Goal: Task Accomplishment & Management: Use online tool/utility

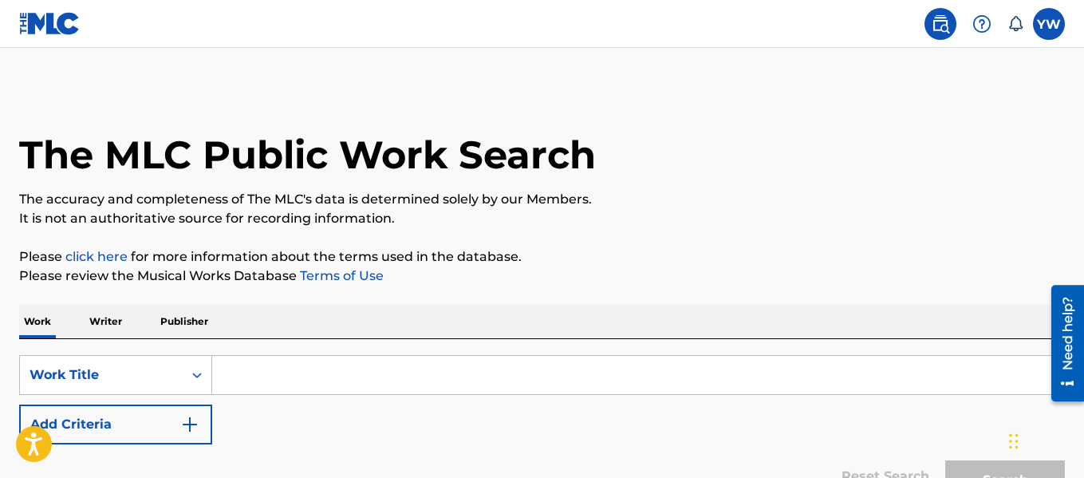
click at [30, 20] on img at bounding box center [49, 23] width 61 height 23
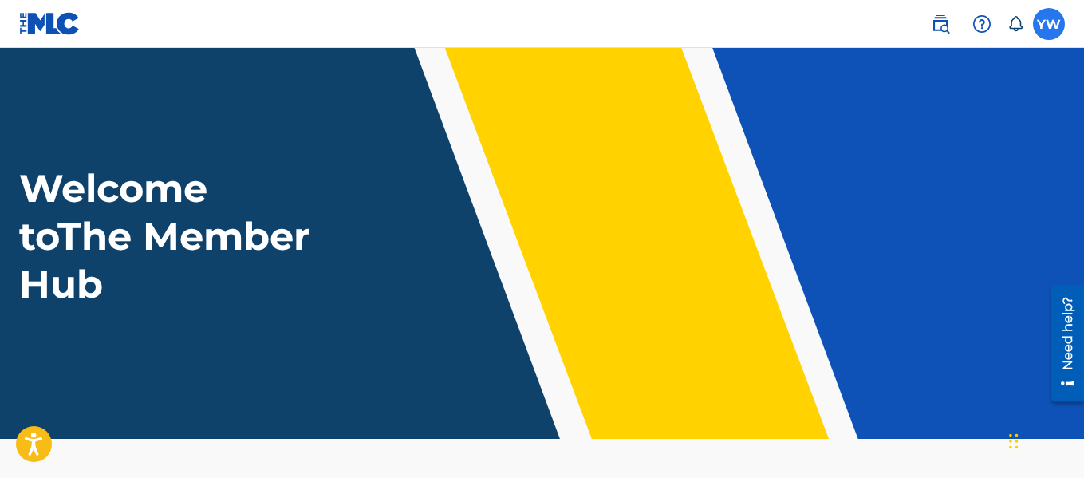
click at [1062, 28] on label at bounding box center [1049, 24] width 32 height 32
click at [1049, 24] on input "YW [PERSON_NAME] [EMAIL_ADDRESS][DOMAIN_NAME] Notification Preferences Profile …" at bounding box center [1049, 24] width 0 height 0
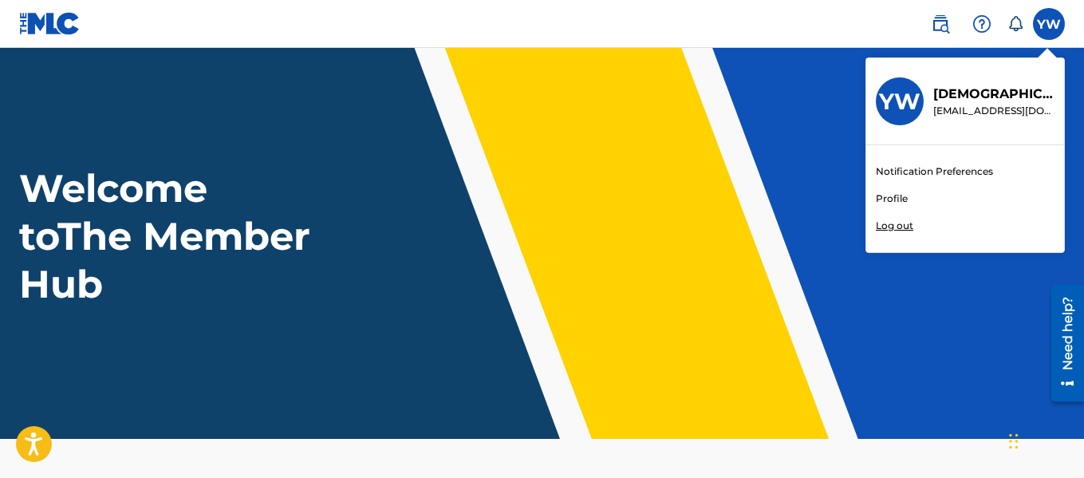
click at [896, 199] on link "Profile" at bounding box center [892, 198] width 32 height 14
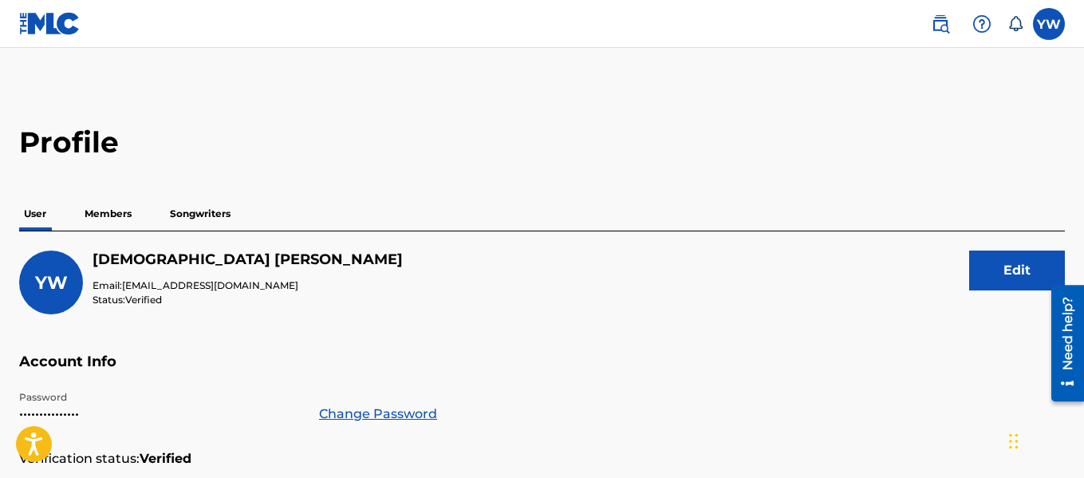
click at [117, 216] on p "Members" at bounding box center [108, 213] width 57 height 33
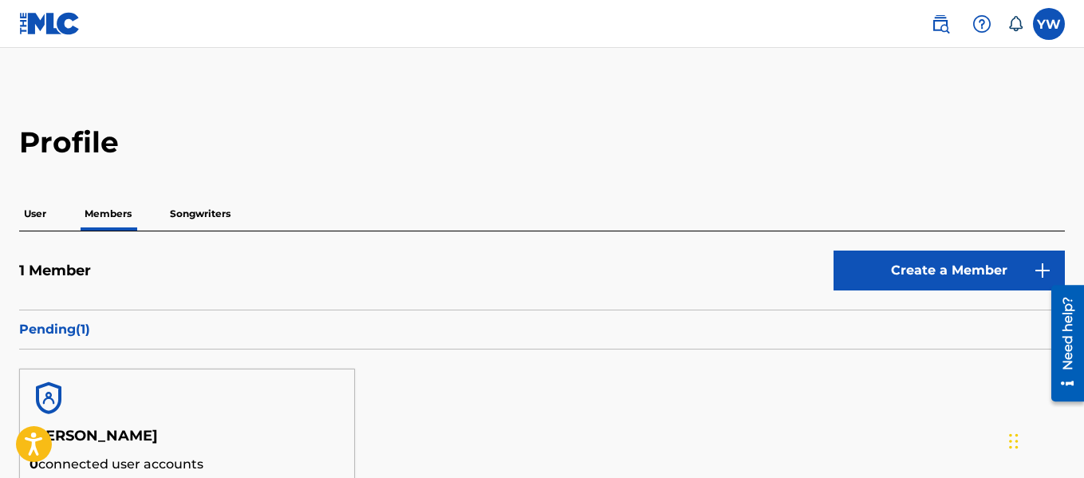
click at [222, 212] on p "Songwriters" at bounding box center [200, 213] width 70 height 33
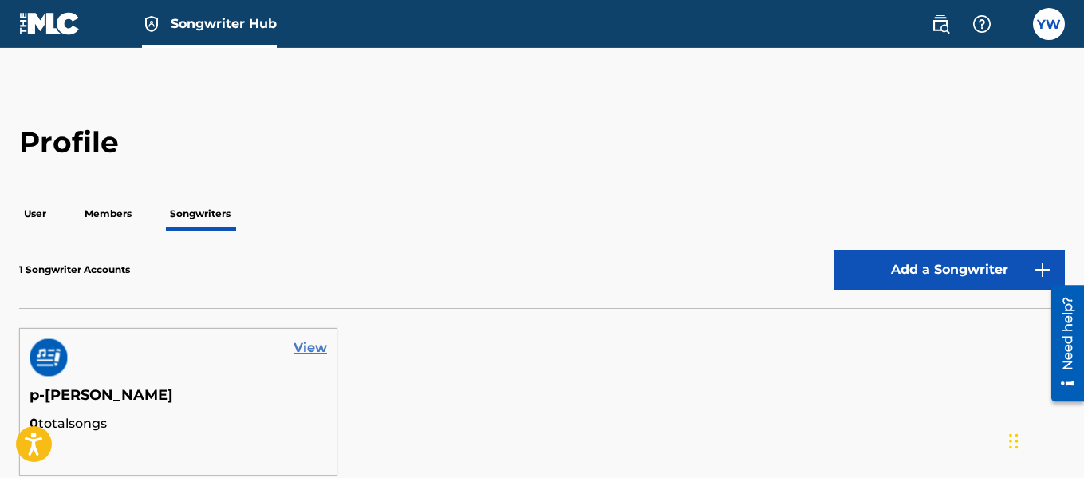
click at [313, 344] on link "View" at bounding box center [310, 347] width 33 height 19
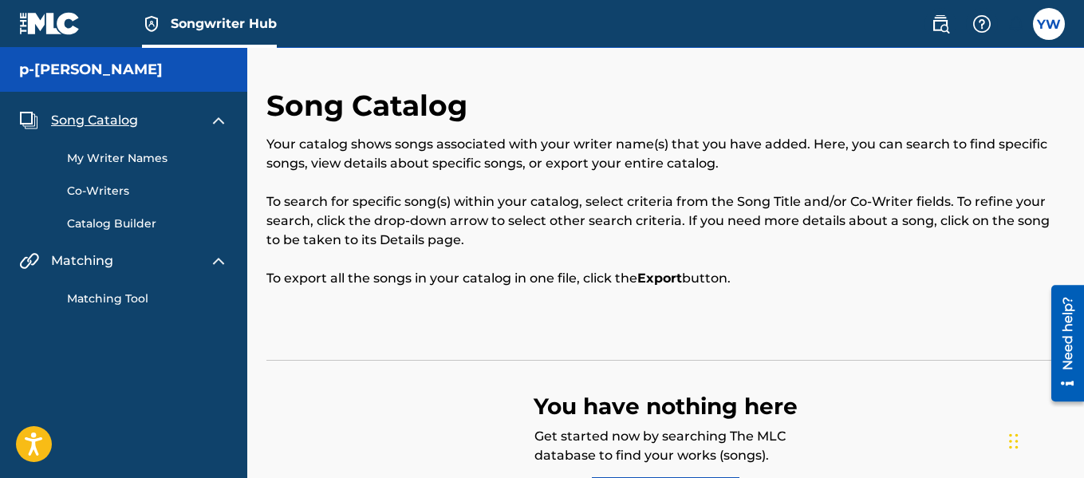
click at [120, 124] on span "Song Catalog" at bounding box center [94, 120] width 87 height 19
click at [26, 118] on img at bounding box center [28, 120] width 19 height 19
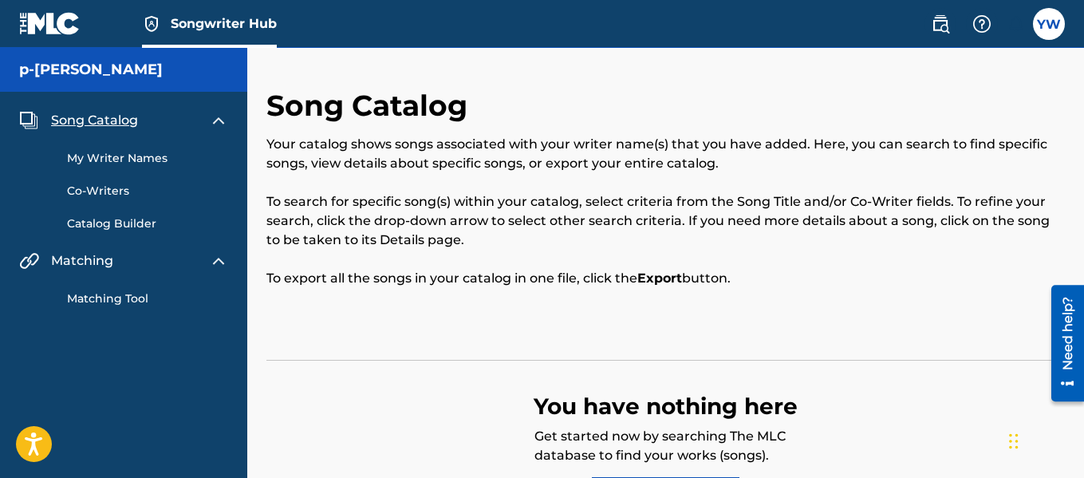
click at [26, 118] on img at bounding box center [28, 120] width 19 height 19
click at [948, 30] on img at bounding box center [940, 23] width 19 height 19
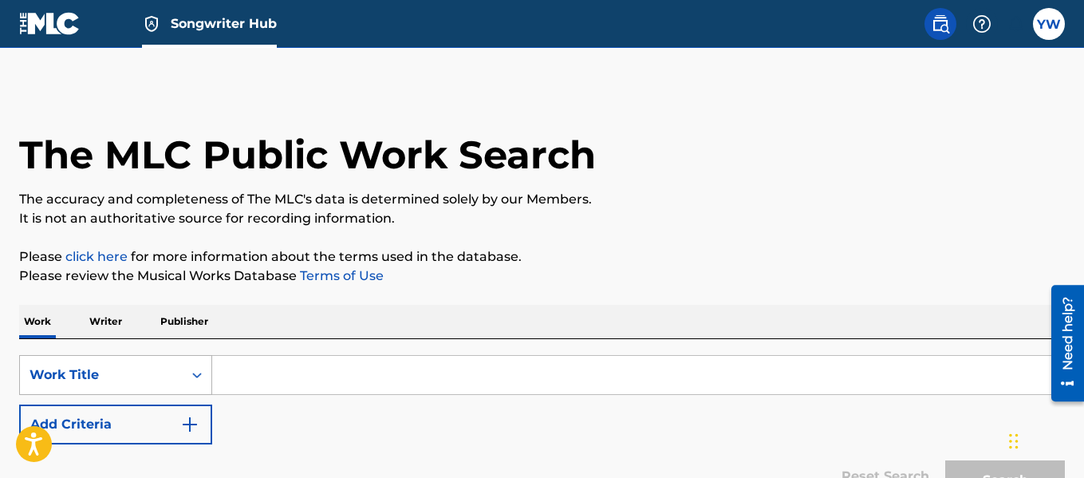
click at [167, 380] on div "Work Title" at bounding box center [102, 374] width 144 height 19
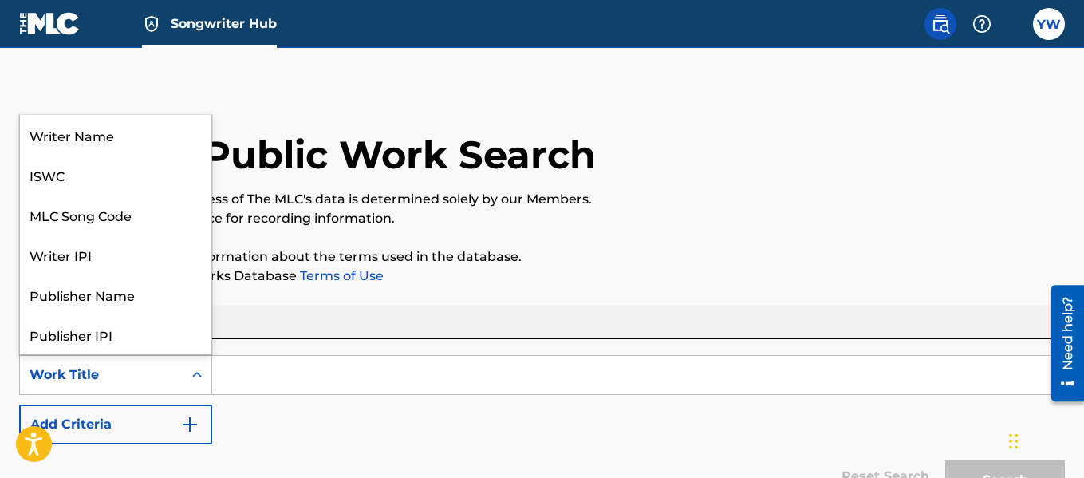
scroll to position [80, 0]
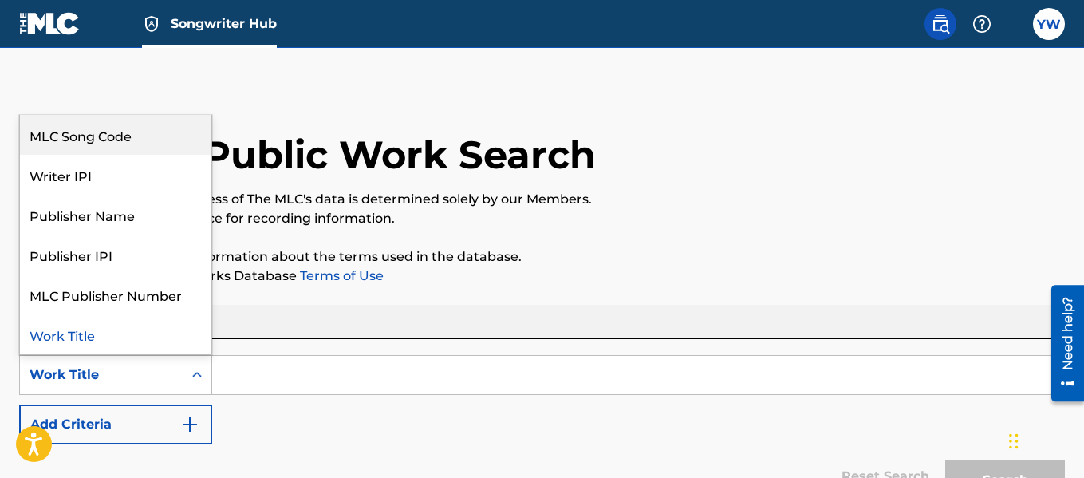
click at [166, 141] on div "MLC Song Code" at bounding box center [115, 135] width 191 height 40
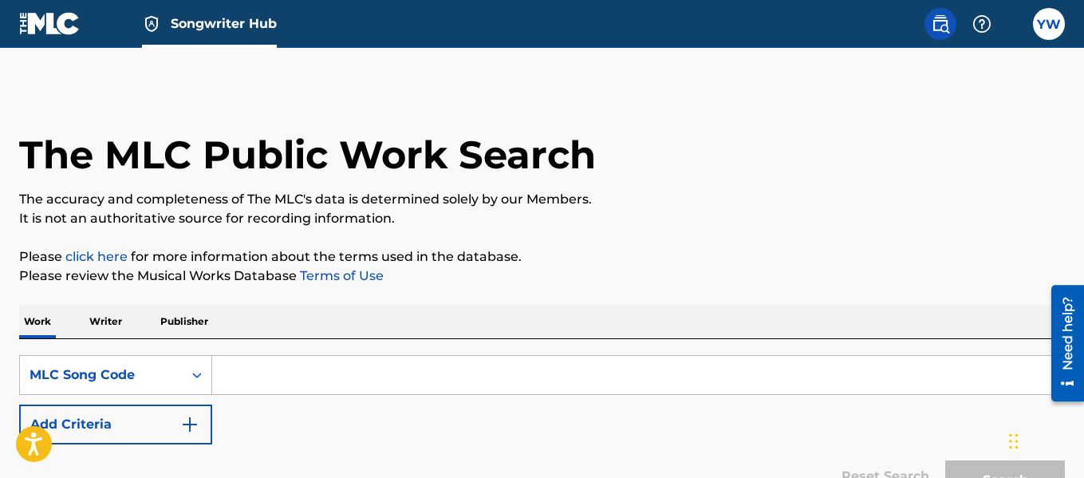
drag, startPoint x: 1082, startPoint y: 48, endPoint x: 1089, endPoint y: 164, distance: 116.6
click at [1083, 164] on html "Accessibility Screen-Reader Guide, Feedback, and Issue Reporting | New window C…" at bounding box center [542, 239] width 1084 height 478
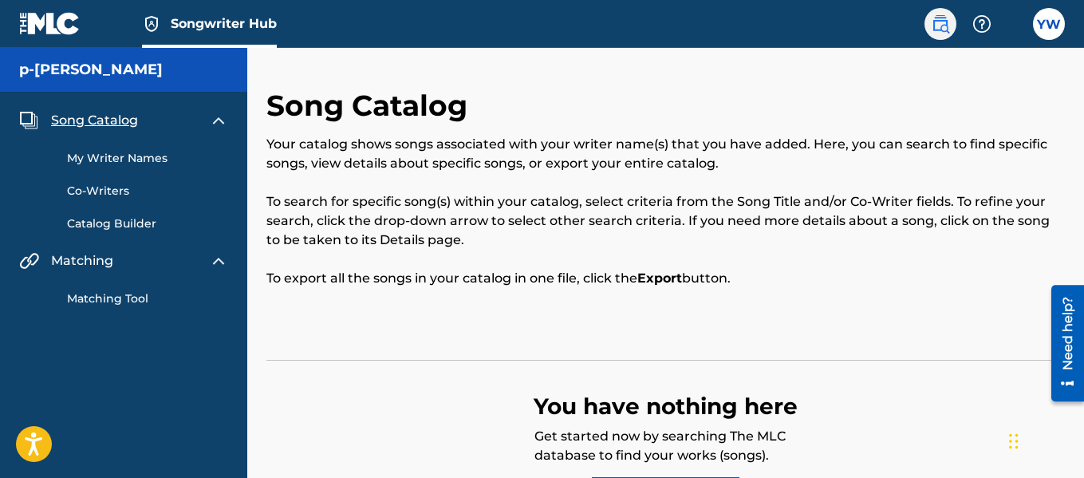
click at [952, 21] on link at bounding box center [940, 24] width 32 height 32
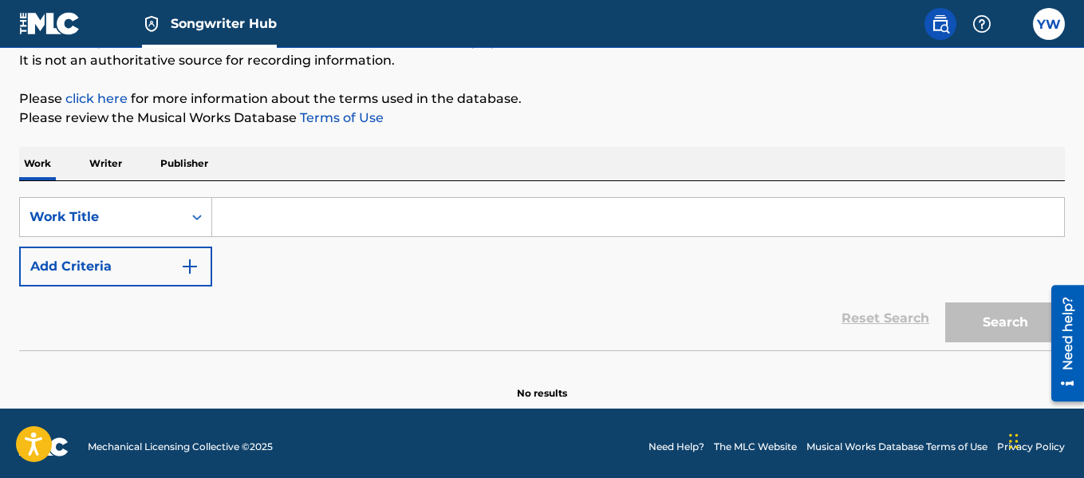
scroll to position [160, 0]
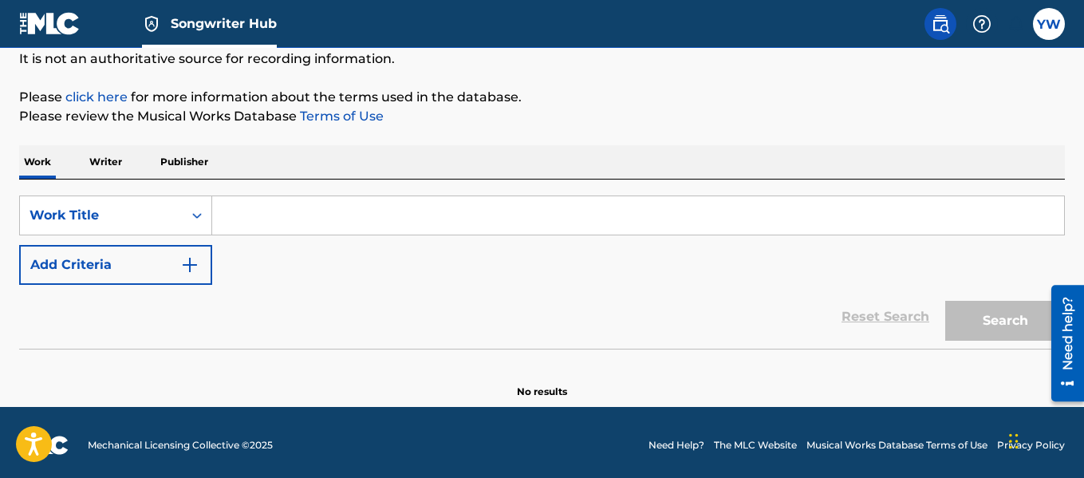
click at [121, 169] on p "Writer" at bounding box center [106, 161] width 42 height 33
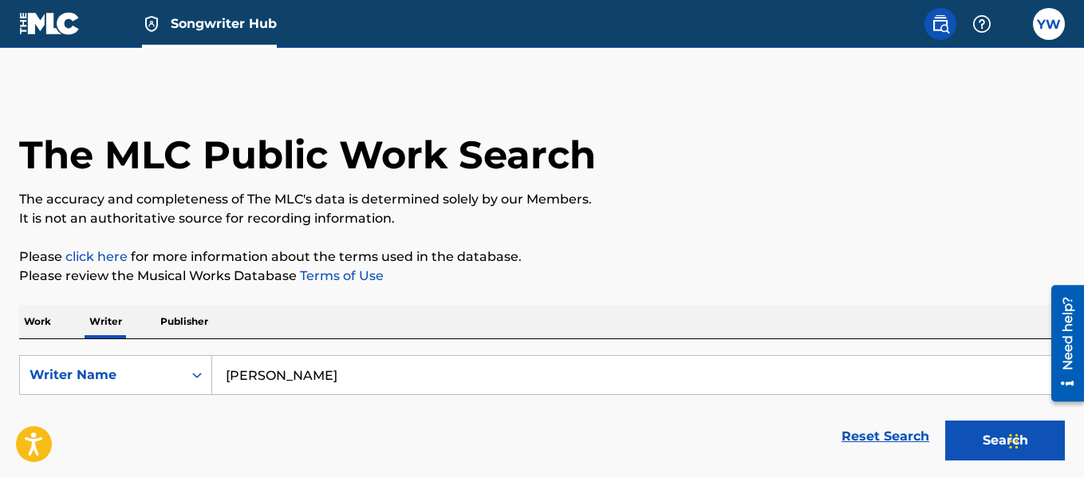
click at [200, 324] on p "Publisher" at bounding box center [184, 321] width 57 height 33
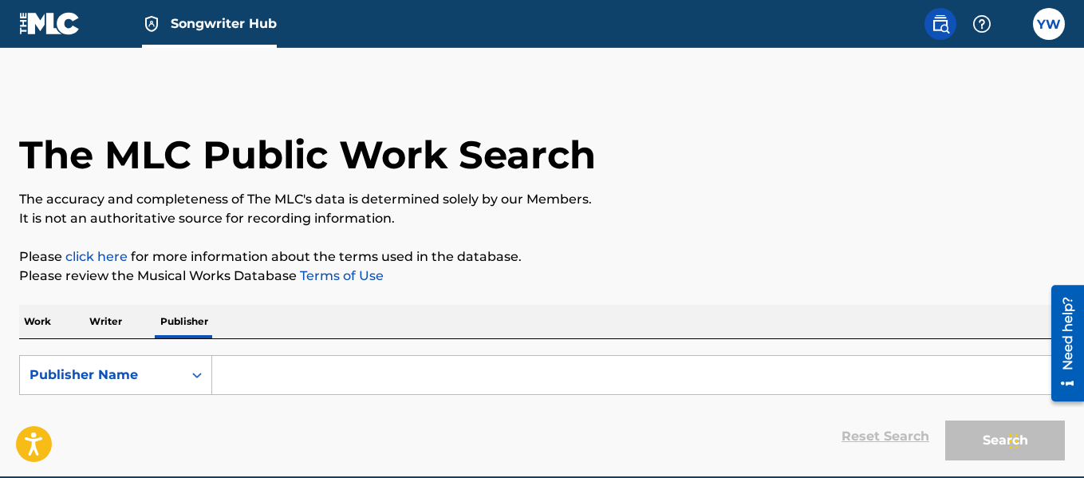
click at [52, 325] on p "Work" at bounding box center [37, 321] width 37 height 33
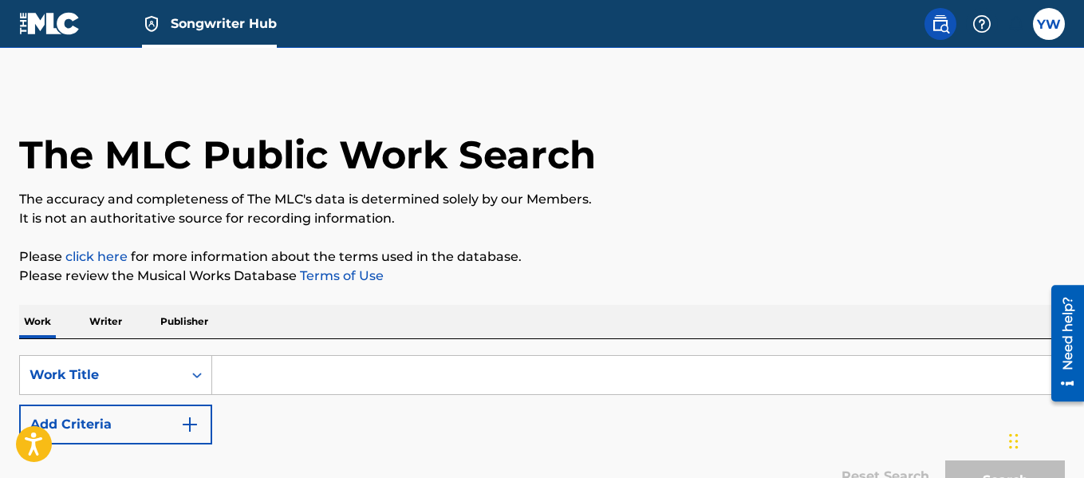
click at [126, 257] on link "click here" at bounding box center [96, 256] width 62 height 15
click at [944, 26] on img at bounding box center [940, 23] width 19 height 19
click at [1052, 26] on label at bounding box center [1049, 24] width 32 height 32
click at [1049, 24] on input "YW [PERSON_NAME] [EMAIL_ADDRESS][DOMAIN_NAME] Notification Preferences Profile …" at bounding box center [1049, 24] width 0 height 0
click at [238, 36] on link "Songwriter Hub" at bounding box center [209, 23] width 135 height 47
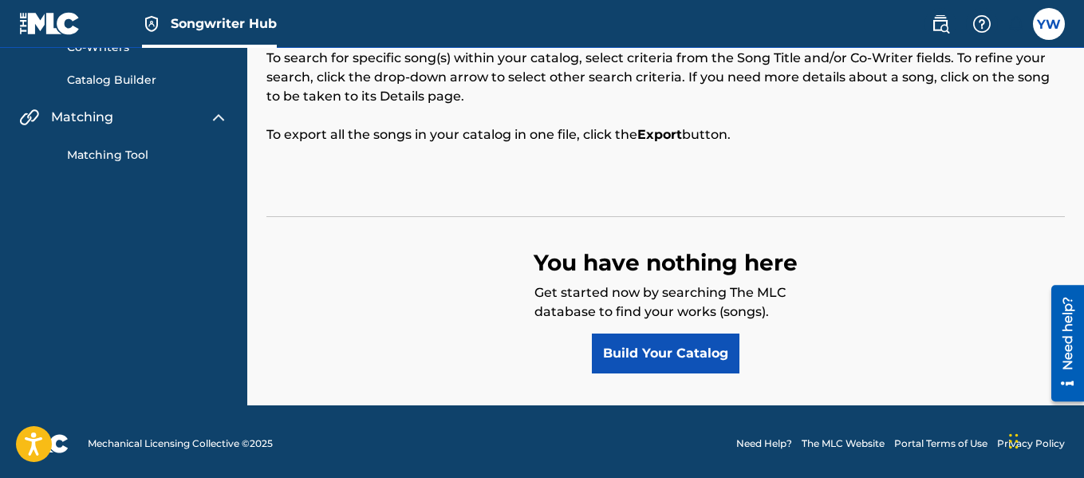
scroll to position [148, 0]
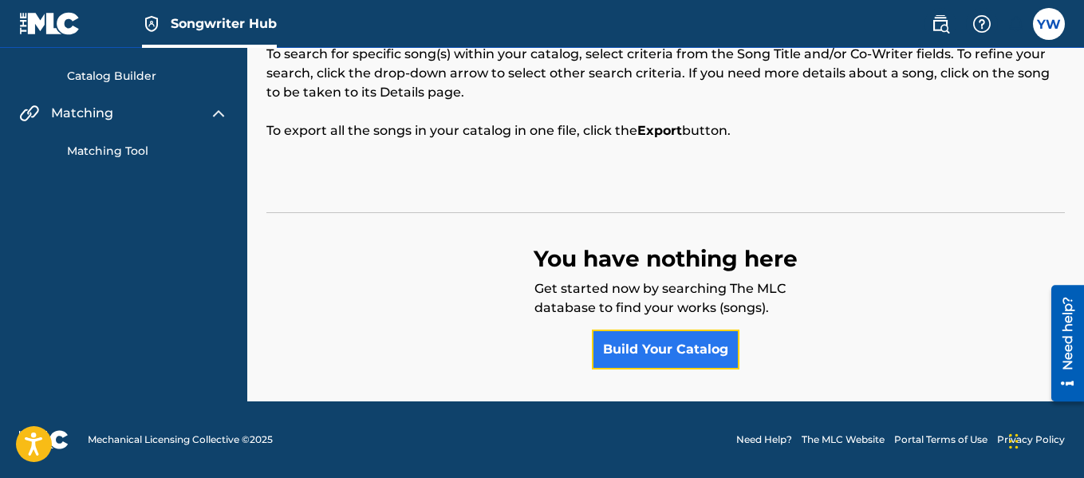
click at [692, 345] on link "Build Your Catalog" at bounding box center [666, 349] width 148 height 40
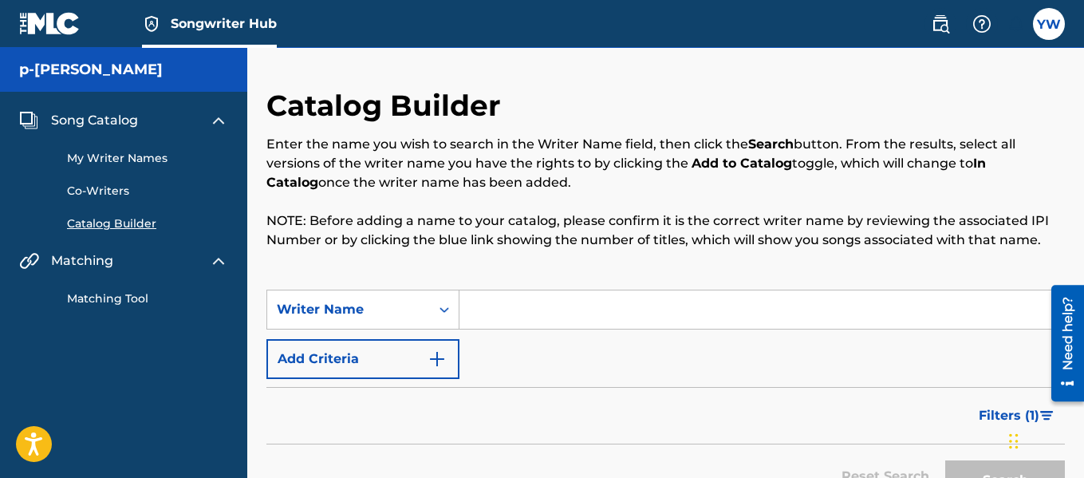
click at [497, 313] on input "Search Form" at bounding box center [761, 309] width 605 height 38
type input "[PERSON_NAME]"
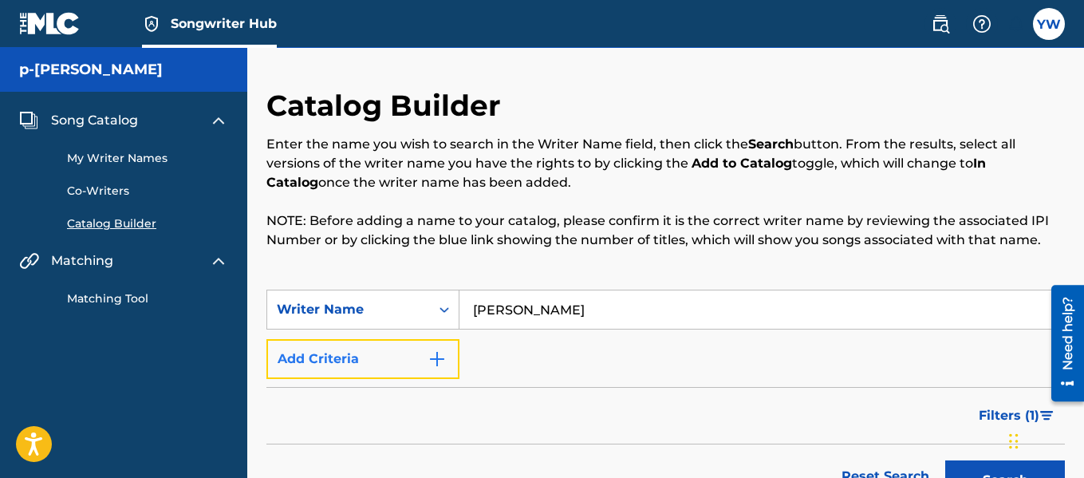
click at [437, 357] on img "Search Form" at bounding box center [437, 358] width 19 height 19
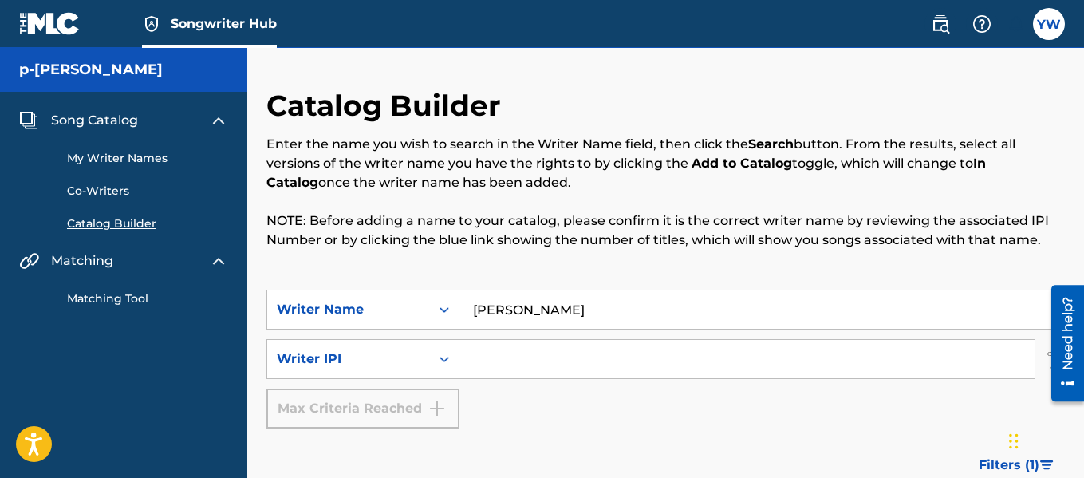
click at [558, 342] on input "Search Form" at bounding box center [746, 359] width 575 height 38
type input "00552056469"
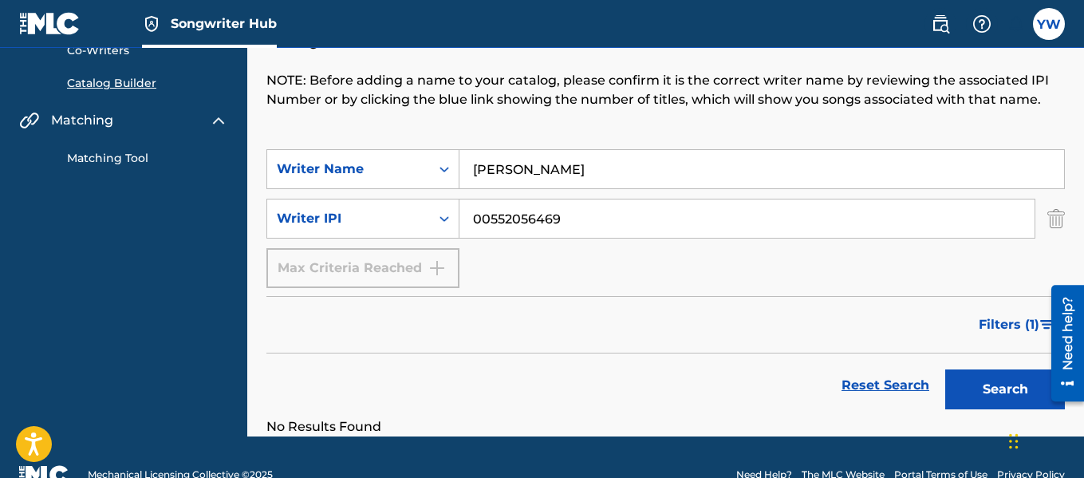
scroll to position [175, 0]
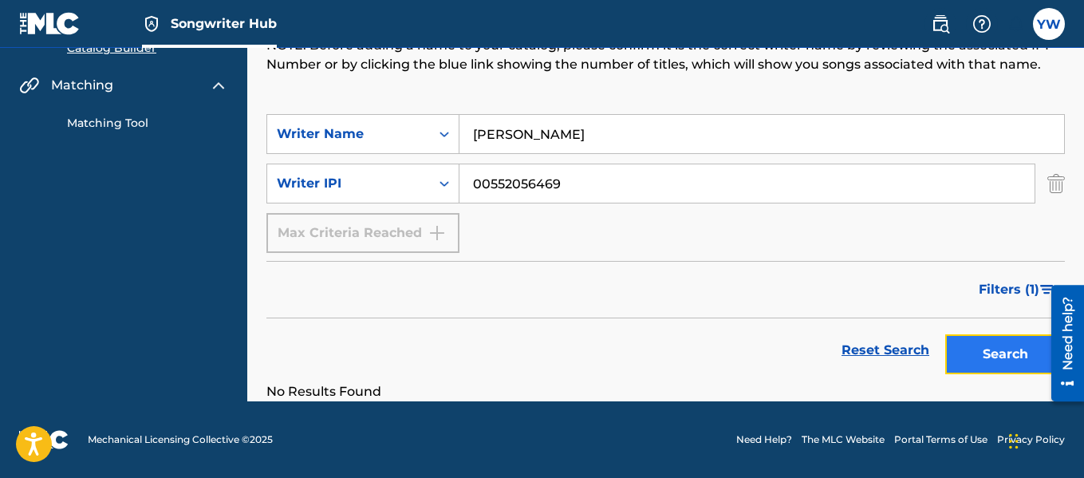
click at [1009, 353] on button "Search" at bounding box center [1005, 354] width 120 height 40
click at [614, 136] on input "[PERSON_NAME]" at bounding box center [761, 134] width 605 height 38
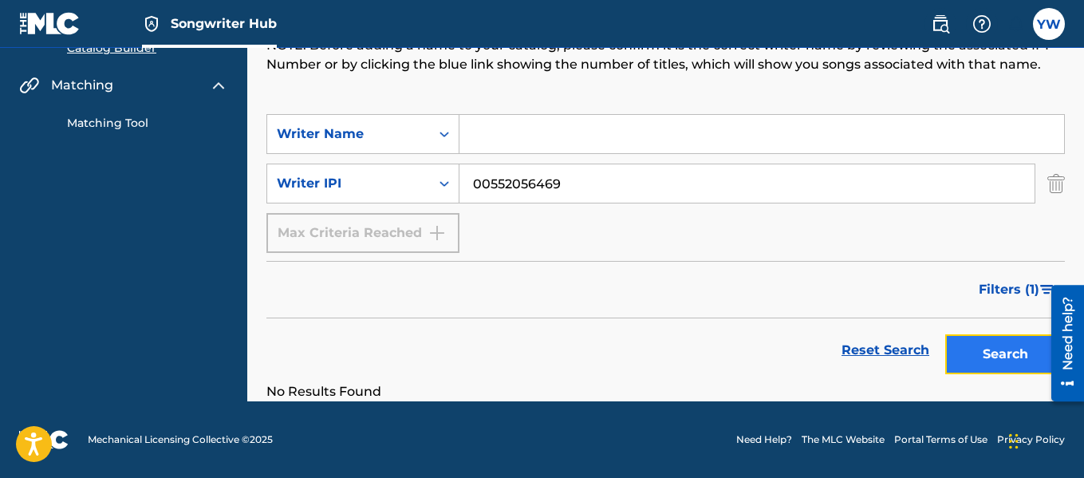
click at [995, 358] on button "Search" at bounding box center [1005, 354] width 120 height 40
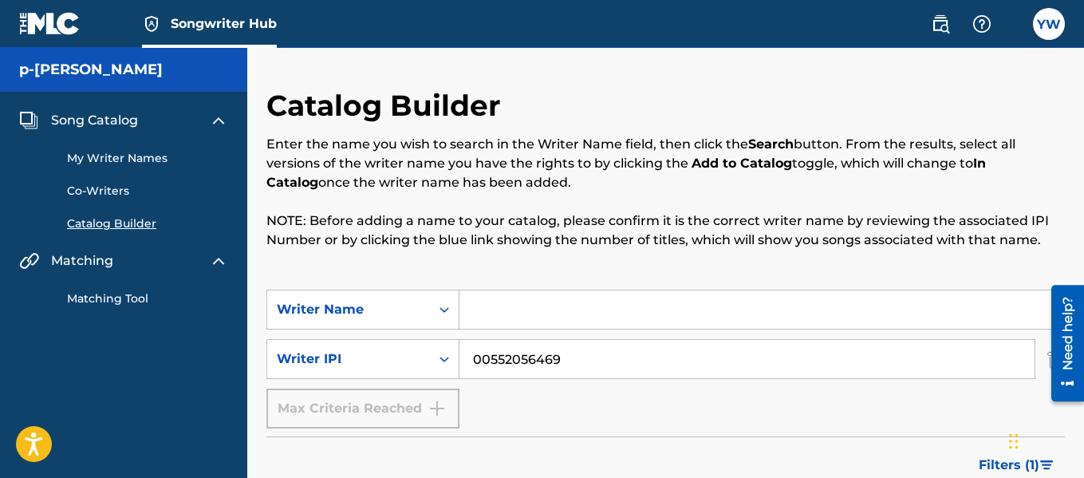
click at [120, 158] on link "My Writer Names" at bounding box center [147, 158] width 161 height 17
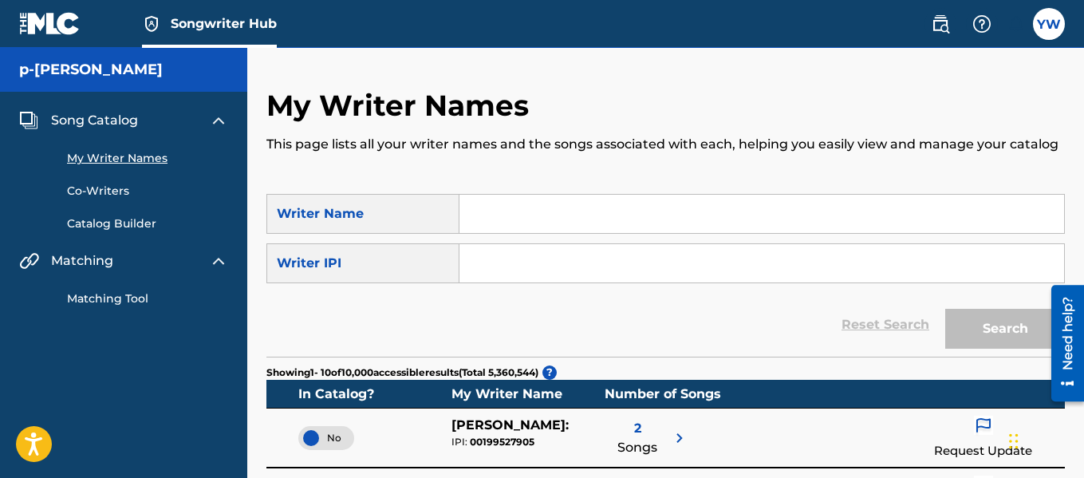
click at [110, 125] on span "Song Catalog" at bounding box center [94, 120] width 87 height 19
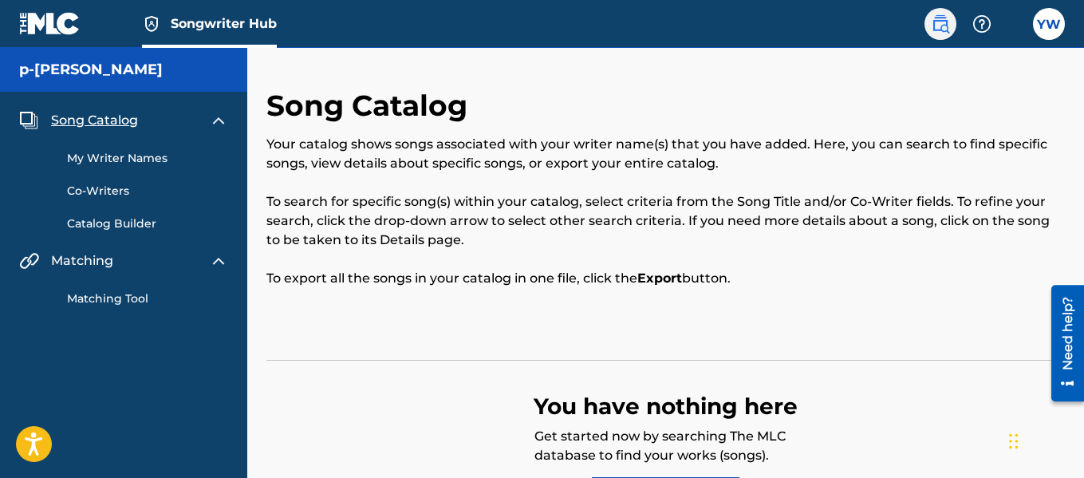
click at [941, 30] on img at bounding box center [940, 23] width 19 height 19
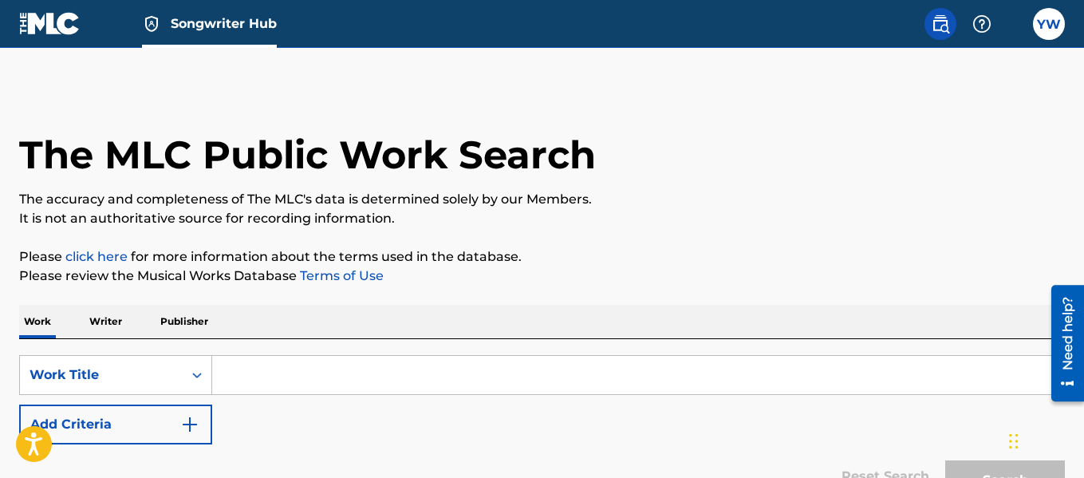
click at [195, 317] on p "Publisher" at bounding box center [184, 321] width 57 height 33
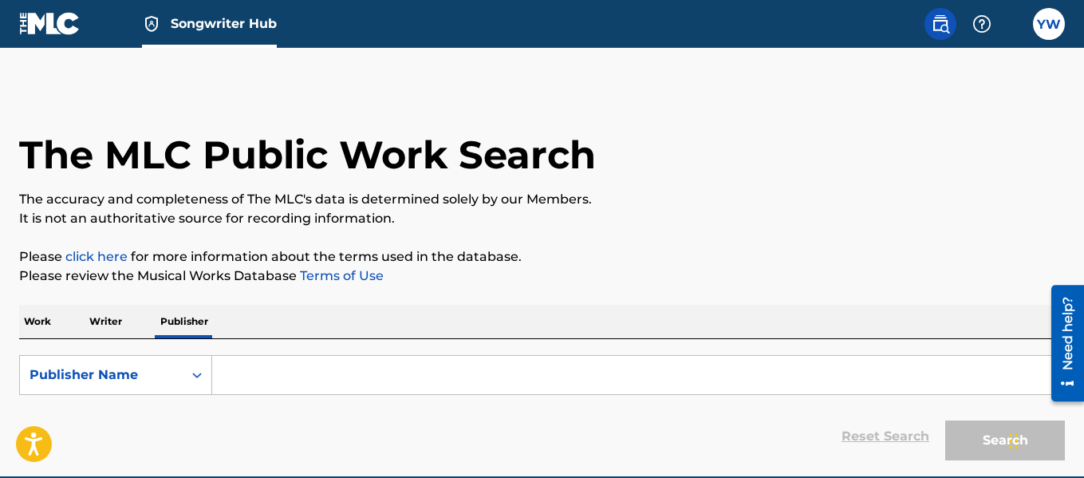
click at [120, 322] on p "Writer" at bounding box center [106, 321] width 42 height 33
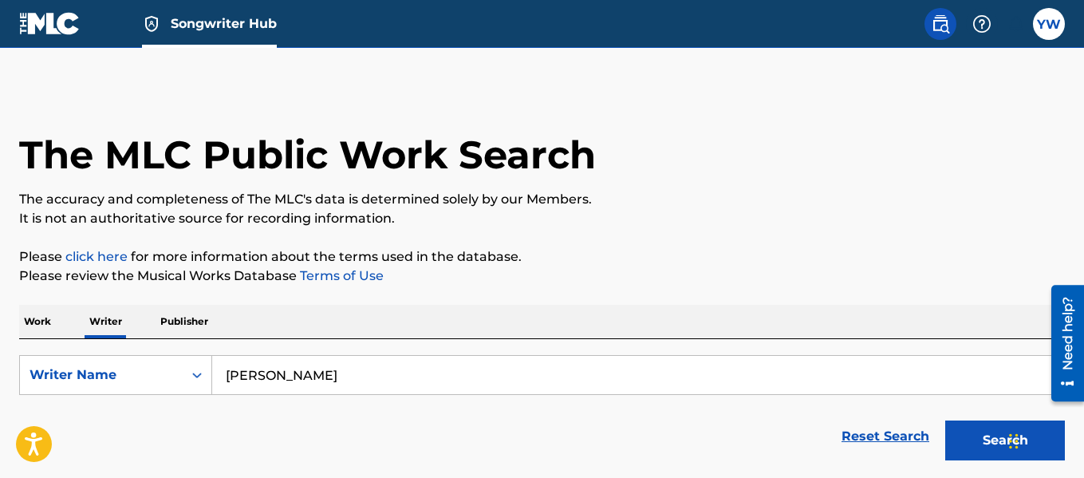
click at [43, 323] on p "Work" at bounding box center [37, 321] width 37 height 33
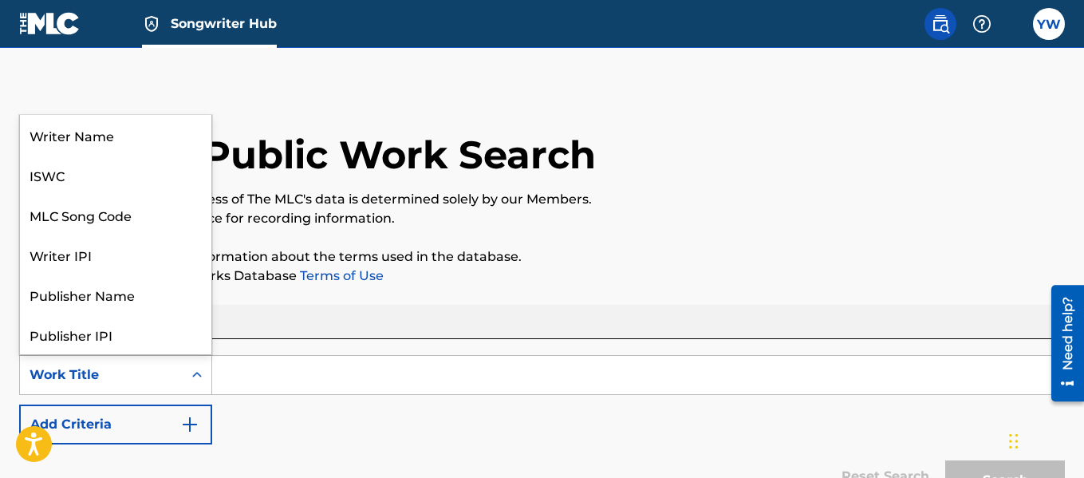
click at [199, 370] on icon "Search Form" at bounding box center [197, 375] width 16 height 16
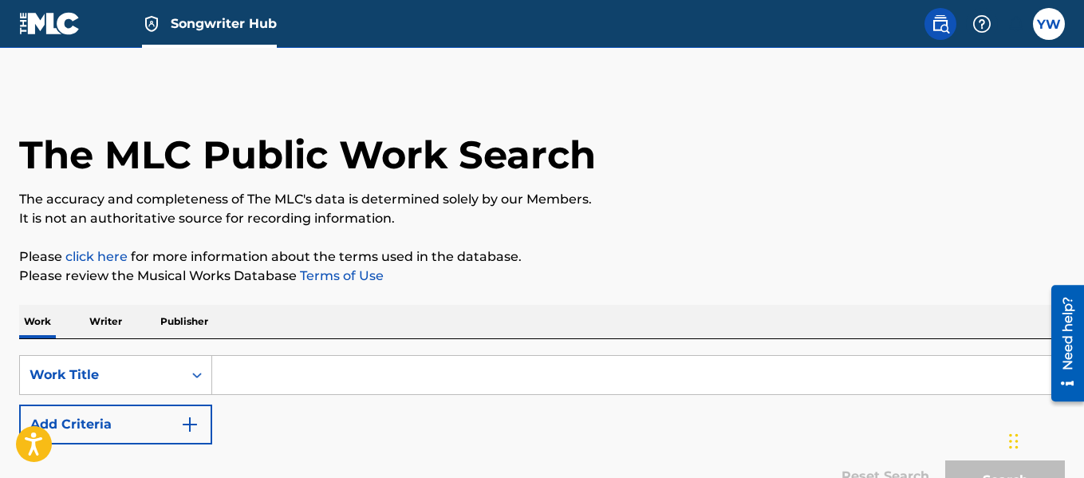
click at [192, 36] on link "Songwriter Hub" at bounding box center [209, 23] width 135 height 47
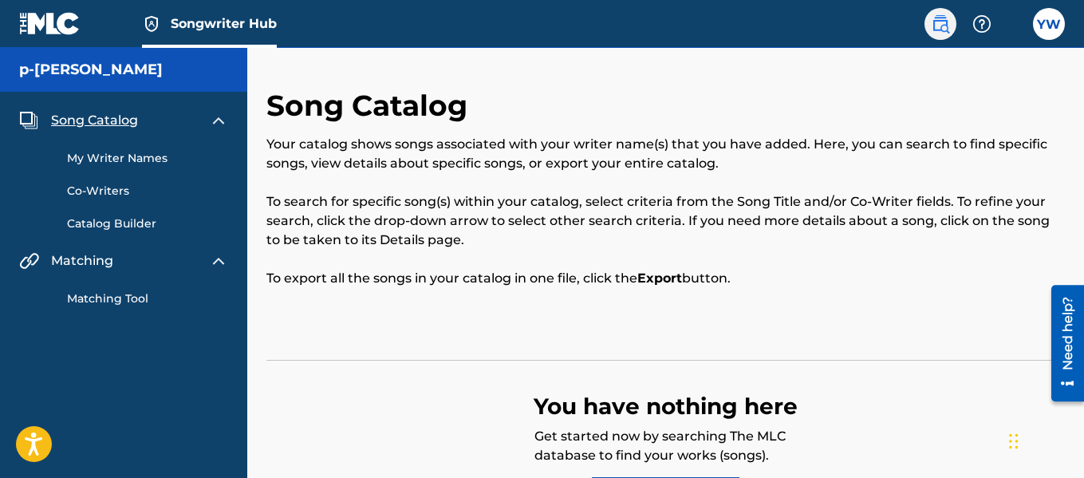
click at [939, 25] on img at bounding box center [940, 23] width 19 height 19
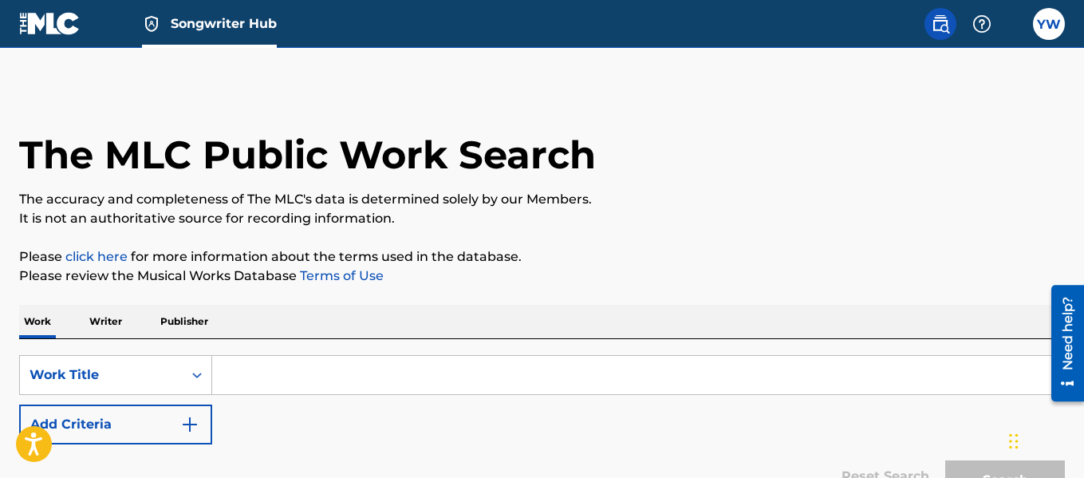
click at [939, 25] on img at bounding box center [940, 23] width 19 height 19
click at [106, 325] on p "Writer" at bounding box center [106, 321] width 42 height 33
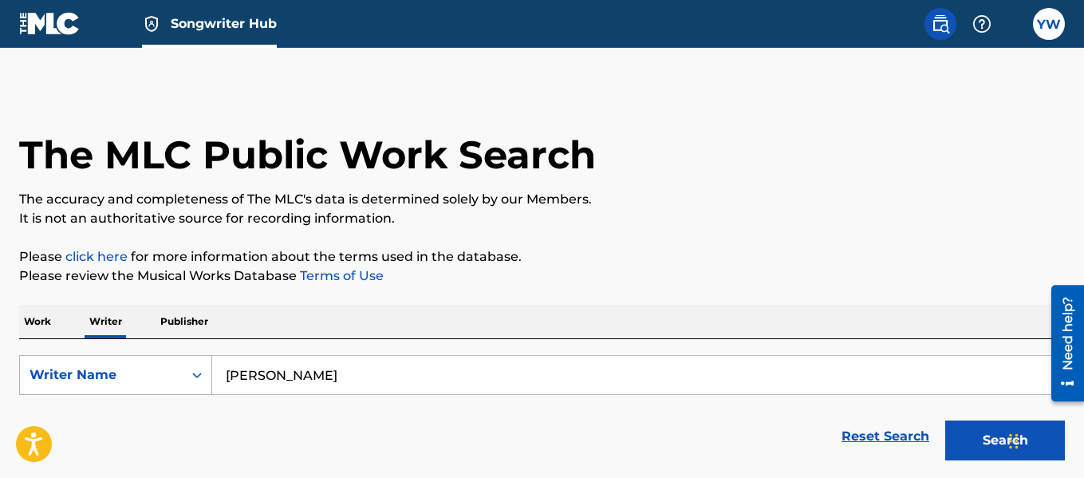
click at [183, 368] on div "Search Form" at bounding box center [197, 375] width 29 height 29
click at [135, 412] on div "Writer IPI" at bounding box center [115, 415] width 191 height 40
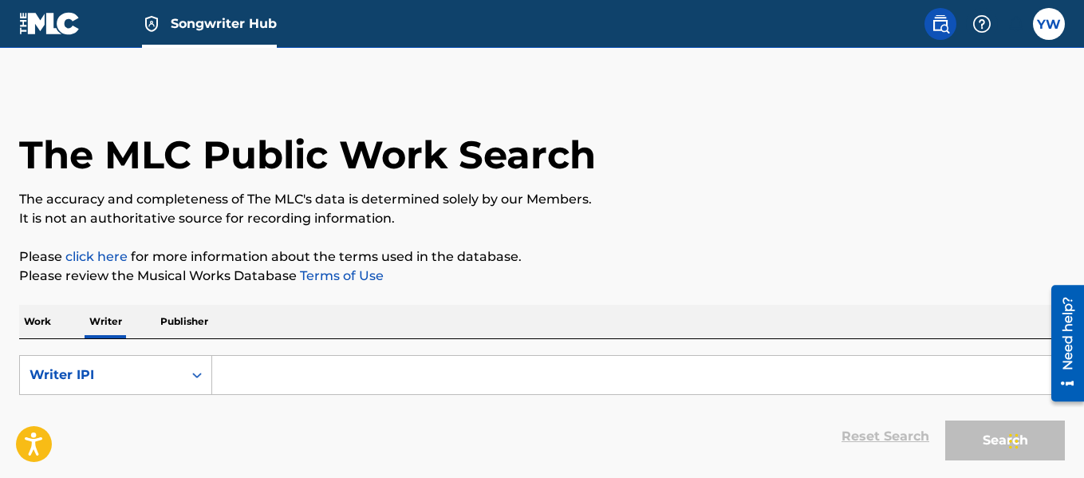
click at [269, 383] on input "Search Form" at bounding box center [638, 375] width 852 height 38
click at [270, 384] on input "Search Form" at bounding box center [638, 375] width 852 height 38
paste input "196193217629"
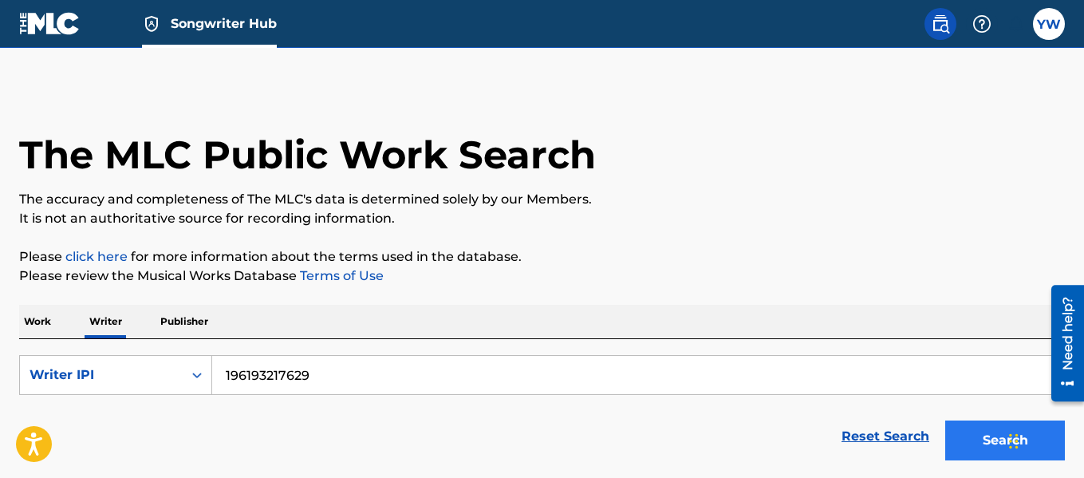
type input "196193217629"
click at [990, 448] on button "Search" at bounding box center [1005, 440] width 120 height 40
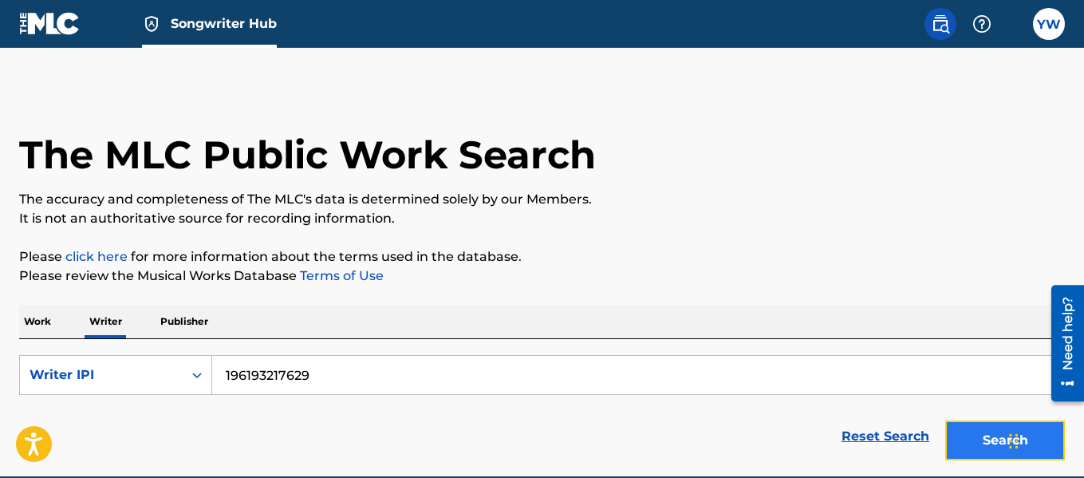
click at [990, 448] on button "Search" at bounding box center [1005, 440] width 120 height 40
click at [198, 319] on p "Publisher" at bounding box center [184, 321] width 57 height 33
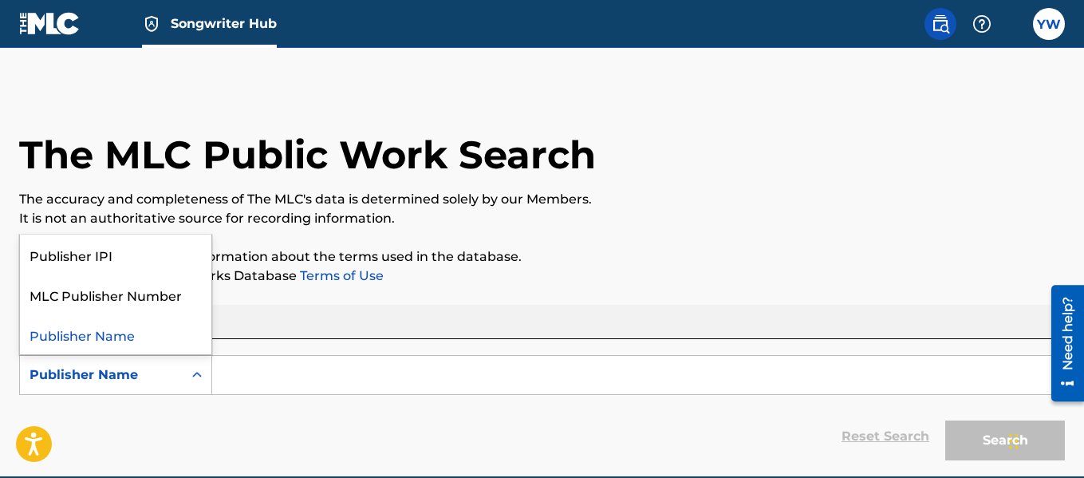
click at [160, 369] on div "Publisher Name" at bounding box center [102, 374] width 144 height 19
click at [152, 262] on div "Publisher IPI" at bounding box center [115, 254] width 191 height 40
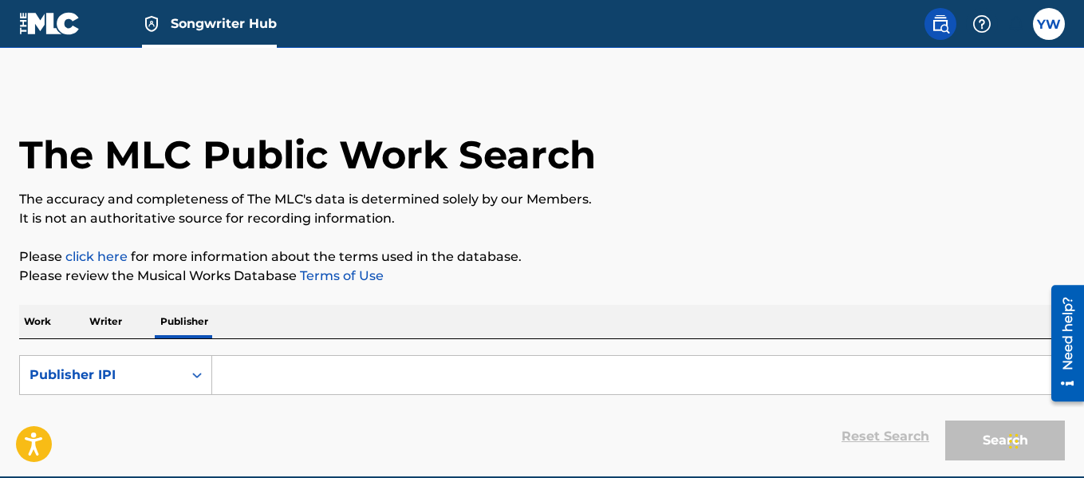
click at [49, 326] on p "Work" at bounding box center [37, 321] width 37 height 33
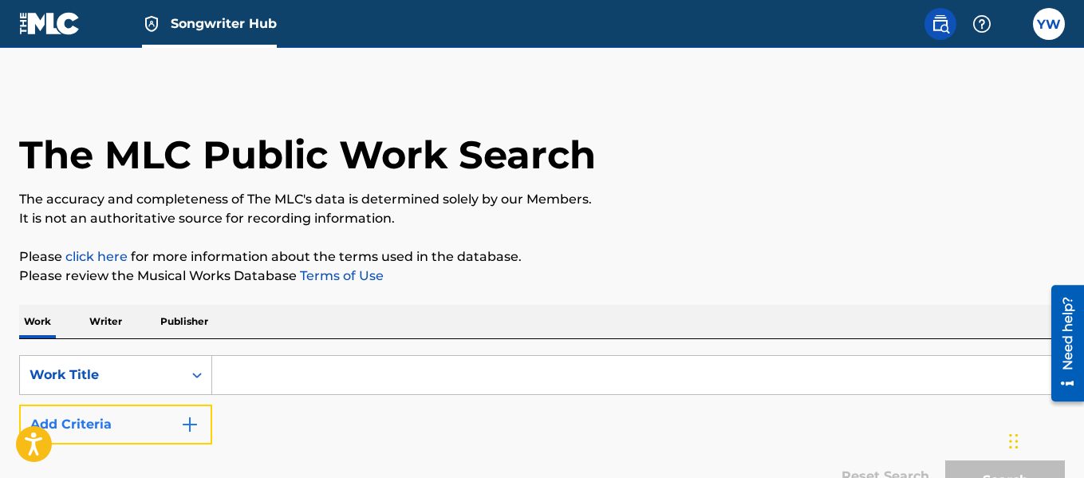
click at [185, 420] on img "Search Form" at bounding box center [189, 424] width 19 height 19
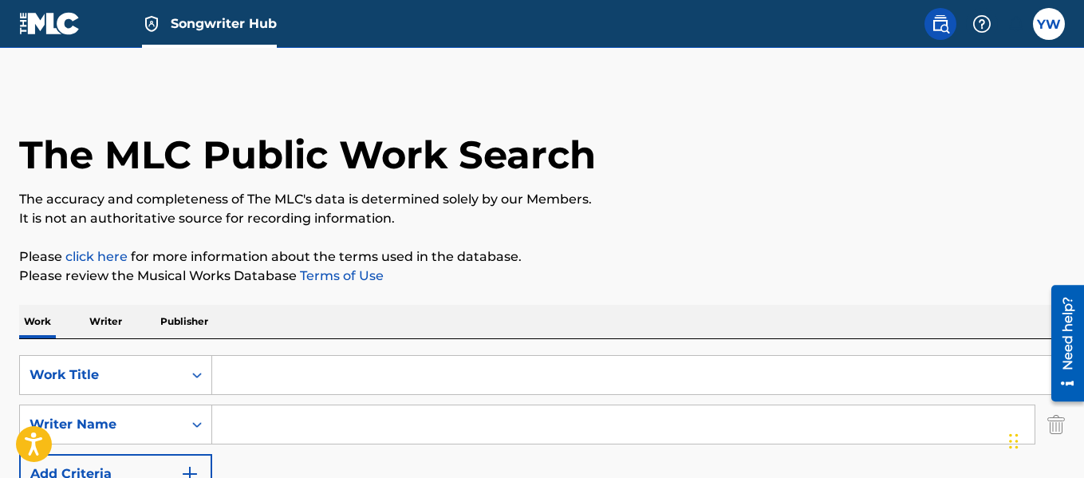
click at [257, 420] on input "Search Form" at bounding box center [623, 424] width 822 height 38
click at [258, 385] on input "Search Form" at bounding box center [638, 375] width 852 height 38
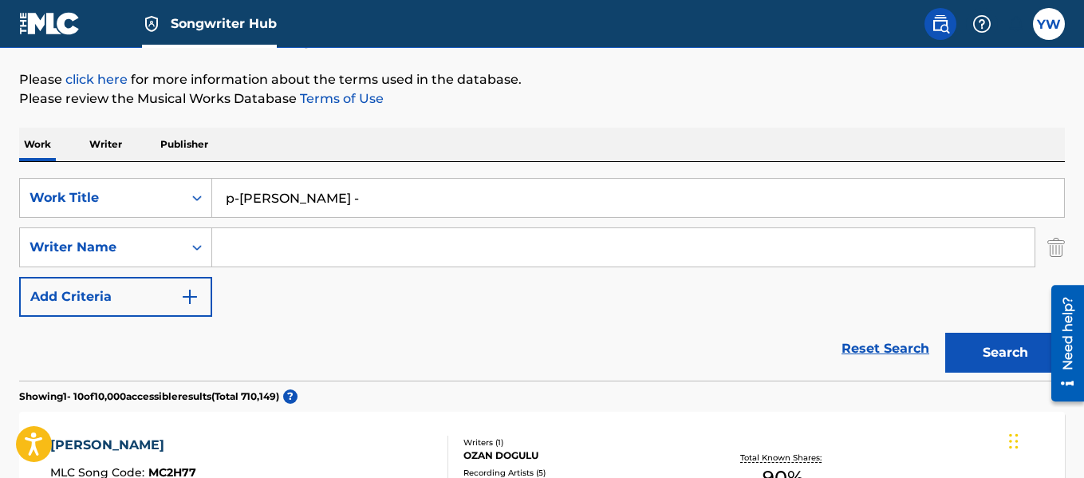
scroll to position [180, 0]
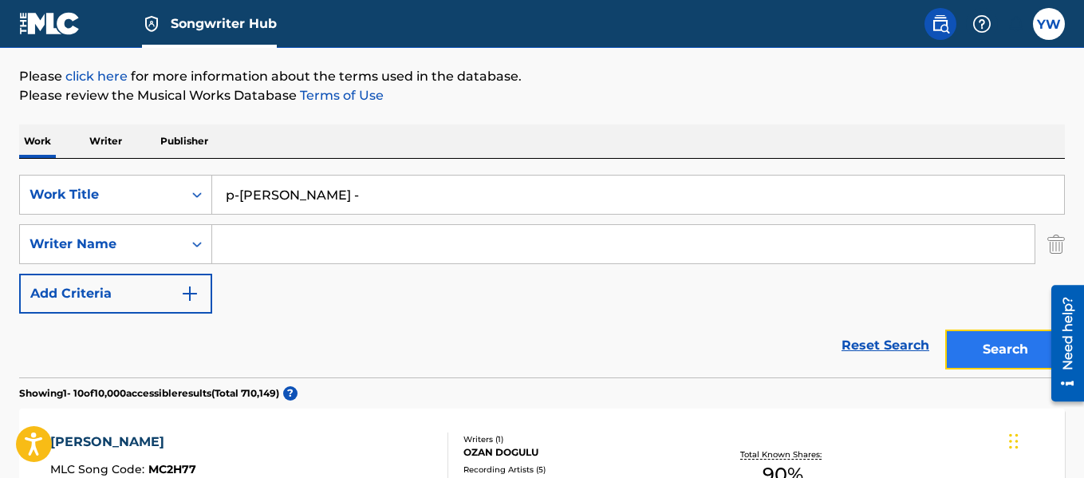
click at [990, 359] on button "Search" at bounding box center [1005, 349] width 120 height 40
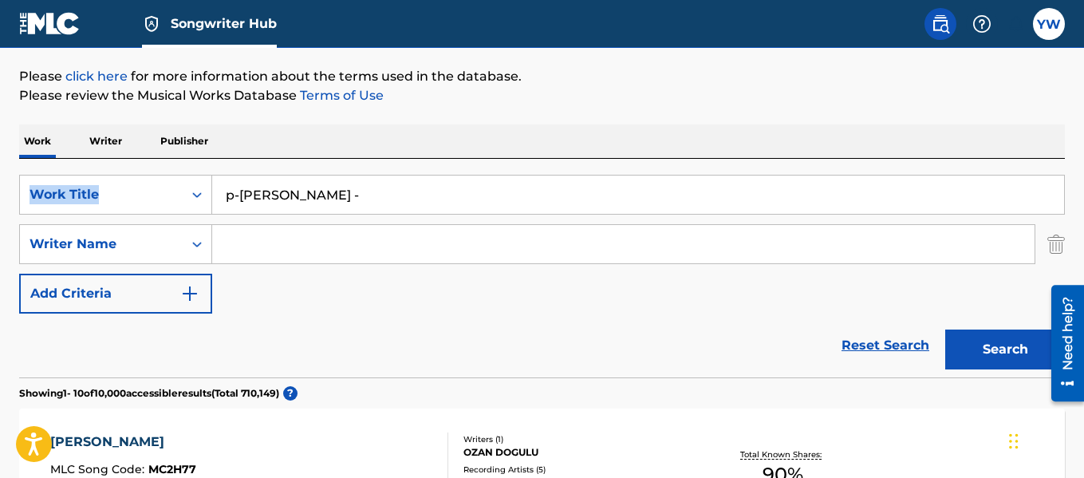
drag, startPoint x: 1082, startPoint y: 141, endPoint x: 1088, endPoint y: 164, distance: 23.8
click at [1083, 164] on html "Accessibility Screen-Reader Guide, Feedback, and Issue Reporting | New window C…" at bounding box center [542, 59] width 1084 height 478
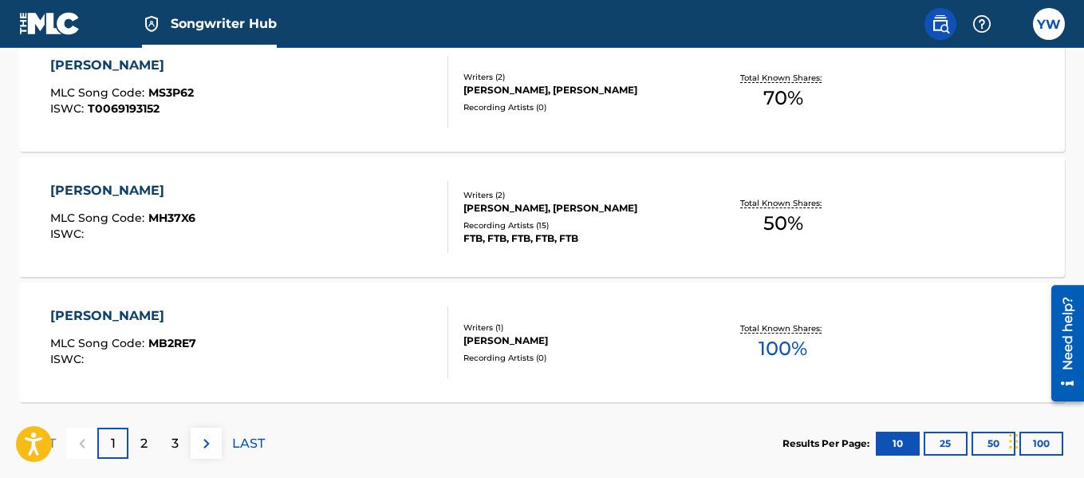
scroll to position [1504, 0]
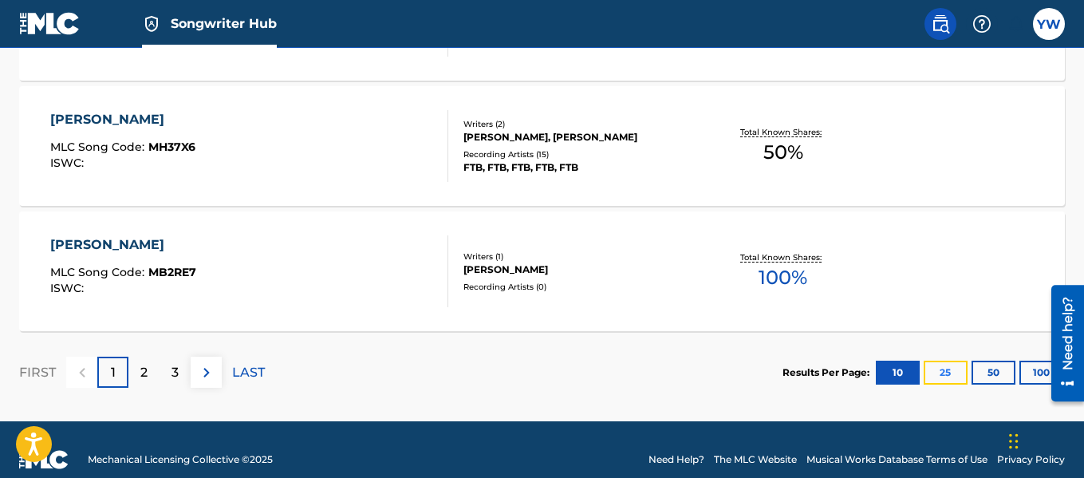
click at [949, 371] on button "25" at bounding box center [946, 373] width 44 height 24
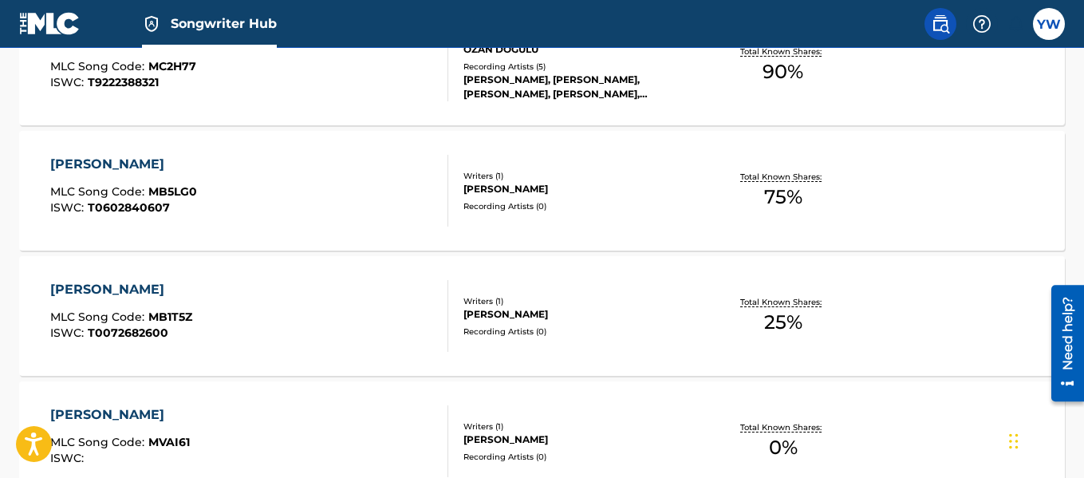
scroll to position [0, 0]
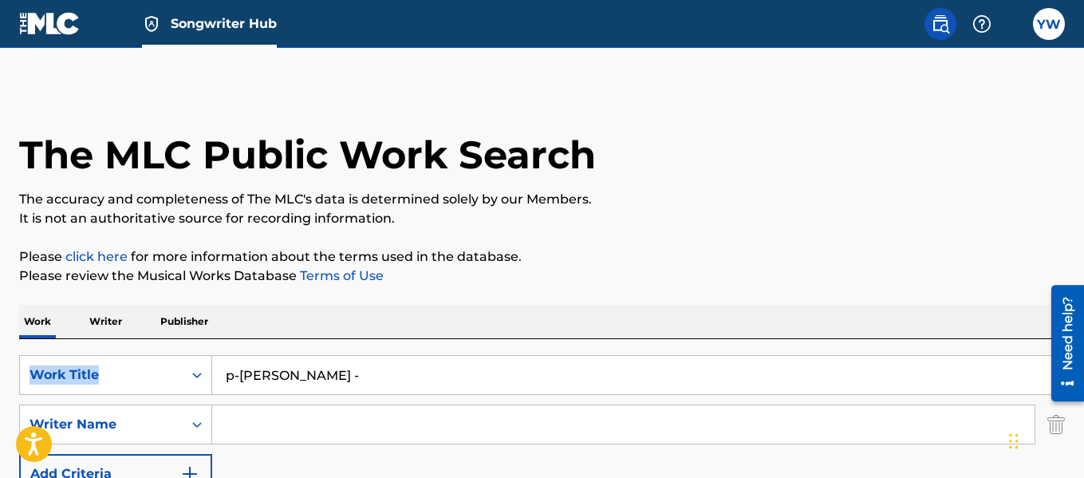
click at [453, 363] on input "p-[PERSON_NAME] -" at bounding box center [638, 375] width 852 height 38
click at [368, 373] on input "p-[PERSON_NAME]" at bounding box center [638, 375] width 852 height 38
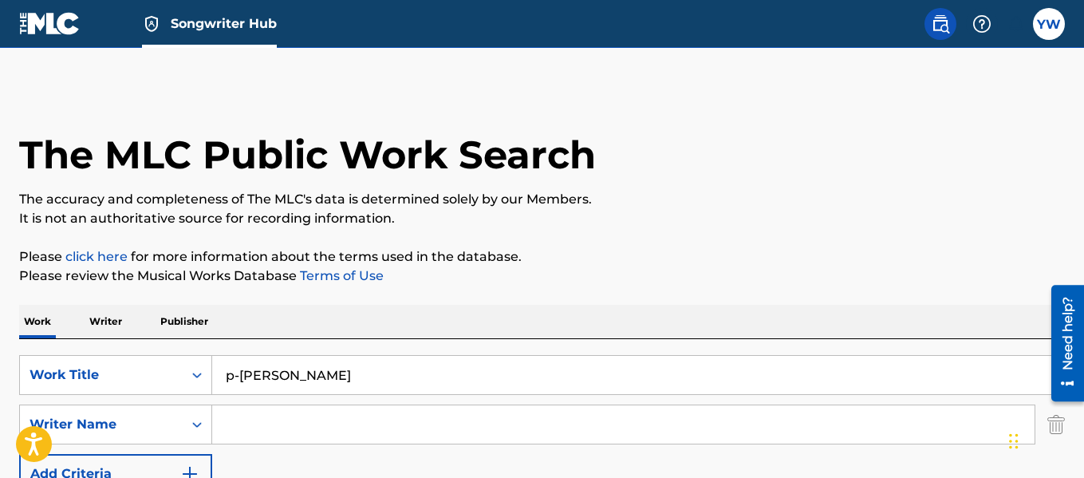
click at [368, 373] on input "p-[PERSON_NAME]" at bounding box center [638, 375] width 852 height 38
type input "[PERSON_NAME]"
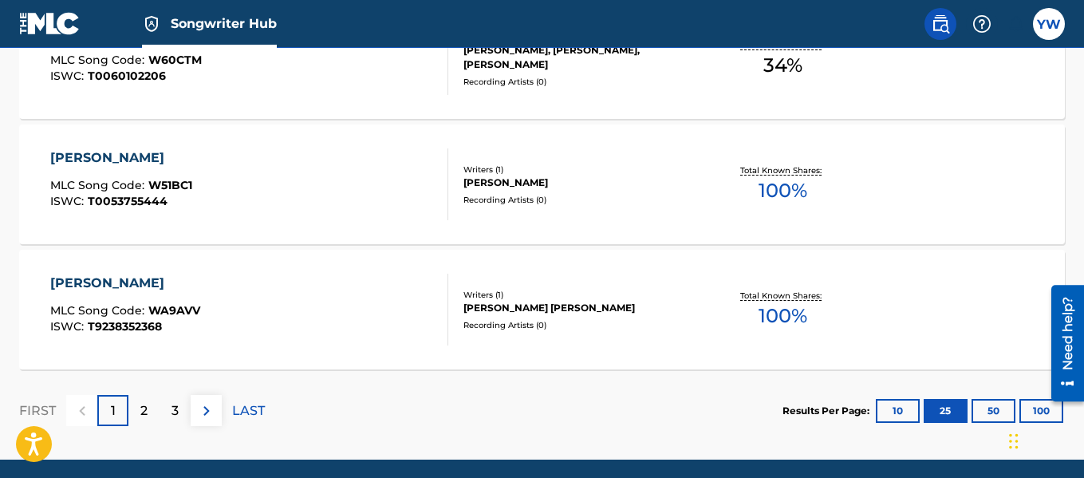
scroll to position [3351, 0]
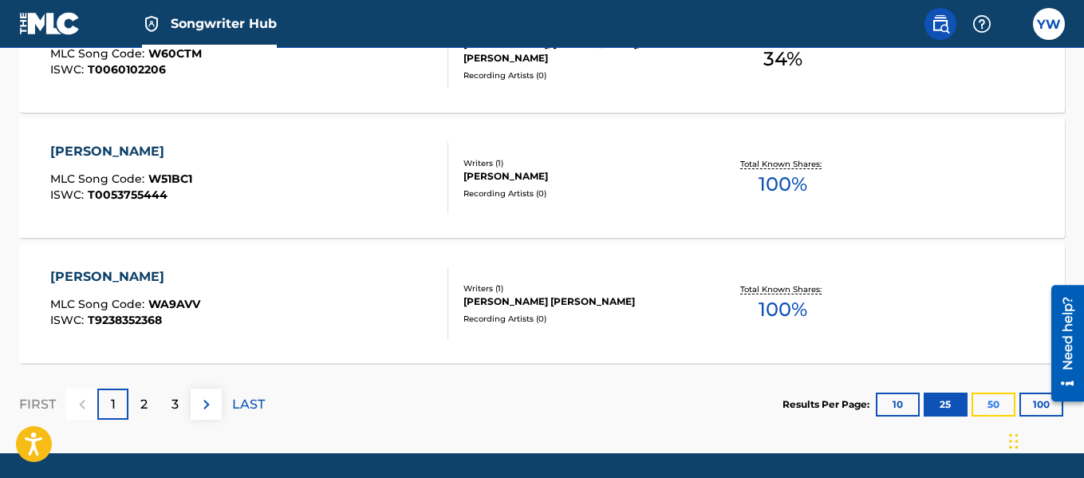
click at [991, 405] on button "50" at bounding box center [993, 404] width 44 height 24
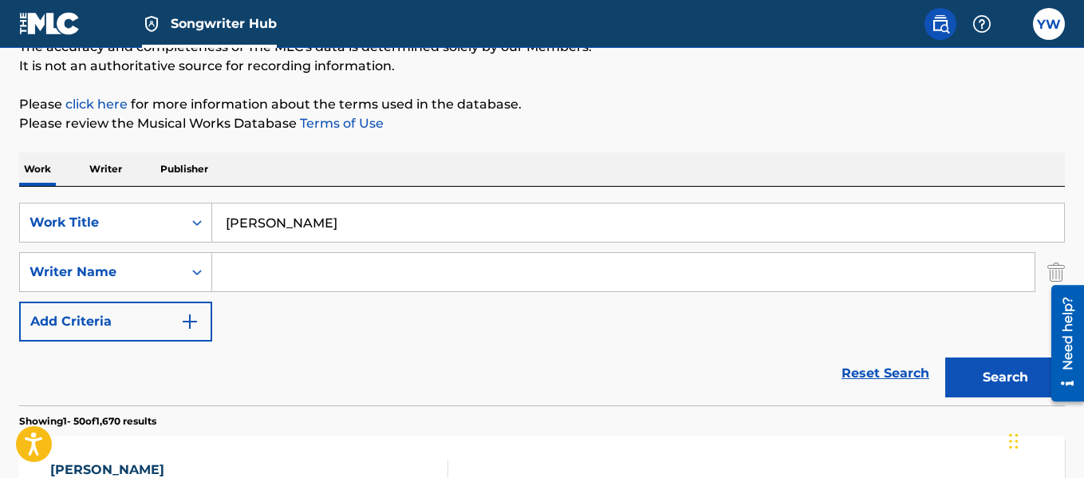
scroll to position [164, 0]
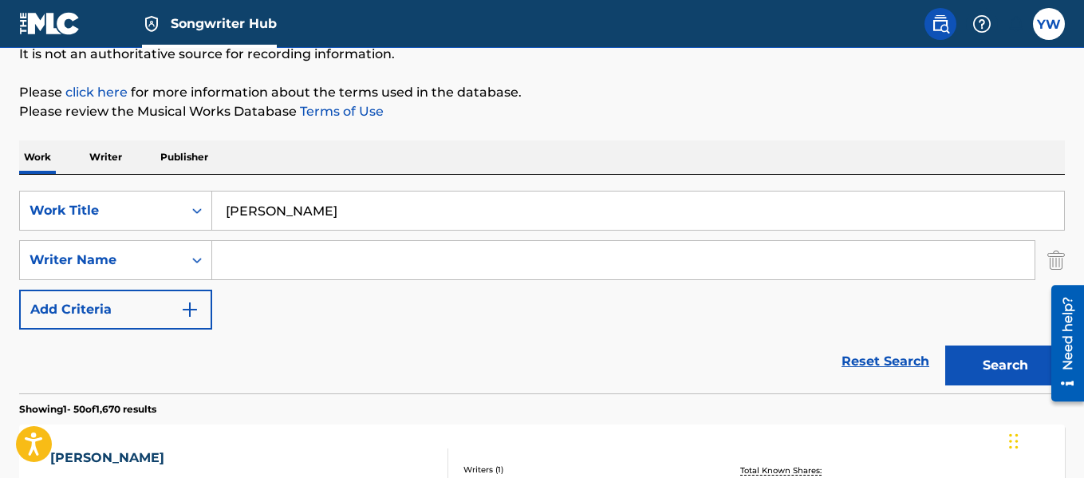
click at [292, 268] on input "Search Form" at bounding box center [623, 260] width 822 height 38
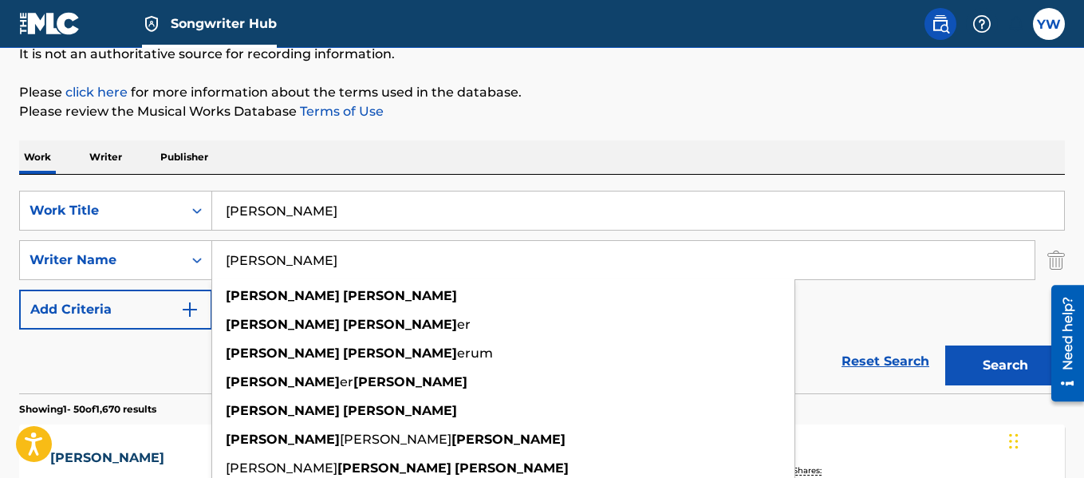
type input "[PERSON_NAME]"
click at [945, 345] on button "Search" at bounding box center [1005, 365] width 120 height 40
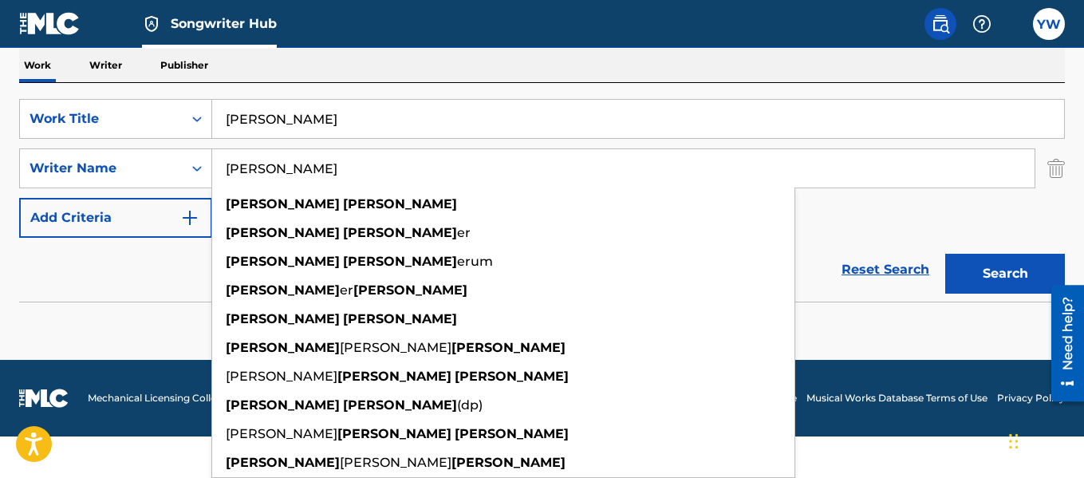
scroll to position [215, 0]
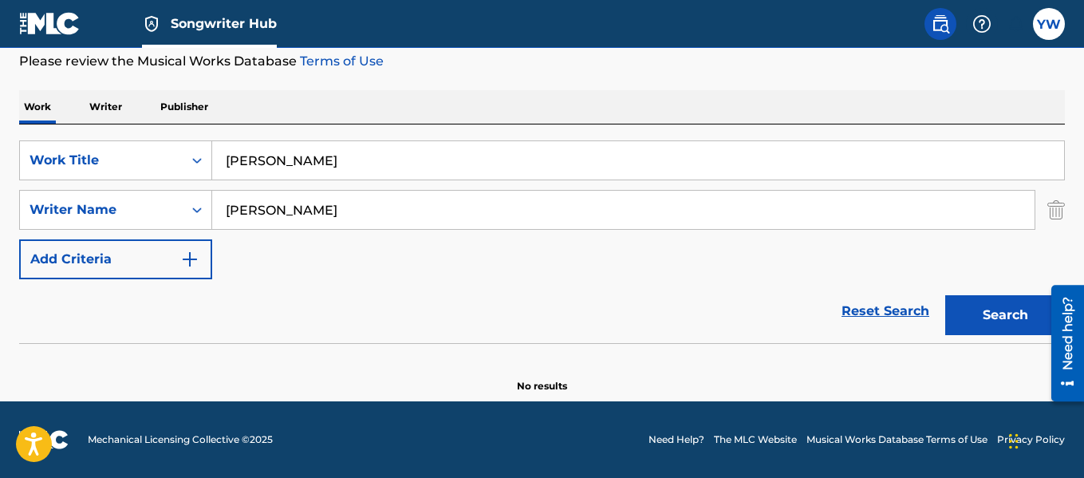
click at [357, 118] on div "Work Writer Publisher SearchWithCriteria727c37af-bc1a-49d8-90a7-95be3c3d0625 Wo…" at bounding box center [542, 241] width 1046 height 303
click at [357, 118] on div "Work Writer Publisher" at bounding box center [542, 106] width 1046 height 33
click at [343, 171] on input "[PERSON_NAME]" at bounding box center [638, 160] width 852 height 38
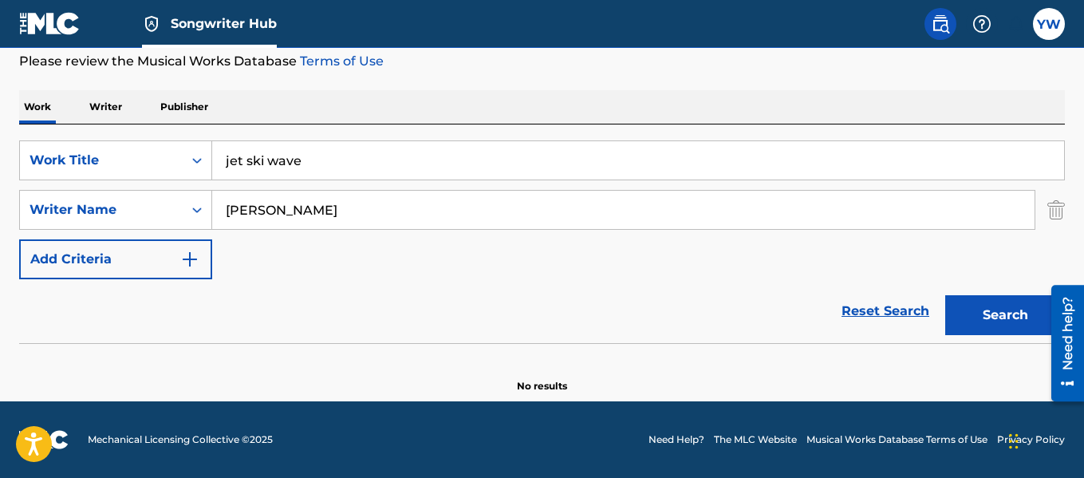
type input "jet ski wave"
click at [945, 295] on button "Search" at bounding box center [1005, 315] width 120 height 40
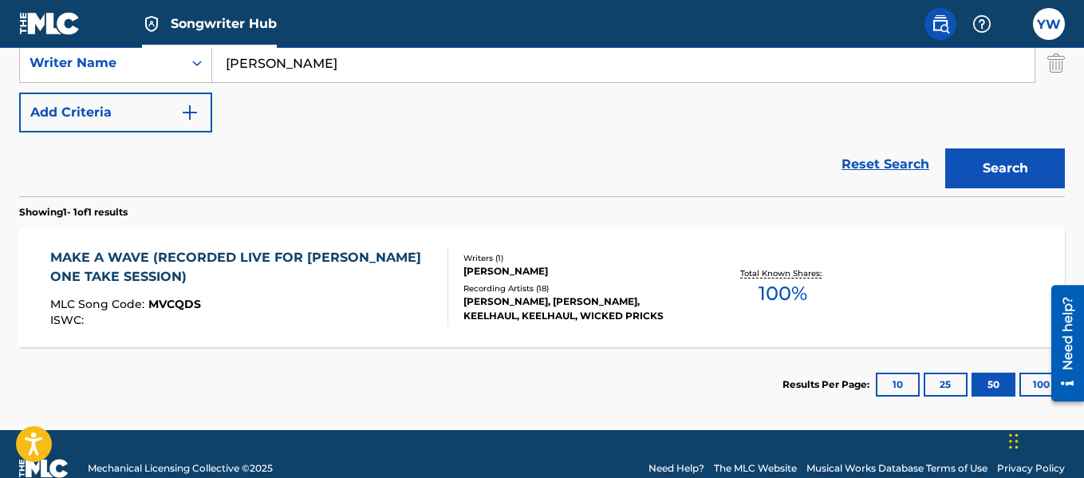
scroll to position [358, 0]
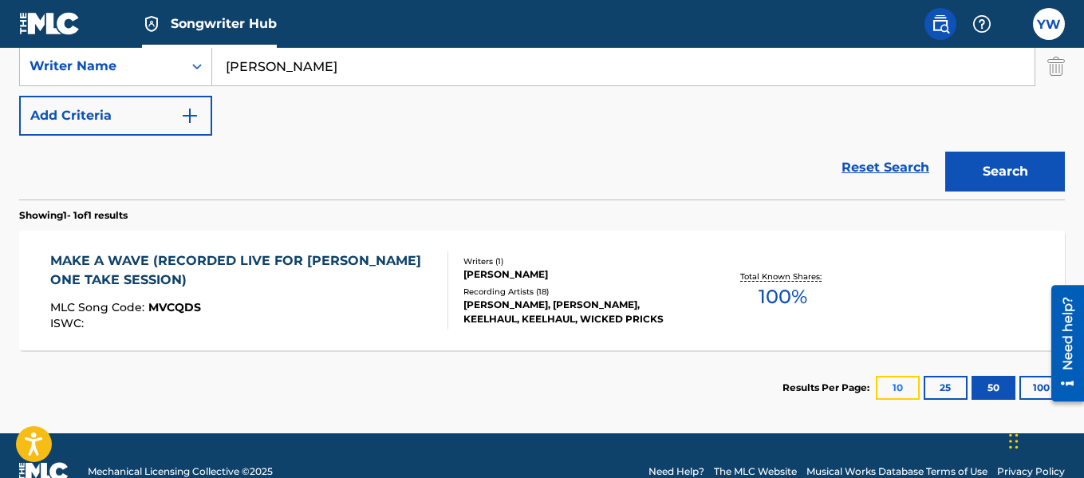
click at [897, 386] on button "10" at bounding box center [898, 388] width 44 height 24
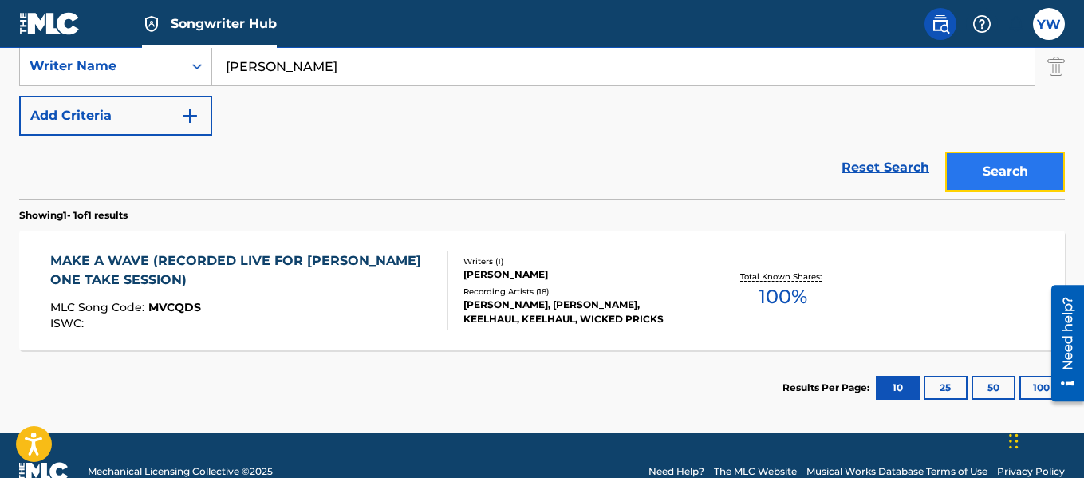
click at [997, 172] on button "Search" at bounding box center [1005, 172] width 120 height 40
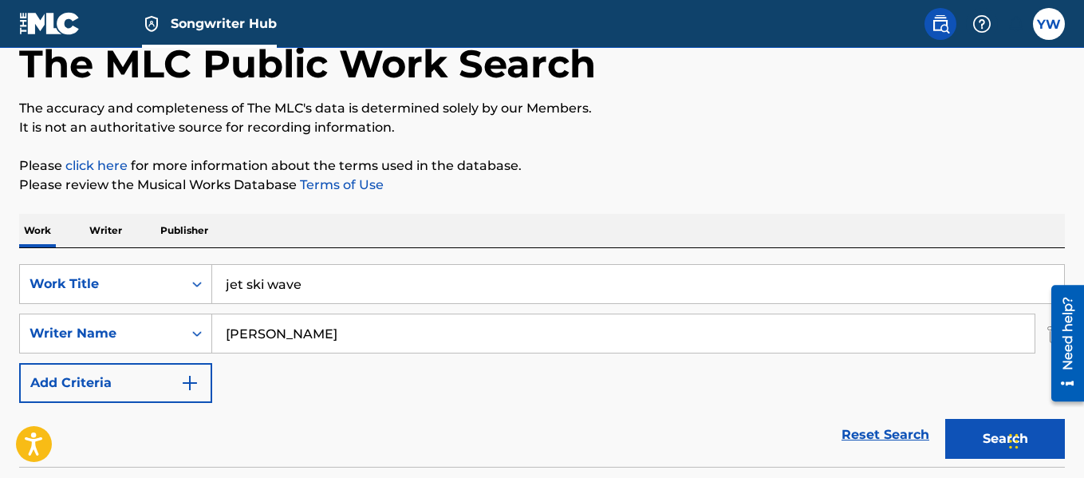
scroll to position [160, 0]
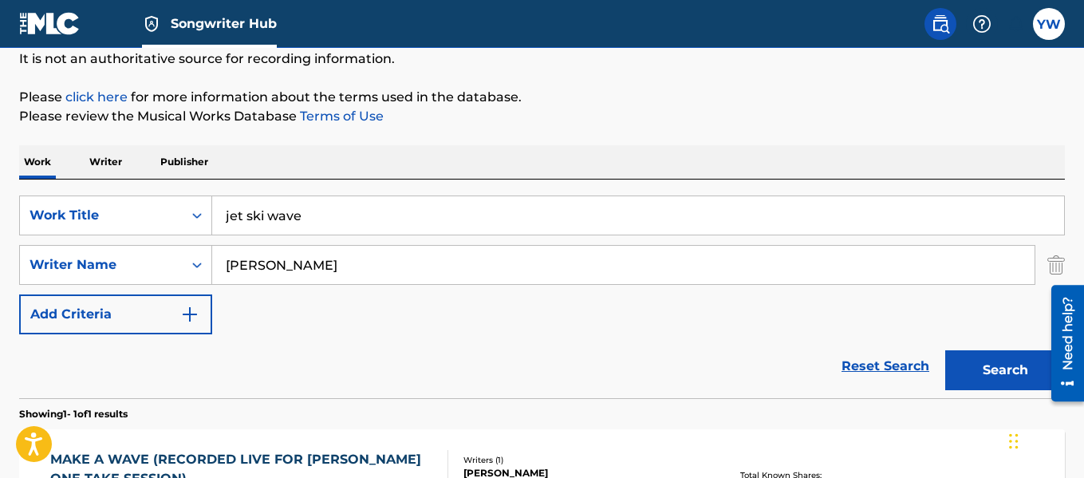
click at [440, 267] on input "[PERSON_NAME]" at bounding box center [623, 265] width 822 height 38
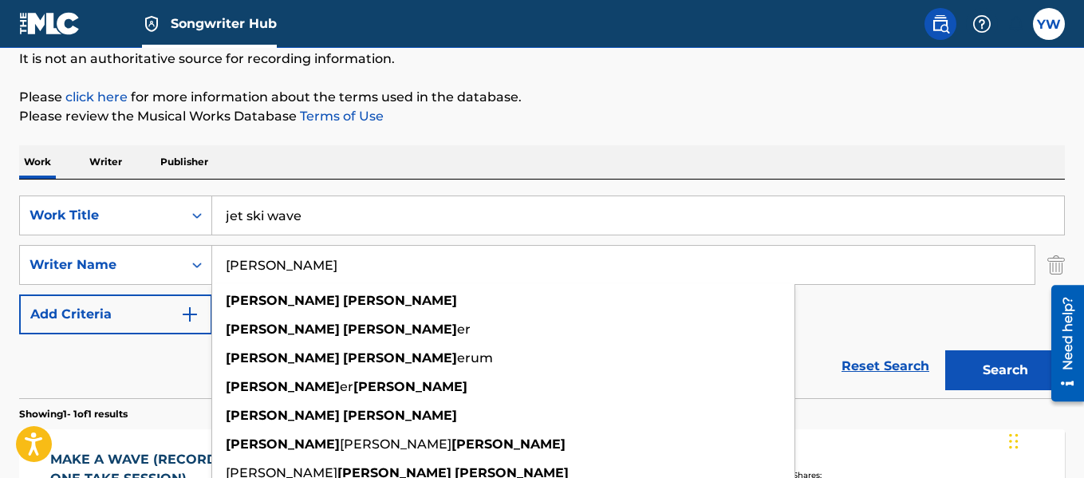
click at [440, 267] on input "[PERSON_NAME]" at bounding box center [623, 265] width 822 height 38
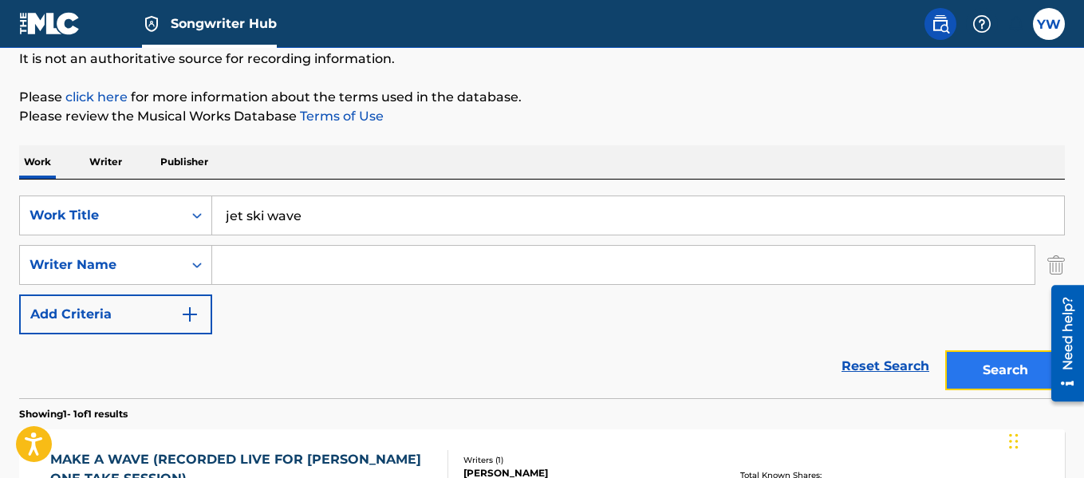
click at [1003, 377] on button "Search" at bounding box center [1005, 370] width 120 height 40
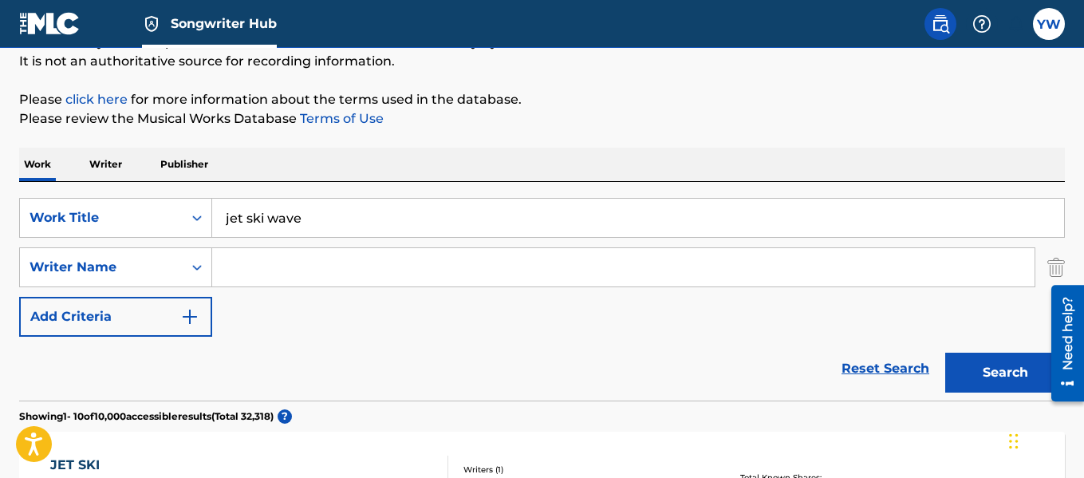
scroll to position [154, 0]
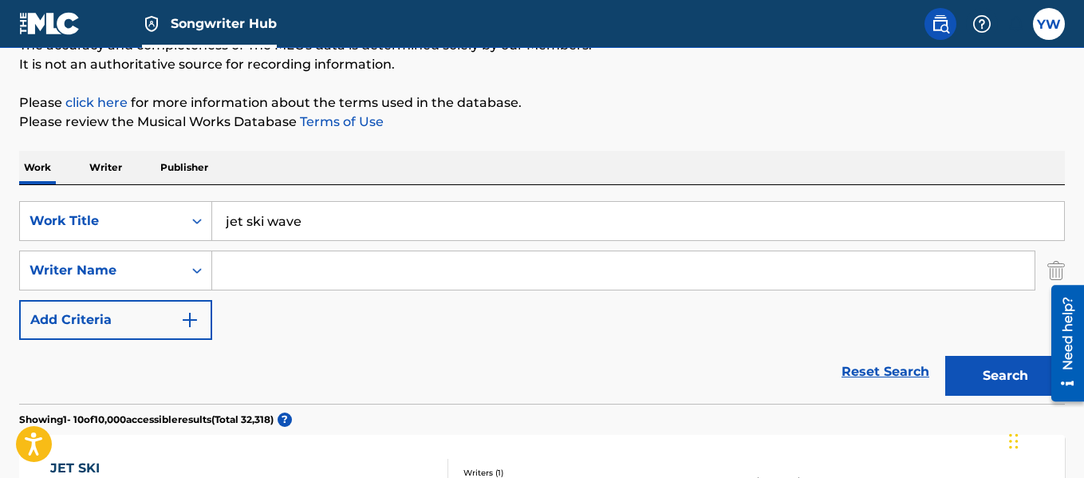
click at [428, 219] on input "jet ski wave" at bounding box center [638, 221] width 852 height 38
type input "l"
type input "f"
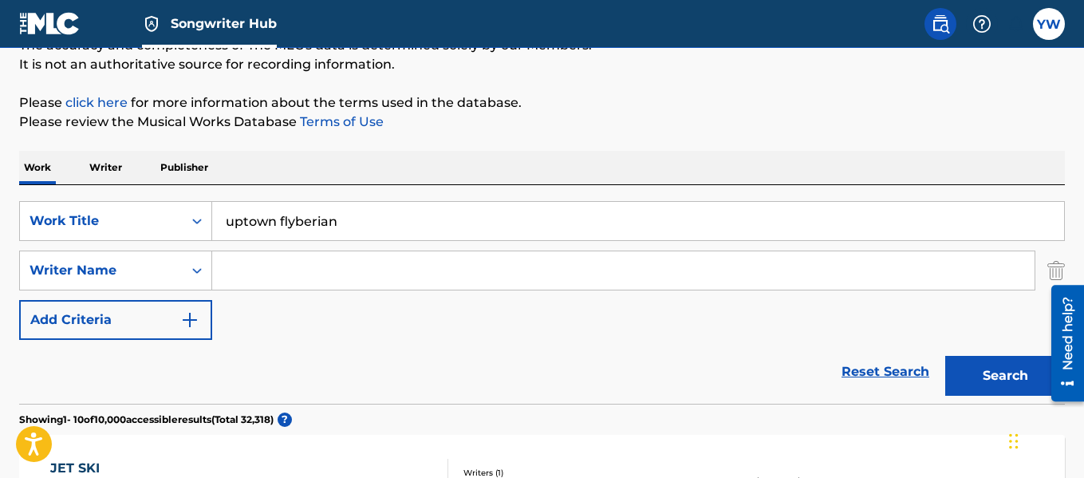
click at [945, 356] on button "Search" at bounding box center [1005, 376] width 120 height 40
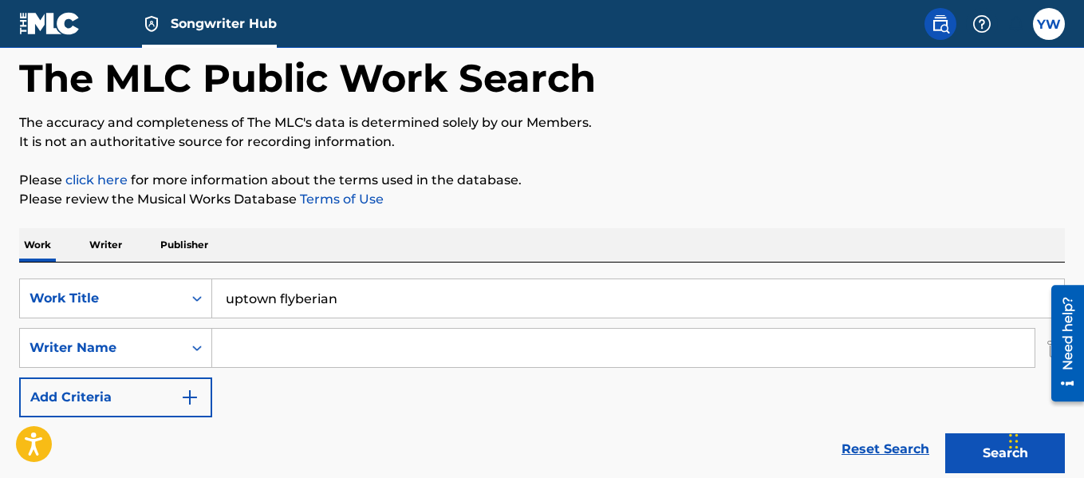
scroll to position [0, 0]
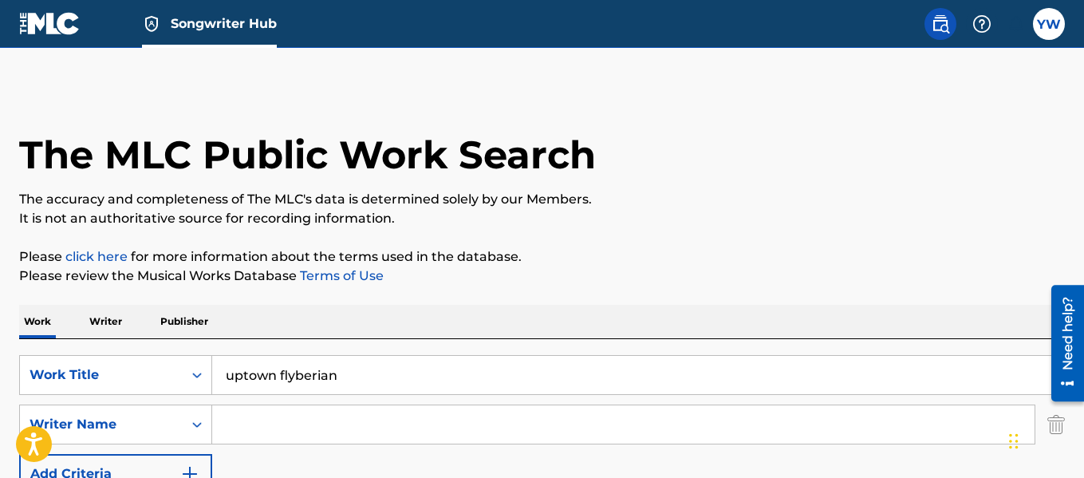
click at [277, 369] on input "uptown flyberian" at bounding box center [638, 375] width 852 height 38
type input "flyberian"
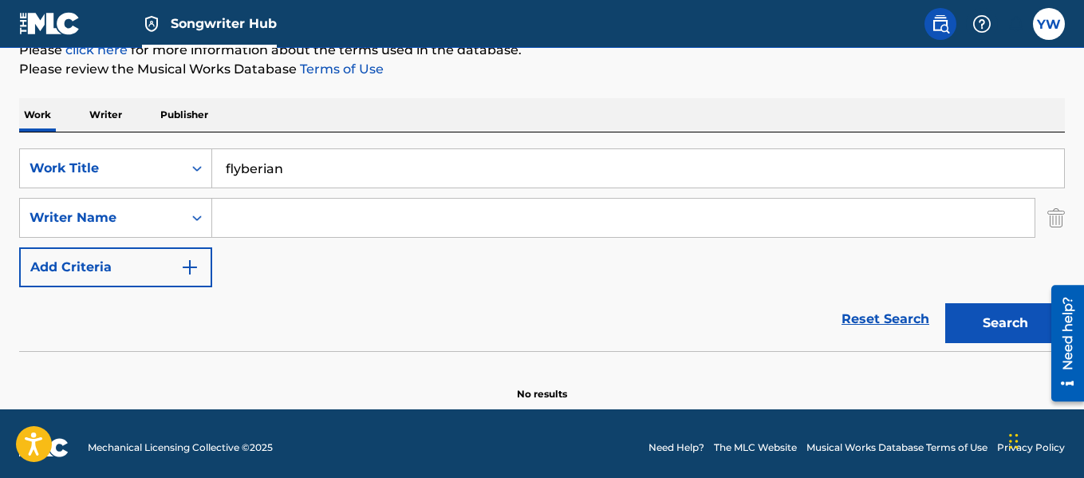
scroll to position [211, 0]
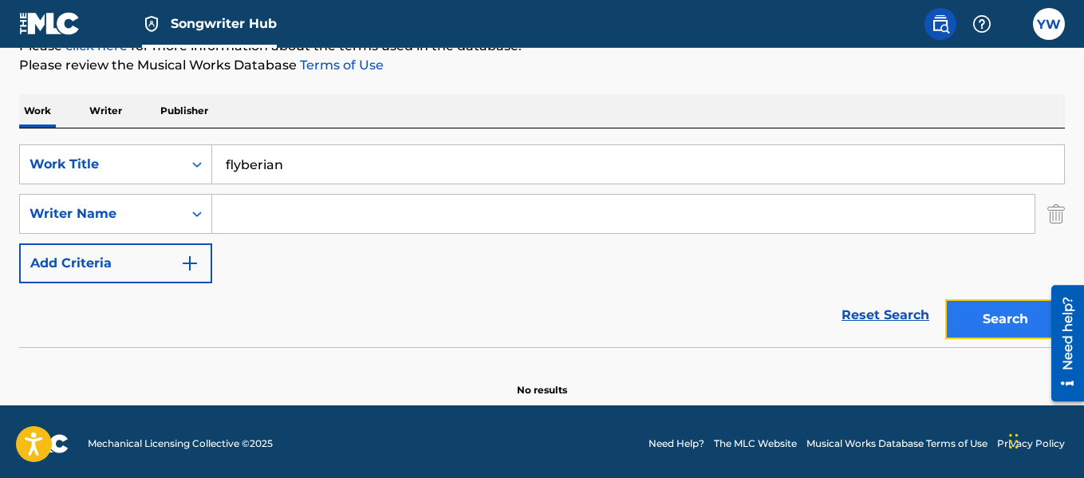
click at [992, 327] on button "Search" at bounding box center [1005, 319] width 120 height 40
click at [424, 154] on input "flyberian" at bounding box center [638, 164] width 852 height 38
click at [359, 215] on input "Search Form" at bounding box center [623, 214] width 822 height 38
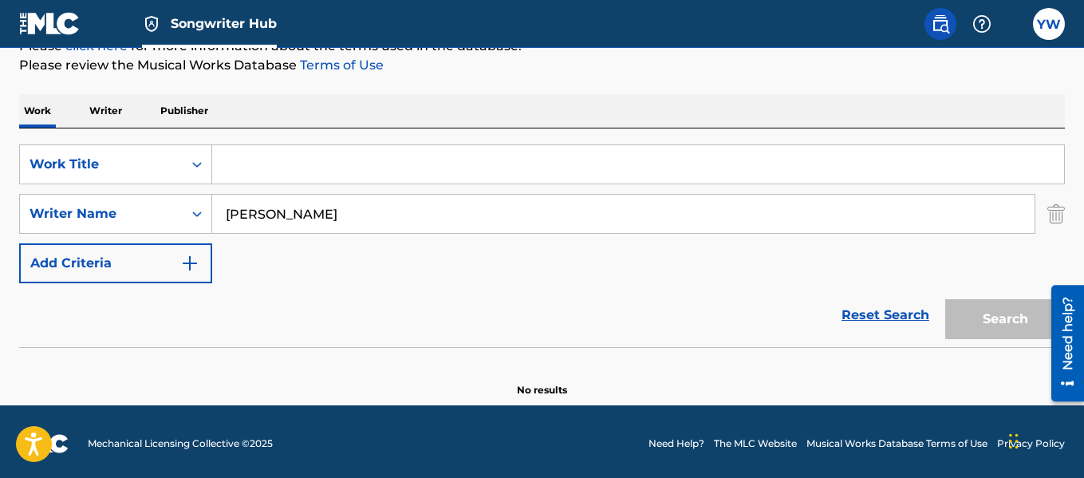
type input "[PERSON_NAME]"
click at [913, 315] on link "Reset Search" at bounding box center [885, 314] width 104 height 35
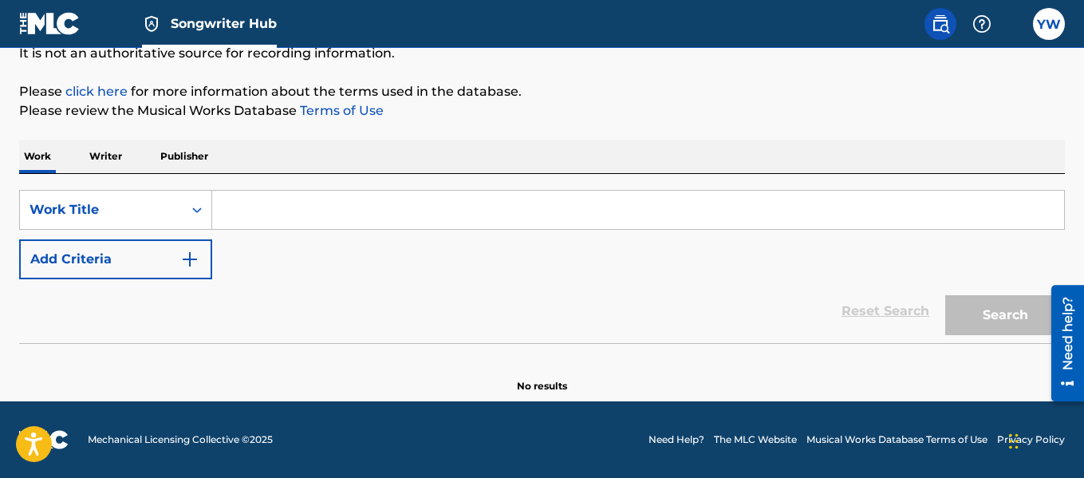
scroll to position [165, 0]
click at [120, 159] on p "Writer" at bounding box center [106, 156] width 42 height 33
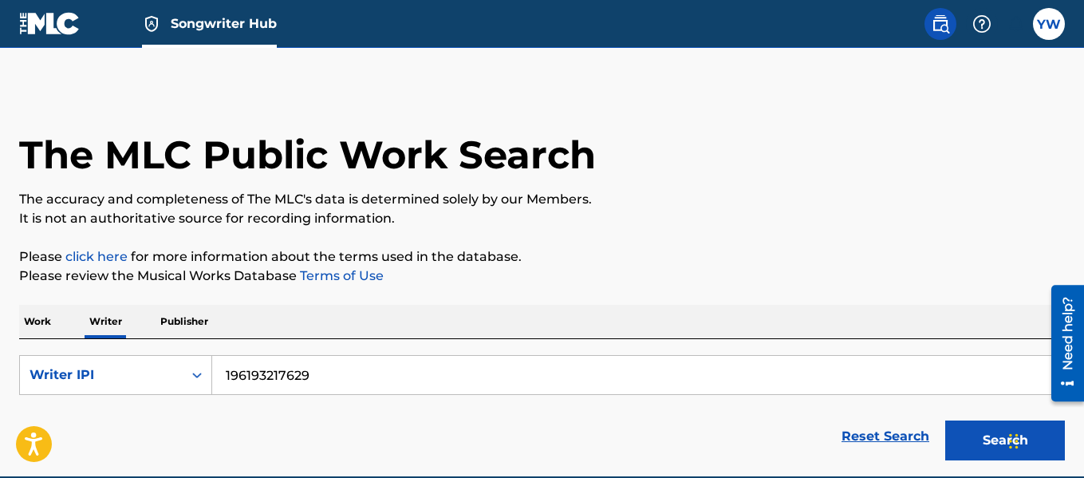
click at [44, 321] on p "Work" at bounding box center [37, 321] width 37 height 33
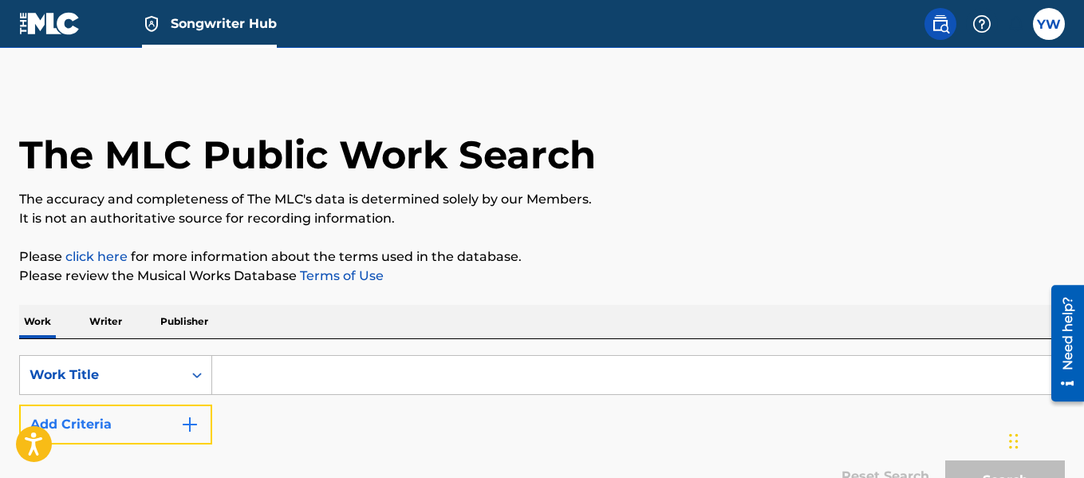
click at [196, 429] on img "Search Form" at bounding box center [189, 424] width 19 height 19
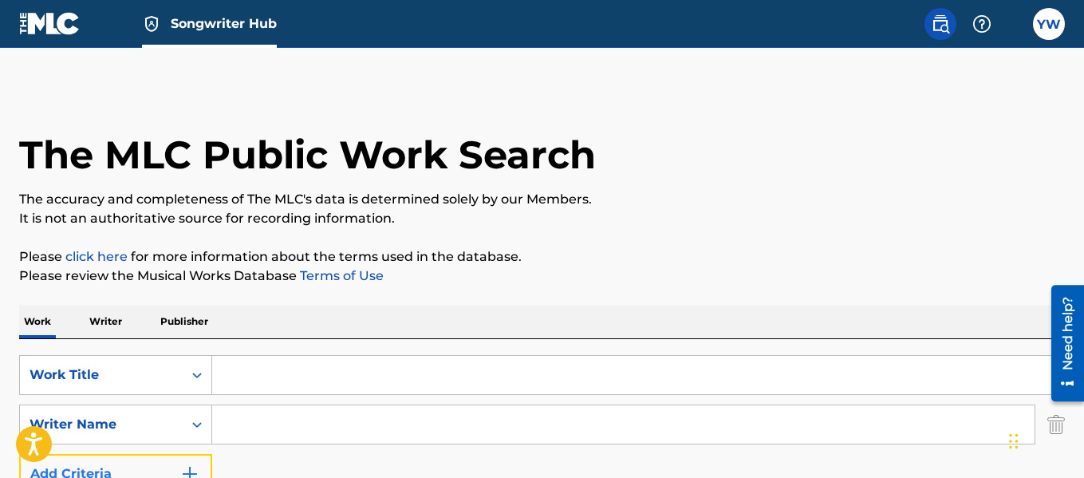
click at [152, 466] on button "Add Criteria" at bounding box center [115, 474] width 193 height 40
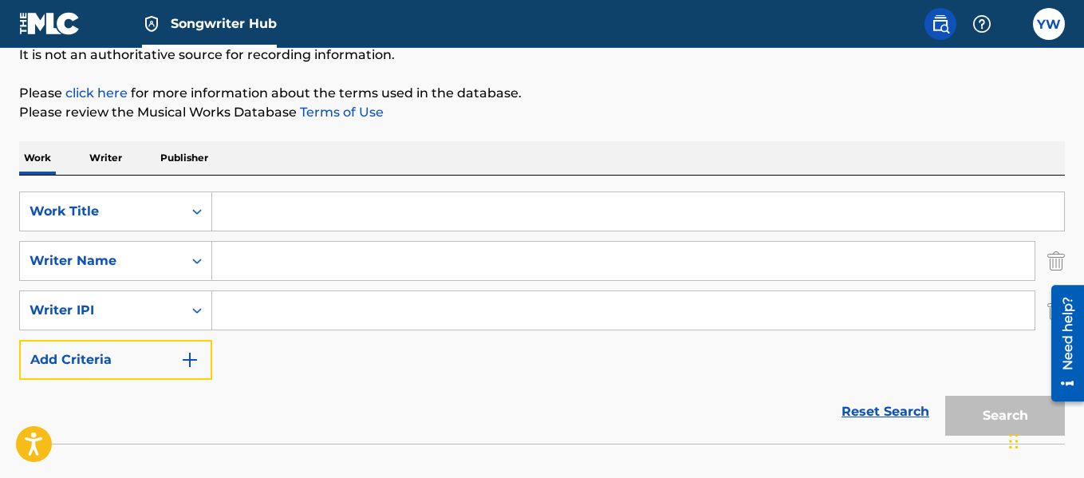
scroll to position [165, 0]
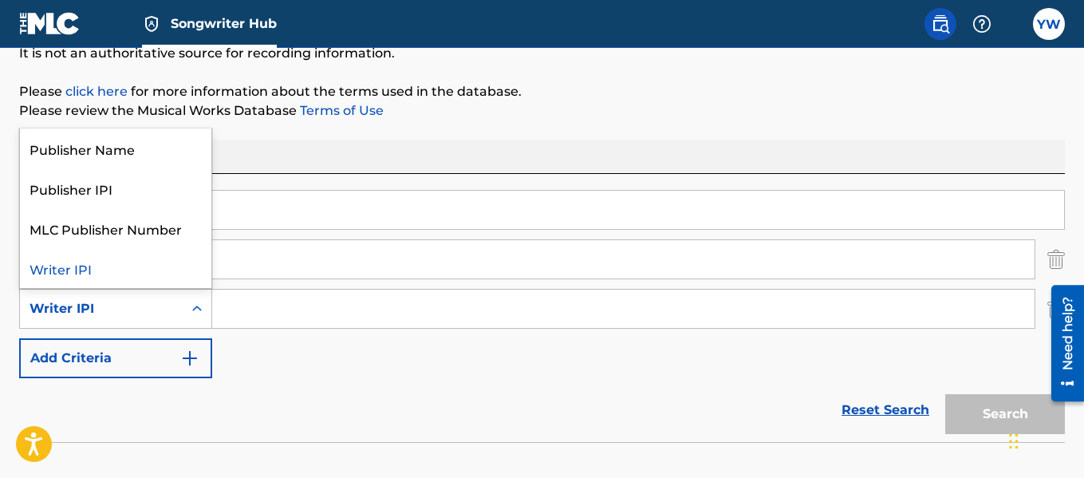
click at [106, 311] on div "Writer IPI" at bounding box center [102, 308] width 144 height 19
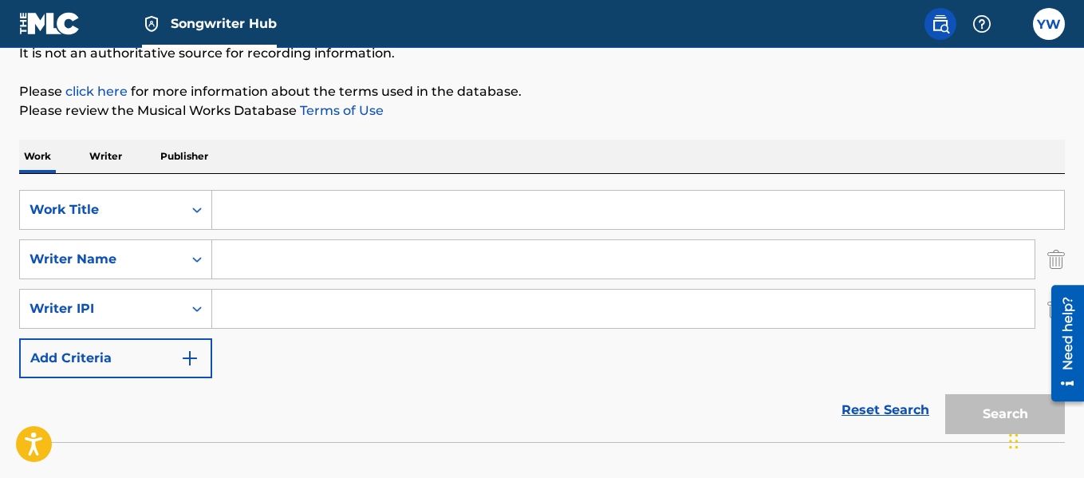
click at [308, 353] on div "SearchWithCriteria727c37af-bc1a-49d8-90a7-95be3c3d0625 Work Title SearchWithCri…" at bounding box center [542, 284] width 1046 height 188
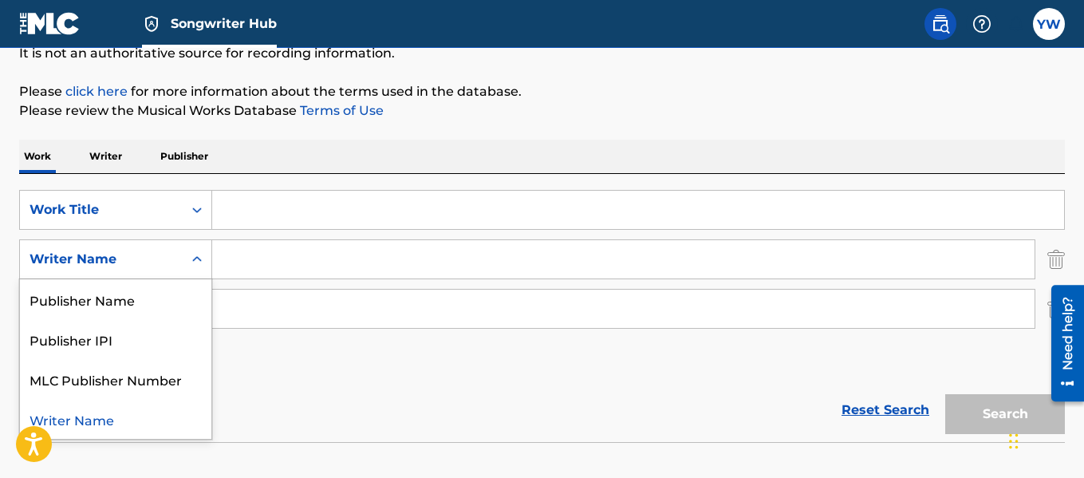
click at [182, 260] on div "Writer Name" at bounding box center [101, 259] width 163 height 30
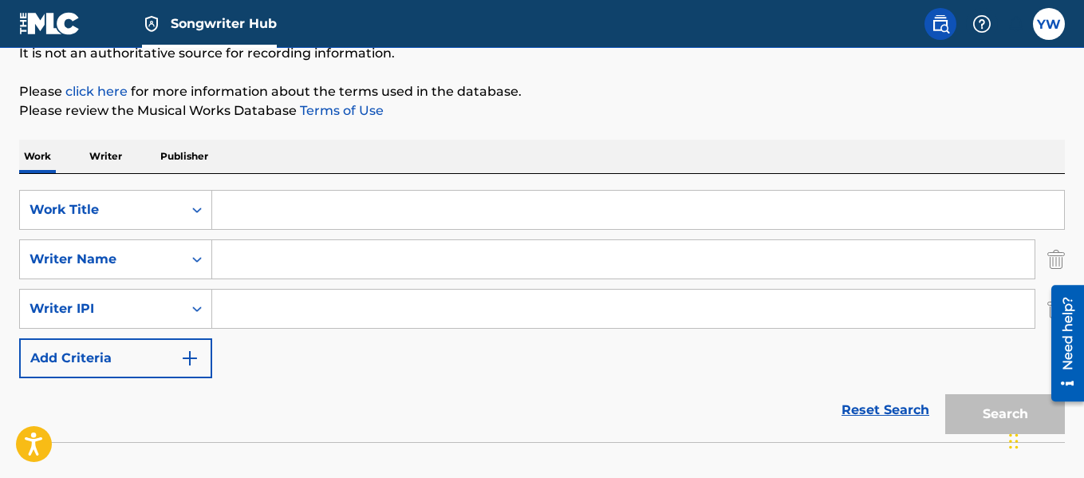
click at [263, 260] on input "Search Form" at bounding box center [623, 259] width 822 height 38
type input "[PERSON_NAME]"
click at [101, 154] on p "Writer" at bounding box center [106, 156] width 42 height 33
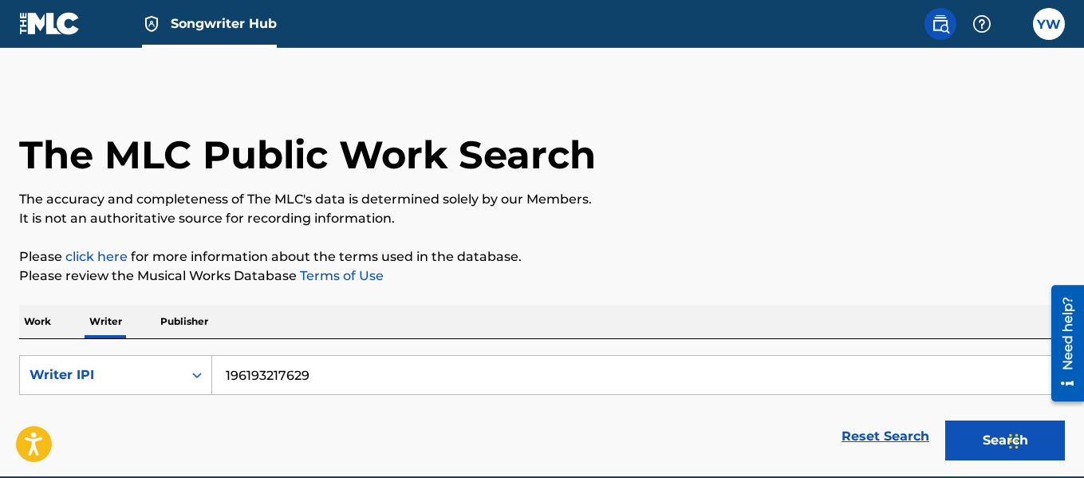
click at [372, 376] on input "196193217629" at bounding box center [638, 375] width 852 height 38
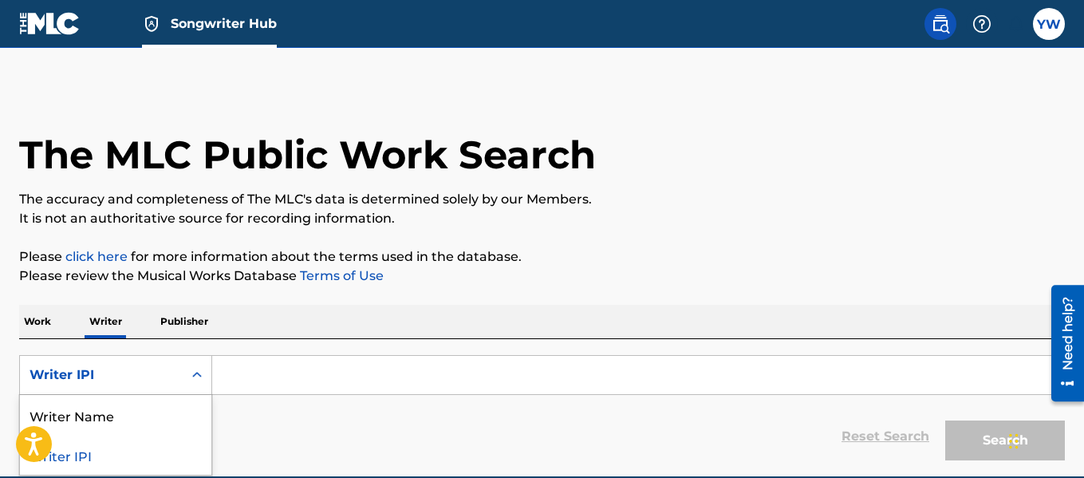
click at [183, 382] on div "Search Form" at bounding box center [197, 375] width 29 height 29
click at [140, 412] on div "Writer Name" at bounding box center [115, 415] width 191 height 40
click at [265, 387] on input "Search Form" at bounding box center [638, 375] width 852 height 38
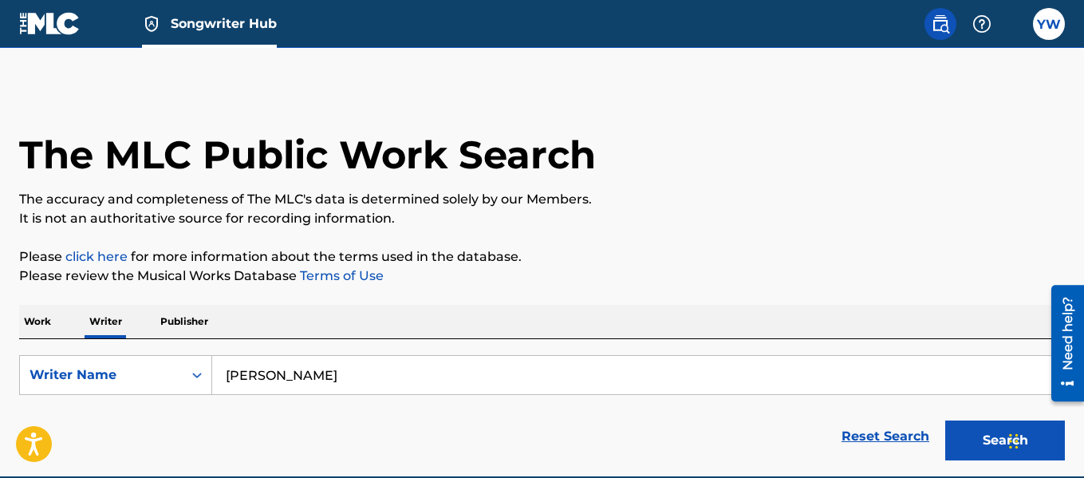
type input "[PERSON_NAME]"
click at [945, 420] on button "Search" at bounding box center [1005, 440] width 120 height 40
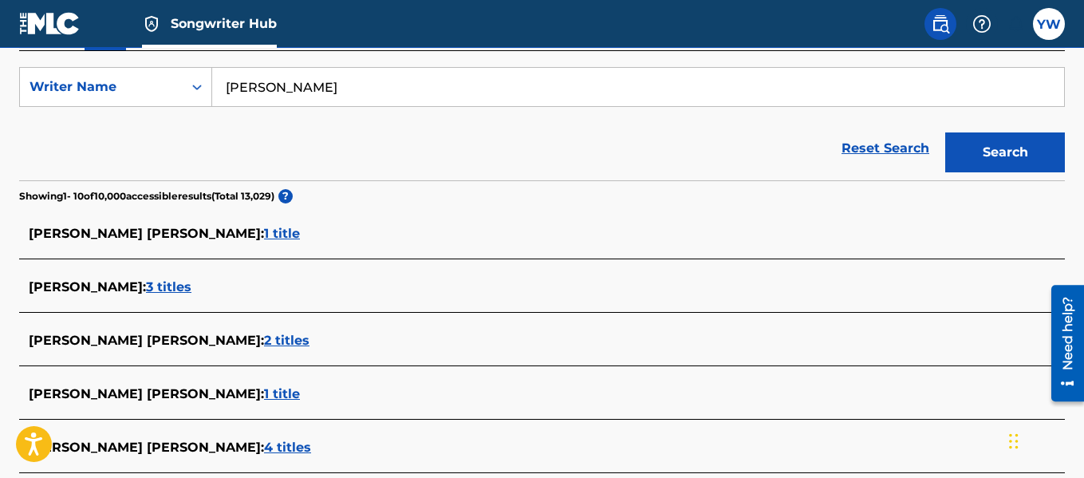
scroll to position [286, 0]
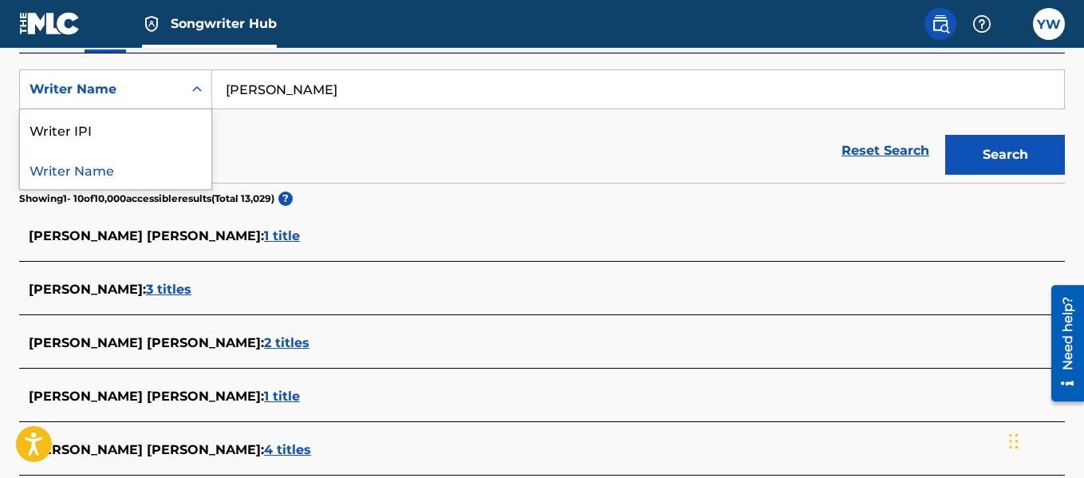
click at [184, 86] on div "Search Form" at bounding box center [197, 89] width 29 height 29
click at [156, 128] on div "Writer IPI" at bounding box center [115, 129] width 191 height 40
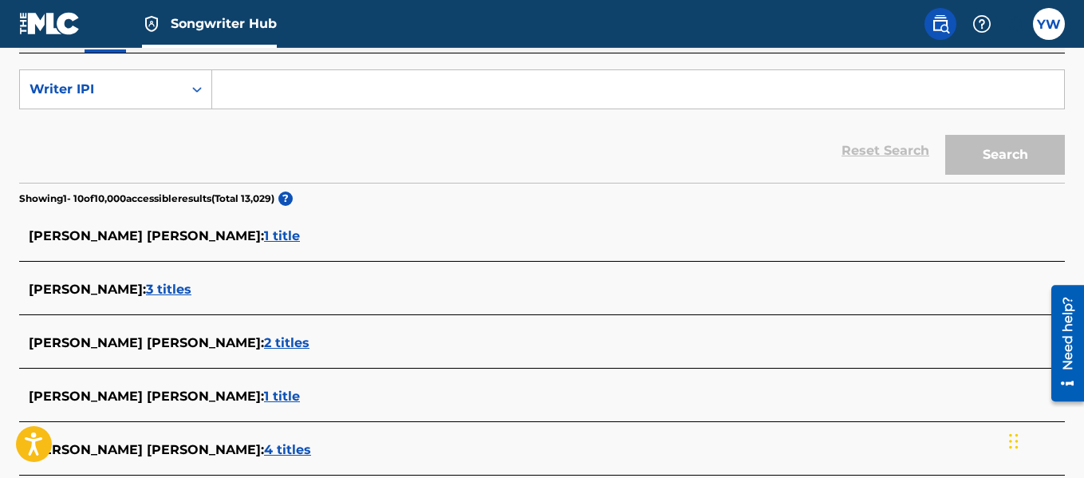
click at [302, 95] on input "Search Form" at bounding box center [638, 89] width 852 height 38
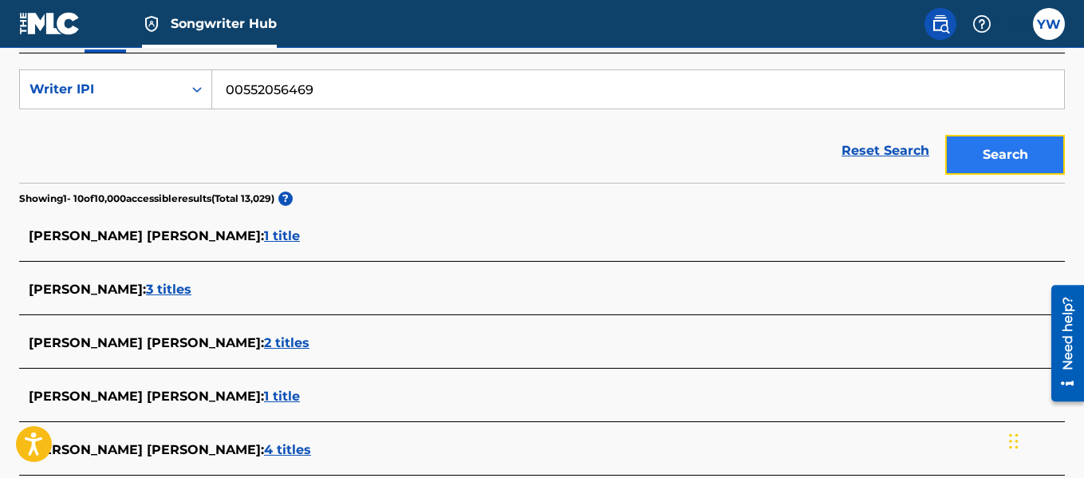
click at [1006, 152] on button "Search" at bounding box center [1005, 155] width 120 height 40
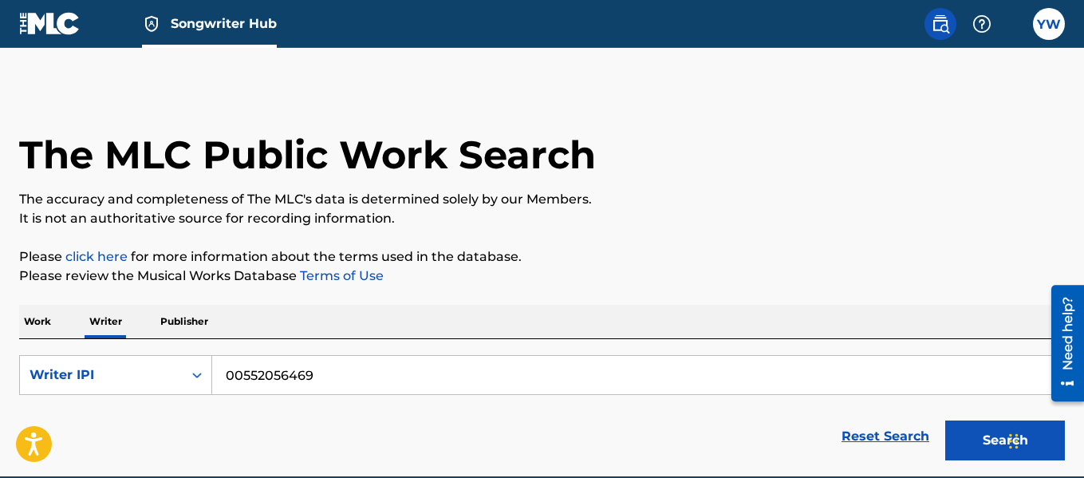
scroll to position [75, 0]
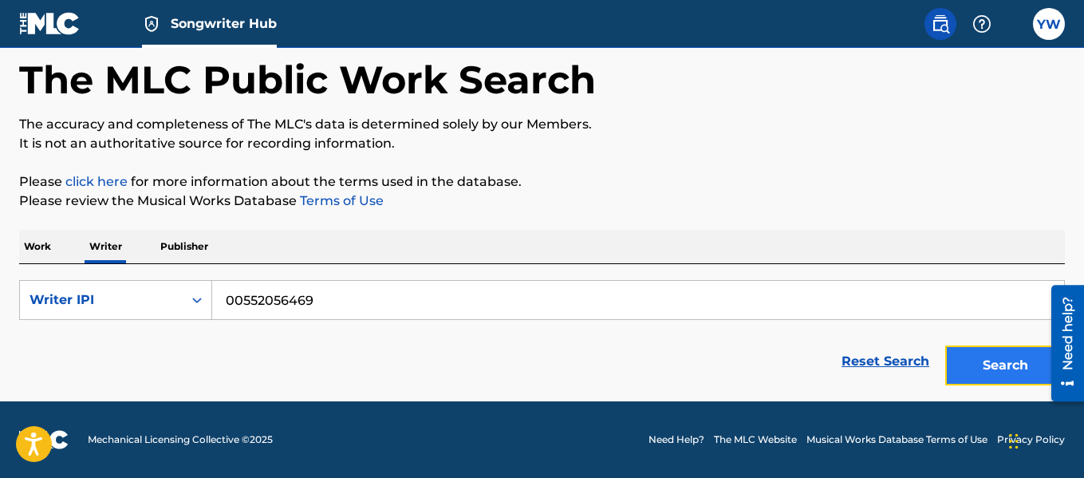
click at [988, 365] on button "Search" at bounding box center [1005, 365] width 120 height 40
click at [445, 292] on input "00552056469" at bounding box center [638, 300] width 852 height 38
type input "00552056567"
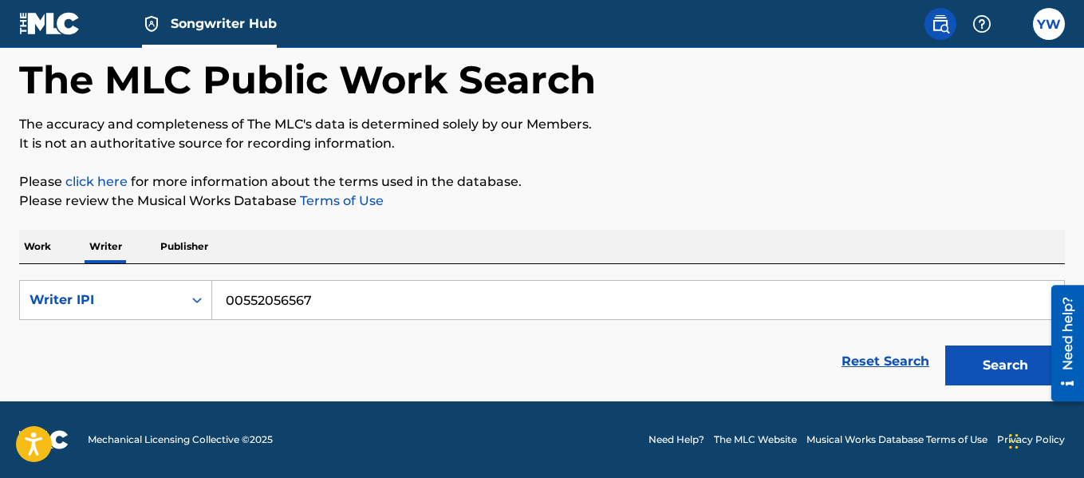
click at [945, 345] on button "Search" at bounding box center [1005, 365] width 120 height 40
click at [995, 355] on button "Search" at bounding box center [1005, 365] width 120 height 40
click at [32, 246] on p "Work" at bounding box center [37, 246] width 37 height 33
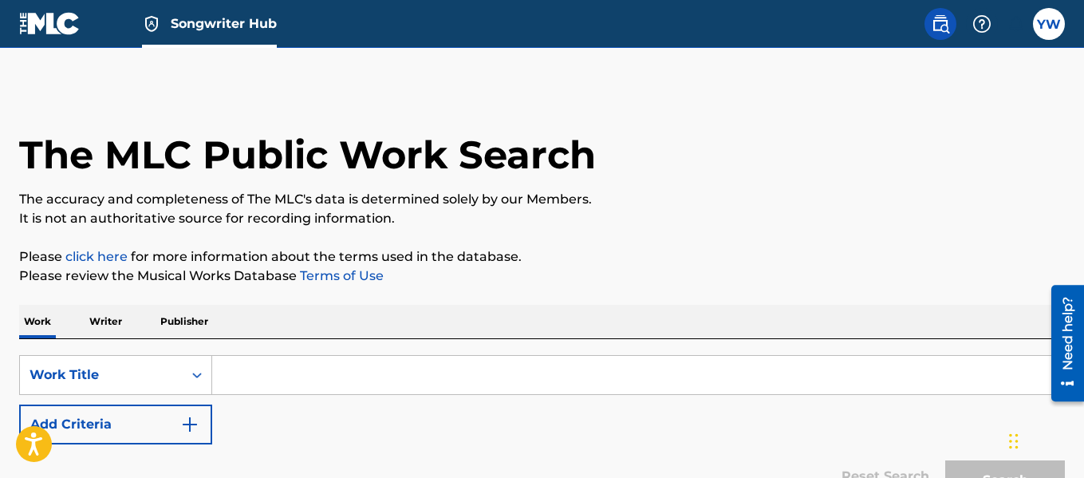
click at [104, 321] on p "Writer" at bounding box center [106, 321] width 42 height 33
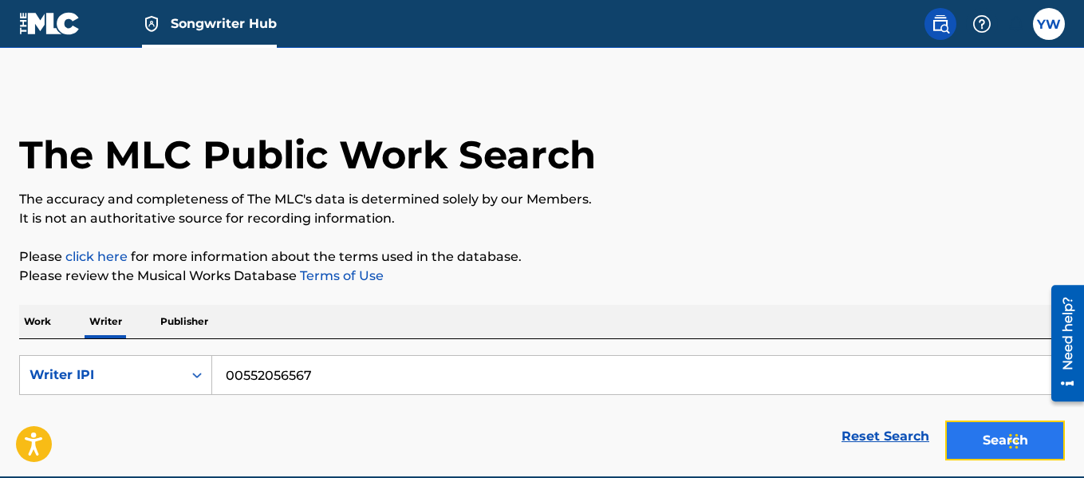
click at [999, 439] on button "Search" at bounding box center [1005, 440] width 120 height 40
click at [31, 328] on p "Work" at bounding box center [37, 321] width 37 height 33
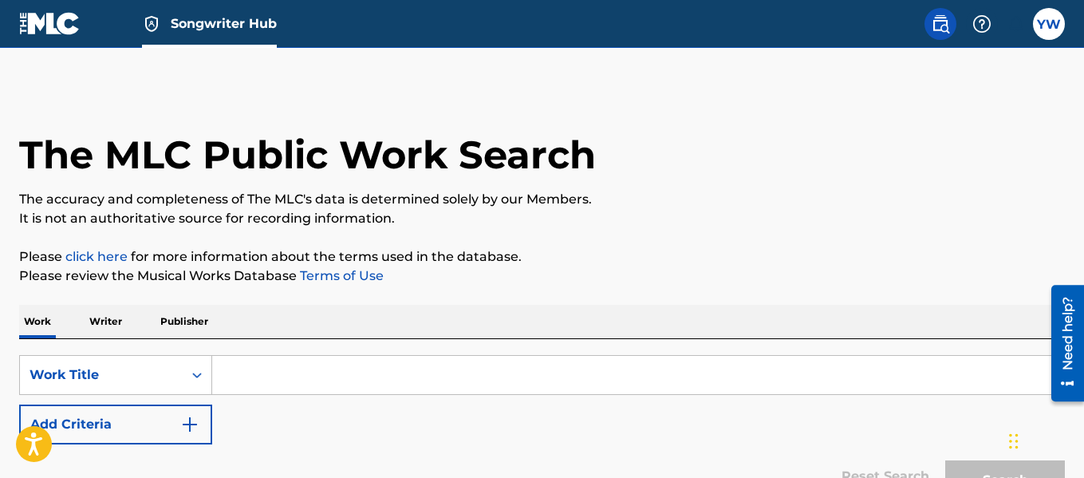
click at [113, 321] on p "Writer" at bounding box center [106, 321] width 42 height 33
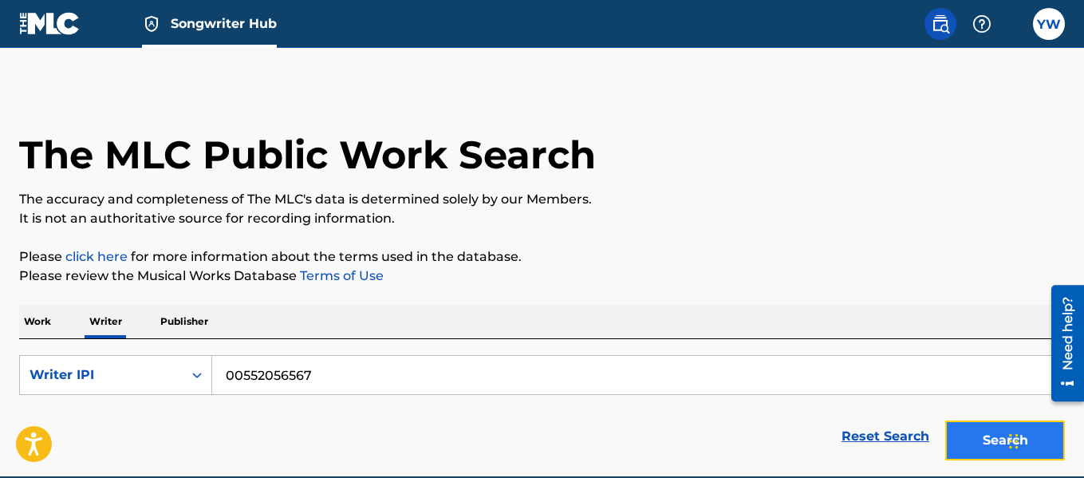
click at [987, 444] on button "Search" at bounding box center [1005, 440] width 120 height 40
click at [970, 425] on button "Search" at bounding box center [1005, 440] width 120 height 40
click at [43, 320] on p "Work" at bounding box center [37, 321] width 37 height 33
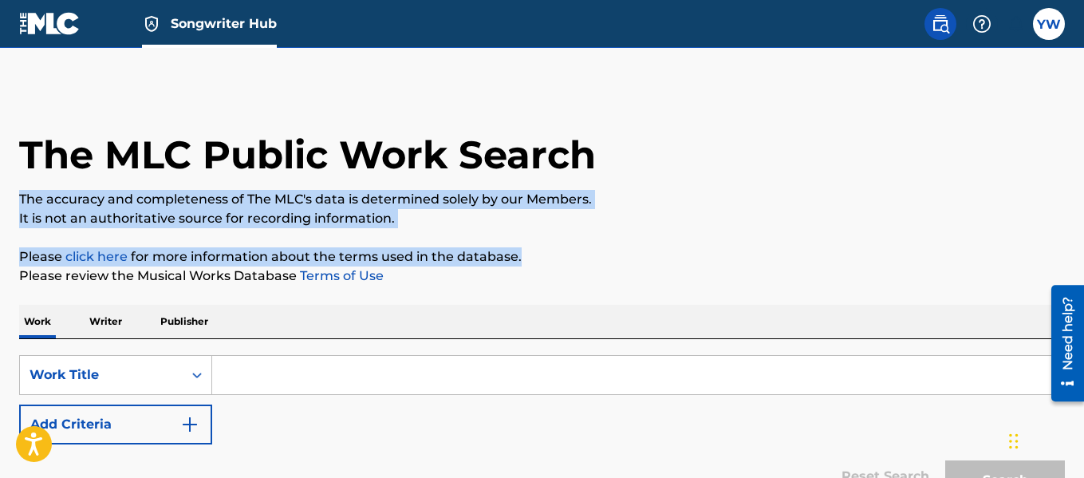
drag, startPoint x: 1083, startPoint y: 133, endPoint x: 1089, endPoint y: 234, distance: 100.7
click at [1083, 234] on html "Accessibility Screen-Reader Guide, Feedback, and Issue Reporting | New window C…" at bounding box center [542, 239] width 1084 height 478
click at [620, 213] on p "It is not an authoritative source for recording information." at bounding box center [542, 218] width 1046 height 19
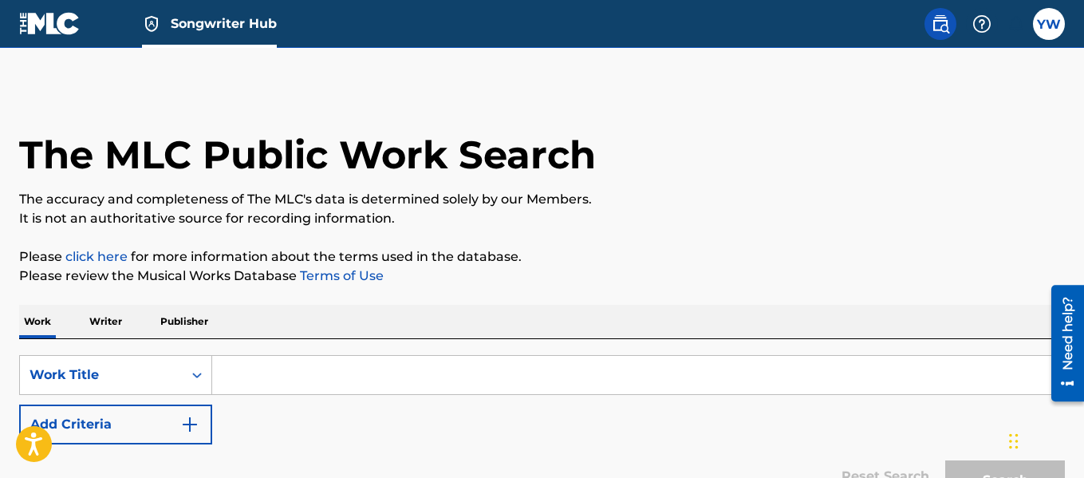
click at [251, 361] on input "Search Form" at bounding box center [638, 375] width 852 height 38
type input "g4 boyz unfaithful"
click at [945, 460] on button "Search" at bounding box center [1005, 480] width 120 height 40
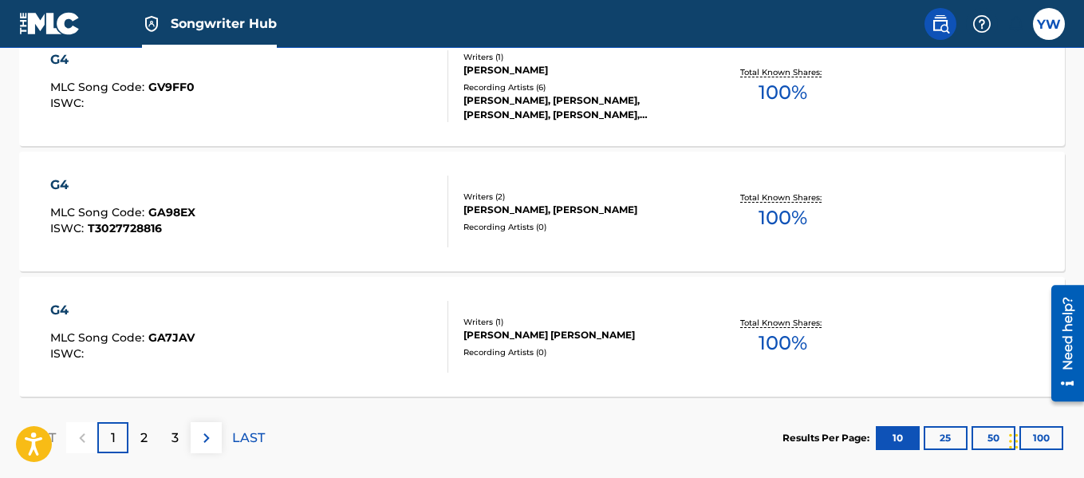
scroll to position [1475, 0]
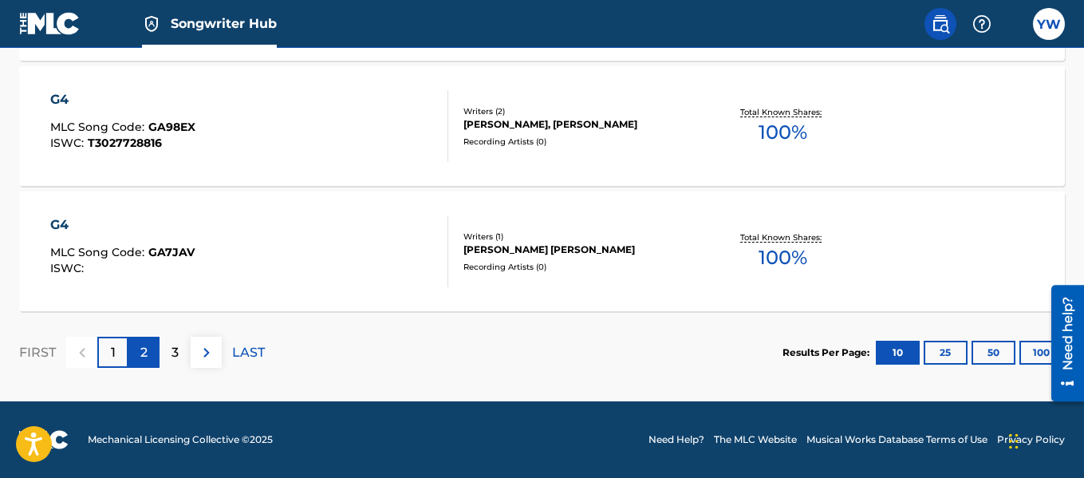
click at [142, 357] on p "2" at bounding box center [143, 352] width 7 height 19
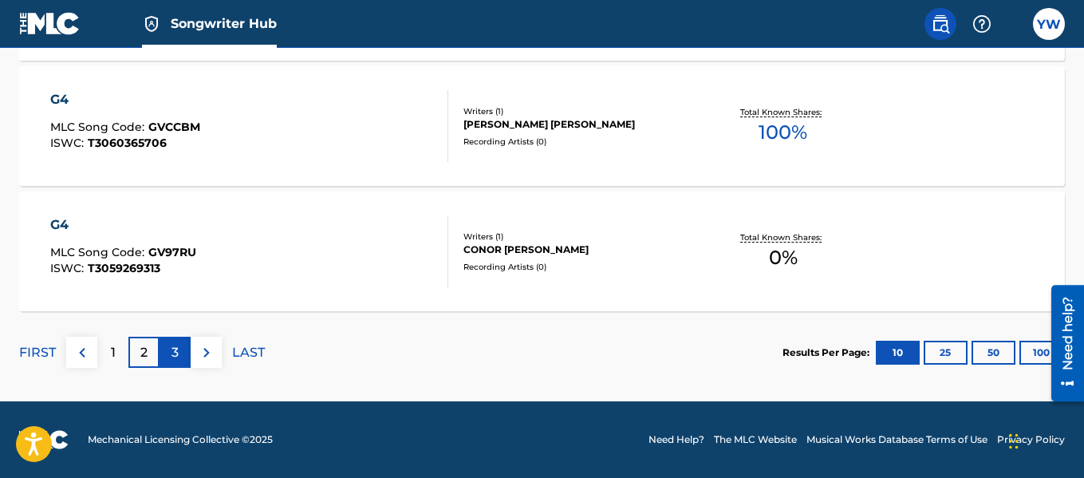
click at [189, 349] on div "3" at bounding box center [175, 352] width 31 height 31
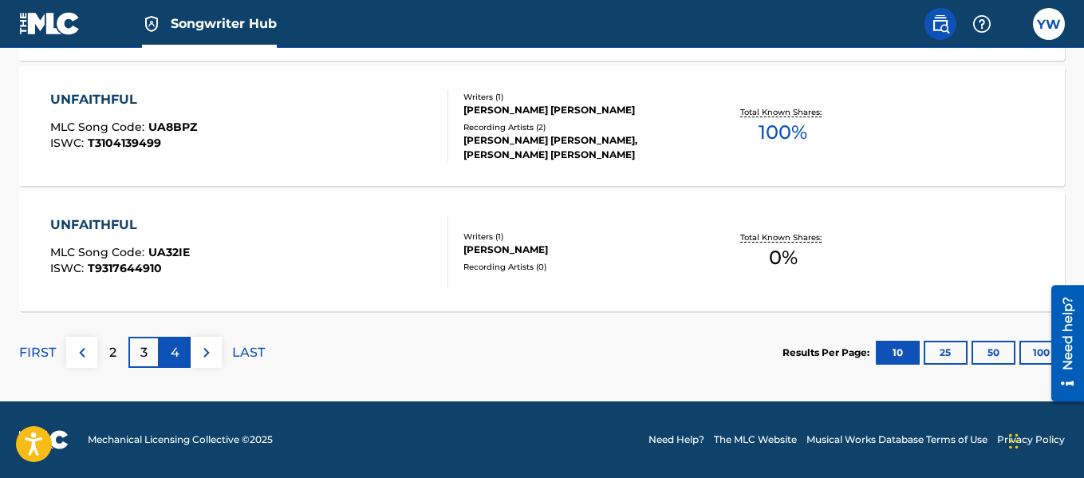
click at [171, 352] on p "4" at bounding box center [175, 352] width 9 height 19
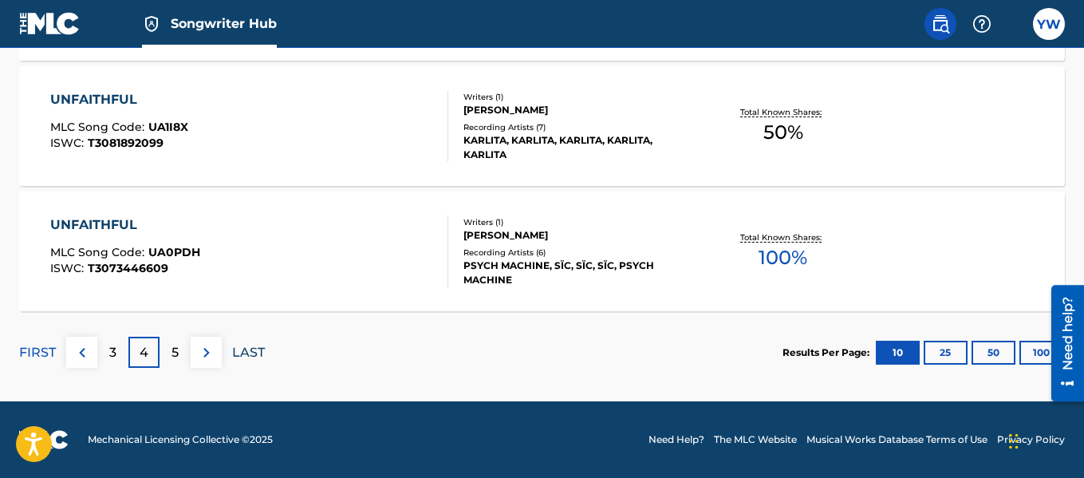
click at [256, 351] on p "LAST" at bounding box center [248, 352] width 33 height 19
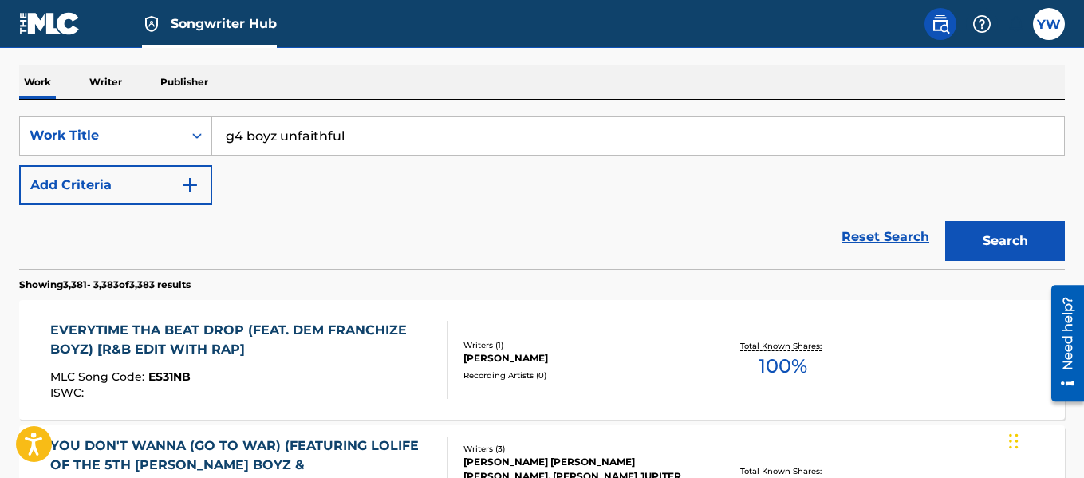
scroll to position [231, 0]
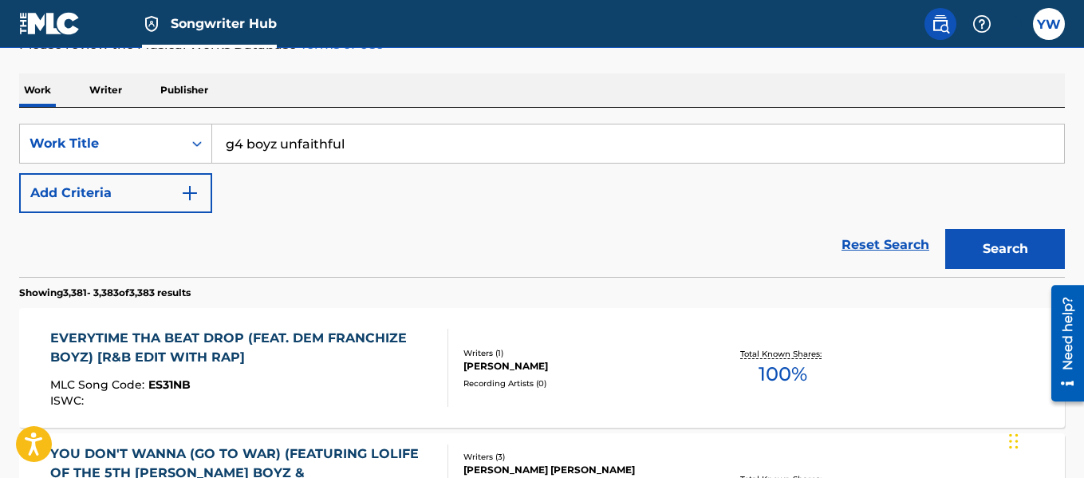
click at [379, 134] on input "g4 boyz unfaithful" at bounding box center [638, 143] width 852 height 38
click at [945, 229] on button "Search" at bounding box center [1005, 249] width 120 height 40
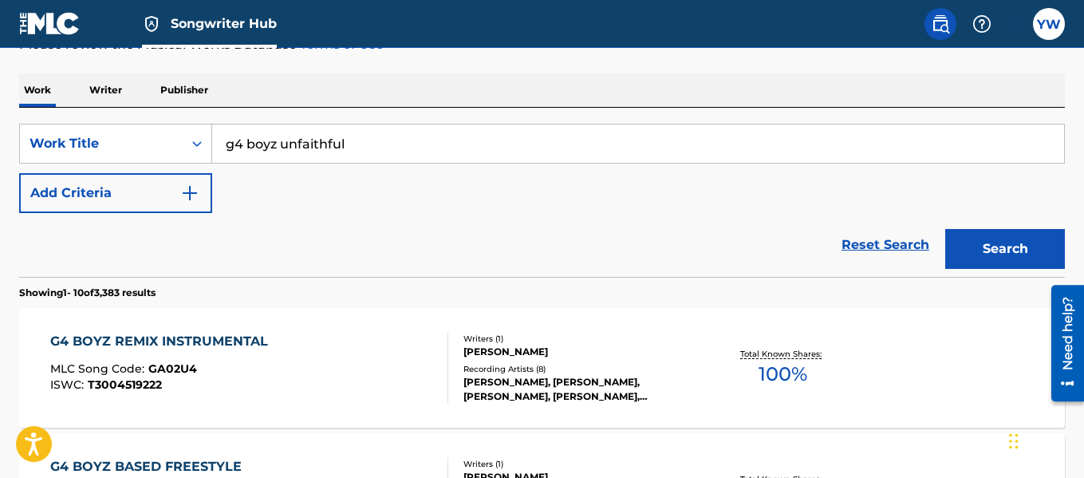
click at [231, 341] on div "G4 BOYZ REMIX INSTRUMENTAL" at bounding box center [163, 341] width 226 height 19
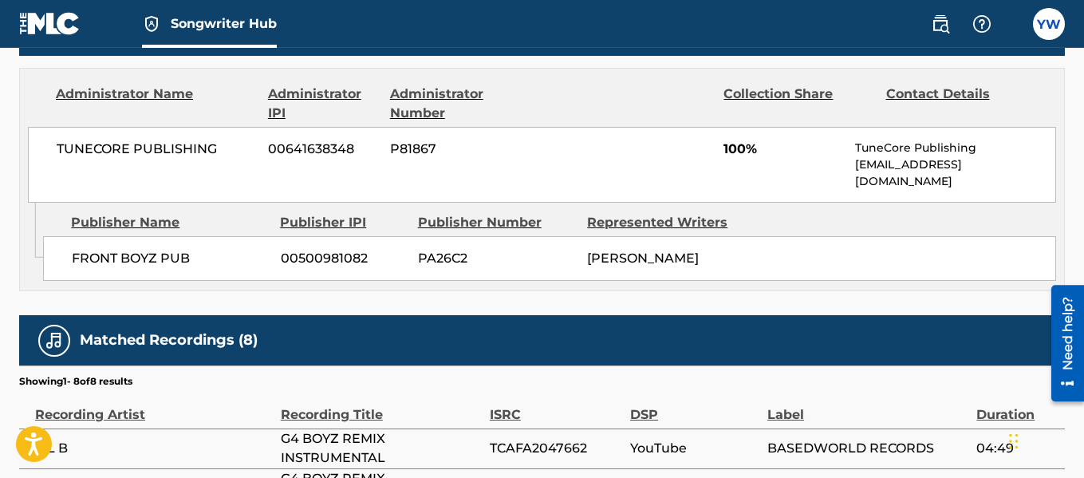
scroll to position [428, 0]
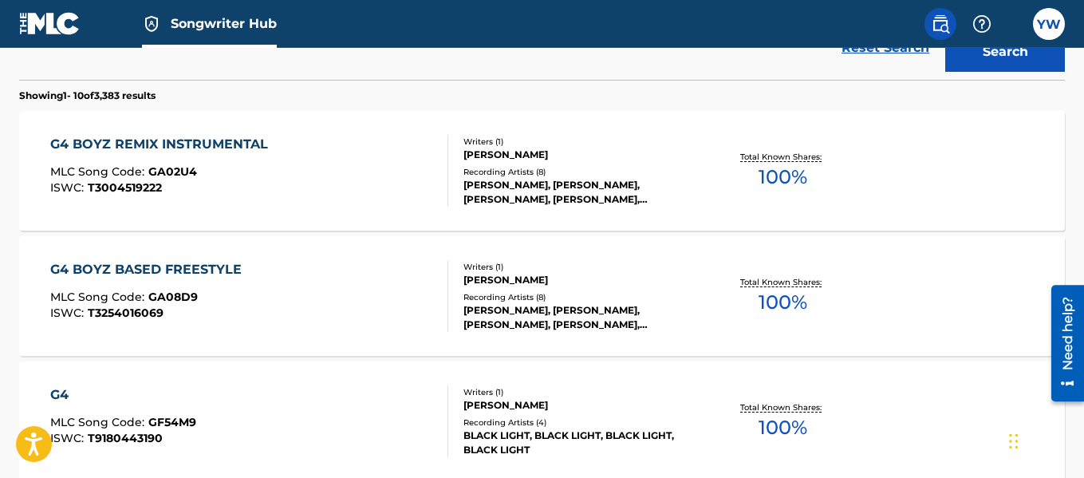
scroll to position [231, 0]
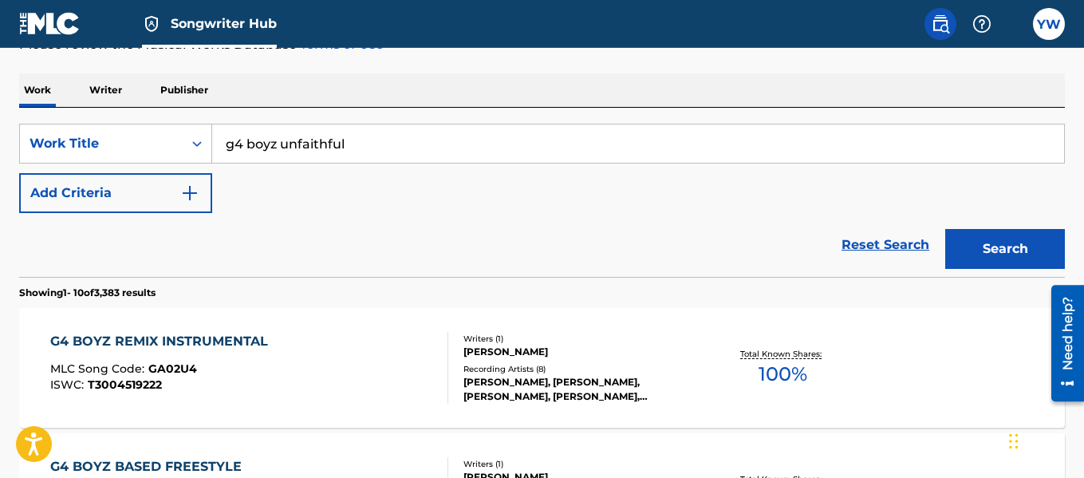
click at [406, 132] on input "g4 boyz unfaithful" at bounding box center [638, 143] width 852 height 38
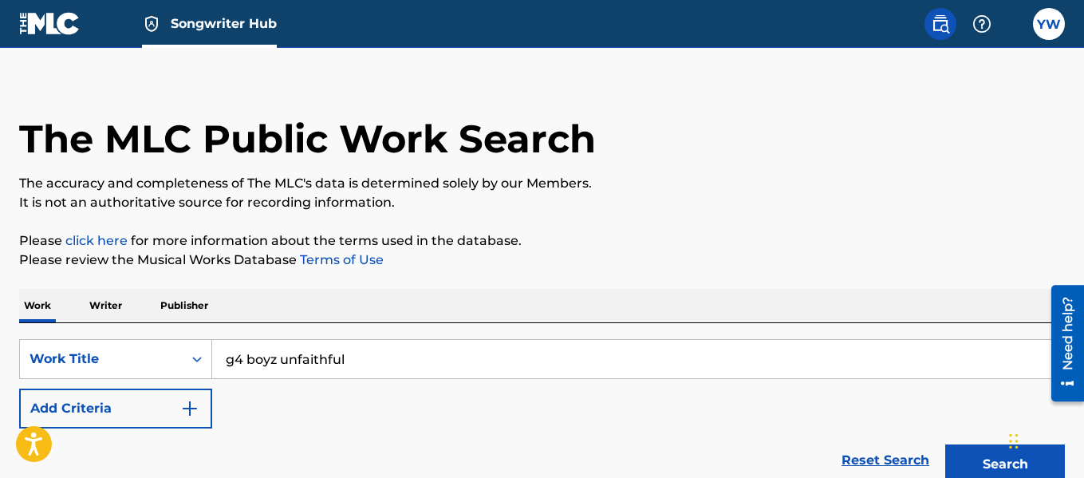
scroll to position [0, 0]
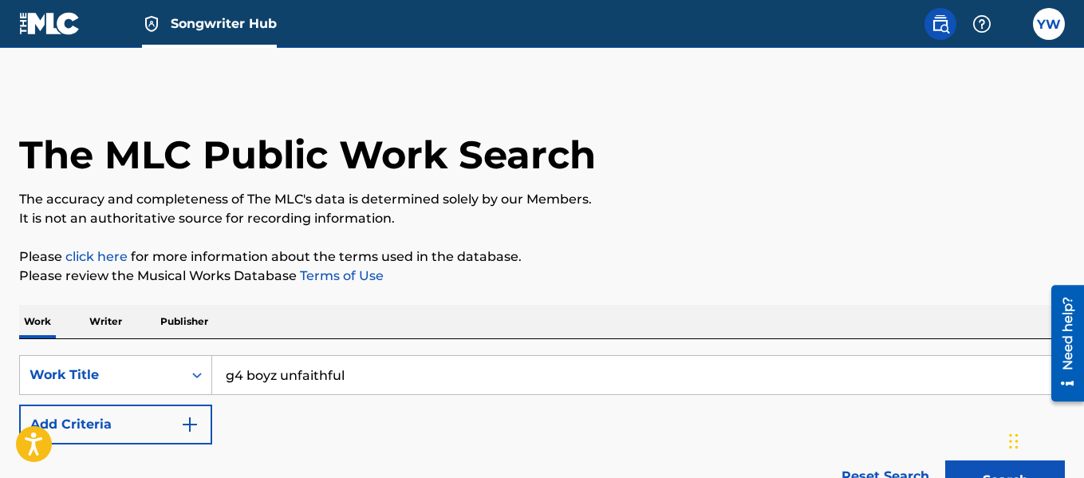
click at [372, 376] on input "g4 boyz unfaithful" at bounding box center [638, 375] width 852 height 38
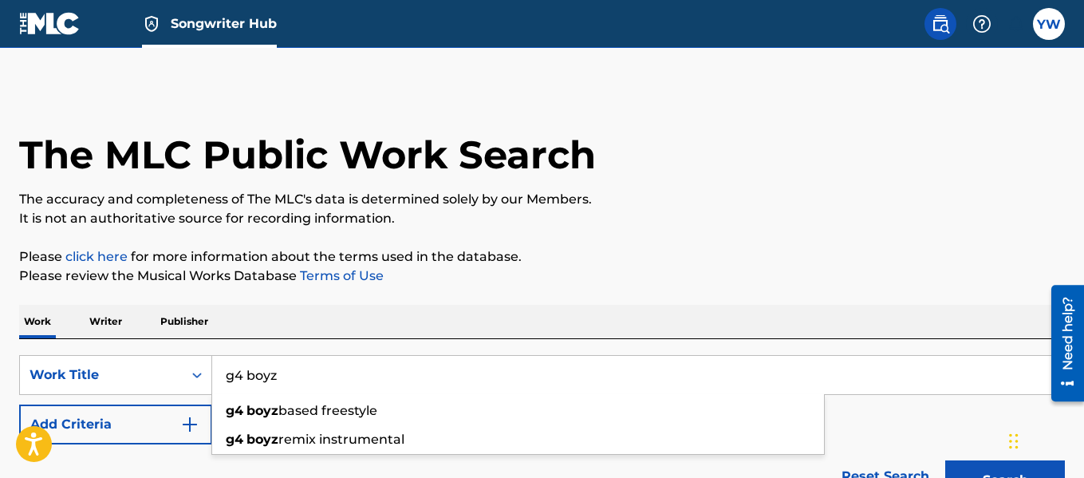
click at [945, 460] on button "Search" at bounding box center [1005, 480] width 120 height 40
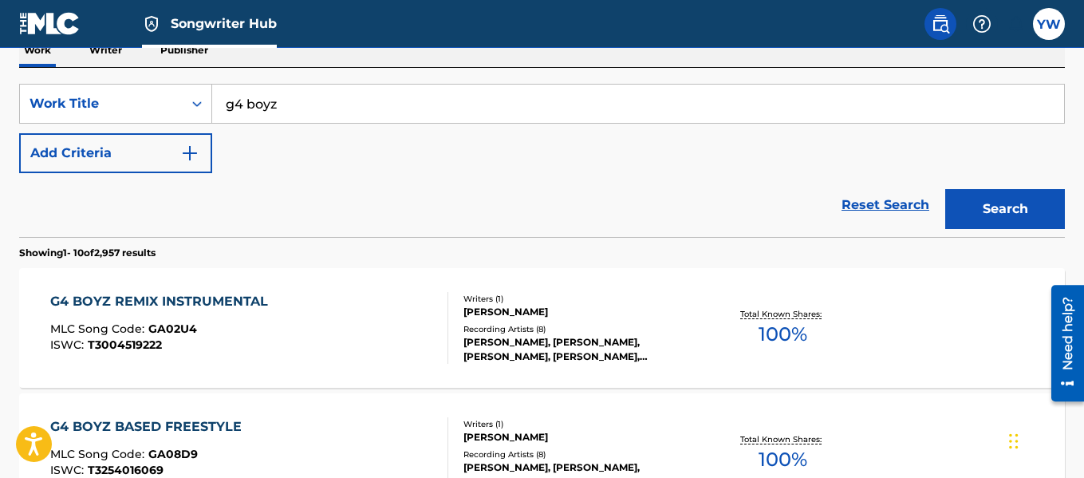
scroll to position [267, 0]
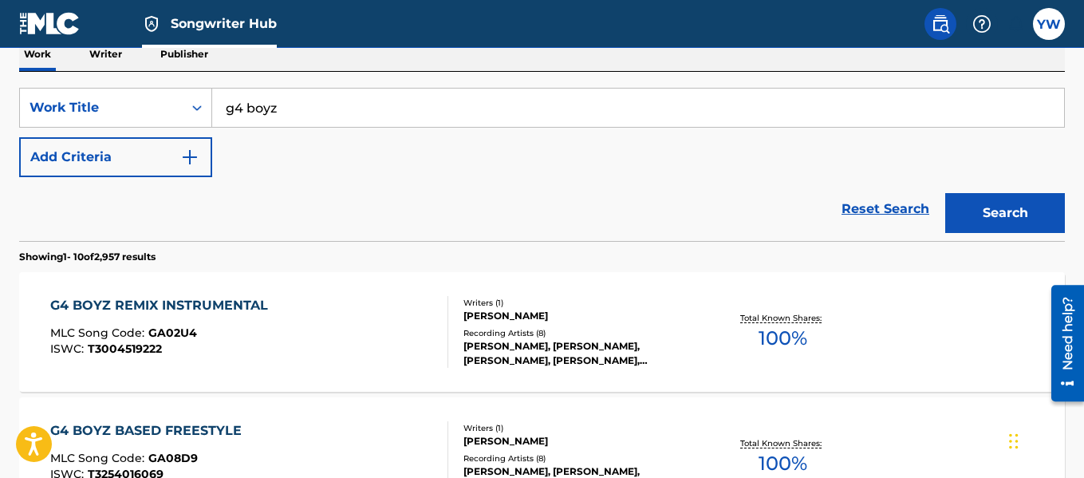
click at [435, 112] on input "g4 boyz" at bounding box center [638, 108] width 852 height 38
click at [945, 193] on button "Search" at bounding box center [1005, 213] width 120 height 40
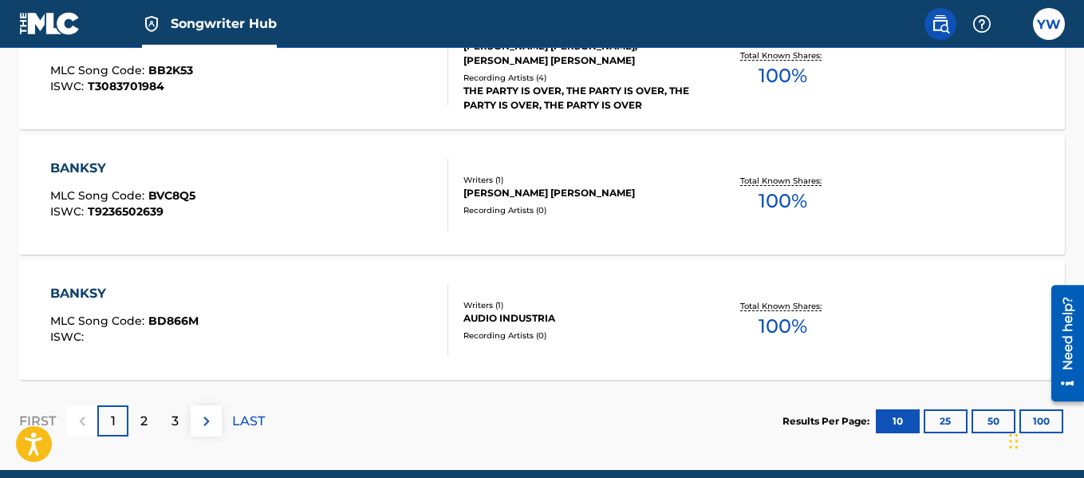
scroll to position [1475, 0]
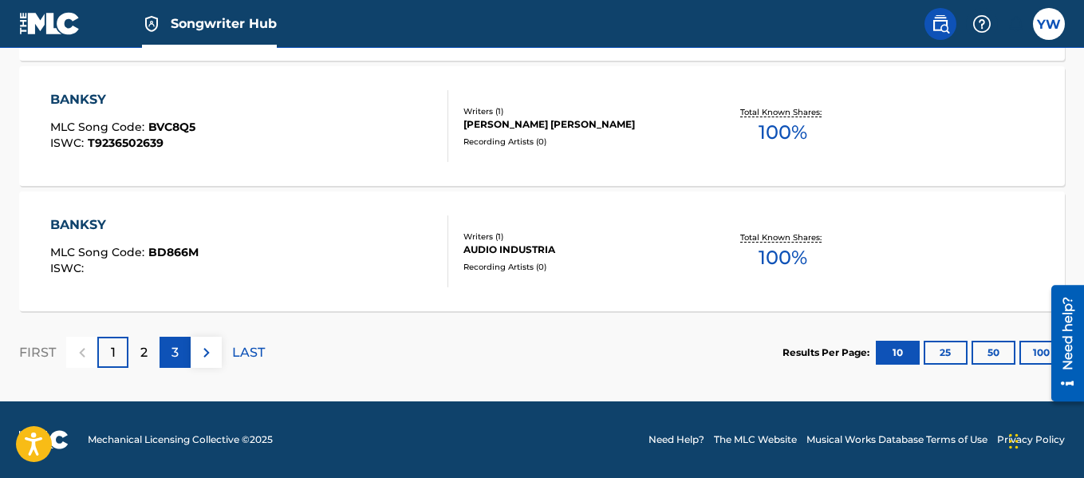
click at [171, 357] on p "3" at bounding box center [174, 352] width 7 height 19
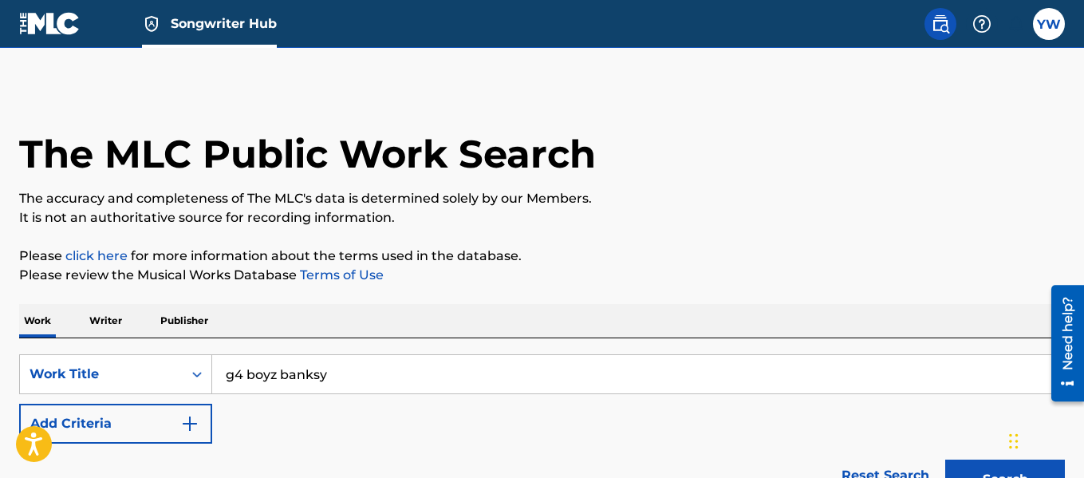
scroll to position [0, 0]
click at [335, 379] on input "g4 boyz banksy" at bounding box center [638, 375] width 852 height 38
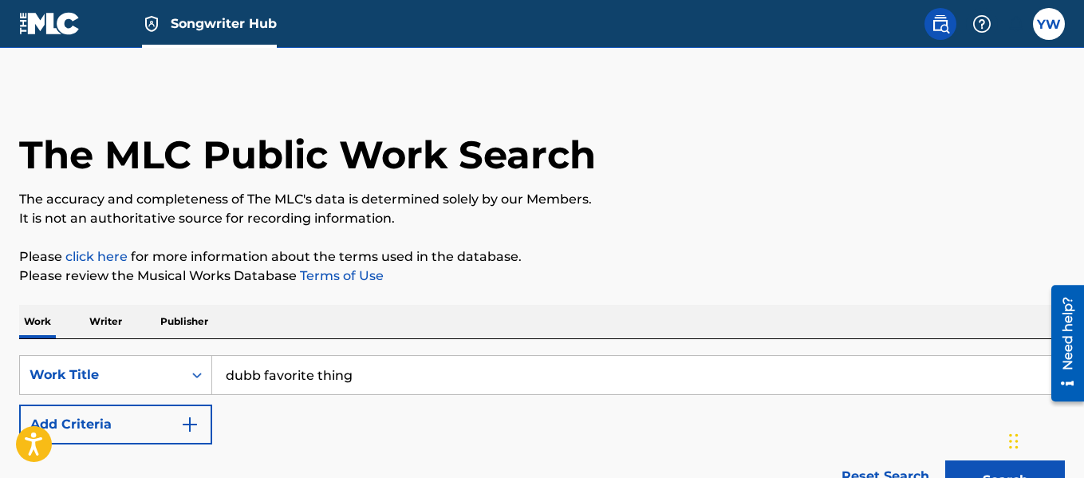
click at [945, 460] on button "Search" at bounding box center [1005, 480] width 120 height 40
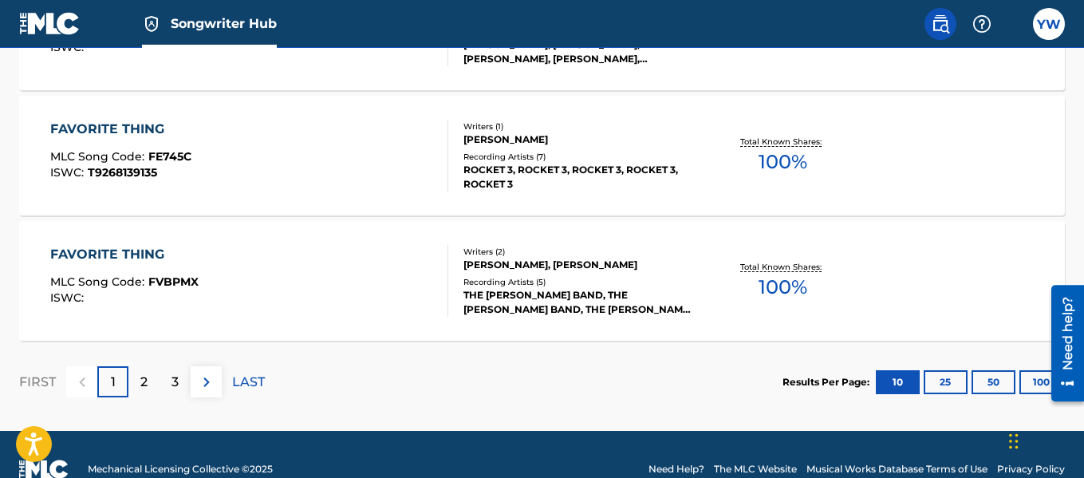
scroll to position [1429, 0]
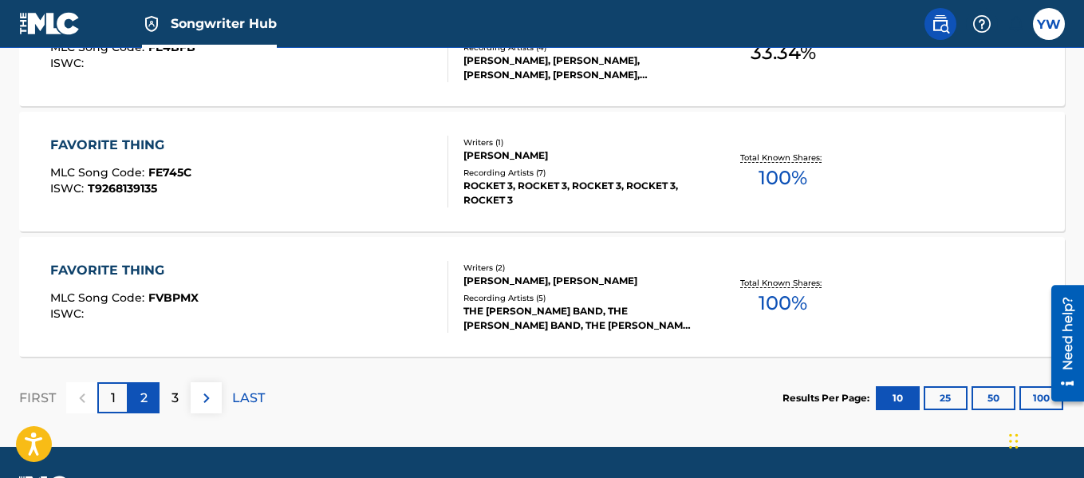
click at [147, 400] on p "2" at bounding box center [143, 397] width 7 height 19
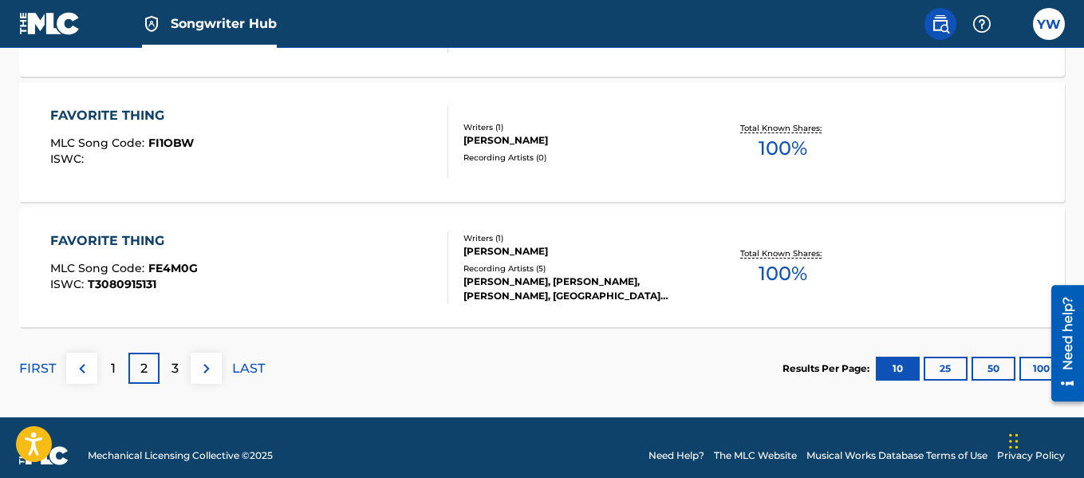
scroll to position [1475, 0]
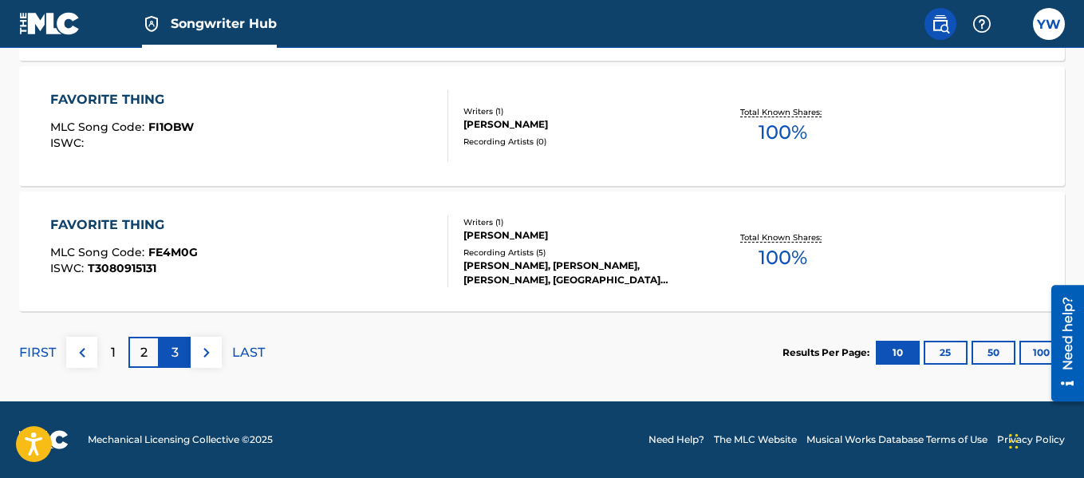
click at [184, 357] on div "3" at bounding box center [175, 352] width 31 height 31
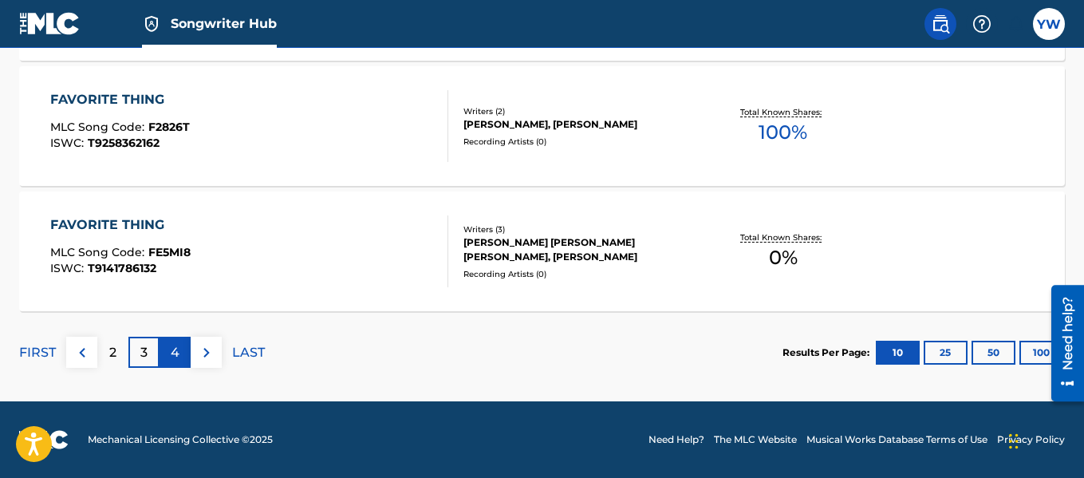
click at [175, 349] on p "4" at bounding box center [175, 352] width 9 height 19
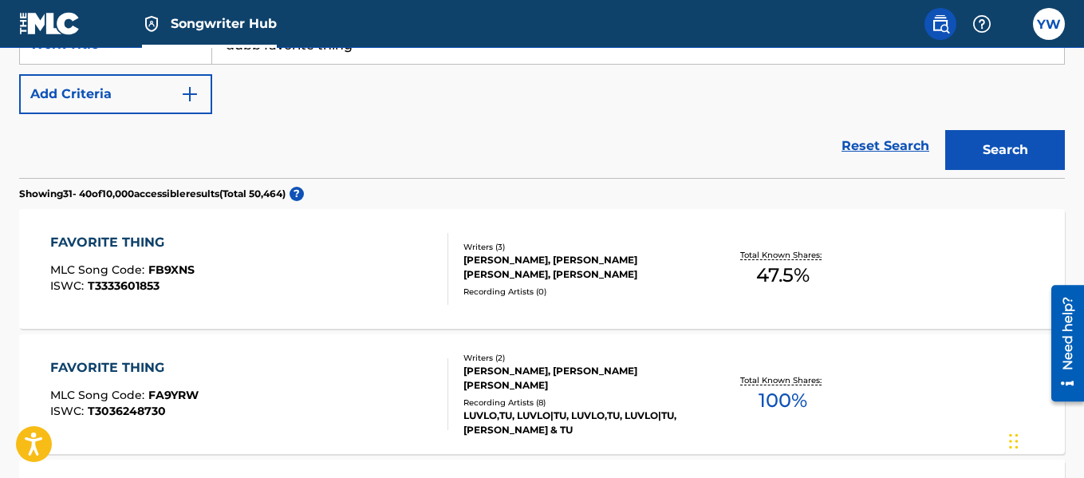
scroll to position [220, 0]
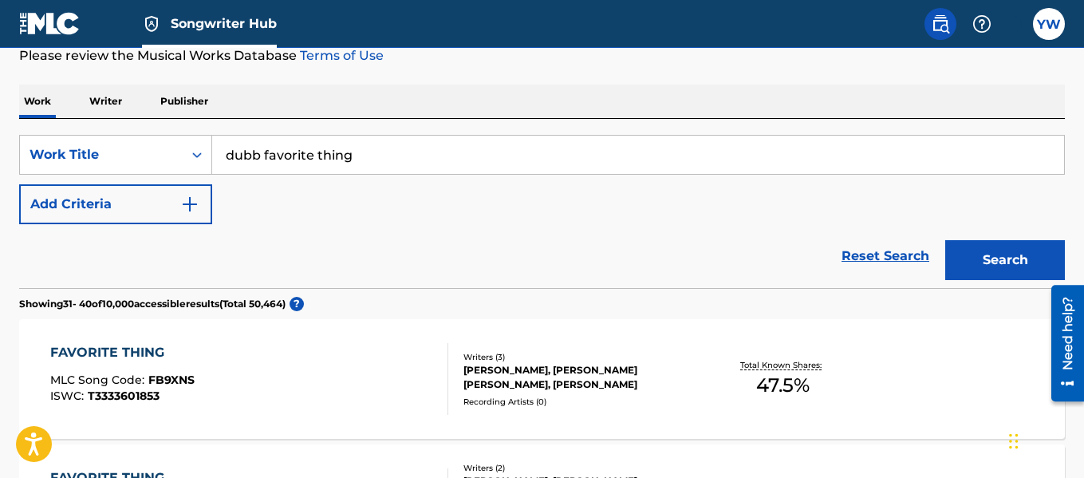
click at [429, 155] on input "dubb favorite thing" at bounding box center [638, 155] width 852 height 38
type input "s"
type input "spider loc tmc"
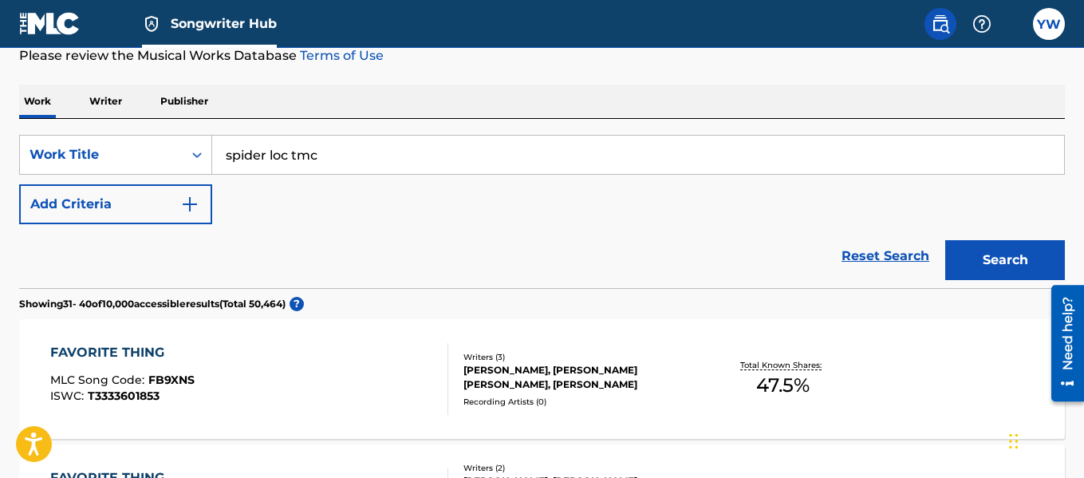
click at [945, 240] on button "Search" at bounding box center [1005, 260] width 120 height 40
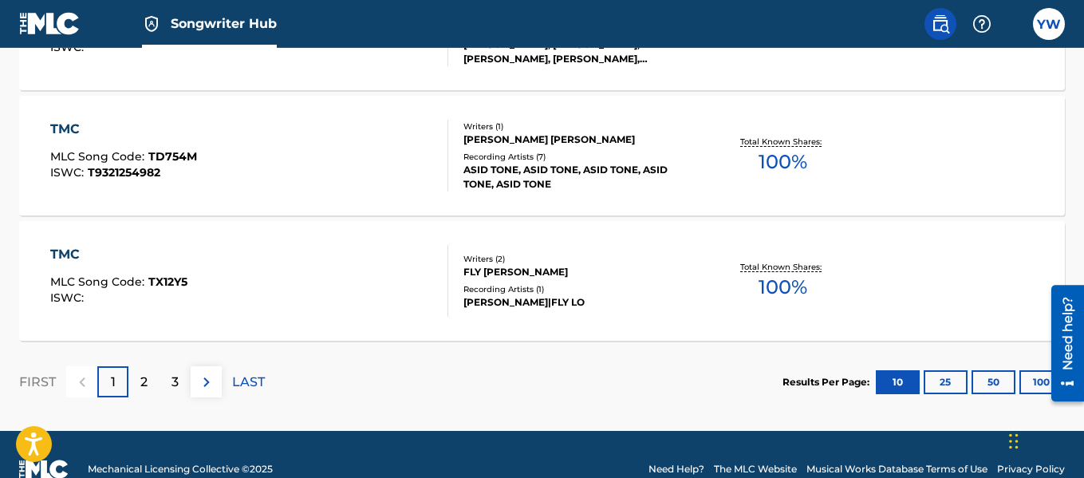
scroll to position [1475, 0]
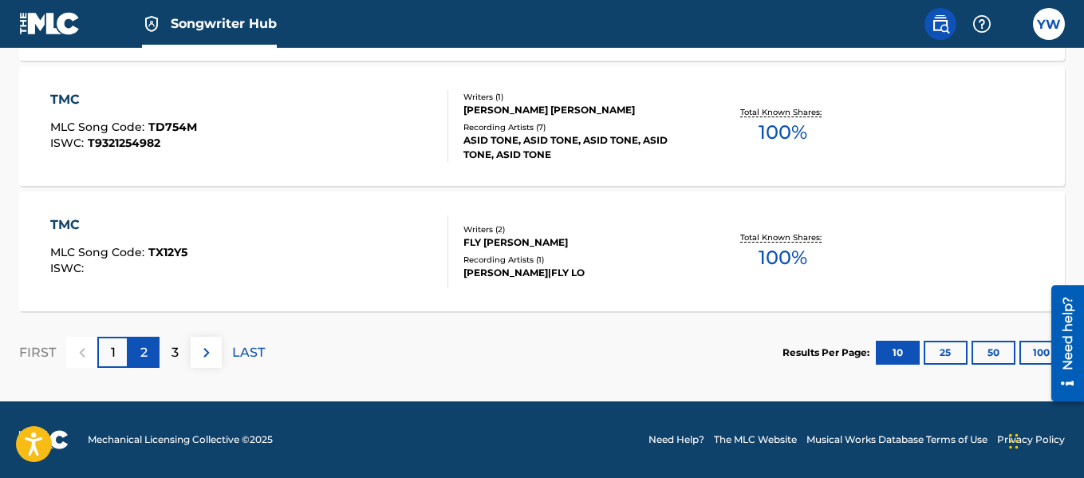
click at [151, 349] on div "2" at bounding box center [143, 352] width 31 height 31
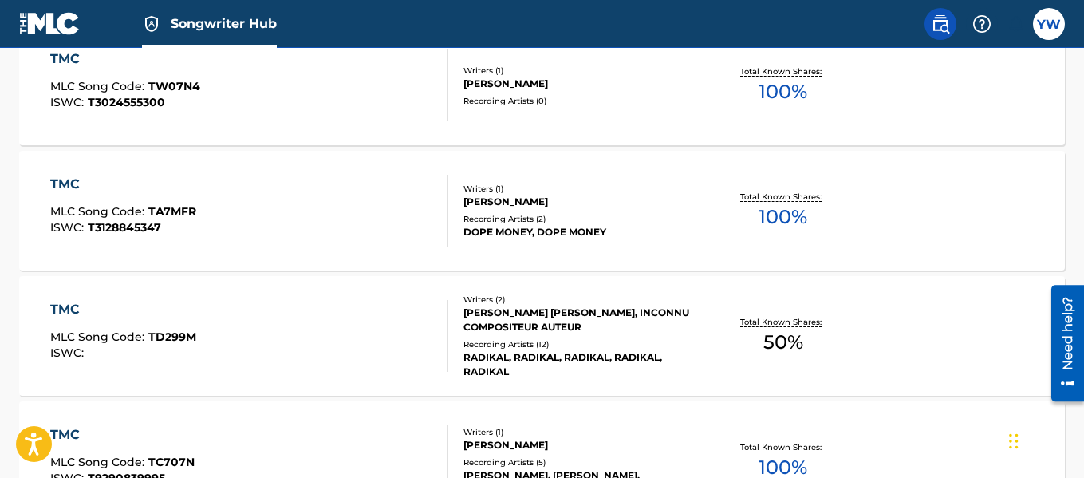
scroll to position [221, 0]
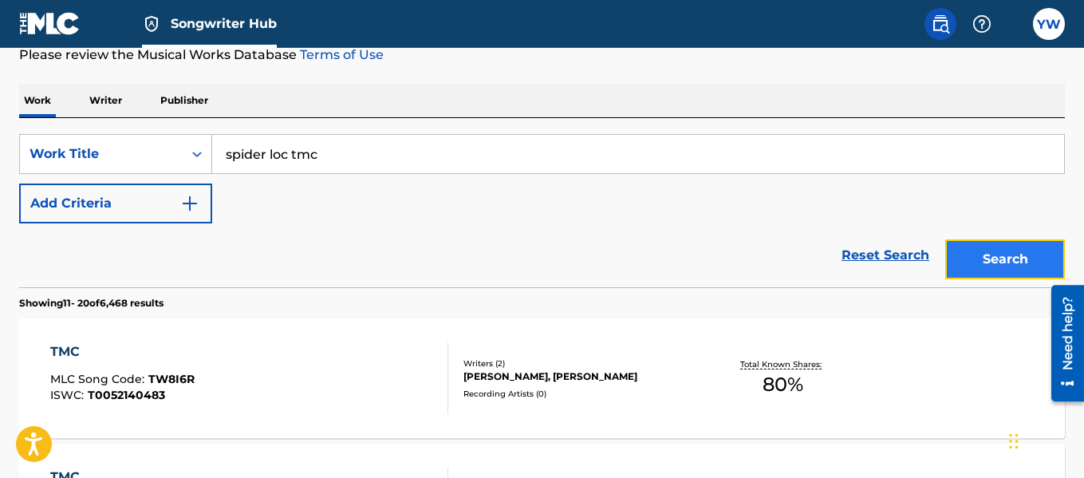
click at [1007, 251] on button "Search" at bounding box center [1005, 259] width 120 height 40
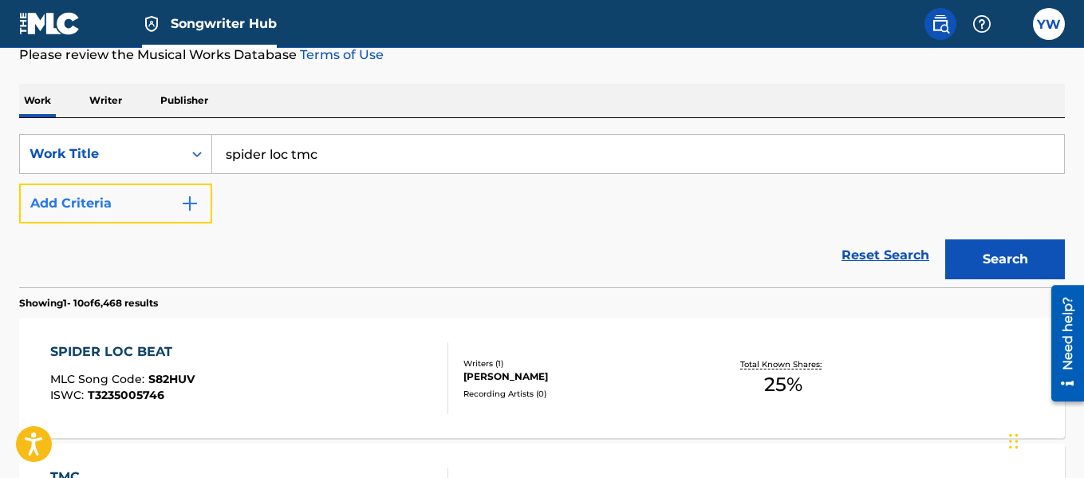
click at [195, 208] on img "Search Form" at bounding box center [189, 203] width 19 height 19
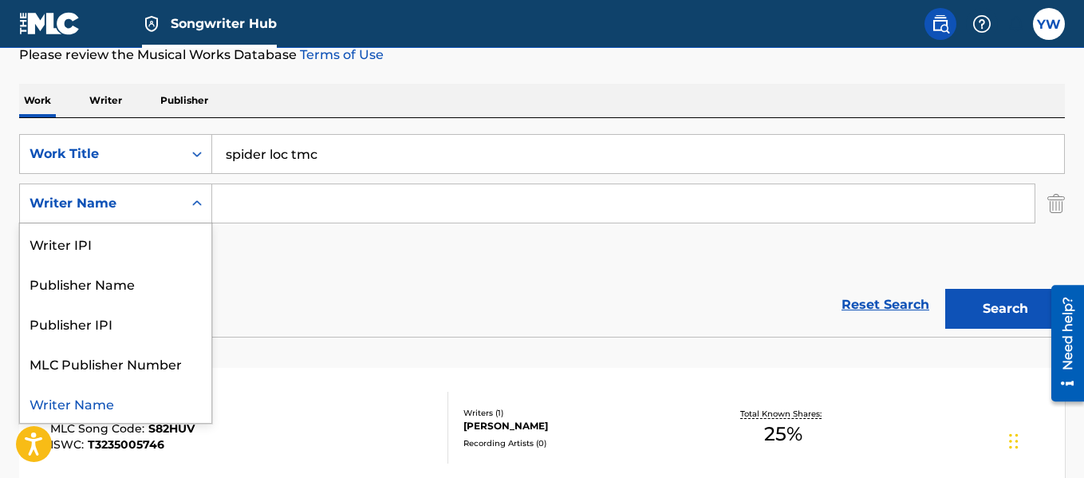
click at [195, 208] on icon "Search Form" at bounding box center [197, 203] width 16 height 16
click at [268, 206] on input "Search Form" at bounding box center [623, 203] width 822 height 38
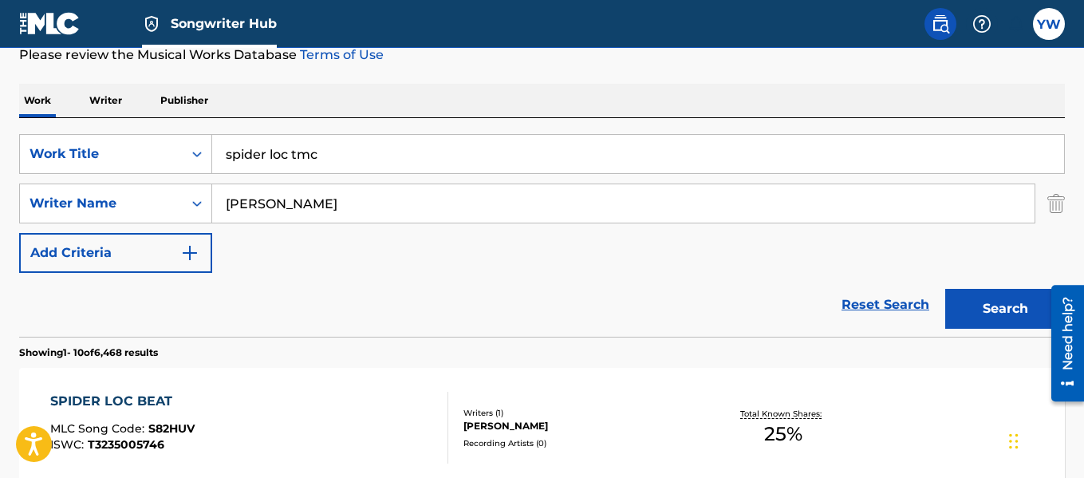
type input "[PERSON_NAME]"
click at [945, 289] on button "Search" at bounding box center [1005, 309] width 120 height 40
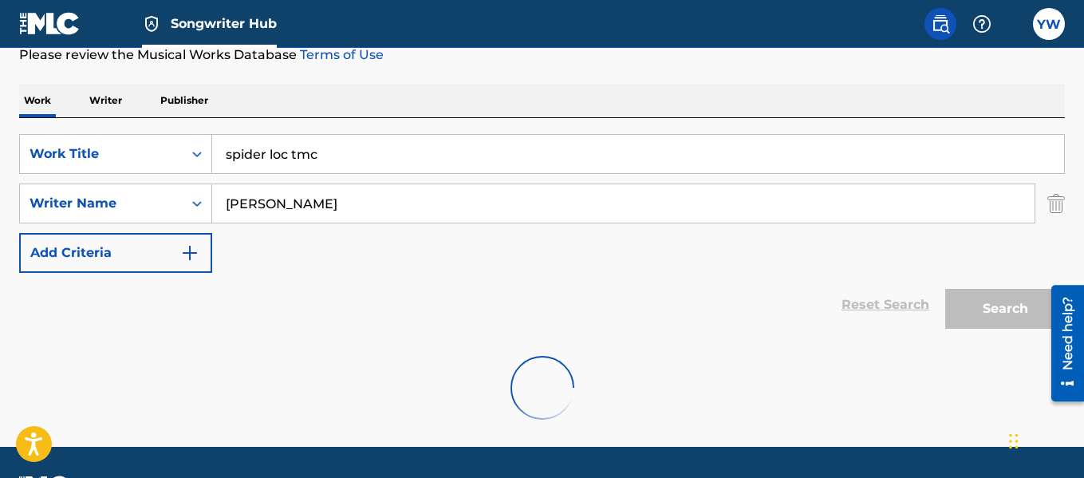
scroll to position [215, 0]
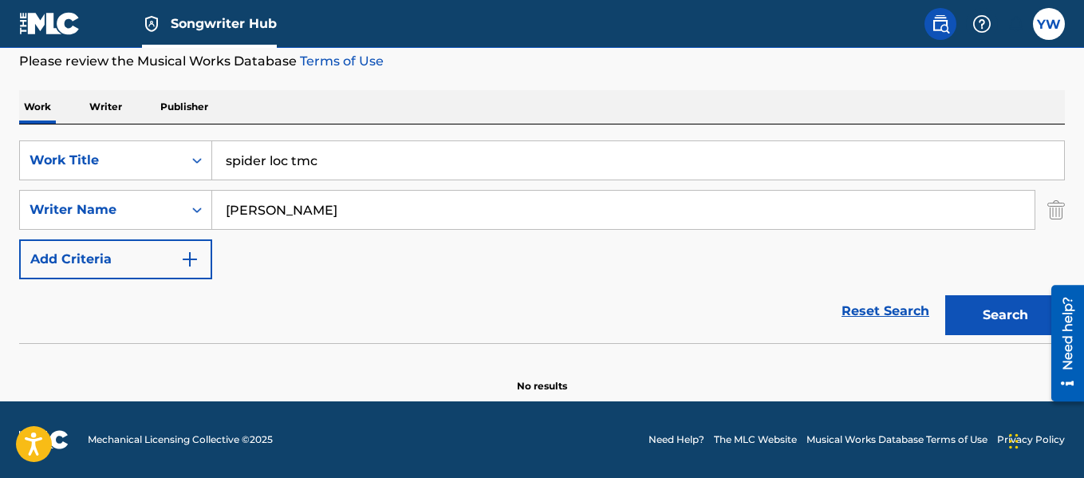
click at [340, 214] on input "[PERSON_NAME]" at bounding box center [623, 210] width 822 height 38
click at [357, 162] on input "spider loc tmc" at bounding box center [638, 160] width 852 height 38
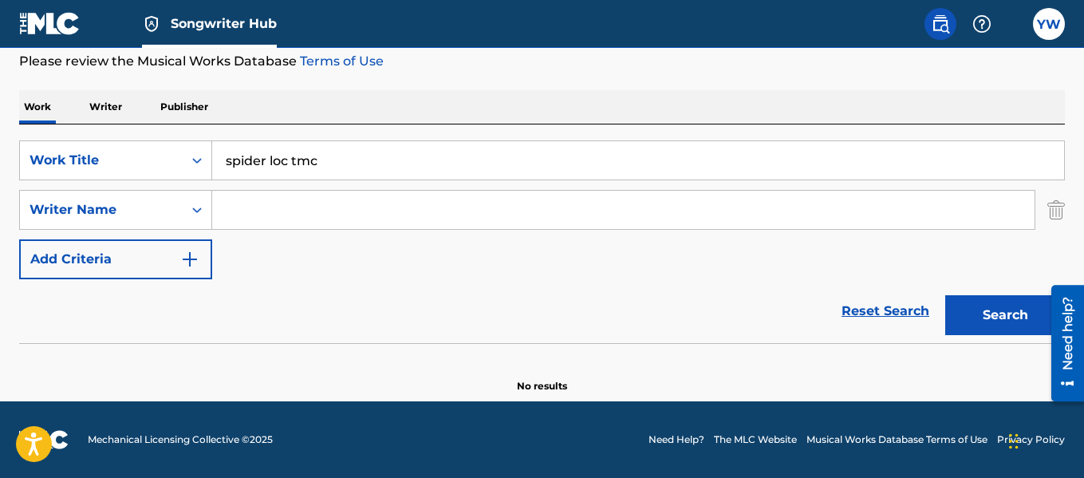
click at [357, 162] on input "spider loc tmc" at bounding box center [638, 160] width 852 height 38
click at [224, 159] on input "its alright" at bounding box center [638, 160] width 852 height 38
type input "sylk e fyne its alright"
click at [945, 295] on button "Search" at bounding box center [1005, 315] width 120 height 40
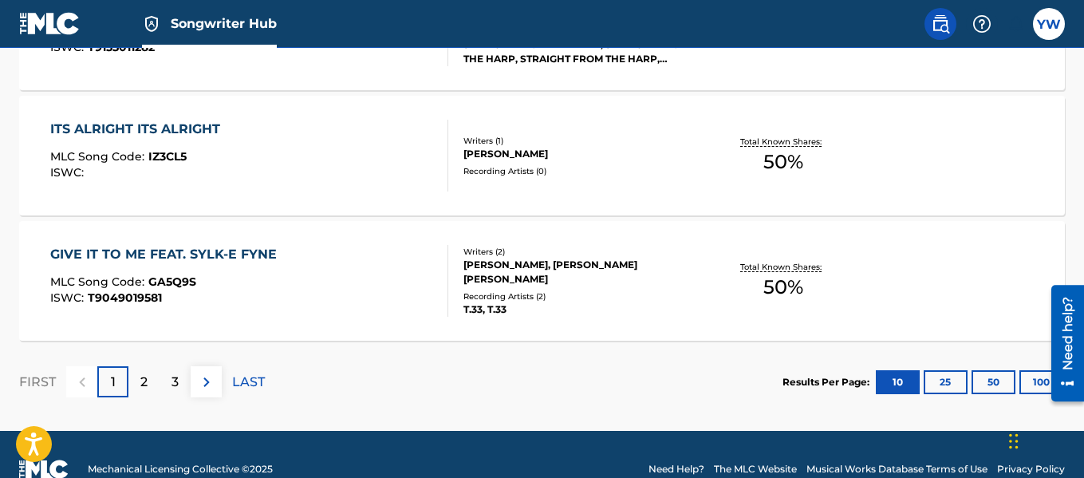
scroll to position [1497, 0]
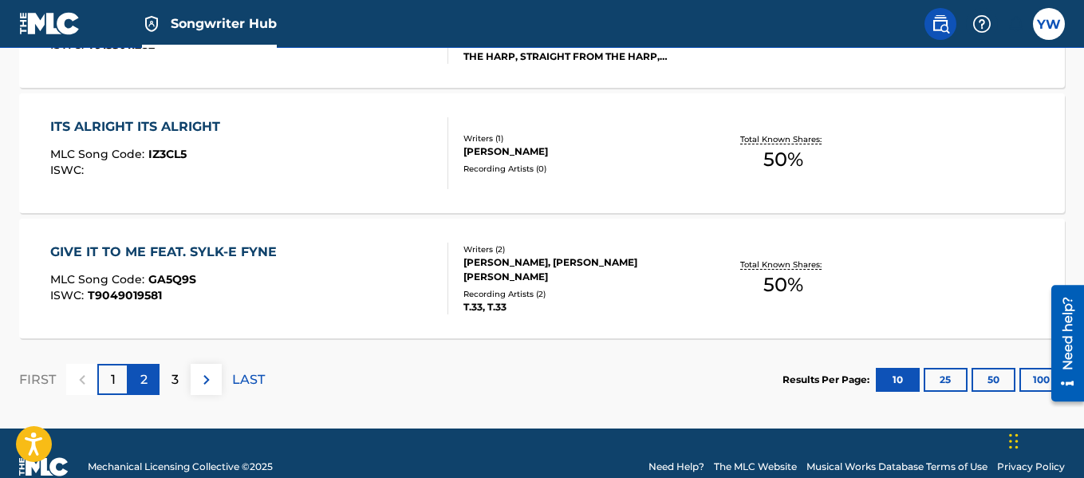
click at [150, 379] on div "2" at bounding box center [143, 379] width 31 height 31
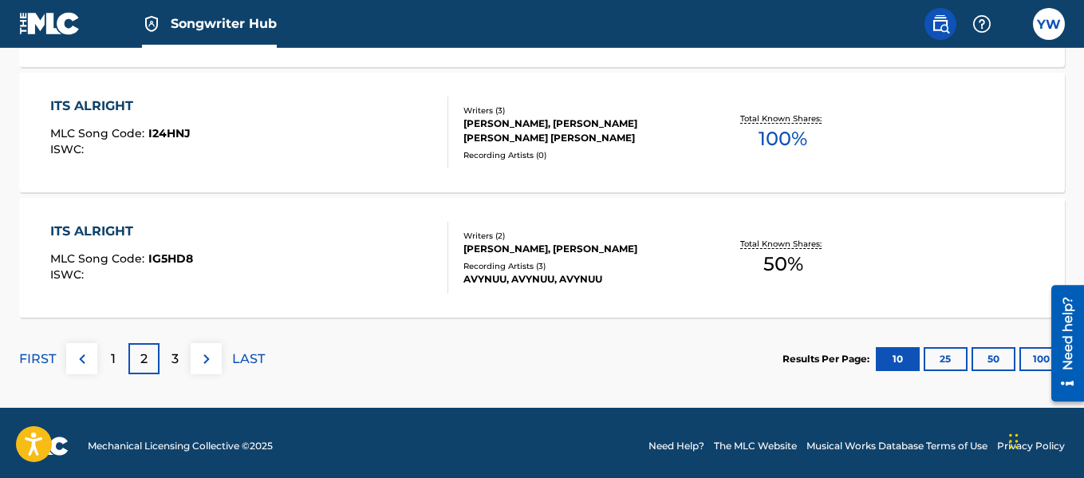
scroll to position [1524, 0]
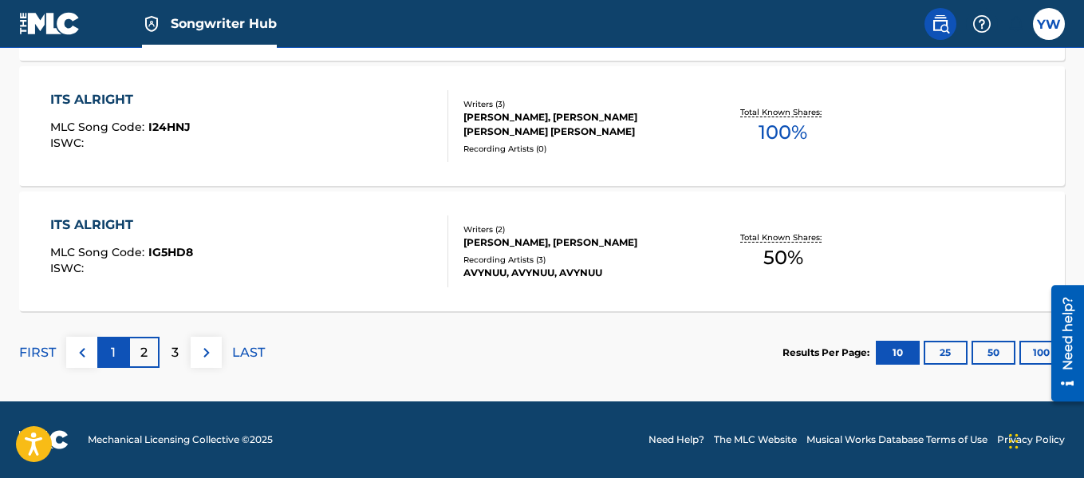
click at [112, 348] on p "1" at bounding box center [113, 352] width 5 height 19
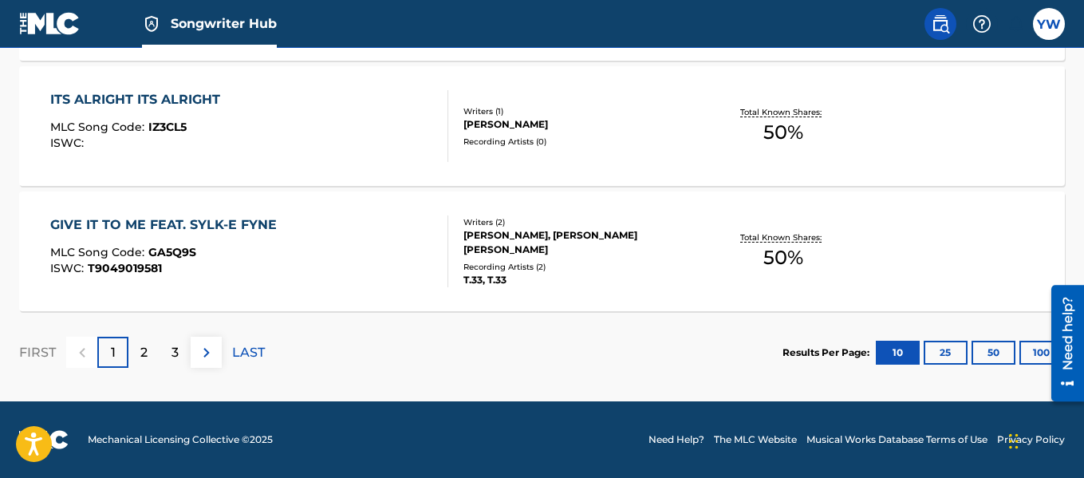
click at [558, 243] on div "[PERSON_NAME], [PERSON_NAME] [PERSON_NAME]" at bounding box center [579, 242] width 233 height 29
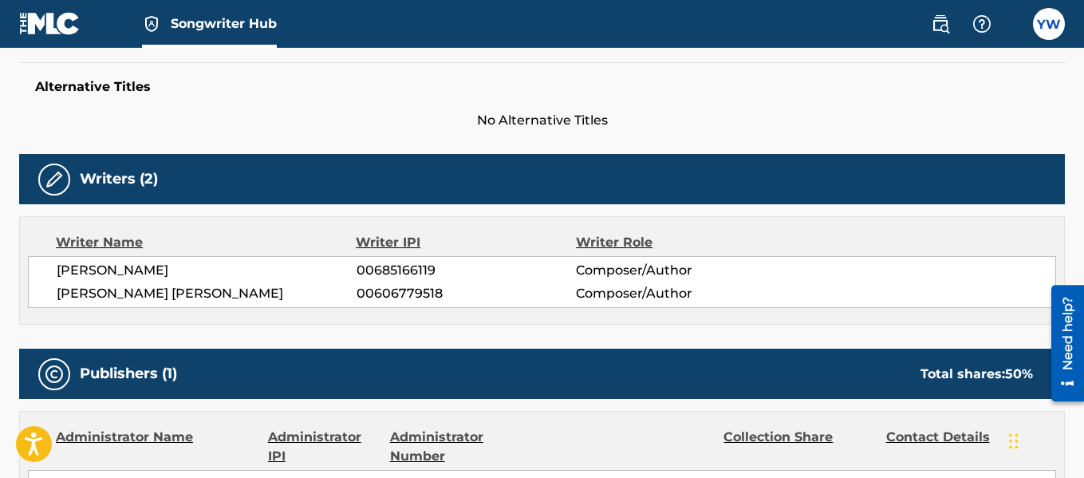
scroll to position [409, 0]
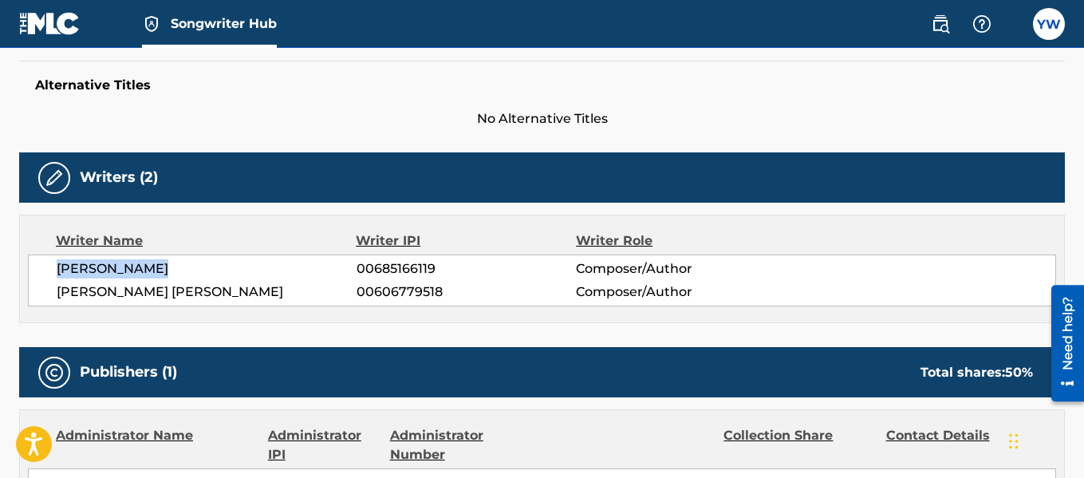
drag, startPoint x: 180, startPoint y: 267, endPoint x: 47, endPoint y: 263, distance: 133.3
click at [47, 263] on div "[PERSON_NAME] 00685166119 Composer/Author [PERSON_NAME] [PERSON_NAME] 006067795…" at bounding box center [542, 280] width 1028 height 52
copy span "[PERSON_NAME]"
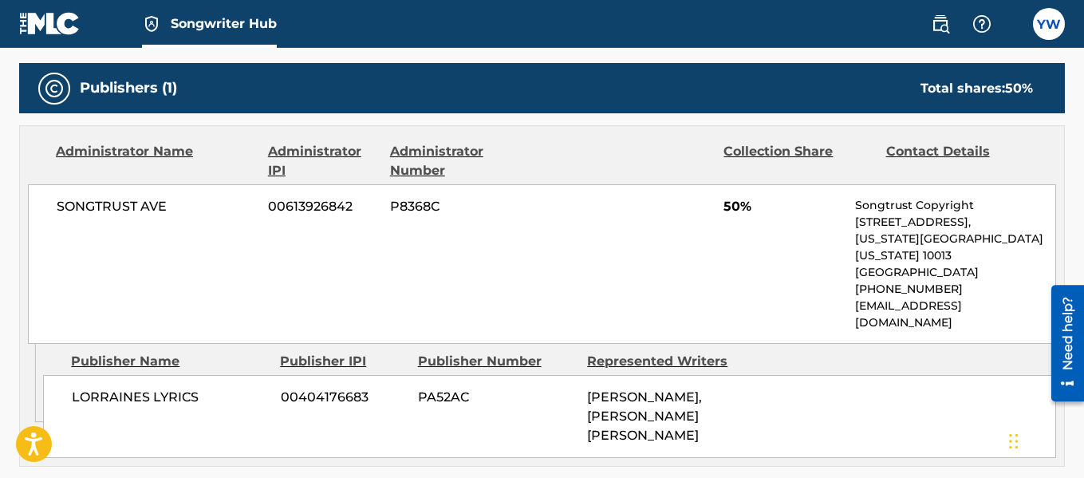
scroll to position [703, 0]
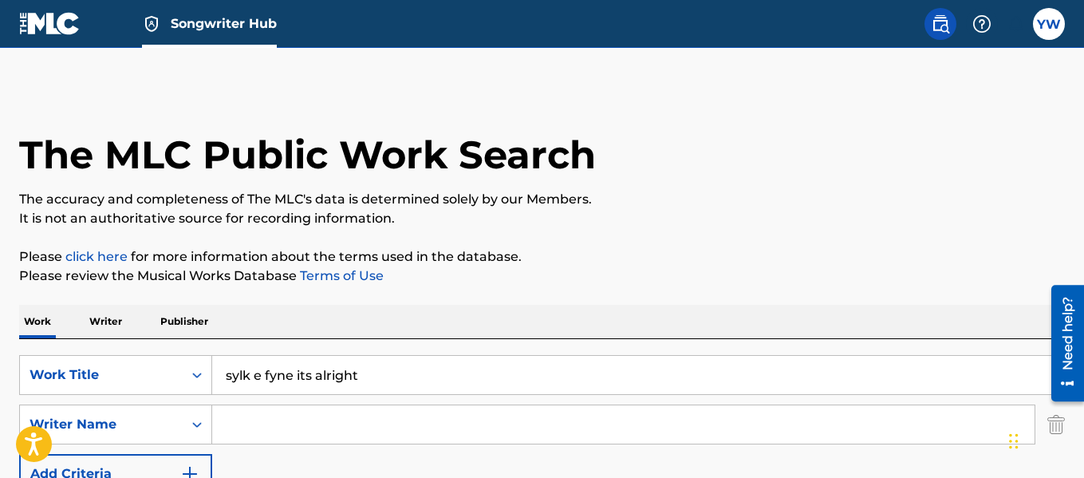
click at [332, 428] on input "Search Form" at bounding box center [623, 424] width 822 height 38
paste input "[PERSON_NAME]"
click at [326, 463] on div "[PERSON_NAME]" at bounding box center [503, 460] width 582 height 29
type input "[PERSON_NAME]"
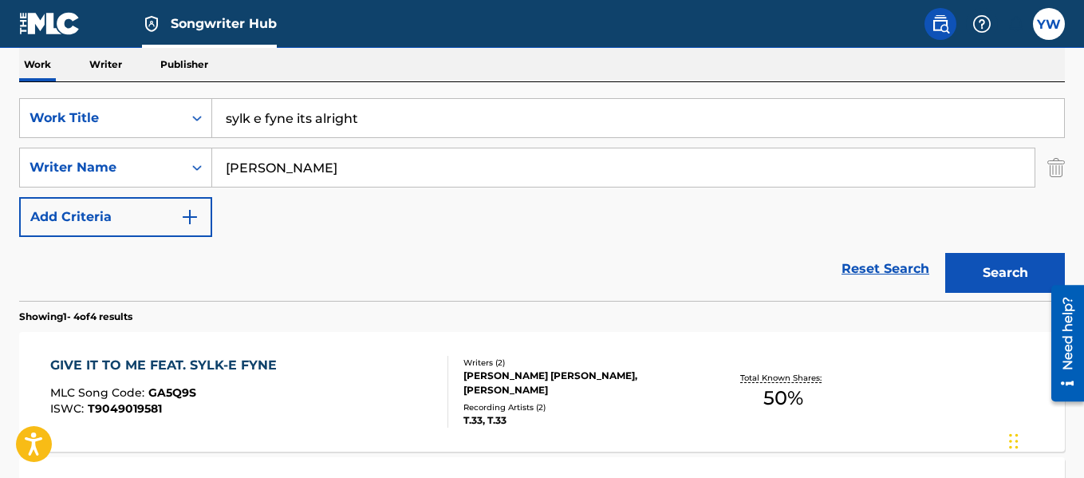
scroll to position [266, 0]
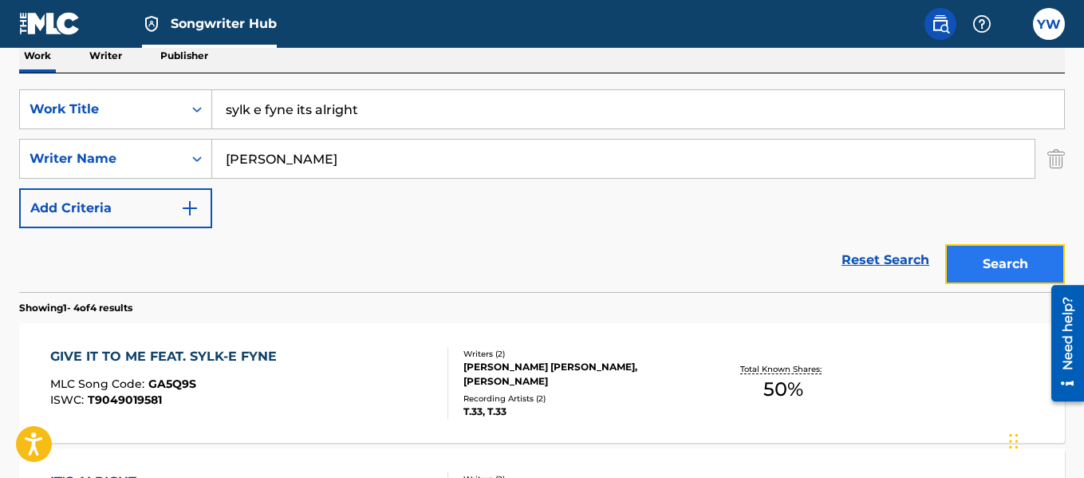
click at [970, 271] on button "Search" at bounding box center [1005, 264] width 120 height 40
click at [970, 271] on div "Search" at bounding box center [1001, 260] width 128 height 64
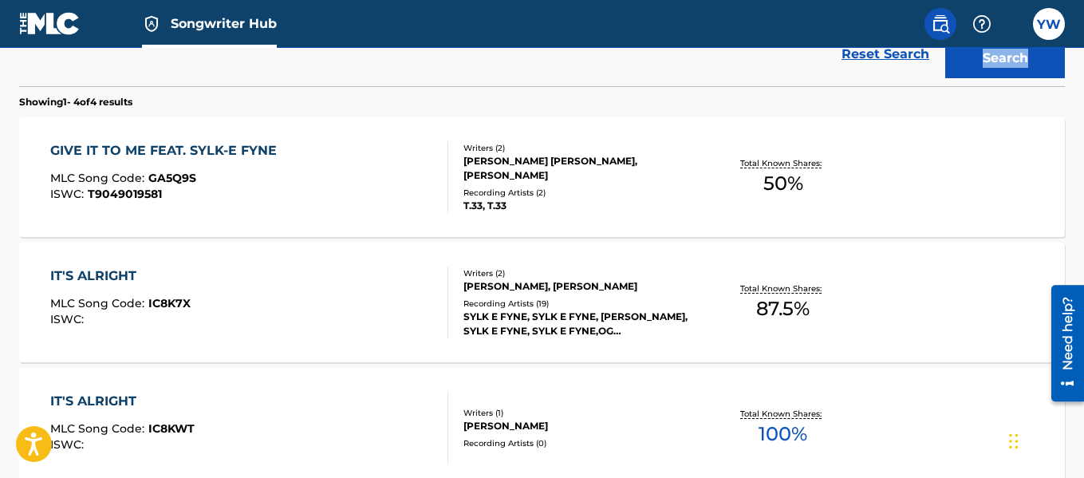
scroll to position [473, 0]
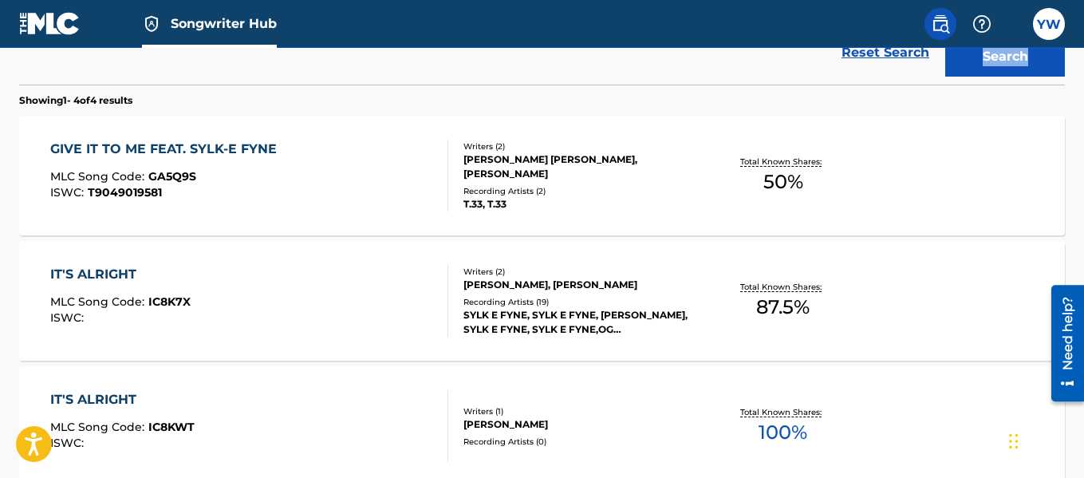
click at [116, 396] on div "IT'S ALRIGHT" at bounding box center [122, 399] width 144 height 19
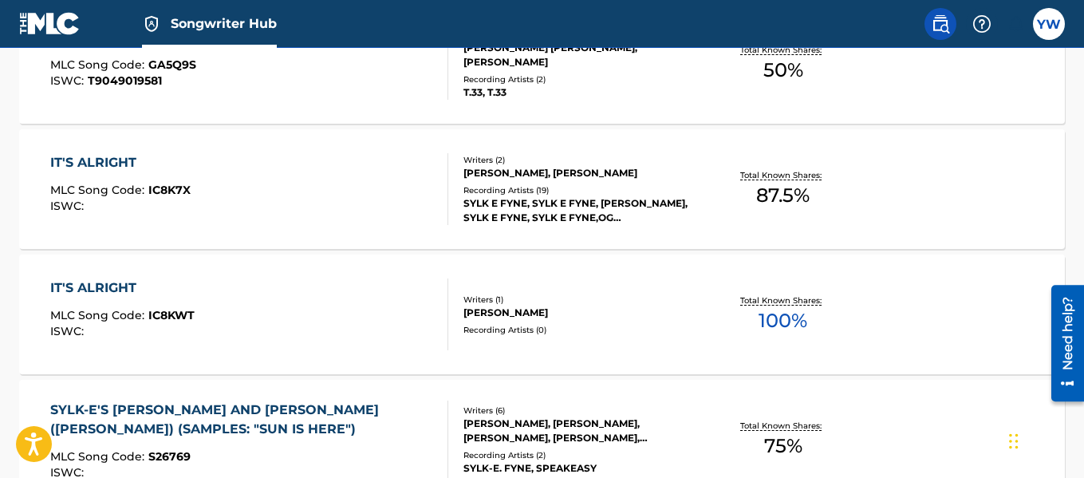
scroll to position [587, 0]
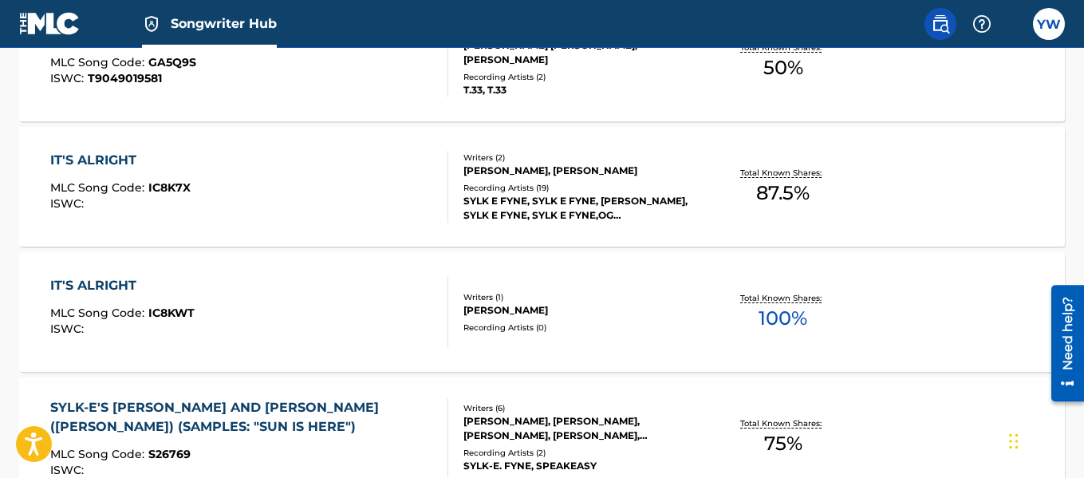
click at [109, 282] on div "IT'S ALRIGHT" at bounding box center [122, 285] width 144 height 19
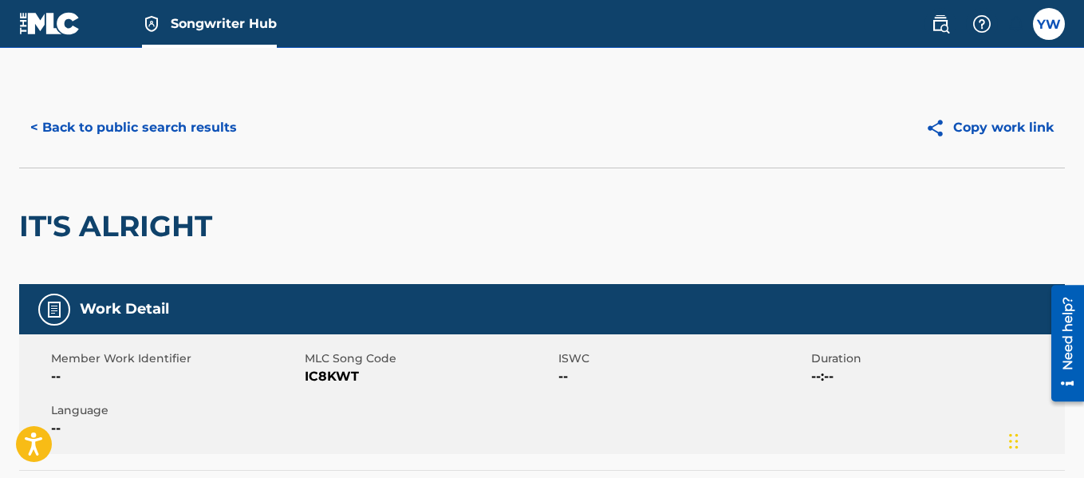
click at [55, 317] on img at bounding box center [54, 309] width 19 height 19
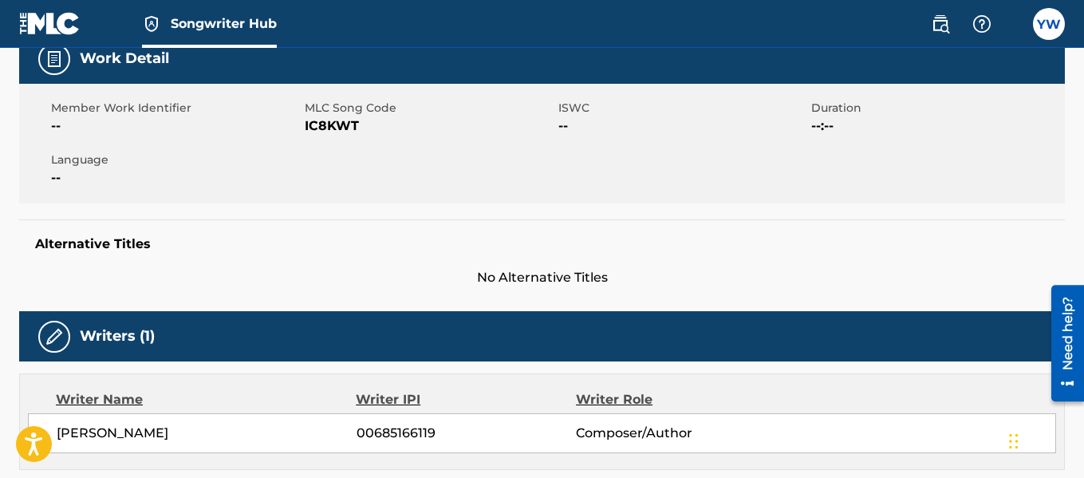
scroll to position [242, 0]
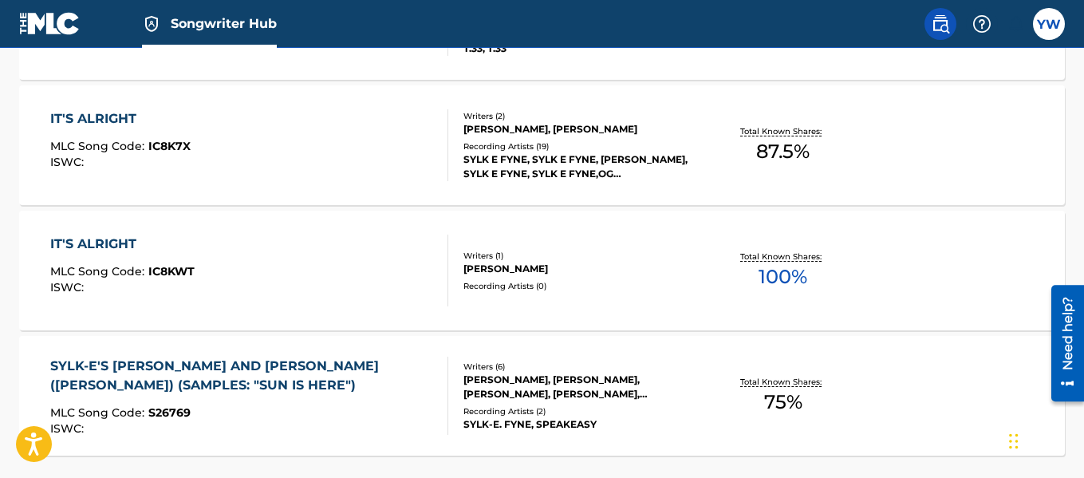
scroll to position [631, 0]
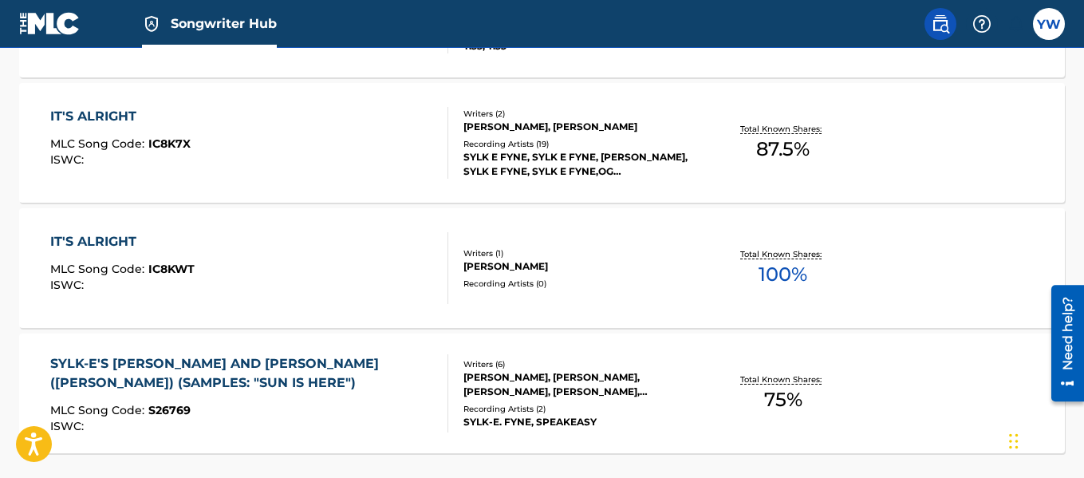
click at [782, 265] on span "100 %" at bounding box center [782, 274] width 49 height 29
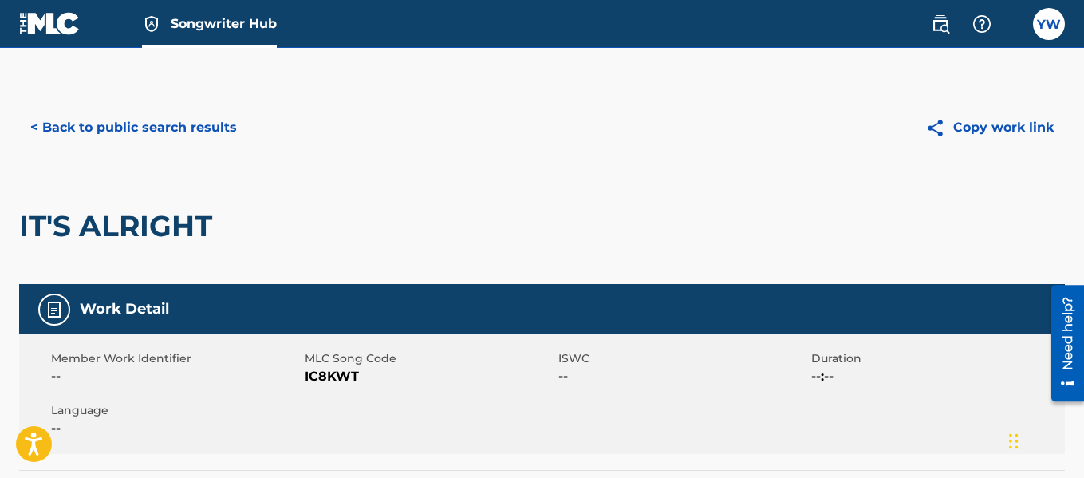
click at [366, 372] on span "IC8KWT" at bounding box center [430, 376] width 250 height 19
drag, startPoint x: 366, startPoint y: 372, endPoint x: 316, endPoint y: 377, distance: 50.5
click at [316, 377] on span "IC8KWT" at bounding box center [430, 376] width 250 height 19
copy span "IC8KWT"
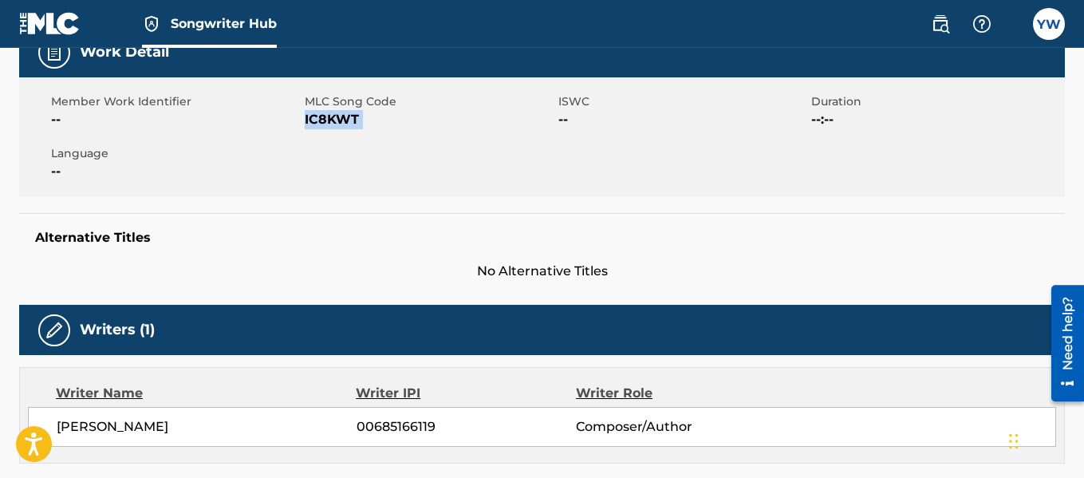
scroll to position [61, 0]
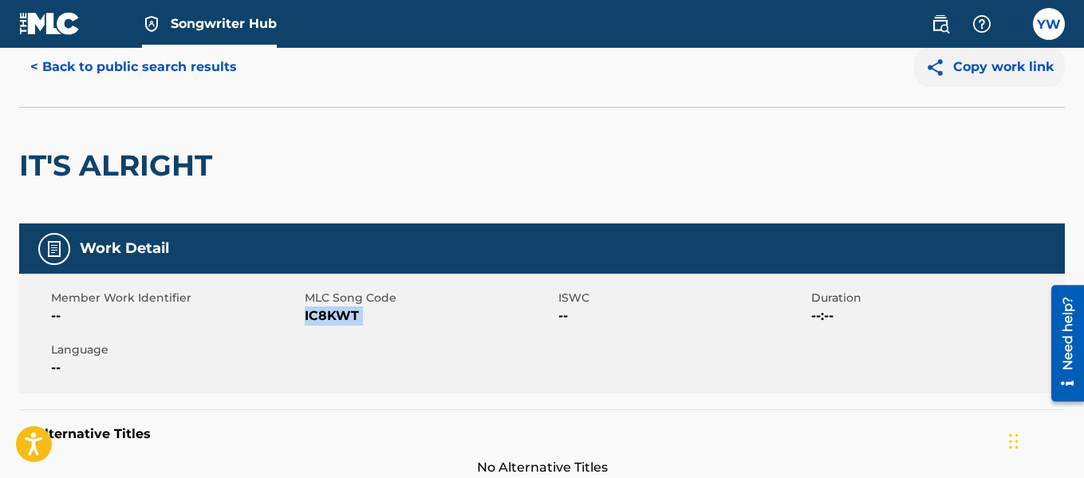
click at [986, 65] on button "Copy work link" at bounding box center [989, 67] width 151 height 40
copy span "IC8KWT"
click at [132, 61] on button "< Back to public search results" at bounding box center [133, 67] width 229 height 40
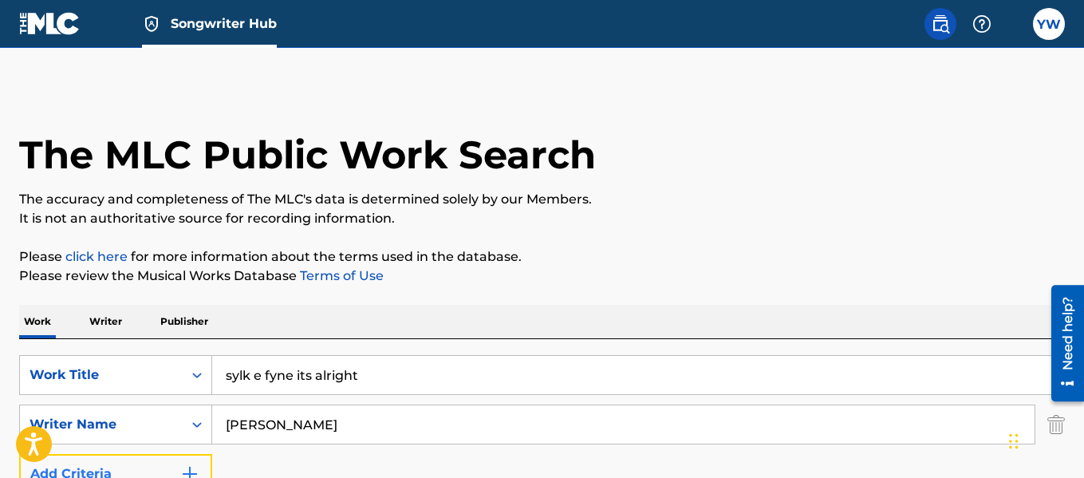
click at [187, 469] on img "Search Form" at bounding box center [189, 473] width 19 height 19
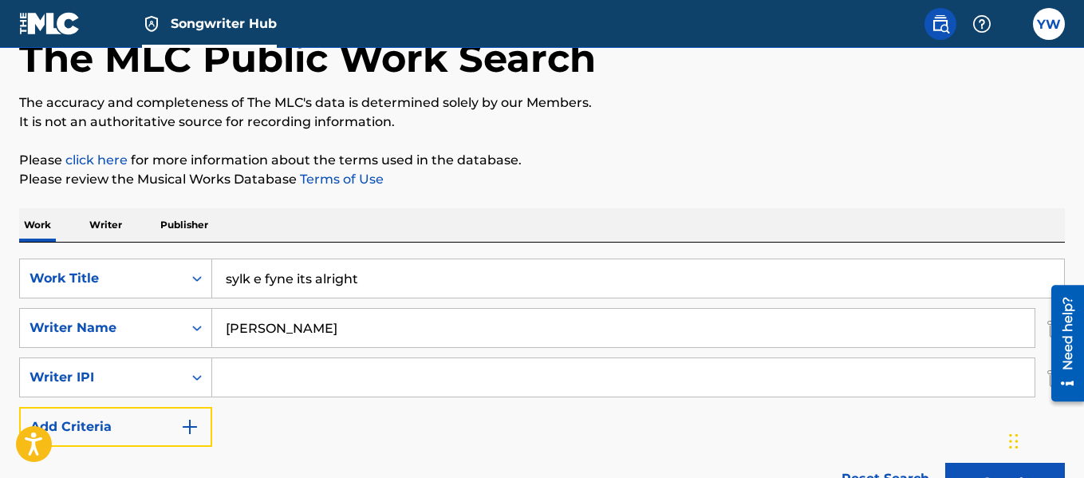
scroll to position [108, 0]
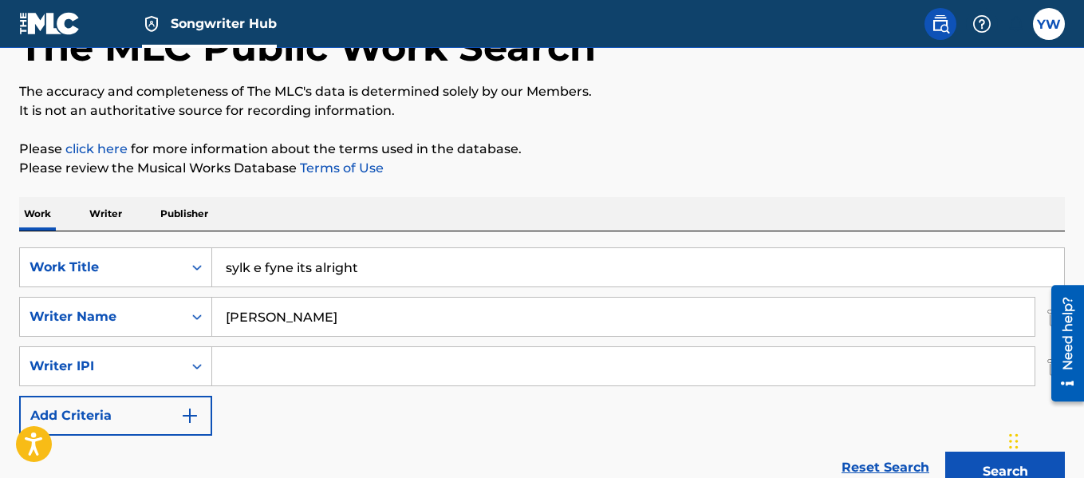
click at [936, 26] on img at bounding box center [940, 23] width 19 height 19
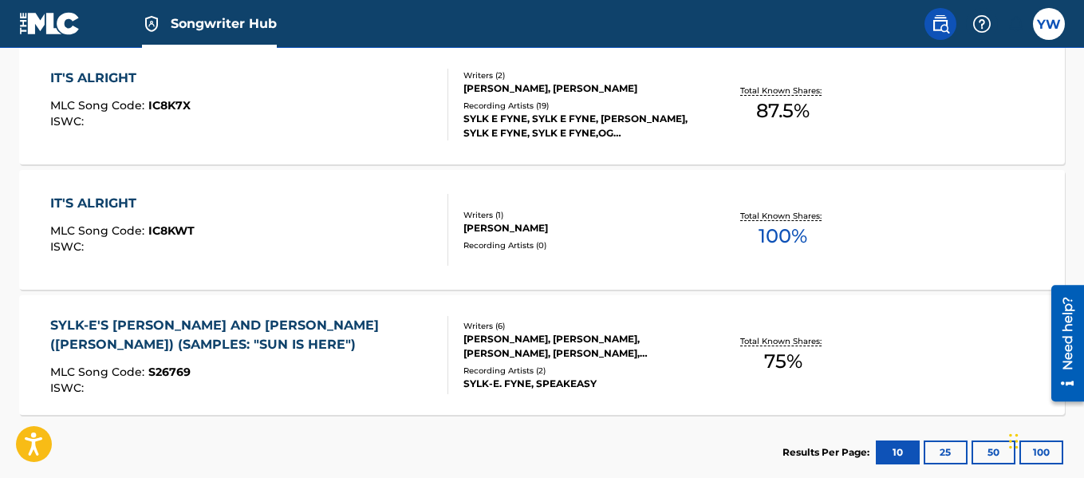
scroll to position [720, 0]
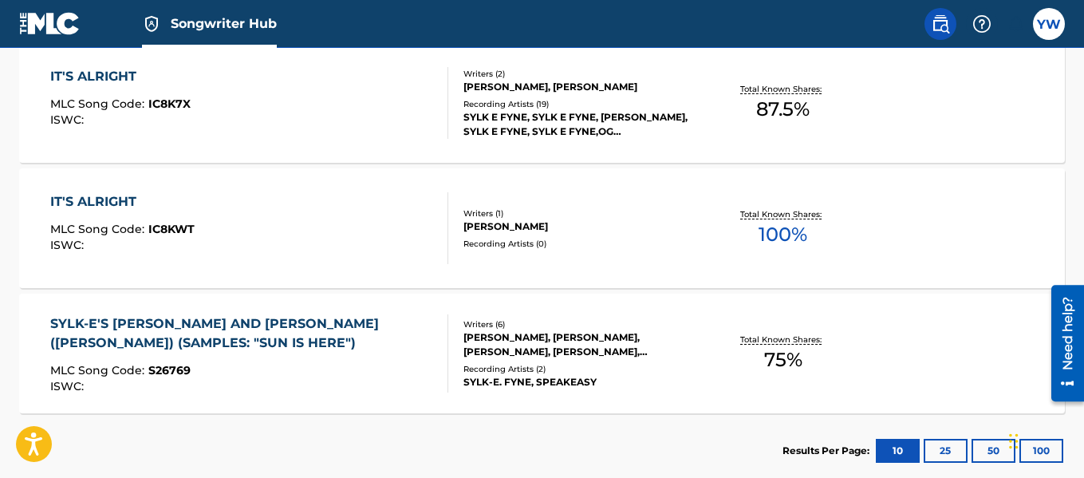
click at [121, 199] on div "IT'S ALRIGHT" at bounding box center [122, 201] width 144 height 19
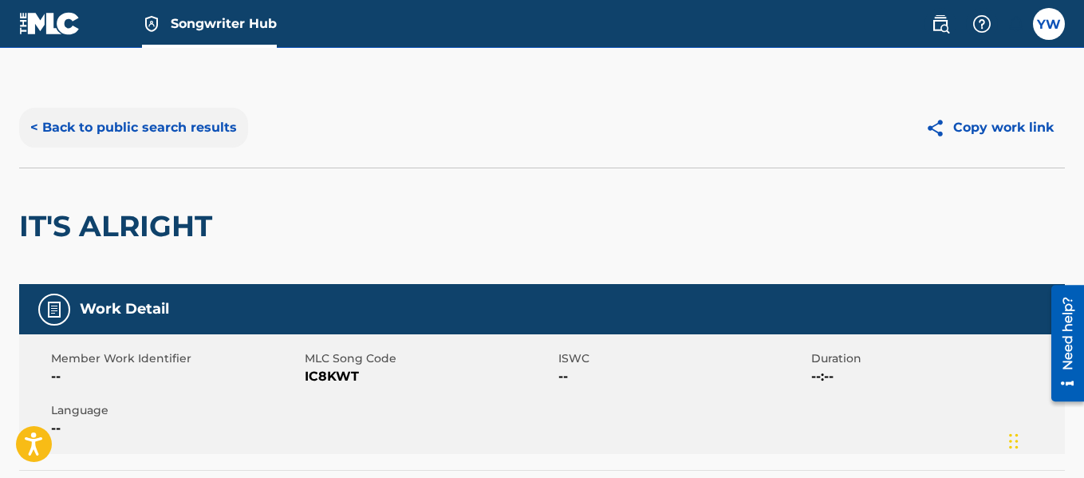
click at [167, 140] on button "< Back to public search results" at bounding box center [133, 128] width 229 height 40
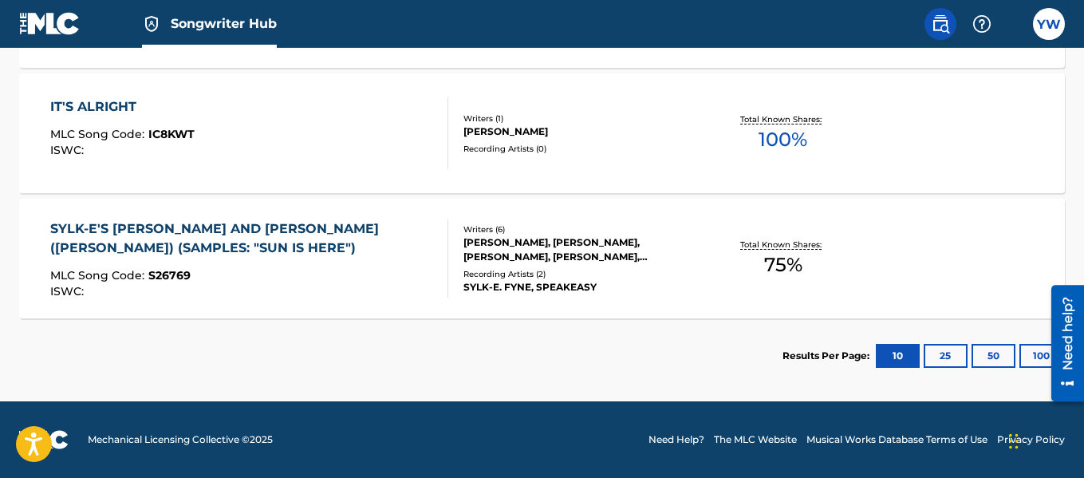
click at [55, 22] on img at bounding box center [49, 23] width 61 height 23
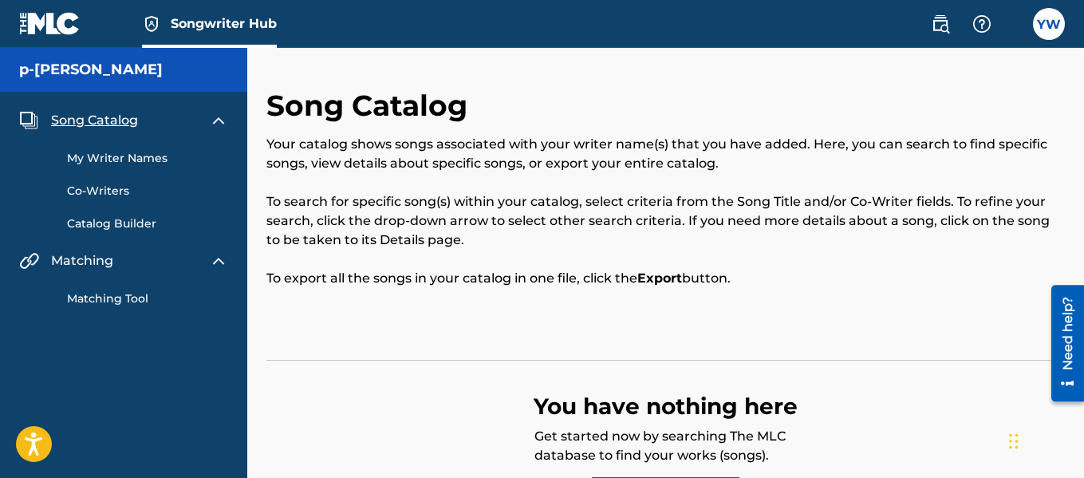
click at [119, 115] on span "Song Catalog" at bounding box center [94, 120] width 87 height 19
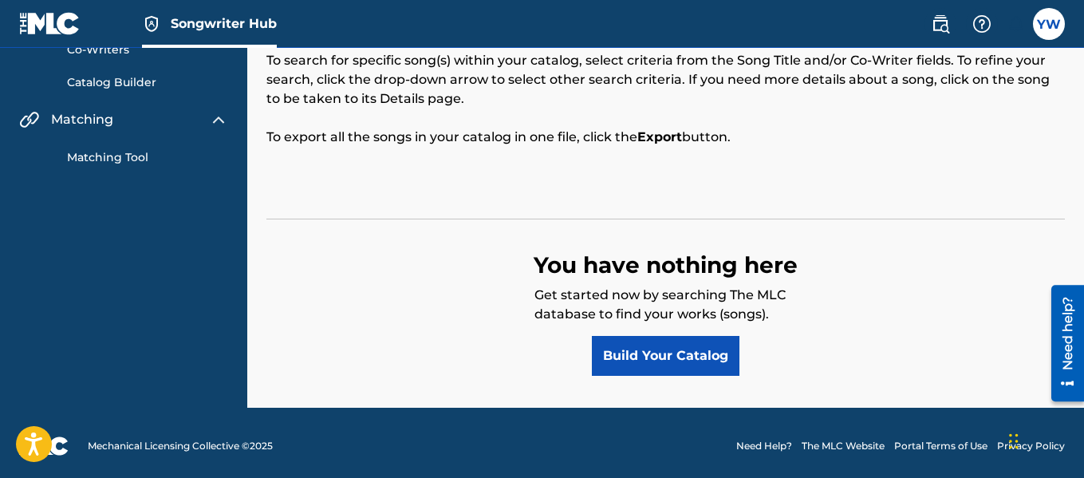
scroll to position [148, 0]
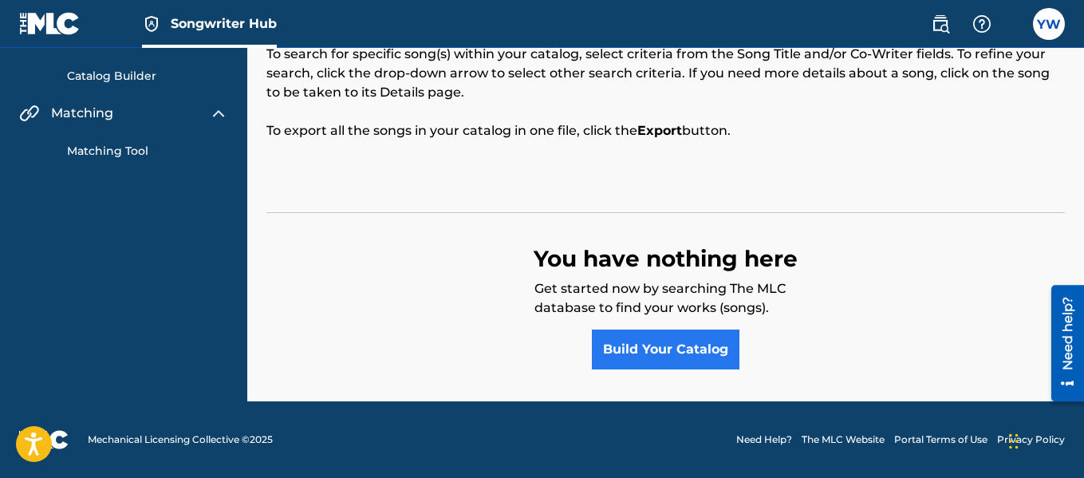
click at [690, 363] on link "Build Your Catalog" at bounding box center [666, 349] width 148 height 40
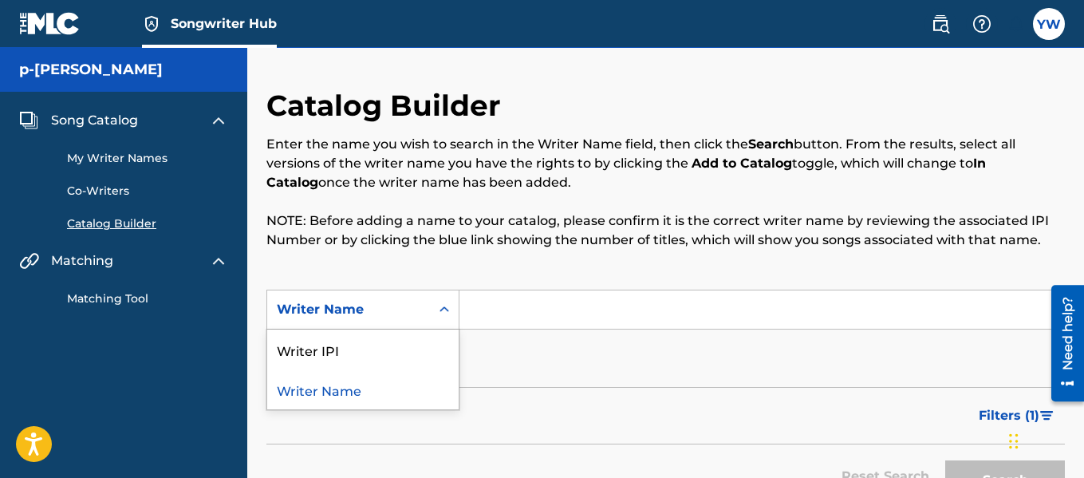
click at [554, 307] on input "Search Form" at bounding box center [761, 309] width 605 height 38
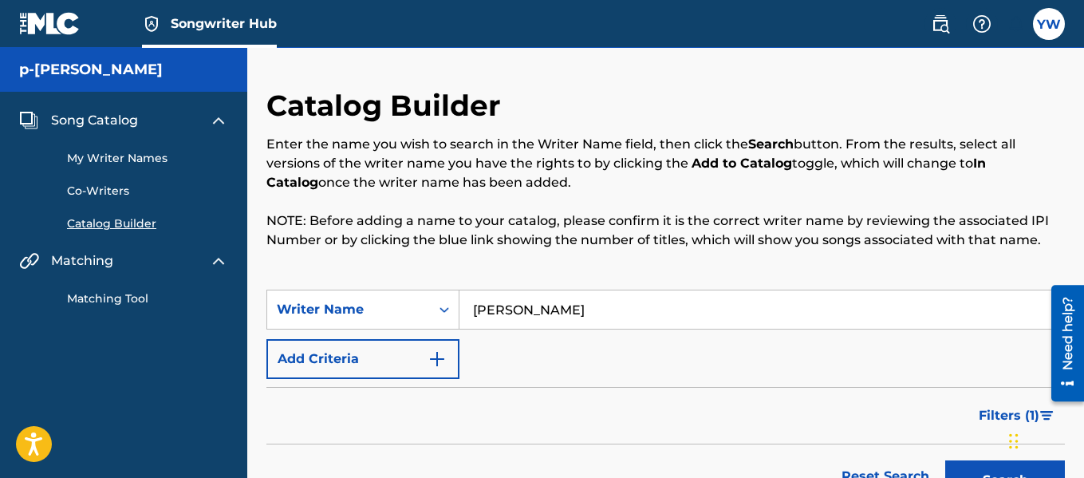
type input "[PERSON_NAME]"
click at [945, 460] on button "Search" at bounding box center [1005, 480] width 120 height 40
click at [981, 465] on button "Search" at bounding box center [1005, 480] width 120 height 40
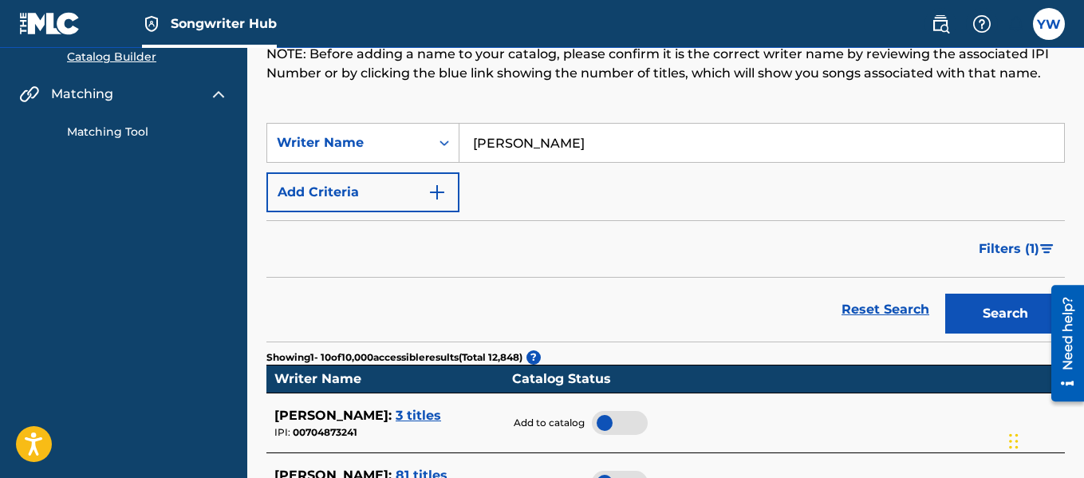
scroll to position [49, 0]
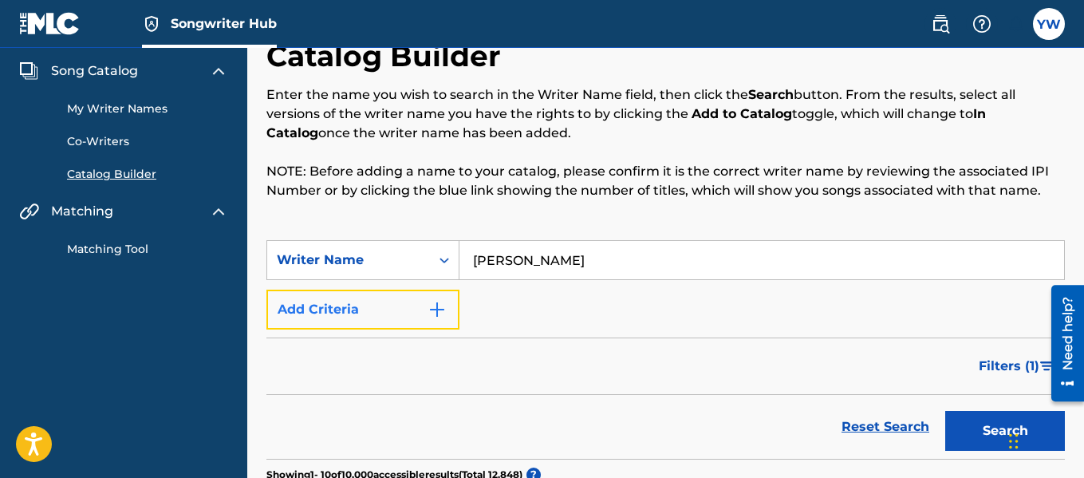
click at [403, 314] on button "Add Criteria" at bounding box center [362, 310] width 193 height 40
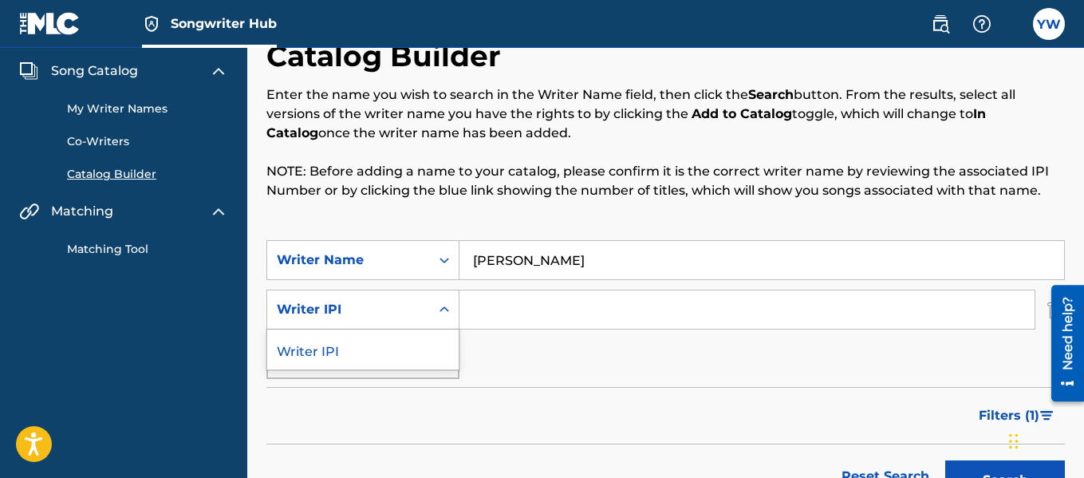
click at [438, 308] on icon "Search Form" at bounding box center [444, 309] width 16 height 16
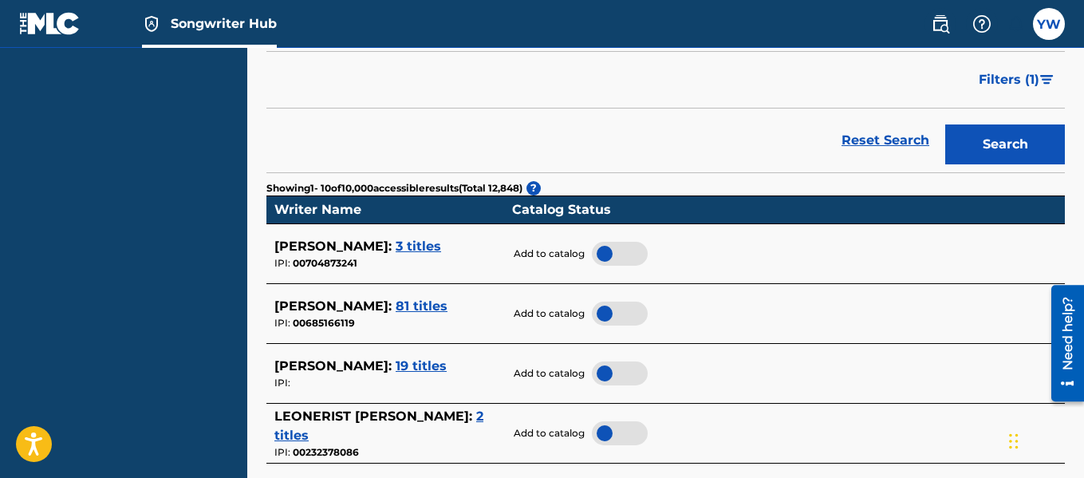
scroll to position [393, 0]
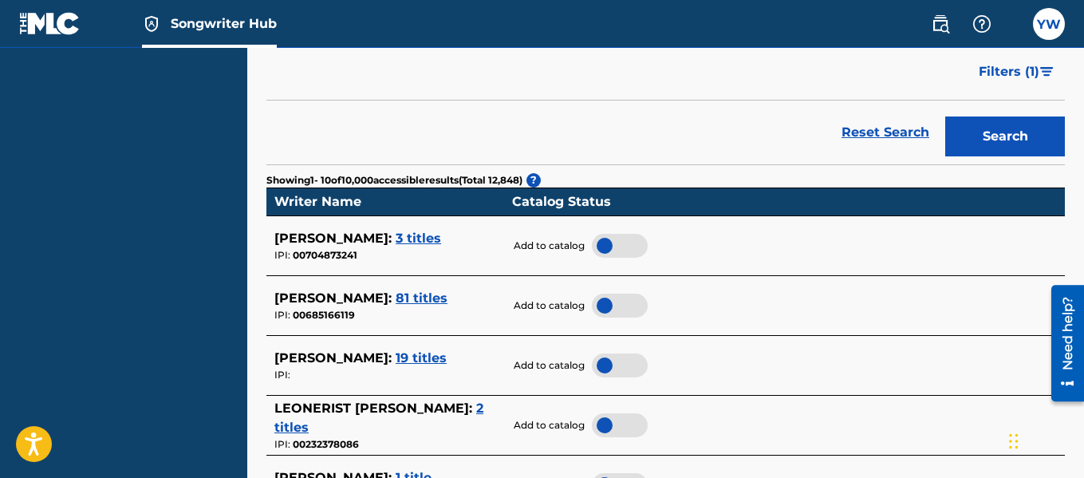
click at [434, 237] on span "3 titles" at bounding box center [418, 238] width 45 height 15
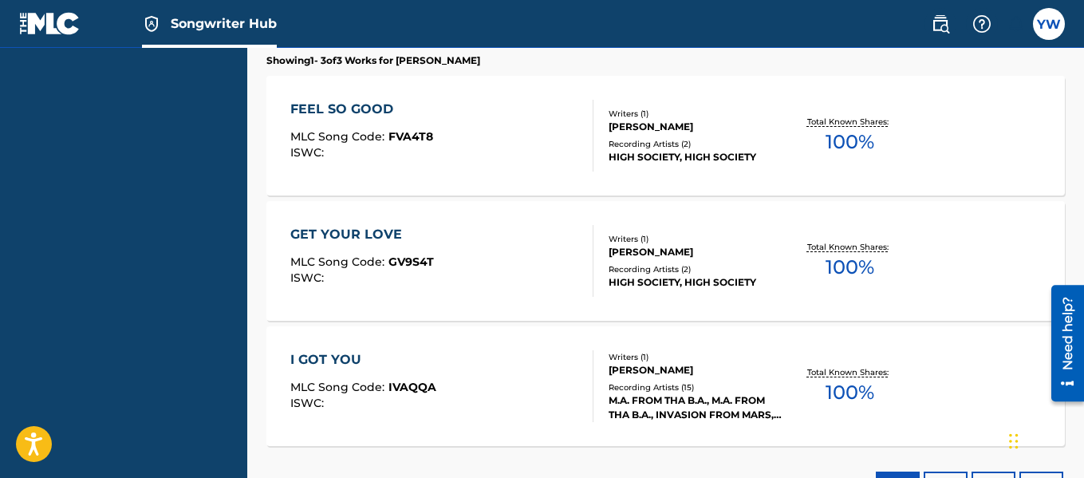
scroll to position [672, 0]
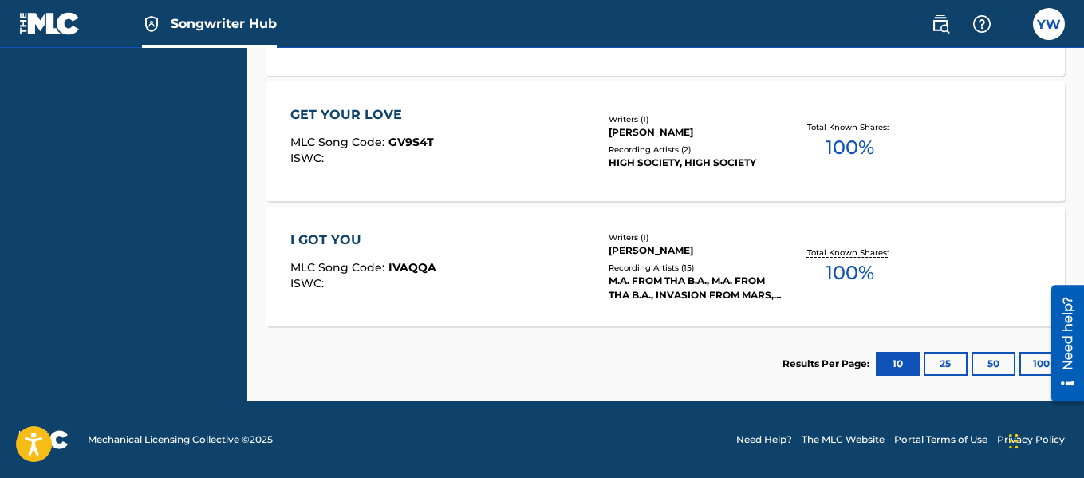
scroll to position [148, 0]
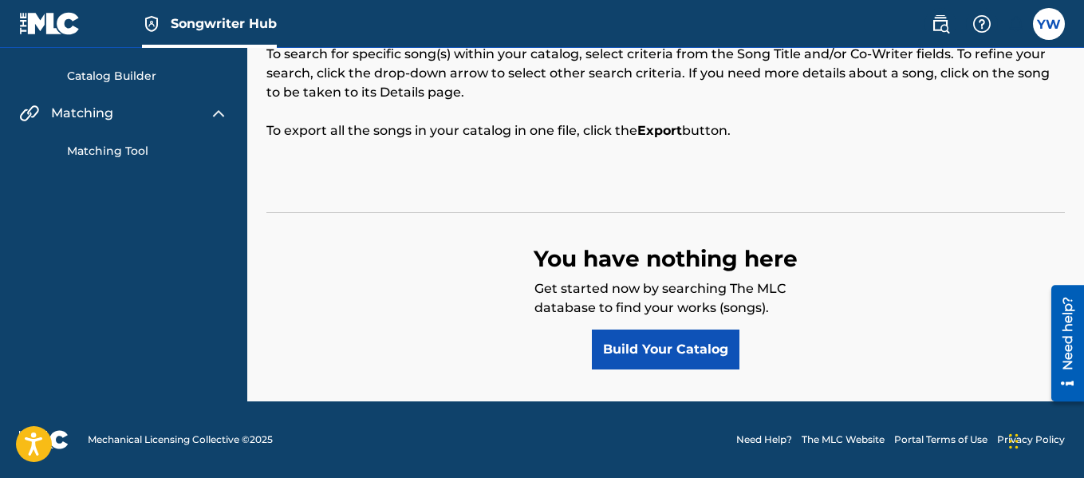
scroll to position [107, 0]
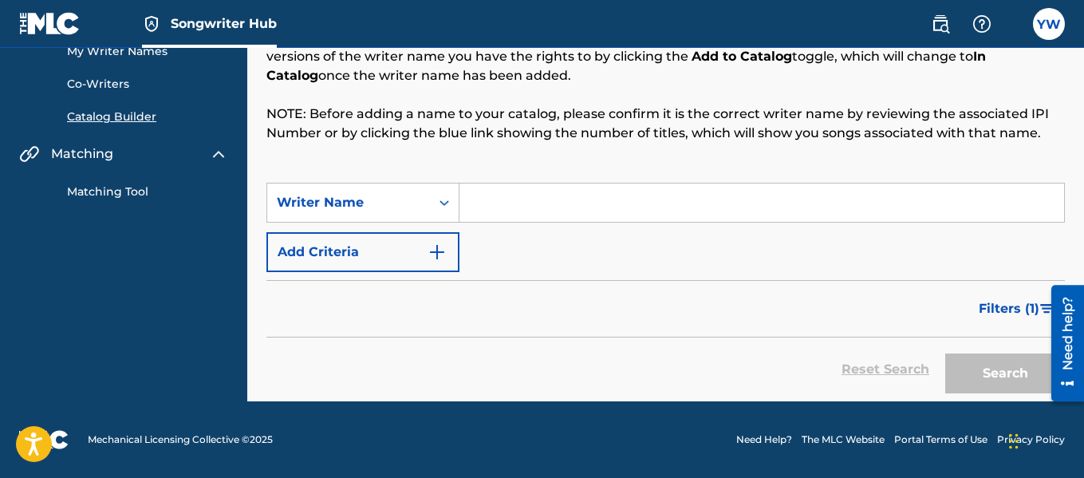
click at [510, 207] on input "Search Form" at bounding box center [761, 202] width 605 height 38
type input "[PERSON_NAME]"
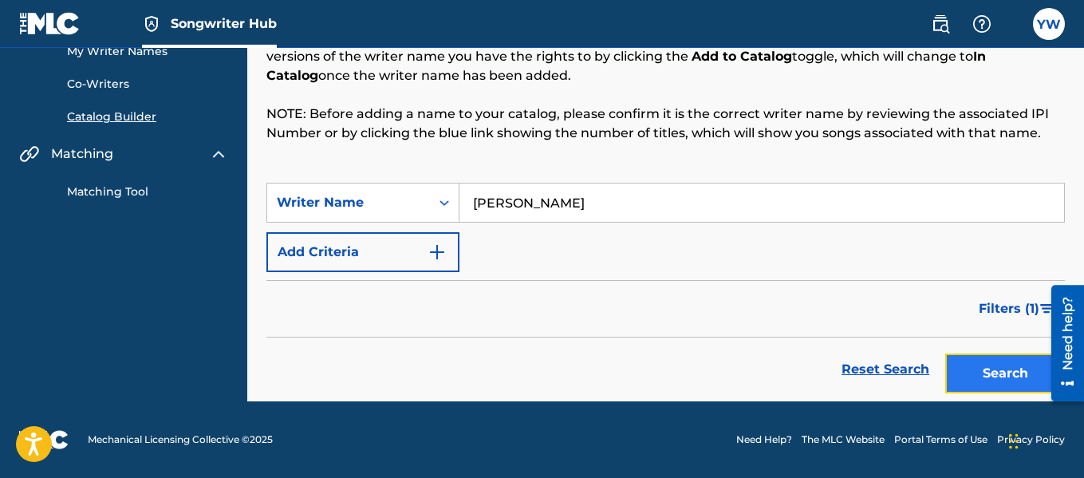
click at [999, 378] on button "Search" at bounding box center [1005, 373] width 120 height 40
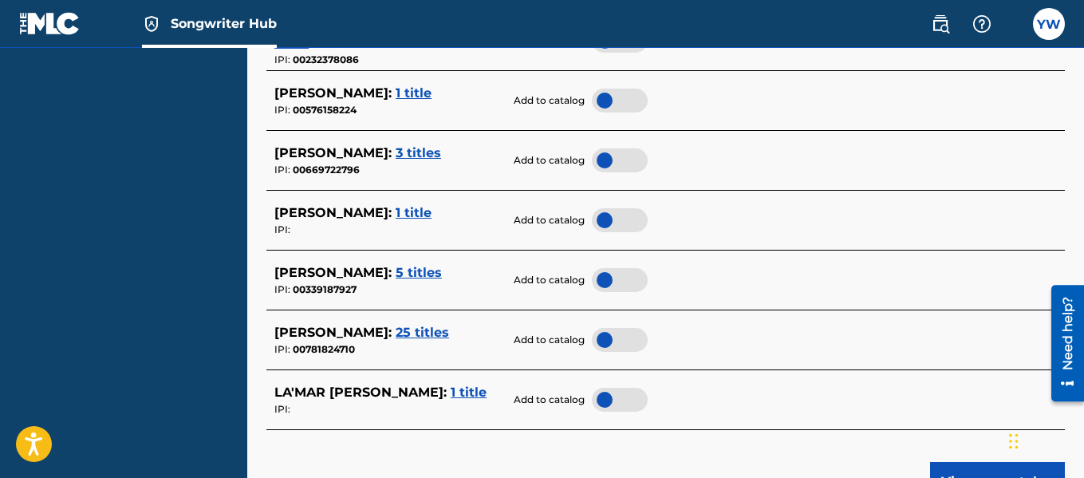
scroll to position [736, 0]
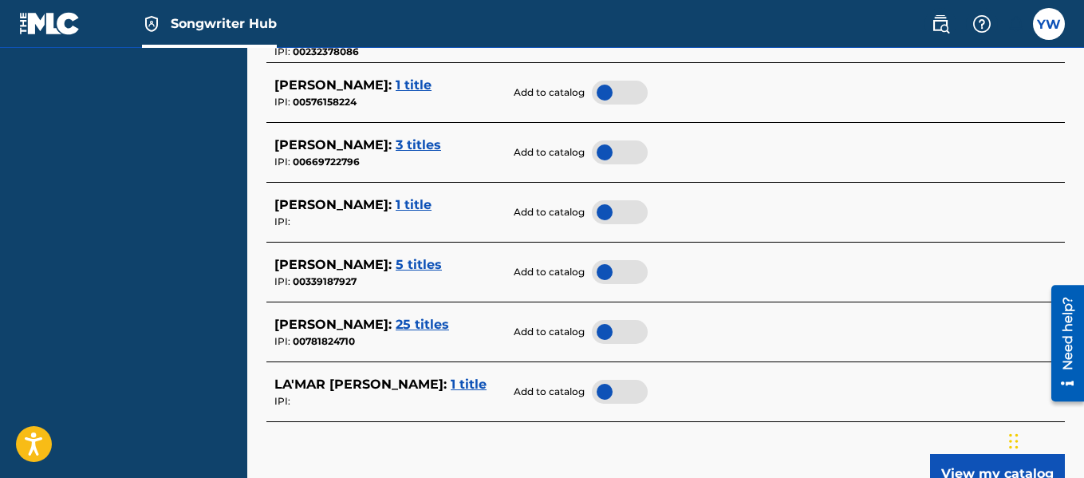
click at [451, 379] on span "1 title" at bounding box center [469, 383] width 36 height 15
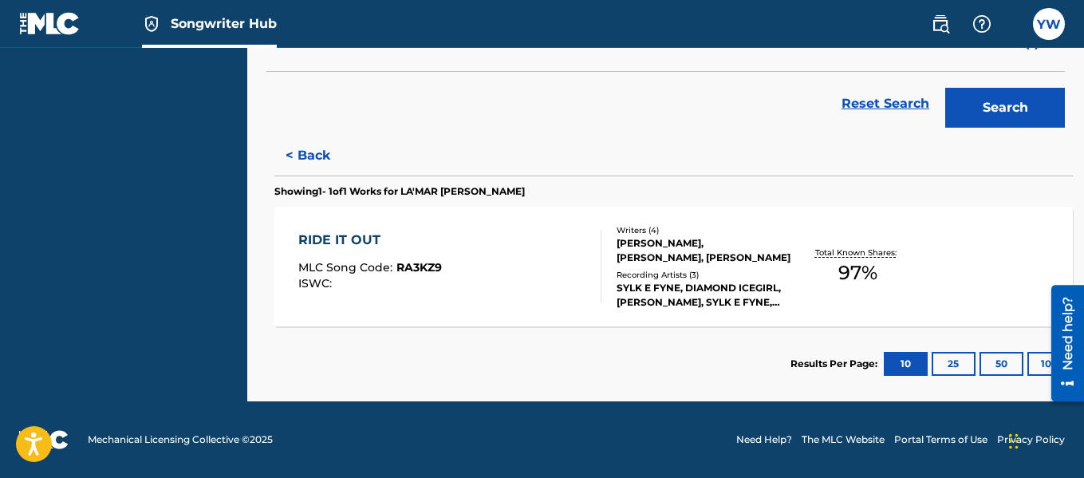
scroll to position [372, 0]
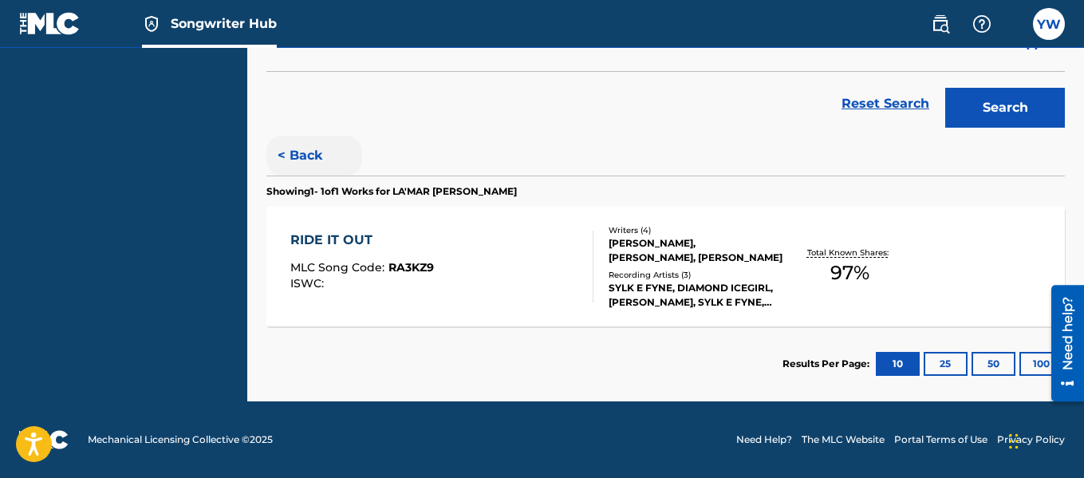
click at [306, 148] on button "< Back" at bounding box center [314, 156] width 96 height 40
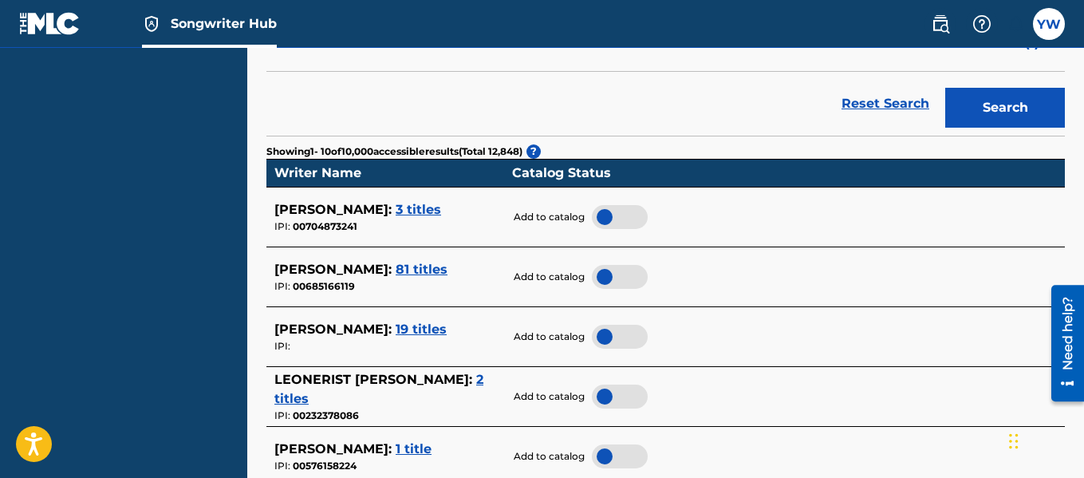
click at [483, 380] on span "2 titles" at bounding box center [378, 389] width 209 height 34
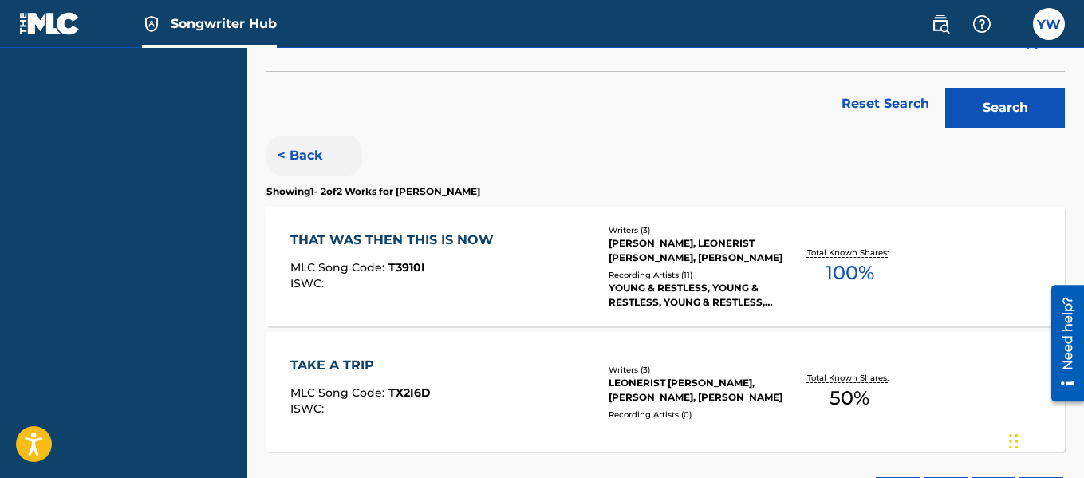
click at [301, 153] on button "< Back" at bounding box center [314, 156] width 96 height 40
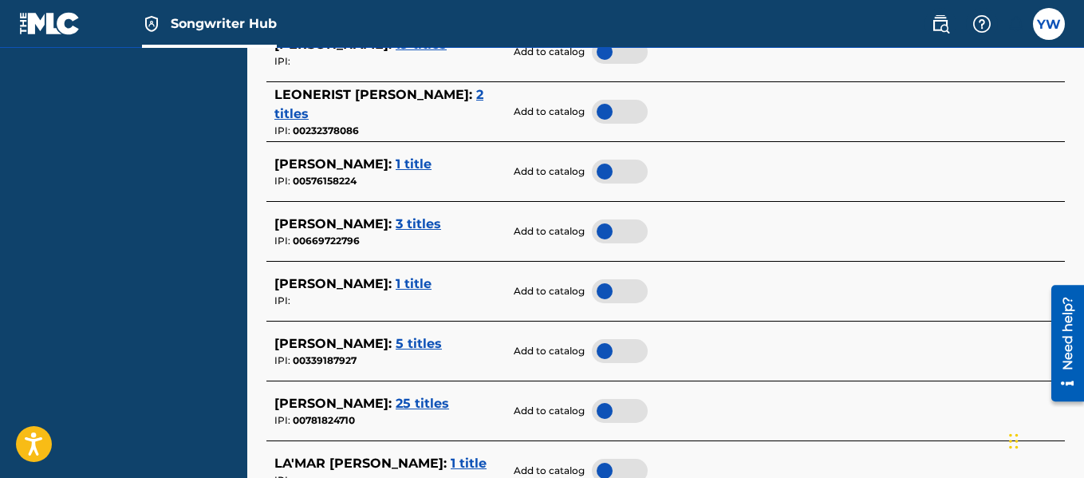
scroll to position [687, 0]
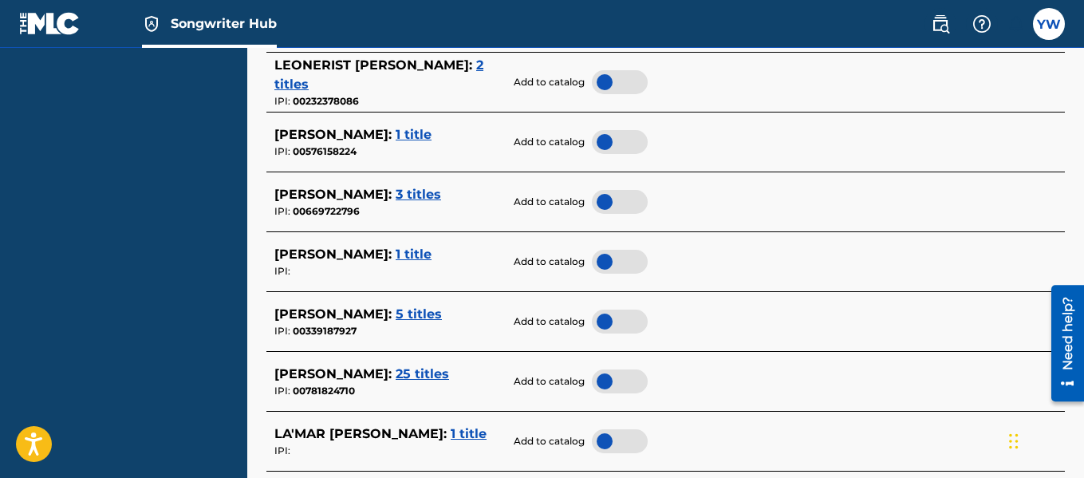
click at [442, 317] on span "5 titles" at bounding box center [419, 313] width 46 height 15
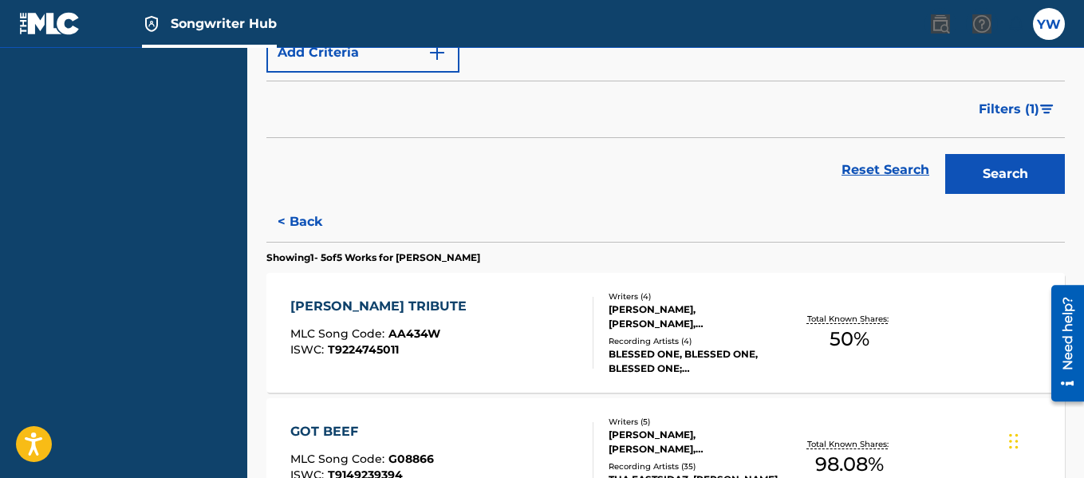
scroll to position [0, 0]
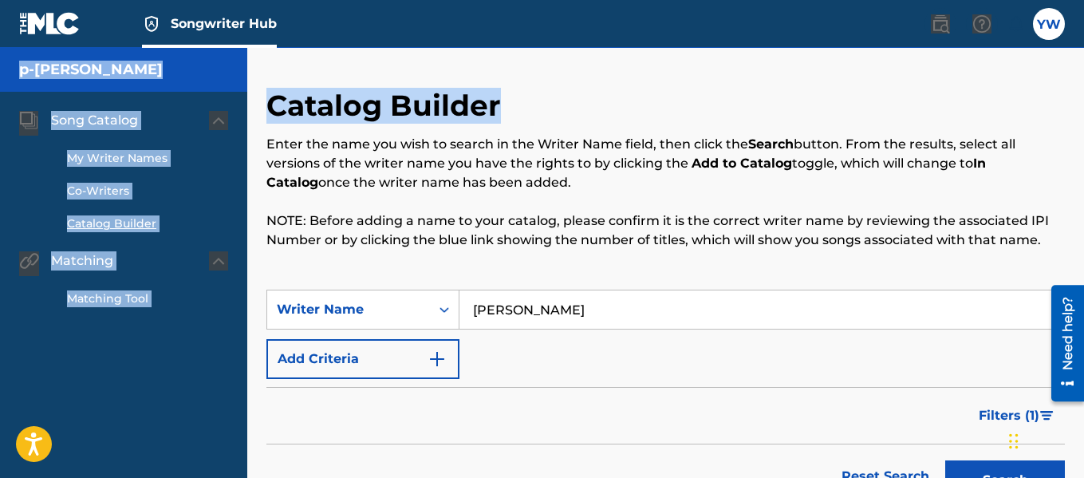
drag, startPoint x: 622, startPoint y: 6, endPoint x: 553, endPoint y: 78, distance: 99.8
drag, startPoint x: 548, startPoint y: 79, endPoint x: 906, endPoint y: 194, distance: 376.1
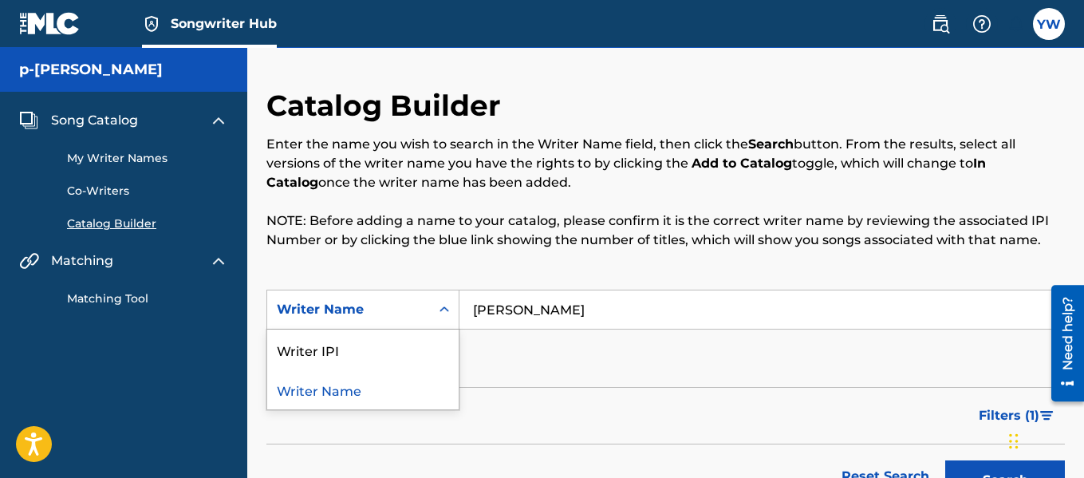
click at [409, 310] on div "Writer Name" at bounding box center [349, 309] width 144 height 19
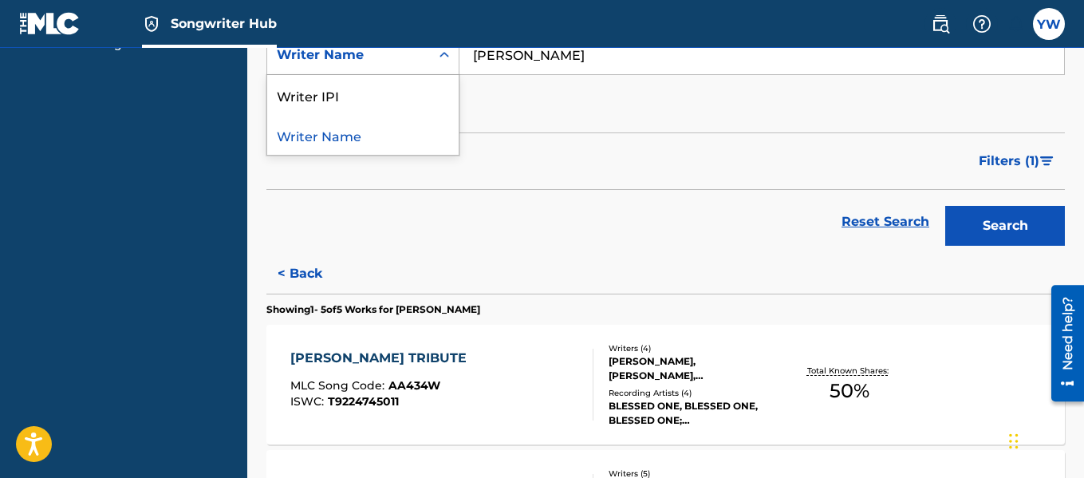
scroll to position [250, 0]
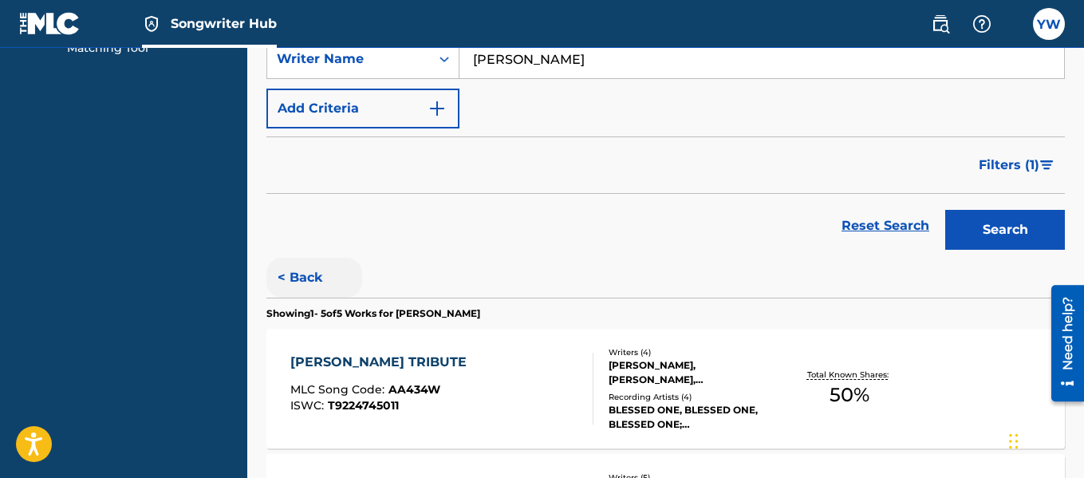
click at [297, 271] on button "< Back" at bounding box center [314, 278] width 96 height 40
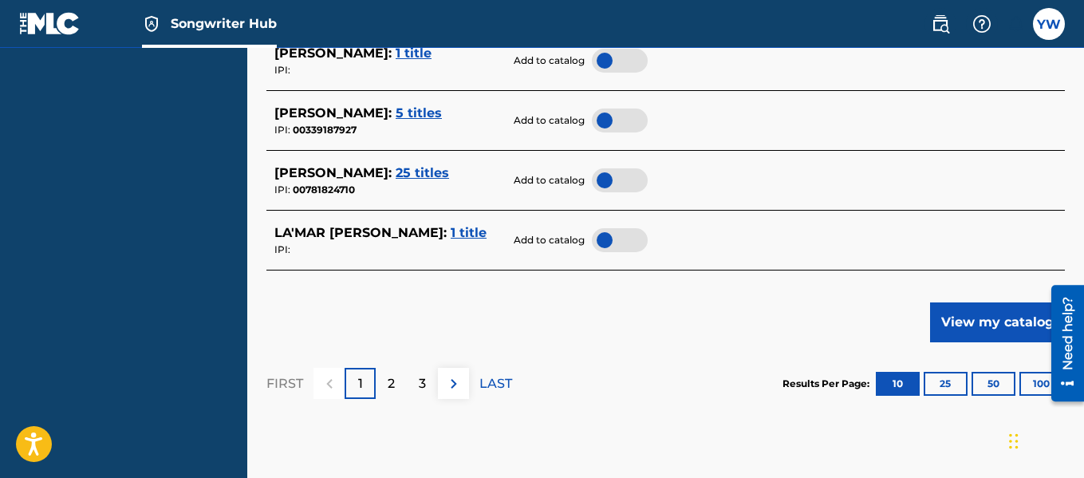
scroll to position [890, 0]
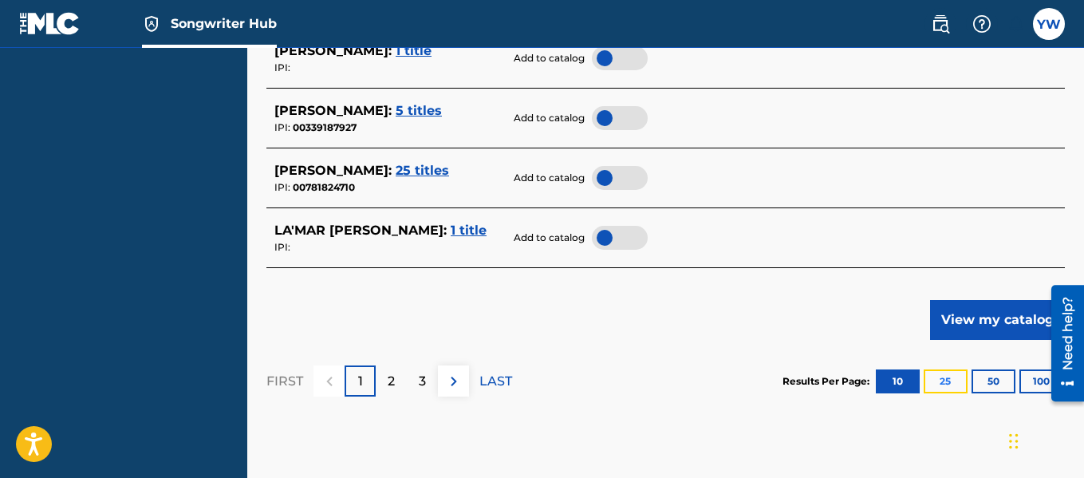
click at [954, 374] on button "25" at bounding box center [946, 381] width 44 height 24
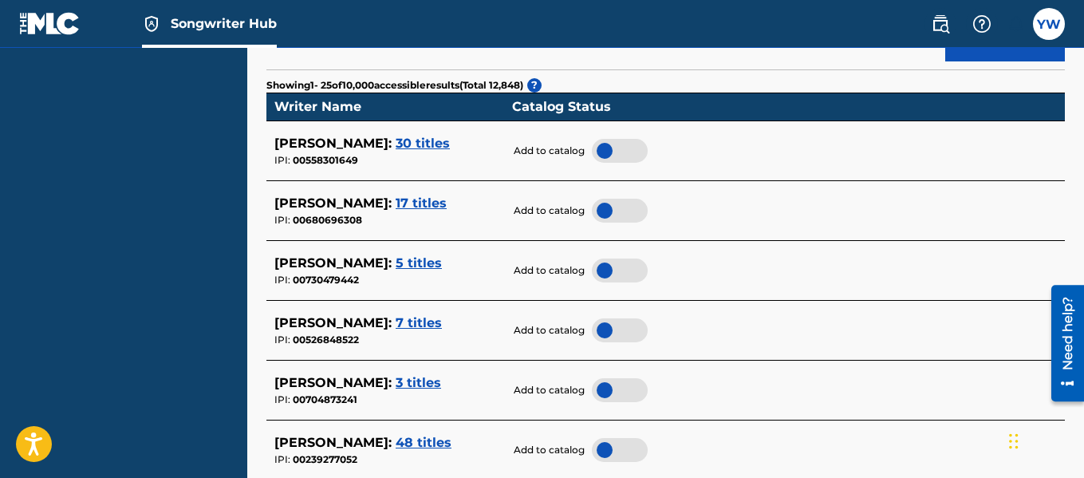
scroll to position [434, 0]
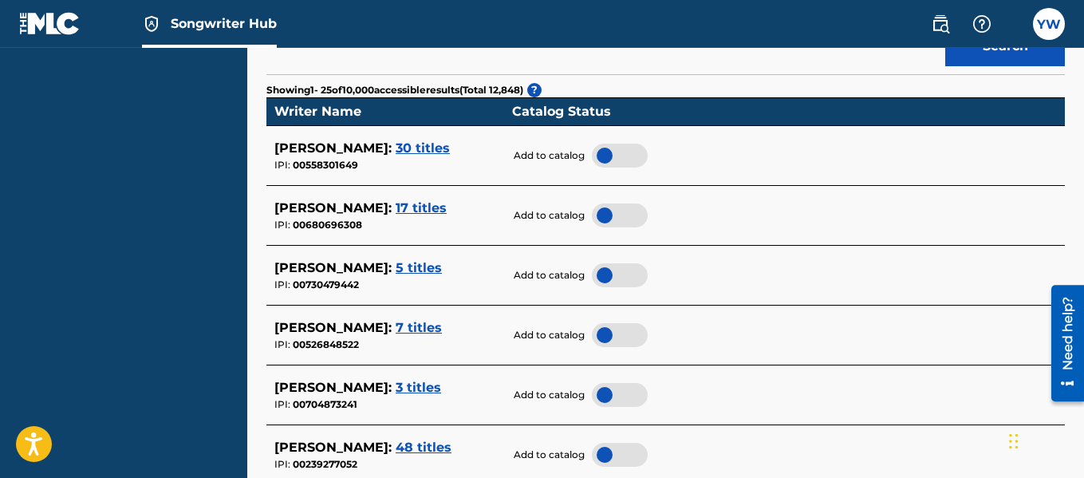
click at [422, 388] on span "3 titles" at bounding box center [418, 387] width 45 height 15
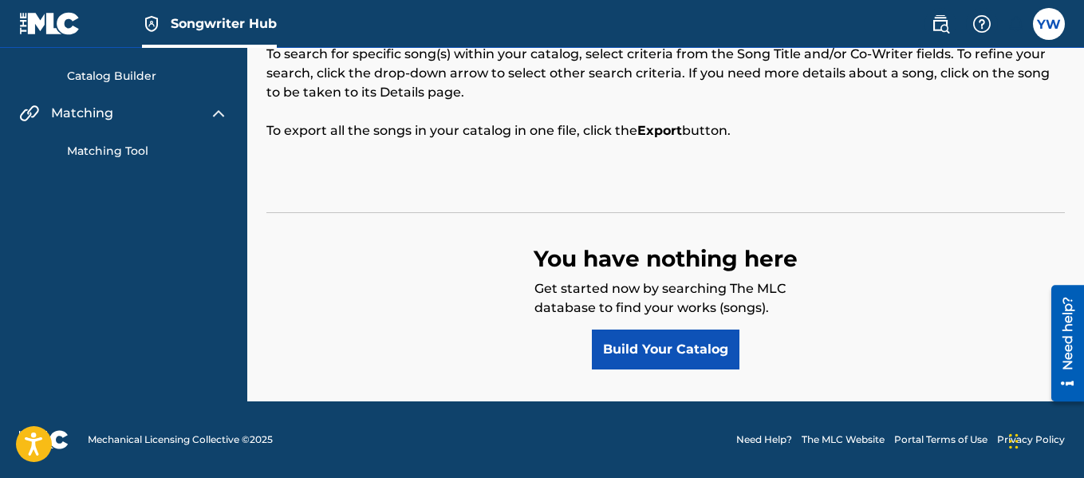
scroll to position [148, 0]
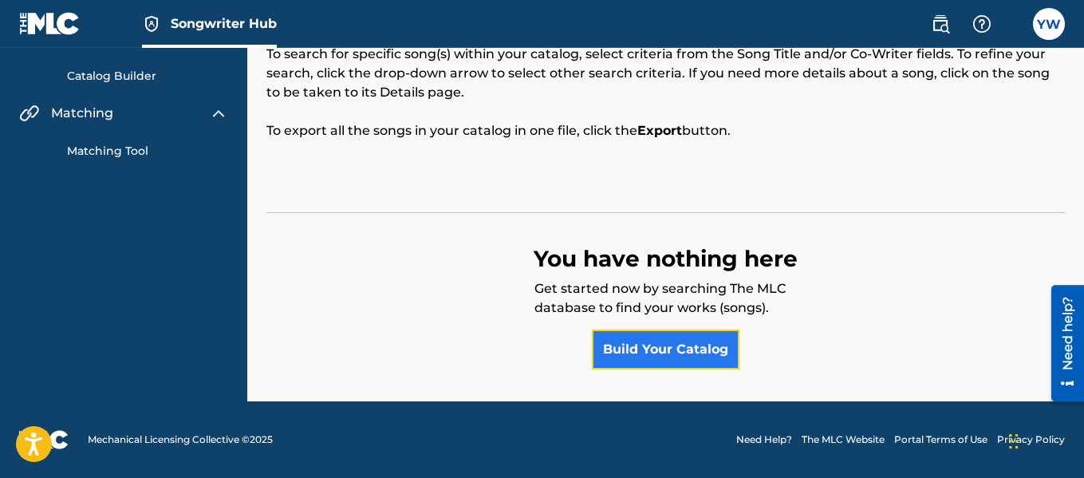
click at [679, 341] on link "Build Your Catalog" at bounding box center [666, 349] width 148 height 40
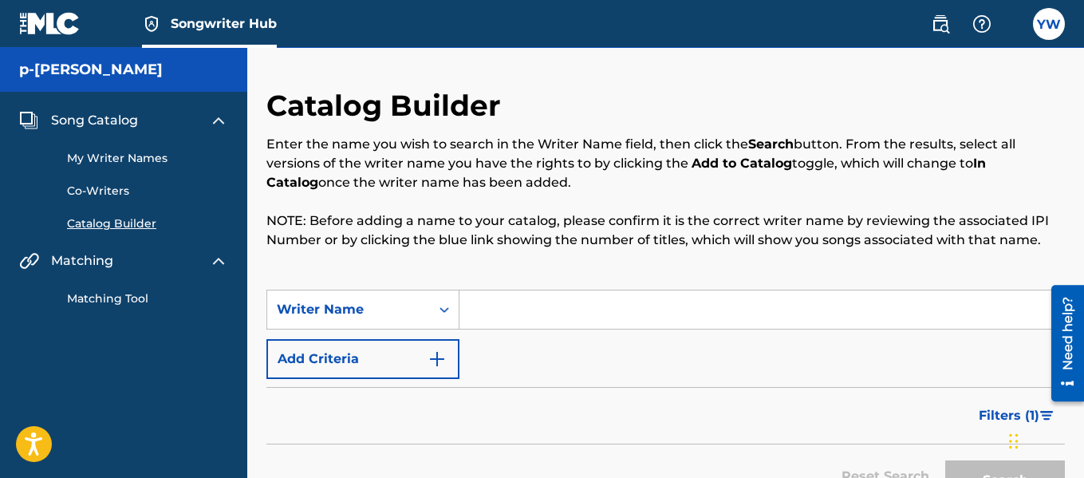
drag, startPoint x: 529, startPoint y: 319, endPoint x: 594, endPoint y: 210, distance: 127.3
click at [594, 210] on div "Catalog Builder Enter the name you wish to search in the Writer Name field, the…" at bounding box center [665, 298] width 798 height 420
type input "[PERSON_NAME]"
click at [978, 471] on button "Search" at bounding box center [1005, 480] width 120 height 40
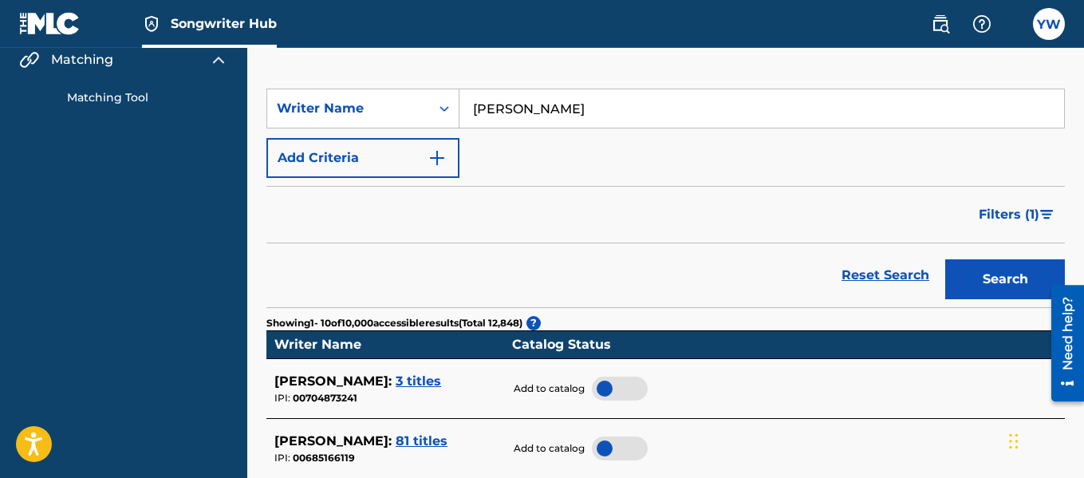
scroll to position [188, 0]
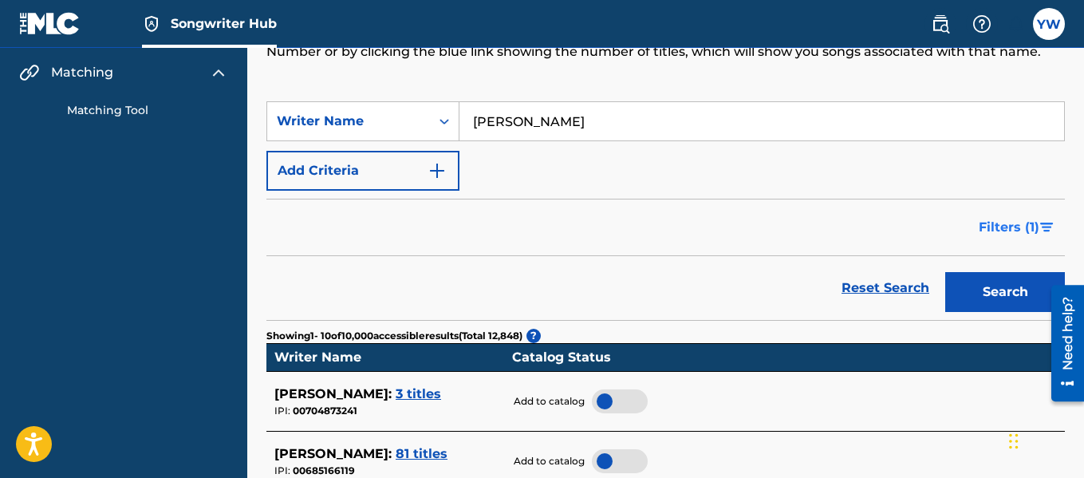
click at [1029, 231] on span "Filters ( 1 )" at bounding box center [1009, 227] width 61 height 19
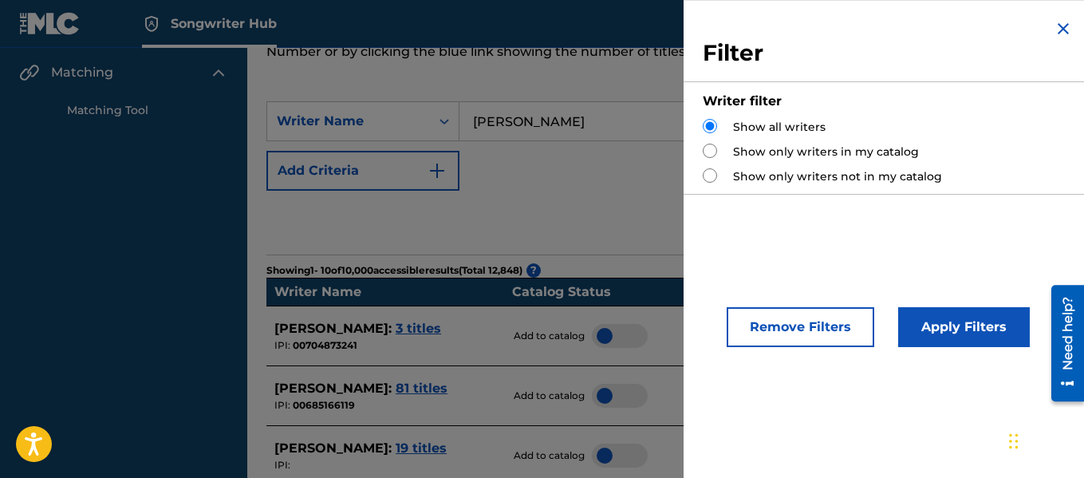
click at [1029, 231] on div "Filter Writer filter Show all writers Show only writers in my catalog Show only…" at bounding box center [888, 239] width 408 height 478
click at [744, 155] on label "Show only writers in my catalog" at bounding box center [826, 152] width 186 height 17
click at [714, 156] on input "Search Form" at bounding box center [710, 151] width 14 height 14
radio input "true"
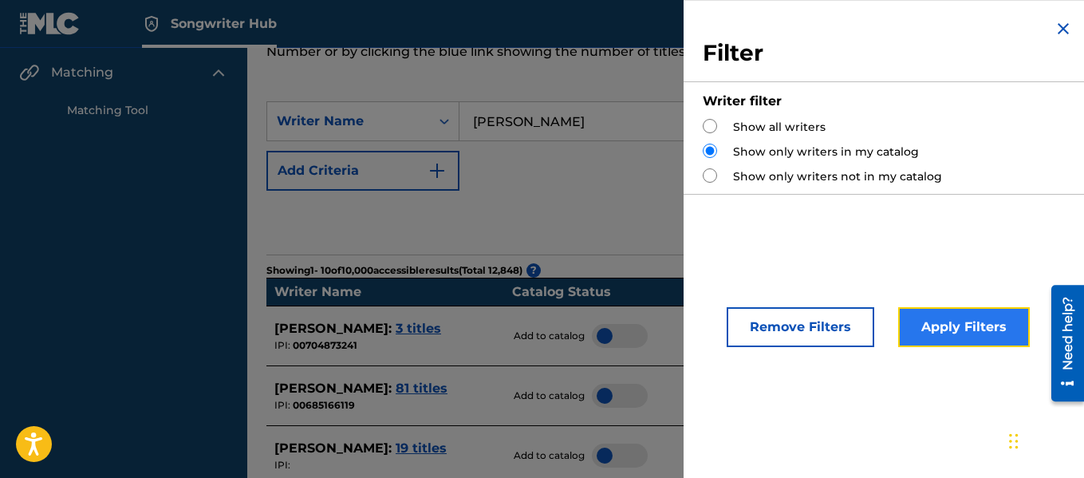
click at [987, 323] on button "Apply Filters" at bounding box center [964, 327] width 132 height 40
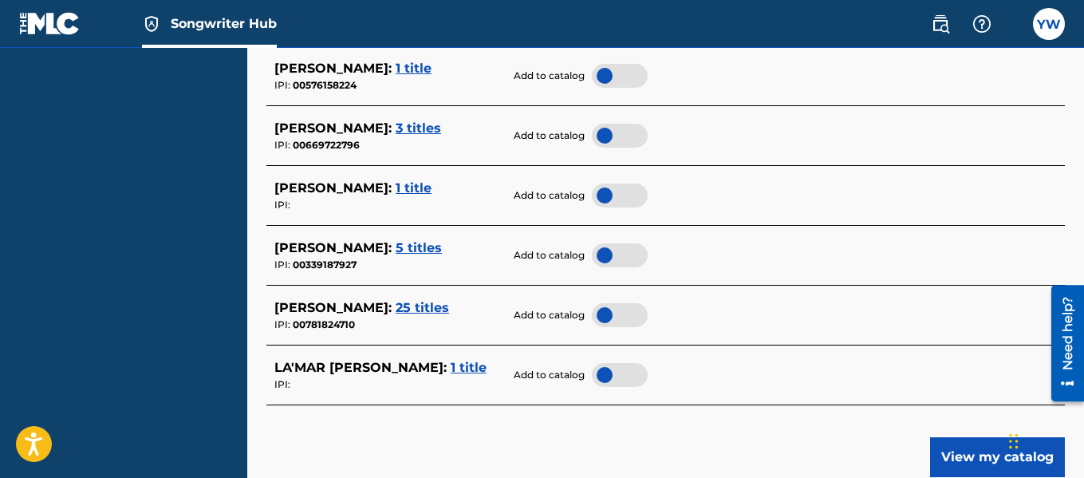
scroll to position [772, 0]
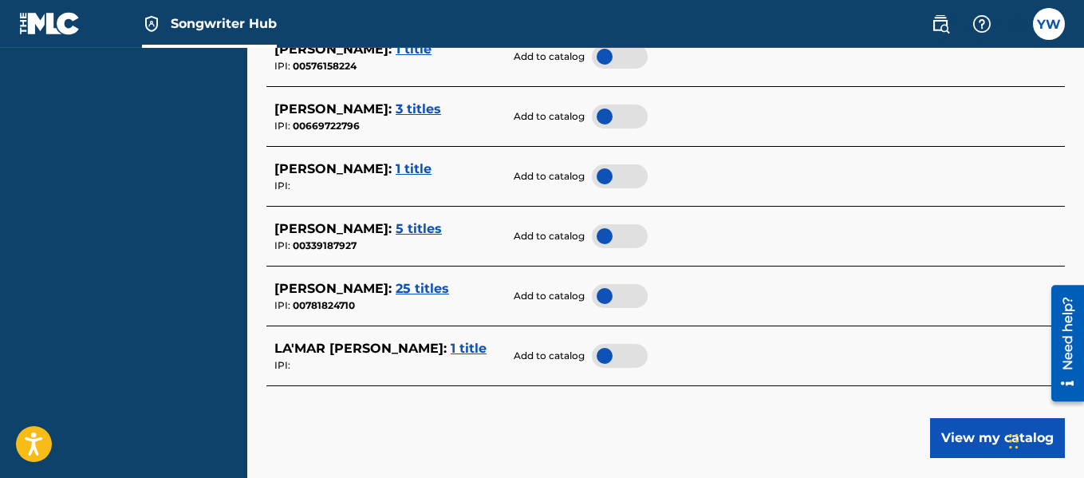
click at [425, 287] on span "25 titles" at bounding box center [422, 288] width 53 height 15
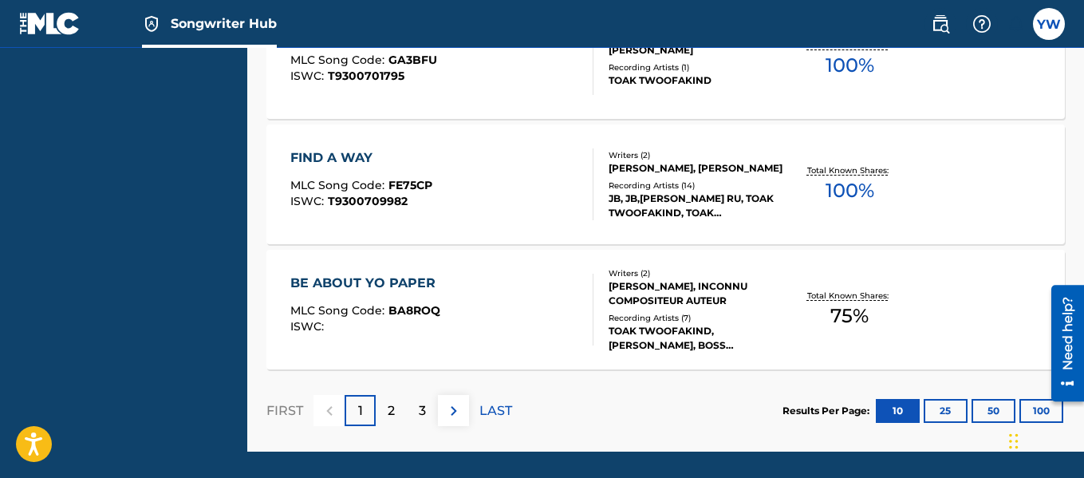
scroll to position [1460, 0]
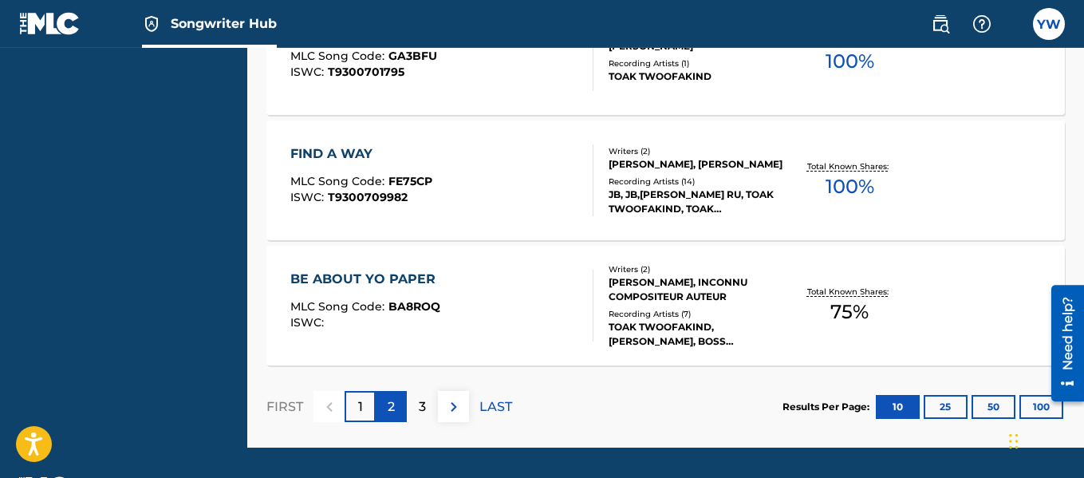
click at [395, 406] on p "2" at bounding box center [391, 406] width 7 height 19
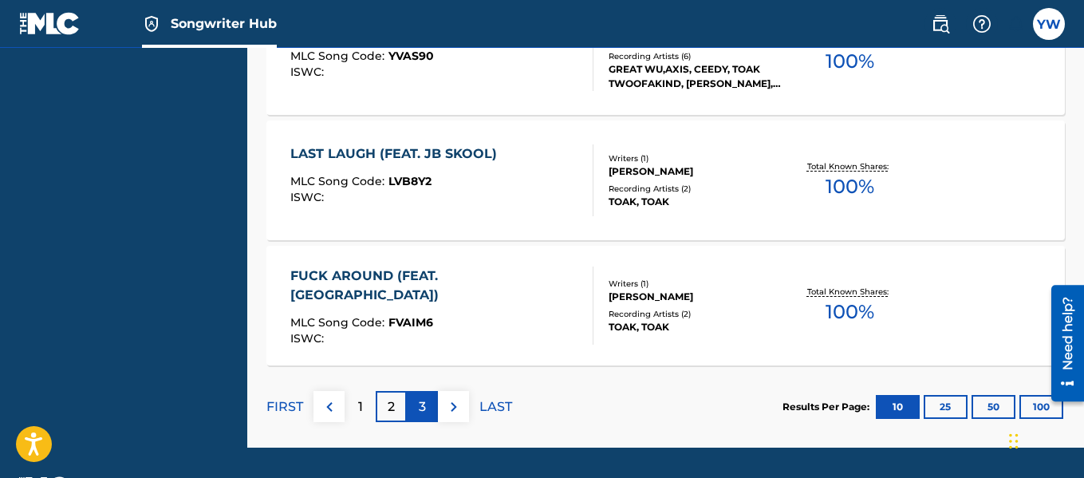
click at [430, 401] on div "3" at bounding box center [422, 406] width 31 height 31
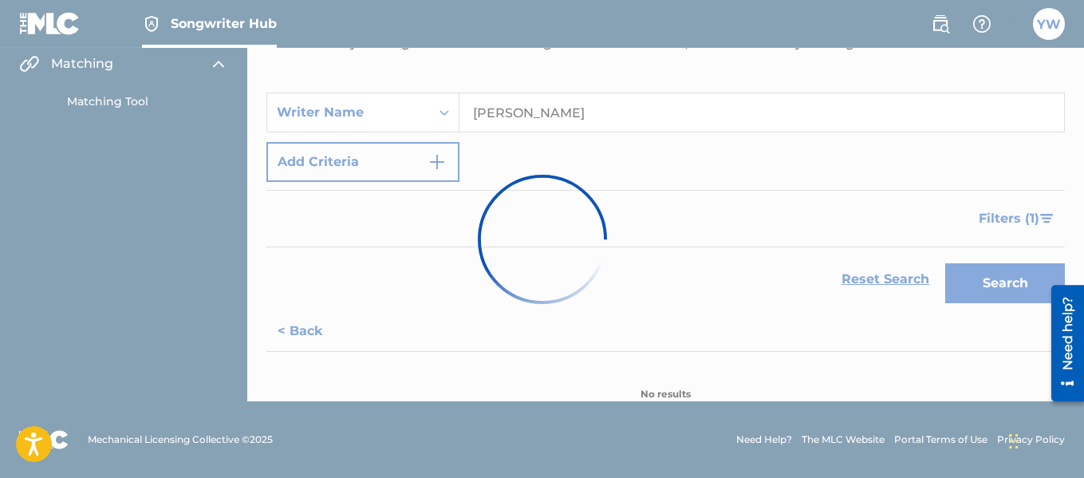
scroll to position [881, 0]
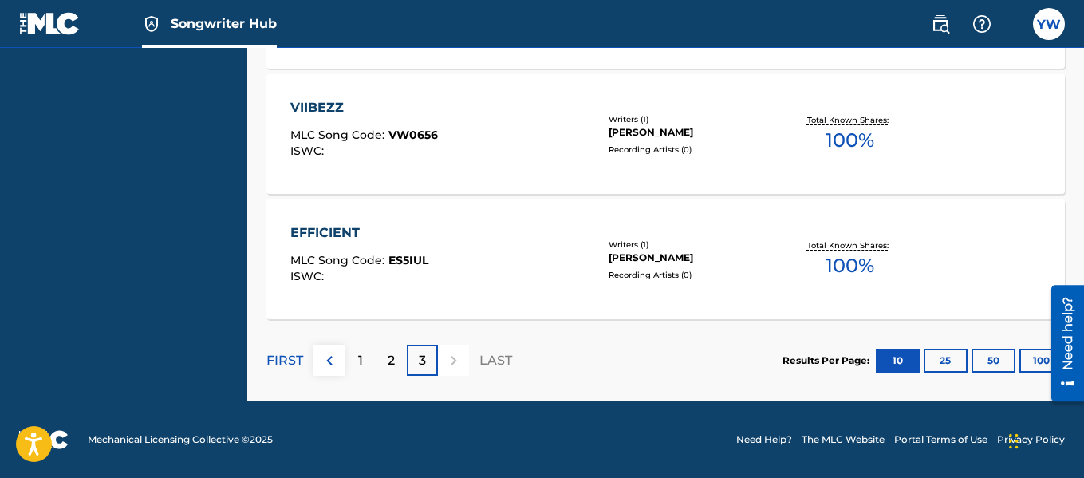
click at [341, 229] on div "EFFICIENT" at bounding box center [359, 232] width 138 height 19
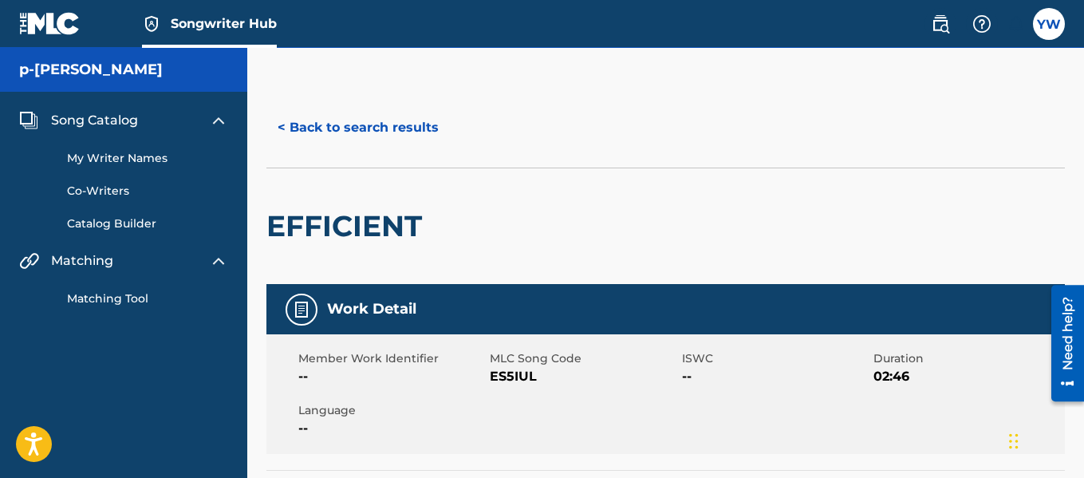
click at [341, 229] on h2 "EFFICIENT" at bounding box center [348, 226] width 164 height 36
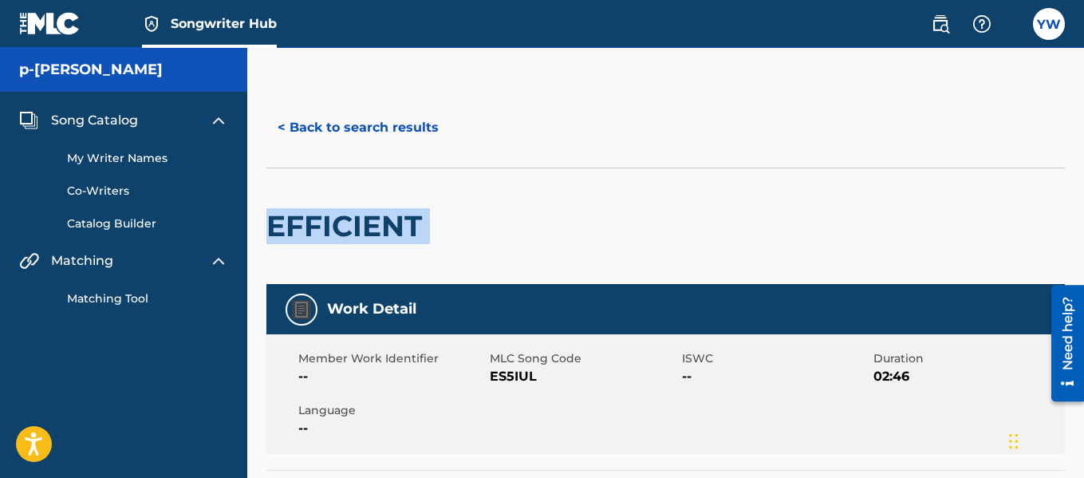
drag, startPoint x: 341, startPoint y: 229, endPoint x: 975, endPoint y: 267, distance: 634.4
click at [975, 267] on div "EFFICIENT" at bounding box center [665, 225] width 798 height 116
click at [130, 303] on link "Matching Tool" at bounding box center [147, 298] width 161 height 17
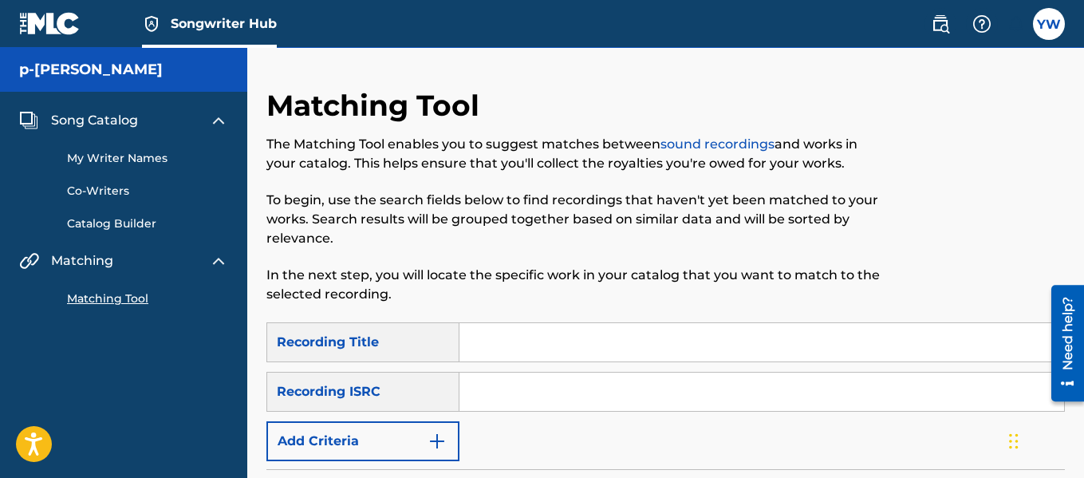
click at [621, 339] on input "Search Form" at bounding box center [761, 342] width 605 height 38
type input "its alright"
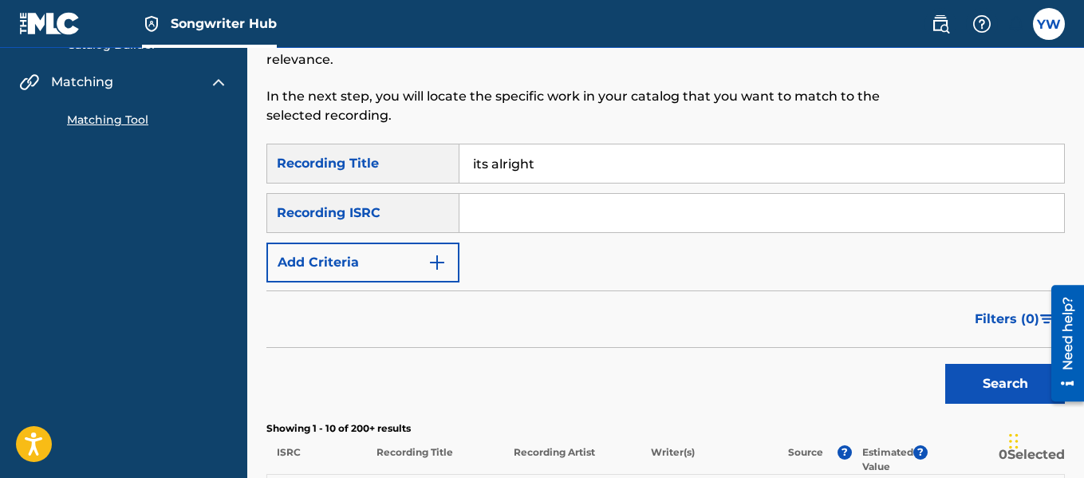
scroll to position [164, 0]
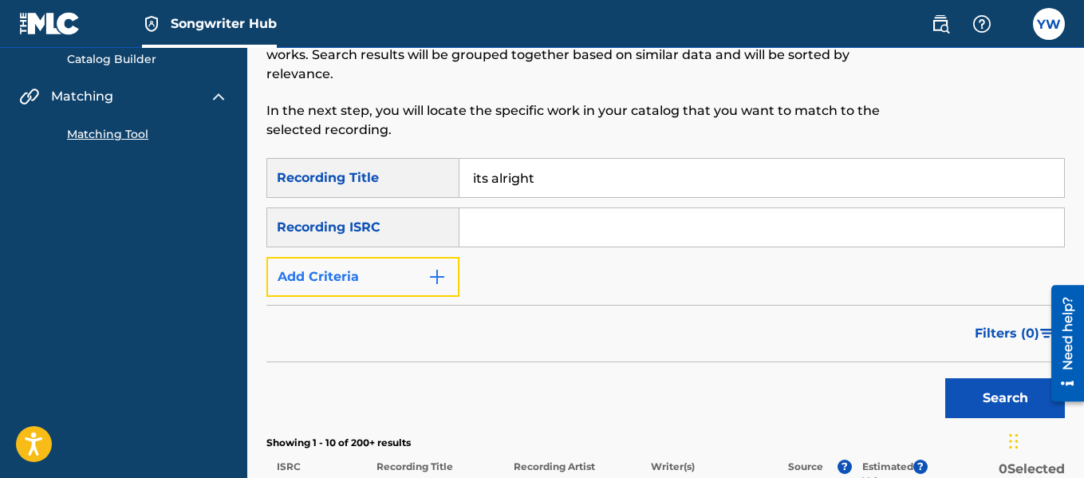
click at [413, 274] on button "Add Criteria" at bounding box center [362, 277] width 193 height 40
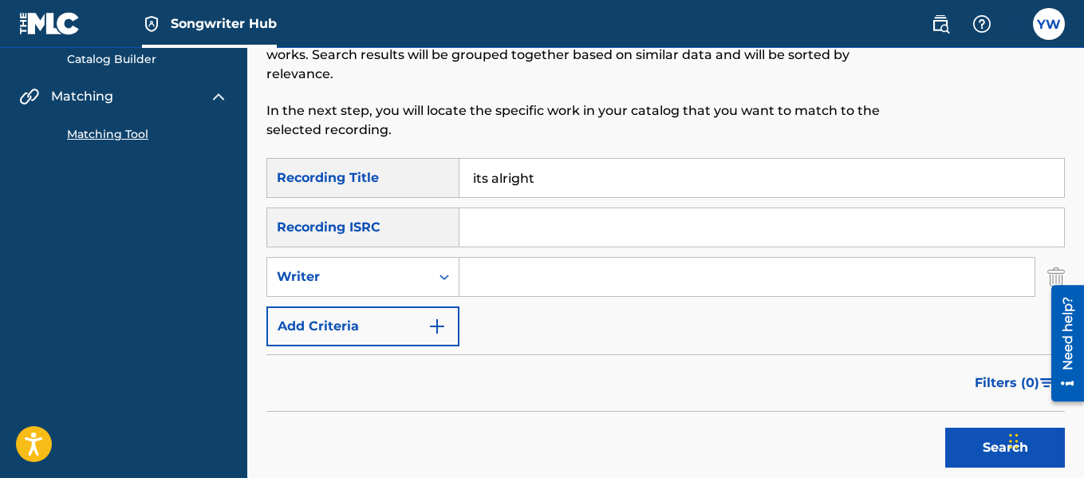
click at [510, 270] on input "Search Form" at bounding box center [746, 277] width 575 height 38
type input "[PERSON_NAME]"
click at [945, 428] on button "Search" at bounding box center [1005, 448] width 120 height 40
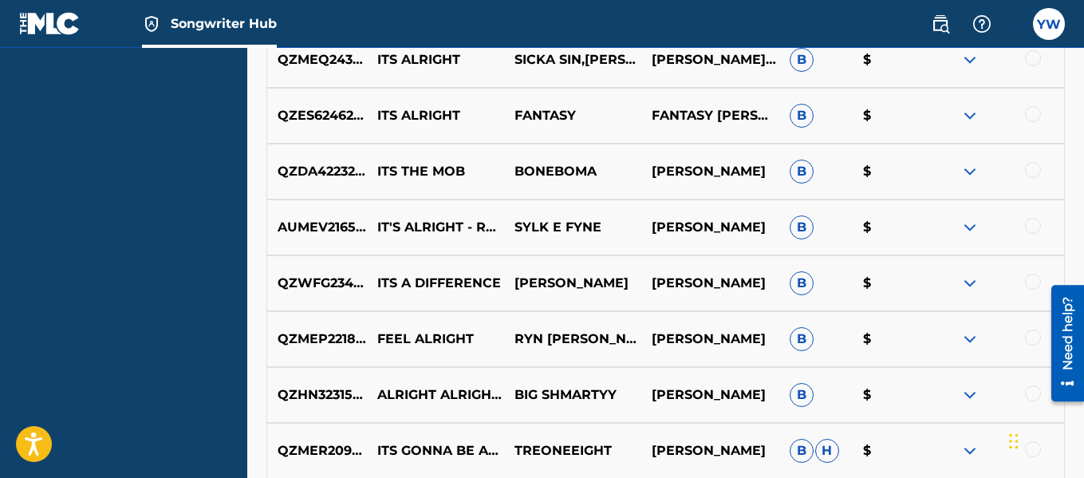
scroll to position [785, 0]
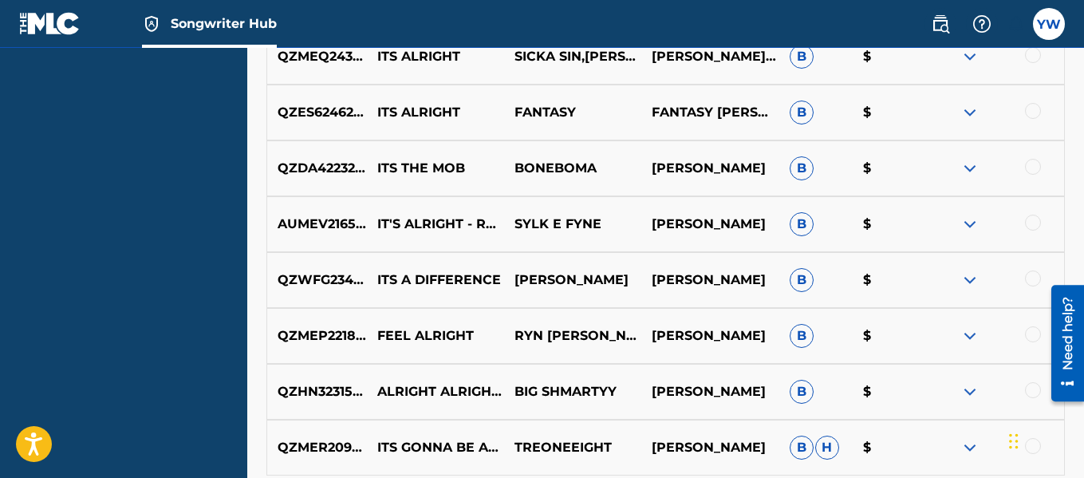
click at [1033, 225] on div at bounding box center [1033, 223] width 16 height 16
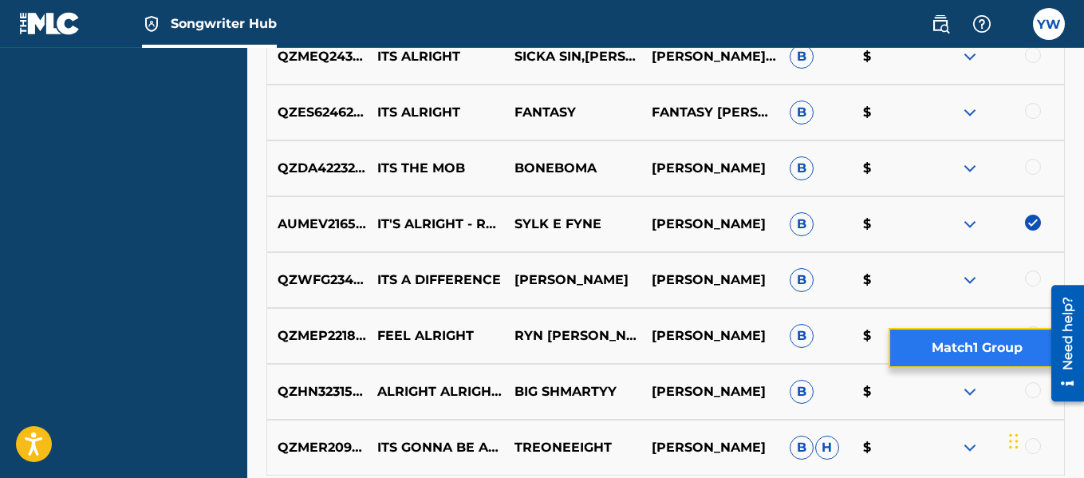
click at [959, 348] on button "Match 1 Group" at bounding box center [977, 348] width 176 height 40
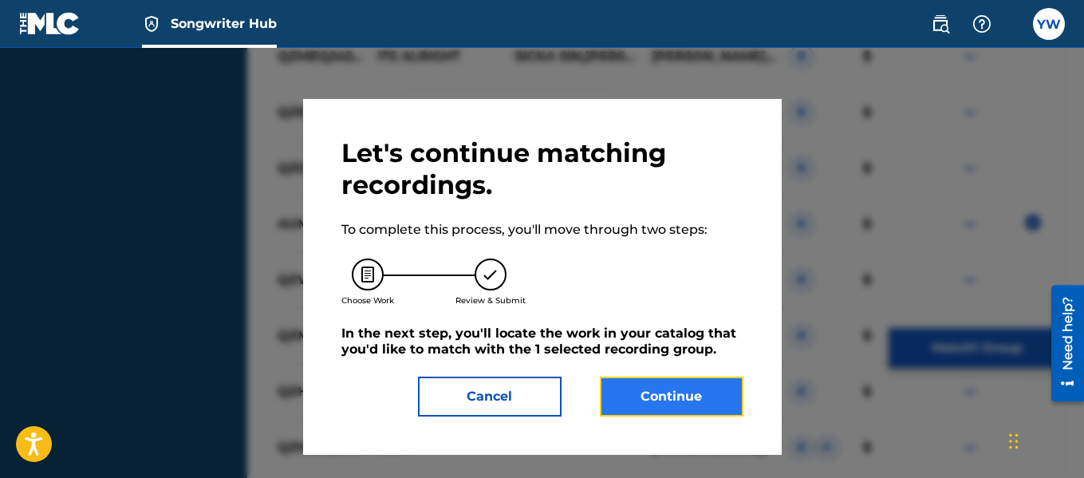
click at [650, 394] on button "Continue" at bounding box center [672, 396] width 144 height 40
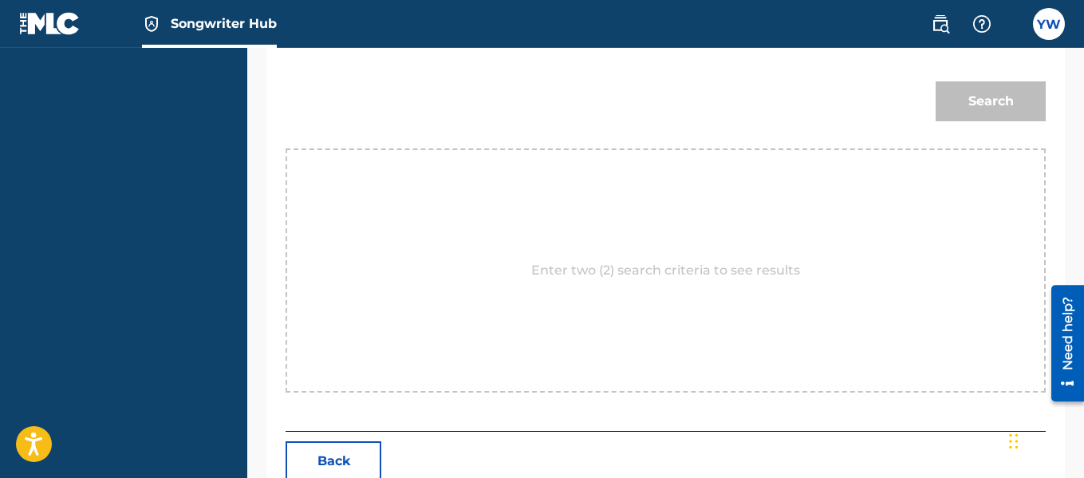
scroll to position [509, 0]
click at [559, 266] on div "Enter two (2) search criteria to see results" at bounding box center [666, 276] width 760 height 244
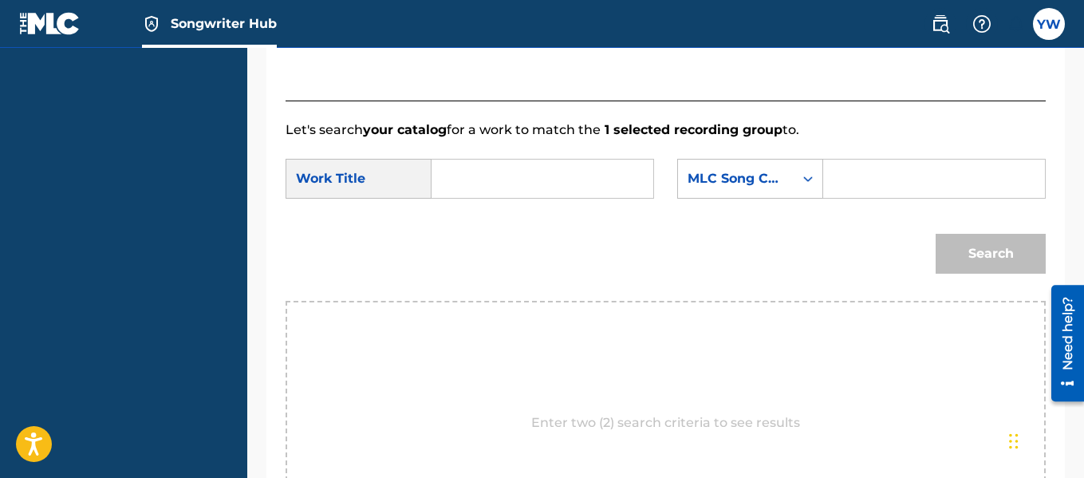
scroll to position [345, 0]
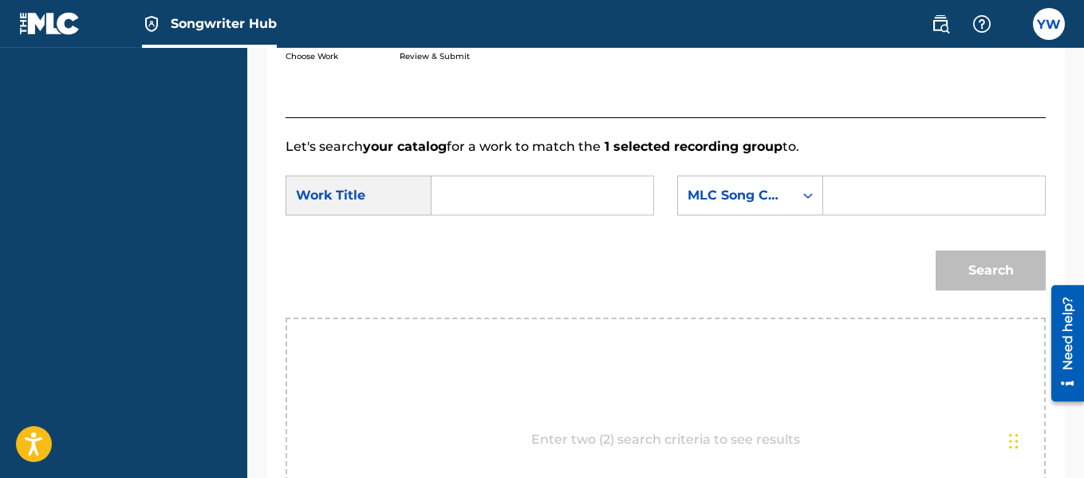
click at [558, 215] on input "Search Form" at bounding box center [542, 195] width 195 height 38
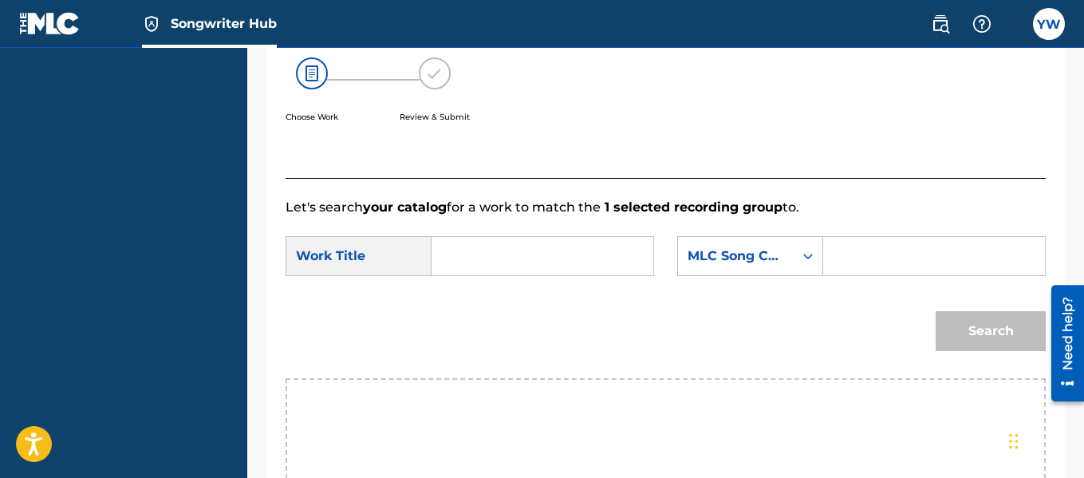
scroll to position [287, 0]
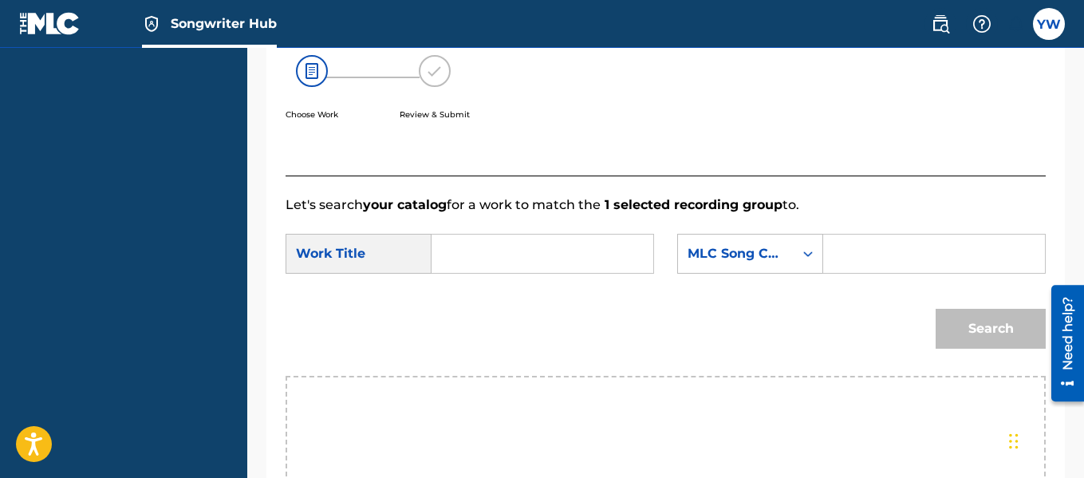
click at [523, 273] on input "Search Form" at bounding box center [542, 253] width 195 height 38
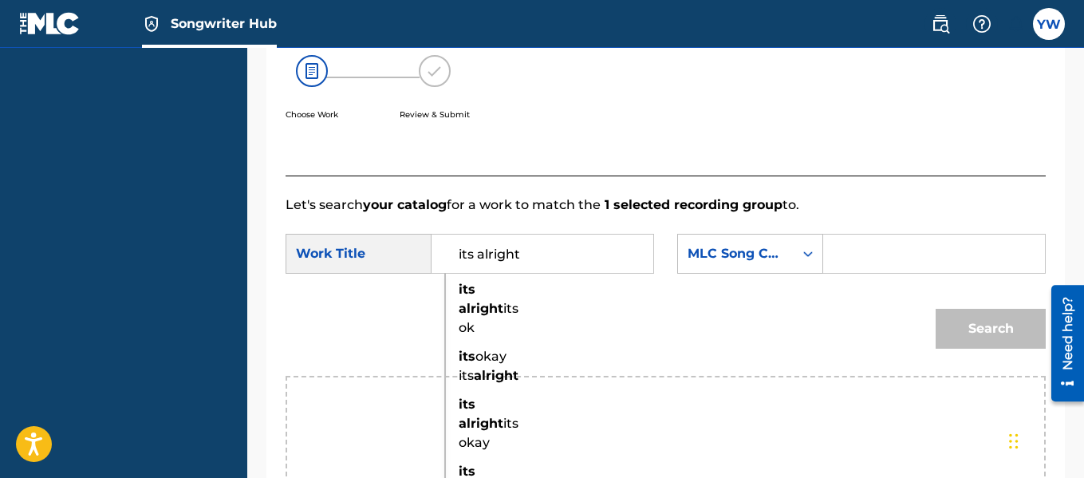
type input "its alright"
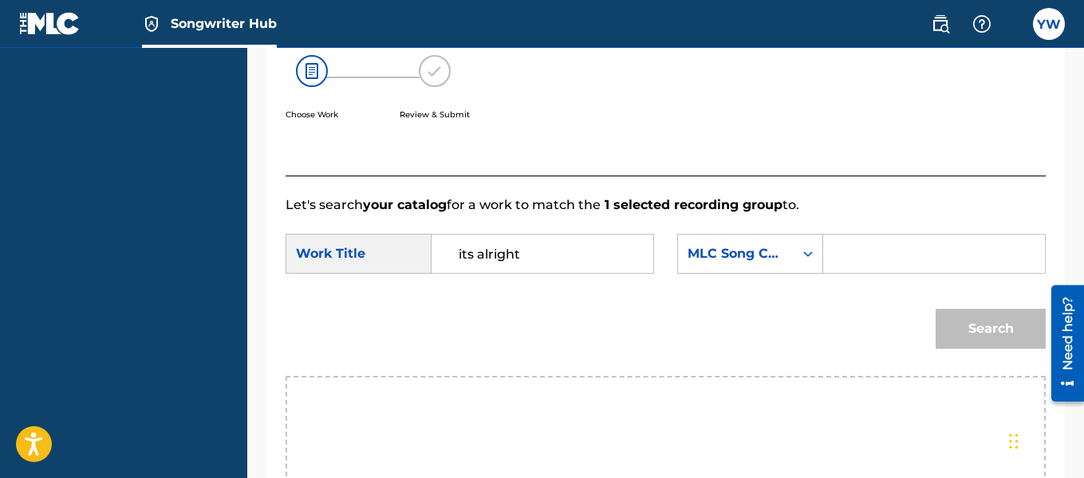
click at [941, 273] on input "Search Form" at bounding box center [934, 253] width 195 height 38
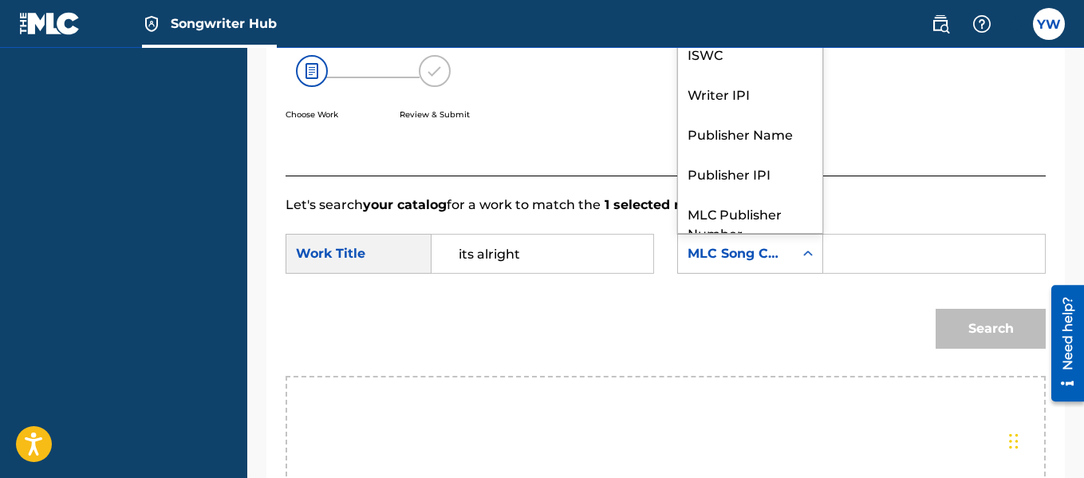
scroll to position [59, 0]
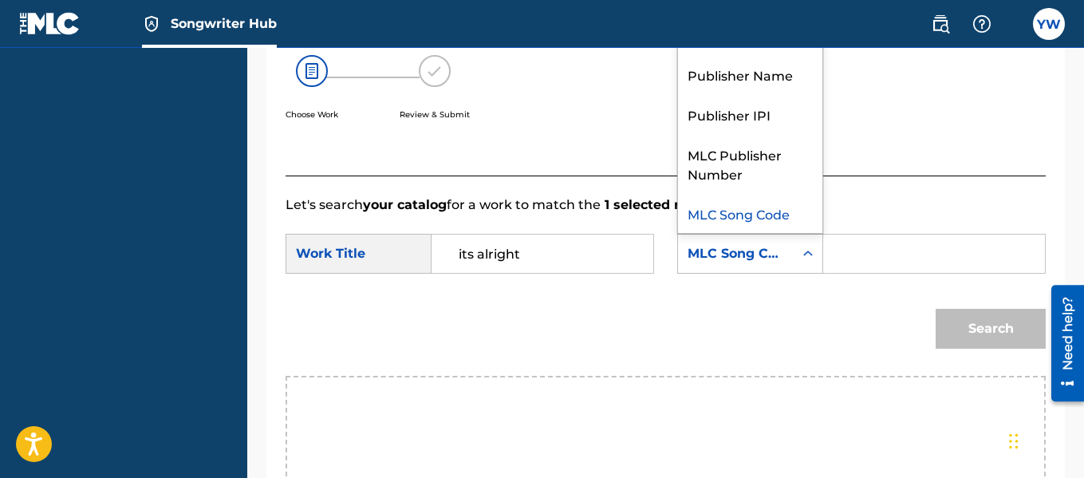
click at [780, 262] on div "MLC Song Code" at bounding box center [736, 253] width 116 height 30
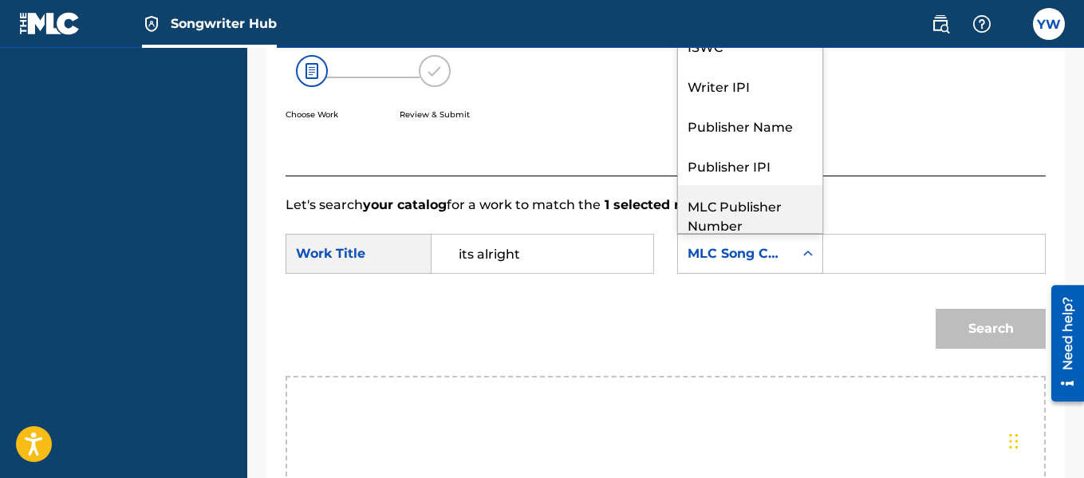
scroll to position [0, 0]
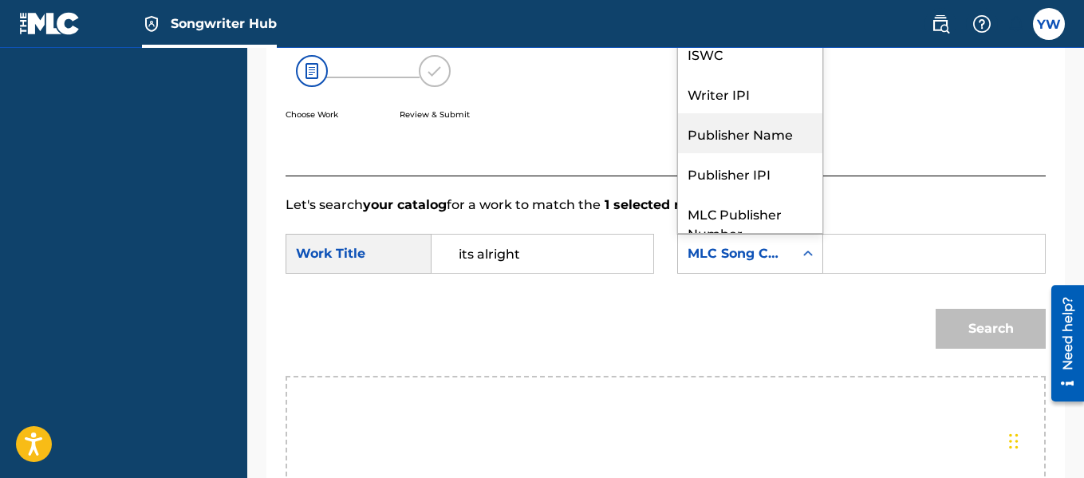
click at [730, 152] on div "Publisher Name" at bounding box center [750, 133] width 144 height 40
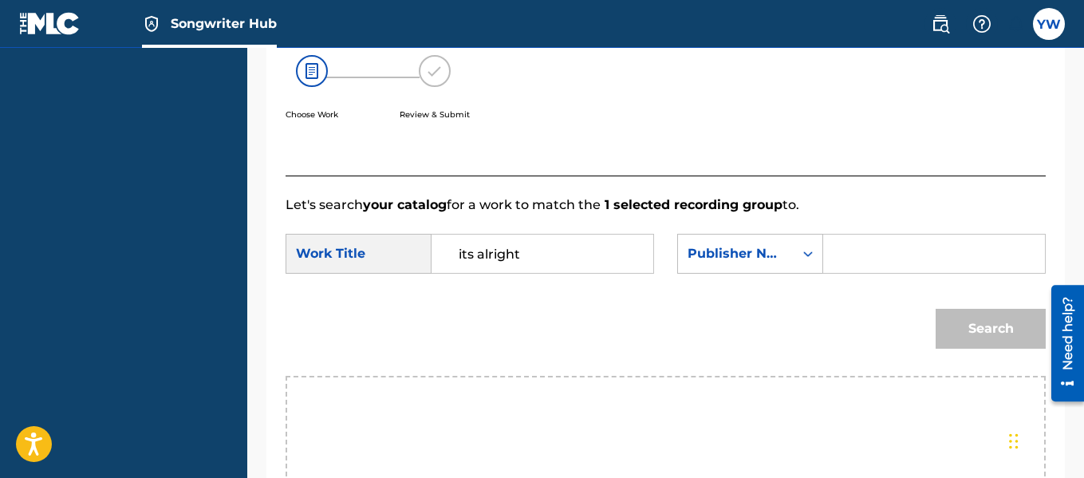
click at [928, 262] on input "Search Form" at bounding box center [934, 253] width 195 height 38
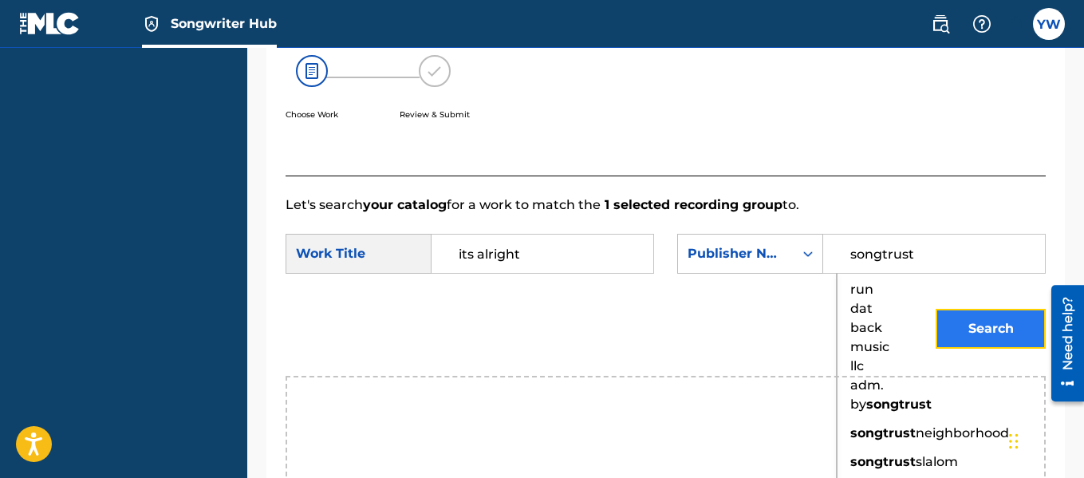
click at [965, 337] on button "Search" at bounding box center [991, 329] width 110 height 40
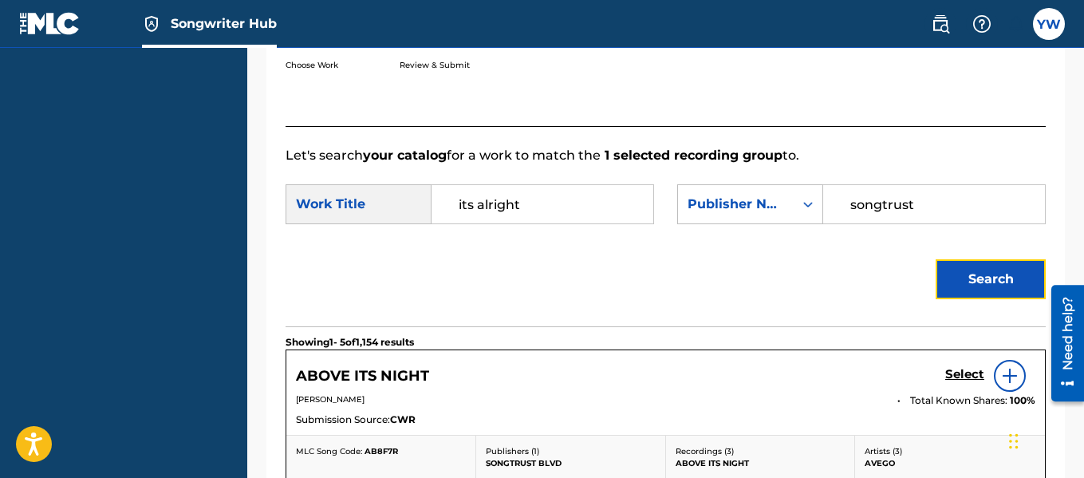
scroll to position [339, 0]
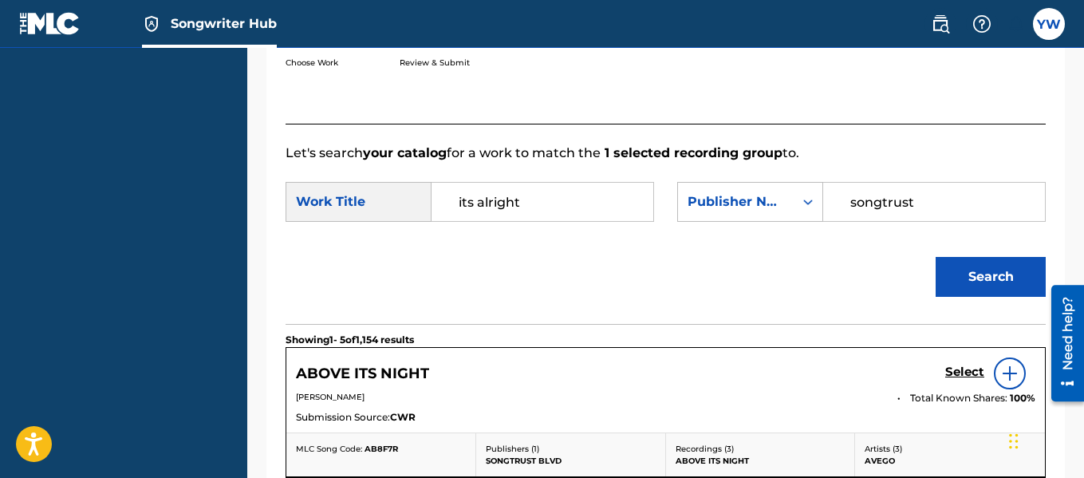
click at [974, 218] on input "songtrust" at bounding box center [934, 202] width 195 height 38
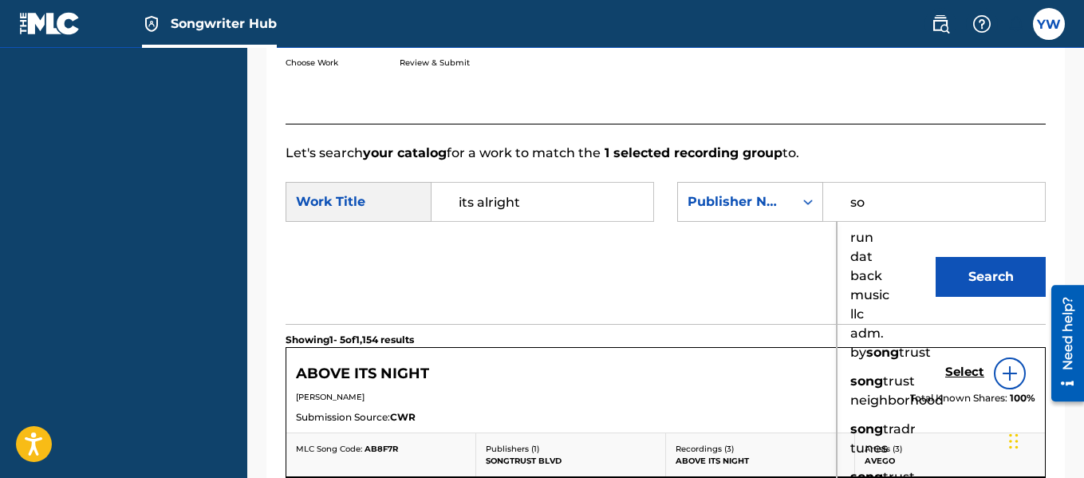
type input "s"
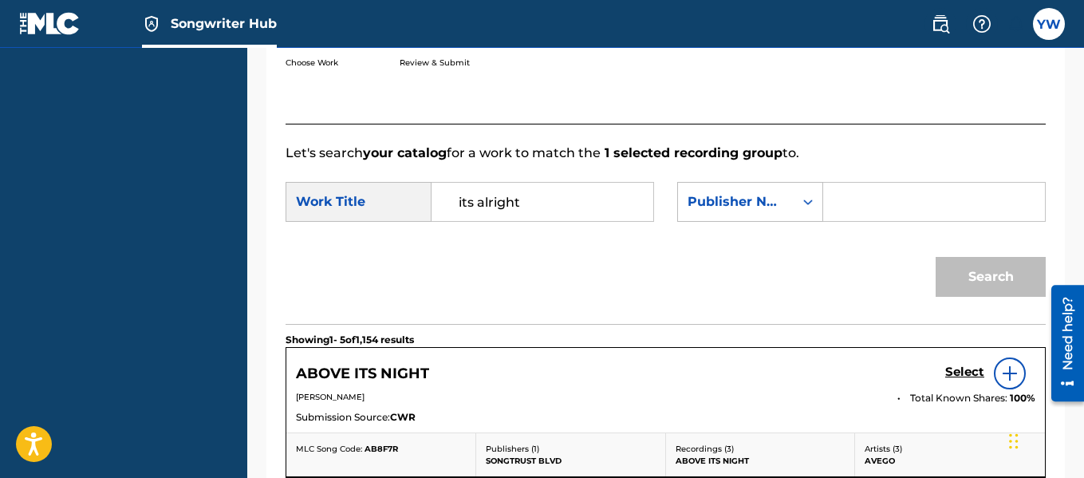
click at [971, 293] on div "Search" at bounding box center [987, 273] width 118 height 64
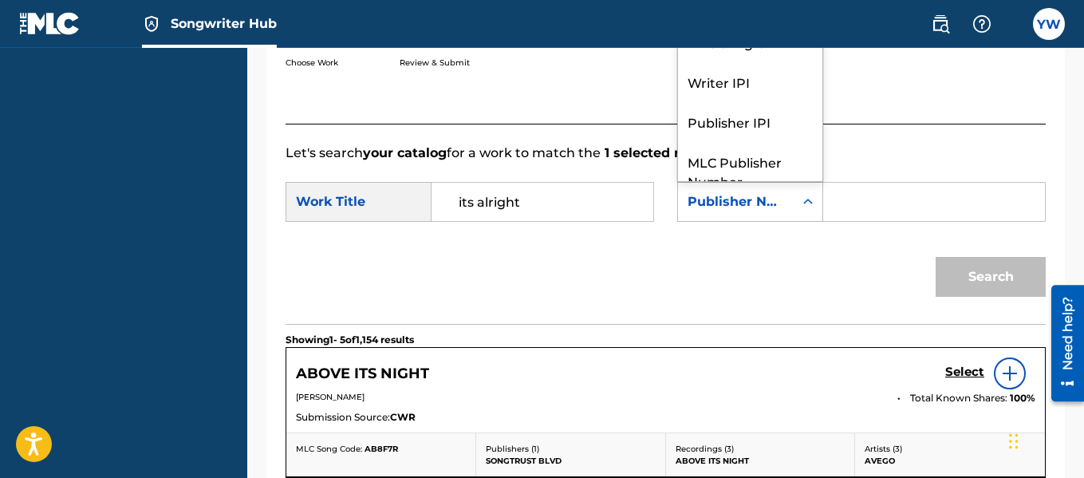
click at [774, 211] on div "Publisher Name" at bounding box center [736, 201] width 97 height 19
click at [723, 96] on div "Writer IPI" at bounding box center [750, 81] width 144 height 40
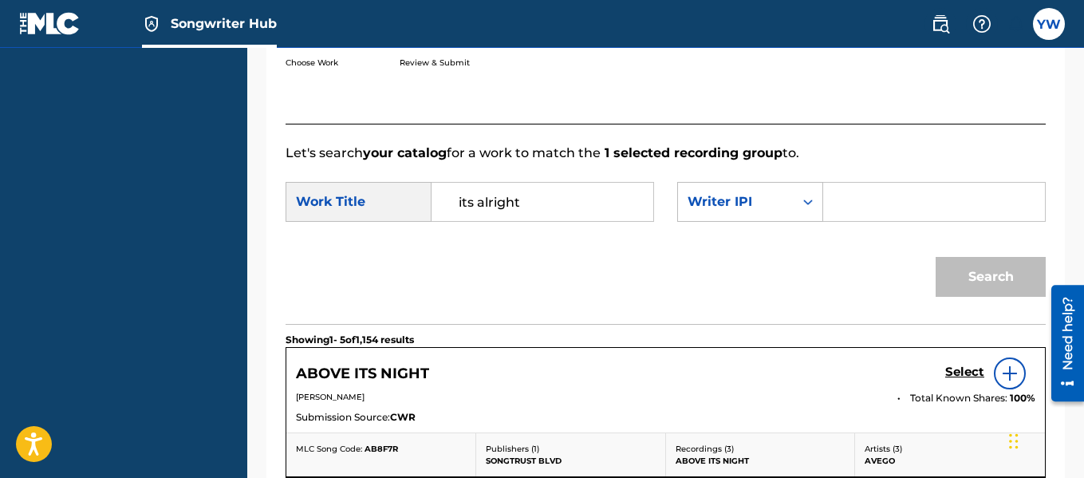
click at [853, 221] on input "Search Form" at bounding box center [934, 202] width 195 height 38
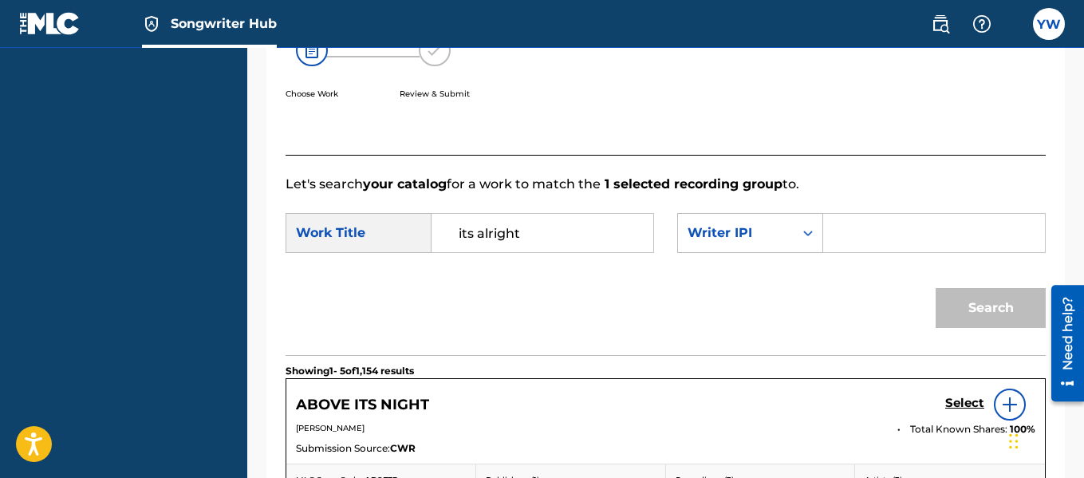
scroll to position [310, 0]
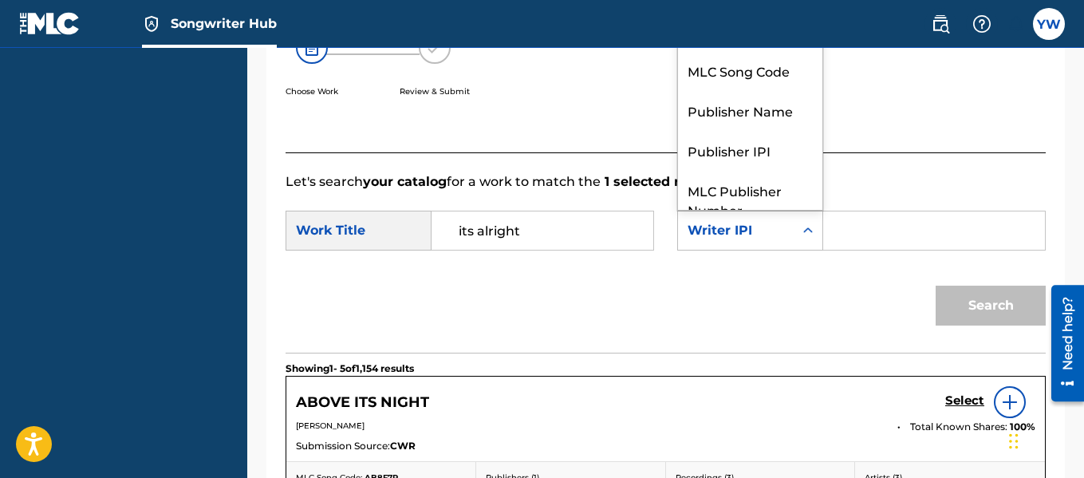
click at [784, 246] on div "Writer IPI" at bounding box center [736, 230] width 116 height 30
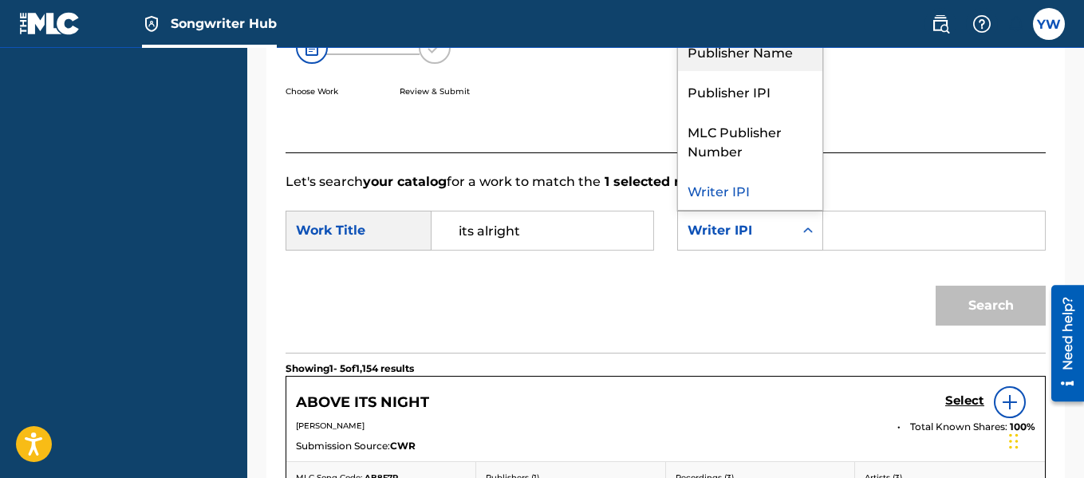
click at [748, 71] on div "Publisher Name" at bounding box center [750, 51] width 144 height 40
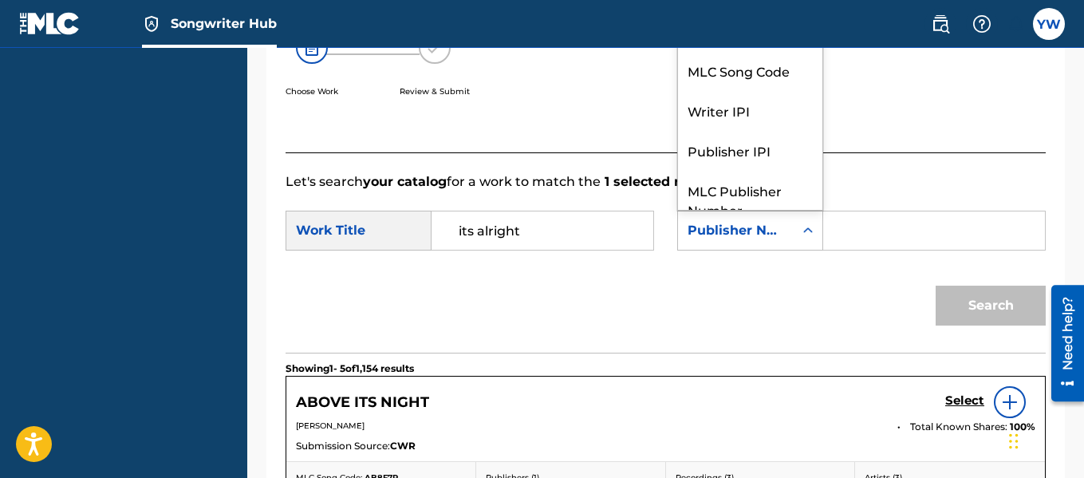
click at [810, 238] on icon "Search Form" at bounding box center [808, 231] width 16 height 16
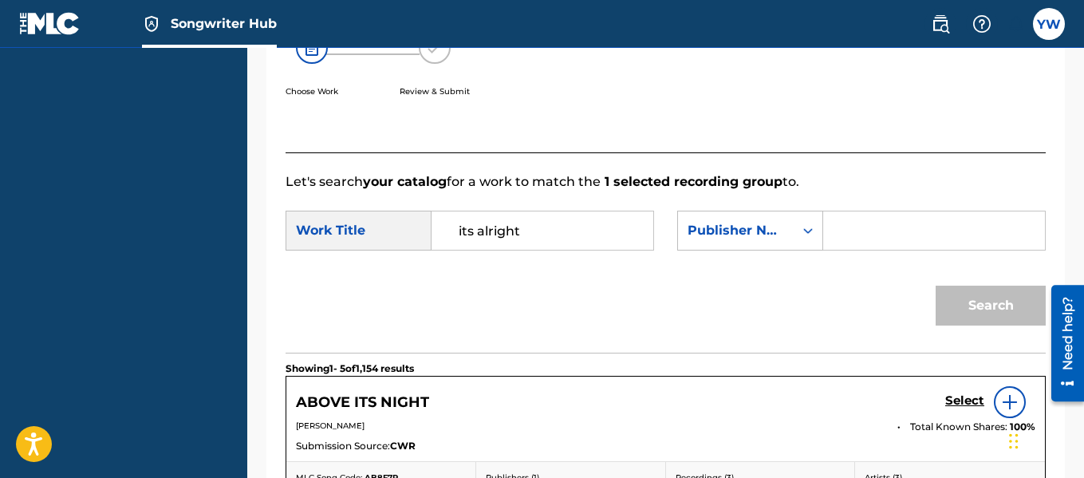
click at [841, 250] on input "Search Form" at bounding box center [934, 230] width 195 height 38
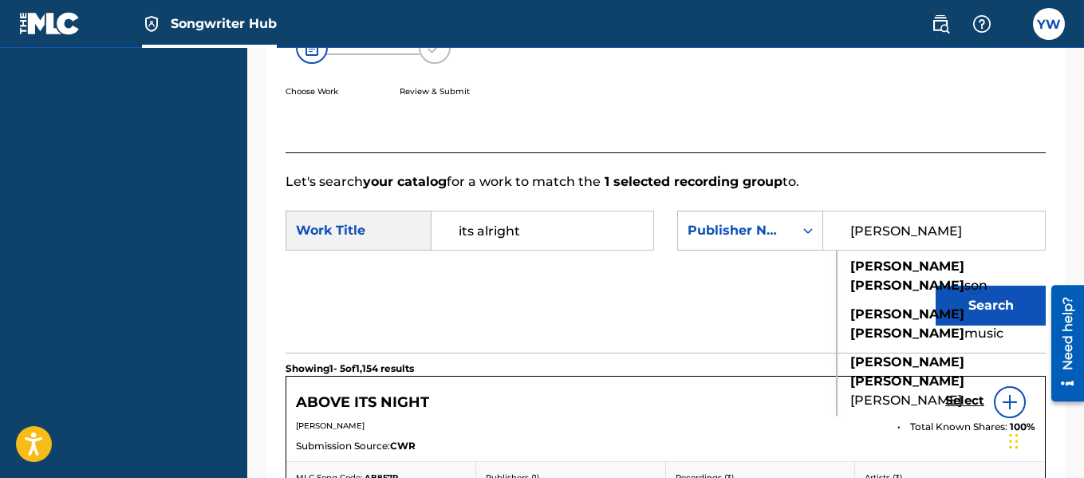
click at [964, 293] on span "son" at bounding box center [975, 285] width 23 height 15
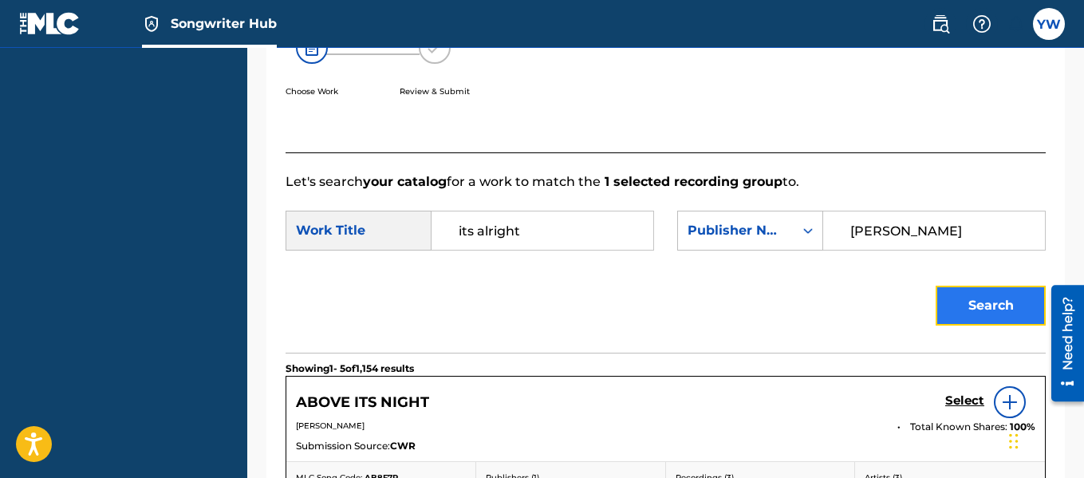
click at [969, 317] on button "Search" at bounding box center [991, 306] width 110 height 40
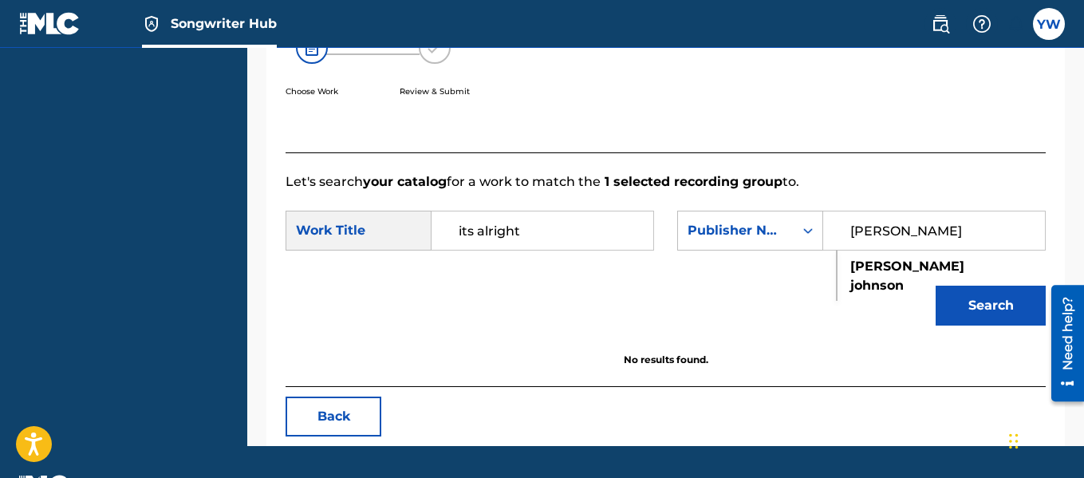
click at [952, 247] on input "[PERSON_NAME]" at bounding box center [934, 230] width 195 height 38
type input "sylk mobb"
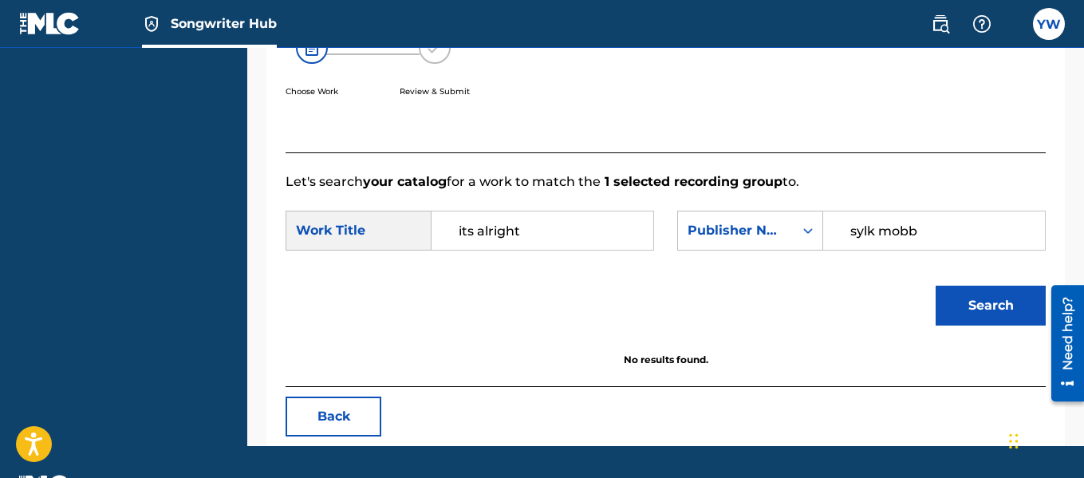
click at [936, 286] on button "Search" at bounding box center [991, 306] width 110 height 40
click at [936, 247] on input "sylk mobb" at bounding box center [934, 230] width 195 height 38
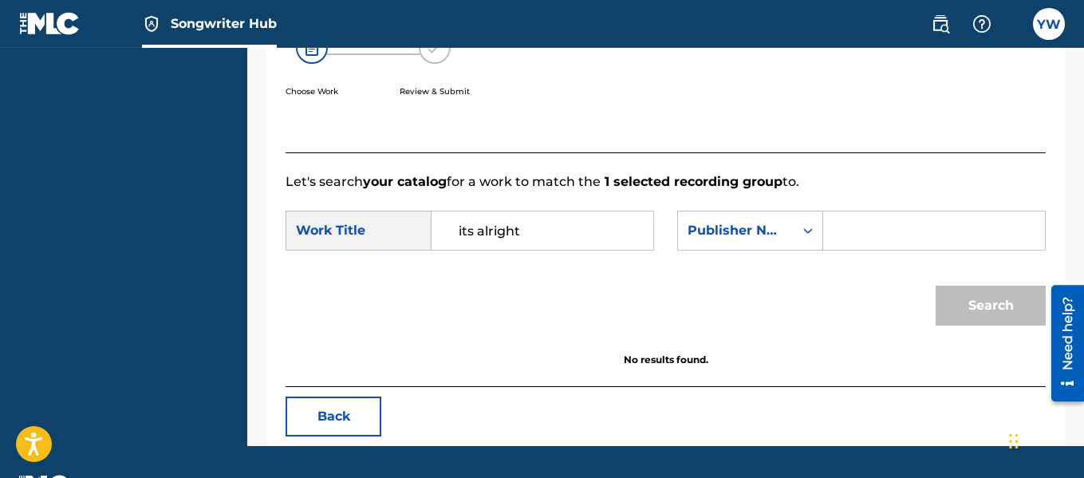
click at [997, 321] on div "Search" at bounding box center [987, 302] width 118 height 64
click at [353, 422] on button "Back" at bounding box center [334, 416] width 96 height 40
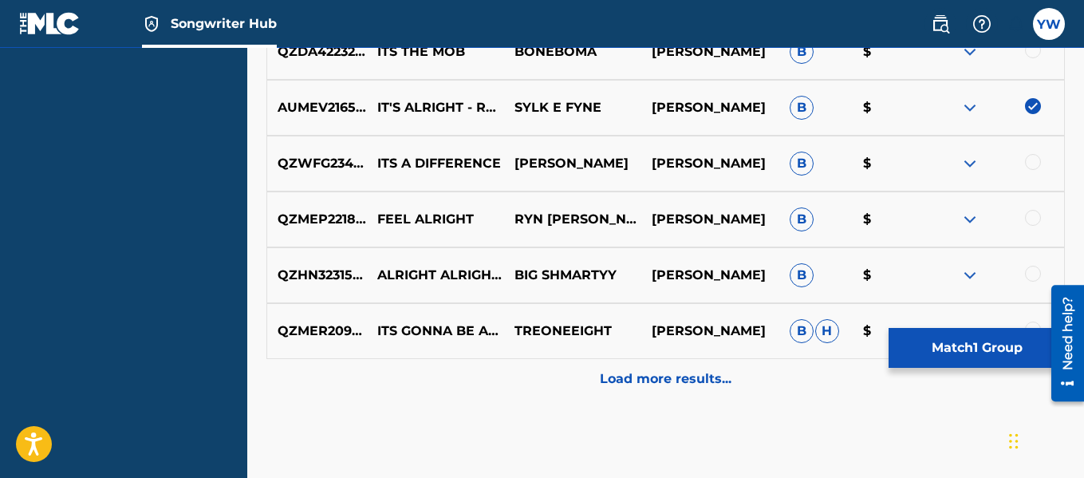
scroll to position [962, 0]
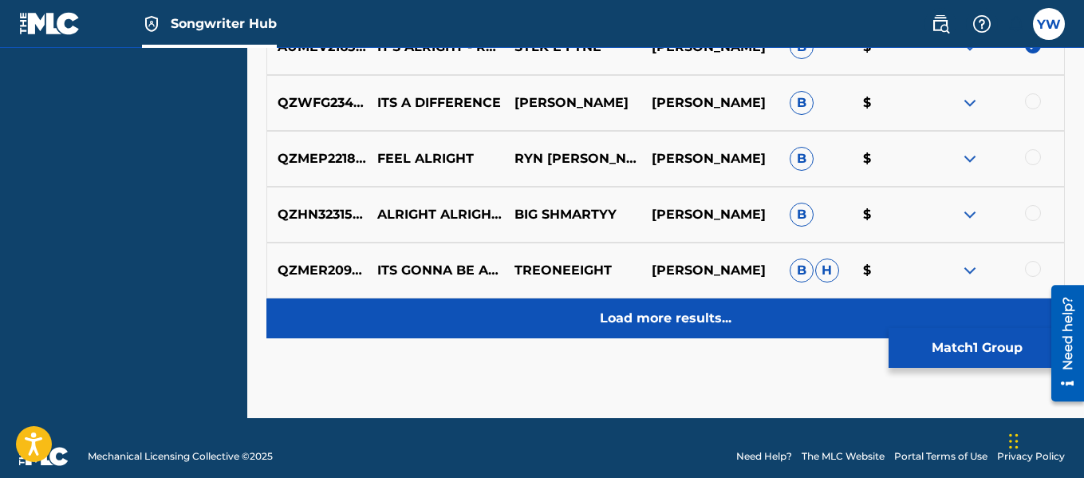
click at [680, 319] on p "Load more results..." at bounding box center [666, 318] width 132 height 19
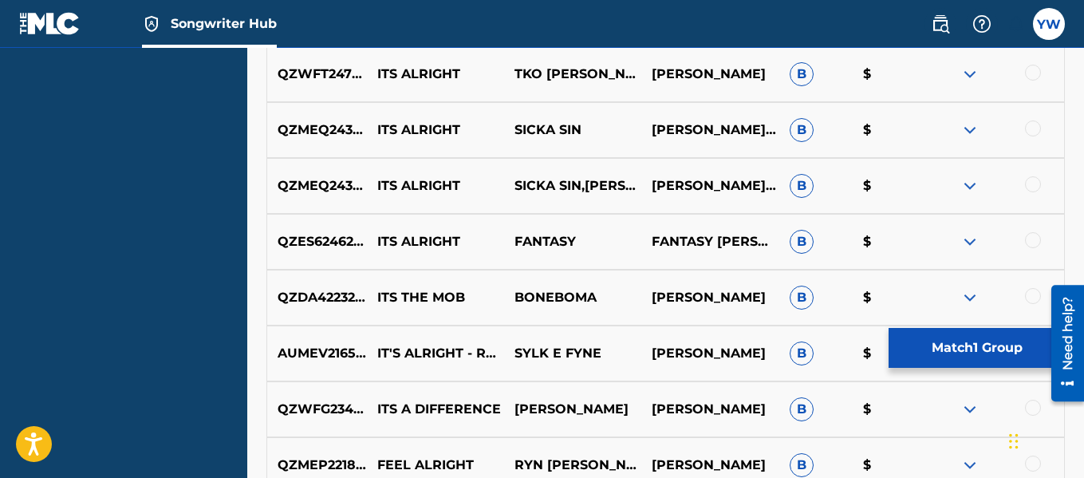
scroll to position [666, 0]
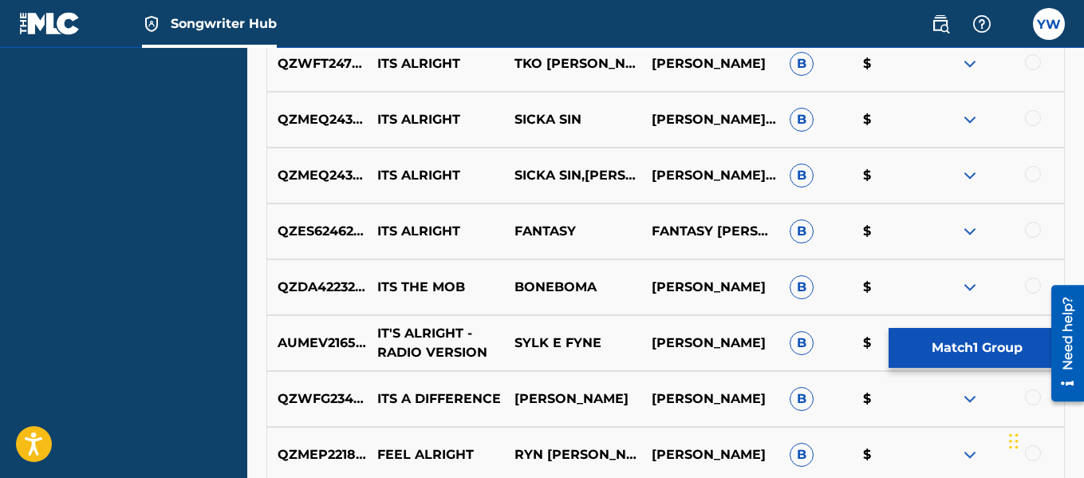
click at [380, 345] on p "IT'S ALRIGHT - RADIO VERSION" at bounding box center [435, 343] width 137 height 38
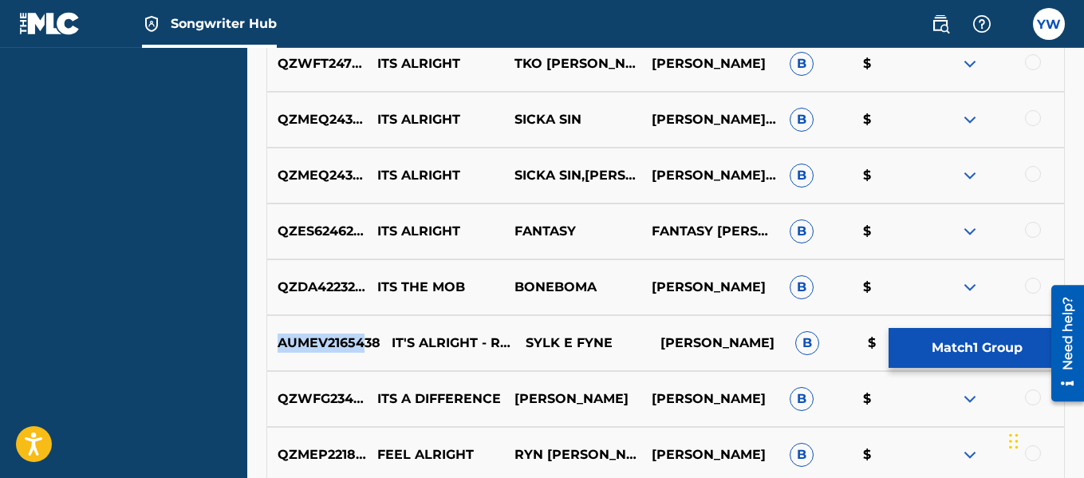
drag, startPoint x: 364, startPoint y: 341, endPoint x: 276, endPoint y: 344, distance: 88.6
click at [276, 344] on p "AUMEV2165438" at bounding box center [323, 342] width 113 height 19
drag, startPoint x: 276, startPoint y: 344, endPoint x: 379, endPoint y: 350, distance: 103.1
click at [379, 350] on p "AUMEV2165438" at bounding box center [323, 342] width 113 height 19
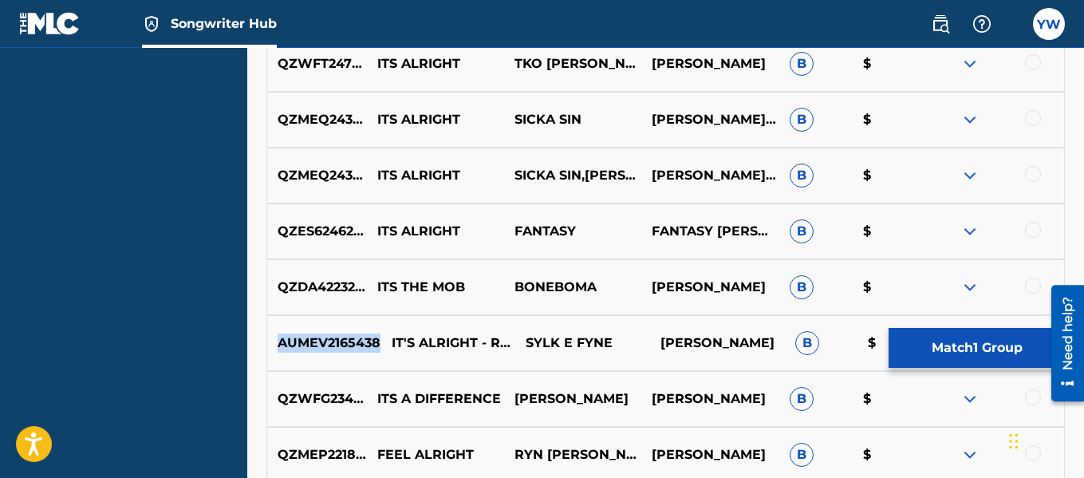
copy p "AUMEV2165438"
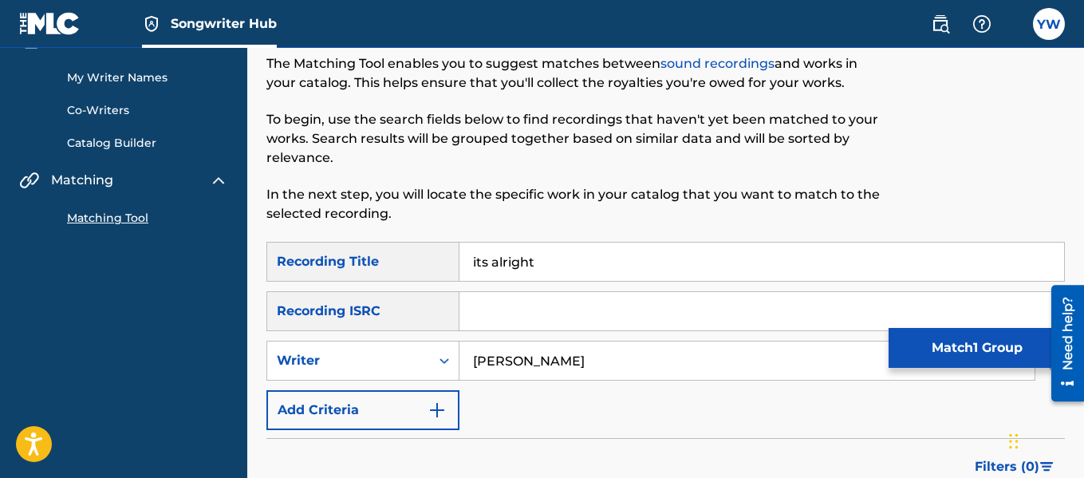
scroll to position [0, 0]
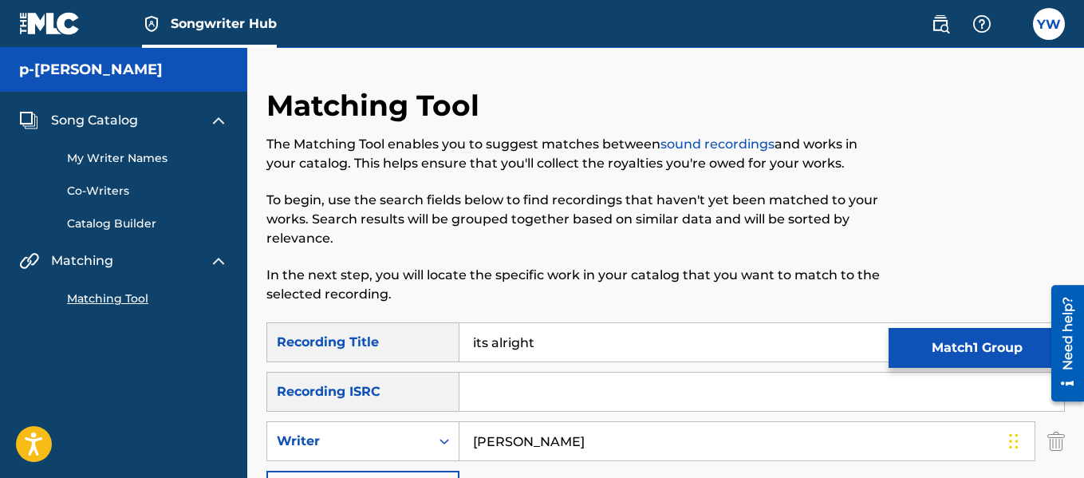
click at [406, 349] on div "Recording Title" at bounding box center [362, 342] width 193 height 40
click at [404, 432] on div "Writer" at bounding box center [349, 440] width 144 height 19
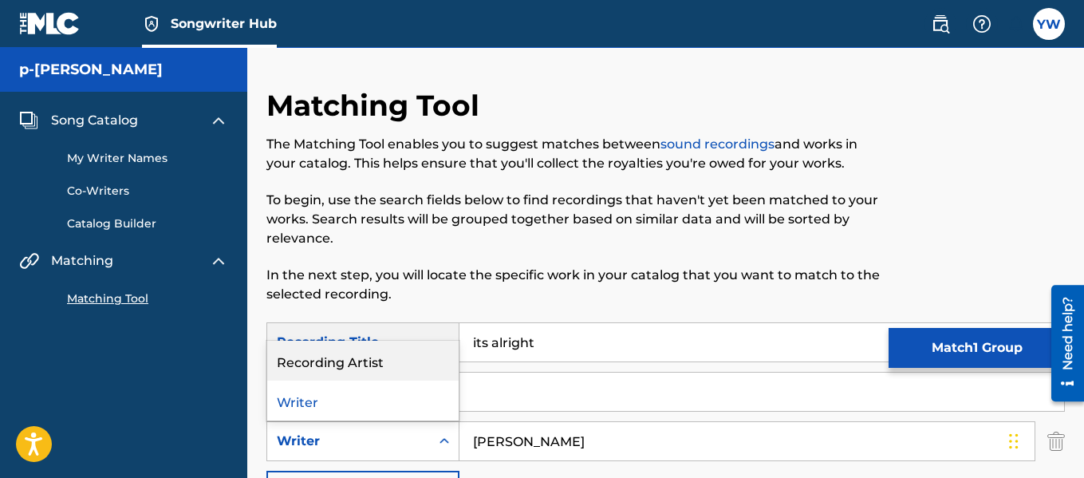
click at [108, 253] on span "Matching" at bounding box center [82, 260] width 62 height 19
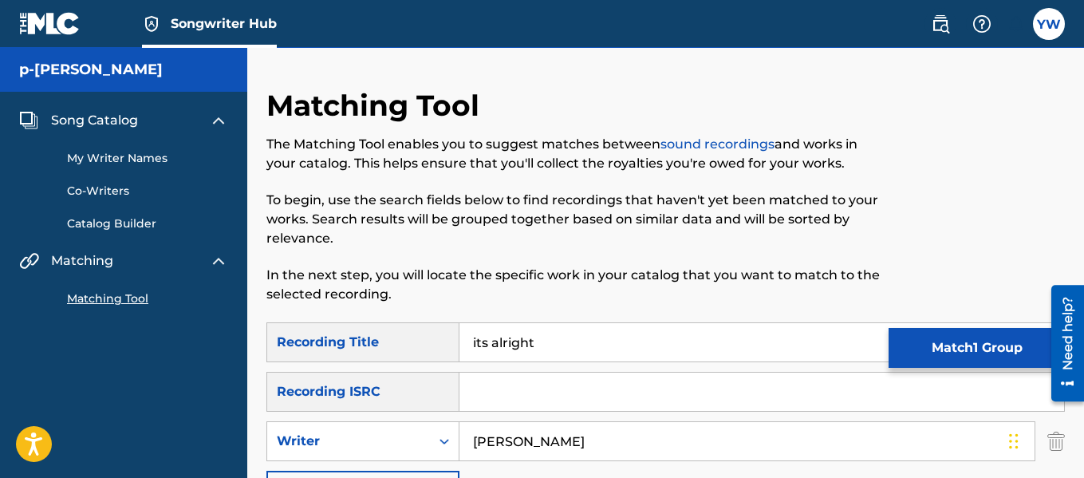
click at [107, 294] on link "Matching Tool" at bounding box center [147, 298] width 161 height 17
click at [120, 158] on link "My Writer Names" at bounding box center [147, 158] width 161 height 17
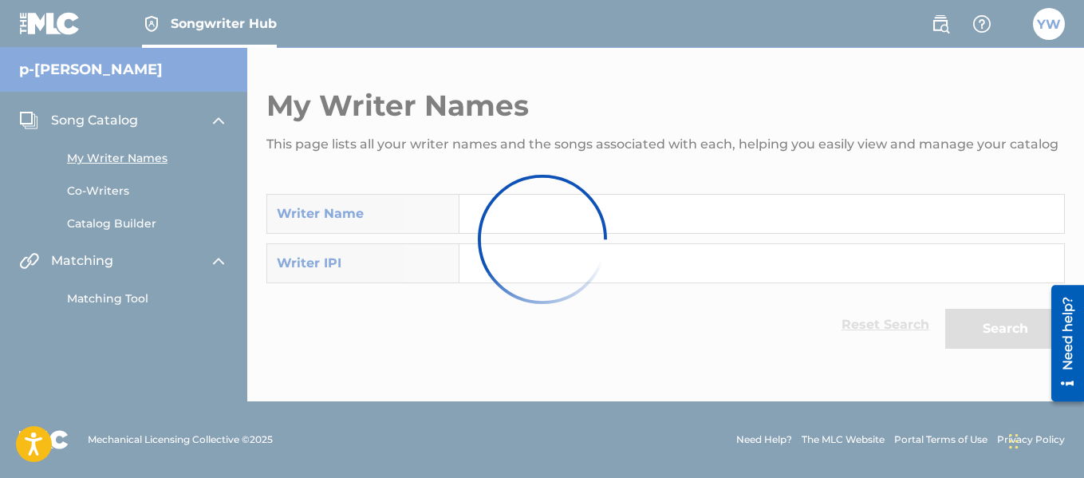
click at [115, 287] on div at bounding box center [542, 239] width 1084 height 478
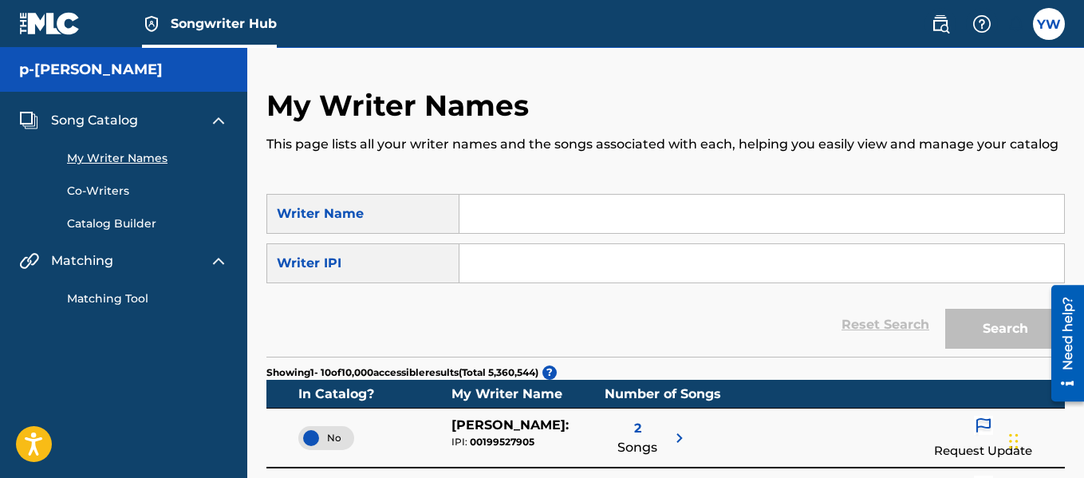
click at [108, 296] on link "Matching Tool" at bounding box center [147, 298] width 161 height 17
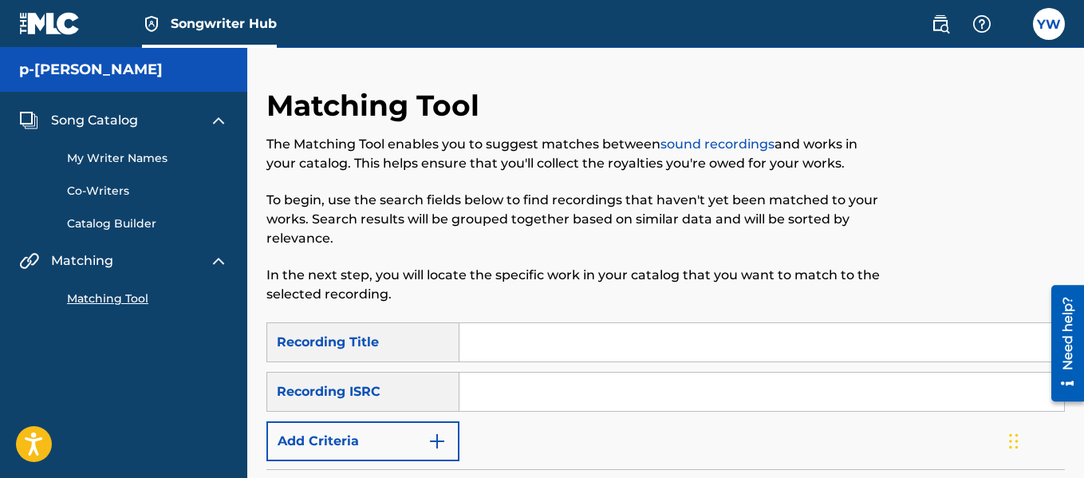
click at [400, 345] on div "Recording Title" at bounding box center [362, 342] width 193 height 40
click at [770, 342] on input "Search Form" at bounding box center [761, 342] width 605 height 38
type input "its alright"
click at [547, 389] on input "Search Form" at bounding box center [761, 391] width 605 height 38
click at [396, 392] on div "Recording ISRC" at bounding box center [362, 392] width 193 height 40
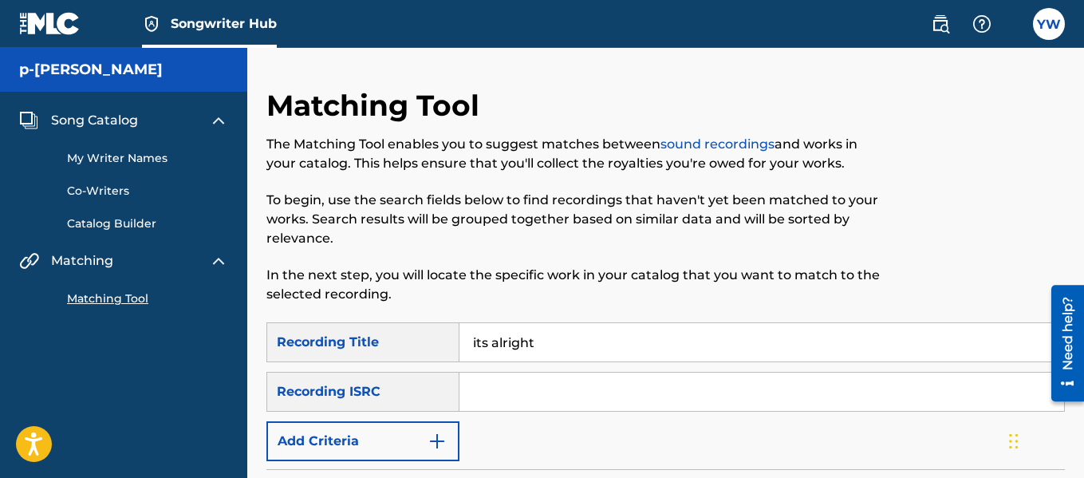
click at [372, 389] on div "Recording ISRC" at bounding box center [362, 392] width 193 height 40
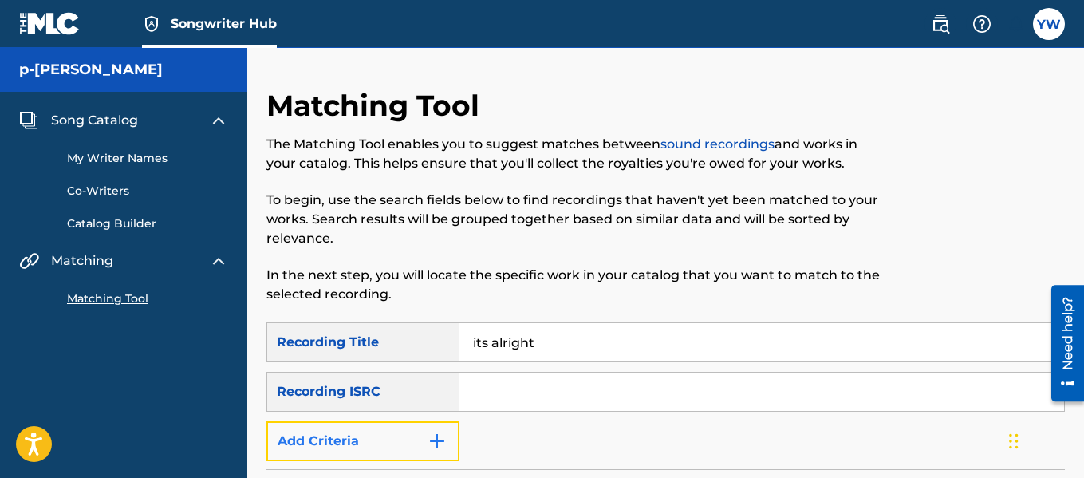
click at [408, 431] on button "Add Criteria" at bounding box center [362, 441] width 193 height 40
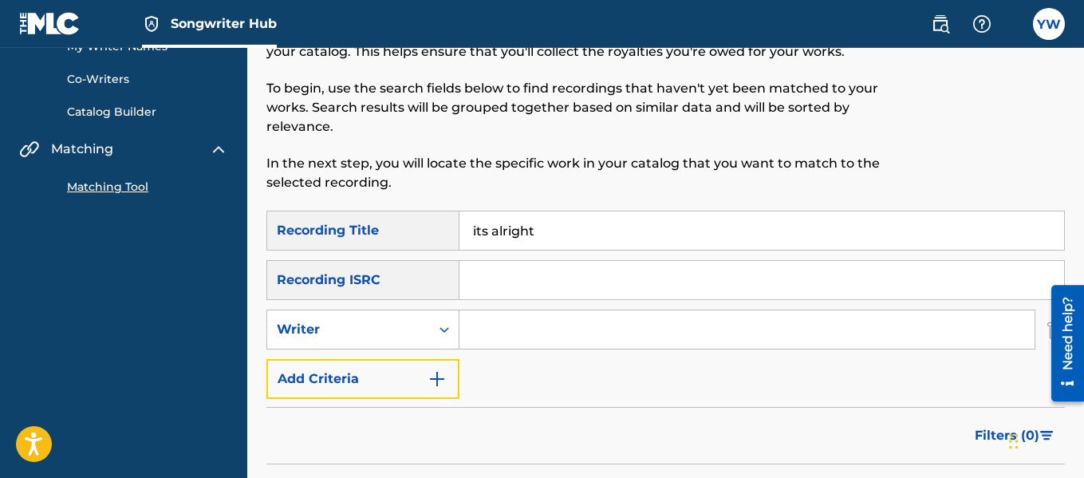
scroll to position [145, 0]
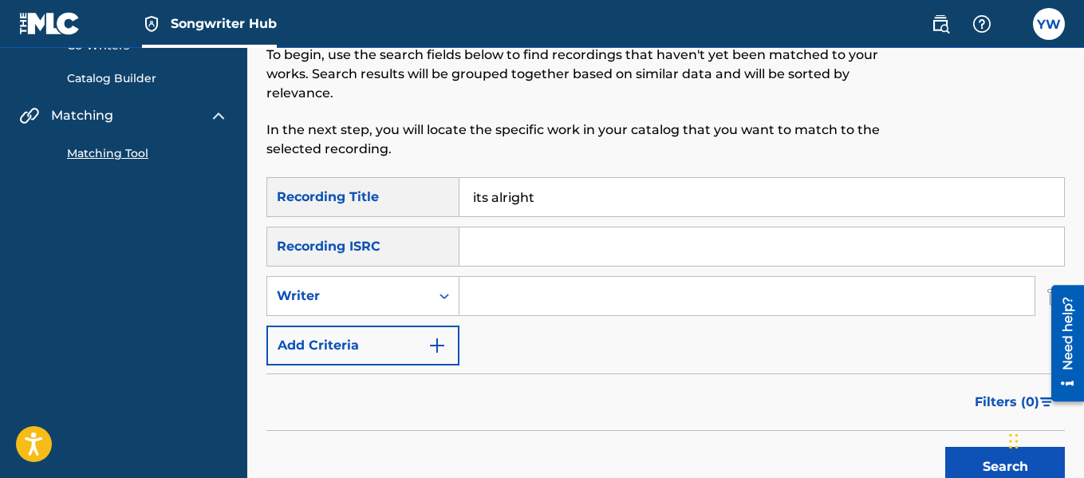
click at [660, 297] on input "Search Form" at bounding box center [746, 296] width 575 height 38
type input "[PERSON_NAME]"
click at [945, 447] on button "Search" at bounding box center [1005, 467] width 120 height 40
click at [984, 455] on button "Search" at bounding box center [1005, 467] width 120 height 40
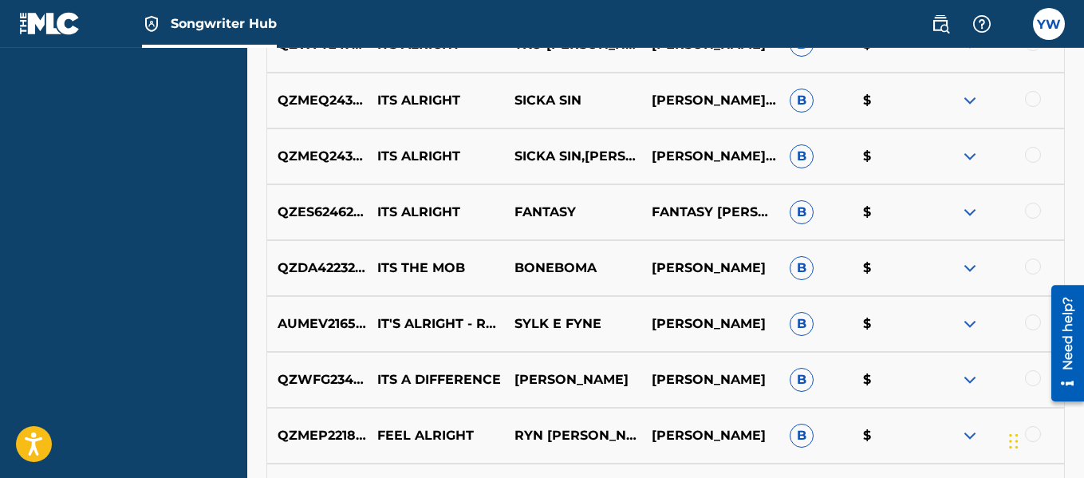
scroll to position [687, 0]
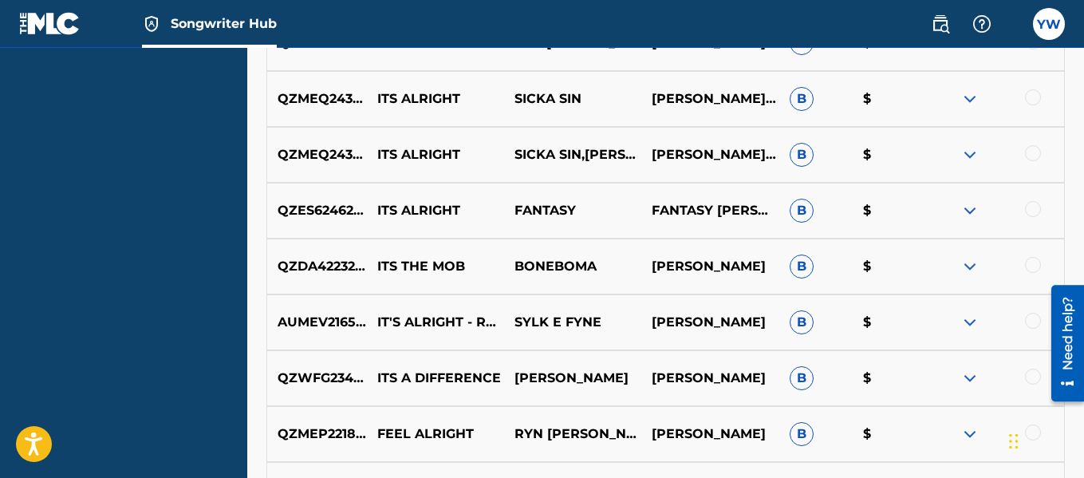
click at [1032, 318] on div at bounding box center [1033, 321] width 16 height 16
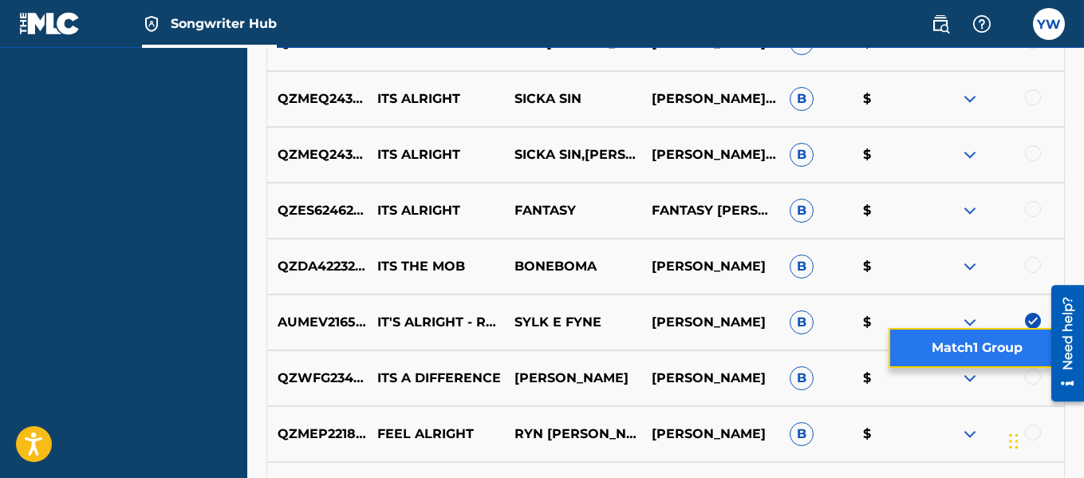
click at [997, 350] on button "Match 1 Group" at bounding box center [977, 348] width 176 height 40
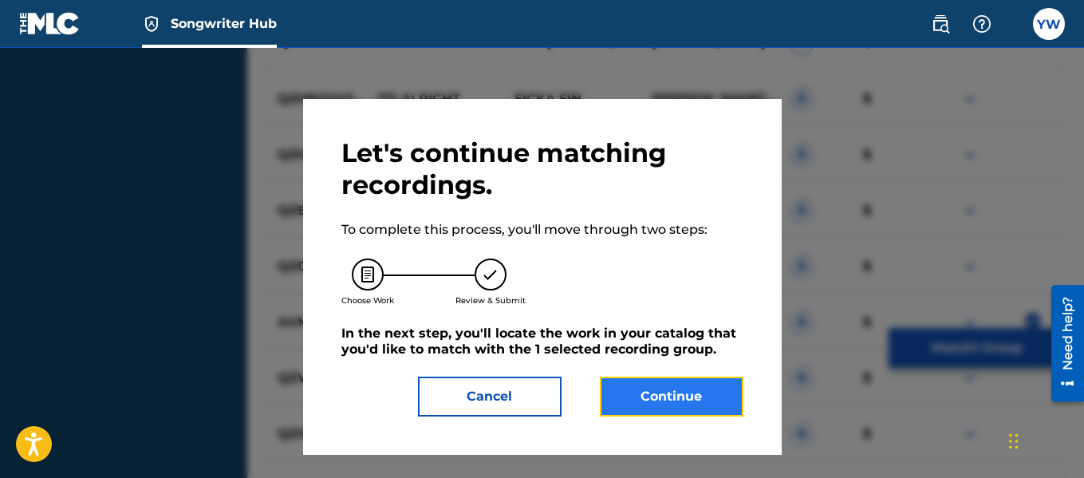
click at [688, 395] on button "Continue" at bounding box center [672, 396] width 144 height 40
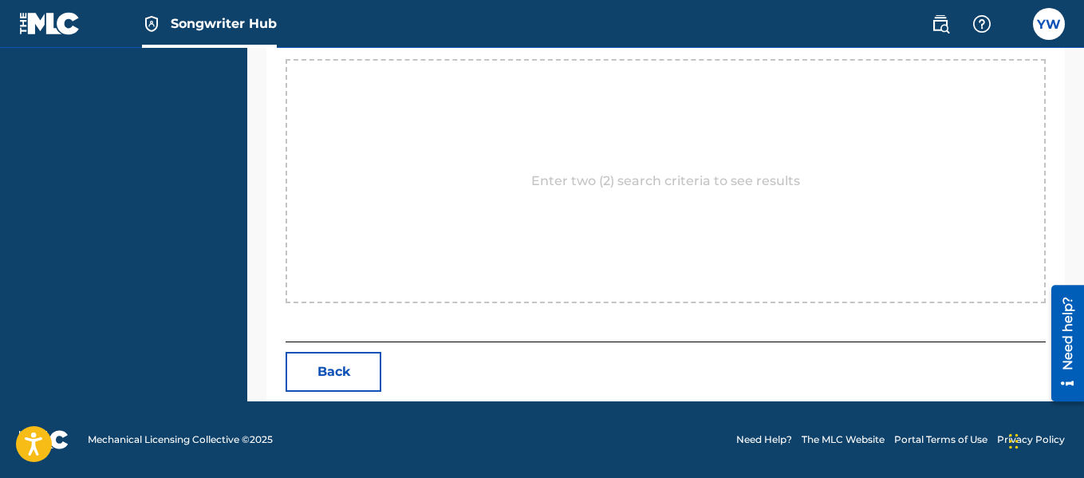
scroll to position [623, 0]
click at [680, 175] on p "Enter two (2) search criteria to see results" at bounding box center [665, 180] width 269 height 19
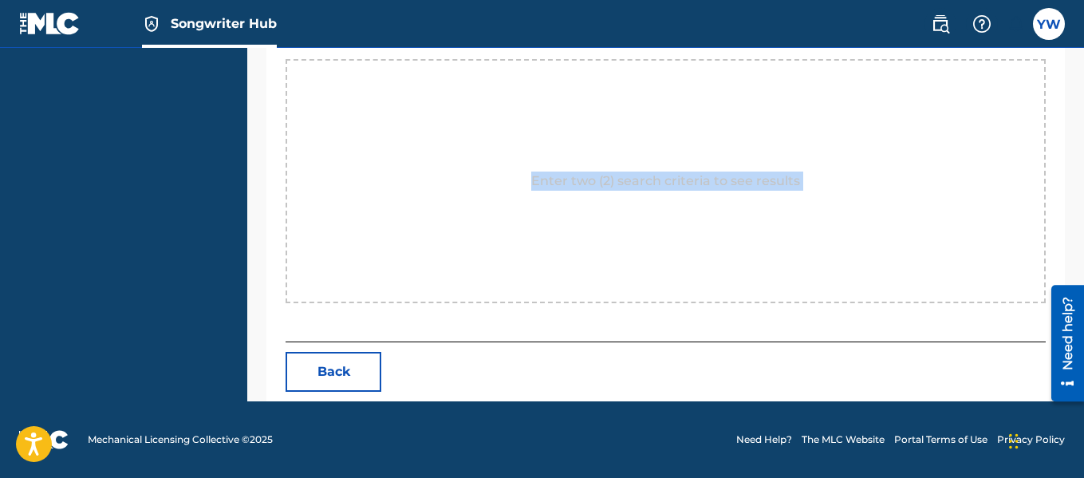
scroll to position [205, 0]
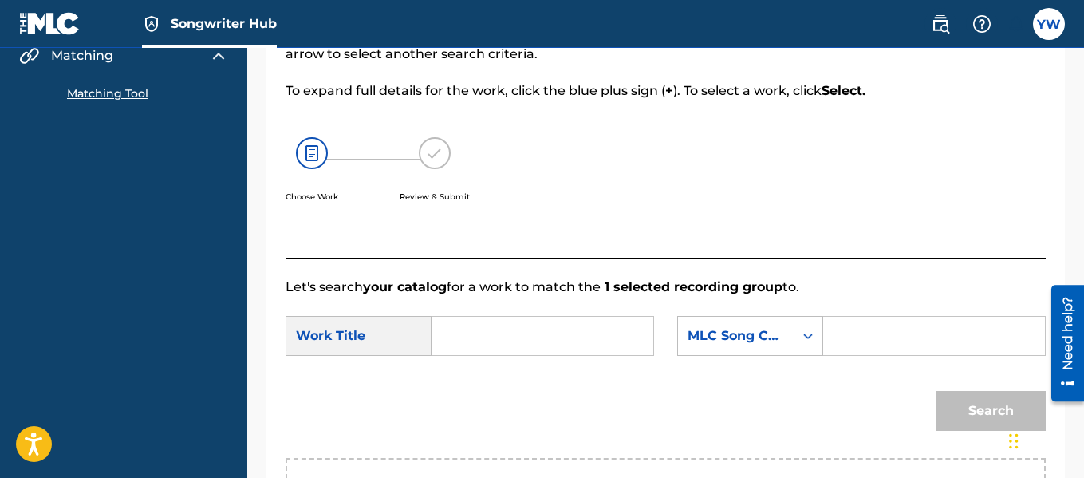
click at [490, 350] on input "Search Form" at bounding box center [542, 336] width 195 height 38
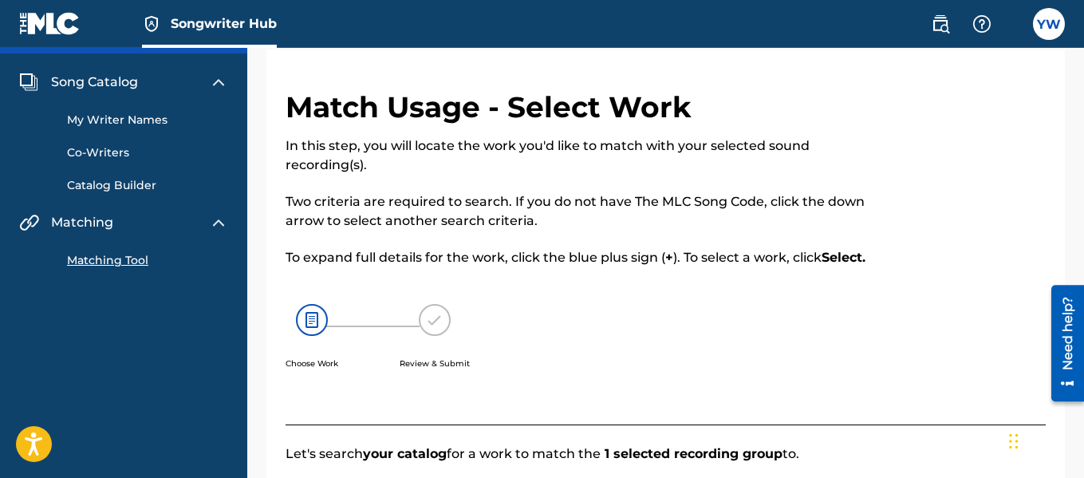
scroll to position [26, 0]
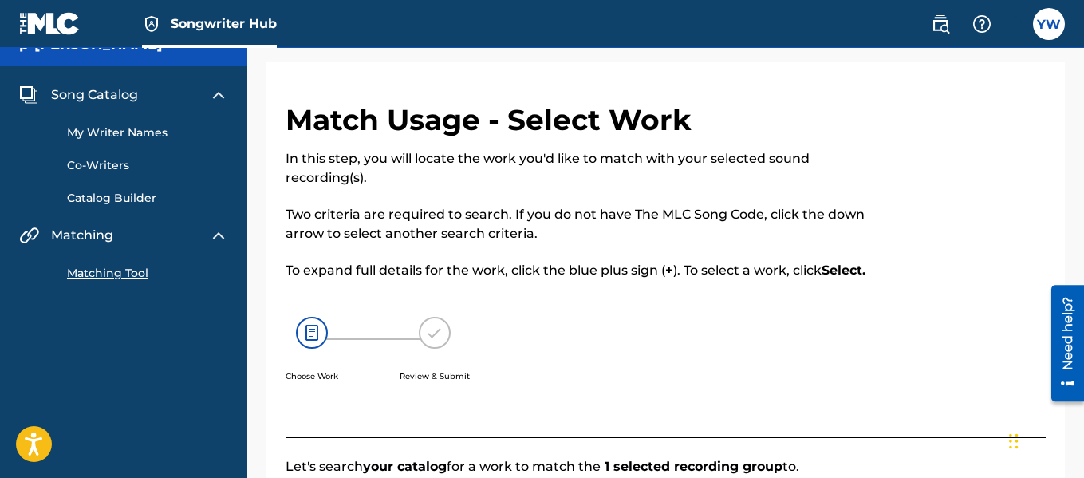
click at [112, 282] on div "Song Catalog My Writer Names Co-Writers Catalog Builder Matching Matching Tool" at bounding box center [123, 183] width 247 height 234
click at [118, 274] on link "Matching Tool" at bounding box center [147, 273] width 161 height 17
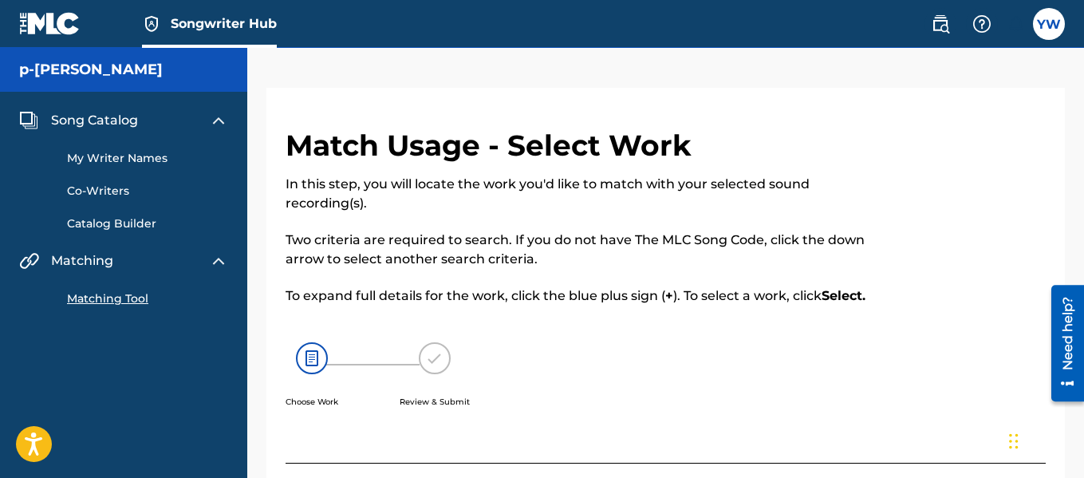
click at [140, 227] on link "Catalog Builder" at bounding box center [147, 223] width 161 height 17
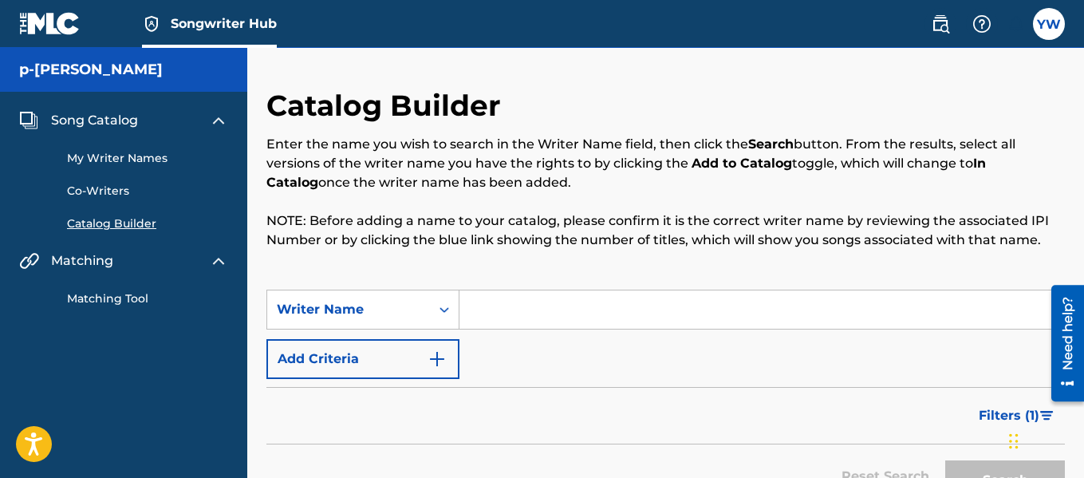
click at [573, 314] on input "Search Form" at bounding box center [761, 309] width 605 height 38
type input "[PERSON_NAME]"
click at [985, 471] on button "Search" at bounding box center [1005, 480] width 120 height 40
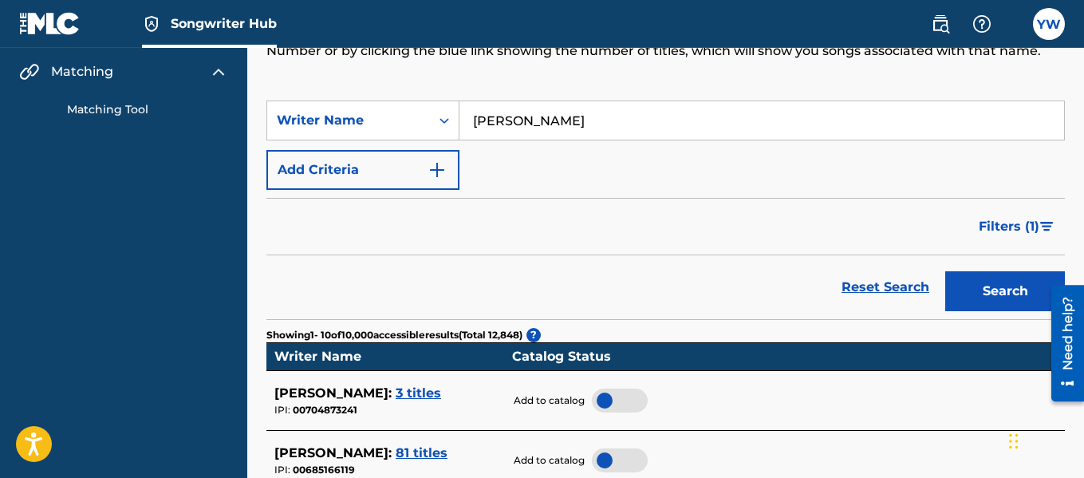
scroll to position [179, 0]
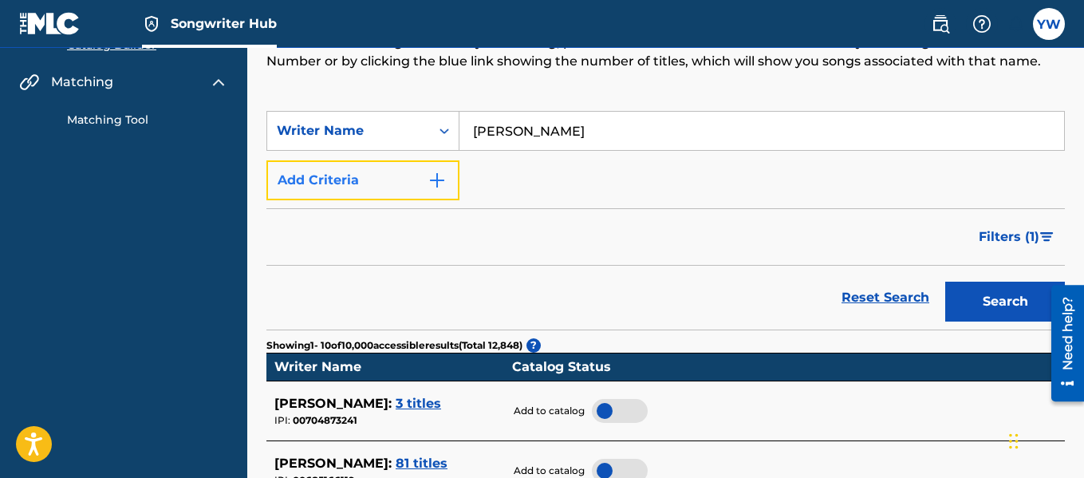
click at [357, 187] on button "Add Criteria" at bounding box center [362, 180] width 193 height 40
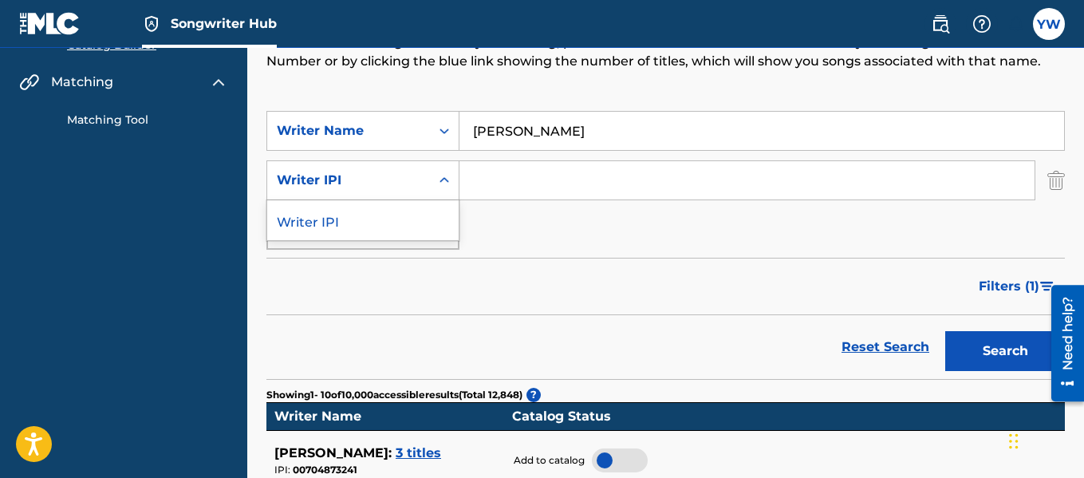
click at [360, 184] on div "Writer IPI" at bounding box center [349, 180] width 144 height 19
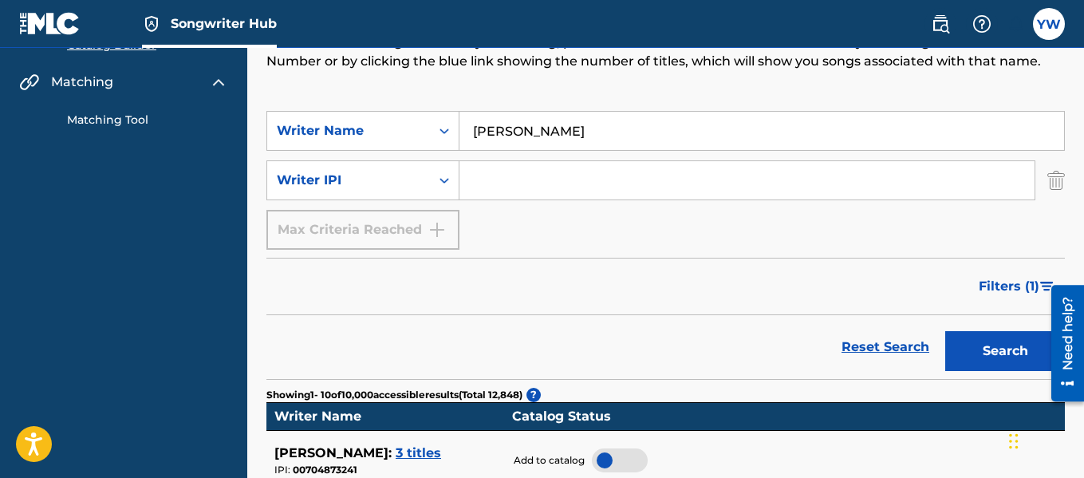
click at [360, 184] on div "Writer IPI" at bounding box center [349, 180] width 144 height 19
click at [436, 448] on span "3 titles" at bounding box center [418, 452] width 45 height 15
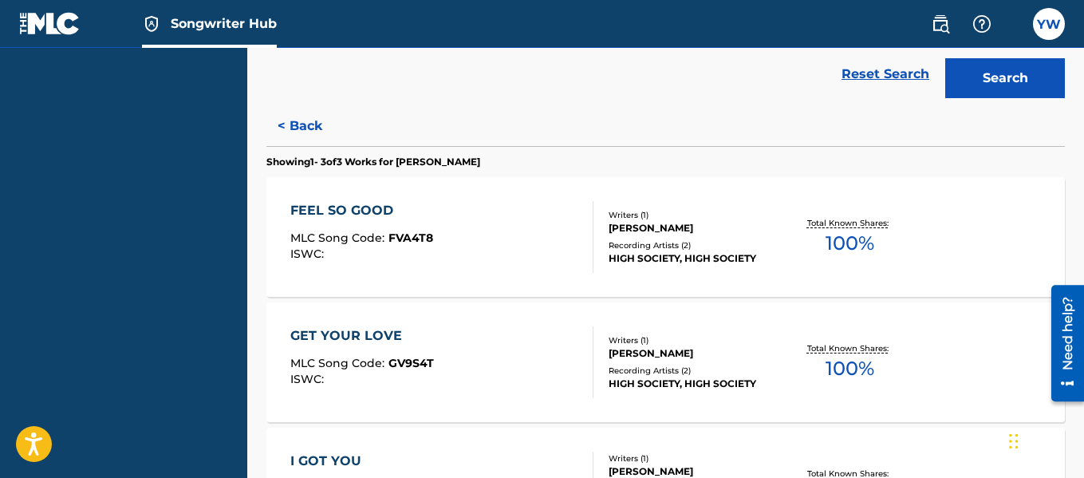
scroll to position [447, 0]
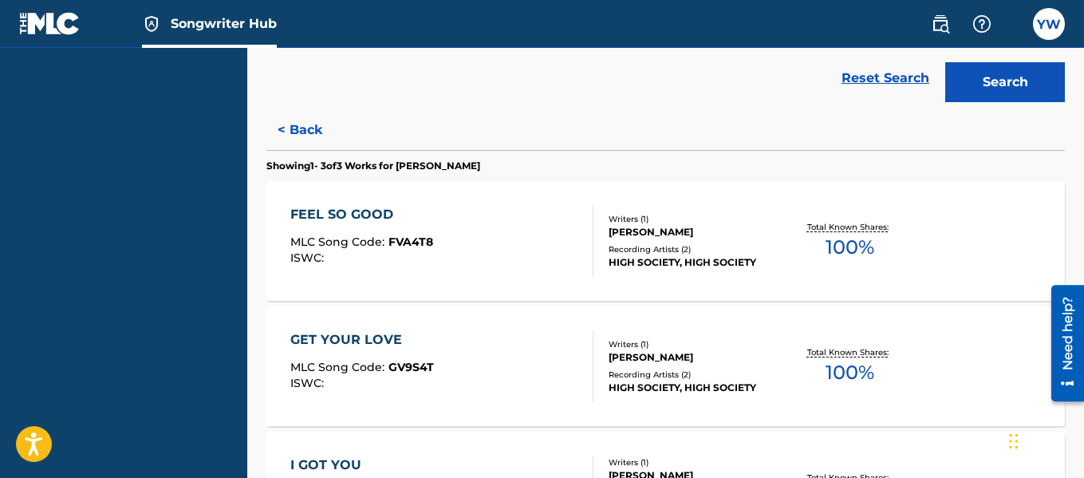
click at [382, 211] on div "FEEL SO GOOD" at bounding box center [361, 214] width 143 height 19
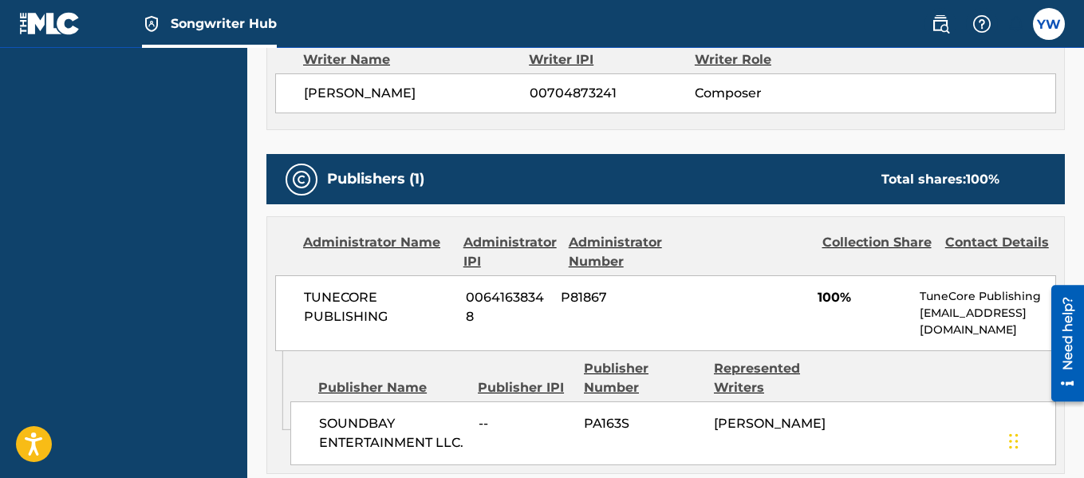
scroll to position [593, 0]
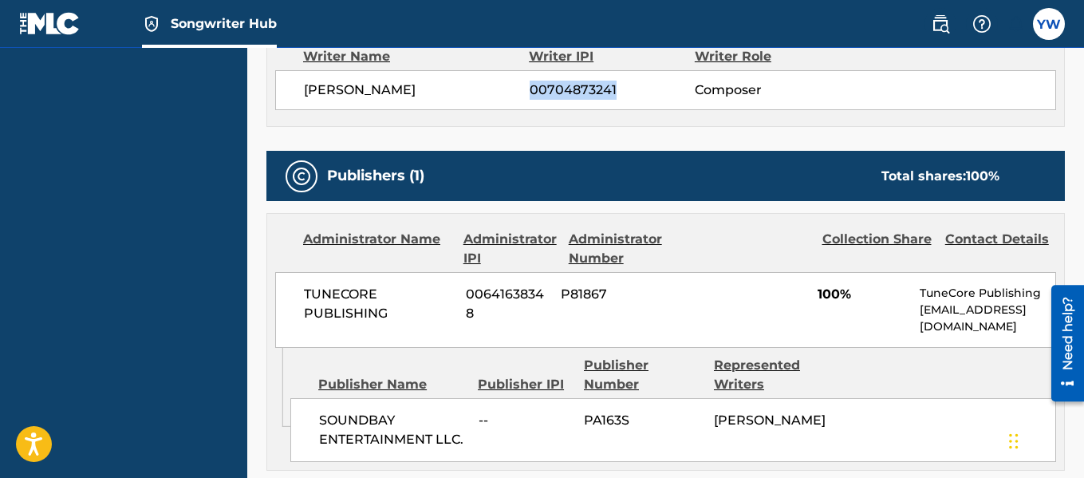
drag, startPoint x: 617, startPoint y: 85, endPoint x: 527, endPoint y: 97, distance: 91.0
click at [527, 97] on div "[PERSON_NAME] 00704873241 Composer" at bounding box center [679, 90] width 751 height 19
copy div "00704873241"
drag, startPoint x: 467, startPoint y: 293, endPoint x: 533, endPoint y: 317, distance: 69.9
click at [533, 317] on span "00641638348" at bounding box center [507, 304] width 83 height 38
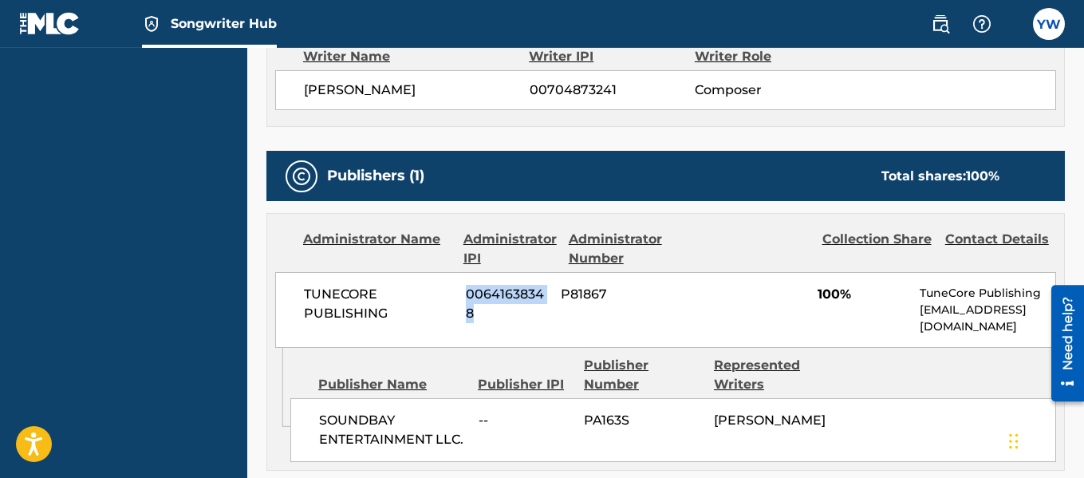
copy span "00641638348"
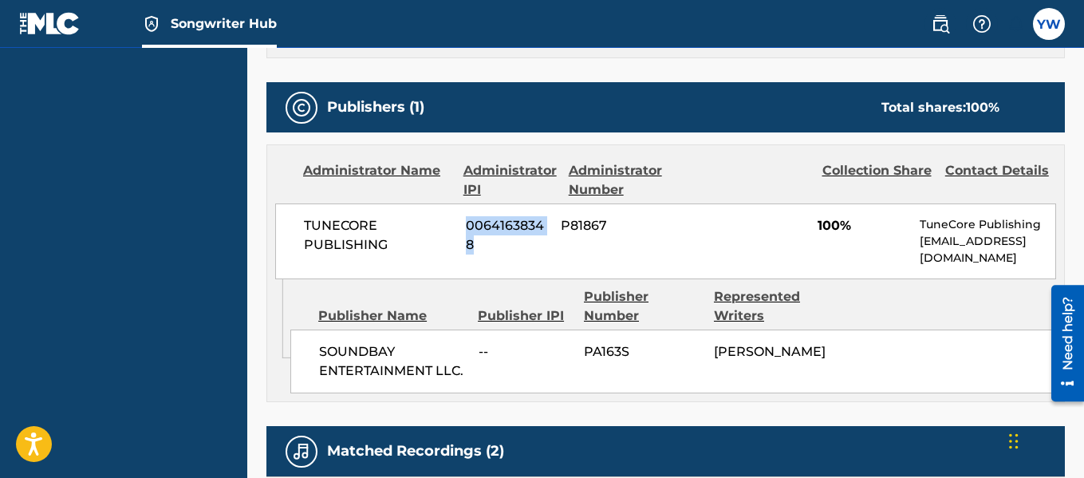
scroll to position [676, 0]
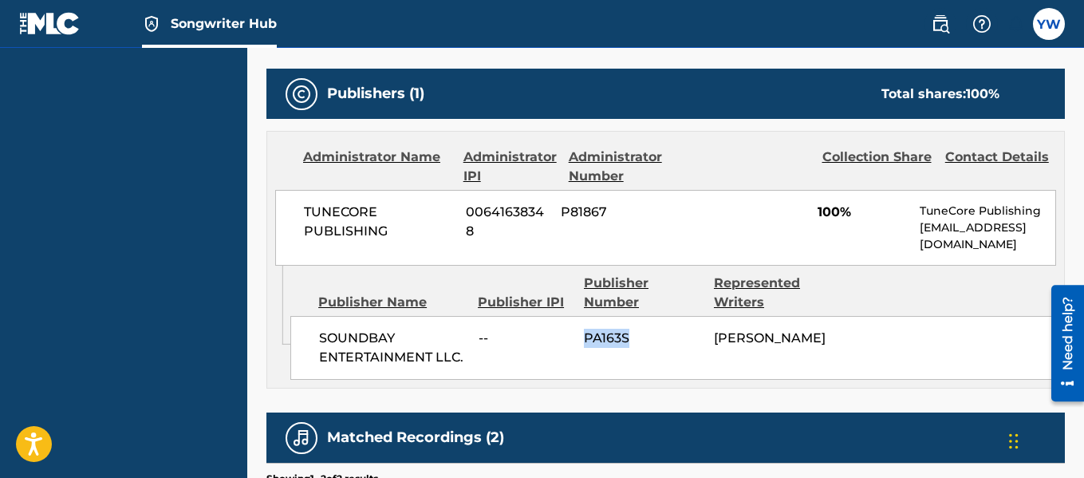
drag, startPoint x: 630, startPoint y: 335, endPoint x: 585, endPoint y: 345, distance: 45.7
click at [585, 345] on span "PA163S" at bounding box center [643, 338] width 118 height 19
copy span "PA163S"
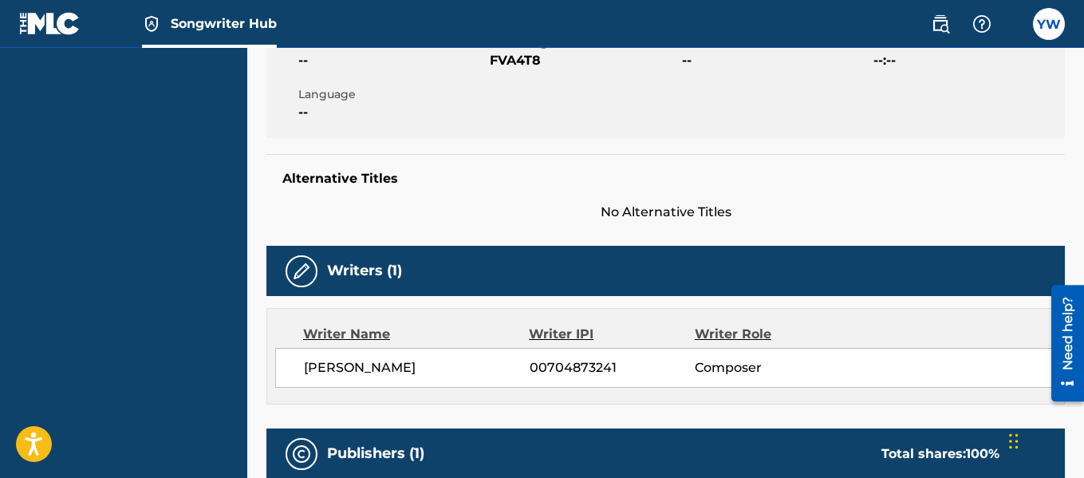
scroll to position [317, 0]
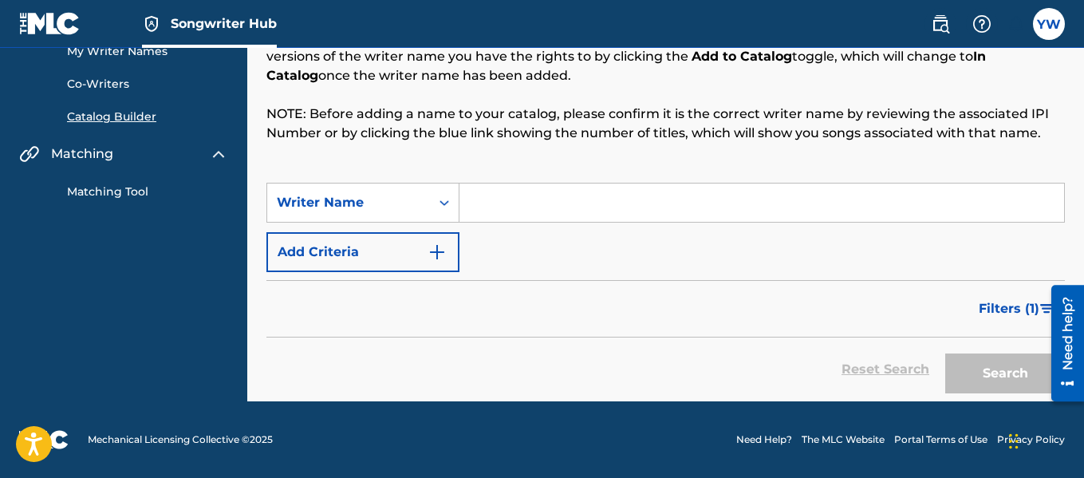
scroll to position [107, 0]
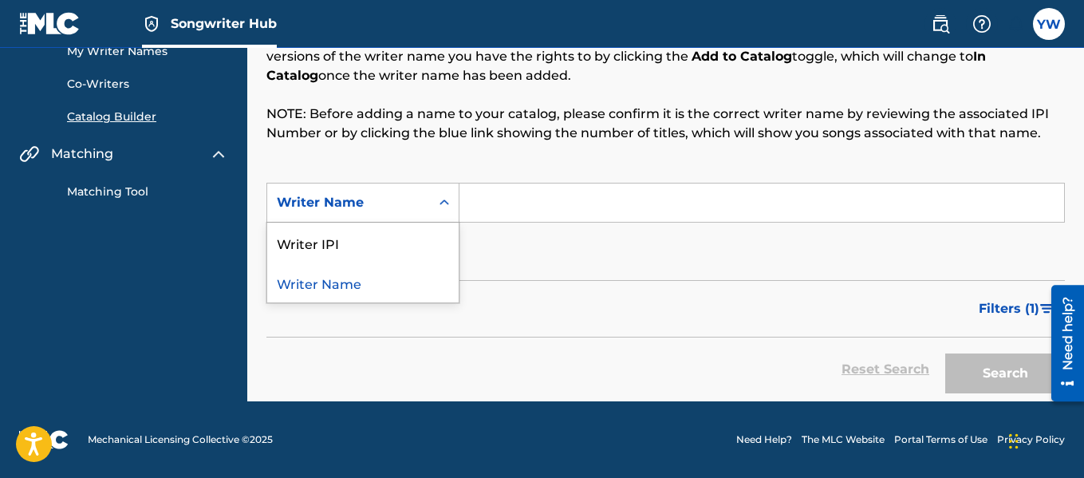
click at [441, 199] on icon "Search Form" at bounding box center [444, 203] width 16 height 16
click at [401, 247] on div "Writer IPI" at bounding box center [362, 243] width 191 height 40
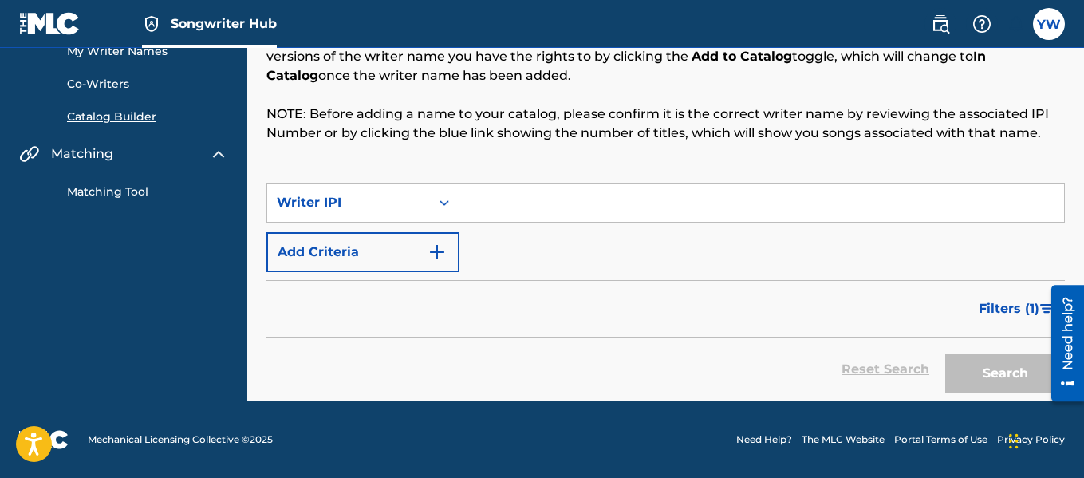
paste input "00704873241"
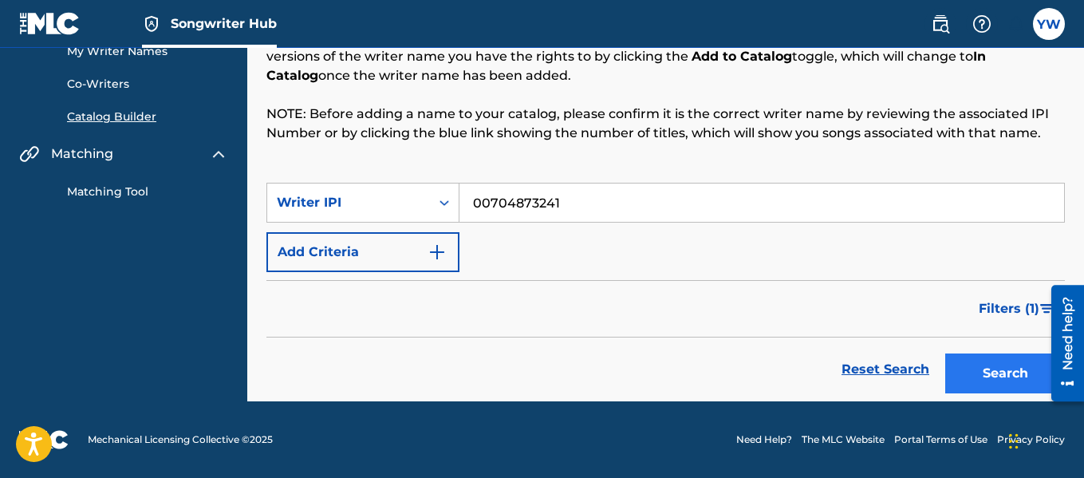
type input "00704873241"
click at [1006, 372] on button "Search" at bounding box center [1005, 373] width 120 height 40
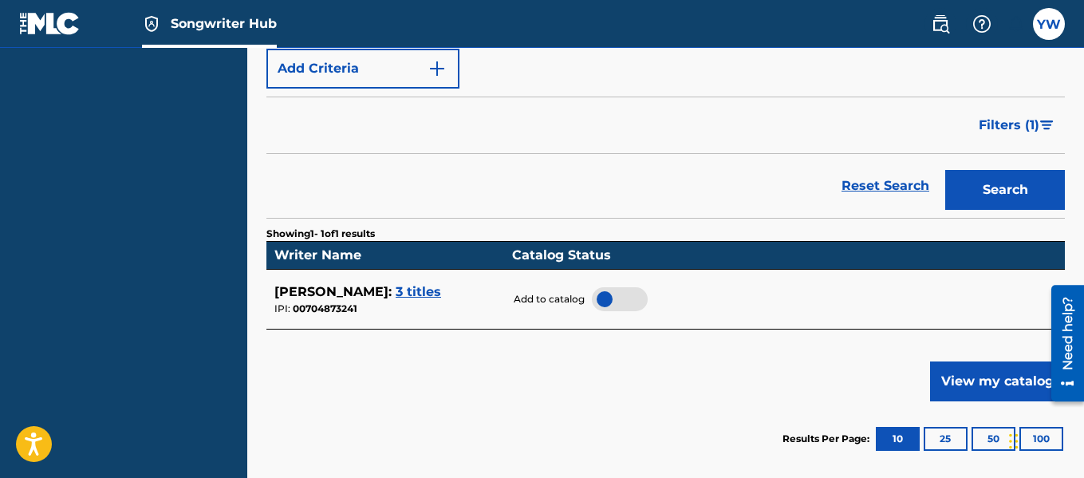
scroll to position [294, 0]
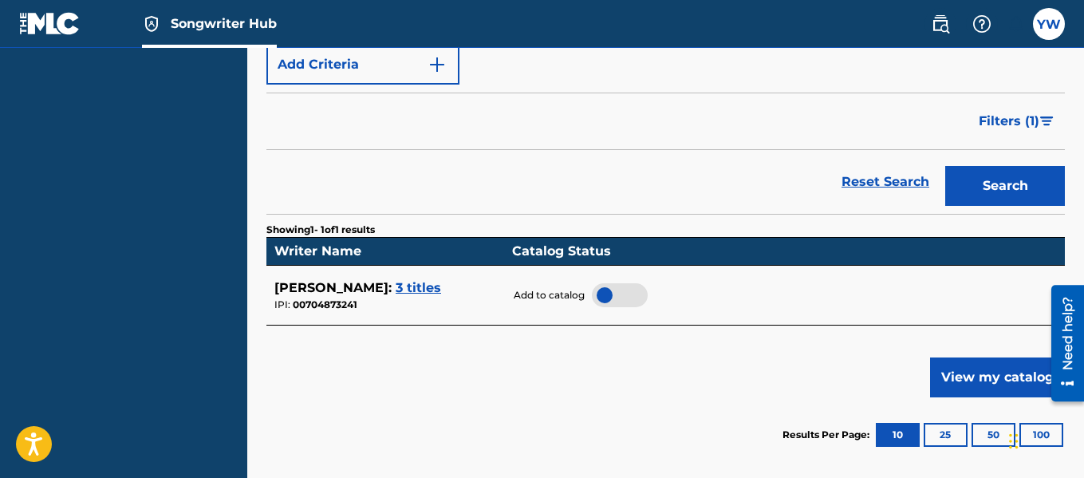
click at [547, 257] on td "Catalog Status" at bounding box center [780, 252] width 553 height 28
click at [621, 294] on div at bounding box center [620, 295] width 56 height 24
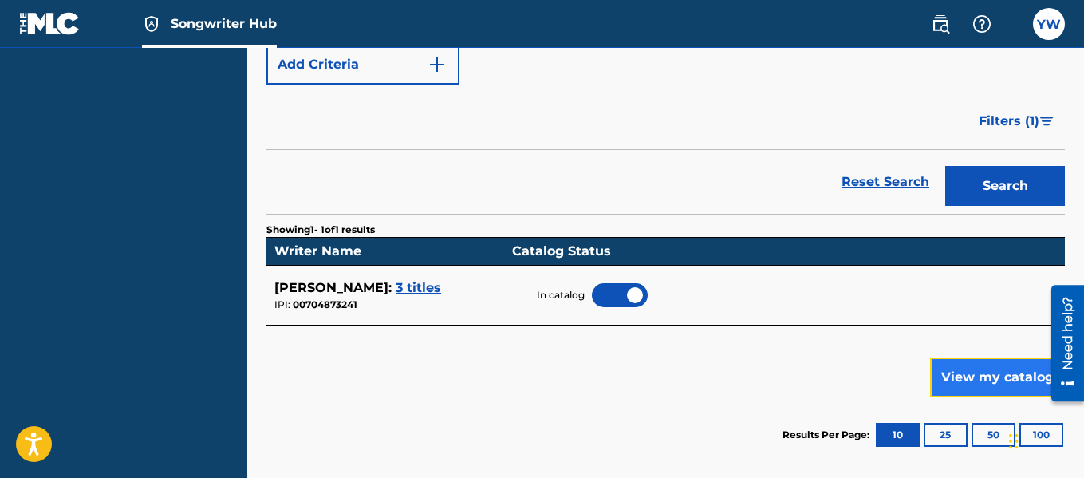
click at [999, 374] on button "View my catalog" at bounding box center [997, 377] width 135 height 40
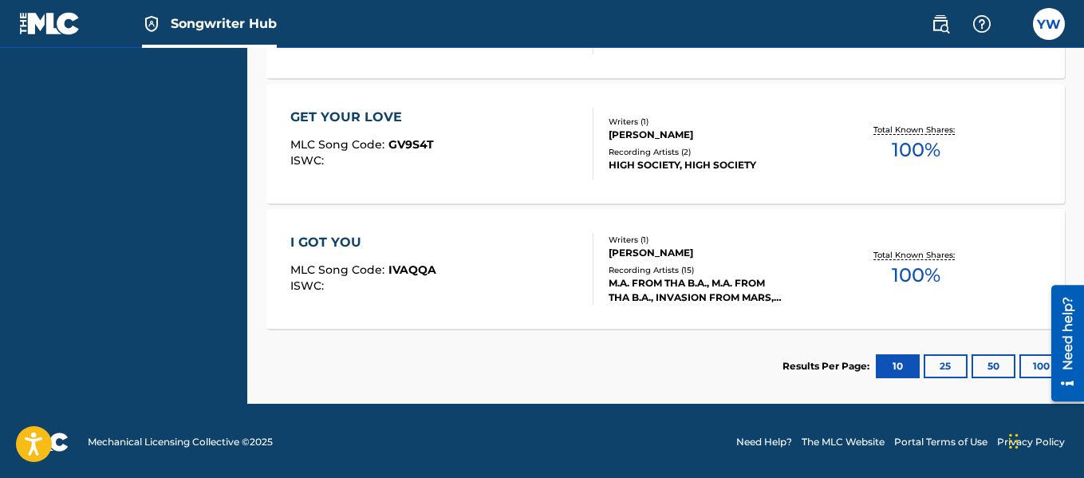
scroll to position [688, 0]
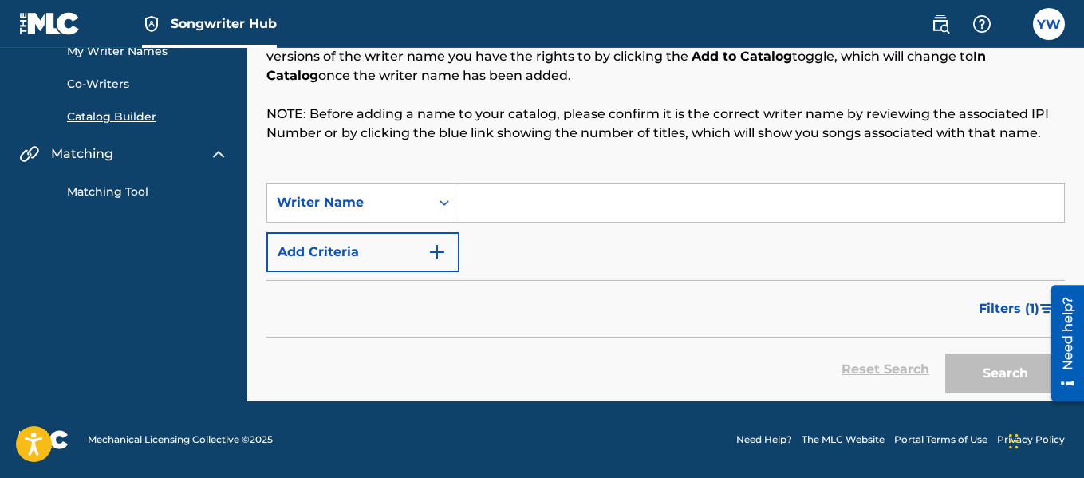
scroll to position [107, 0]
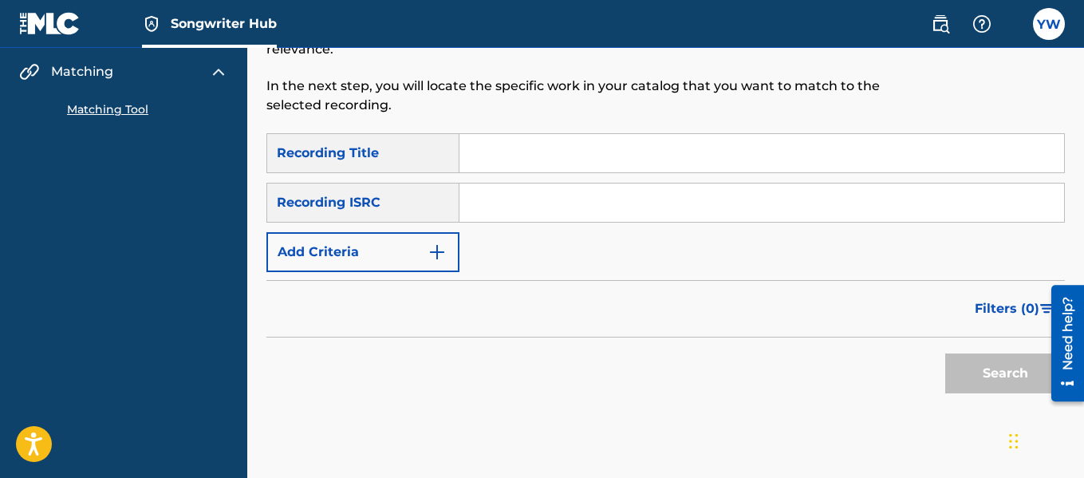
scroll to position [195, 0]
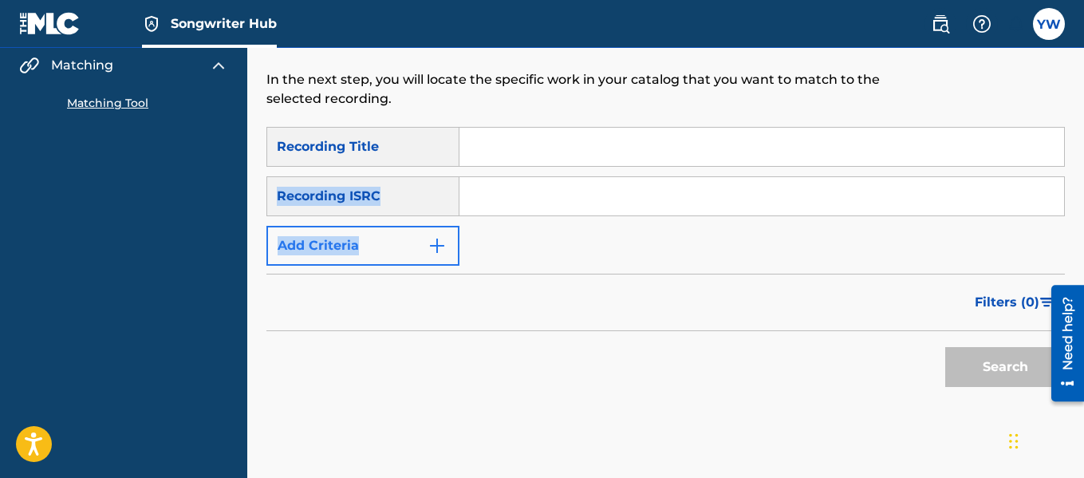
drag, startPoint x: 413, startPoint y: 146, endPoint x: 421, endPoint y: 254, distance: 108.8
click at [421, 254] on div "SearchWithCriteria8ed9ac90-472e-4af4-9d40-c6a784ebfe64 Recording Title SearchWi…" at bounding box center [665, 196] width 798 height 139
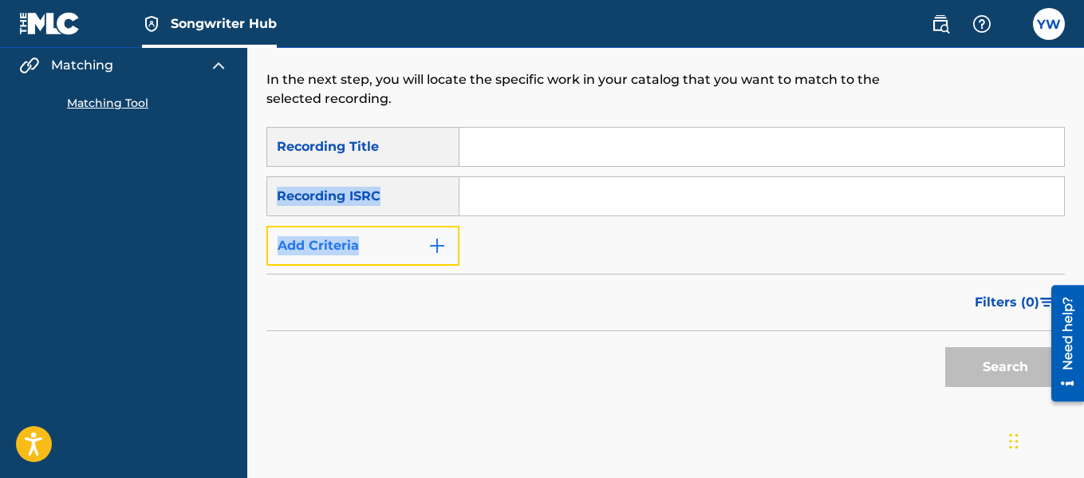
click at [421, 254] on button "Add Criteria" at bounding box center [362, 246] width 193 height 40
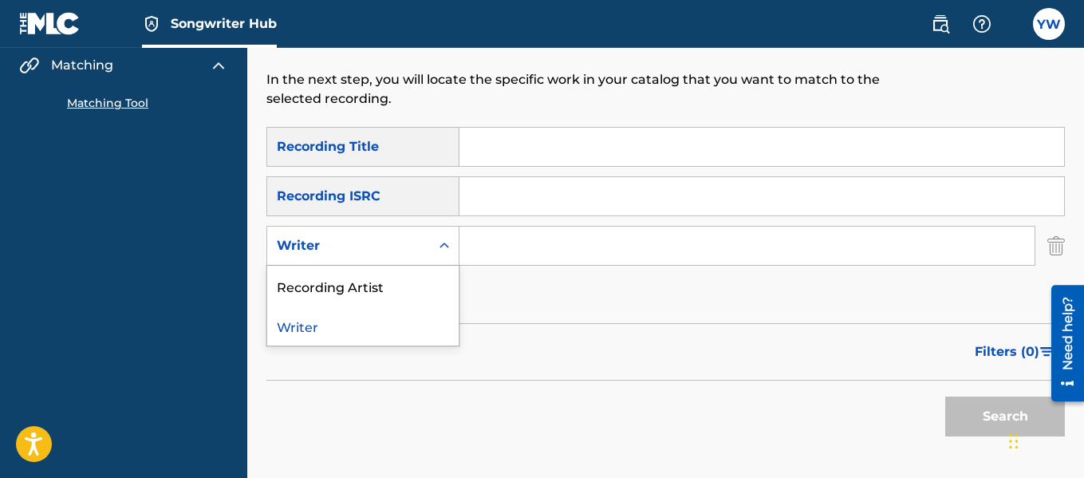
click at [445, 251] on icon "Search Form" at bounding box center [444, 246] width 16 height 16
click at [390, 282] on div "Recording Artist" at bounding box center [362, 286] width 191 height 40
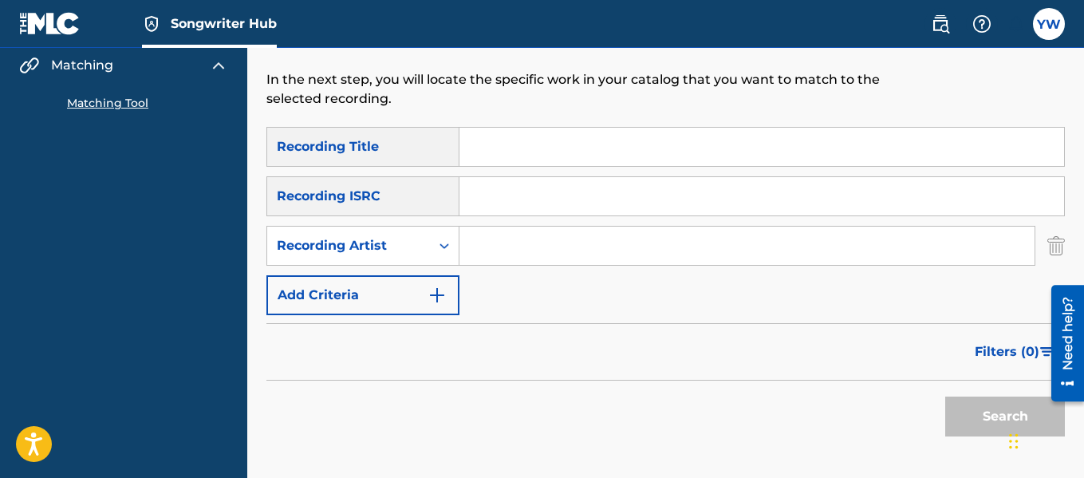
click at [526, 245] on input "Search Form" at bounding box center [746, 246] width 575 height 38
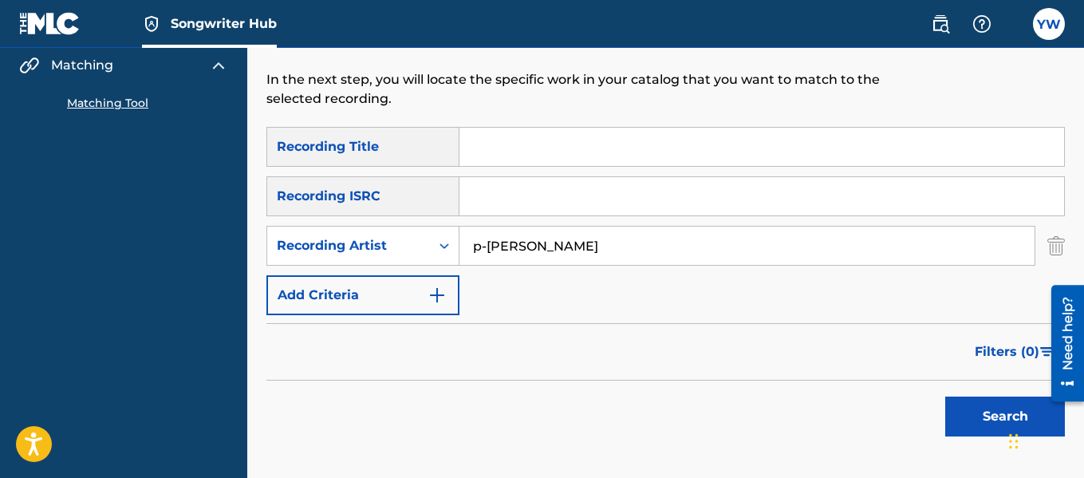
type input "p-[PERSON_NAME]"
click at [945, 396] on button "Search" at bounding box center [1005, 416] width 120 height 40
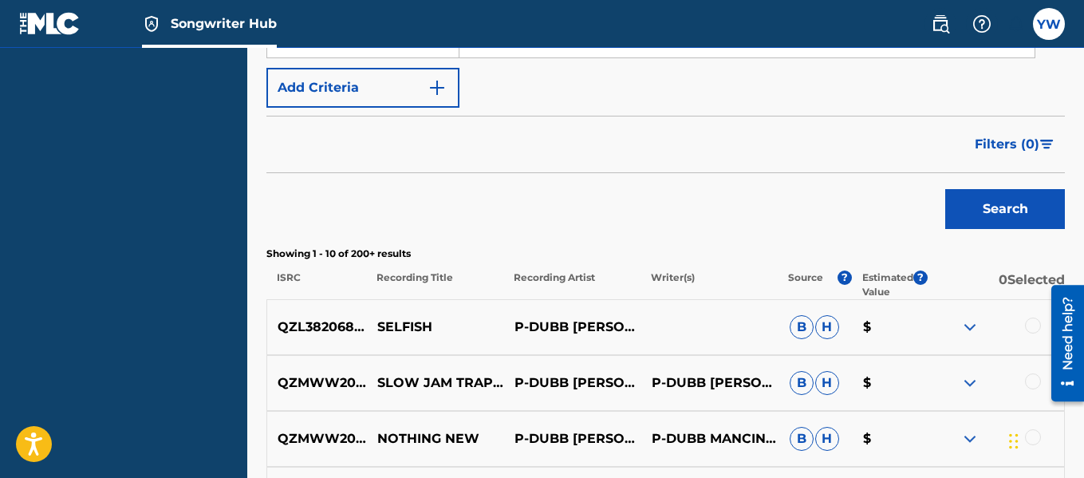
scroll to position [406, 0]
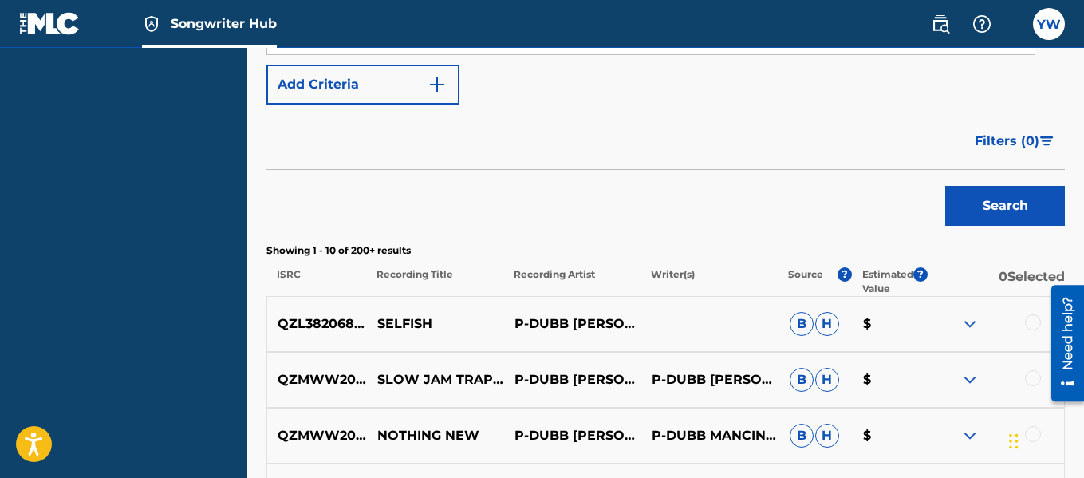
click at [1033, 319] on div at bounding box center [1033, 322] width 16 height 16
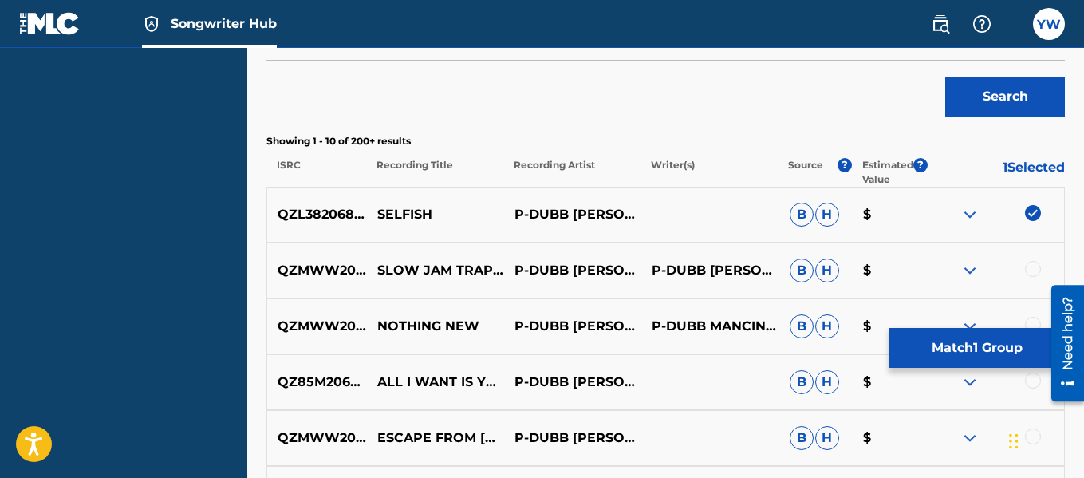
scroll to position [522, 0]
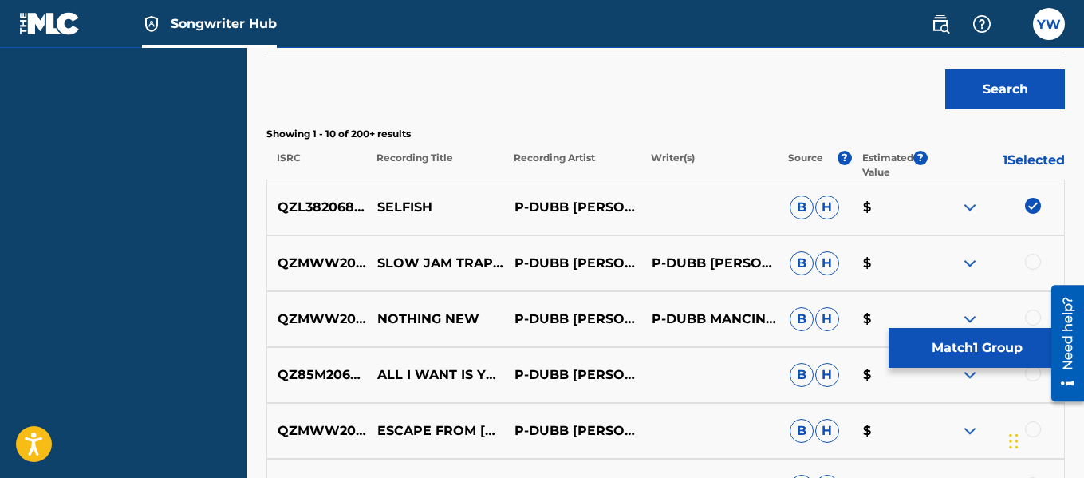
click at [1024, 259] on div at bounding box center [995, 263] width 137 height 19
click at [1034, 261] on div at bounding box center [1033, 262] width 16 height 16
click at [1037, 313] on div at bounding box center [1033, 317] width 16 height 16
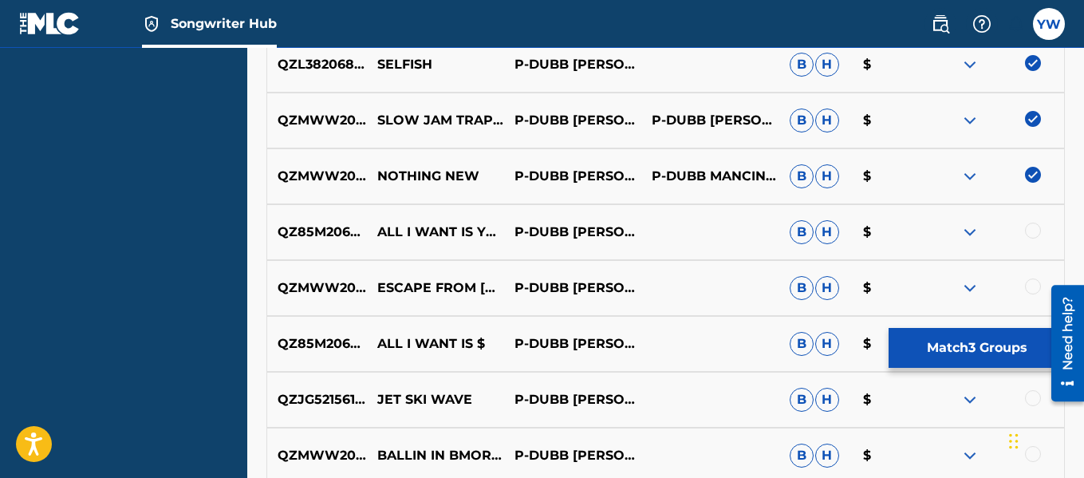
scroll to position [682, 0]
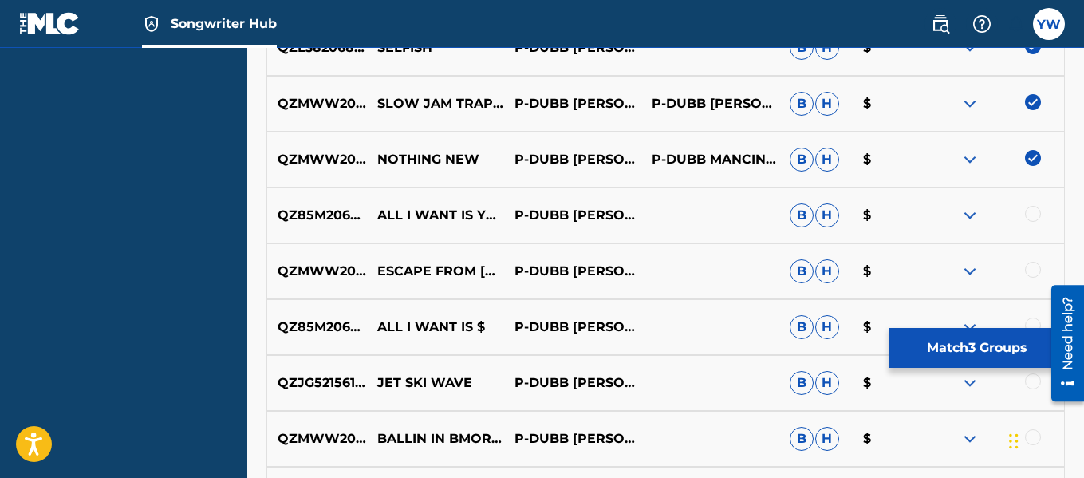
click at [1035, 211] on div at bounding box center [1033, 214] width 16 height 16
click at [1032, 270] on div at bounding box center [1033, 270] width 16 height 16
click at [1031, 319] on div at bounding box center [1033, 325] width 16 height 16
click at [1033, 385] on div at bounding box center [1033, 381] width 16 height 16
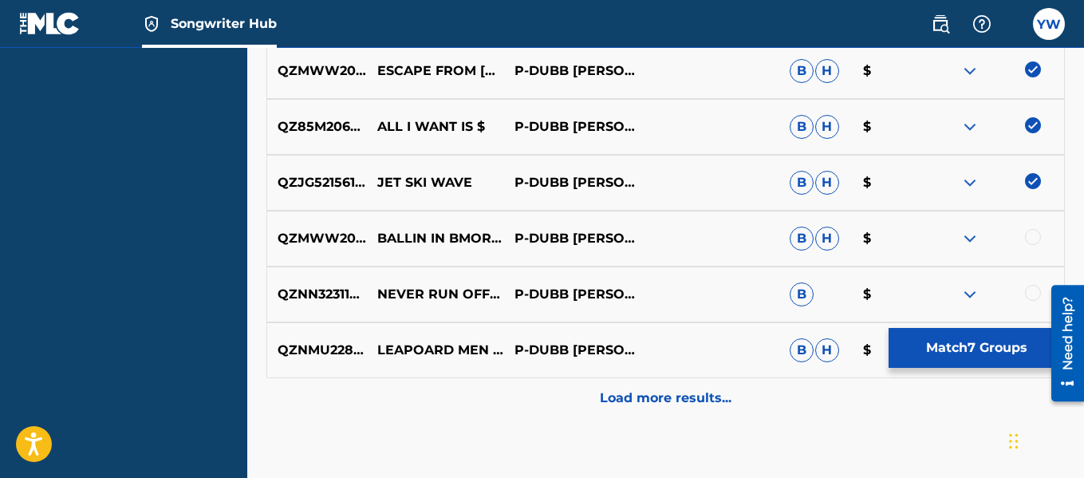
scroll to position [884, 0]
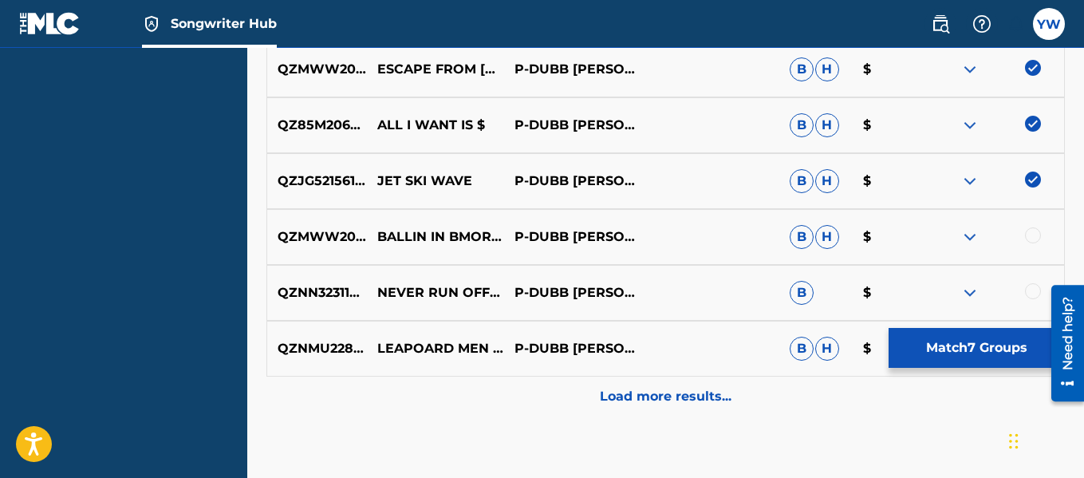
click at [1033, 238] on div at bounding box center [1033, 235] width 16 height 16
click at [1036, 295] on div at bounding box center [1033, 291] width 16 height 16
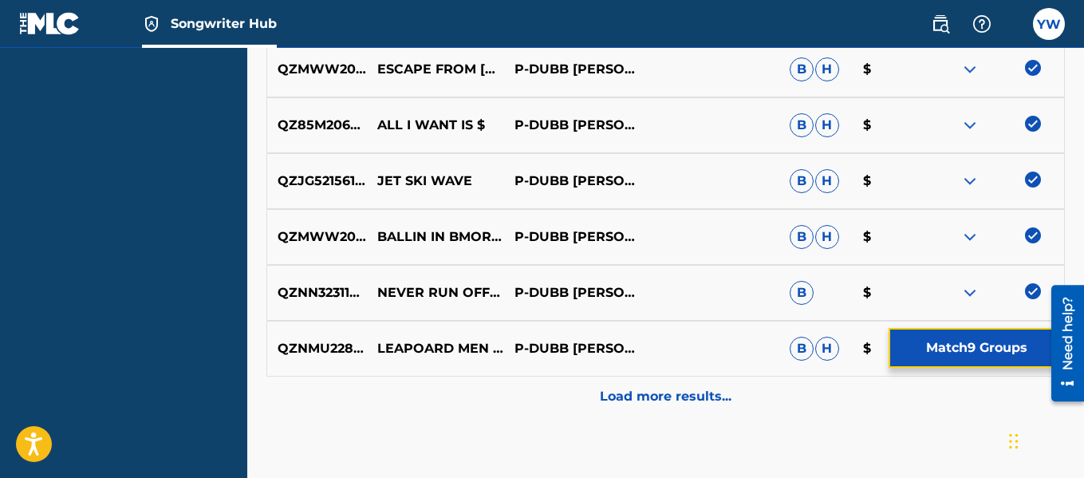
drag, startPoint x: 986, startPoint y: 346, endPoint x: 962, endPoint y: 434, distance: 90.9
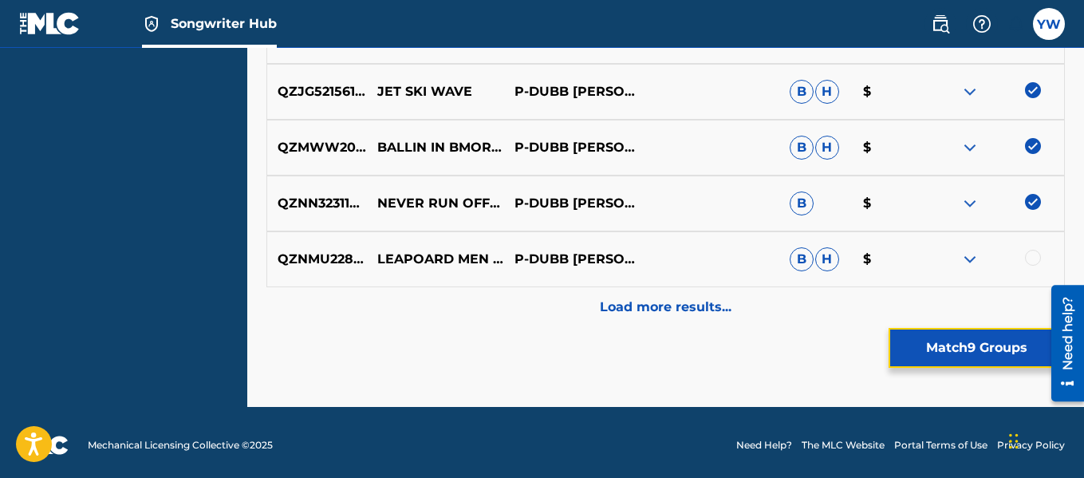
scroll to position [979, 0]
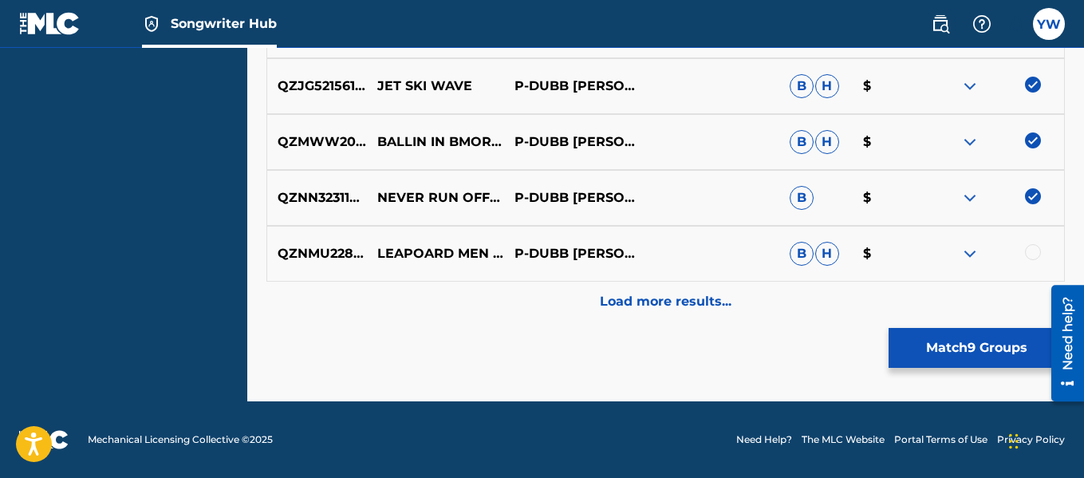
click at [1034, 252] on div at bounding box center [1033, 252] width 16 height 16
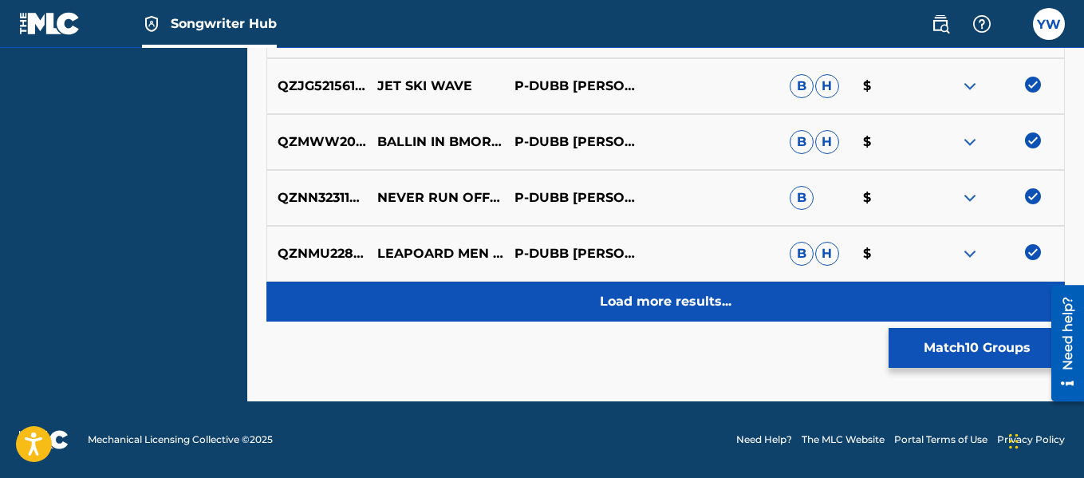
click at [659, 292] on p "Load more results..." at bounding box center [666, 301] width 132 height 19
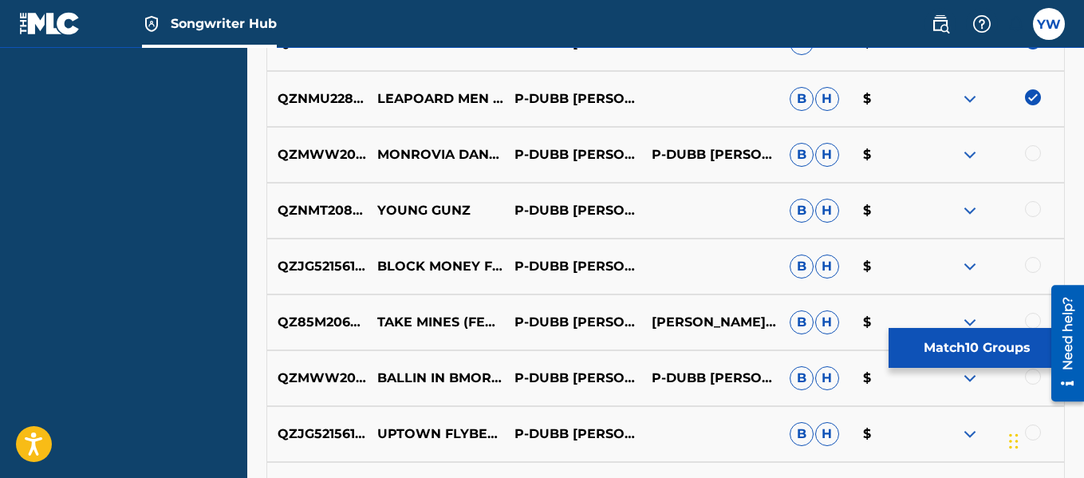
scroll to position [1137, 0]
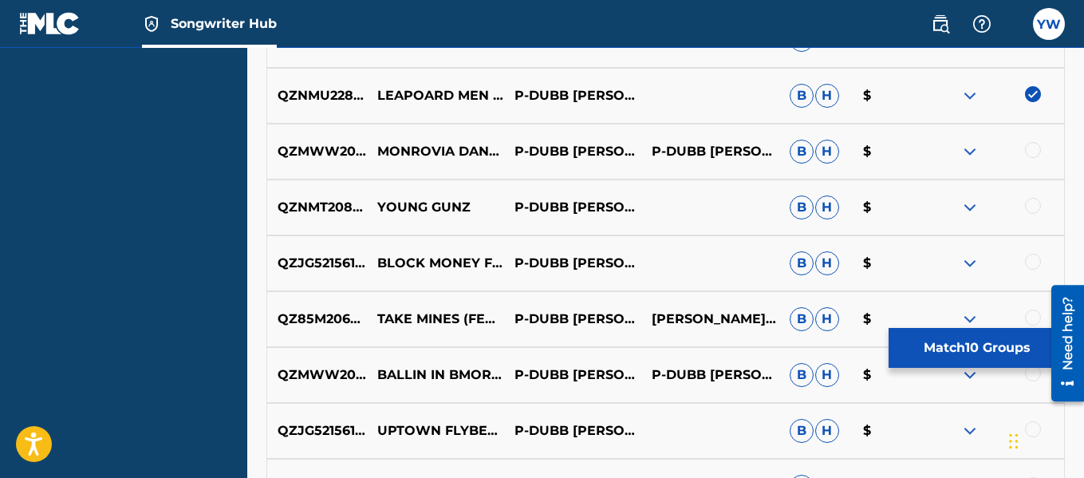
click at [1030, 148] on div at bounding box center [1033, 150] width 16 height 16
click at [1036, 207] on div at bounding box center [1033, 206] width 16 height 16
click at [1033, 258] on div at bounding box center [1033, 262] width 16 height 16
click at [1034, 314] on div at bounding box center [1033, 317] width 16 height 16
click at [1032, 373] on div at bounding box center [1033, 373] width 16 height 16
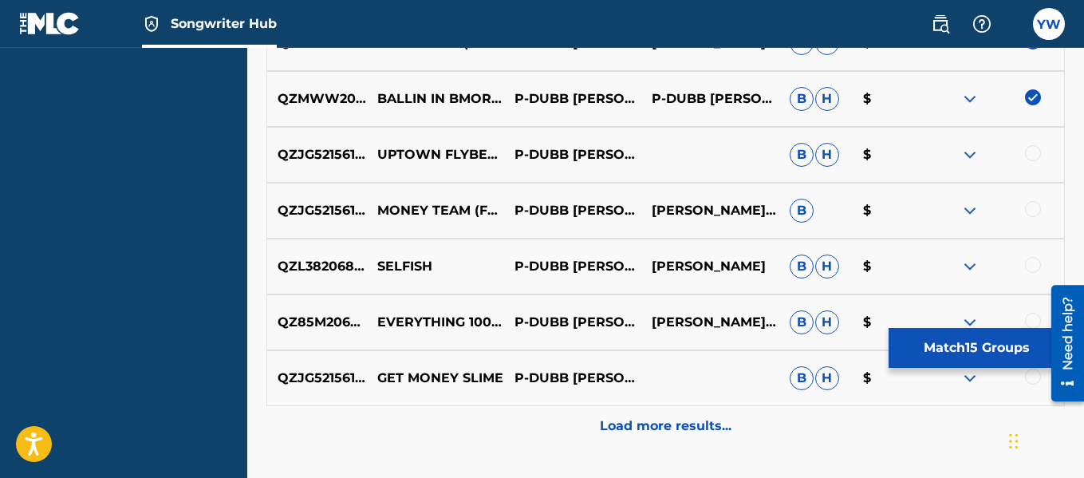
scroll to position [1443, 0]
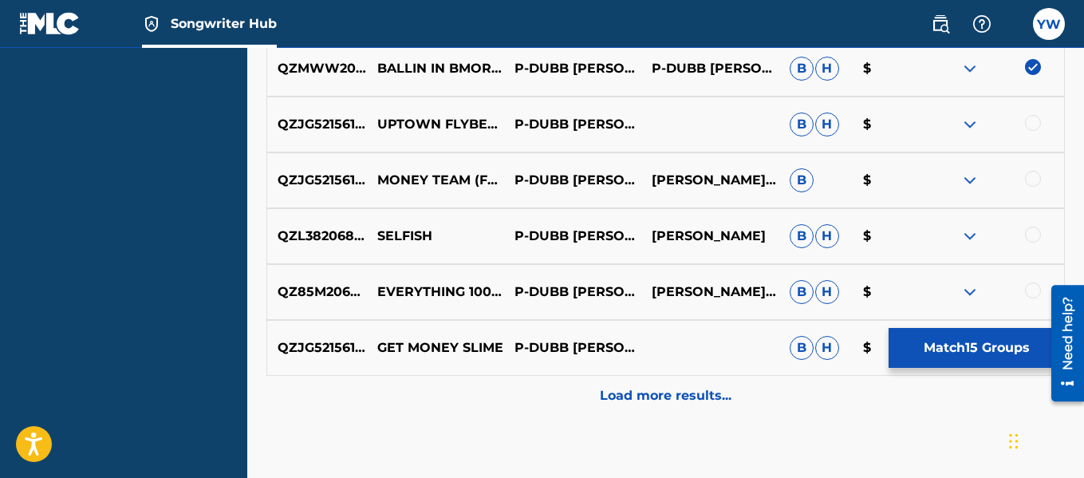
click at [1037, 124] on div at bounding box center [1033, 123] width 16 height 16
click at [1040, 179] on div at bounding box center [1033, 179] width 16 height 16
click at [1038, 223] on div "QZL382068102 SELFISH P-DUBB [PERSON_NAME] [PERSON_NAME] $" at bounding box center [665, 236] width 798 height 56
click at [1032, 243] on div at bounding box center [995, 236] width 137 height 19
click at [1033, 219] on div "QZL382068102 SELFISH P-DUBB [PERSON_NAME] [PERSON_NAME] $" at bounding box center [665, 236] width 798 height 56
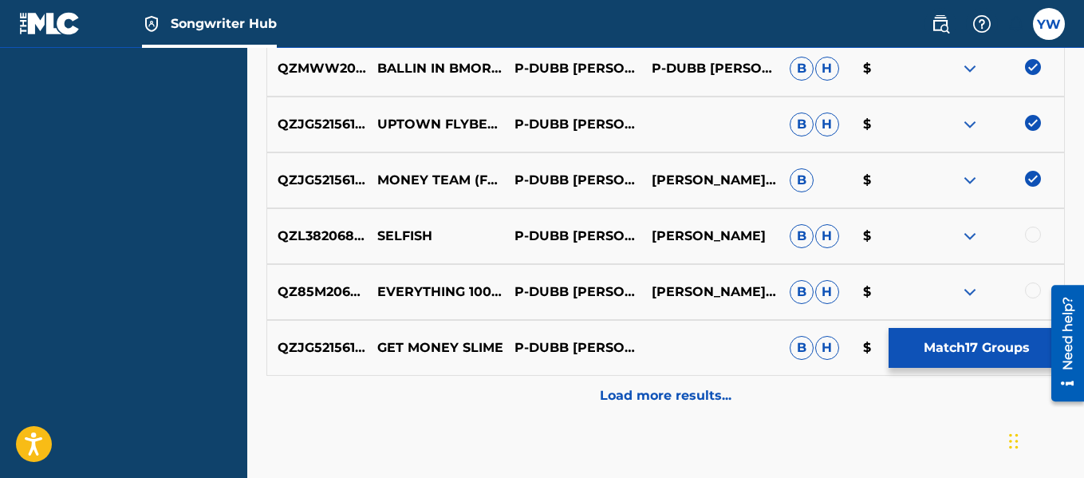
click at [1035, 233] on div at bounding box center [1033, 235] width 16 height 16
click at [1036, 282] on div at bounding box center [1033, 290] width 16 height 16
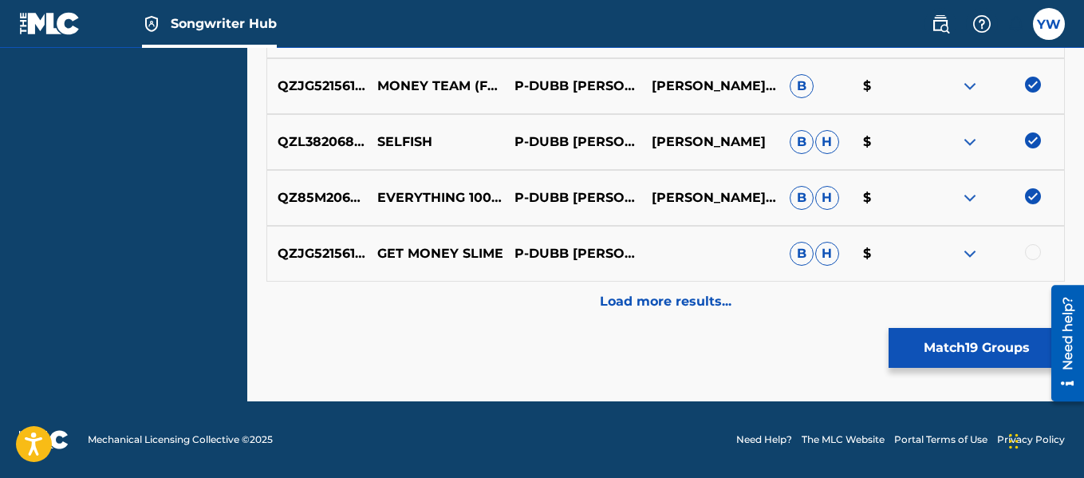
click at [1034, 250] on div at bounding box center [1033, 252] width 16 height 16
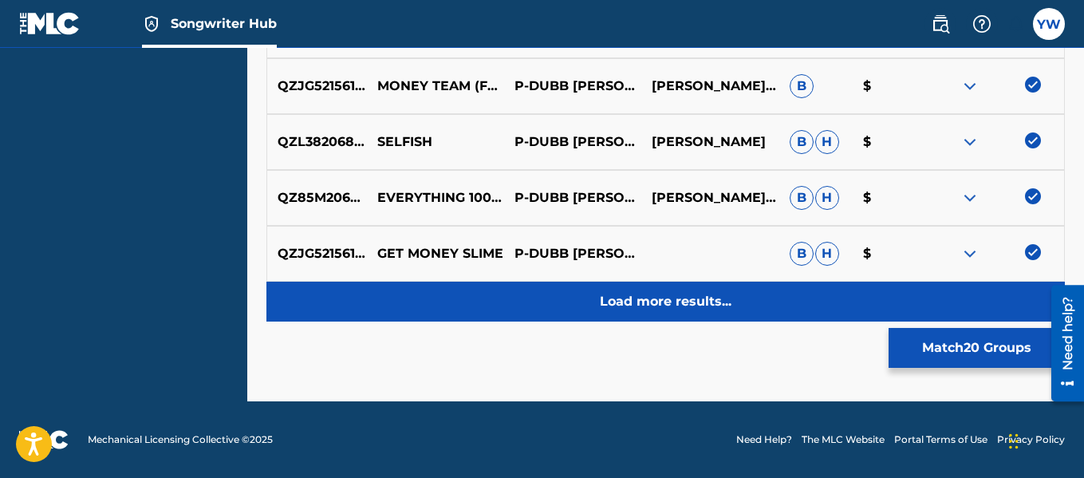
click at [680, 306] on p "Load more results..." at bounding box center [666, 301] width 132 height 19
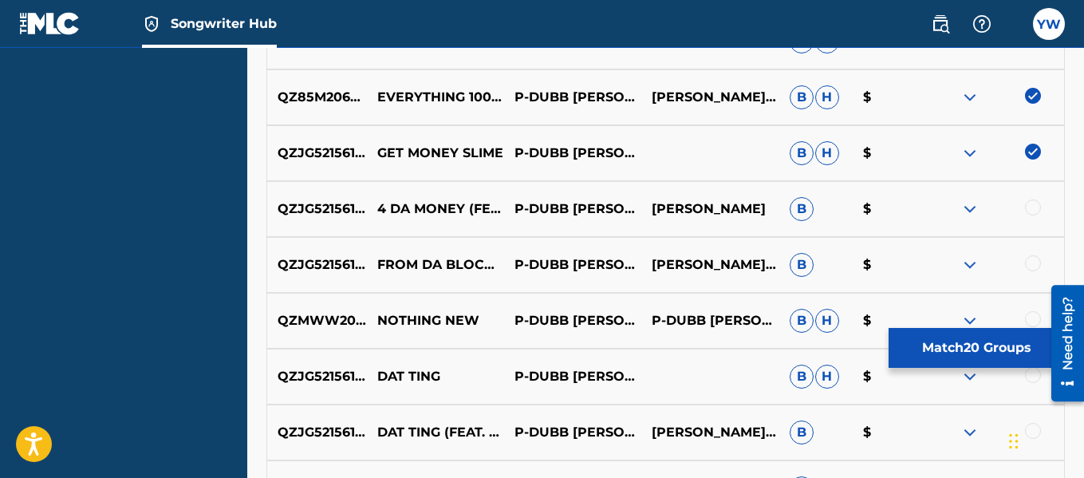
scroll to position [1674, 0]
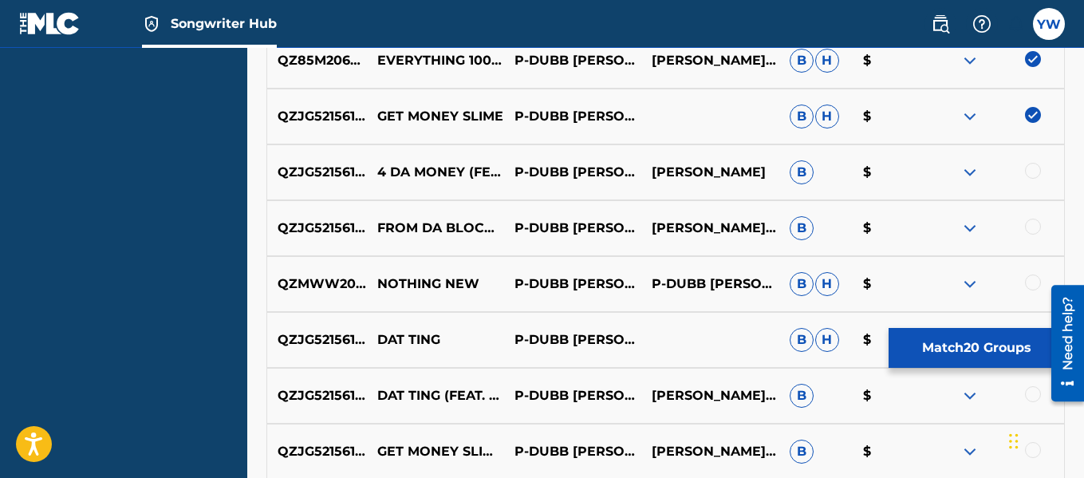
click at [1034, 171] on div at bounding box center [1033, 171] width 16 height 16
click at [1039, 223] on div at bounding box center [1033, 227] width 16 height 16
click at [1028, 282] on div at bounding box center [1033, 282] width 16 height 16
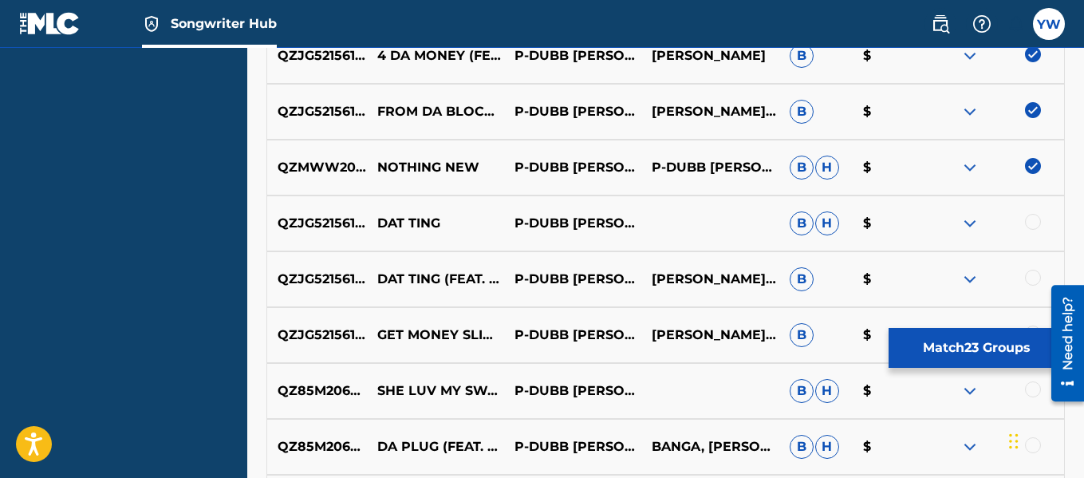
scroll to position [1797, 0]
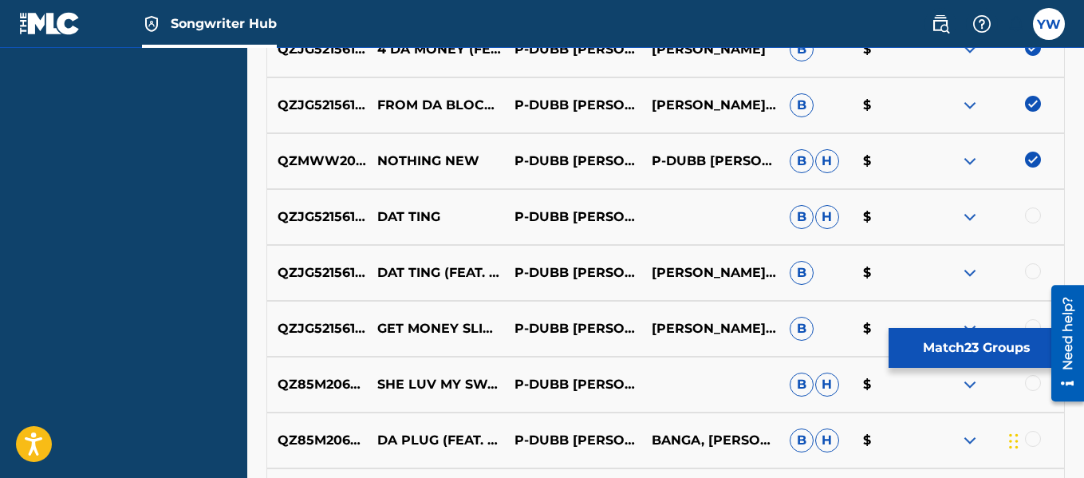
click at [1029, 215] on div at bounding box center [1033, 215] width 16 height 16
click at [1037, 264] on div at bounding box center [1033, 271] width 16 height 16
click at [1034, 321] on div at bounding box center [1033, 327] width 16 height 16
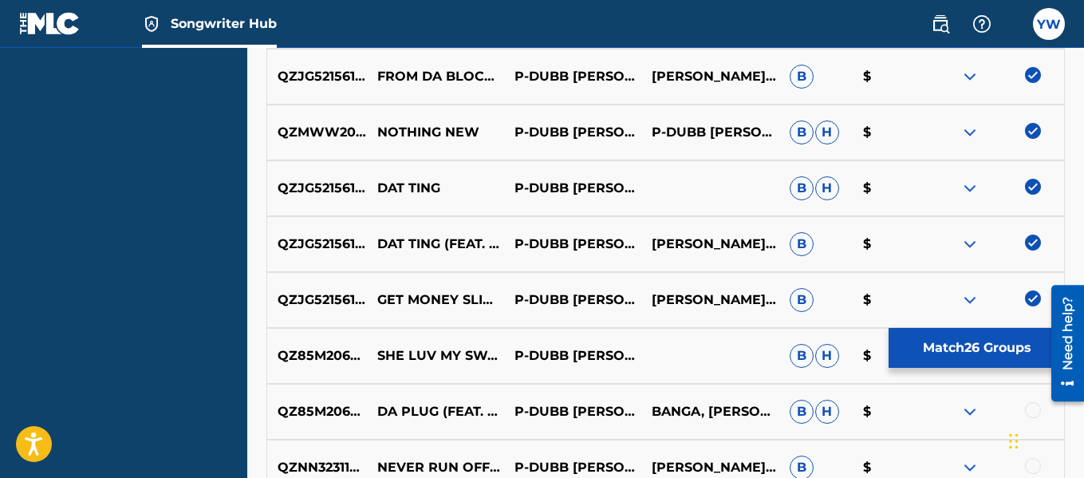
scroll to position [1938, 0]
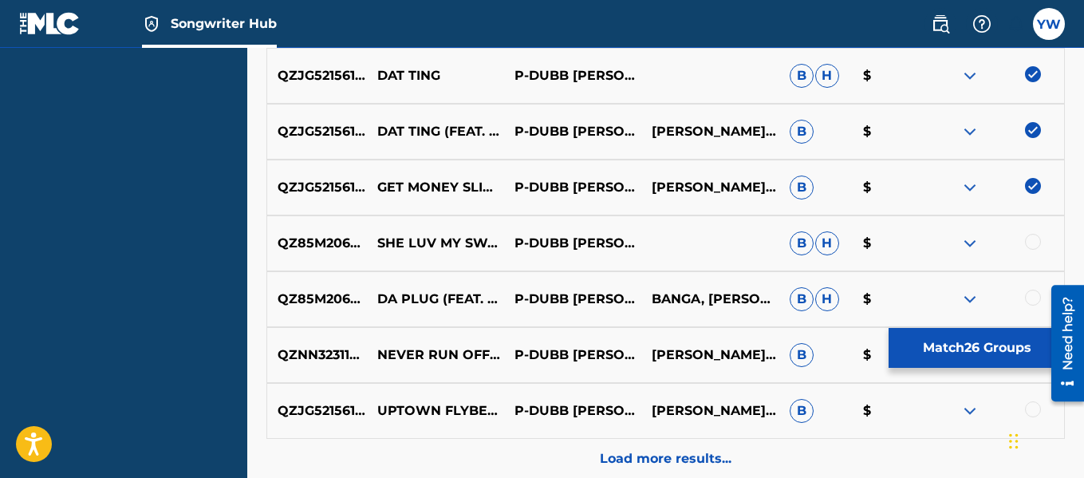
click at [1034, 236] on div at bounding box center [1033, 242] width 16 height 16
click at [1029, 298] on div at bounding box center [1033, 298] width 16 height 16
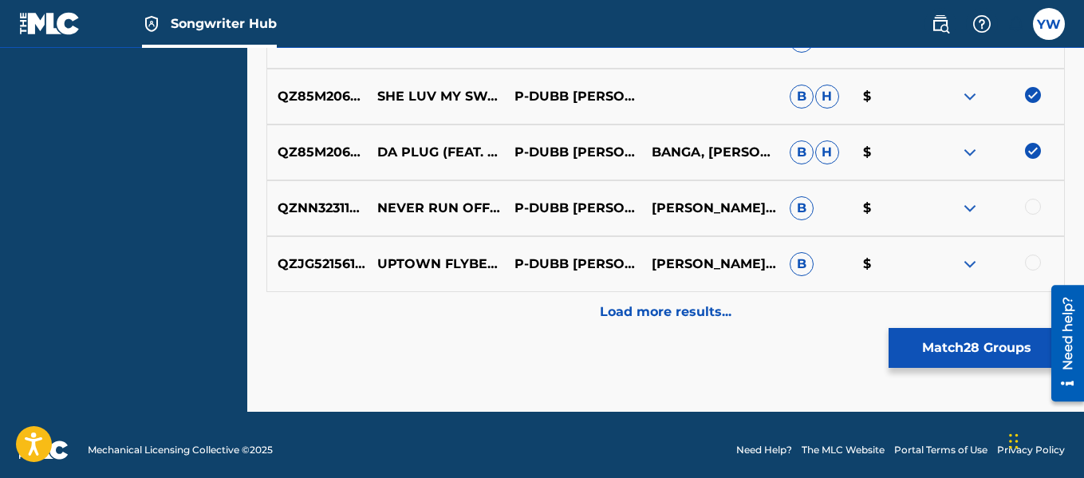
scroll to position [2086, 0]
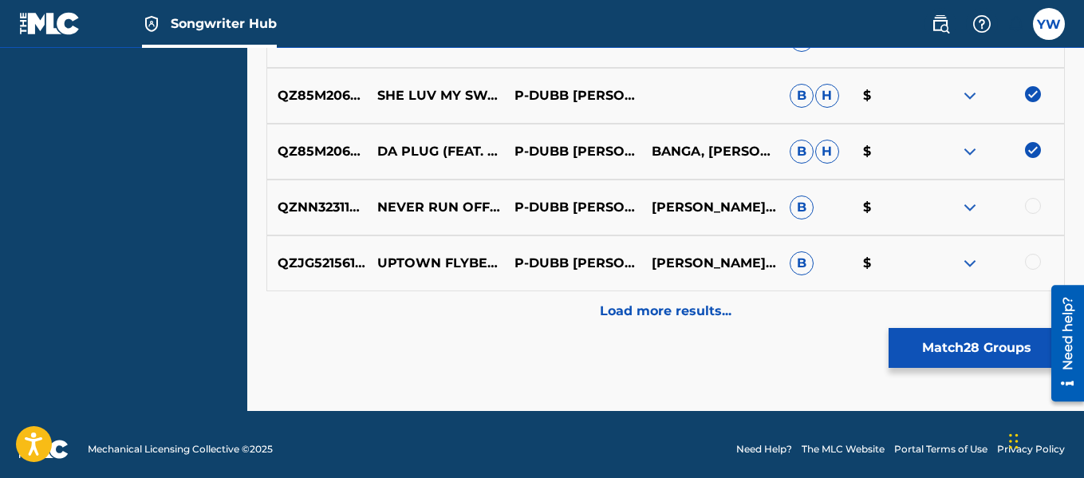
click at [1036, 207] on div at bounding box center [1033, 206] width 16 height 16
click at [1034, 261] on div at bounding box center [1033, 262] width 16 height 16
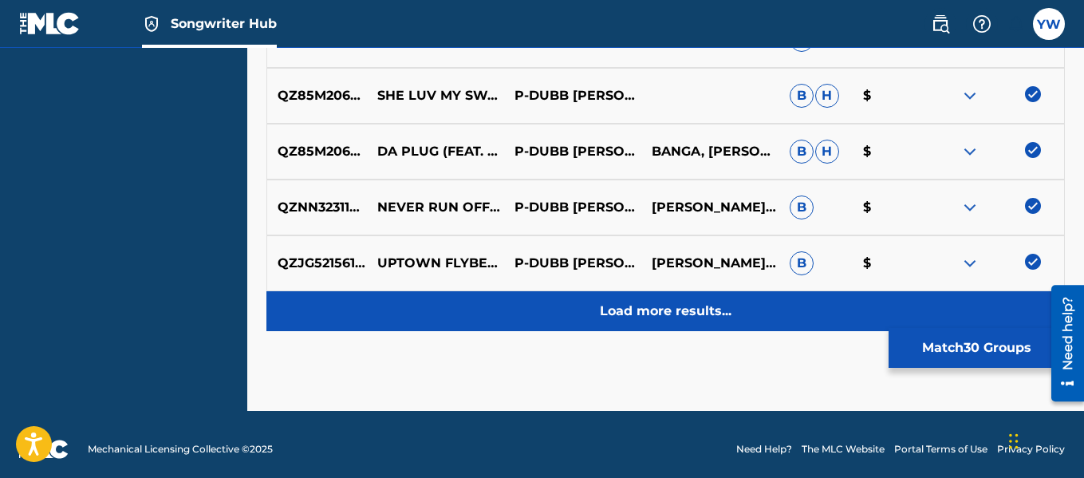
click at [767, 315] on div "Load more results..." at bounding box center [665, 311] width 798 height 40
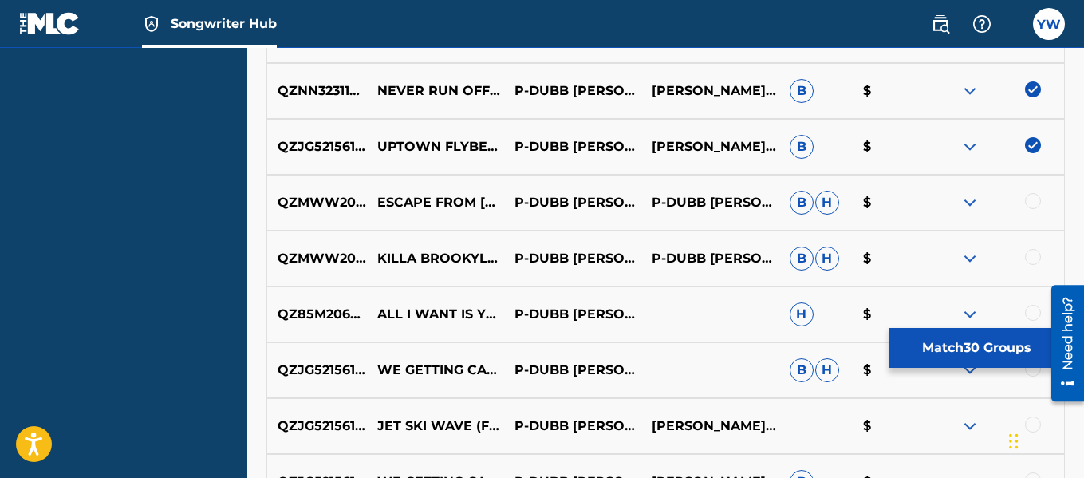
scroll to position [2212, 0]
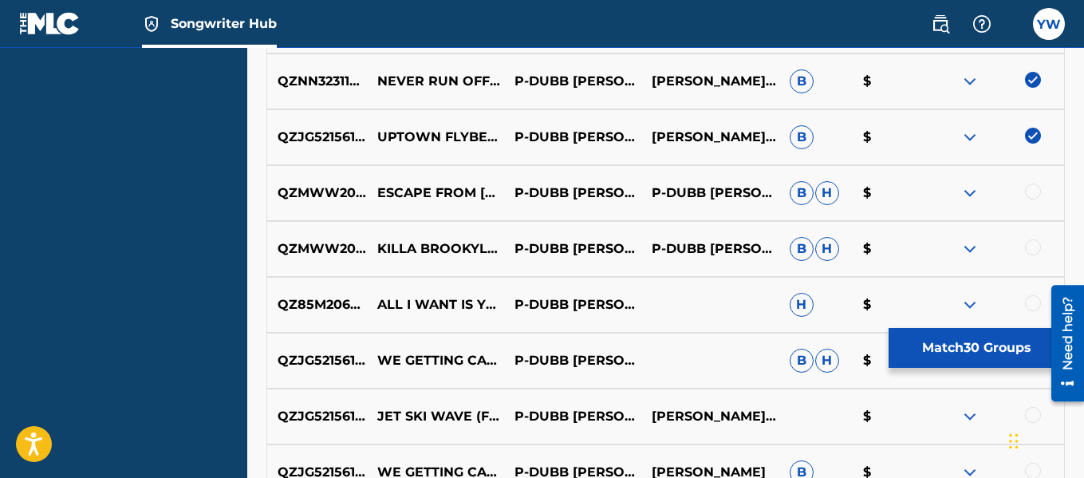
click at [1030, 191] on div at bounding box center [1033, 191] width 16 height 16
click at [1028, 249] on div at bounding box center [1033, 247] width 16 height 16
click at [1030, 300] on div at bounding box center [1033, 303] width 16 height 16
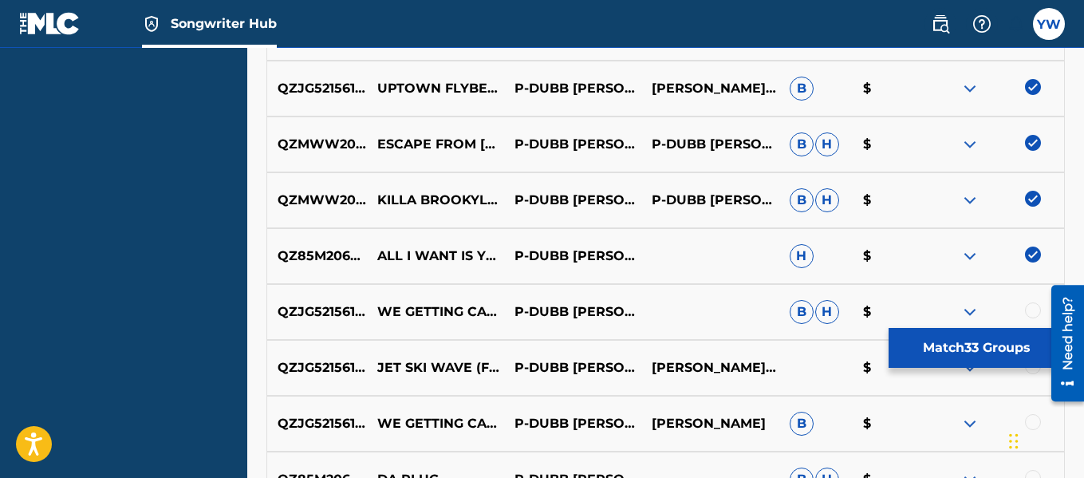
scroll to position [2319, 0]
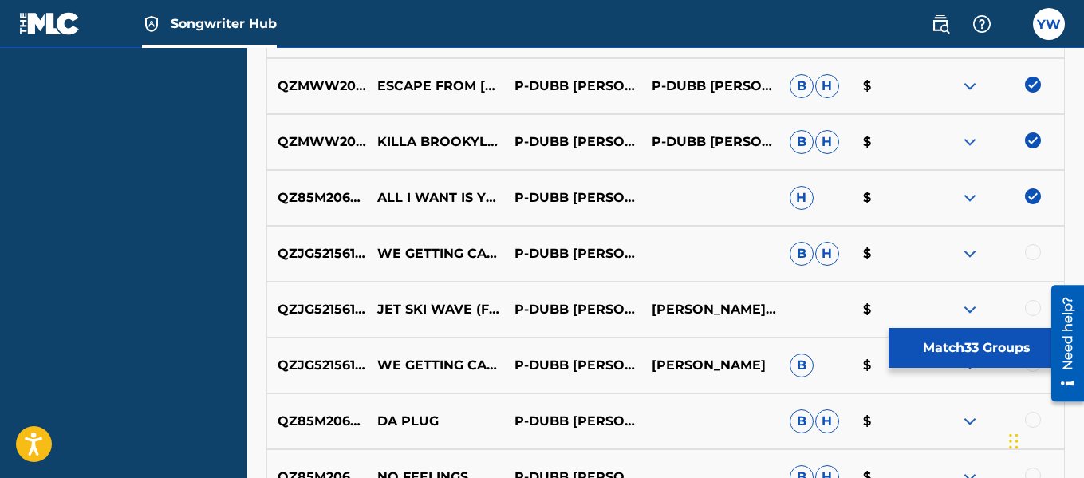
click at [1030, 257] on div at bounding box center [1033, 252] width 16 height 16
click at [1029, 303] on div at bounding box center [1033, 308] width 16 height 16
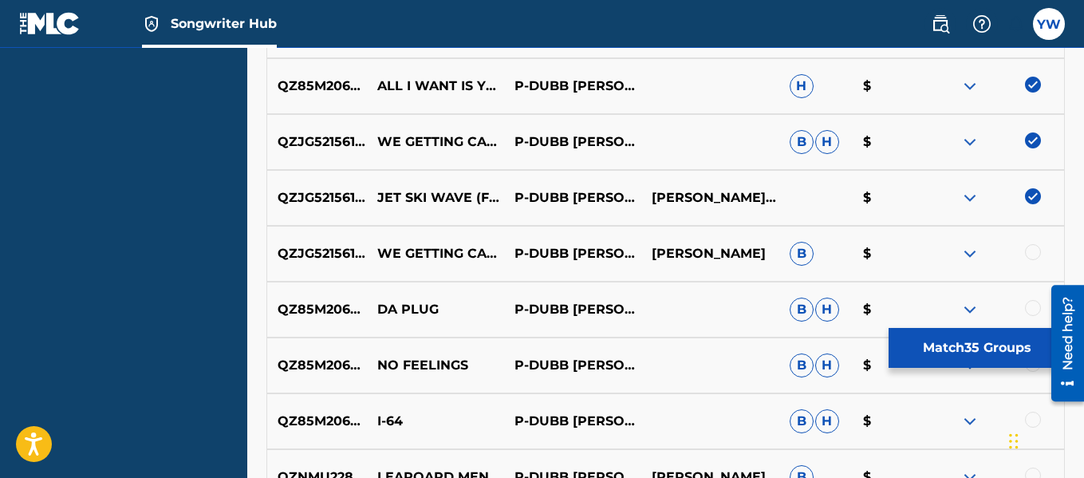
scroll to position [2465, 0]
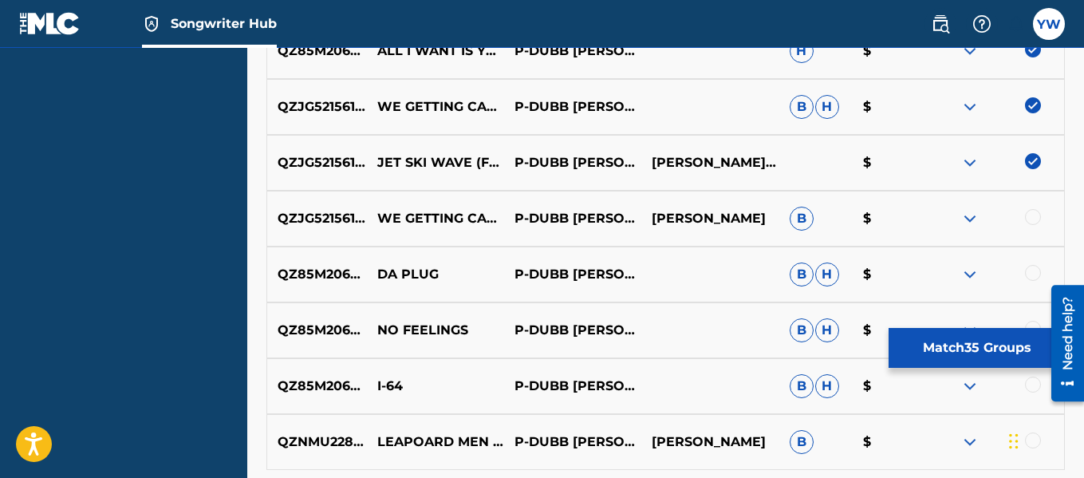
click at [1039, 219] on div at bounding box center [1033, 217] width 16 height 16
click at [1030, 280] on div at bounding box center [1033, 273] width 16 height 16
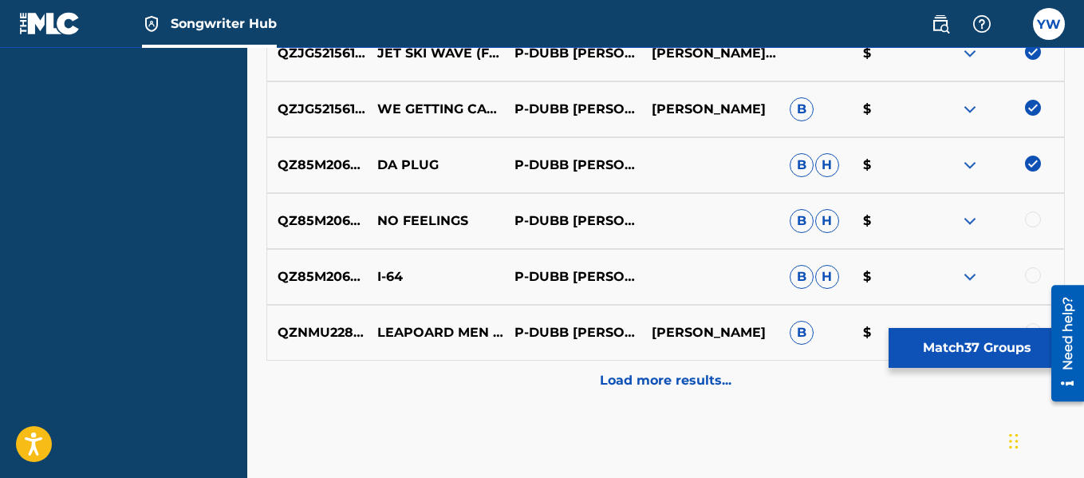
scroll to position [2575, 0]
click at [1034, 221] on div at bounding box center [1033, 219] width 16 height 16
click at [1030, 275] on div at bounding box center [1033, 274] width 16 height 16
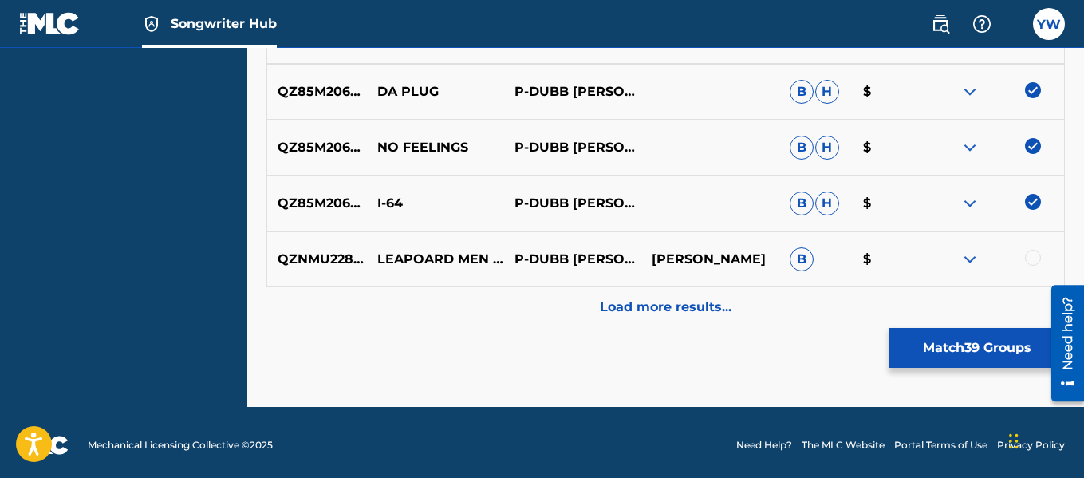
scroll to position [2654, 0]
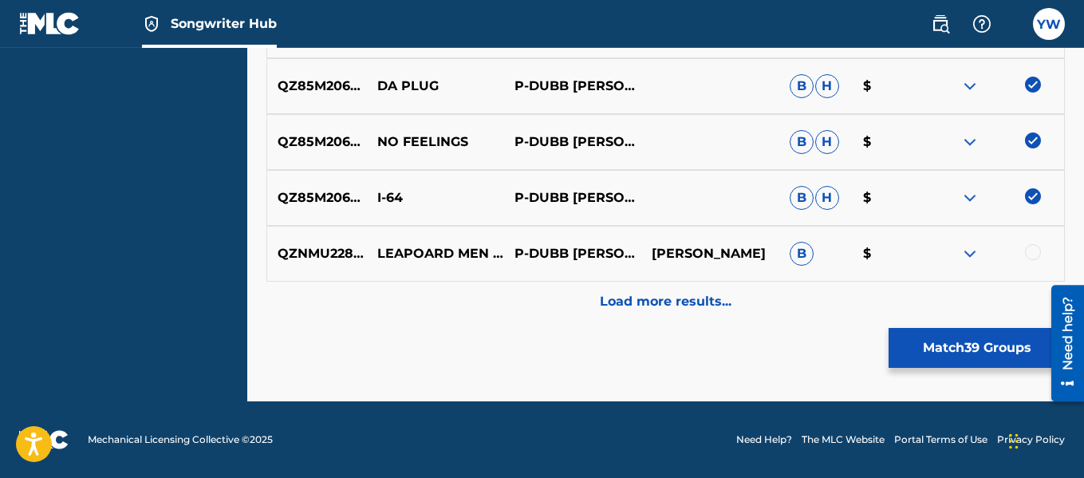
click at [1030, 255] on div at bounding box center [1033, 252] width 16 height 16
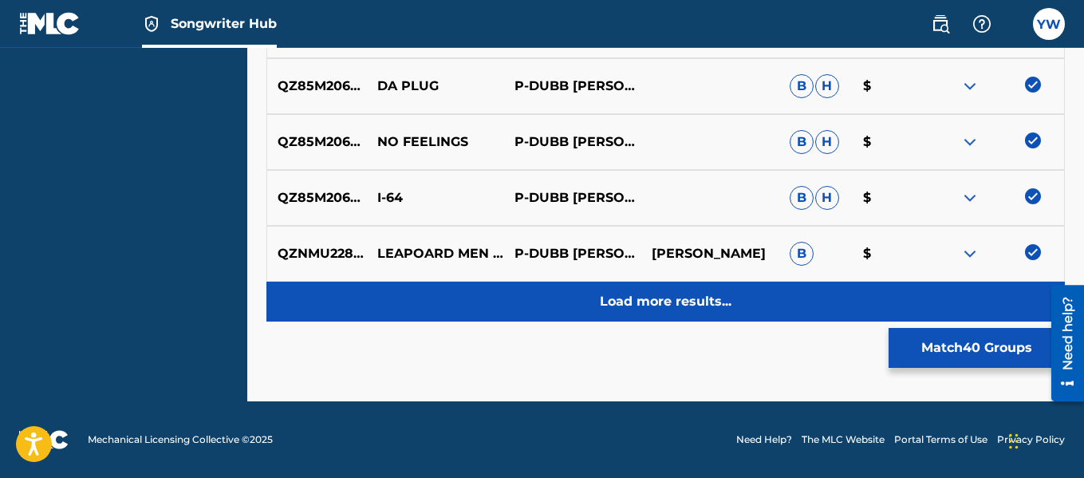
click at [682, 299] on p "Load more results..." at bounding box center [666, 301] width 132 height 19
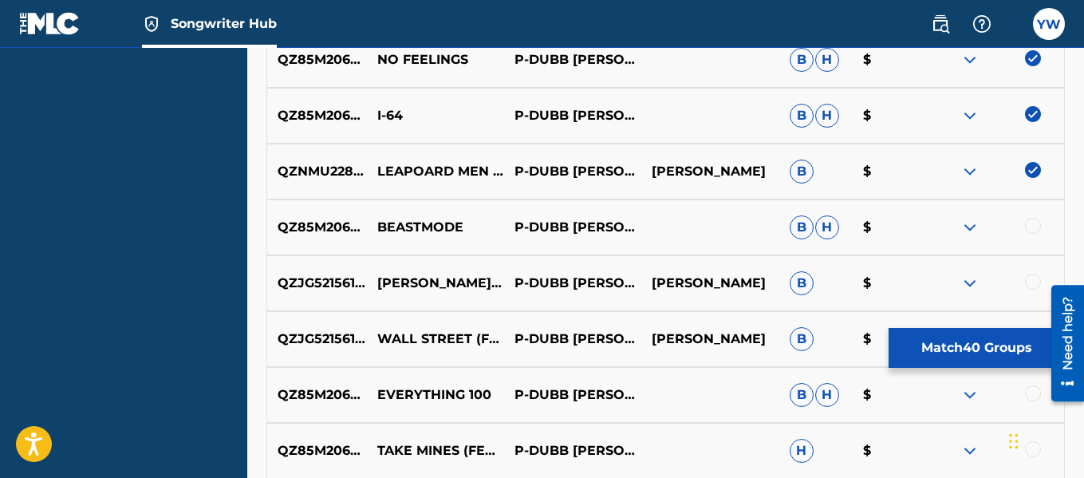
scroll to position [2749, 0]
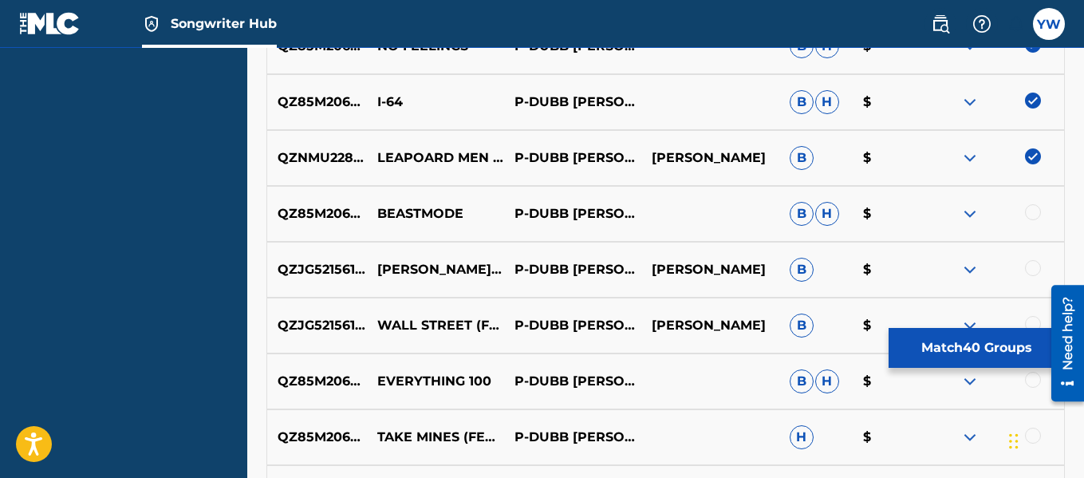
click at [1033, 218] on div at bounding box center [1033, 212] width 16 height 16
click at [1037, 265] on div at bounding box center [1033, 268] width 16 height 16
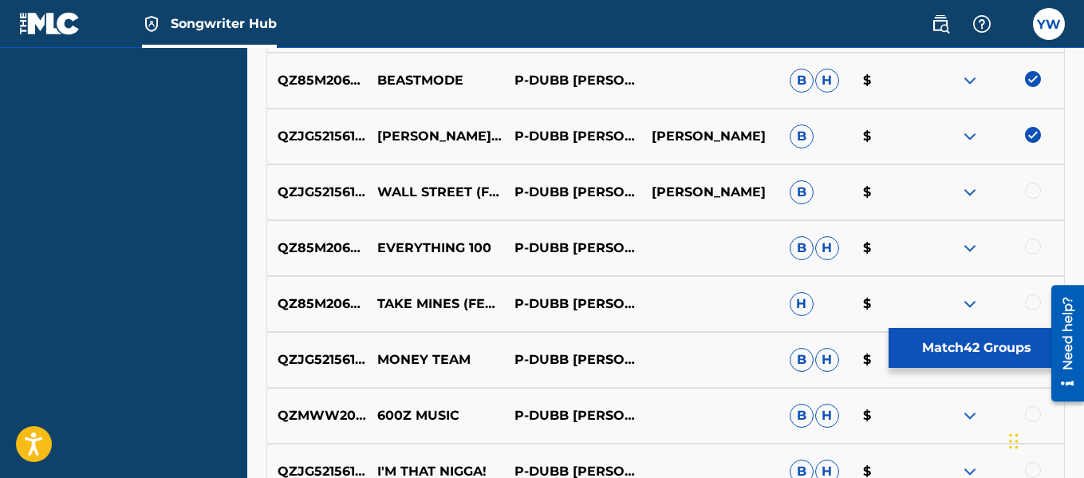
scroll to position [2885, 0]
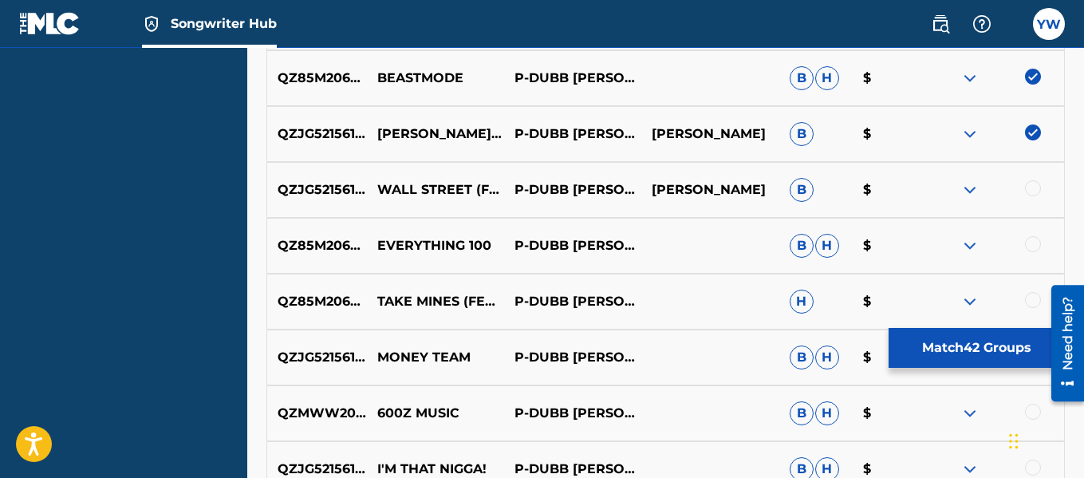
click at [1034, 187] on div at bounding box center [1033, 188] width 16 height 16
click at [1036, 239] on div at bounding box center [1033, 244] width 16 height 16
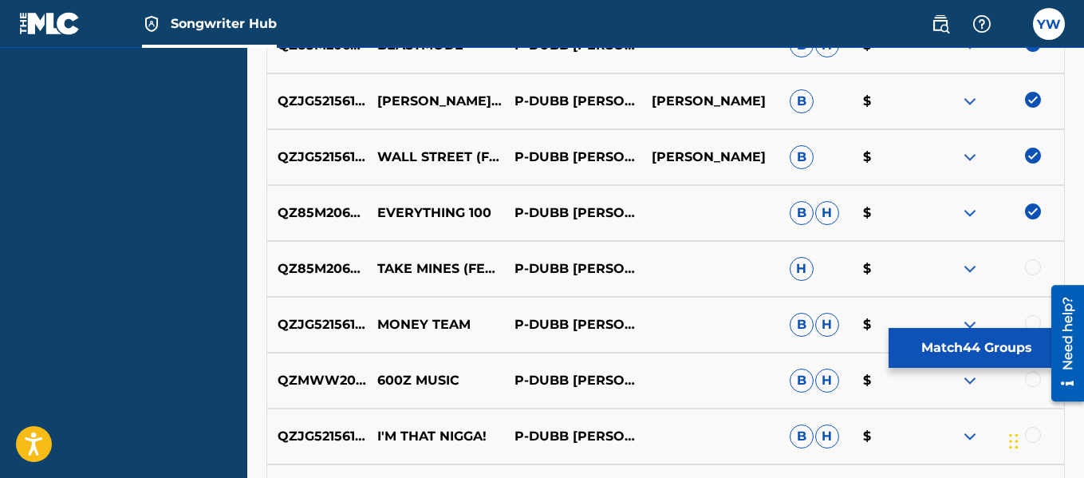
scroll to position [2981, 0]
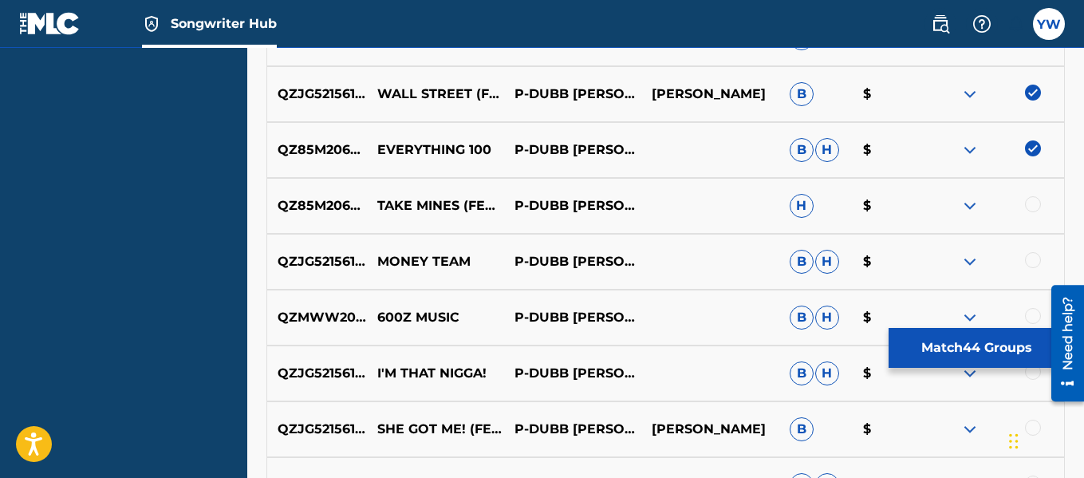
click at [1031, 198] on div at bounding box center [1033, 204] width 16 height 16
click at [1037, 261] on div at bounding box center [1033, 260] width 16 height 16
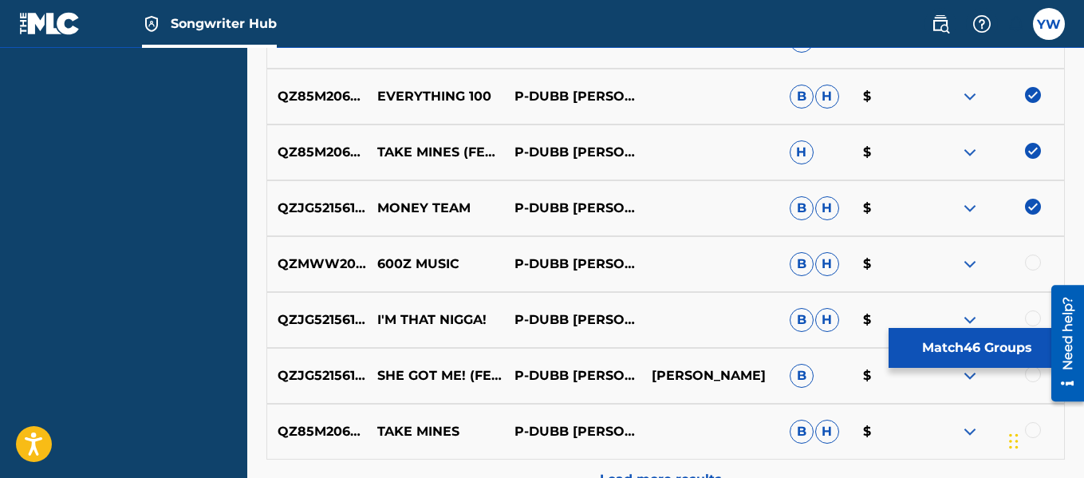
scroll to position [3067, 0]
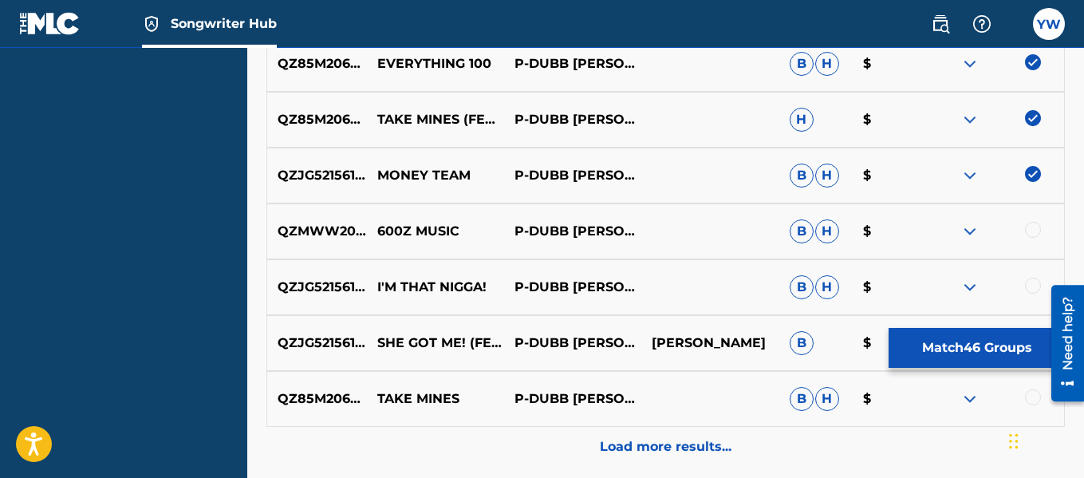
click at [1034, 226] on div at bounding box center [1033, 230] width 16 height 16
click at [1033, 283] on div at bounding box center [1033, 286] width 16 height 16
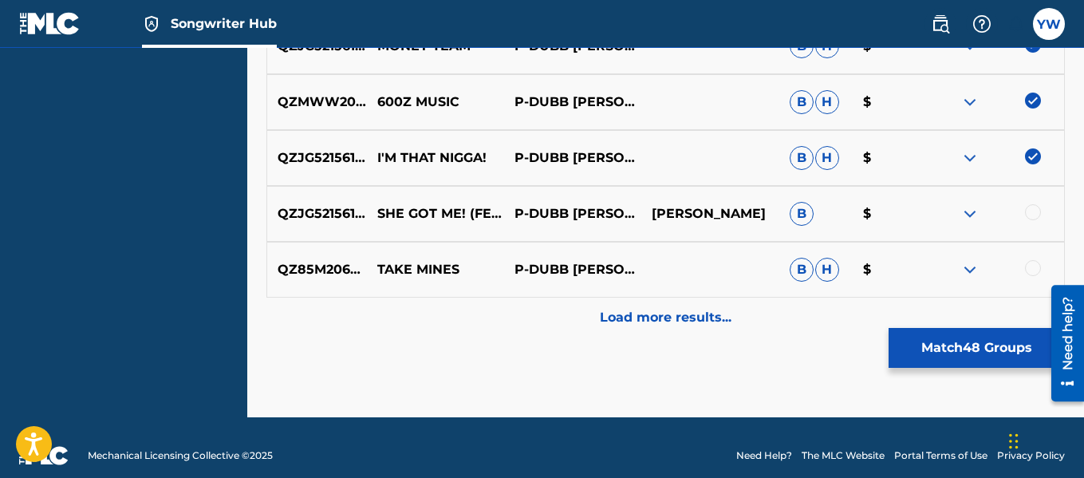
scroll to position [3201, 0]
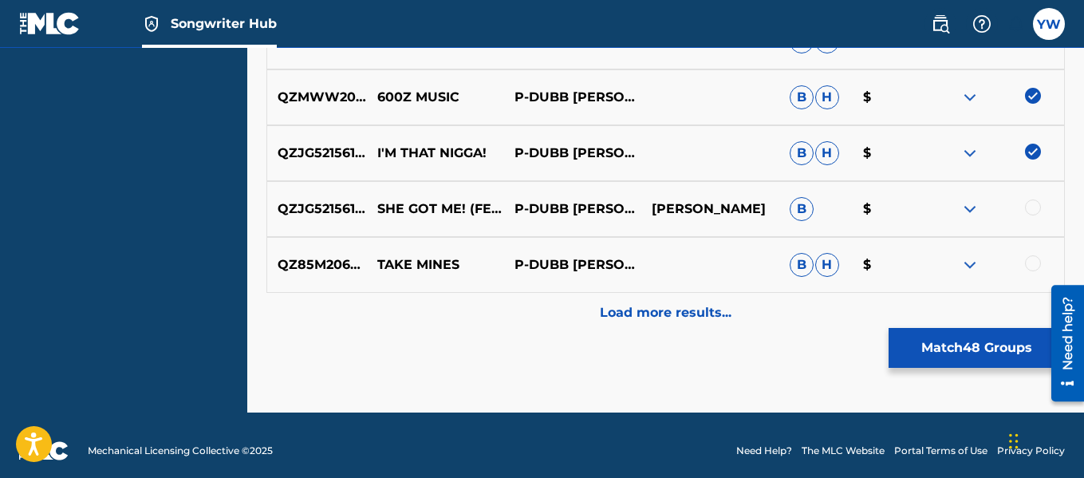
click at [1034, 205] on div at bounding box center [1033, 207] width 16 height 16
click at [1032, 260] on div at bounding box center [1033, 263] width 16 height 16
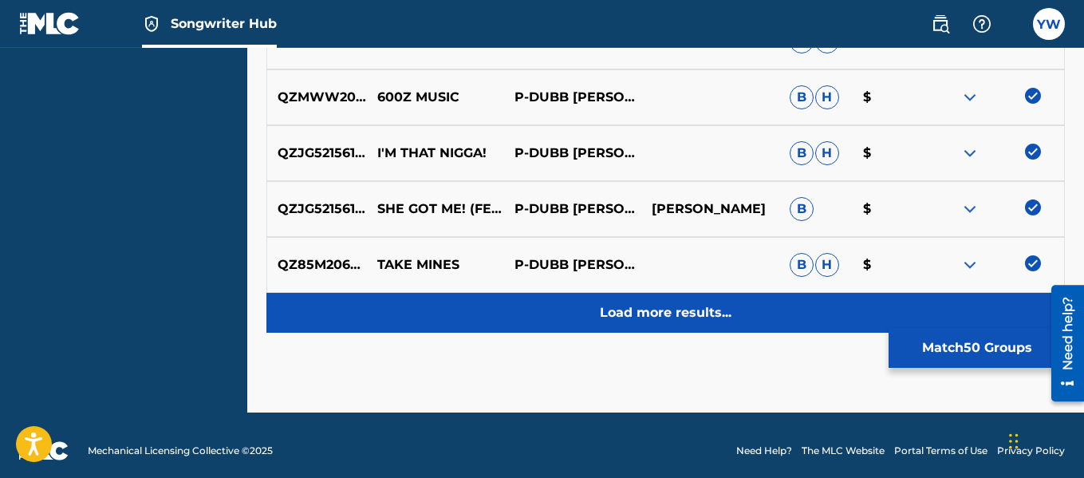
click at [699, 317] on p "Load more results..." at bounding box center [666, 312] width 132 height 19
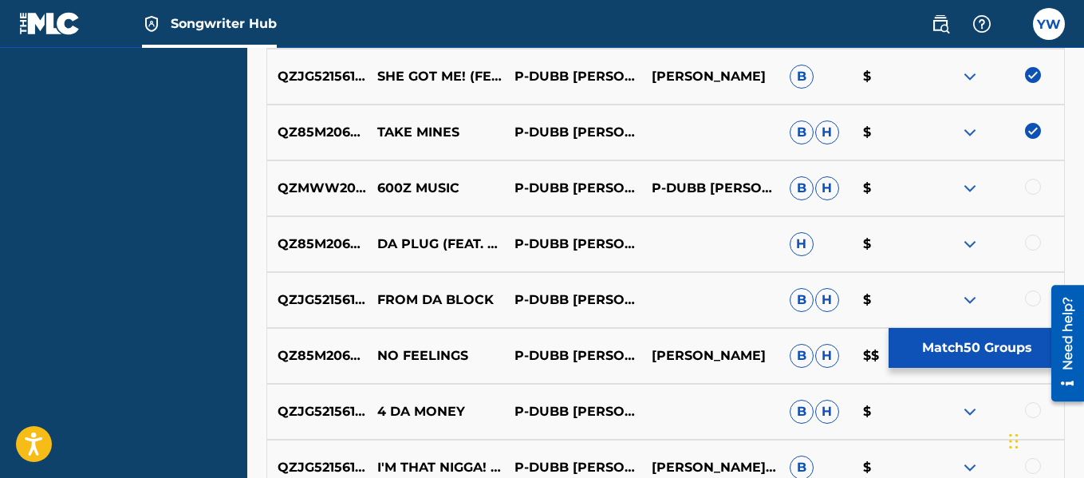
scroll to position [3336, 0]
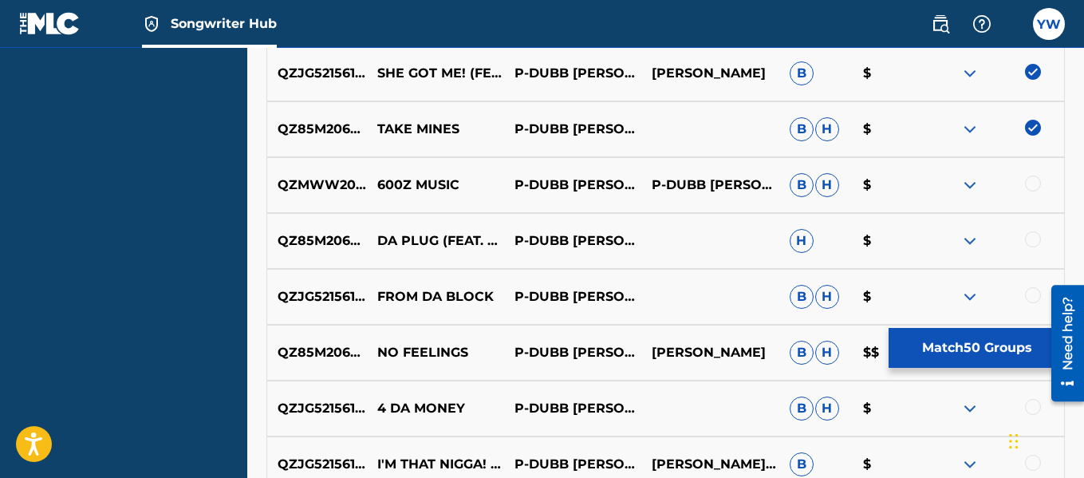
click at [1034, 186] on div at bounding box center [1033, 183] width 16 height 16
click at [1033, 234] on div at bounding box center [1033, 239] width 16 height 16
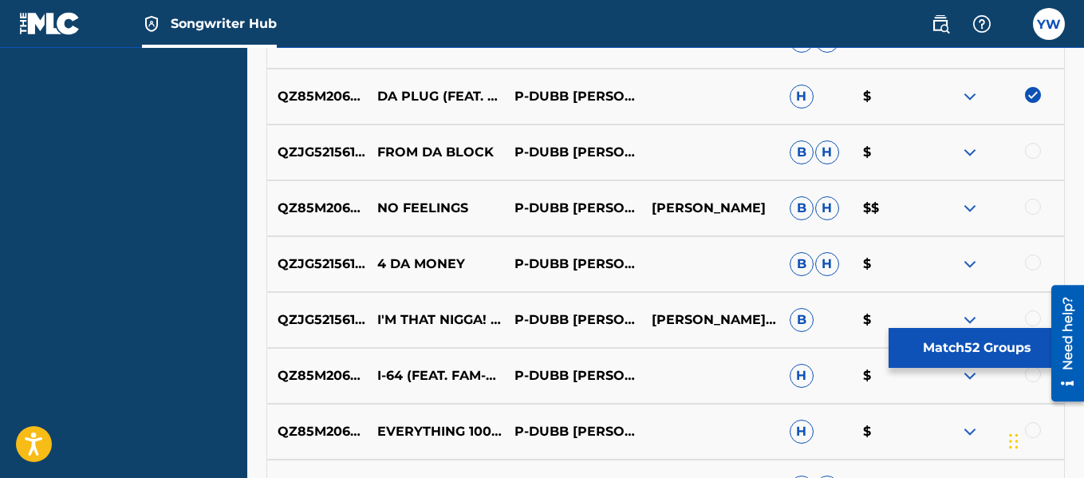
scroll to position [3487, 0]
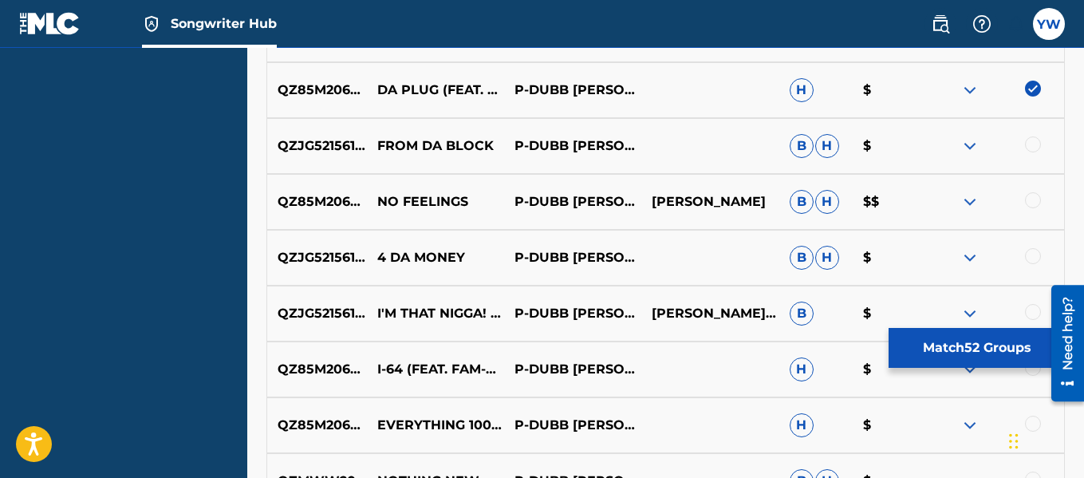
click at [1034, 152] on div at bounding box center [1033, 144] width 16 height 16
click at [1034, 194] on div at bounding box center [1033, 200] width 16 height 16
click at [1038, 262] on div at bounding box center [1033, 256] width 16 height 16
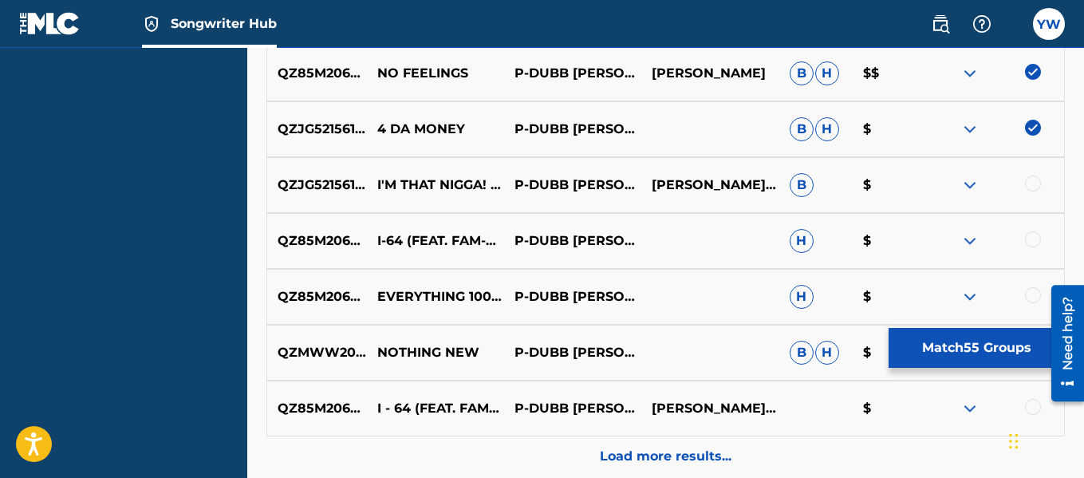
scroll to position [3622, 0]
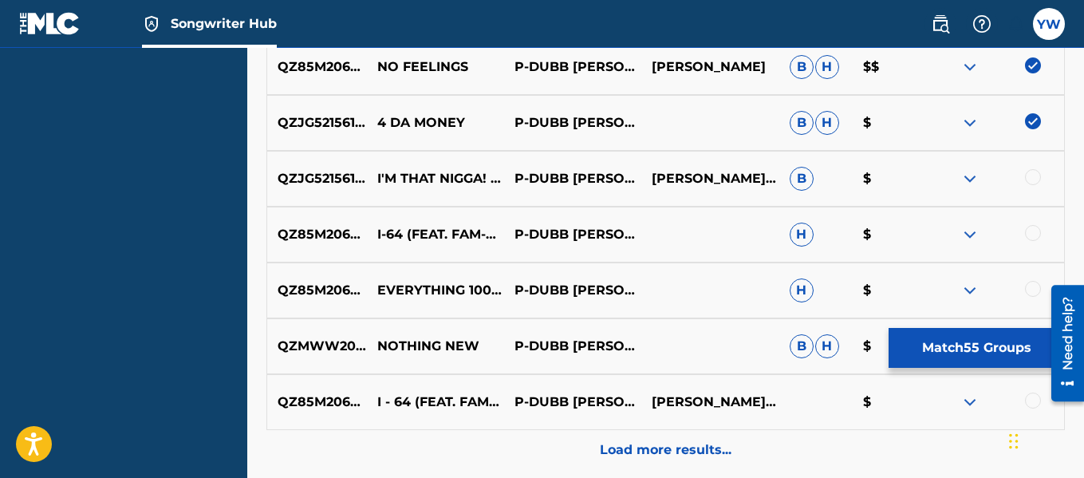
click at [1037, 179] on div at bounding box center [1033, 177] width 16 height 16
click at [1037, 233] on div at bounding box center [1033, 233] width 16 height 16
click at [1035, 289] on div at bounding box center [1033, 289] width 16 height 16
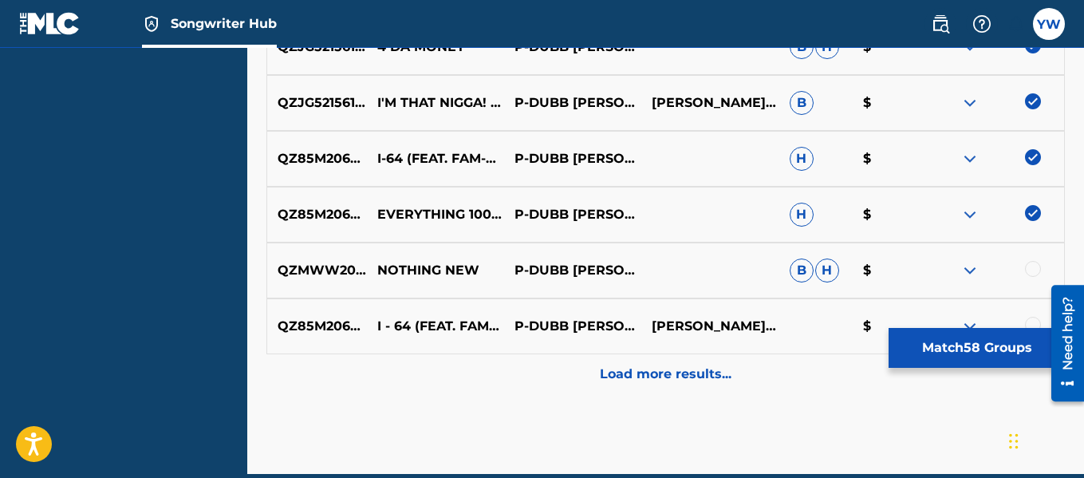
scroll to position [3715, 0]
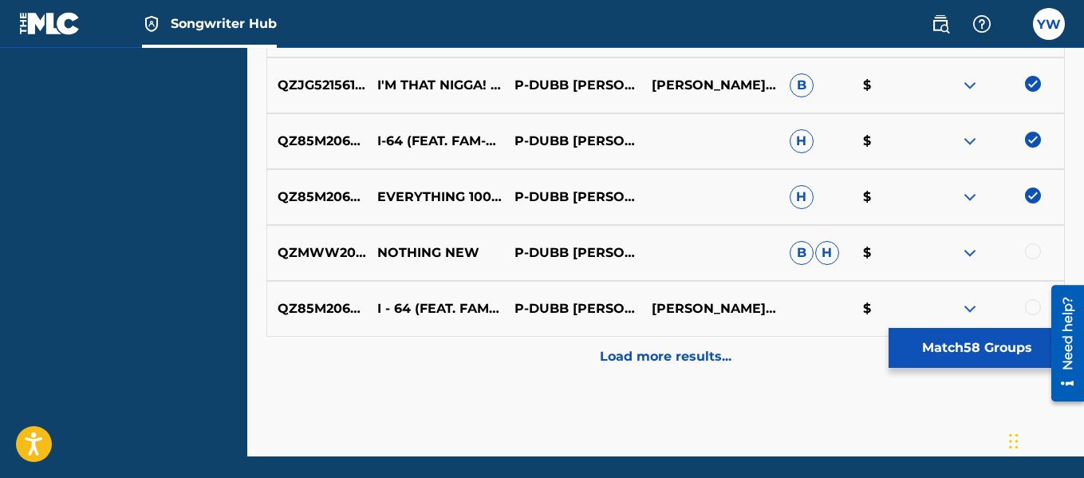
click at [1035, 243] on div at bounding box center [1033, 251] width 16 height 16
click at [1030, 312] on div at bounding box center [1033, 307] width 16 height 16
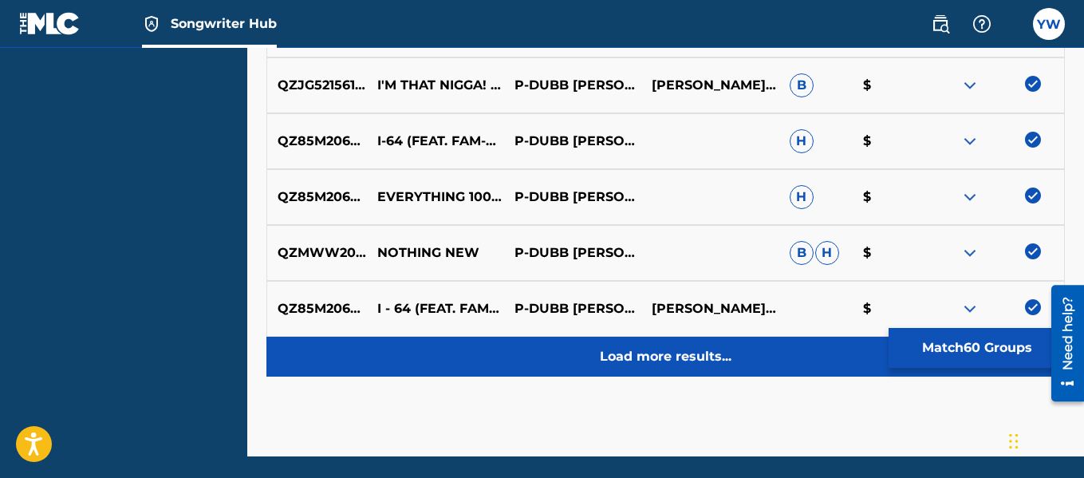
click at [698, 366] on div "Load more results..." at bounding box center [665, 357] width 798 height 40
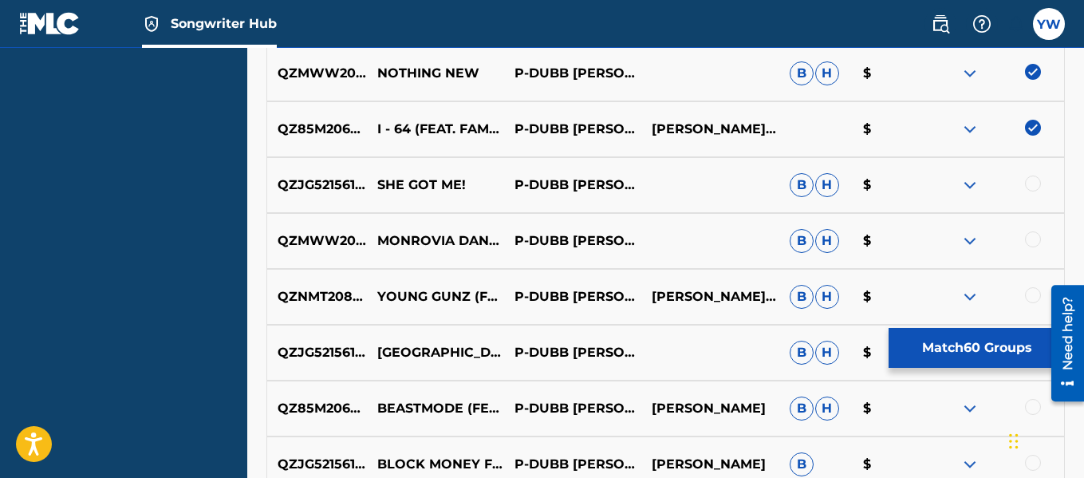
scroll to position [3909, 0]
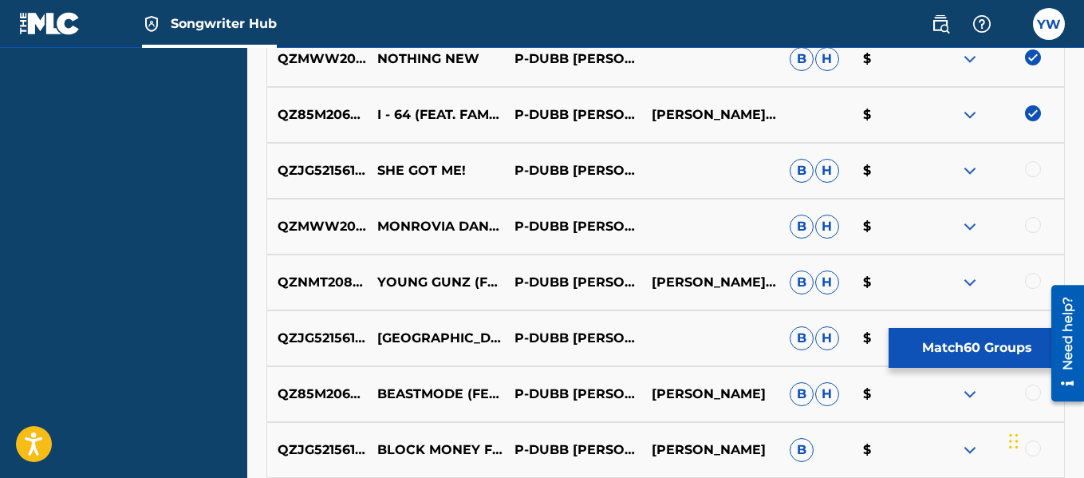
click at [1030, 171] on div at bounding box center [1033, 169] width 16 height 16
click at [1033, 223] on div at bounding box center [1033, 225] width 16 height 16
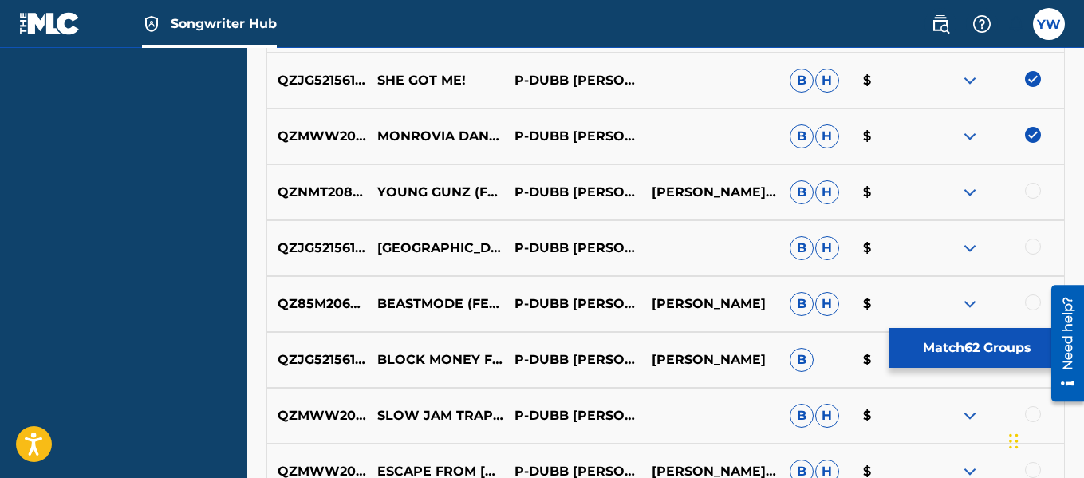
scroll to position [4020, 0]
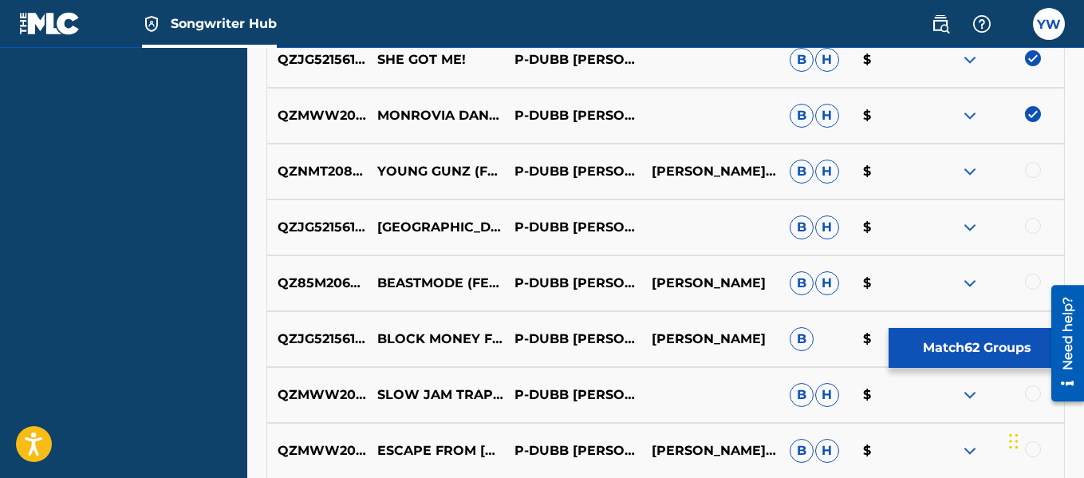
click at [1026, 167] on div at bounding box center [1033, 170] width 16 height 16
click at [1026, 227] on div at bounding box center [1033, 226] width 16 height 16
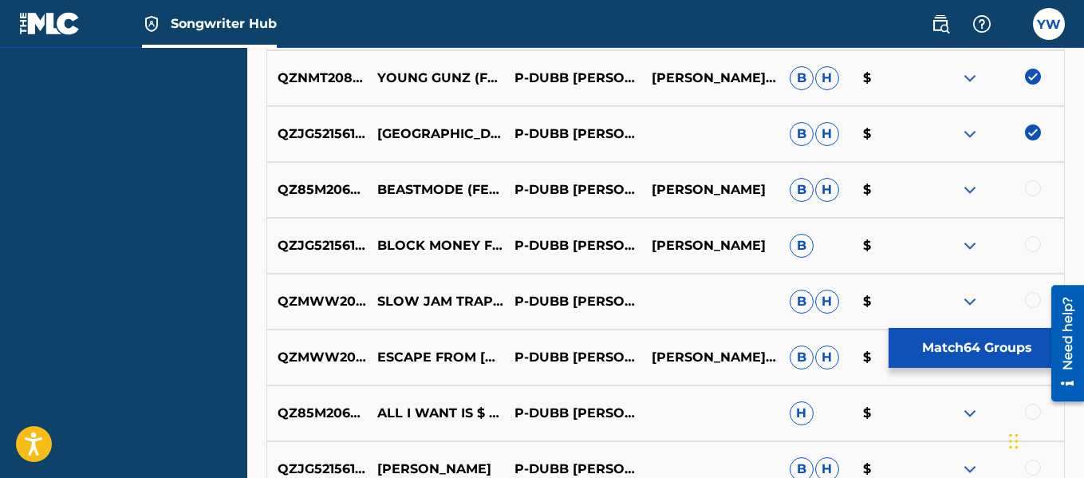
scroll to position [4151, 0]
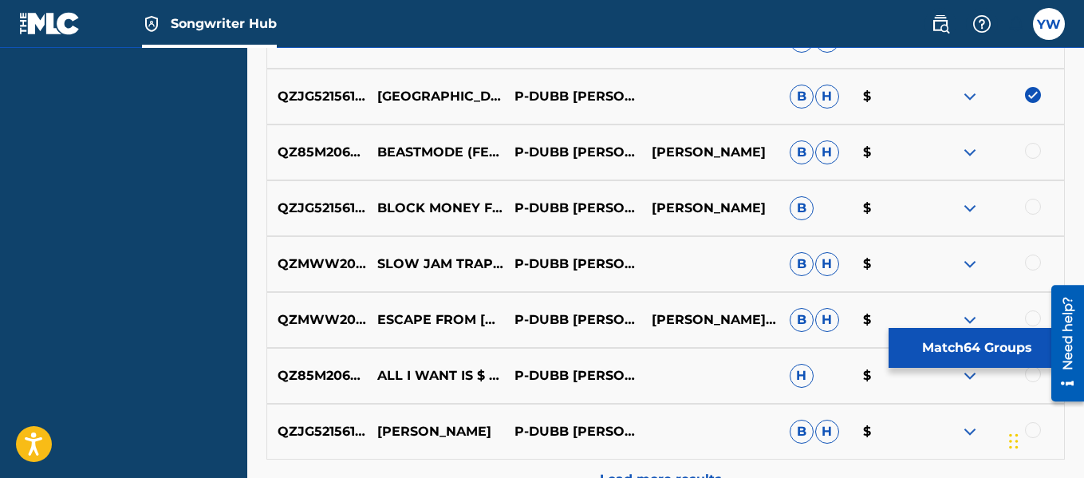
click at [1036, 157] on div at bounding box center [1033, 151] width 16 height 16
click at [1035, 211] on div at bounding box center [1033, 207] width 16 height 16
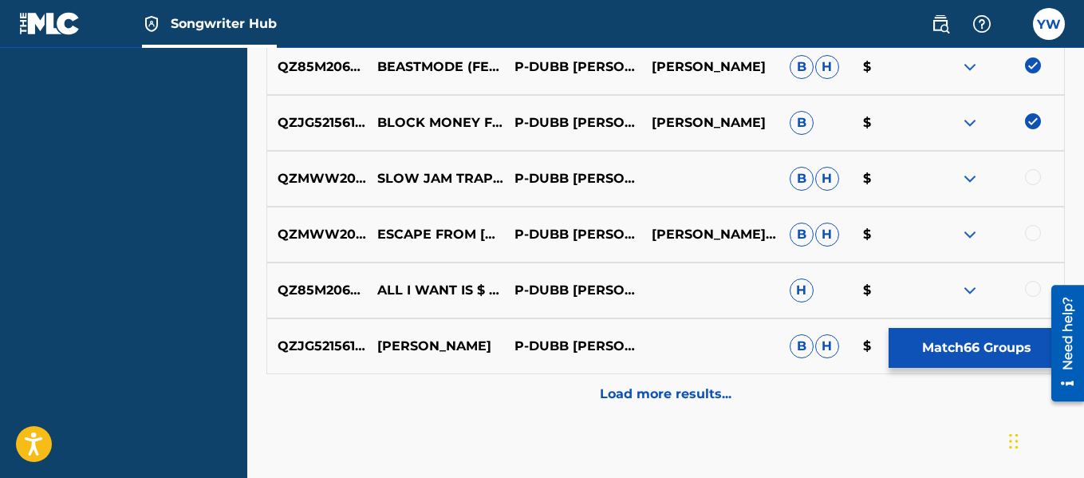
scroll to position [4246, 0]
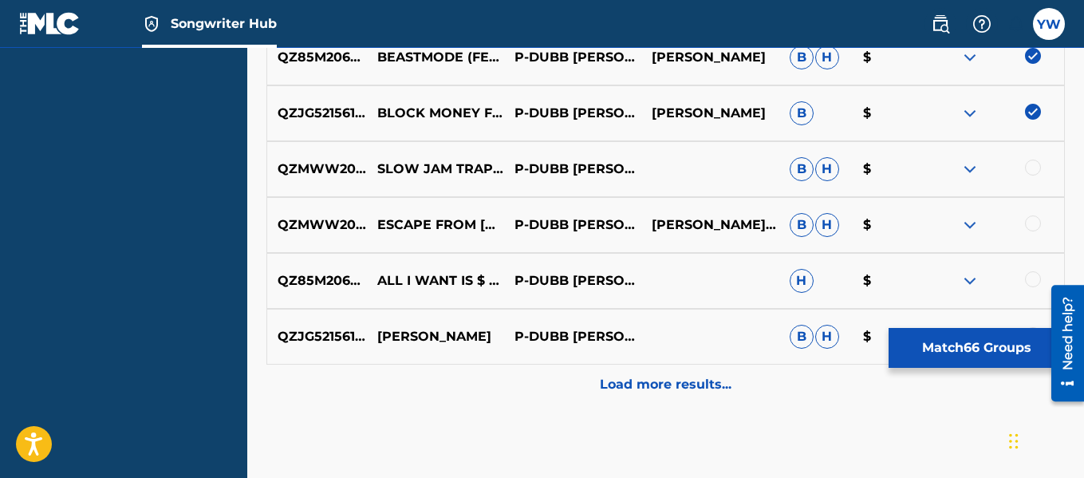
click at [1037, 164] on div at bounding box center [1033, 168] width 16 height 16
click at [1039, 223] on div at bounding box center [1033, 223] width 16 height 16
click at [1031, 280] on div at bounding box center [1033, 279] width 16 height 16
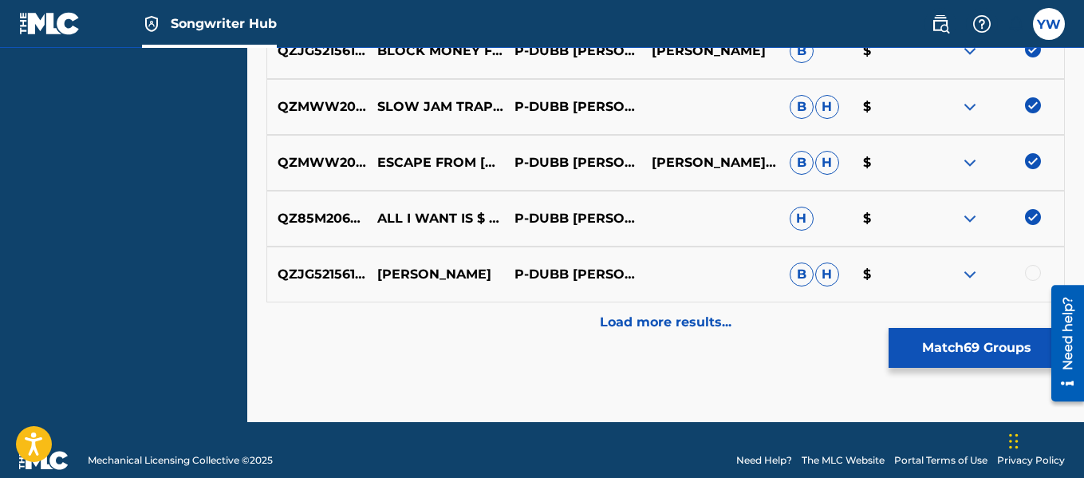
scroll to position [4328, 0]
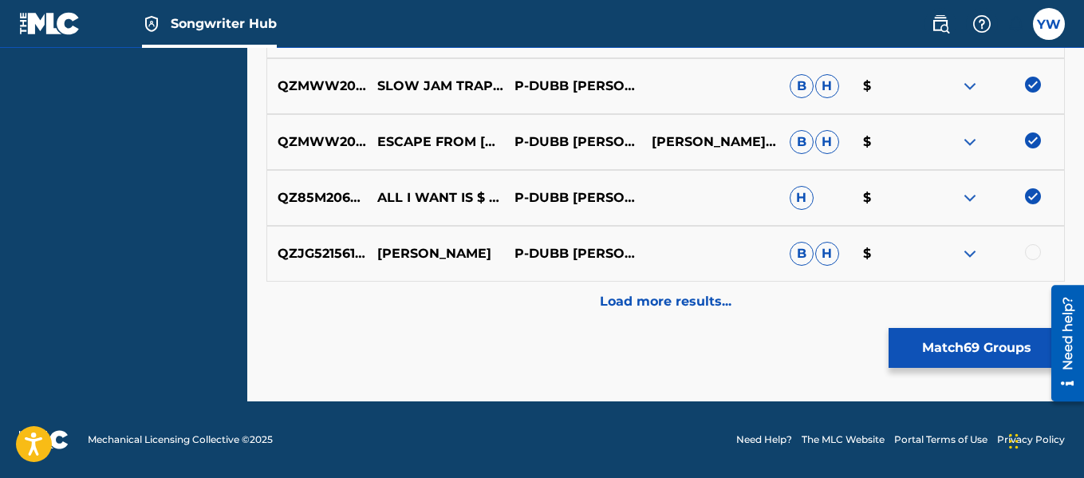
click at [1035, 249] on div at bounding box center [1033, 252] width 16 height 16
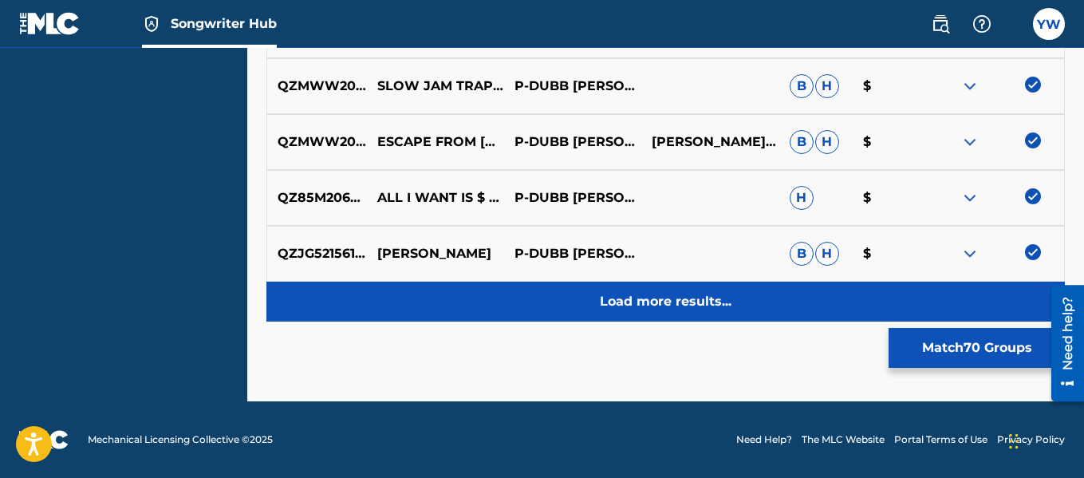
click at [707, 307] on p "Load more results..." at bounding box center [666, 301] width 132 height 19
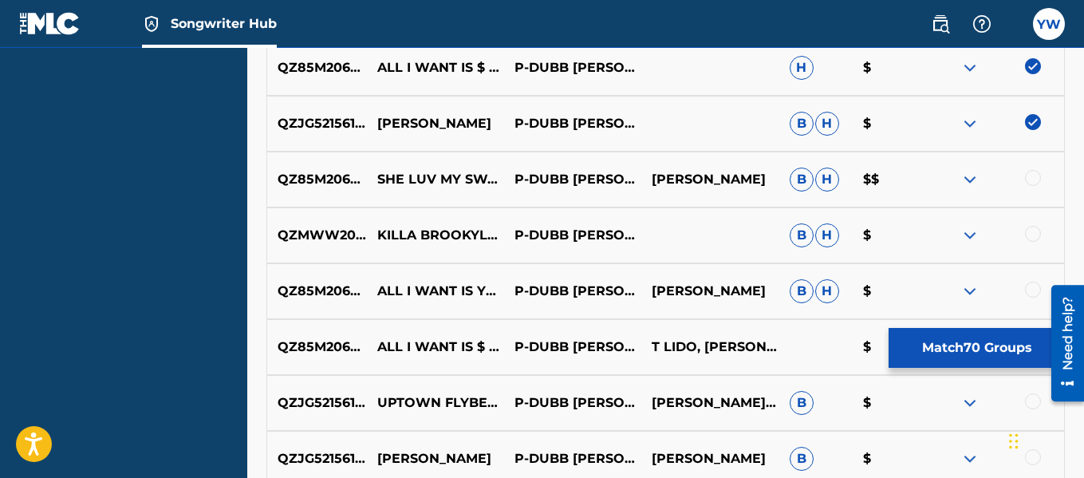
scroll to position [4471, 0]
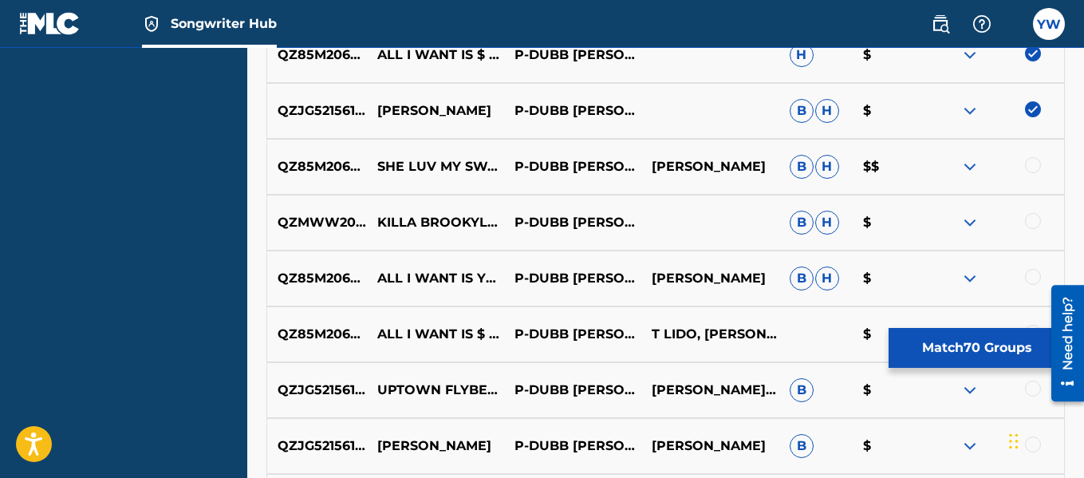
click at [1033, 166] on div at bounding box center [1033, 165] width 16 height 16
click at [1030, 227] on div at bounding box center [1033, 221] width 16 height 16
click at [1030, 282] on div at bounding box center [1033, 277] width 16 height 16
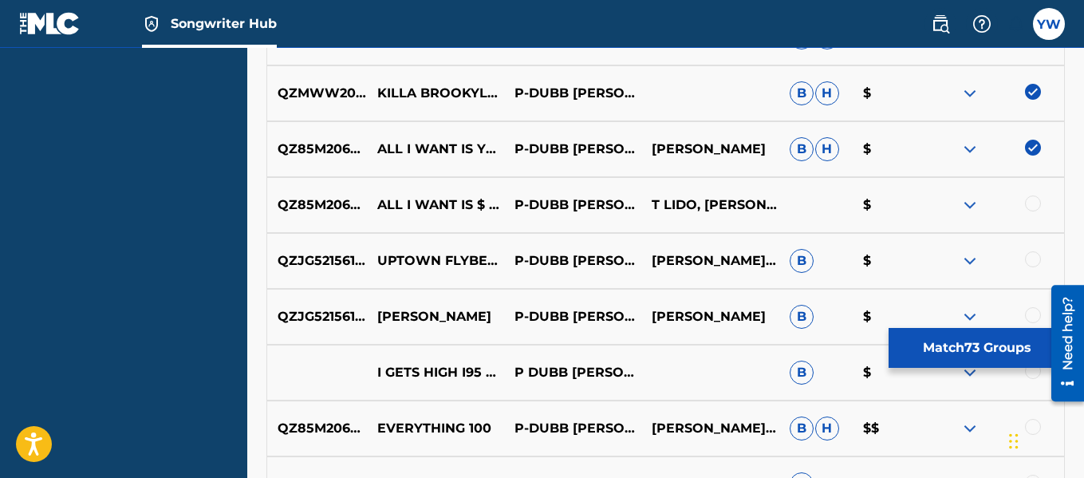
scroll to position [4603, 0]
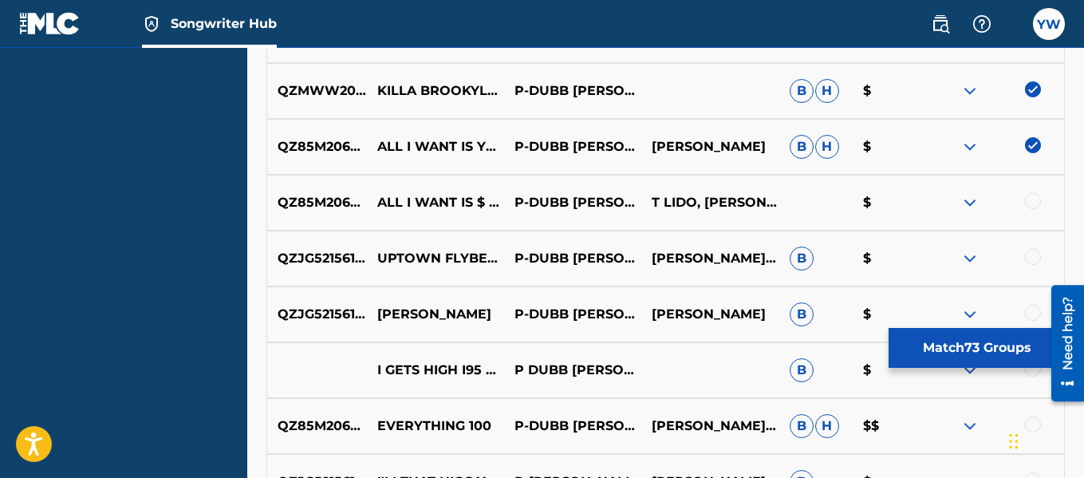
click at [1030, 203] on div at bounding box center [1033, 201] width 16 height 16
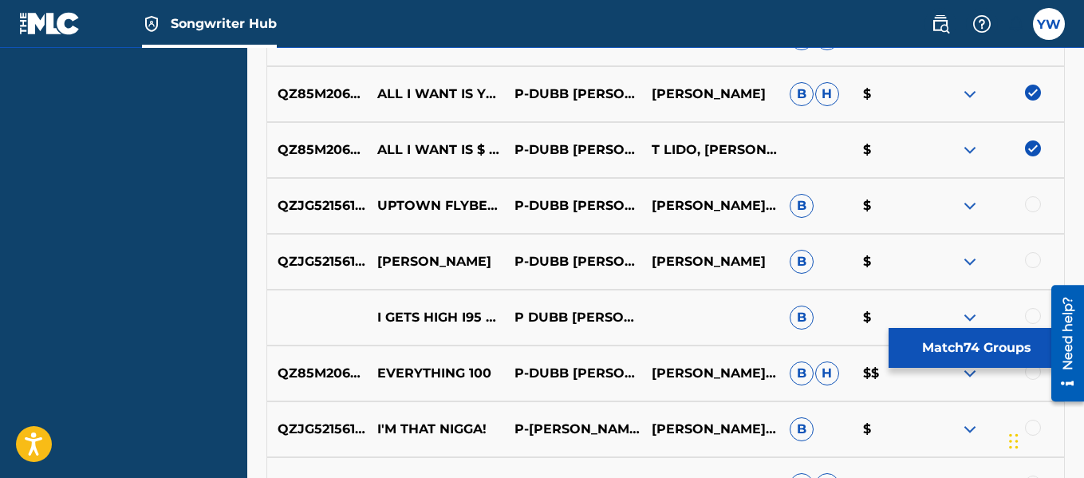
scroll to position [4660, 0]
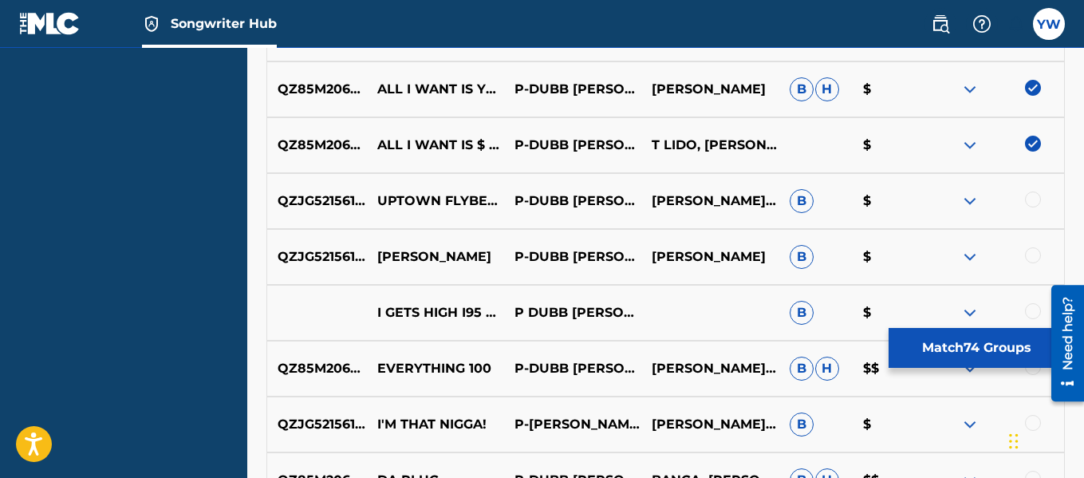
click at [1039, 206] on div at bounding box center [995, 200] width 137 height 19
click at [1031, 258] on div at bounding box center [1033, 255] width 16 height 16
click at [1030, 202] on div at bounding box center [1033, 199] width 16 height 16
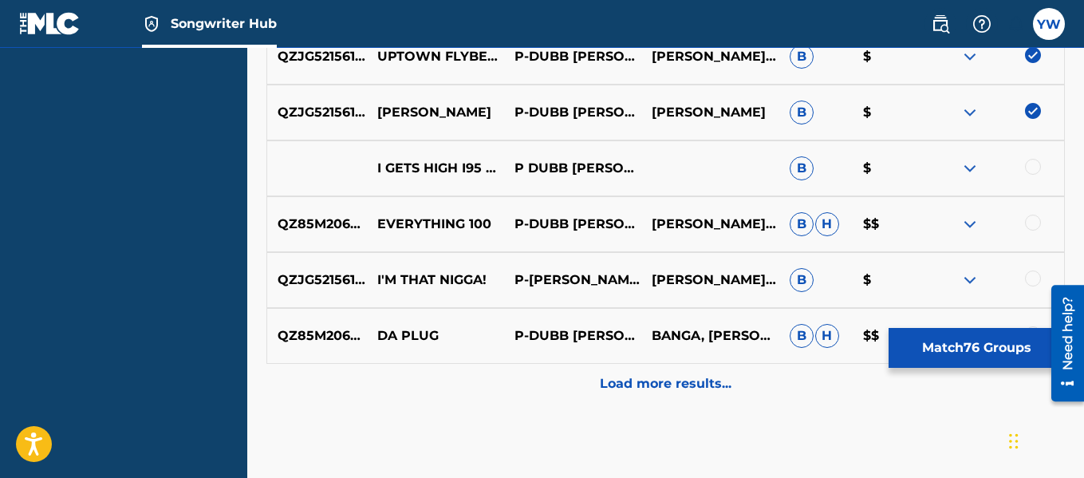
scroll to position [4811, 0]
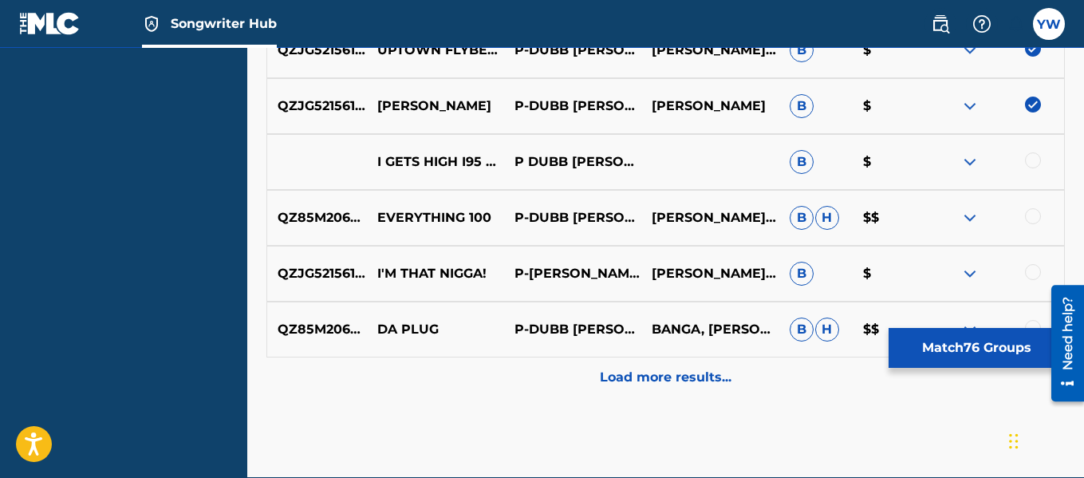
click at [1039, 164] on div at bounding box center [1033, 160] width 16 height 16
click at [1035, 216] on div at bounding box center [1033, 216] width 16 height 16
click at [1026, 275] on div at bounding box center [1033, 272] width 16 height 16
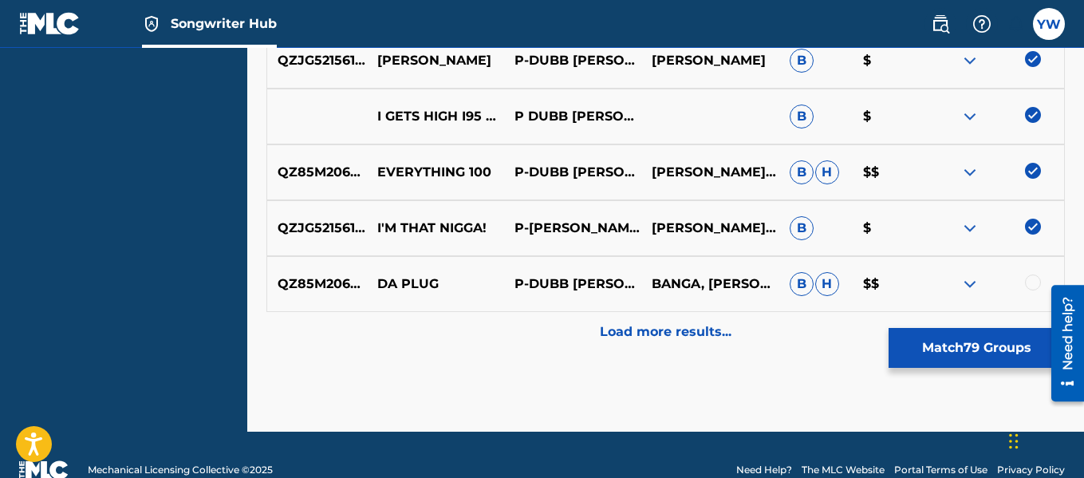
scroll to position [4887, 0]
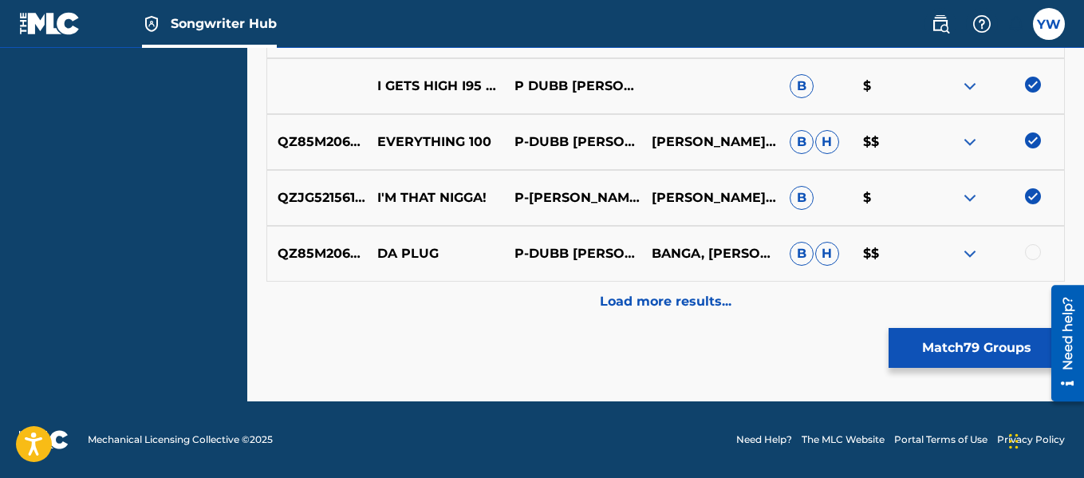
click at [1034, 254] on div at bounding box center [1033, 252] width 16 height 16
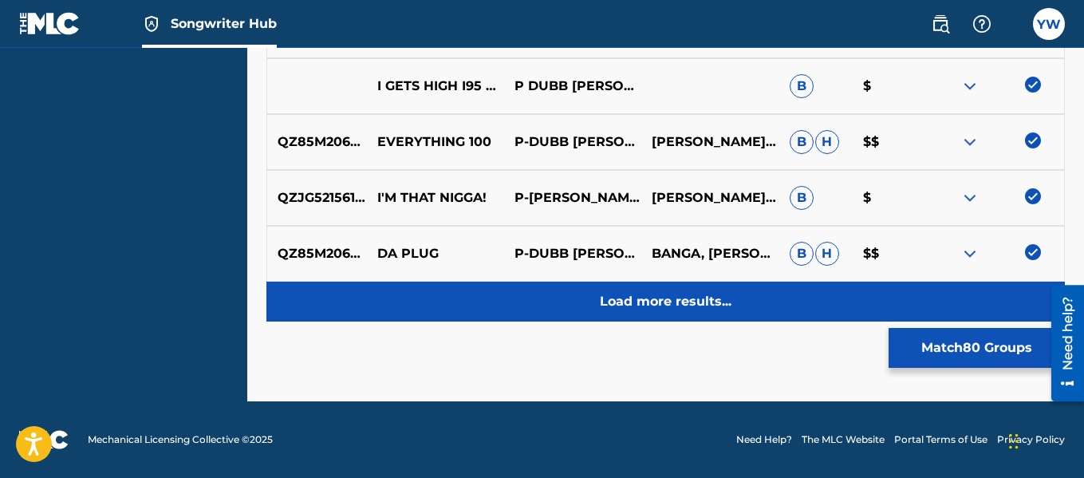
click at [700, 302] on p "Load more results..." at bounding box center [666, 301] width 132 height 19
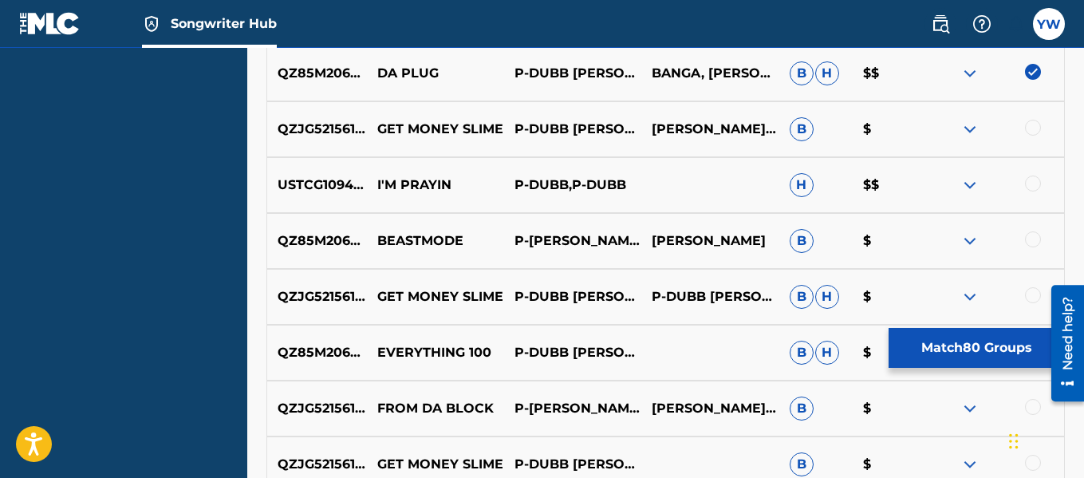
scroll to position [5081, 0]
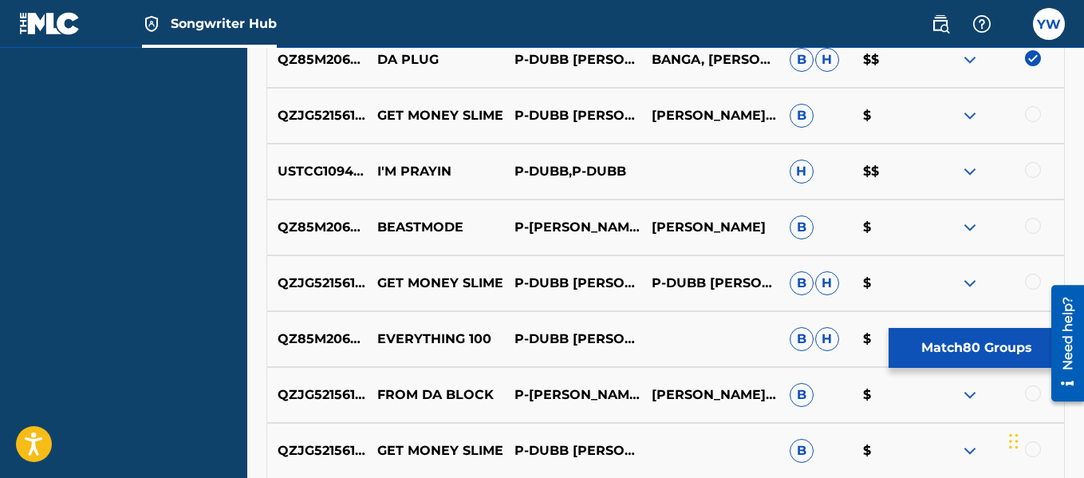
click at [1030, 120] on div at bounding box center [1033, 114] width 16 height 16
click at [1038, 169] on div at bounding box center [1033, 170] width 16 height 16
click at [1038, 231] on div at bounding box center [1033, 226] width 16 height 16
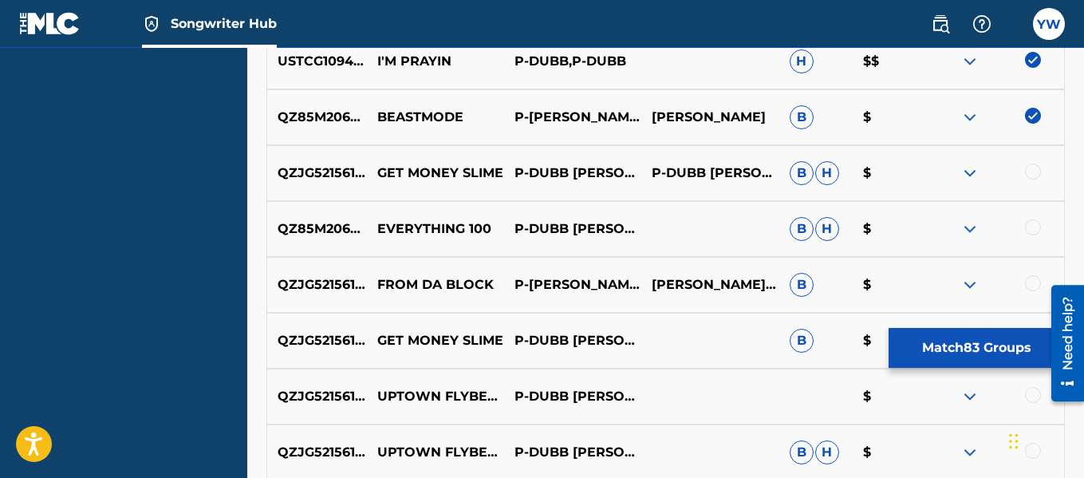
scroll to position [5201, 0]
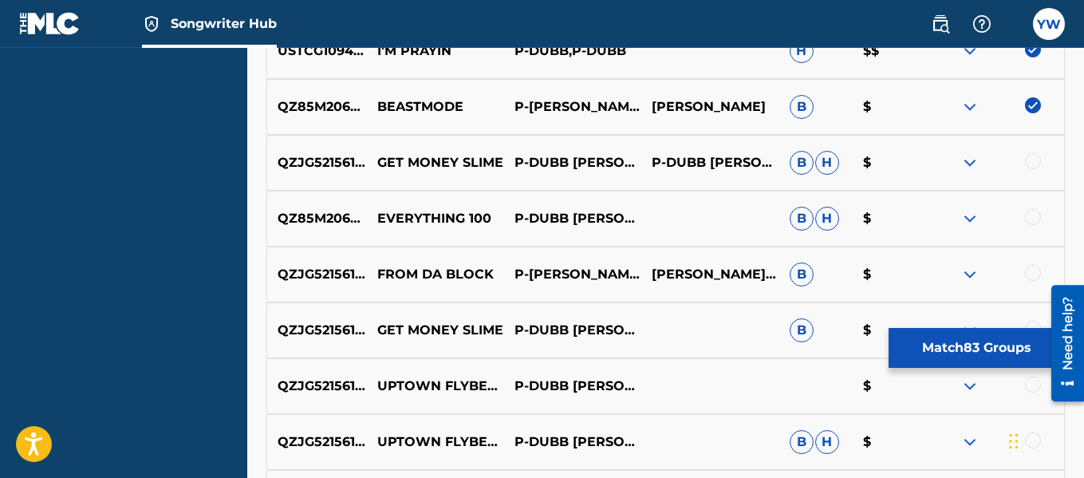
click at [1035, 163] on div at bounding box center [1033, 161] width 16 height 16
click at [1035, 223] on div at bounding box center [1033, 217] width 16 height 16
click at [1030, 277] on div at bounding box center [1033, 273] width 16 height 16
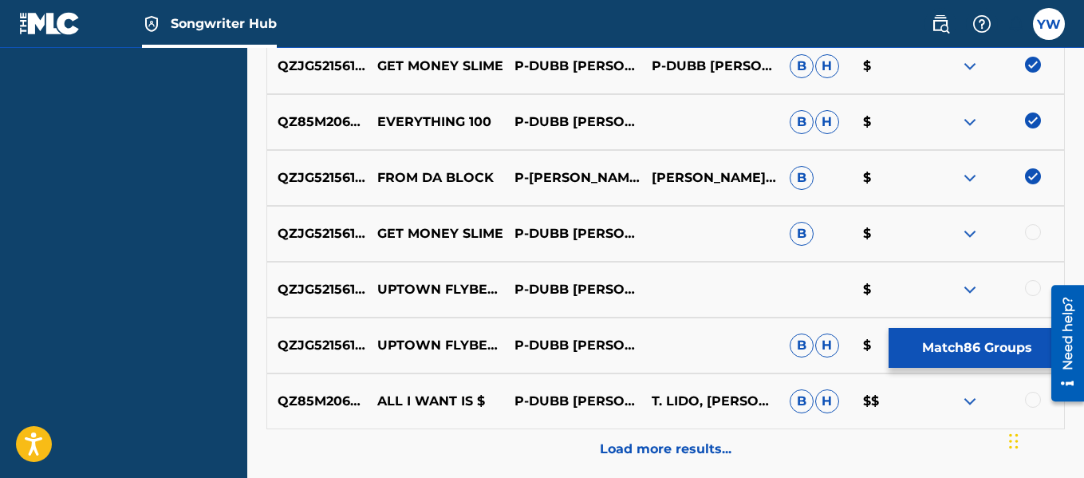
scroll to position [5300, 0]
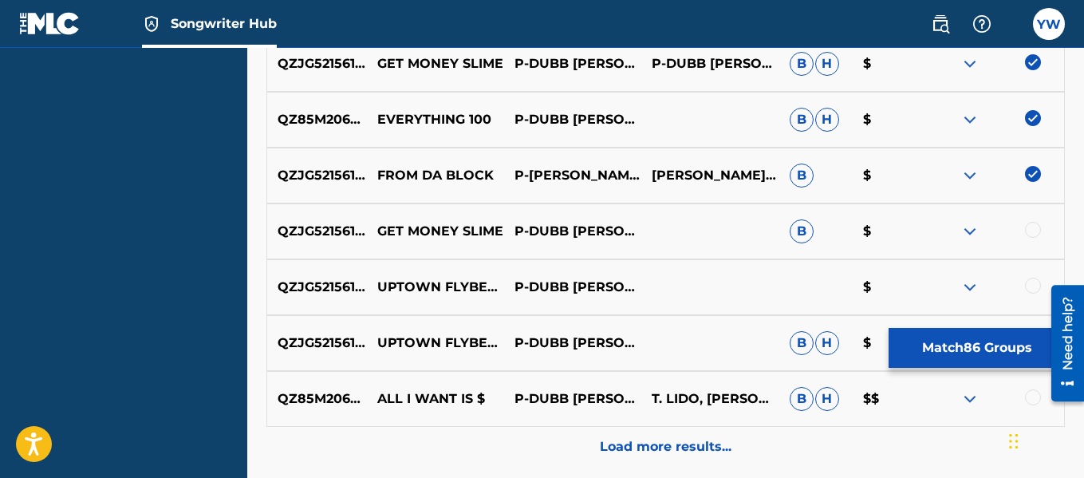
click at [1034, 228] on div at bounding box center [1033, 230] width 16 height 16
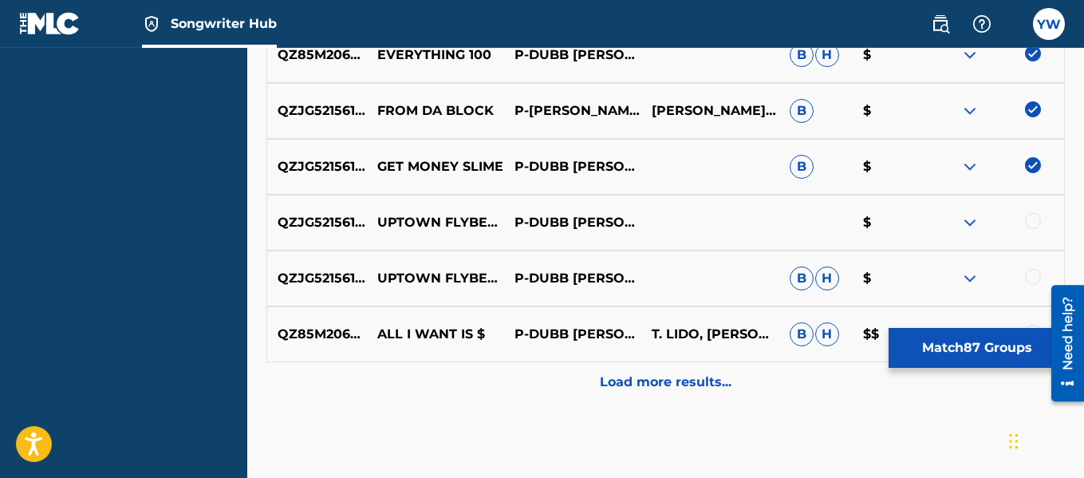
scroll to position [5369, 0]
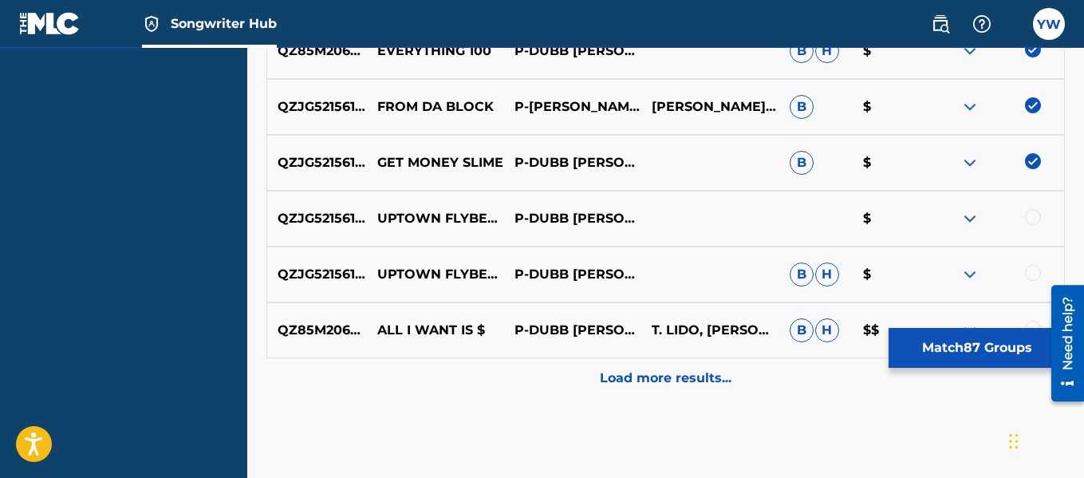
click at [1035, 215] on div at bounding box center [1033, 217] width 16 height 16
click at [1031, 269] on div at bounding box center [1033, 273] width 16 height 16
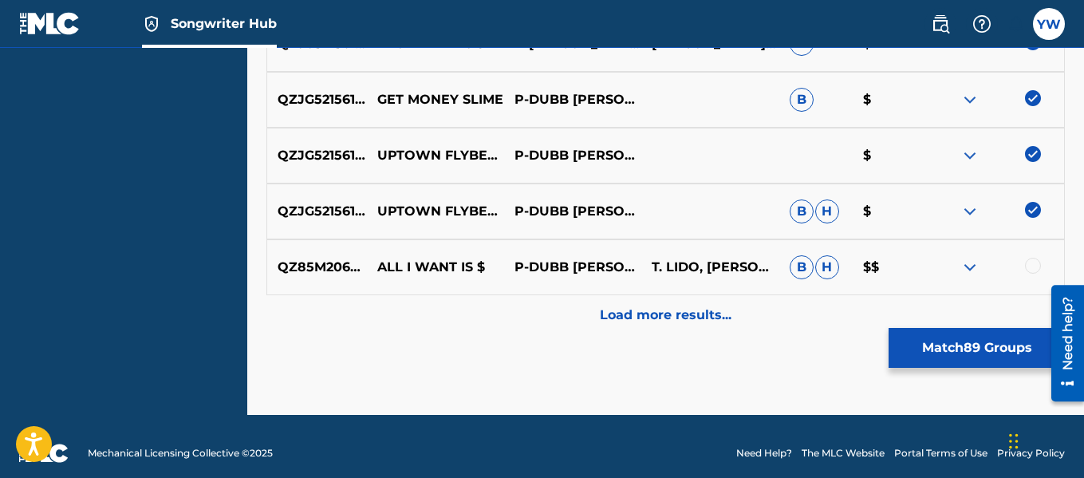
scroll to position [5443, 0]
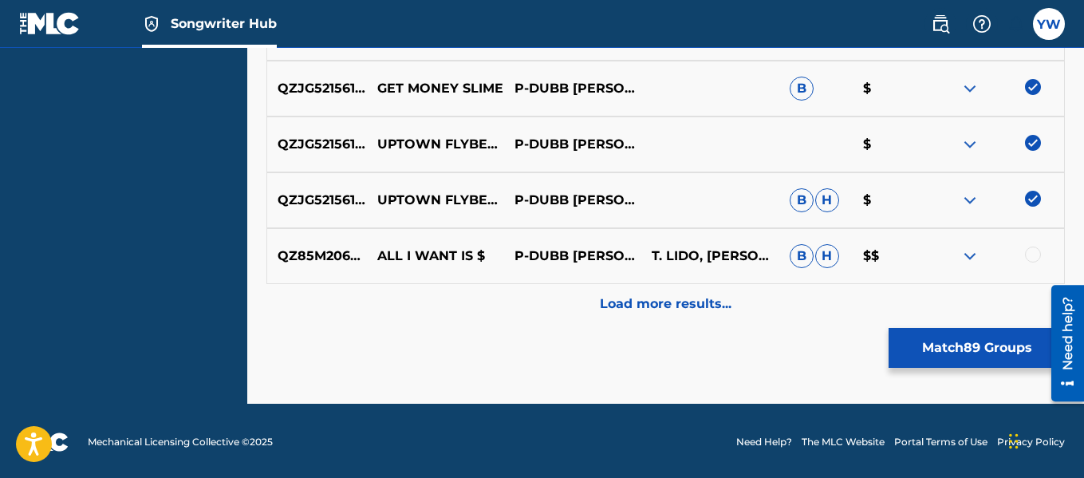
click at [1033, 253] on div at bounding box center [1033, 254] width 16 height 16
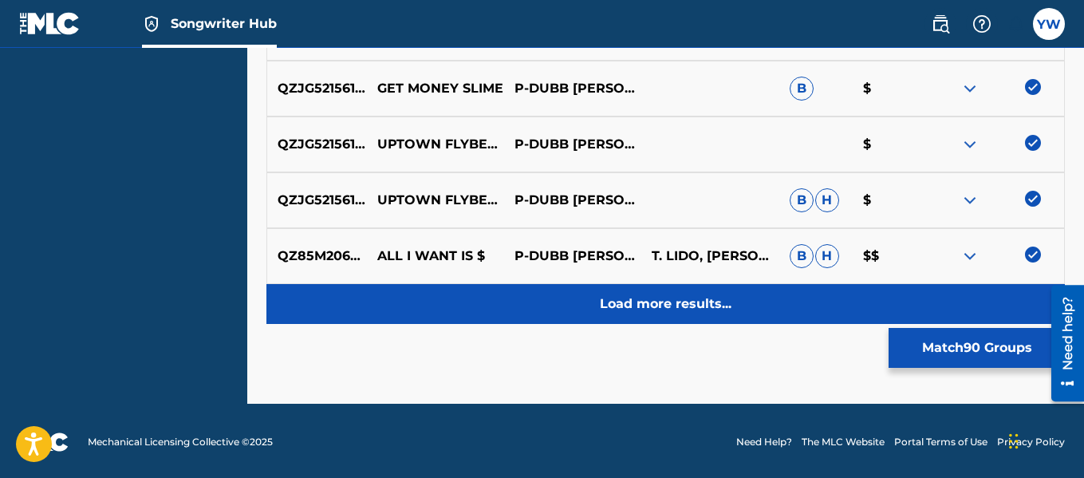
click at [713, 317] on div "Load more results..." at bounding box center [665, 304] width 798 height 40
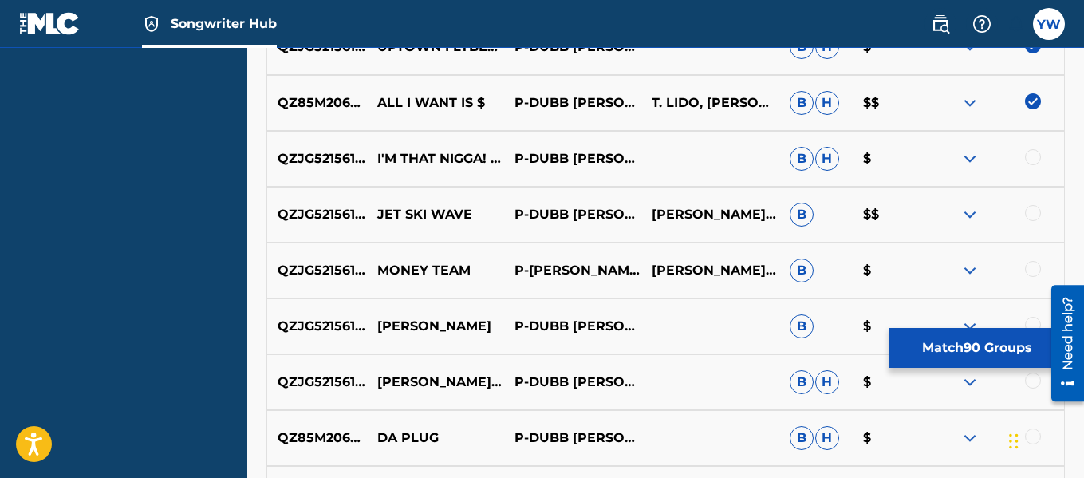
scroll to position [5608, 0]
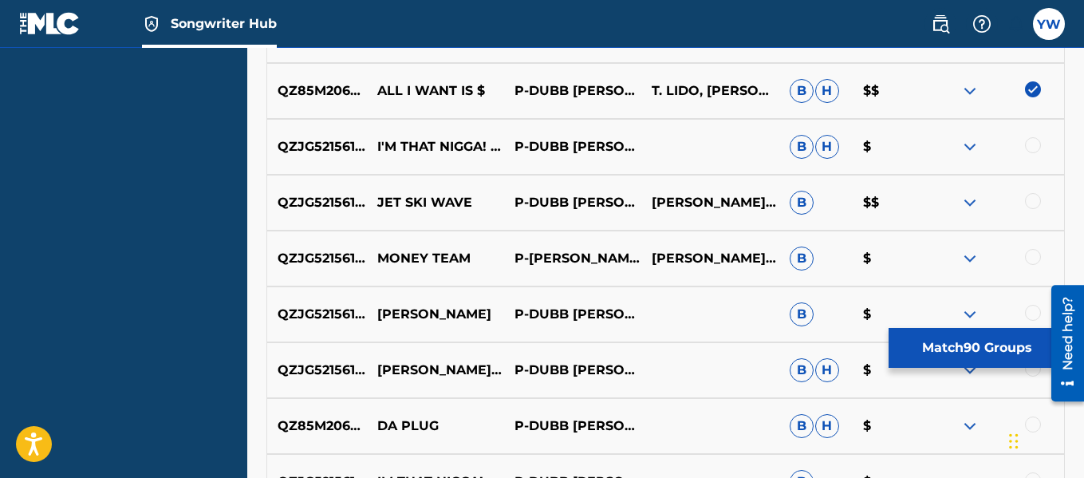
click at [1035, 144] on div at bounding box center [1033, 145] width 16 height 16
click at [1035, 201] on div at bounding box center [1033, 201] width 16 height 16
click at [1033, 258] on div at bounding box center [1033, 257] width 16 height 16
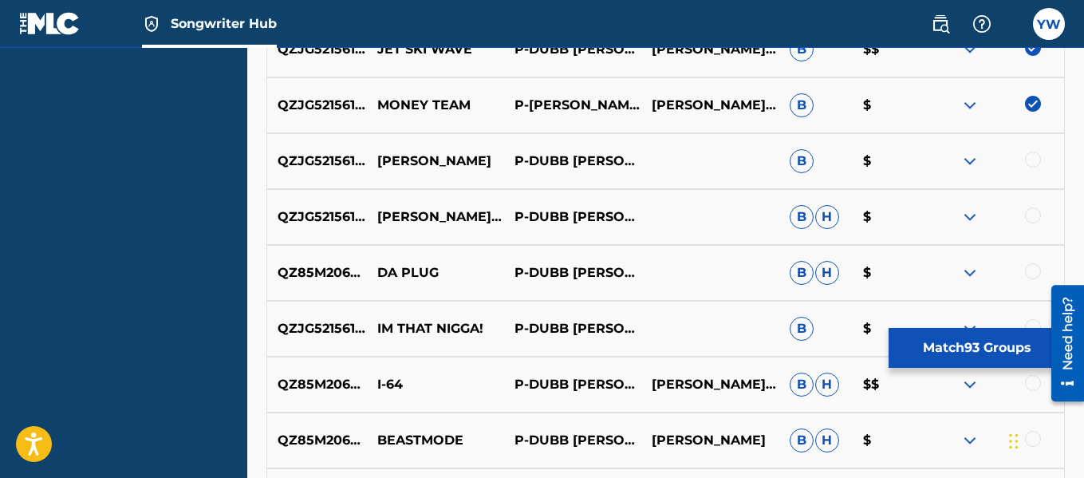
scroll to position [5779, 0]
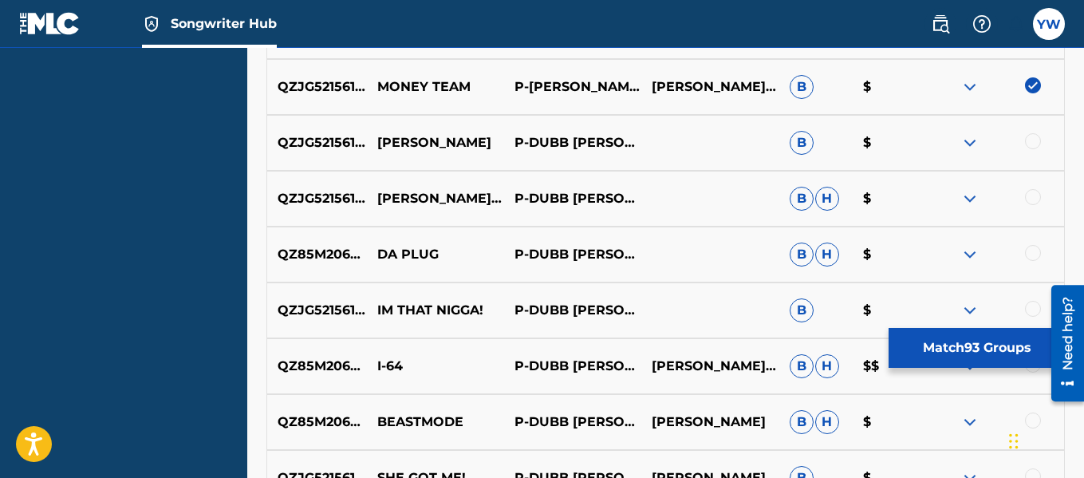
click at [1036, 140] on div at bounding box center [1033, 141] width 16 height 16
click at [1035, 194] on div at bounding box center [1033, 197] width 16 height 16
click at [1038, 255] on div at bounding box center [1033, 253] width 16 height 16
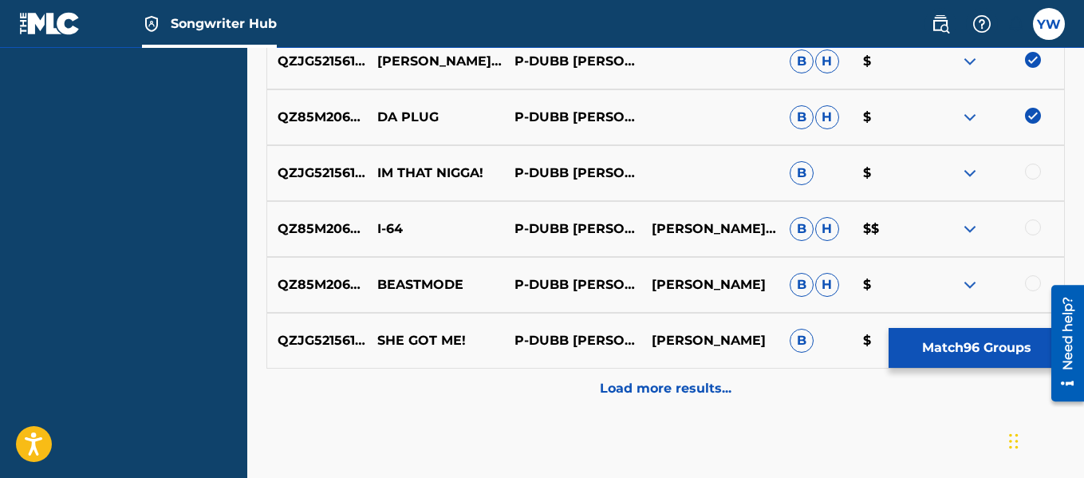
scroll to position [5962, 0]
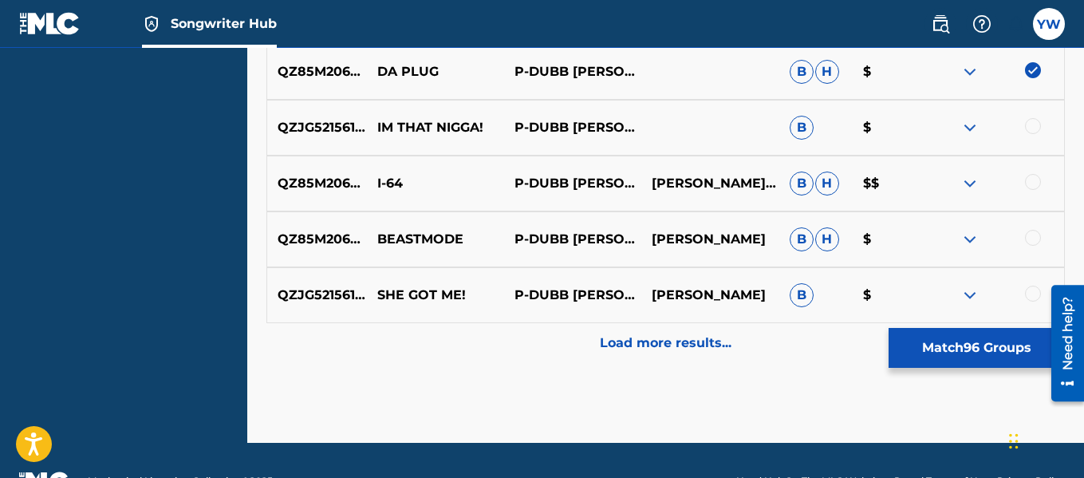
click at [1035, 128] on div at bounding box center [1033, 126] width 16 height 16
click at [1035, 181] on div at bounding box center [1033, 182] width 16 height 16
click at [1031, 231] on div at bounding box center [1033, 238] width 16 height 16
click at [1034, 292] on div at bounding box center [1033, 294] width 16 height 16
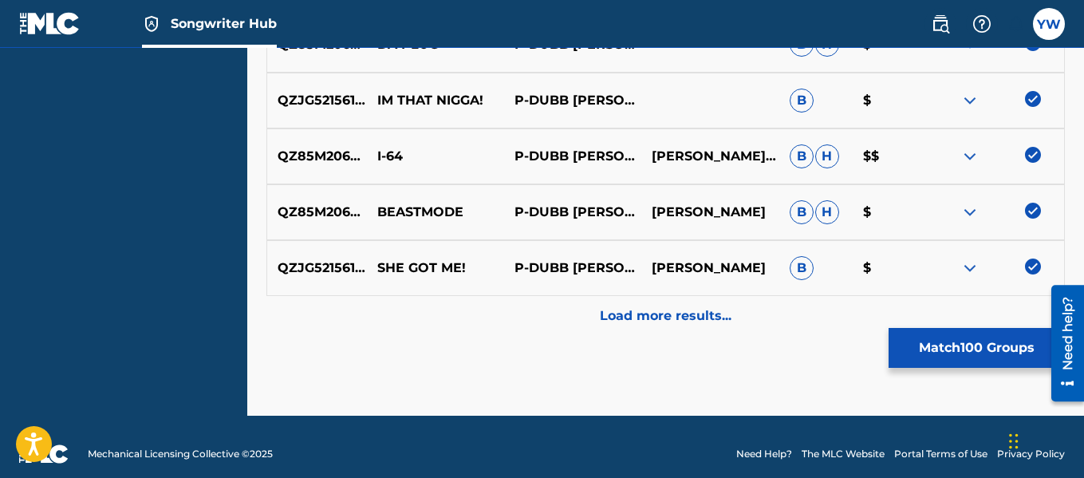
scroll to position [6003, 0]
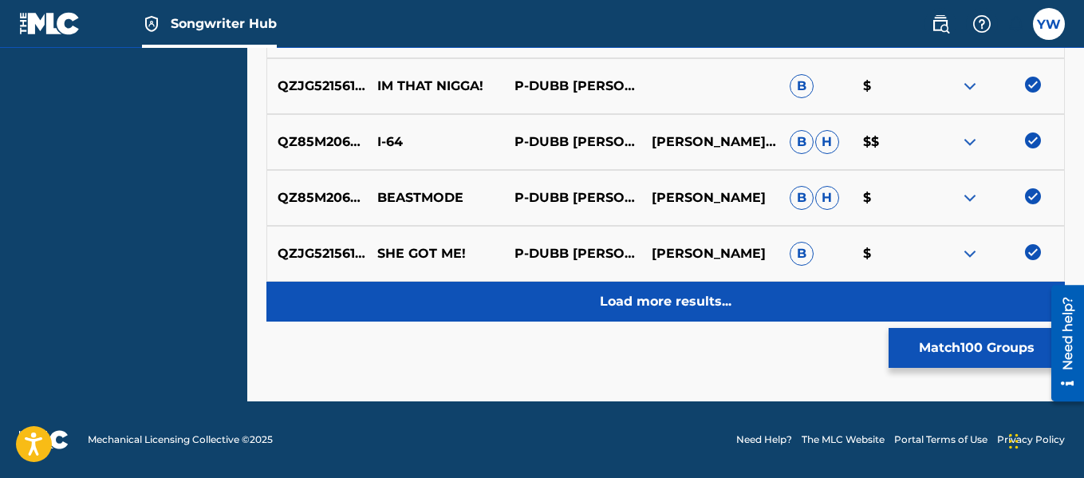
click at [702, 306] on p "Load more results..." at bounding box center [666, 301] width 132 height 19
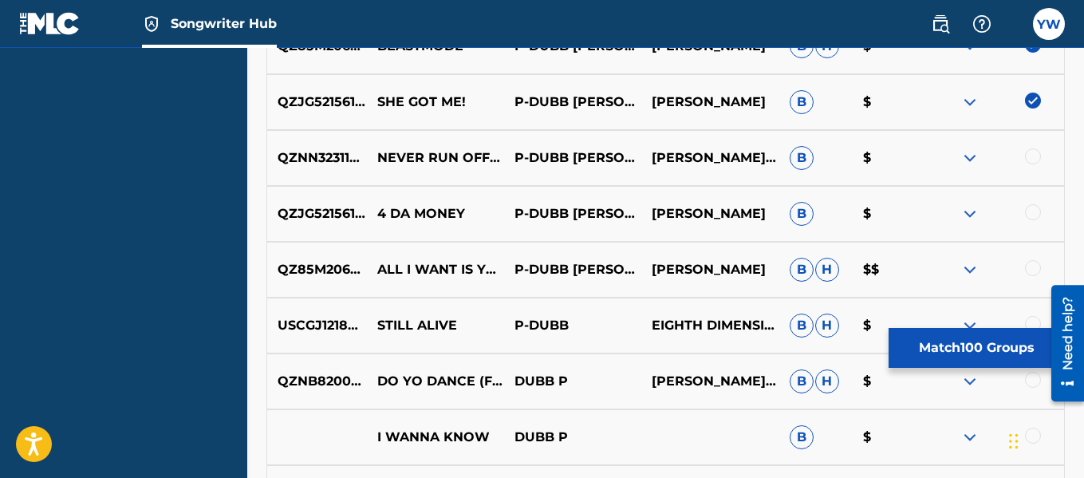
scroll to position [6157, 0]
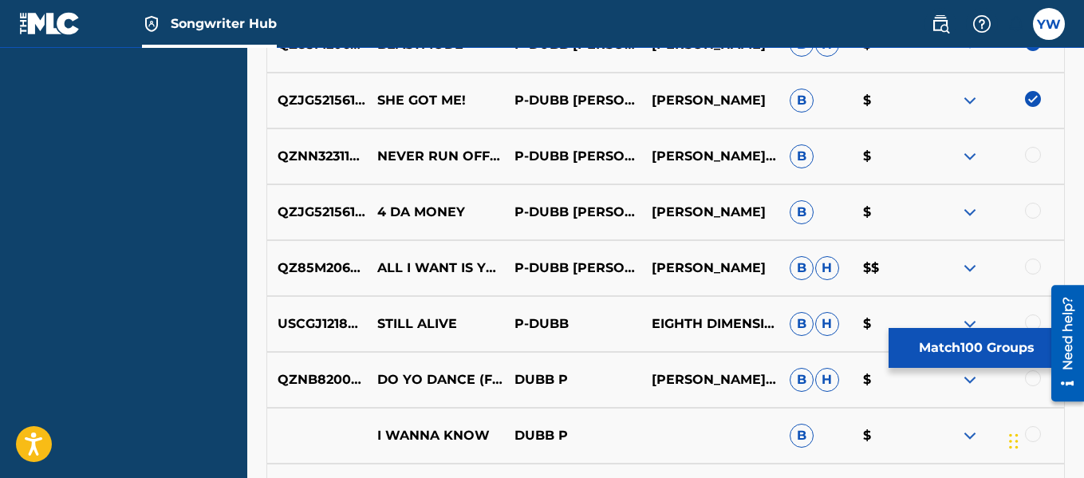
click at [1031, 153] on div at bounding box center [1033, 155] width 16 height 16
click at [1030, 206] on div at bounding box center [1033, 211] width 16 height 16
click at [1034, 263] on div at bounding box center [1033, 266] width 16 height 16
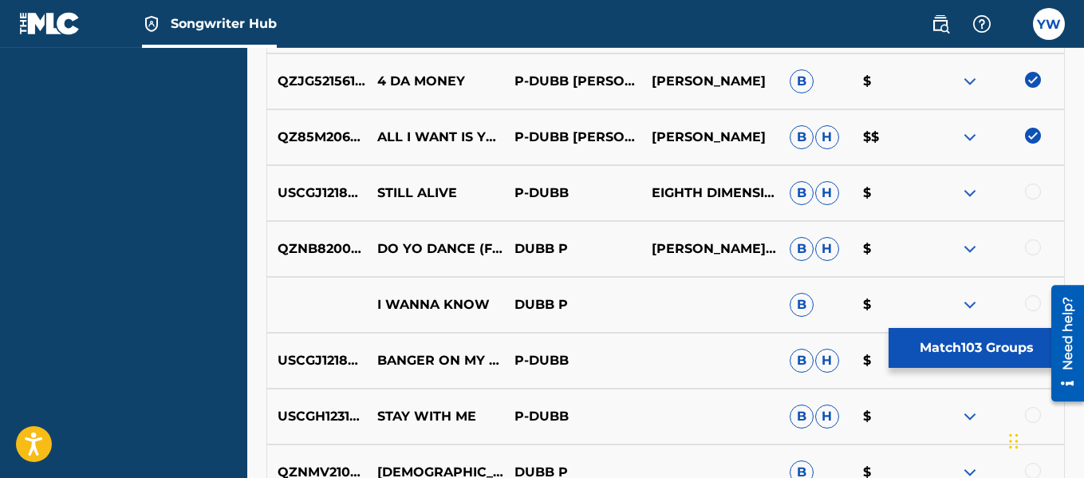
scroll to position [6289, 0]
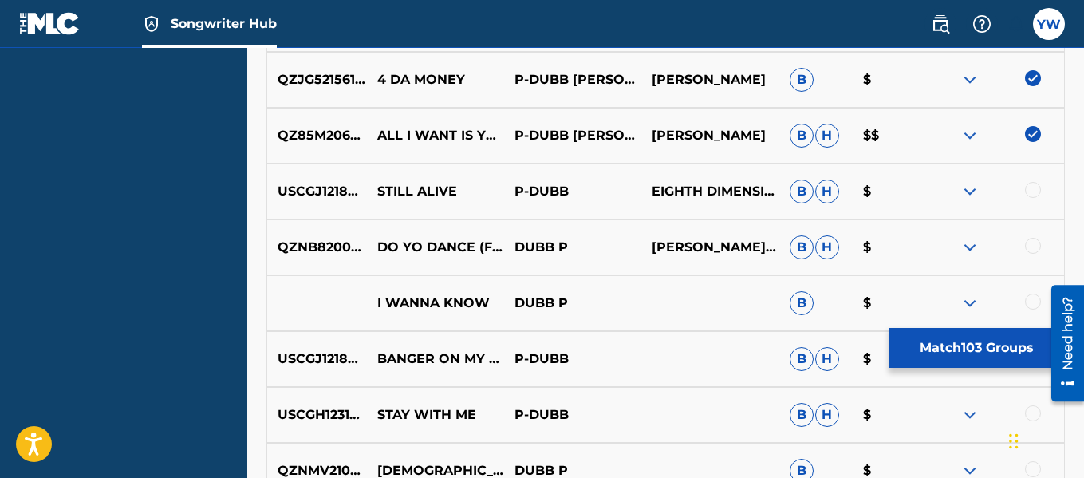
click at [1031, 187] on div at bounding box center [1033, 190] width 16 height 16
click at [1034, 249] on div at bounding box center [1033, 246] width 16 height 16
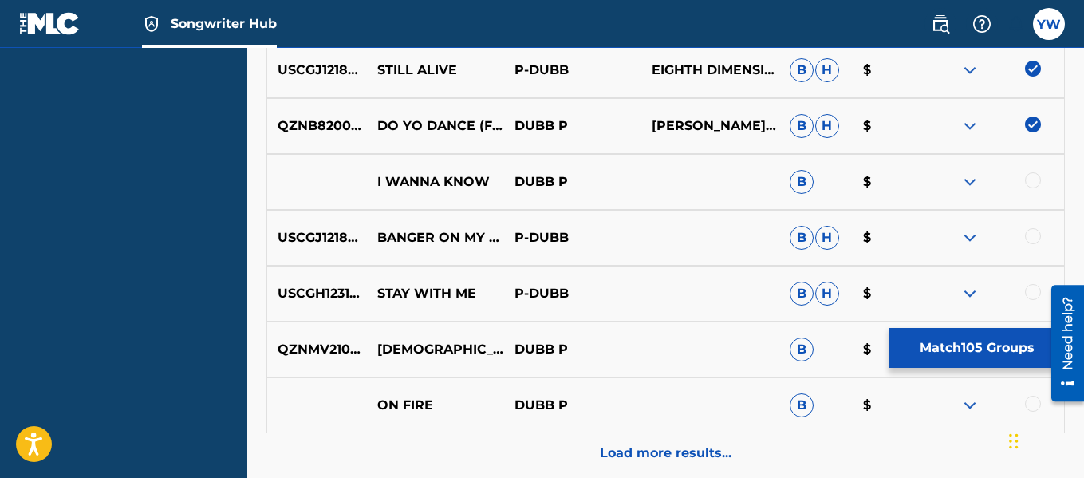
scroll to position [6417, 0]
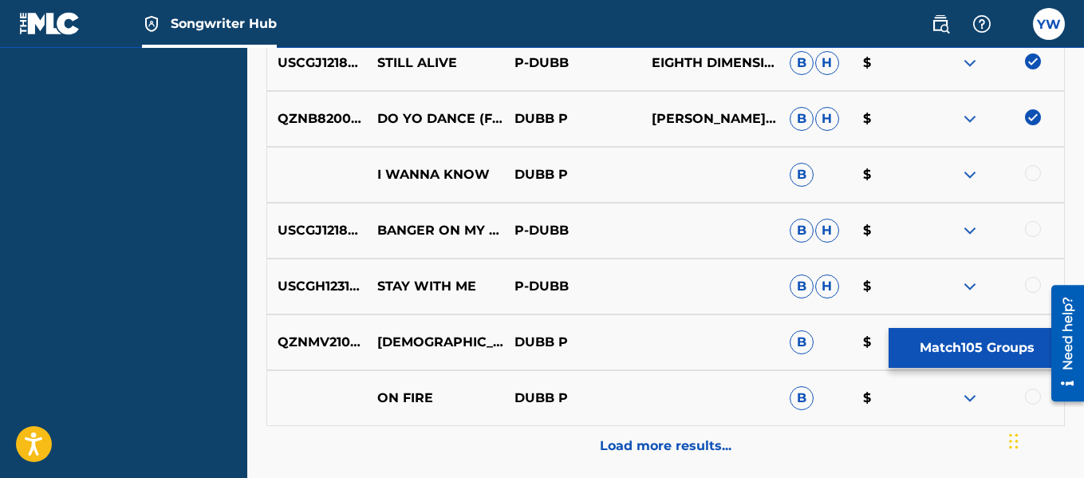
click at [1039, 179] on div at bounding box center [995, 174] width 137 height 19
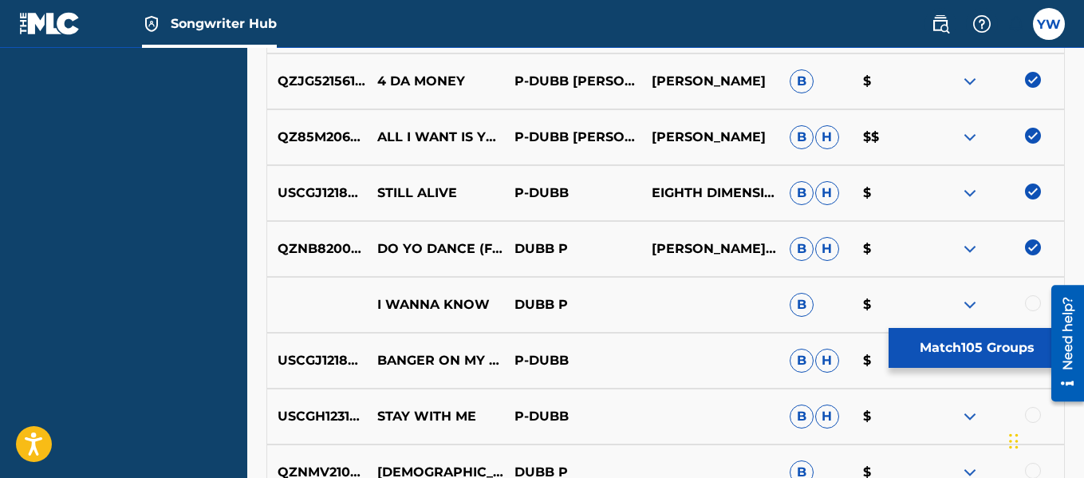
scroll to position [6286, 0]
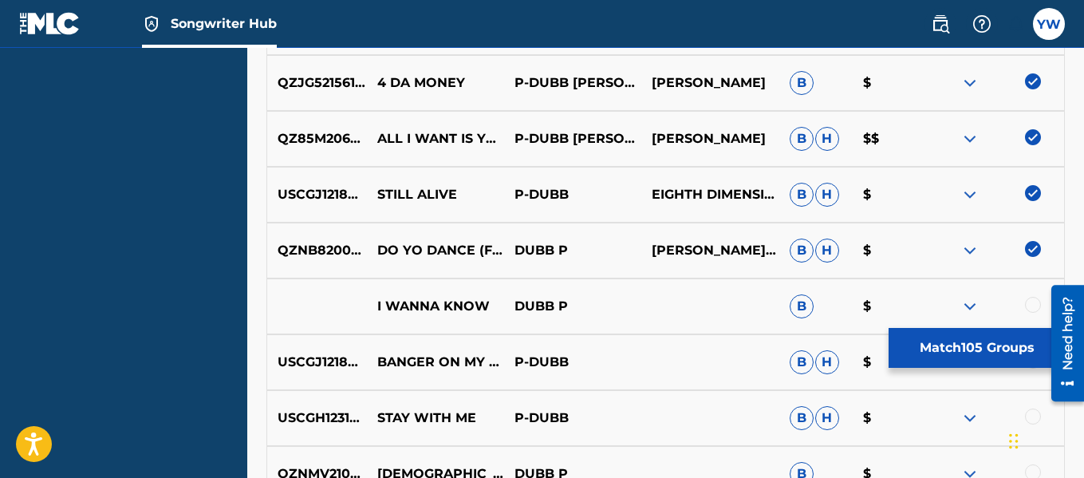
click at [1026, 198] on img at bounding box center [1033, 193] width 16 height 16
click at [1030, 254] on img at bounding box center [1033, 249] width 16 height 16
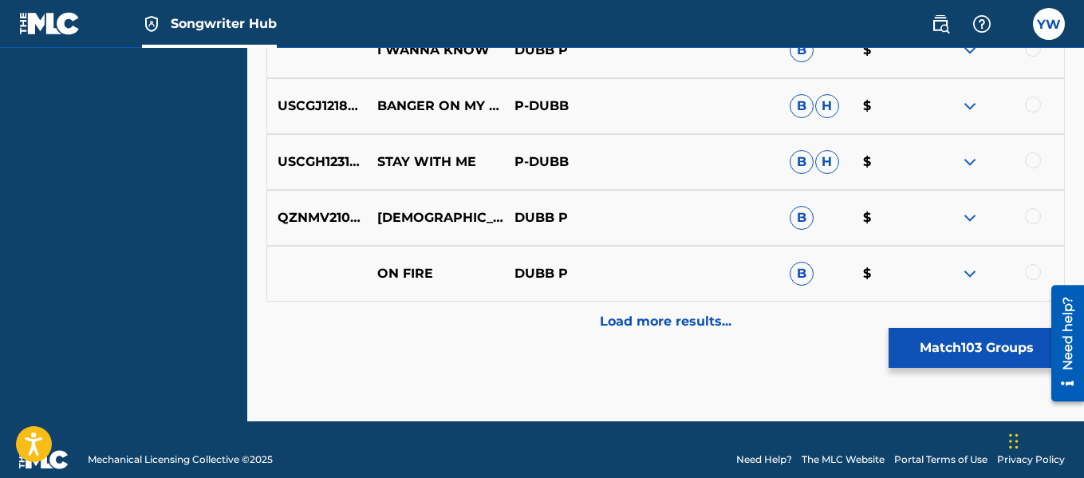
scroll to position [6562, 0]
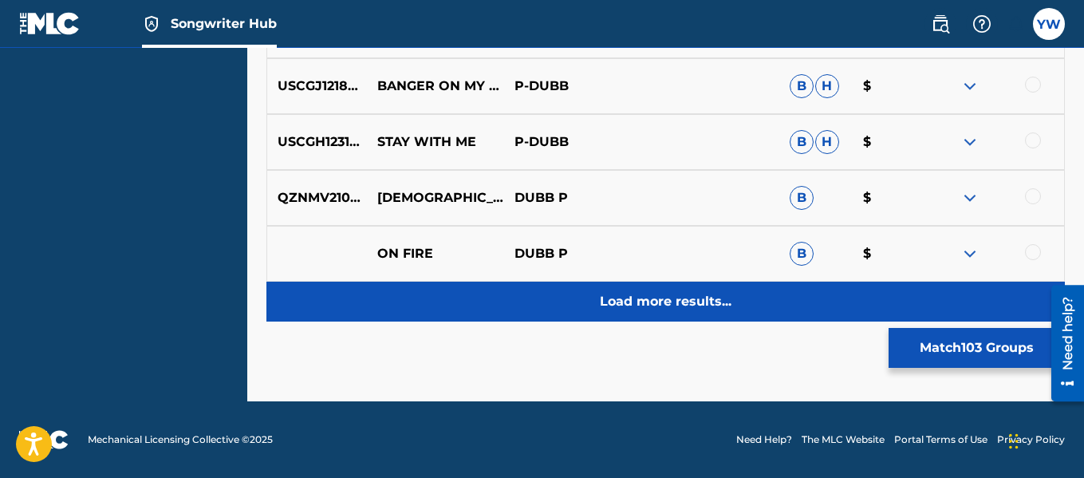
click at [699, 298] on p "Load more results..." at bounding box center [666, 301] width 132 height 19
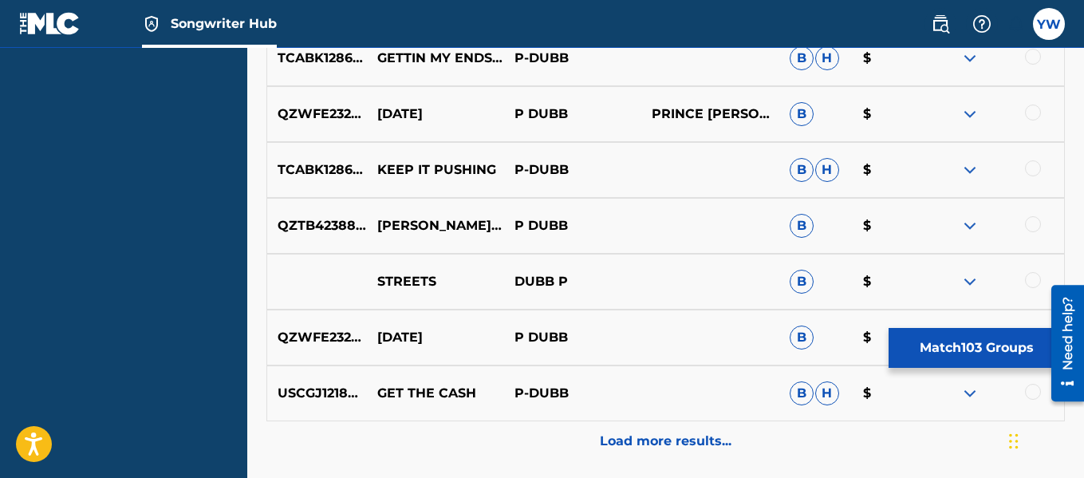
scroll to position [6983, 0]
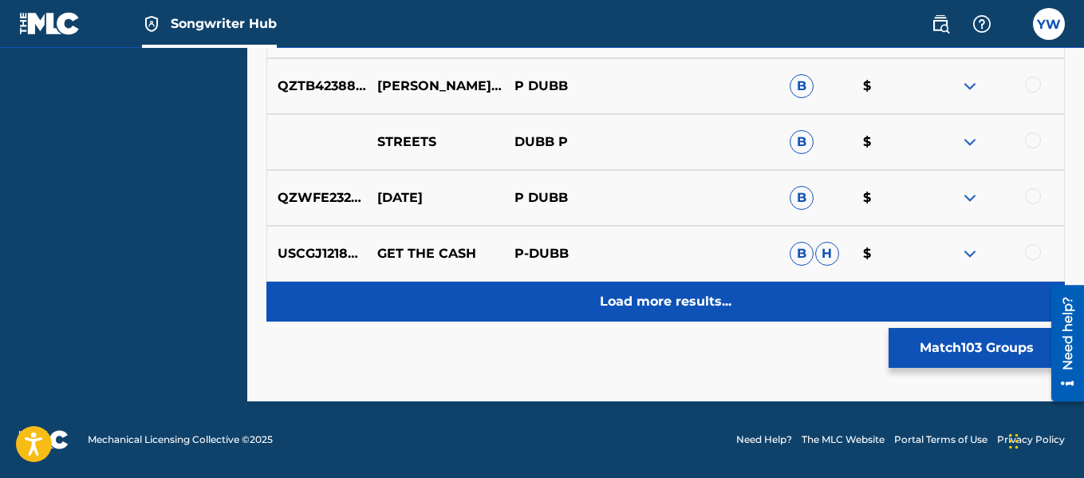
click at [711, 306] on p "Load more results..." at bounding box center [666, 301] width 132 height 19
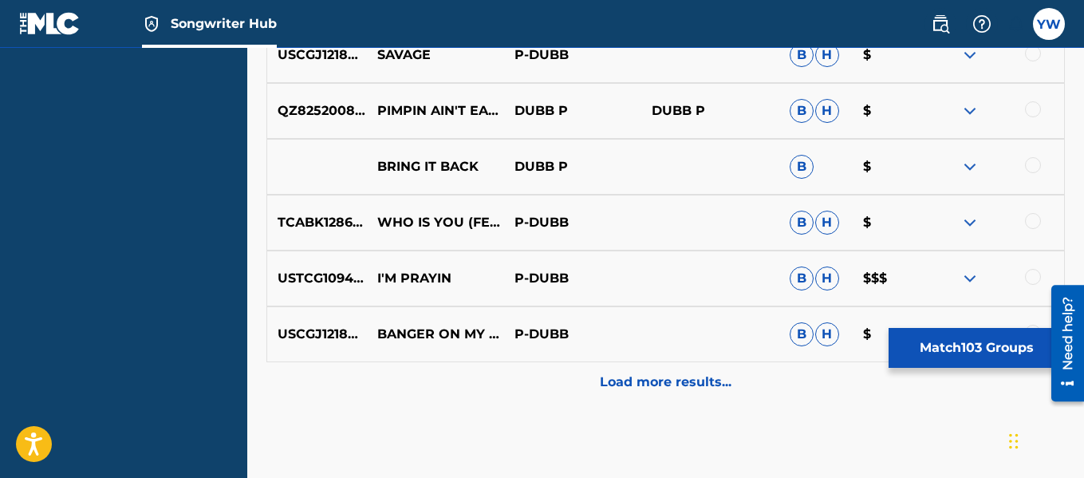
scroll to position [7599, 0]
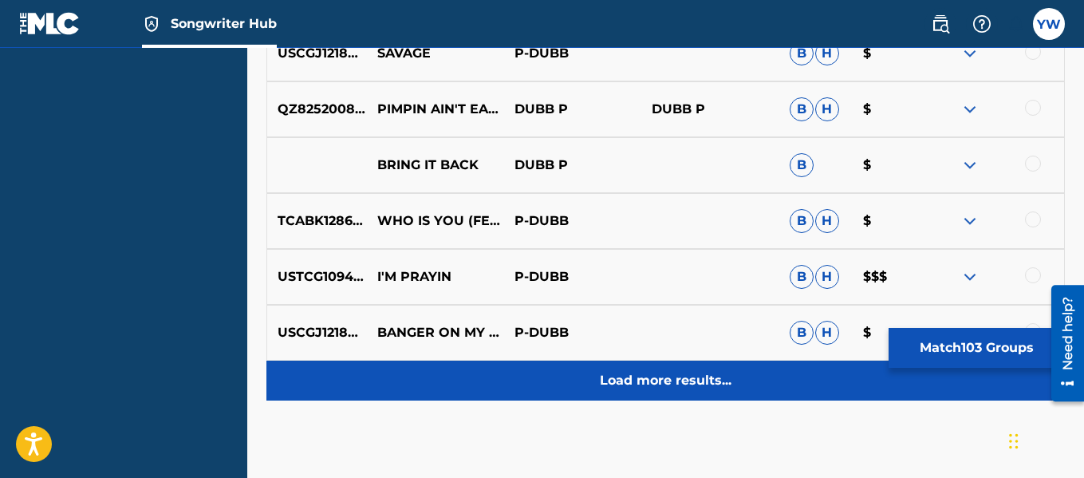
click at [714, 388] on p "Load more results..." at bounding box center [666, 380] width 132 height 19
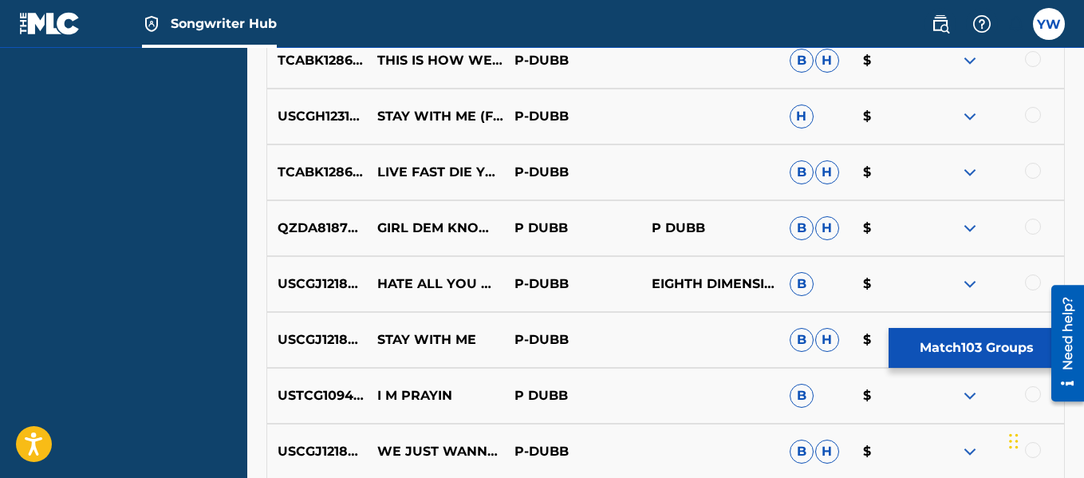
scroll to position [7985, 0]
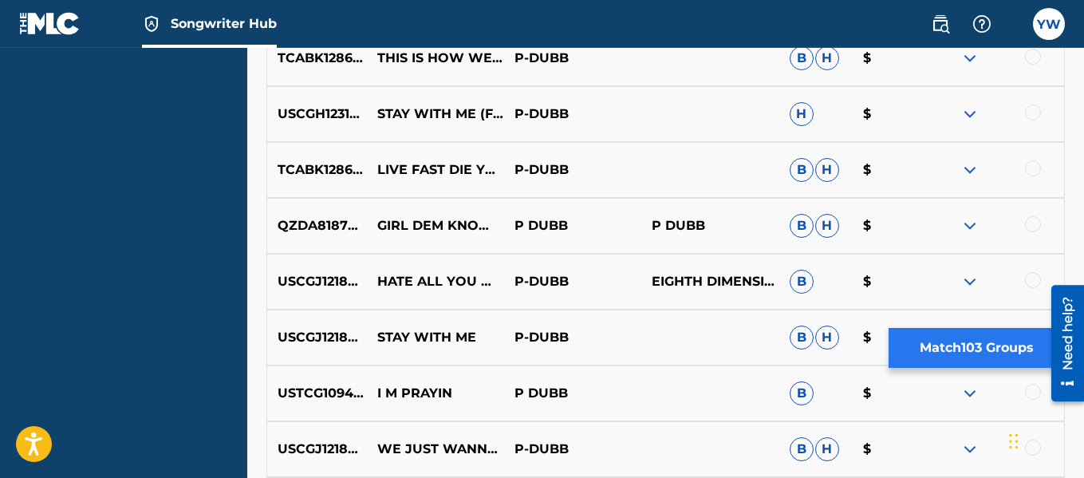
click at [988, 353] on button "Match 103 Groups" at bounding box center [977, 348] width 176 height 40
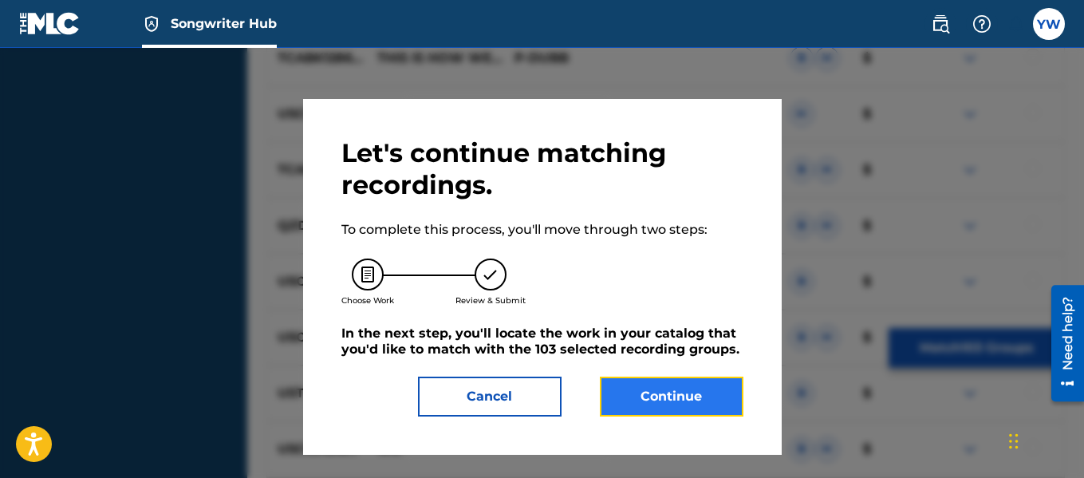
click at [675, 397] on button "Continue" at bounding box center [672, 396] width 144 height 40
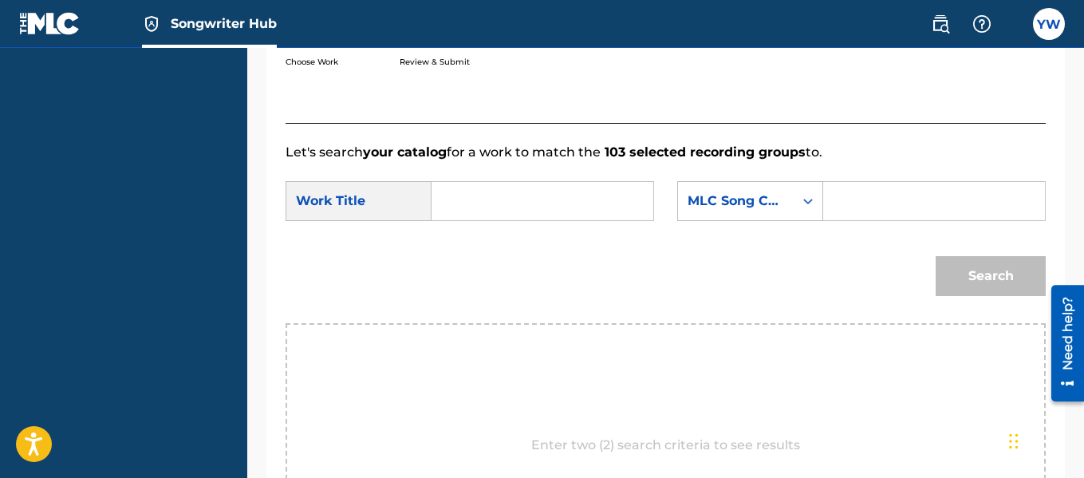
scroll to position [316, 0]
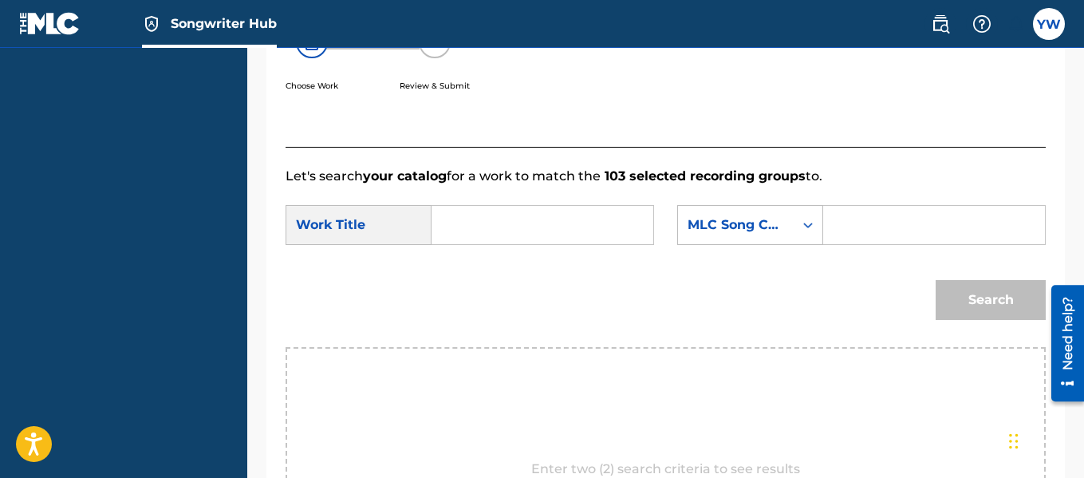
click at [465, 241] on input "Search Form" at bounding box center [542, 225] width 195 height 38
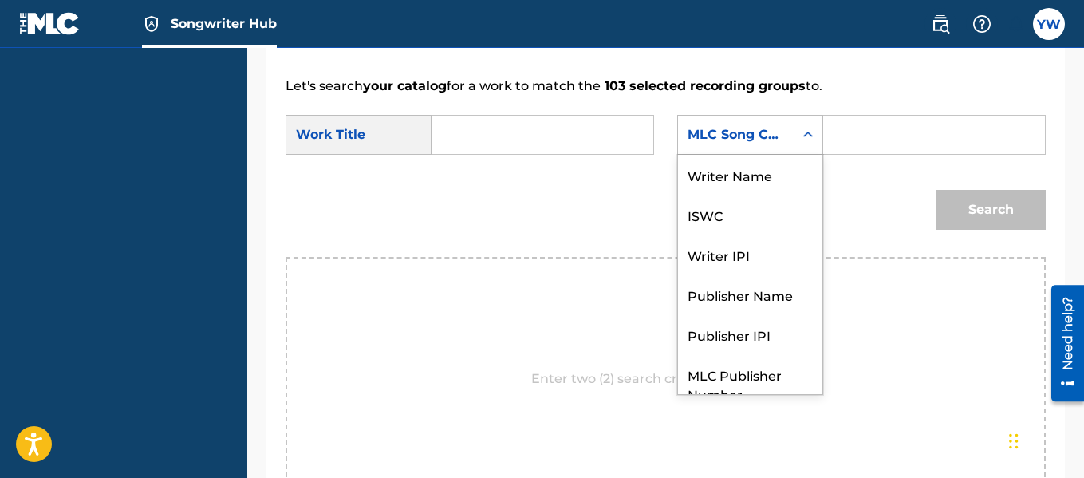
scroll to position [59, 0]
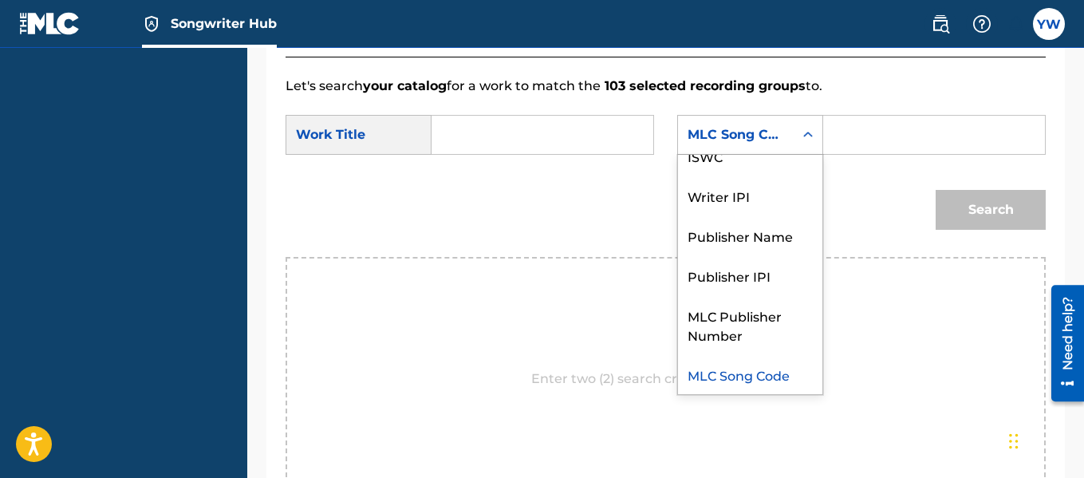
click at [584, 242] on div "Search" at bounding box center [666, 215] width 760 height 83
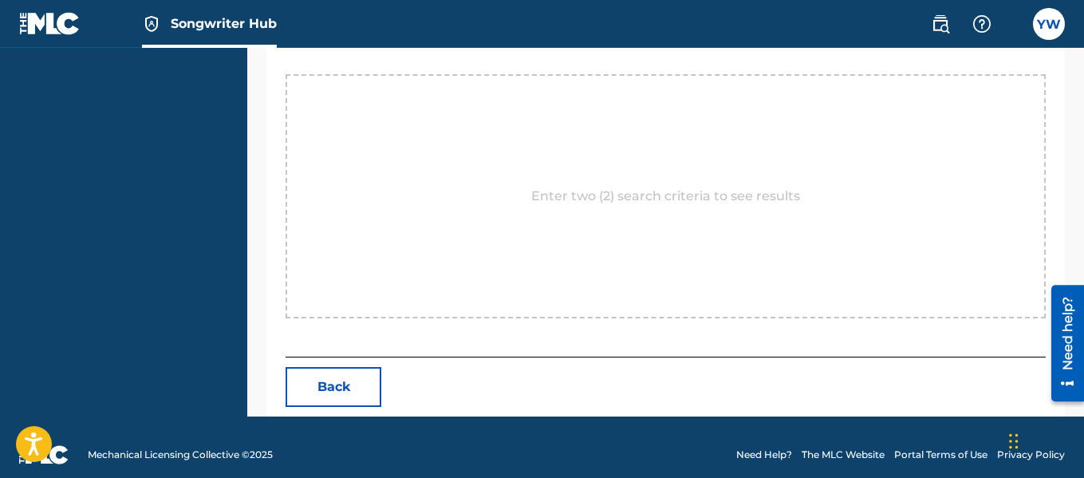
scroll to position [623, 0]
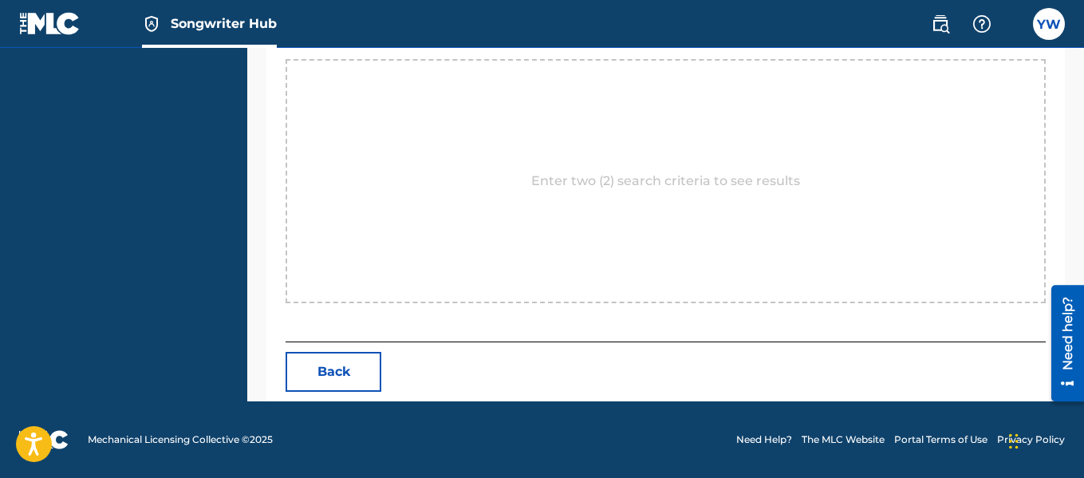
click at [479, 174] on div "Enter two (2) search criteria to see results" at bounding box center [666, 181] width 760 height 244
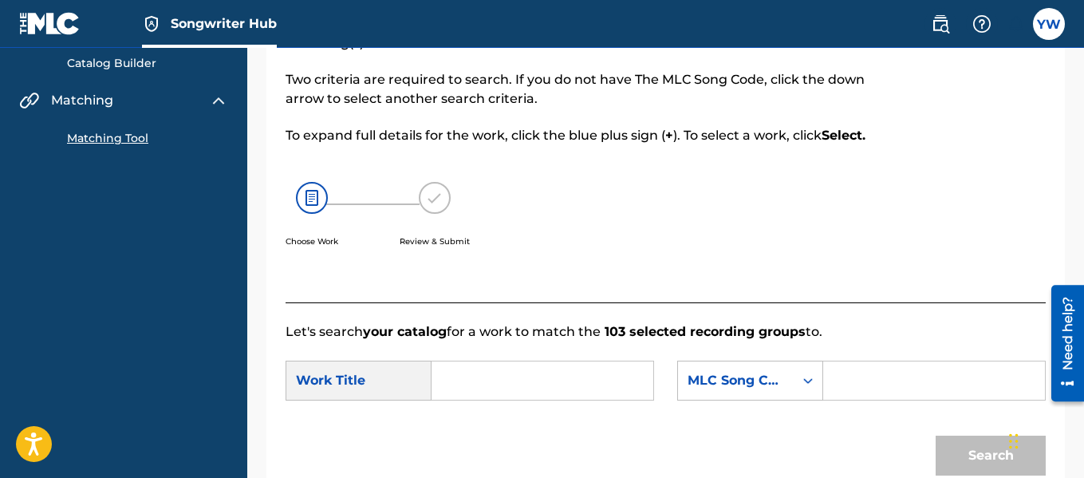
scroll to position [0, 0]
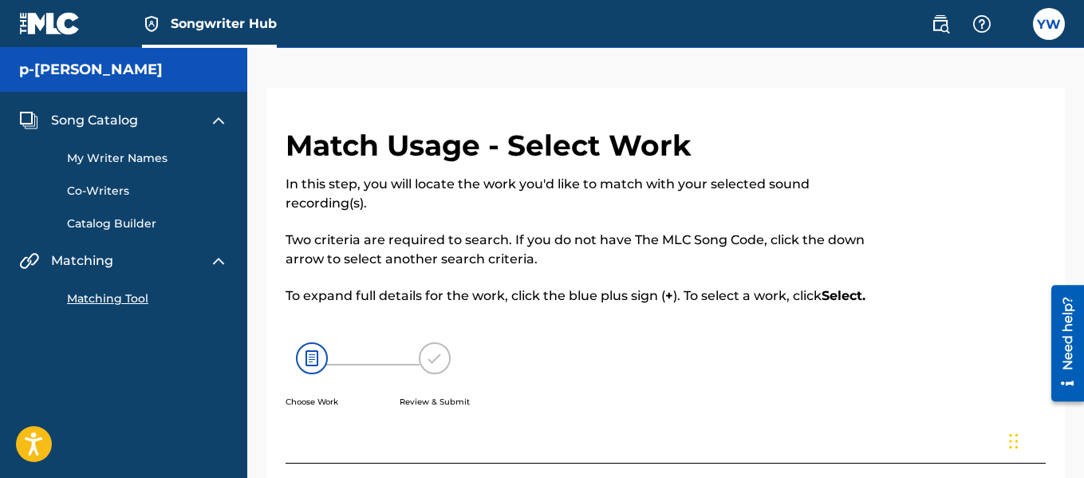
click at [175, 120] on div "Song Catalog" at bounding box center [123, 120] width 209 height 19
click at [217, 125] on img at bounding box center [218, 120] width 19 height 19
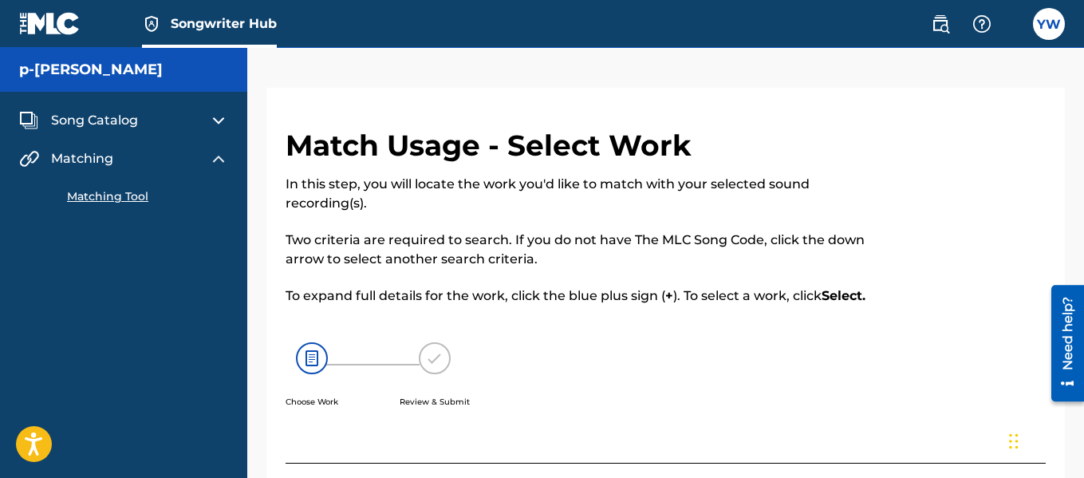
click at [99, 191] on link "Matching Tool" at bounding box center [147, 196] width 161 height 17
click at [123, 172] on div "Matching Tool" at bounding box center [123, 186] width 209 height 37
click at [225, 167] on img at bounding box center [218, 158] width 19 height 19
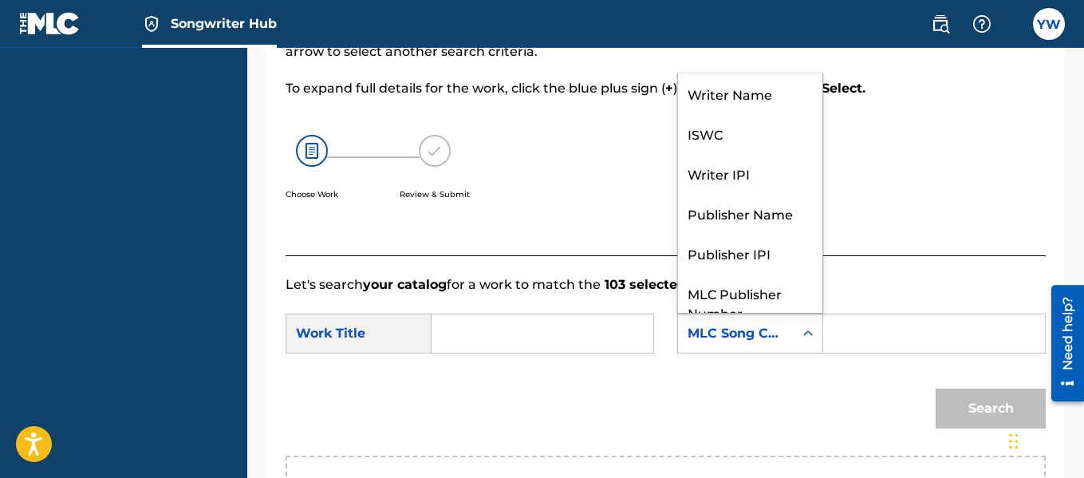
click at [789, 113] on div "Writer Name" at bounding box center [750, 93] width 144 height 40
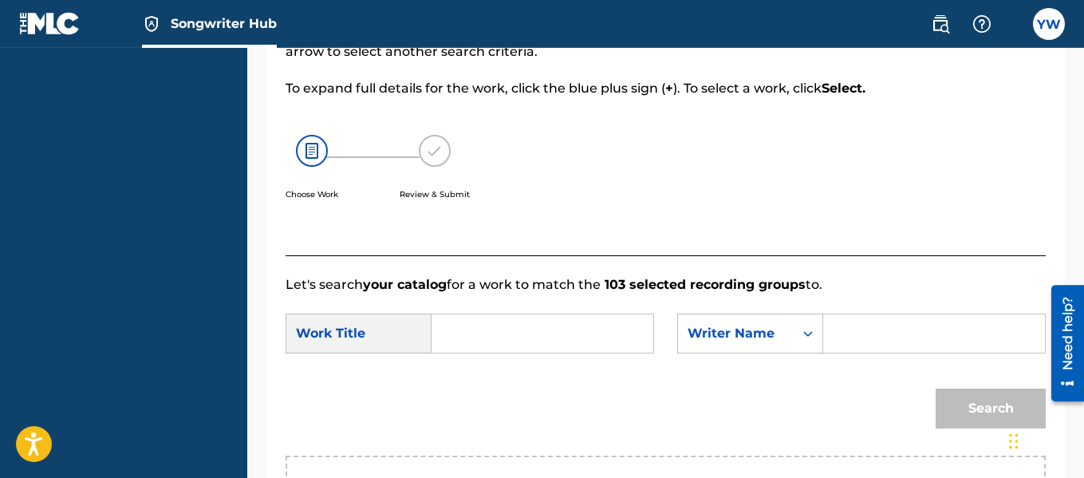
click at [898, 348] on input "Search Form" at bounding box center [934, 333] width 195 height 38
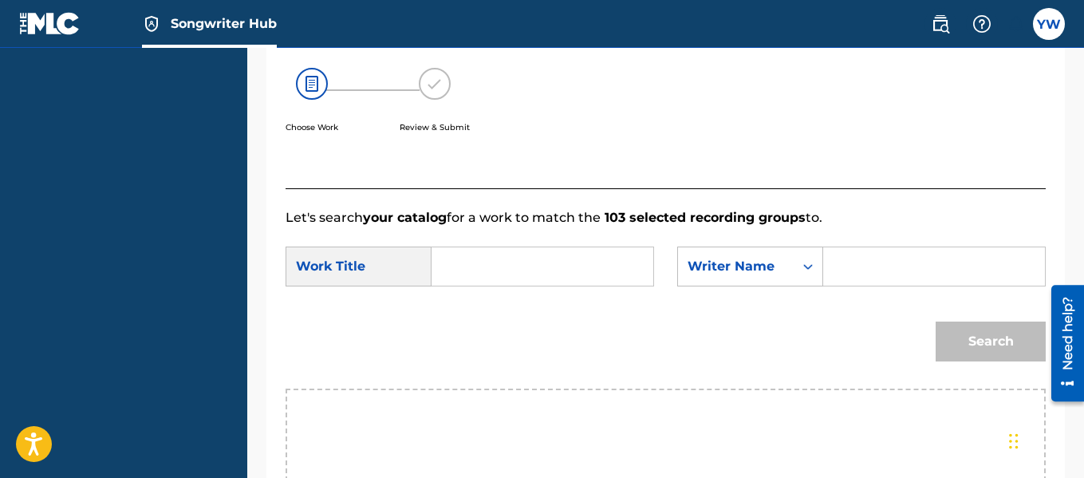
scroll to position [287, 0]
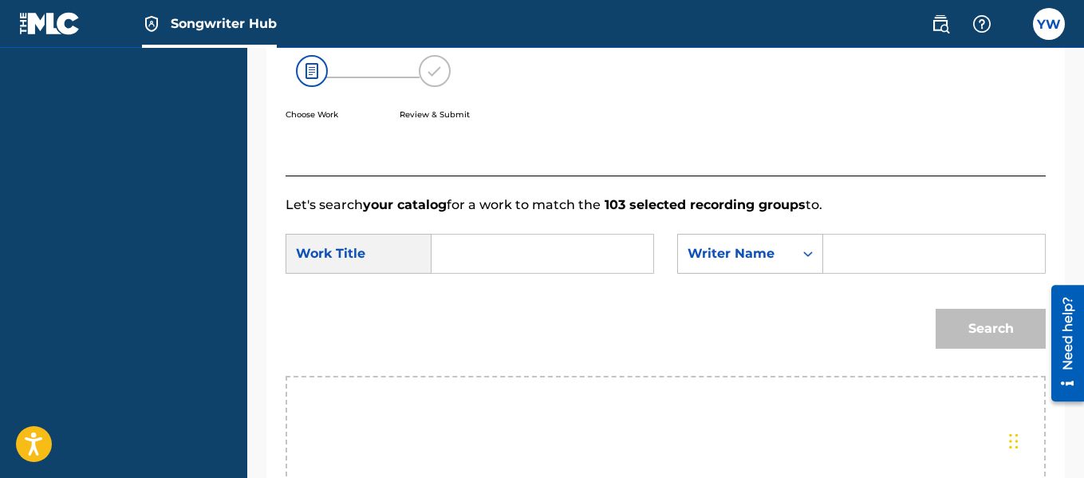
click at [908, 269] on input "Search Form" at bounding box center [934, 253] width 195 height 38
click at [968, 271] on input "p-[PERSON_NAME]" at bounding box center [934, 253] width 195 height 38
type input "[PERSON_NAME]"
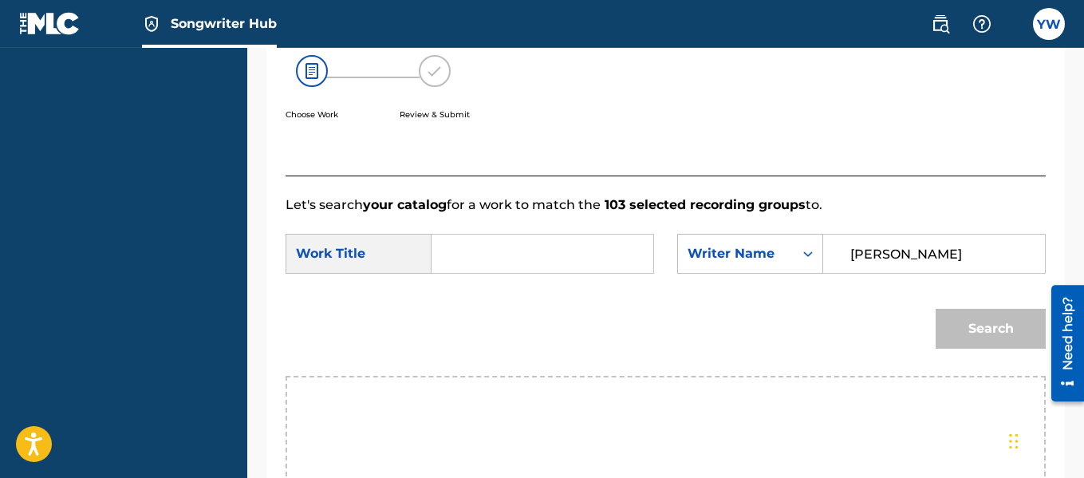
click at [974, 341] on div "Search" at bounding box center [987, 325] width 118 height 64
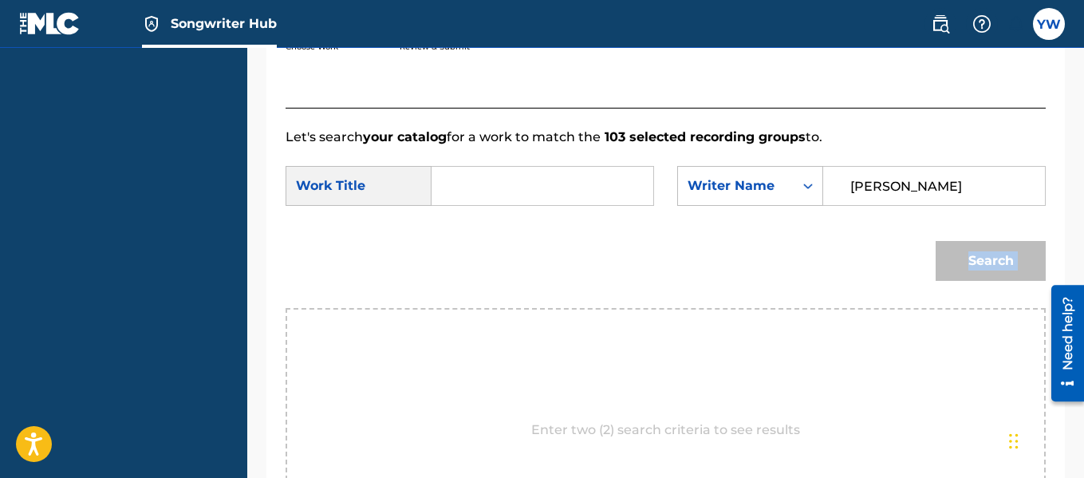
scroll to position [331, 0]
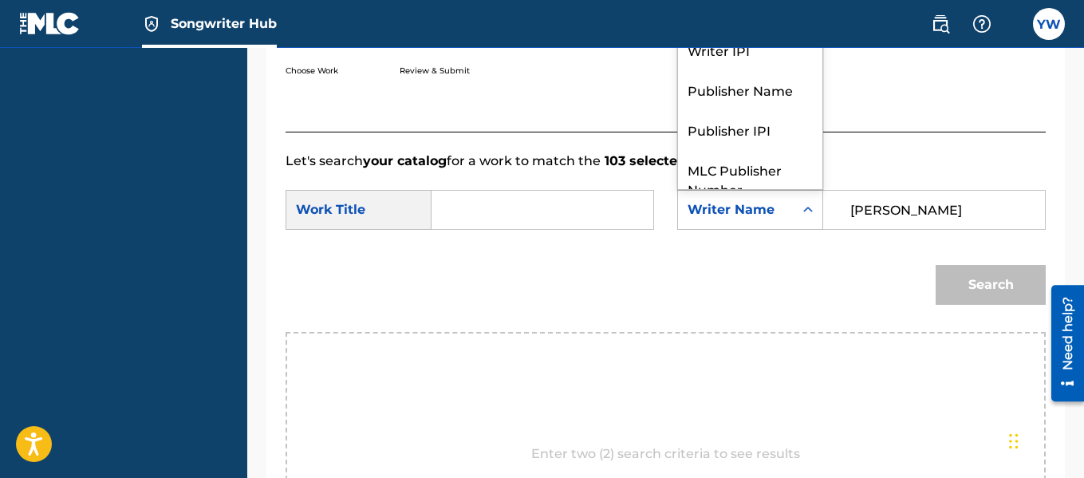
click at [807, 218] on icon "Search Form" at bounding box center [808, 210] width 16 height 16
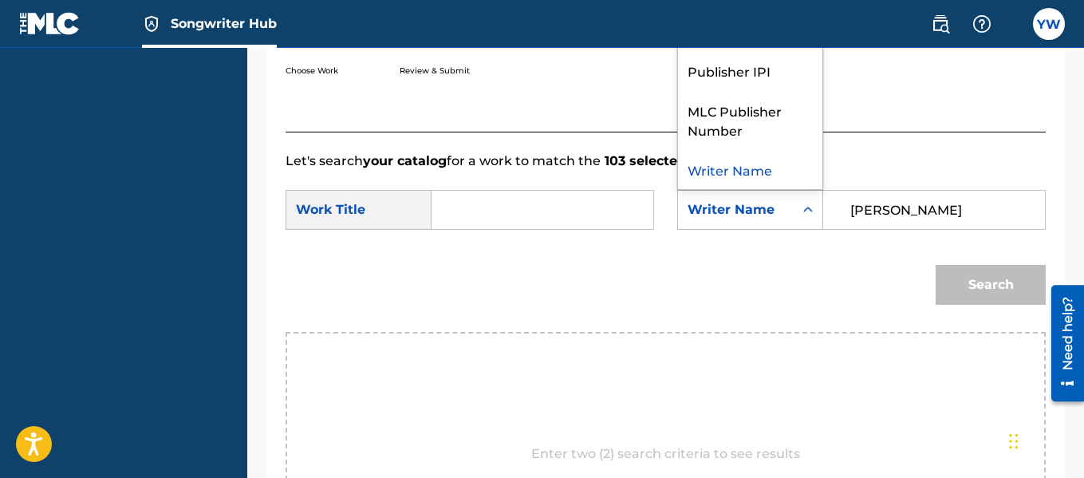
scroll to position [0, 0]
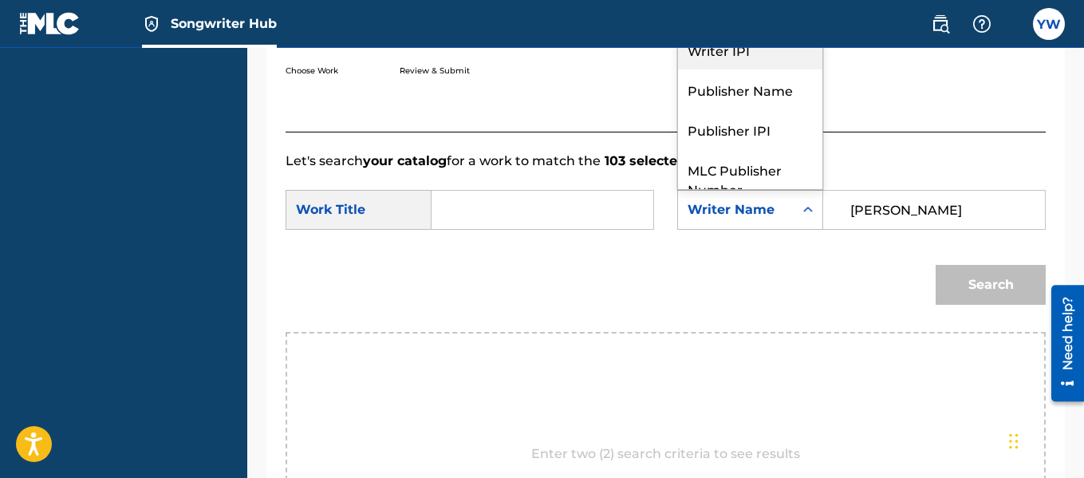
click at [770, 69] on div "Writer IPI" at bounding box center [750, 50] width 144 height 40
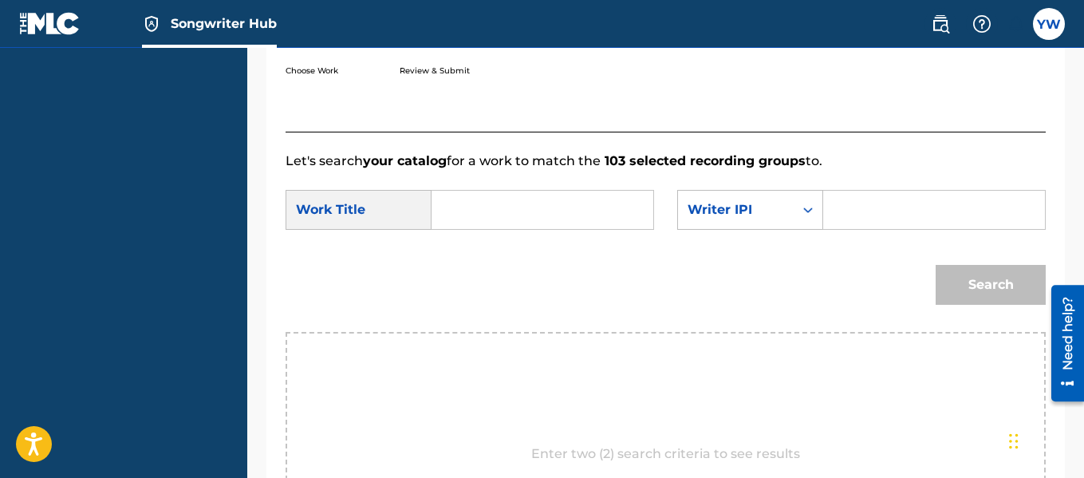
click at [842, 223] on input "Search Form" at bounding box center [934, 210] width 195 height 38
drag, startPoint x: 842, startPoint y: 223, endPoint x: 912, endPoint y: 248, distance: 74.4
click at [842, 223] on input "Search Form" at bounding box center [934, 210] width 195 height 38
type input "00552056469"
click at [965, 300] on div "Search" at bounding box center [987, 281] width 118 height 64
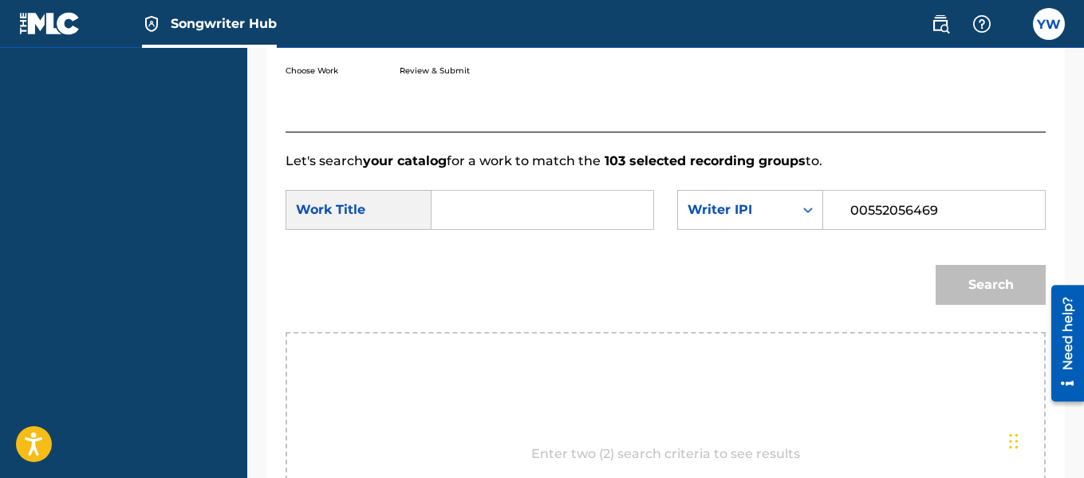
click at [636, 225] on input "Search Form" at bounding box center [542, 210] width 195 height 38
click at [963, 223] on input "00552056469" at bounding box center [934, 210] width 195 height 38
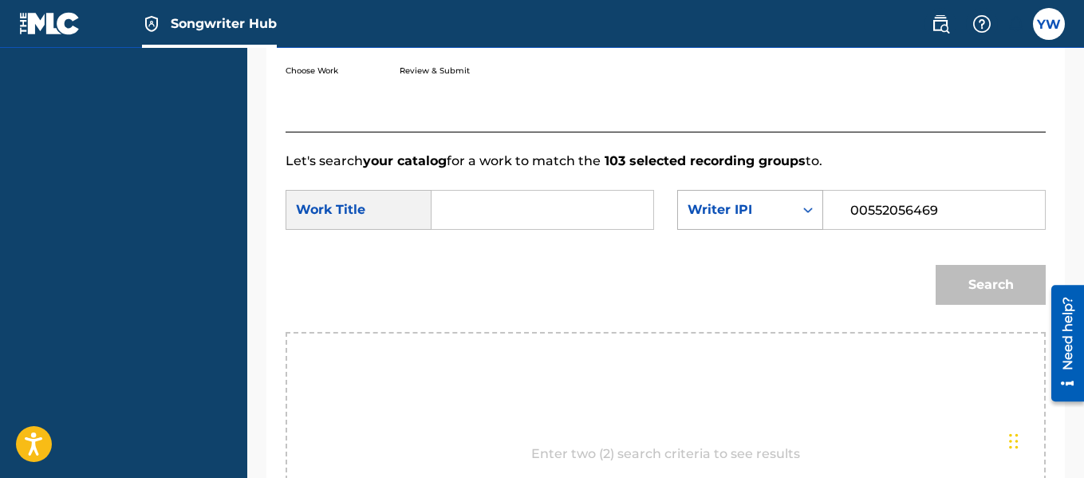
click at [794, 229] on div "Search Form" at bounding box center [808, 210] width 29 height 38
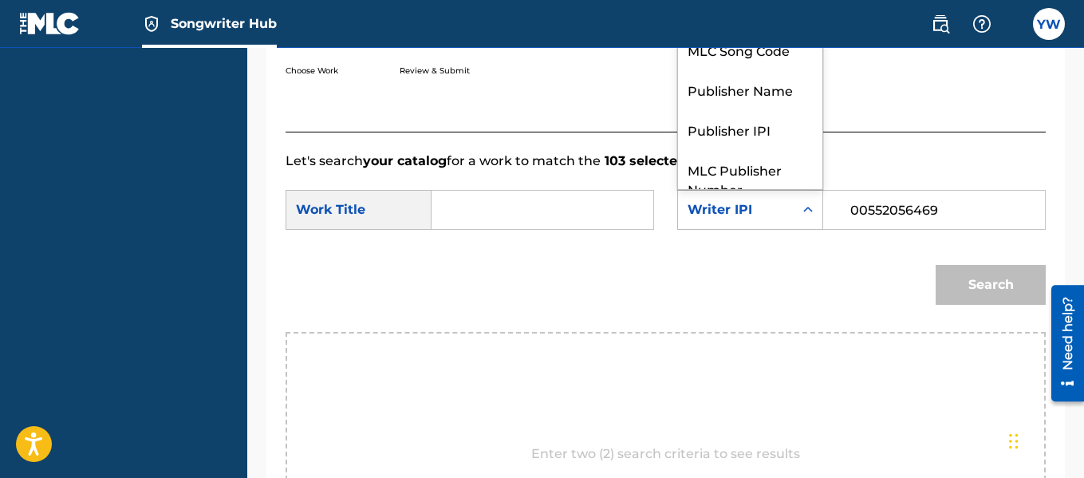
click at [806, 218] on icon "Search Form" at bounding box center [808, 210] width 16 height 16
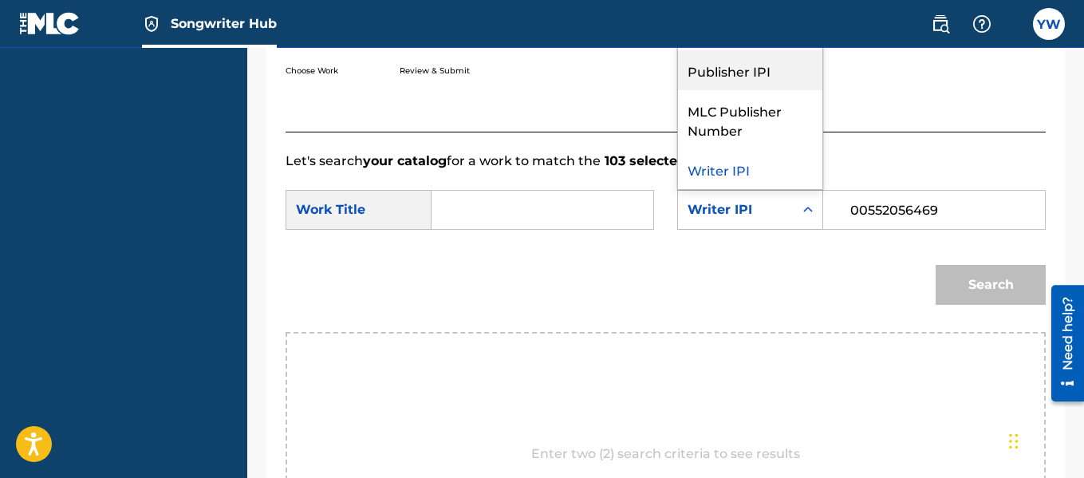
click at [775, 90] on div "Publisher IPI" at bounding box center [750, 70] width 144 height 40
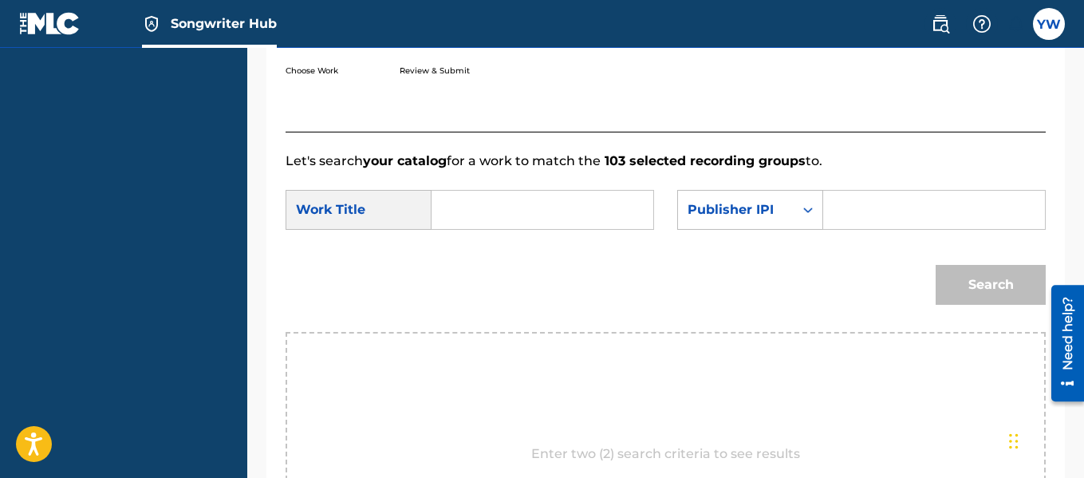
click at [851, 229] on input "Search Form" at bounding box center [934, 210] width 195 height 38
type input "00552056469"
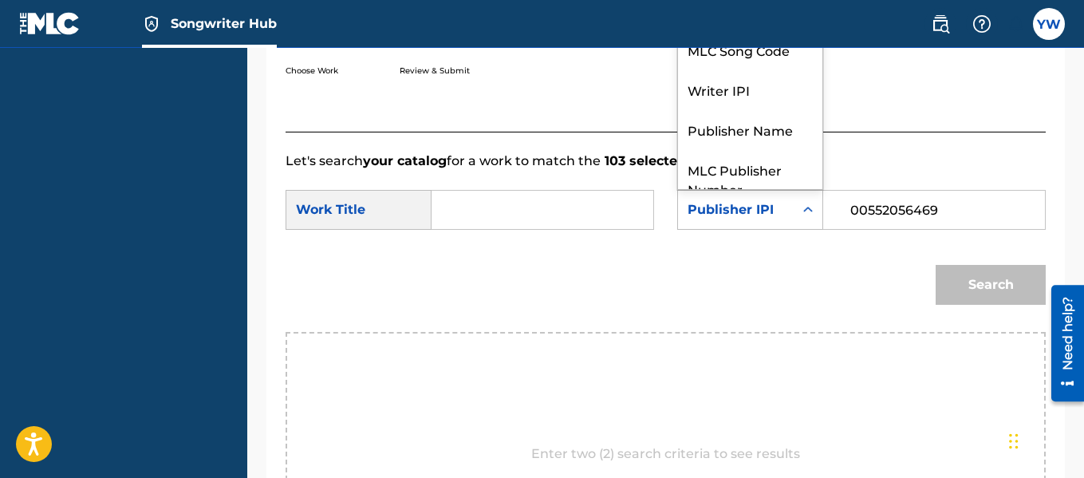
click at [803, 218] on icon "Search Form" at bounding box center [808, 210] width 16 height 16
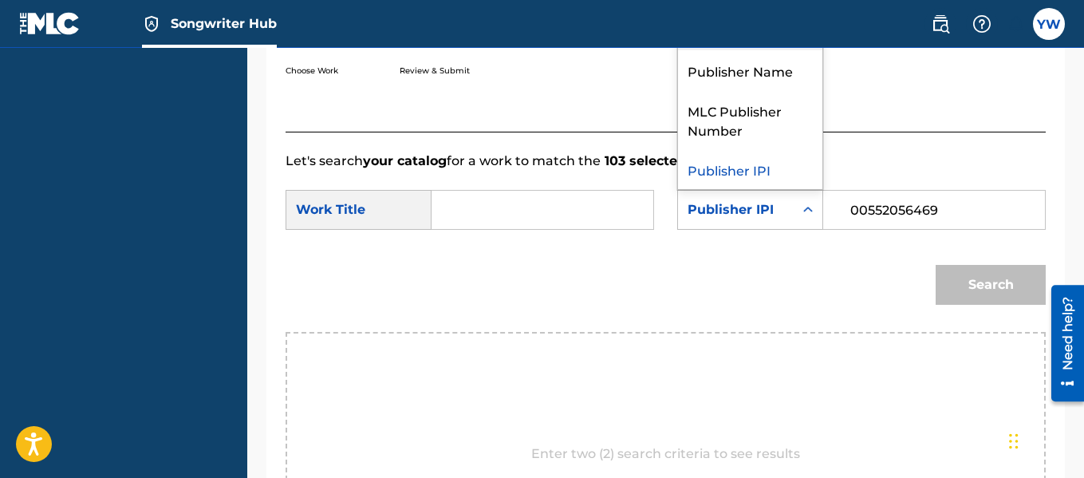
click at [792, 50] on div "Writer IPI" at bounding box center [750, 30] width 144 height 40
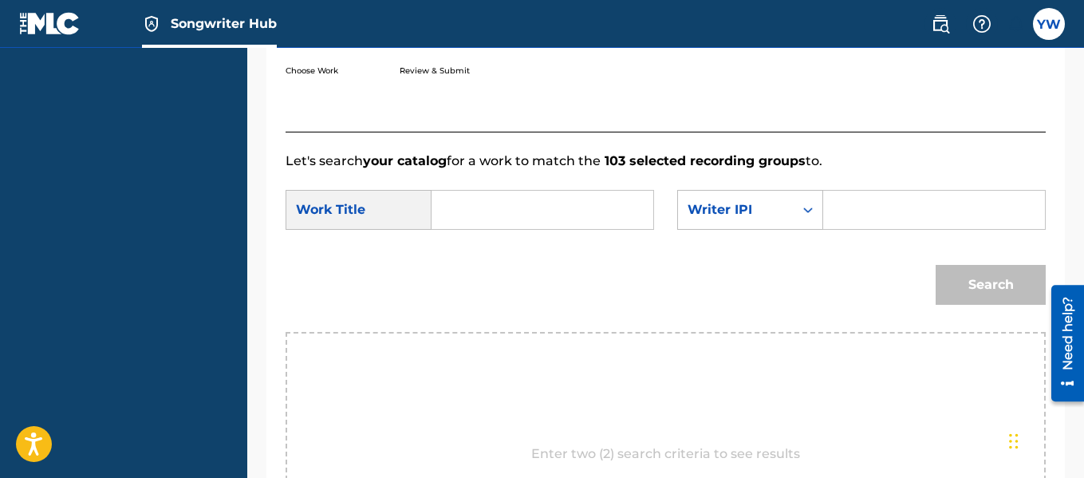
click at [857, 229] on input "Search Form" at bounding box center [934, 210] width 195 height 38
type input "00552056469"
click at [979, 304] on div "Search" at bounding box center [987, 281] width 118 height 64
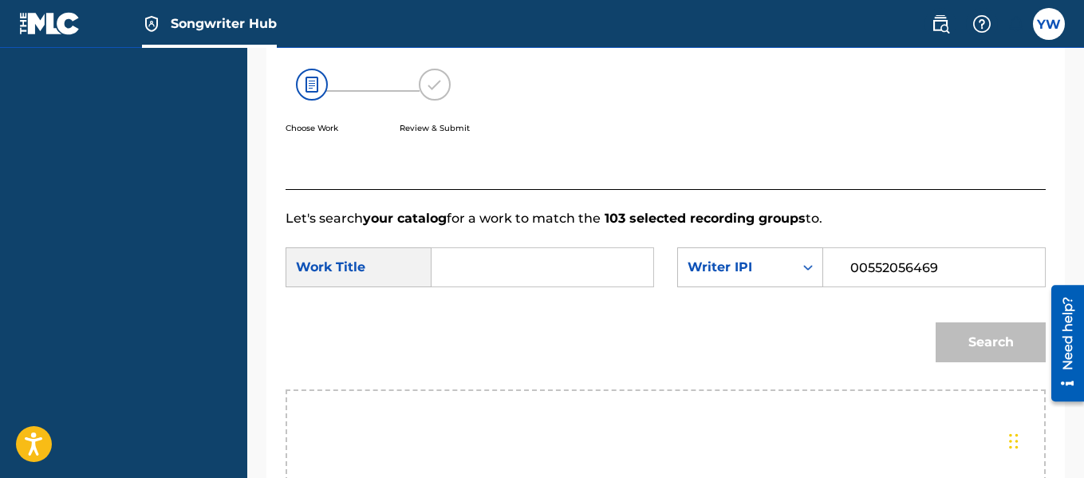
scroll to position [268, 0]
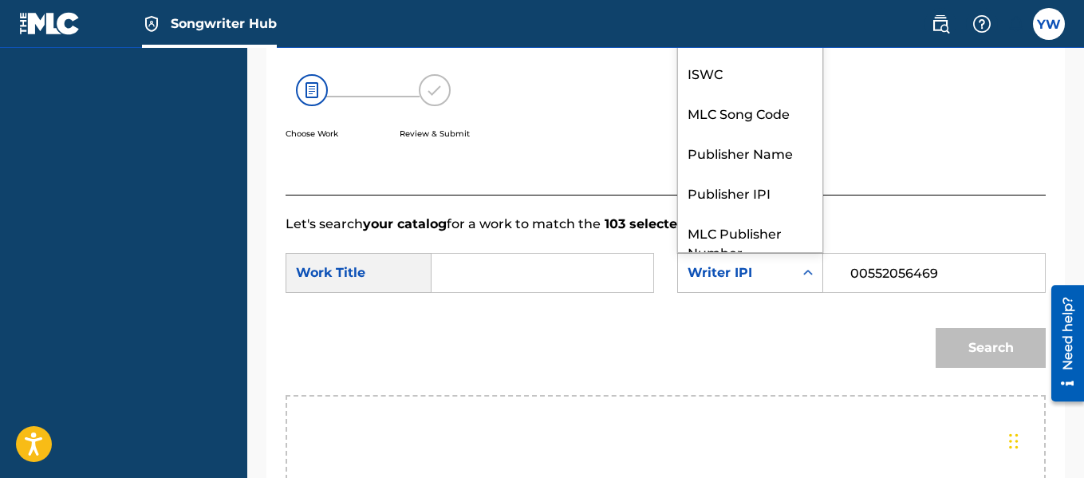
click at [810, 281] on icon "Search Form" at bounding box center [808, 273] width 16 height 16
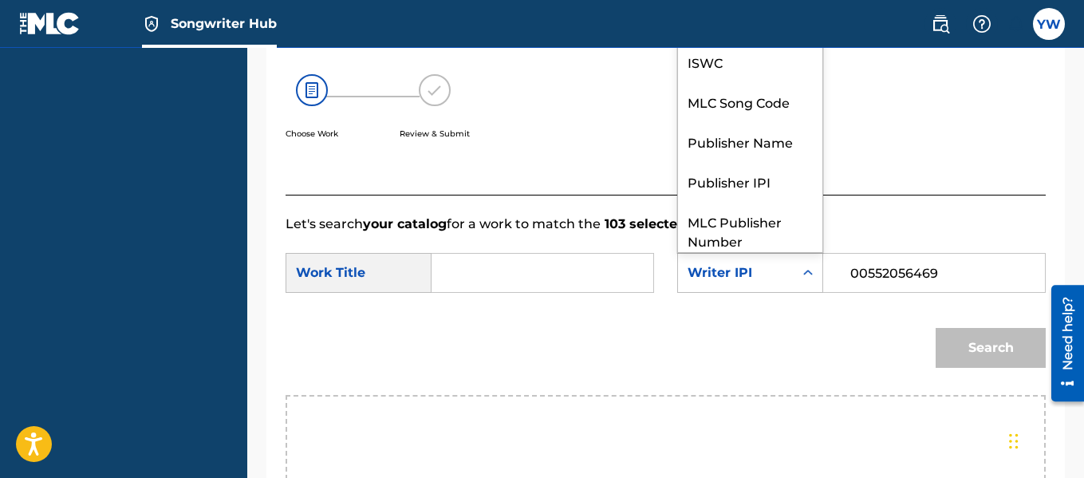
scroll to position [0, 0]
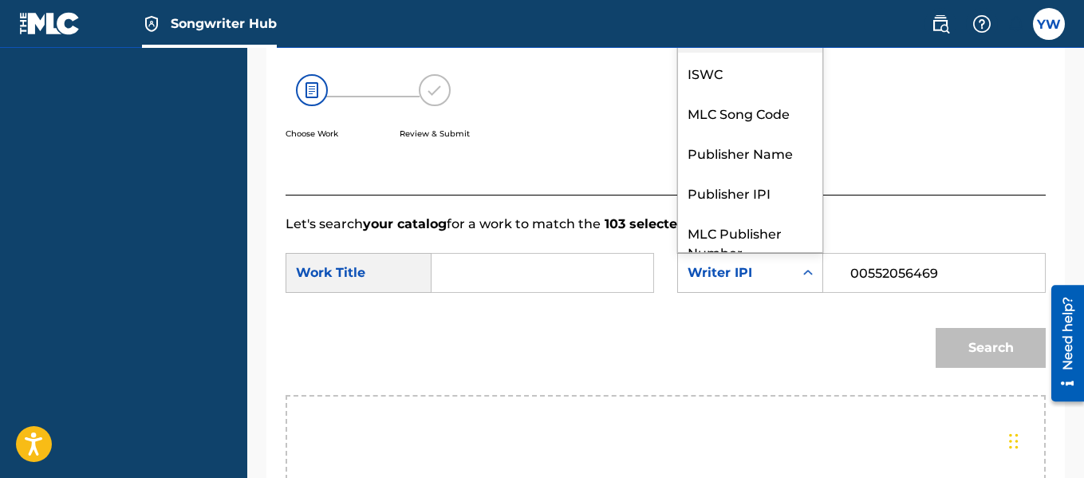
click at [747, 53] on div "Writer Name" at bounding box center [750, 33] width 144 height 40
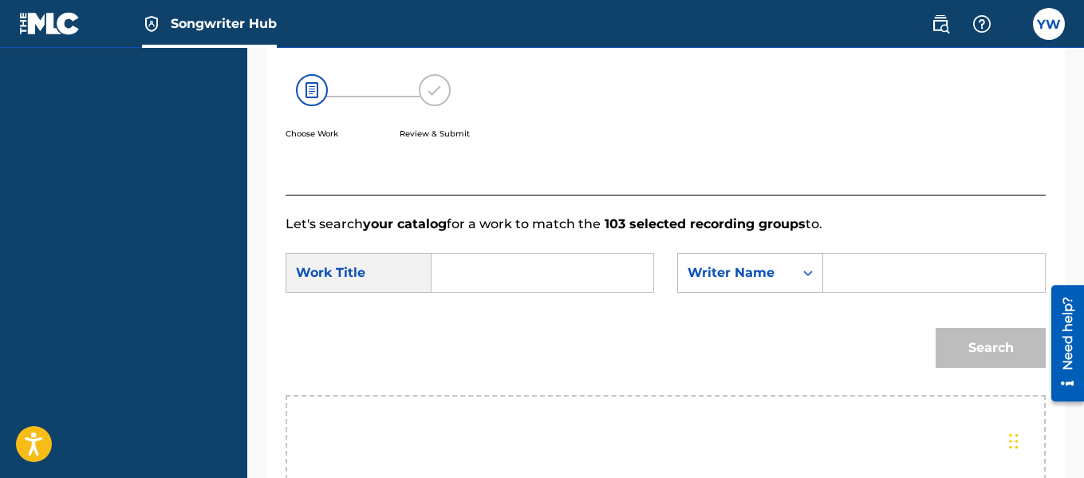
click at [840, 281] on input "Search Form" at bounding box center [934, 273] width 195 height 38
click at [983, 395] on div "Search" at bounding box center [666, 353] width 760 height 83
click at [989, 357] on div "Search" at bounding box center [987, 344] width 118 height 64
click at [941, 289] on input "[PERSON_NAME]" at bounding box center [934, 273] width 195 height 38
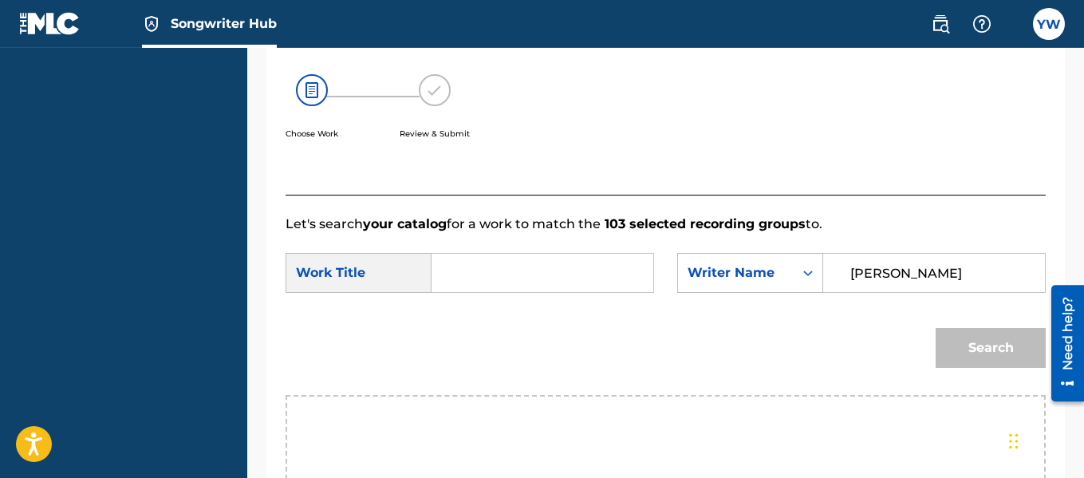
click at [941, 289] on input "[PERSON_NAME]" at bounding box center [934, 273] width 195 height 38
type input "p-[PERSON_NAME]"
click at [1004, 367] on div "Search" at bounding box center [987, 344] width 118 height 64
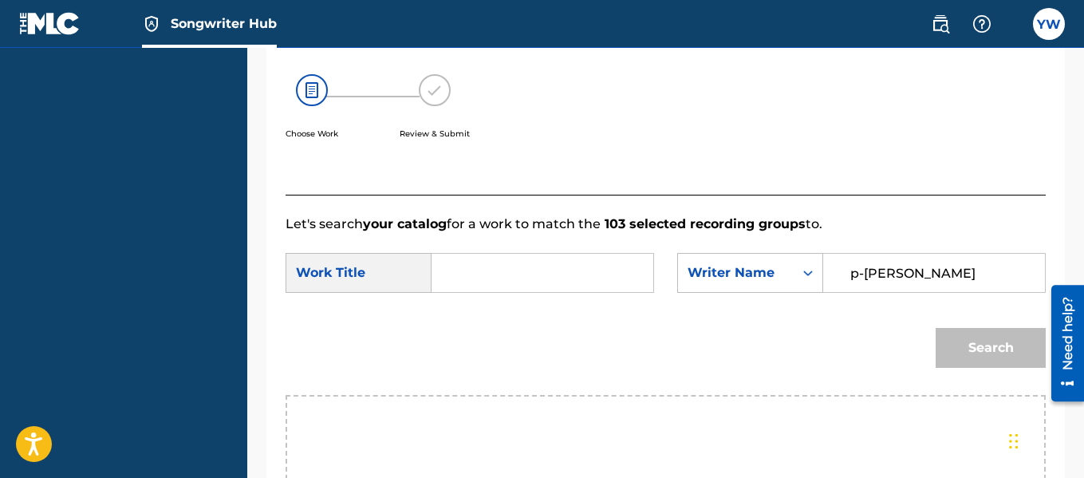
click at [952, 290] on input "p-[PERSON_NAME]" at bounding box center [934, 273] width 195 height 38
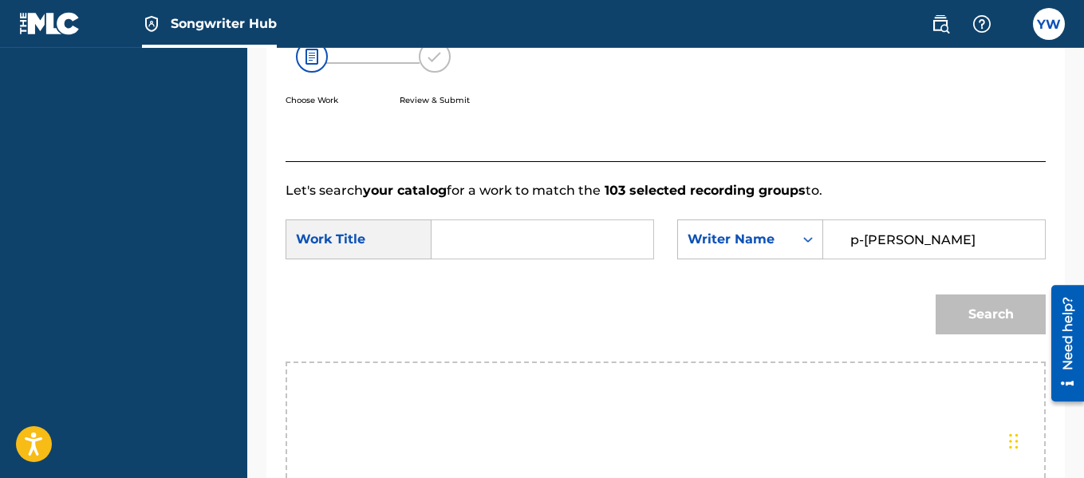
scroll to position [294, 0]
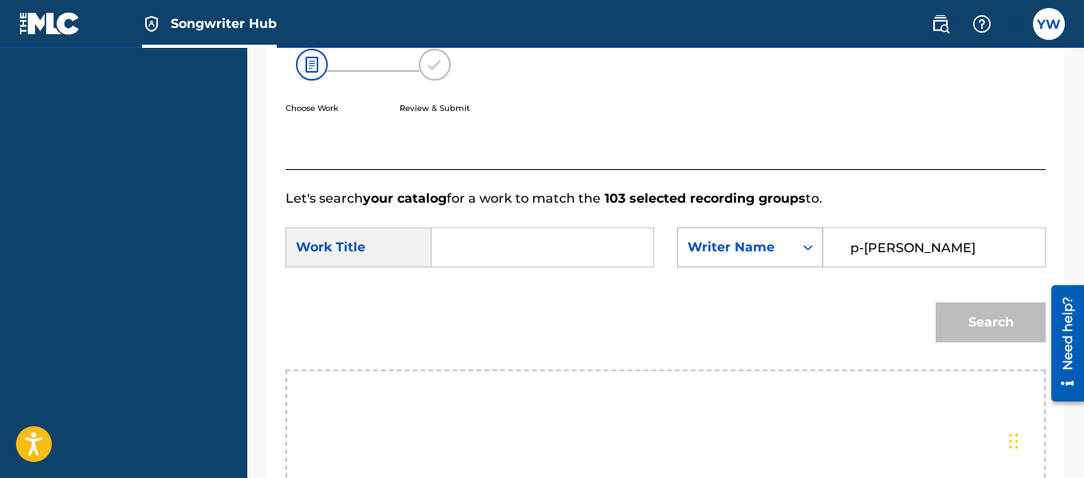
click at [799, 262] on div "Search Form" at bounding box center [808, 247] width 29 height 29
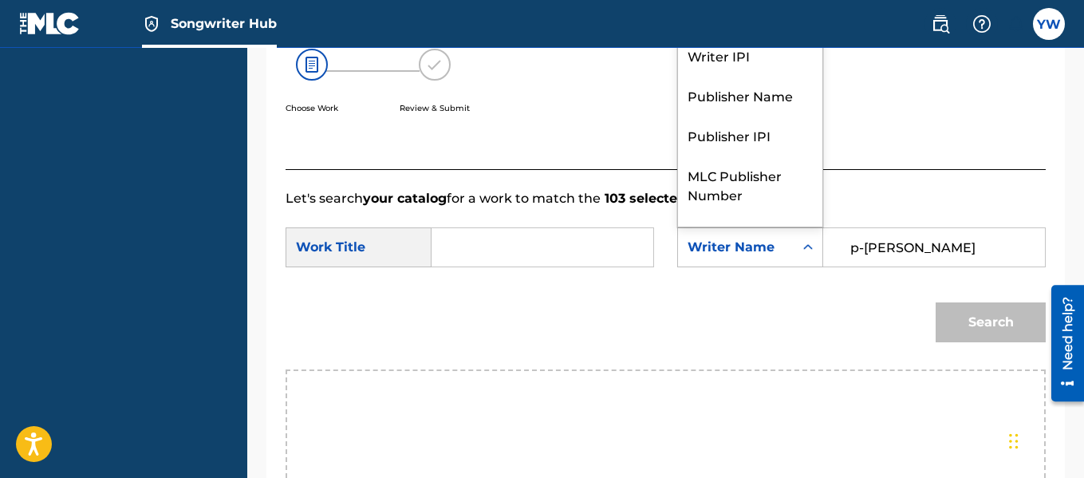
scroll to position [59, 0]
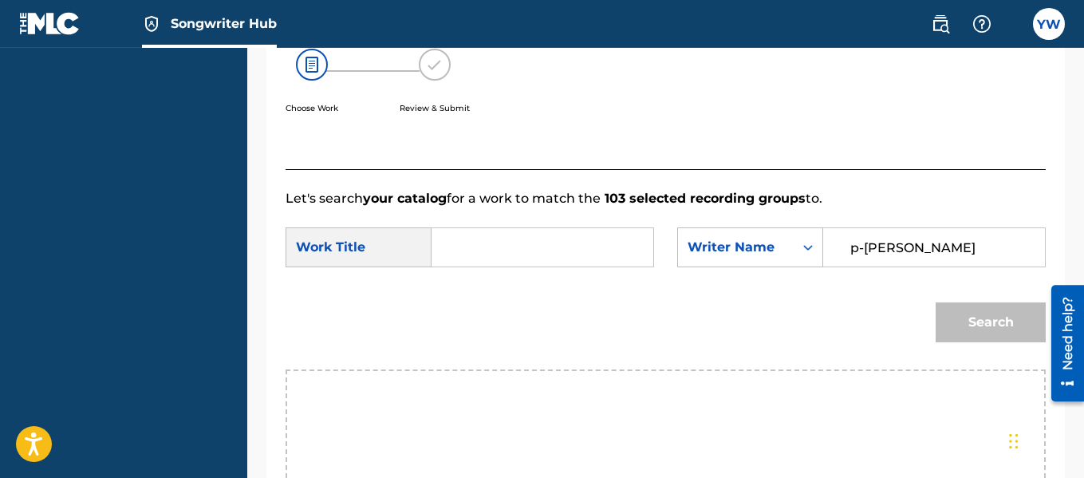
click at [1022, 202] on div "Let's search your catalog for a work to match the 103 selected recording groups…" at bounding box center [666, 410] width 760 height 483
drag, startPoint x: 1022, startPoint y: 202, endPoint x: 1089, endPoint y: 175, distance: 72.3
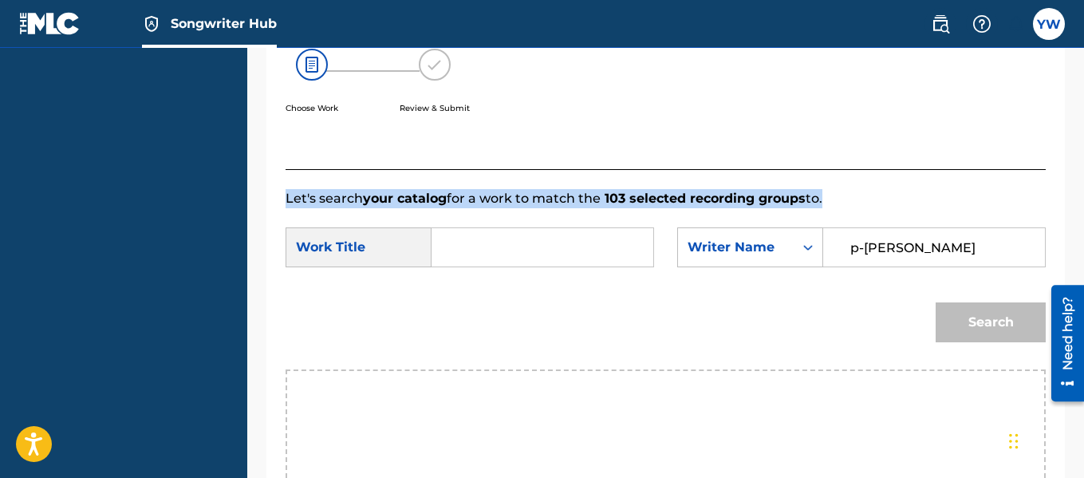
click at [939, 169] on div at bounding box center [958, 1] width 175 height 335
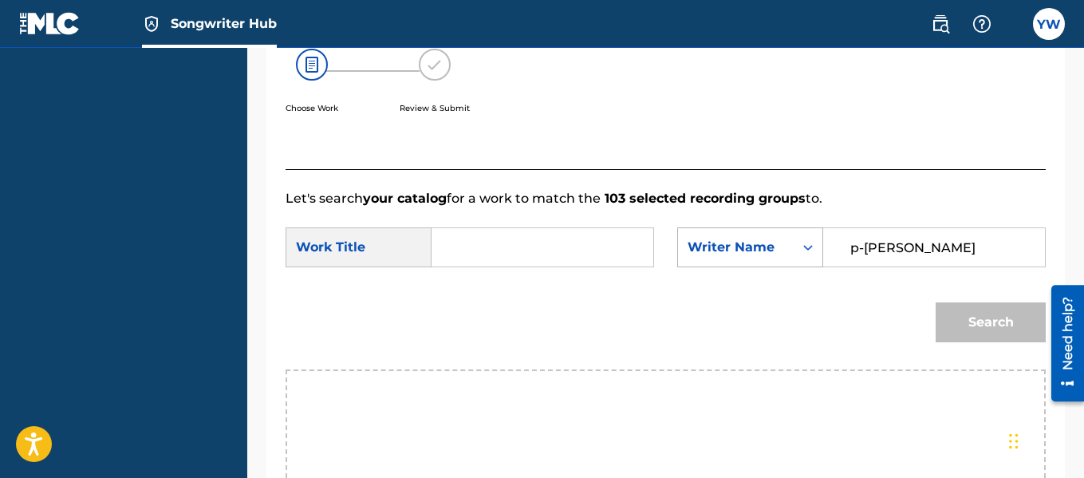
click at [797, 259] on div "Search Form" at bounding box center [808, 247] width 29 height 29
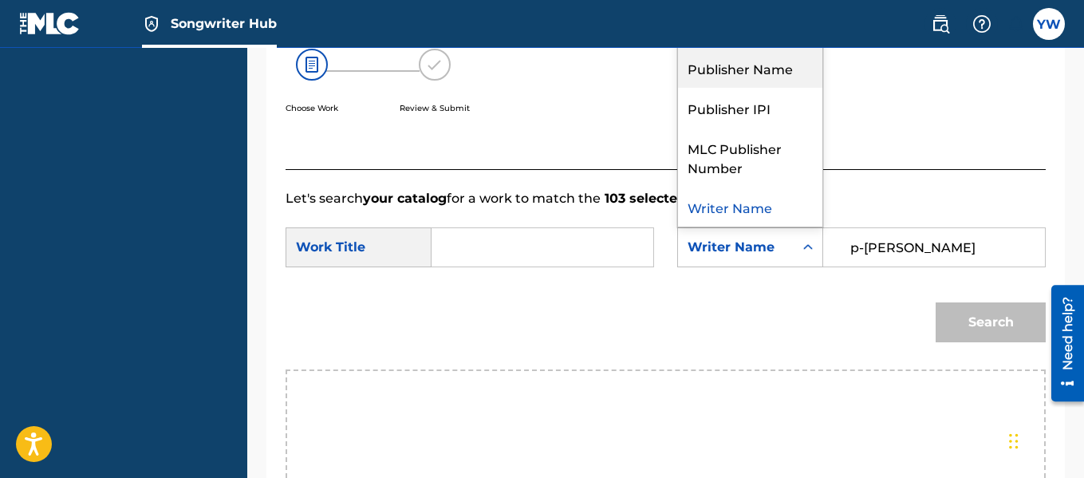
click at [787, 88] on div "Publisher Name" at bounding box center [750, 68] width 144 height 40
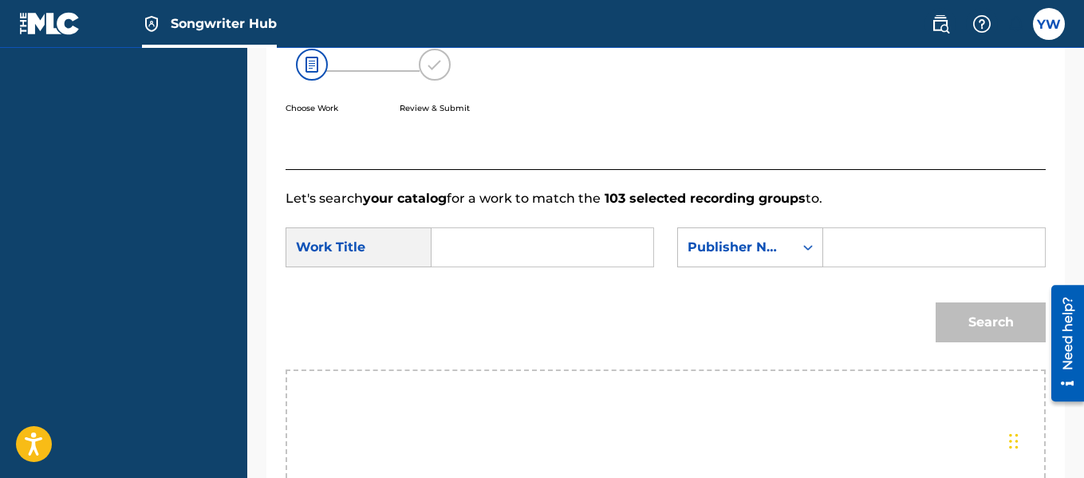
click at [873, 266] on input "Search Form" at bounding box center [934, 247] width 195 height 38
type input "fly100"
click at [1001, 337] on div "Search" at bounding box center [987, 318] width 118 height 64
click at [622, 258] on input "Search Form" at bounding box center [542, 247] width 195 height 38
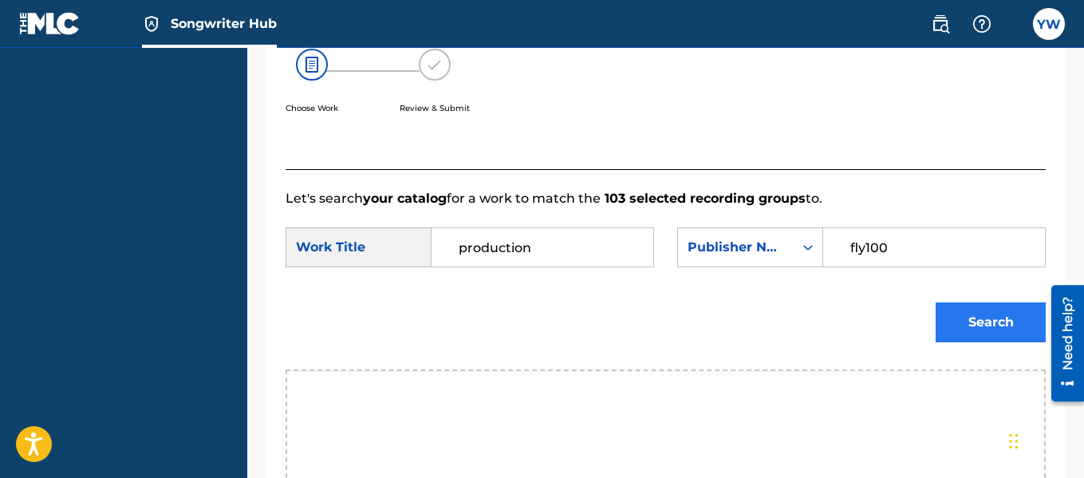
type input "production"
click at [1004, 338] on button "Search" at bounding box center [991, 322] width 110 height 40
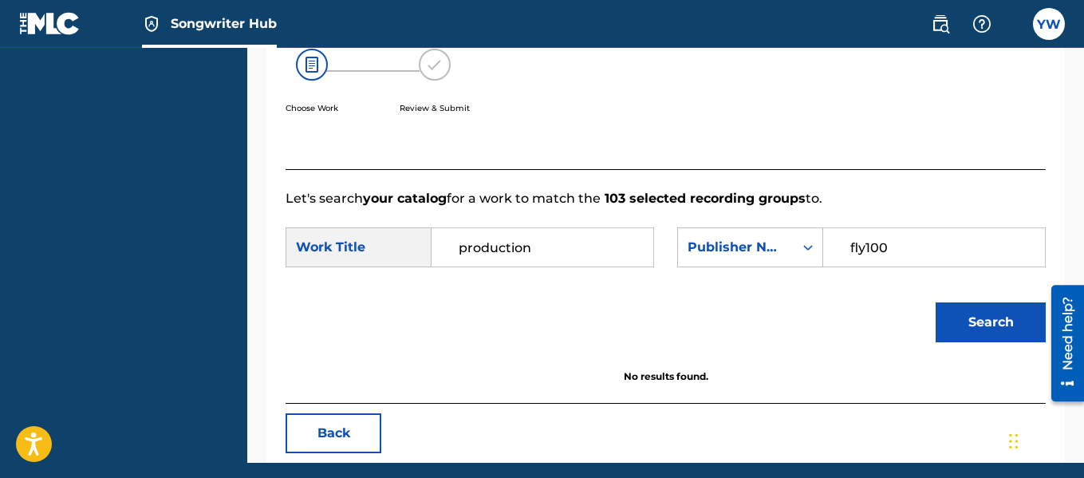
click at [919, 266] on input "fly100" at bounding box center [934, 247] width 195 height 38
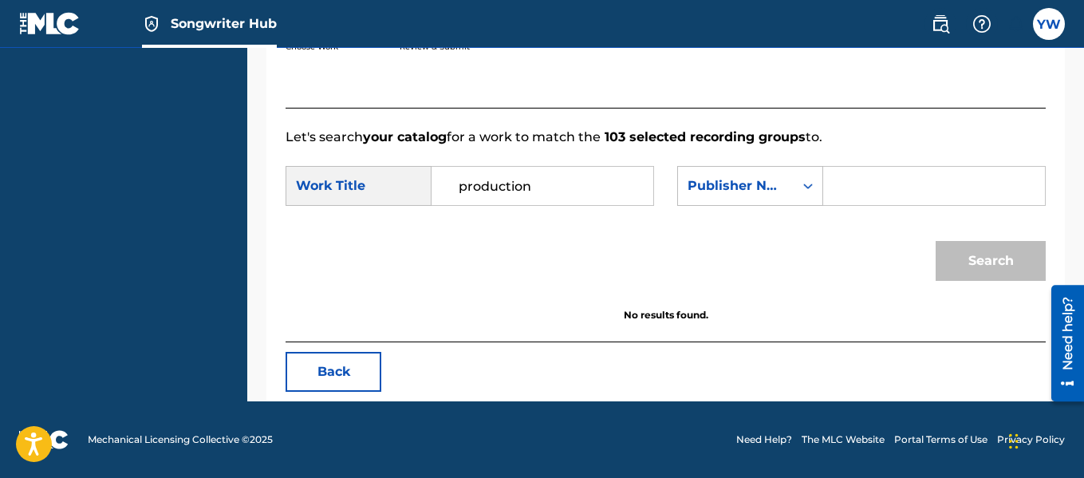
scroll to position [279, 0]
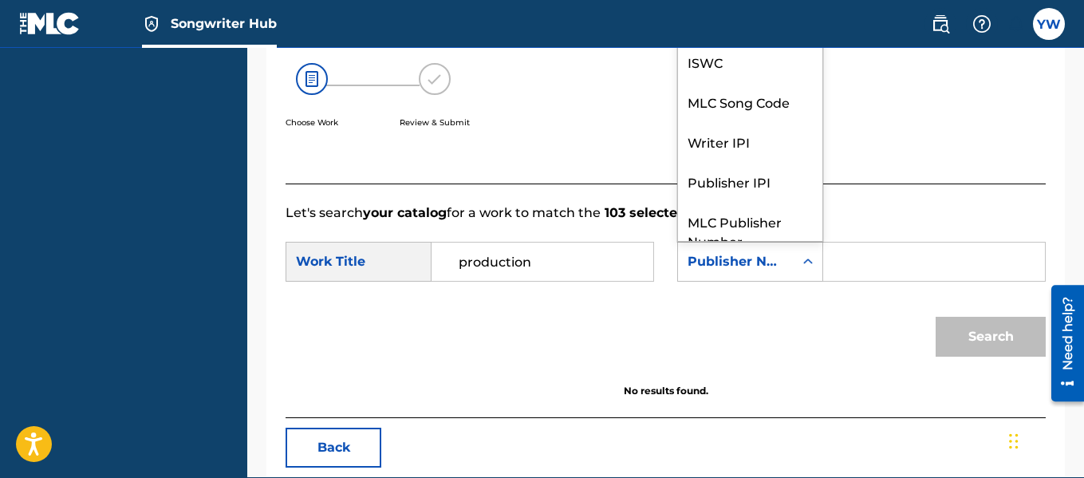
click at [800, 270] on icon "Search Form" at bounding box center [808, 262] width 16 height 16
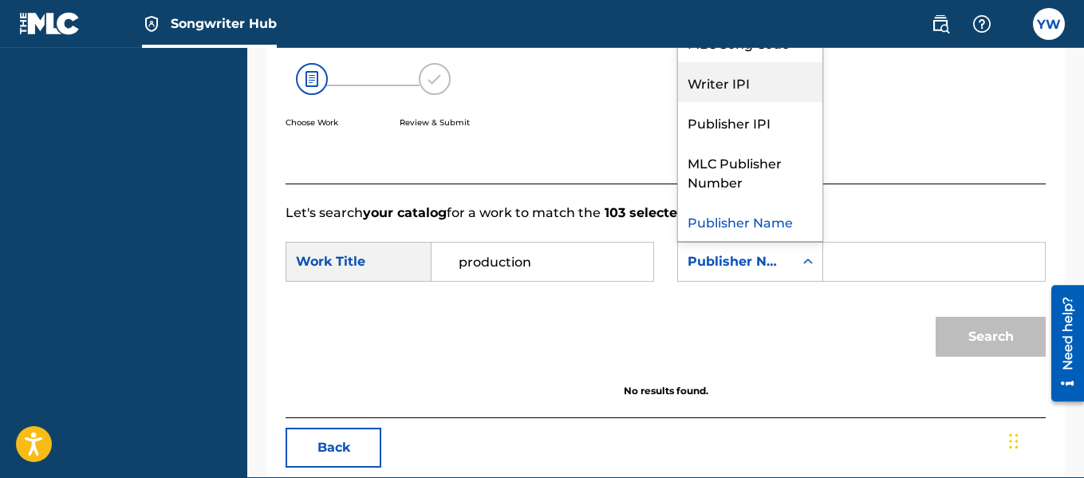
click at [774, 102] on div "Writer IPI" at bounding box center [750, 82] width 144 height 40
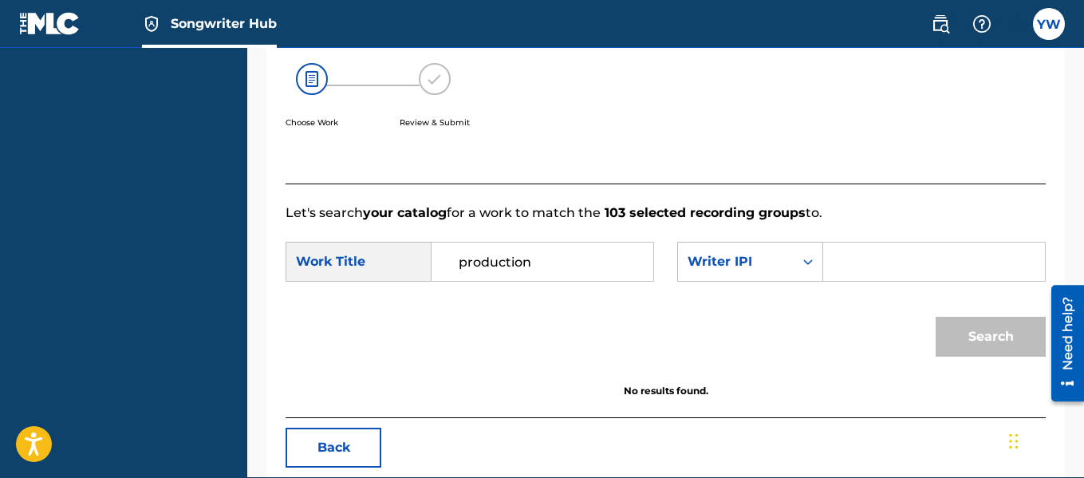
click at [841, 281] on input "Search Form" at bounding box center [934, 261] width 195 height 38
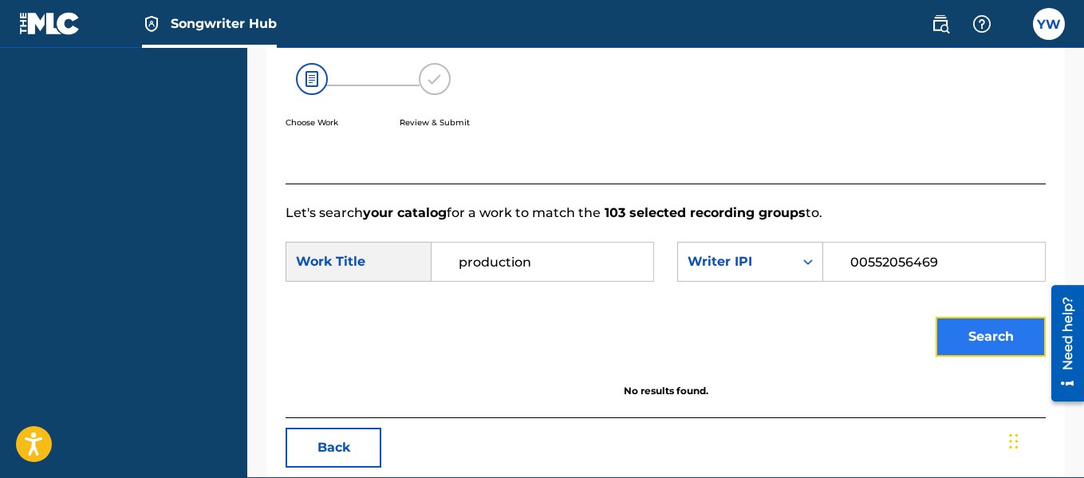
click at [983, 354] on button "Search" at bounding box center [991, 337] width 110 height 40
click at [880, 279] on input "00552056469" at bounding box center [934, 261] width 195 height 38
paste input "704873241"
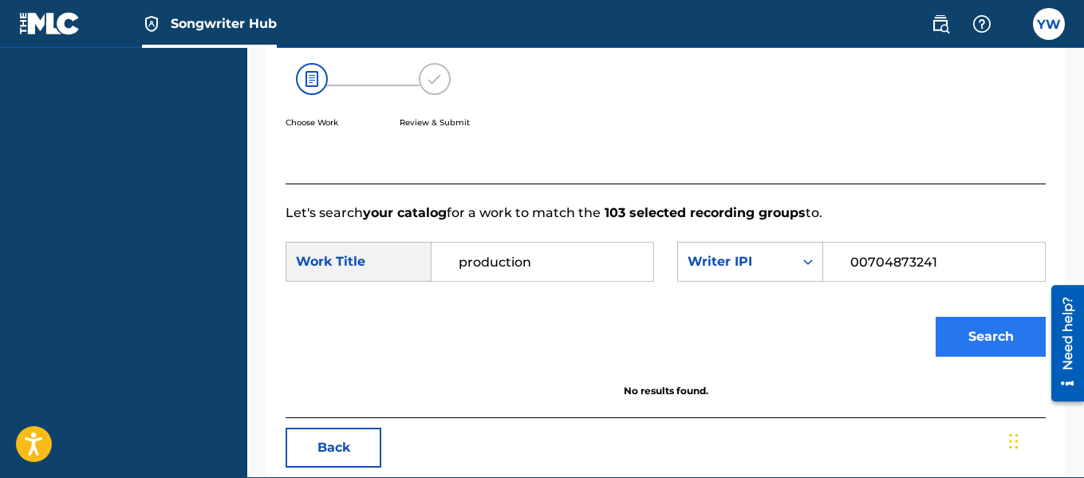
type input "00704873241"
click at [962, 355] on button "Search" at bounding box center [991, 337] width 110 height 40
click at [609, 281] on input "production" at bounding box center [542, 261] width 195 height 38
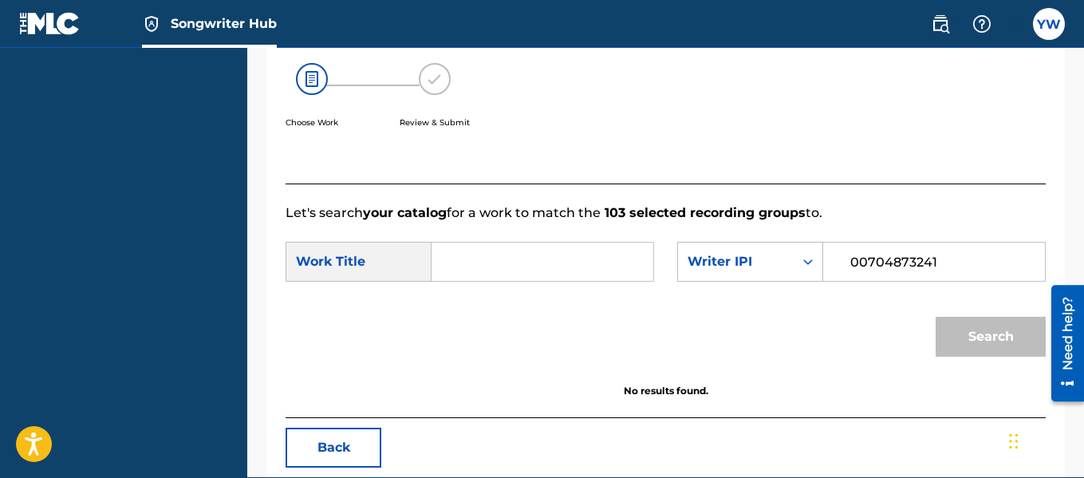
click at [979, 278] on input "00704873241" at bounding box center [934, 261] width 195 height 38
click at [774, 271] on div "Writer IPI" at bounding box center [736, 261] width 97 height 19
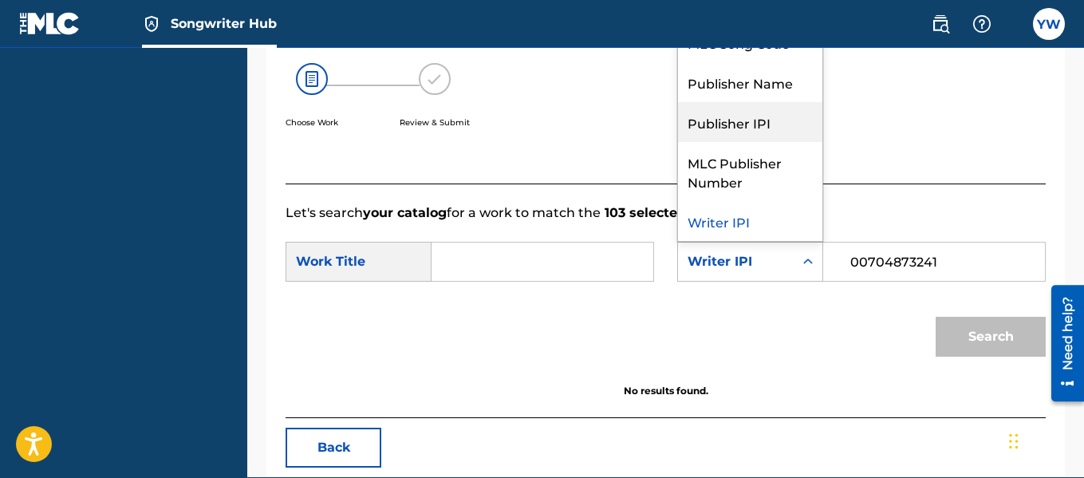
click at [789, 142] on div "Publisher IPI" at bounding box center [750, 122] width 144 height 40
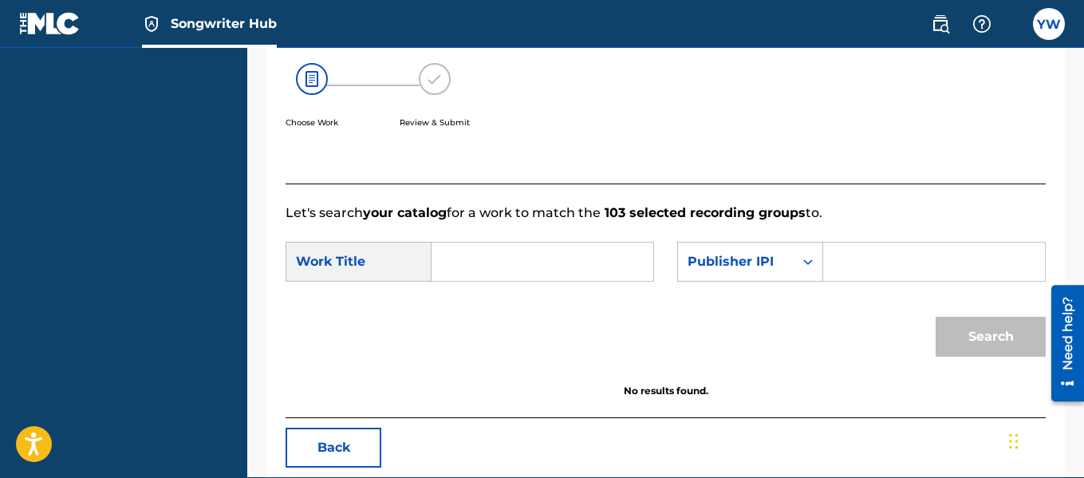
click at [877, 281] on input "Search Form" at bounding box center [934, 261] width 195 height 38
click at [969, 361] on div "Search" at bounding box center [987, 333] width 118 height 64
click at [855, 281] on input "00552056469" at bounding box center [934, 261] width 195 height 38
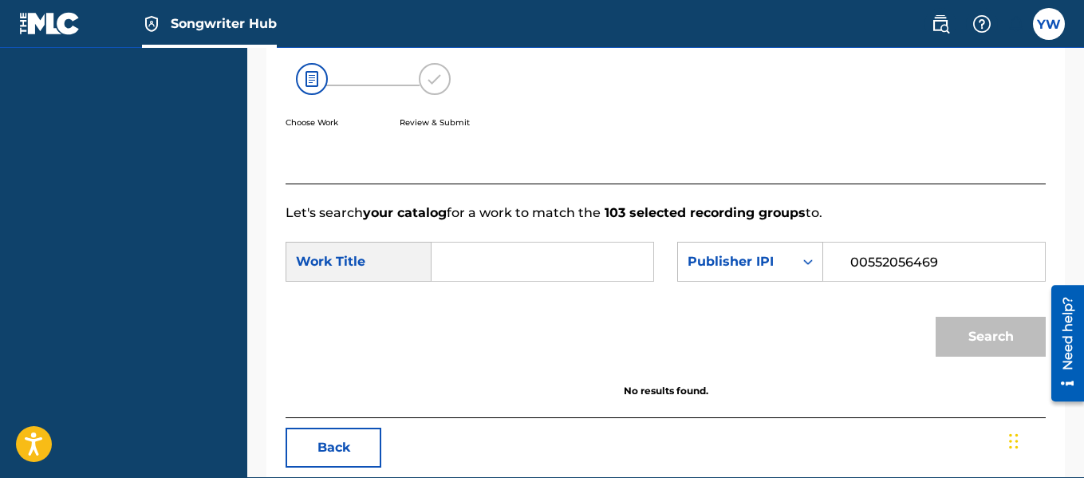
paste input "704873241"
type input "00704873241"
click at [982, 358] on div "Search" at bounding box center [987, 333] width 118 height 64
click at [779, 271] on div "Publisher IPI" at bounding box center [736, 261] width 97 height 19
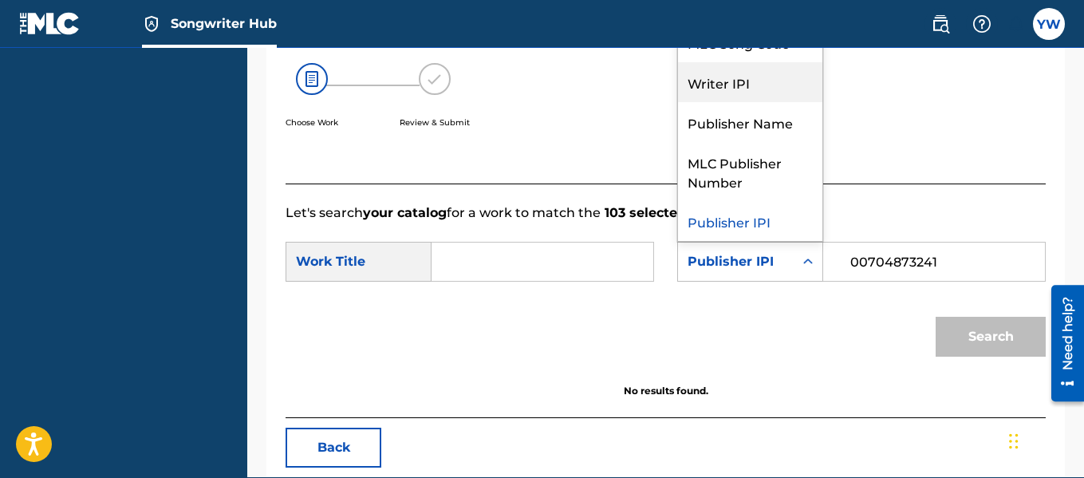
click at [778, 102] on div "Writer IPI" at bounding box center [750, 82] width 144 height 40
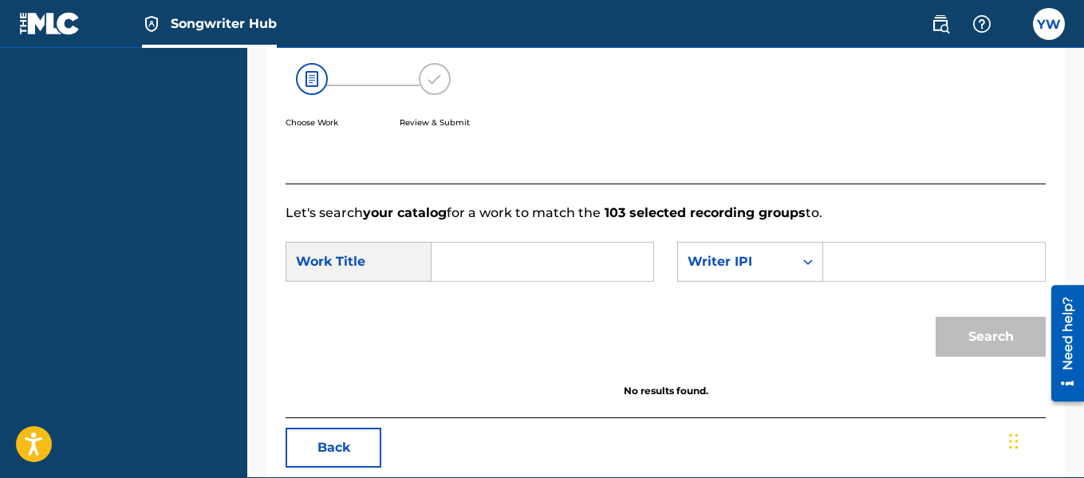
paste input "00704873241"
type input "00704873241"
click at [993, 345] on div "Search" at bounding box center [987, 333] width 118 height 64
click at [516, 260] on form "SearchWithCriteria727c37af-bc1a-49d8-90a7-95be3c3d0625 Work Title SearchWithCri…" at bounding box center [666, 303] width 760 height 161
click at [516, 276] on input "Search Form" at bounding box center [542, 261] width 195 height 38
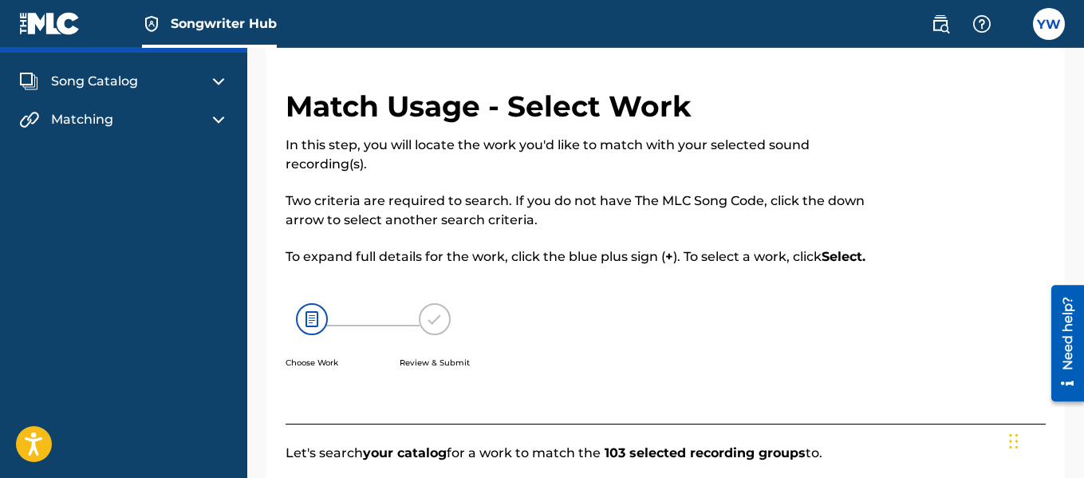
scroll to position [0, 0]
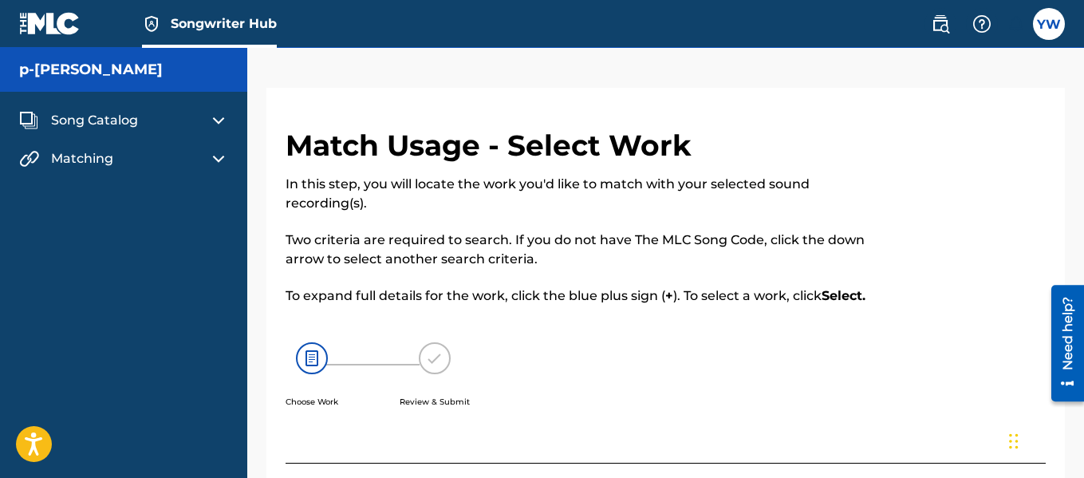
click at [317, 374] on img at bounding box center [312, 358] width 32 height 32
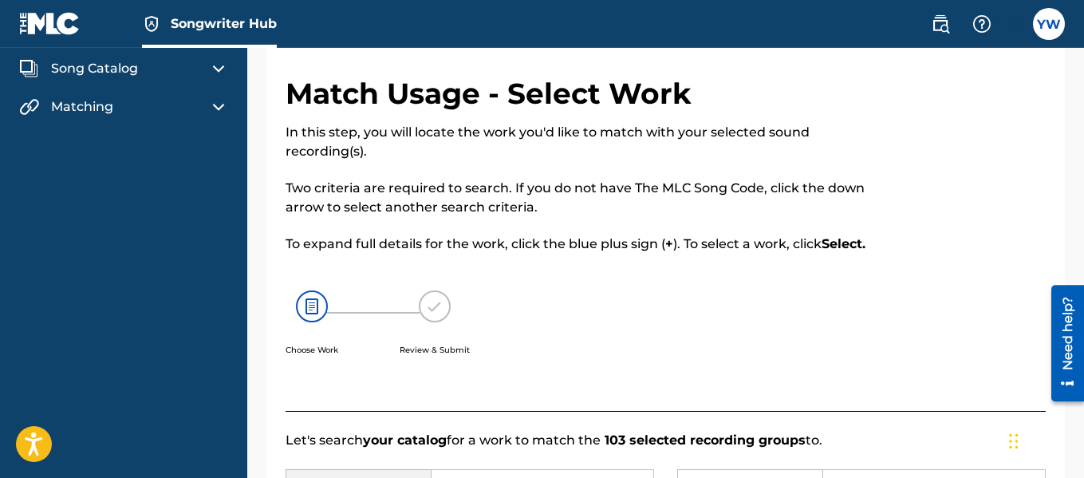
scroll to position [96, 0]
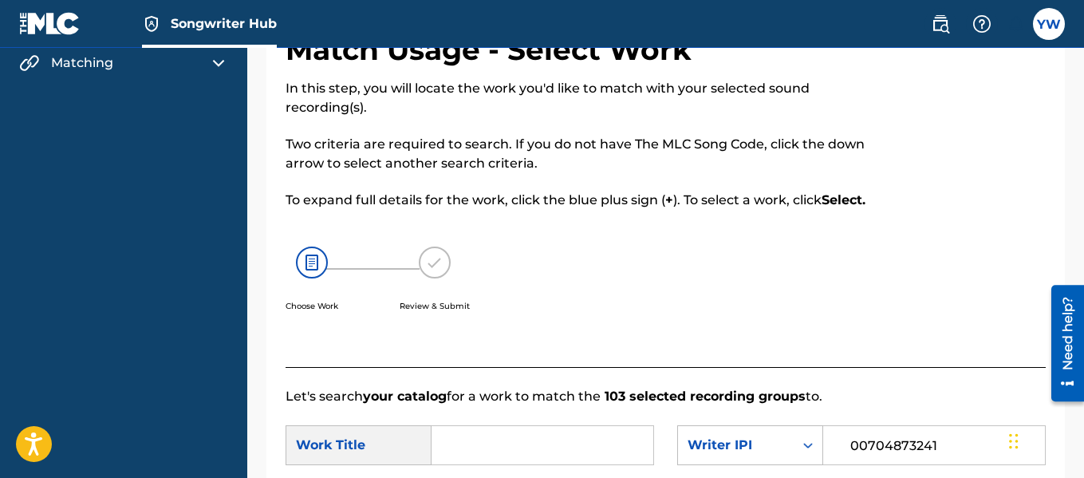
click at [1073, 337] on div "Need help?" at bounding box center [1068, 332] width 22 height 73
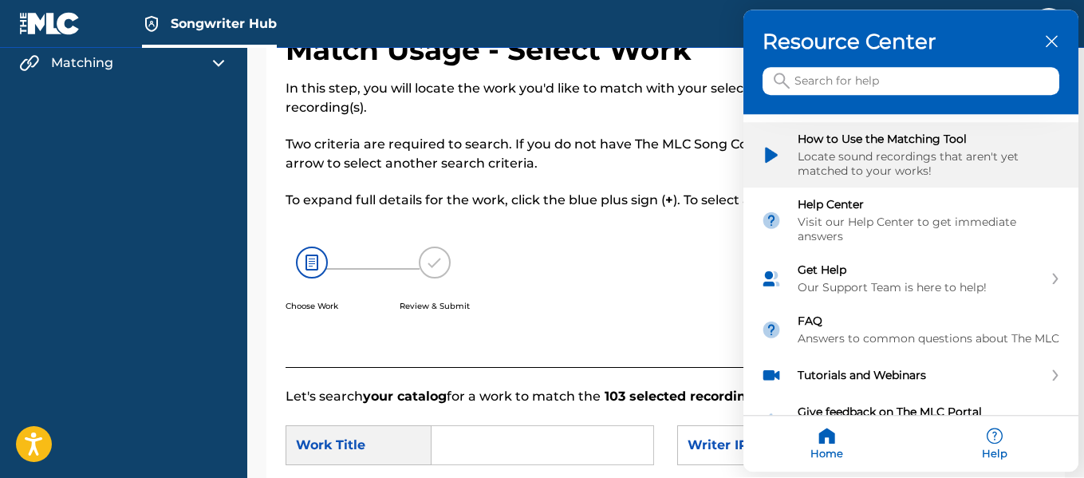
click at [1001, 152] on div "Locate sound recordings that aren't yet matched to your works!" at bounding box center [929, 164] width 263 height 29
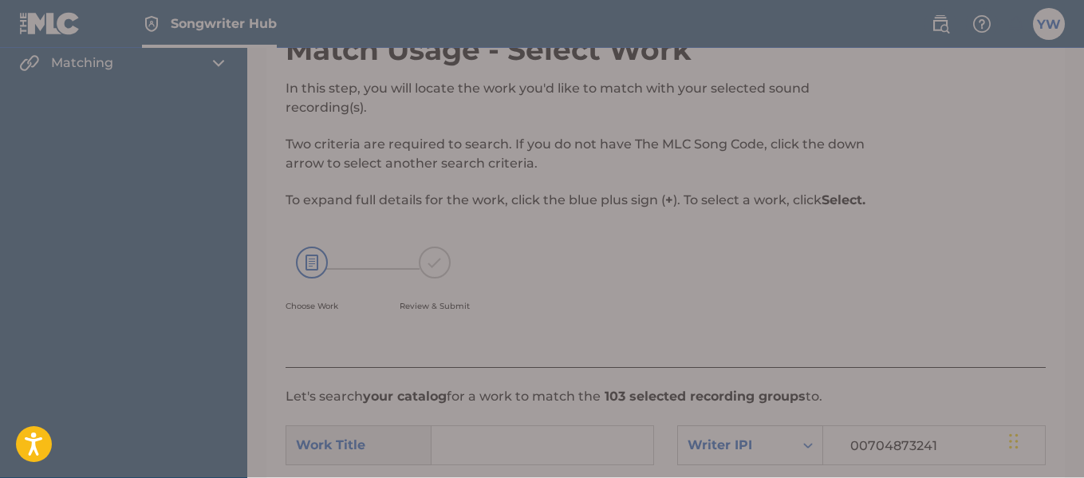
click at [1001, 152] on div at bounding box center [542, 239] width 1084 height 478
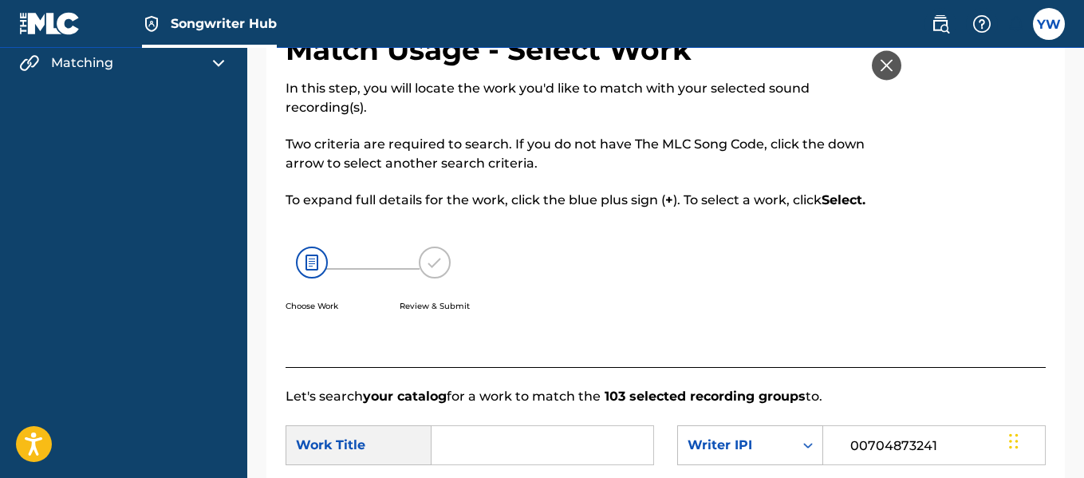
scroll to position [0, 0]
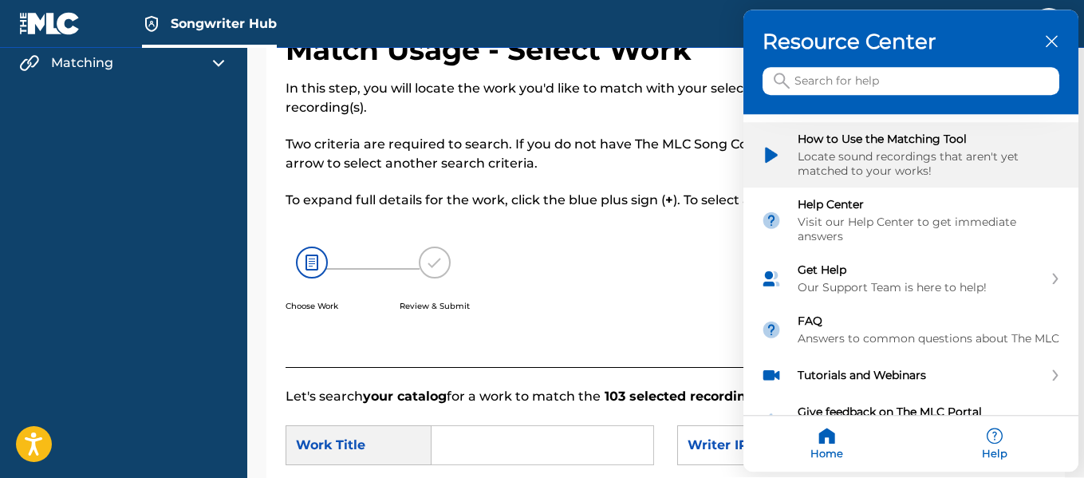
click at [1001, 152] on div "Locate sound recordings that aren't yet matched to your works!" at bounding box center [929, 164] width 263 height 29
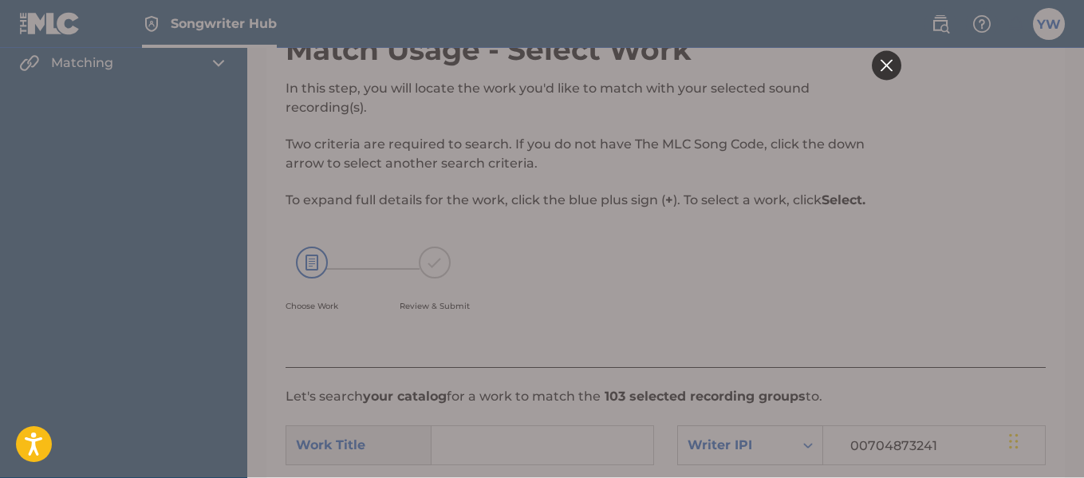
drag, startPoint x: 1001, startPoint y: 152, endPoint x: 906, endPoint y: 183, distance: 99.9
click at [906, 183] on div at bounding box center [542, 239] width 1084 height 478
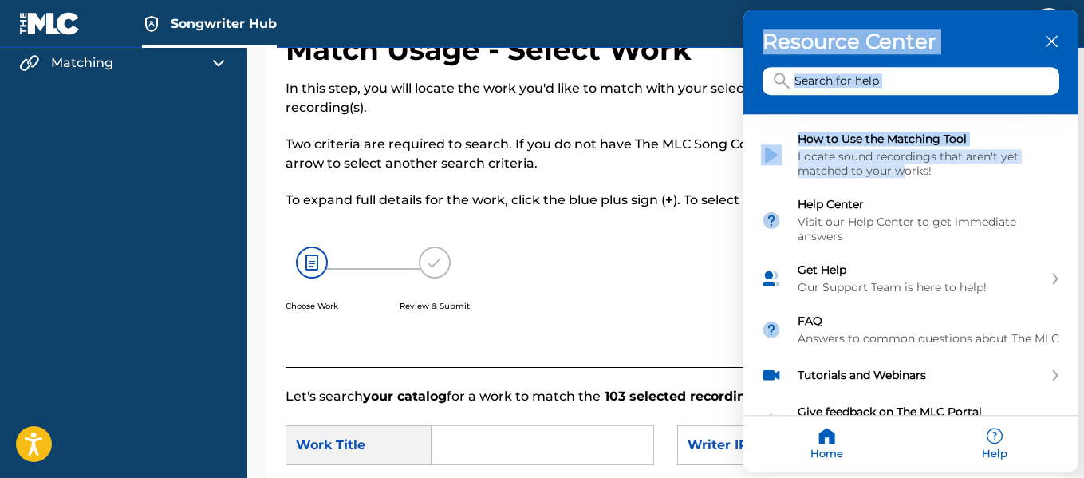
drag, startPoint x: 906, startPoint y: 183, endPoint x: 836, endPoint y: 104, distance: 105.6
click at [821, 119] on div "How to Use the Matching Tool Locate sound recordings that aren't yet matched to…" at bounding box center [910, 269] width 335 height 309
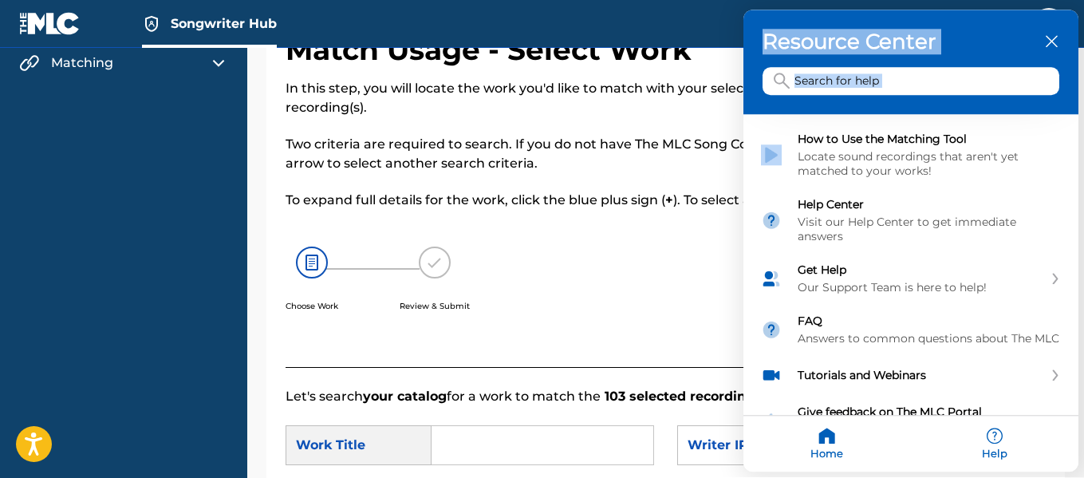
drag, startPoint x: 790, startPoint y: 115, endPoint x: 617, endPoint y: 215, distance: 200.8
click at [617, 215] on main "Need help? Resource Center Help Get the help you need from our knowledge base N…" at bounding box center [542, 239] width 1084 height 478
click at [613, 217] on div at bounding box center [542, 239] width 1084 height 478
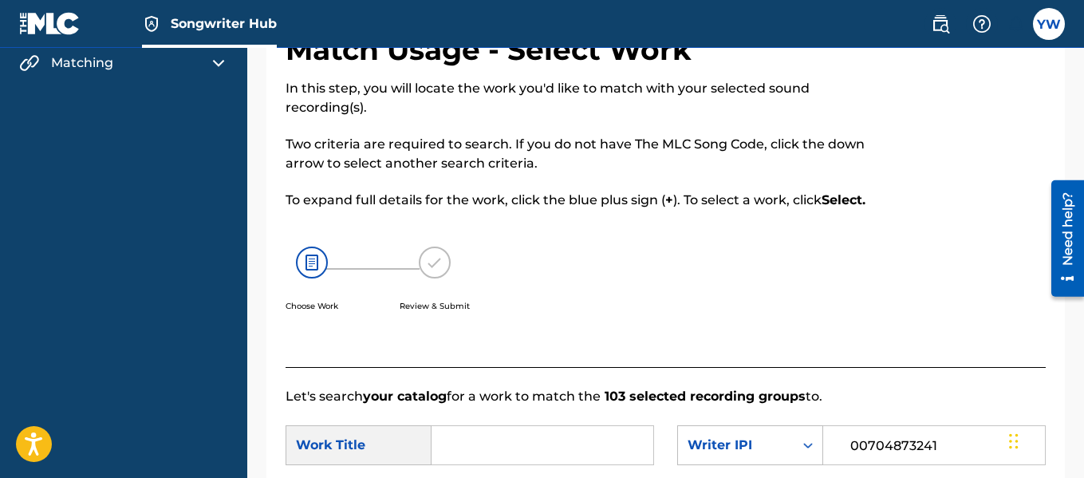
click at [608, 210] on p "To expand full details for the work, click the blue plus sign ( + ). To select …" at bounding box center [578, 200] width 585 height 19
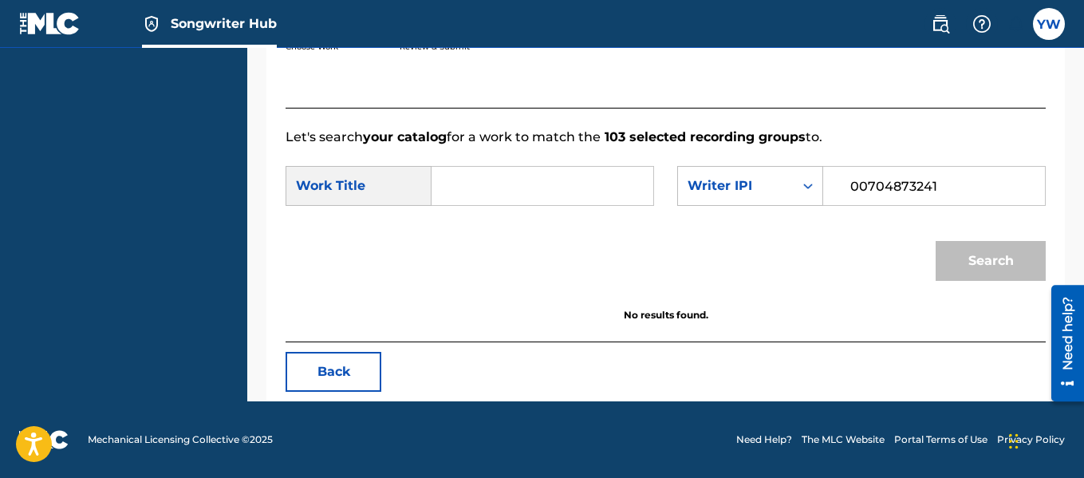
scroll to position [374, 0]
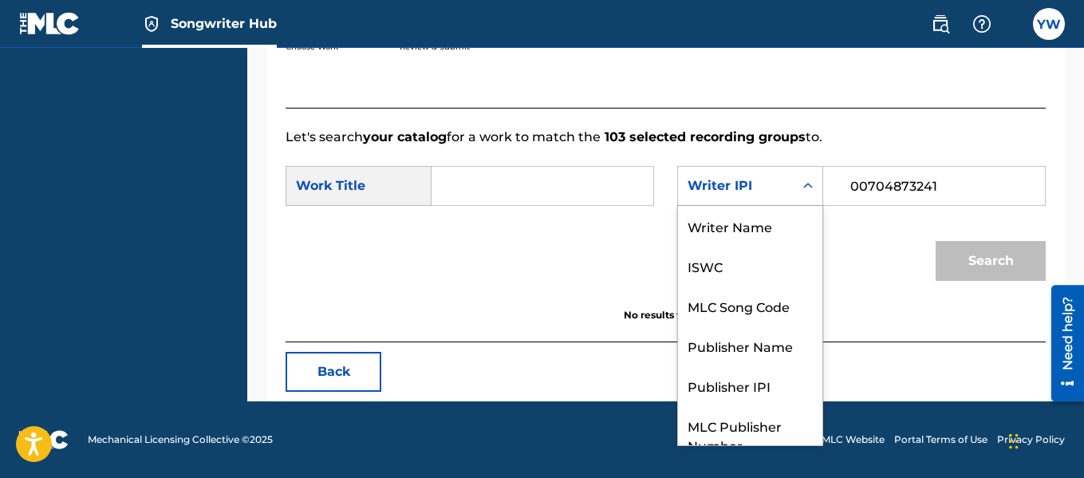
click at [790, 181] on div "Writer IPI" at bounding box center [736, 186] width 116 height 30
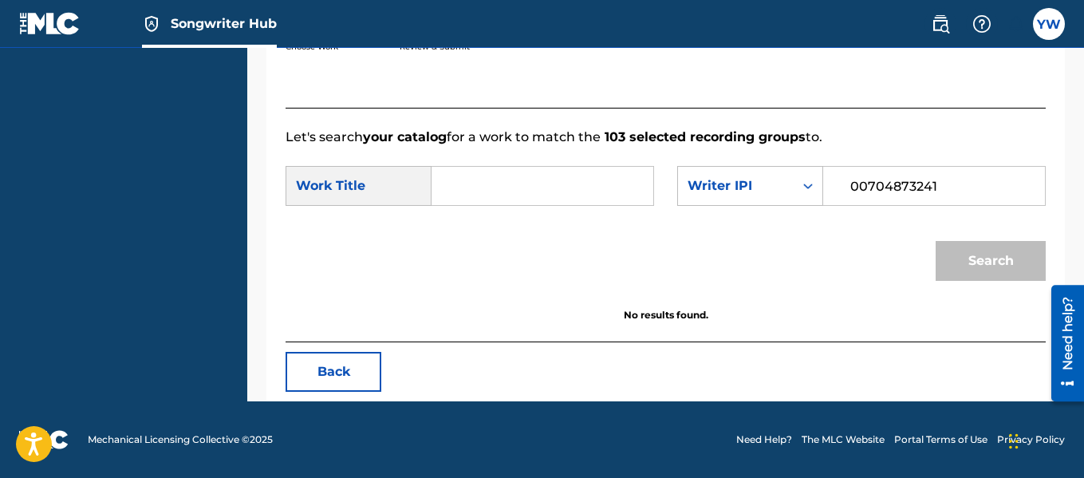
click at [788, 184] on div "Writer IPI" at bounding box center [736, 186] width 116 height 30
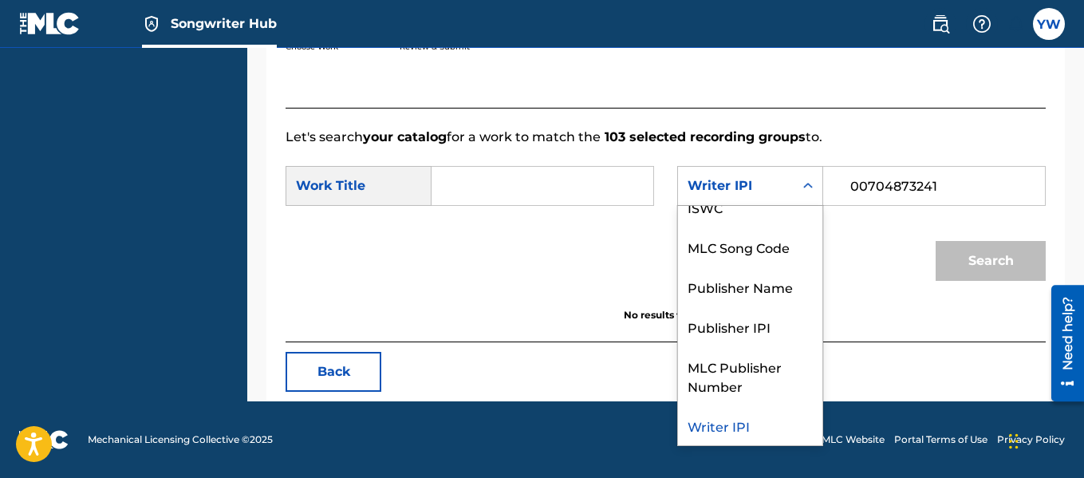
click at [788, 184] on div "Writer IPI" at bounding box center [736, 186] width 116 height 30
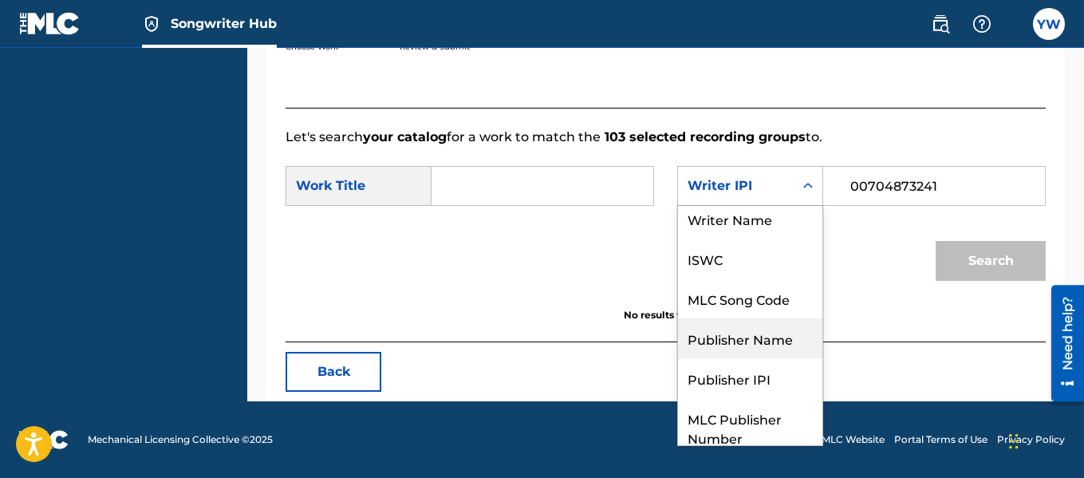
scroll to position [6, 0]
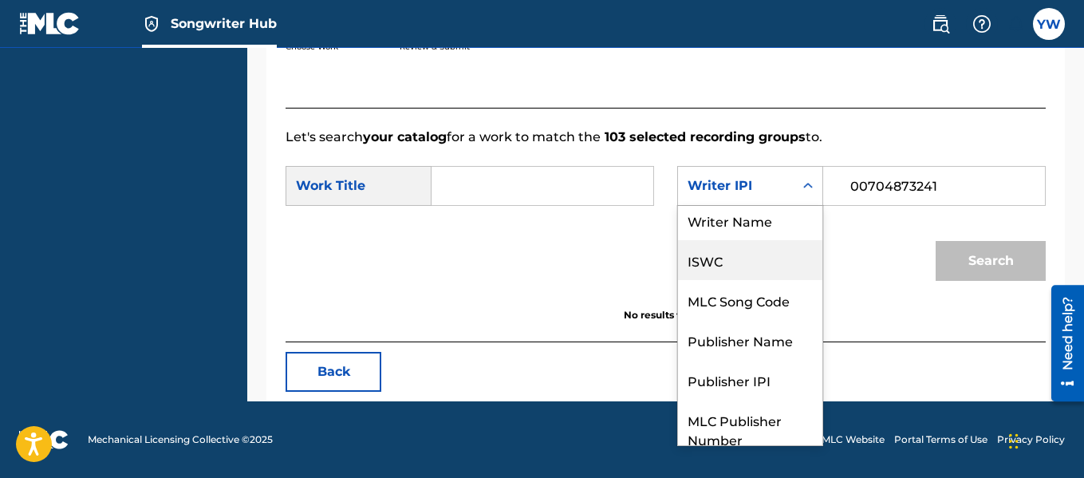
click at [759, 258] on div "ISWC" at bounding box center [750, 260] width 144 height 40
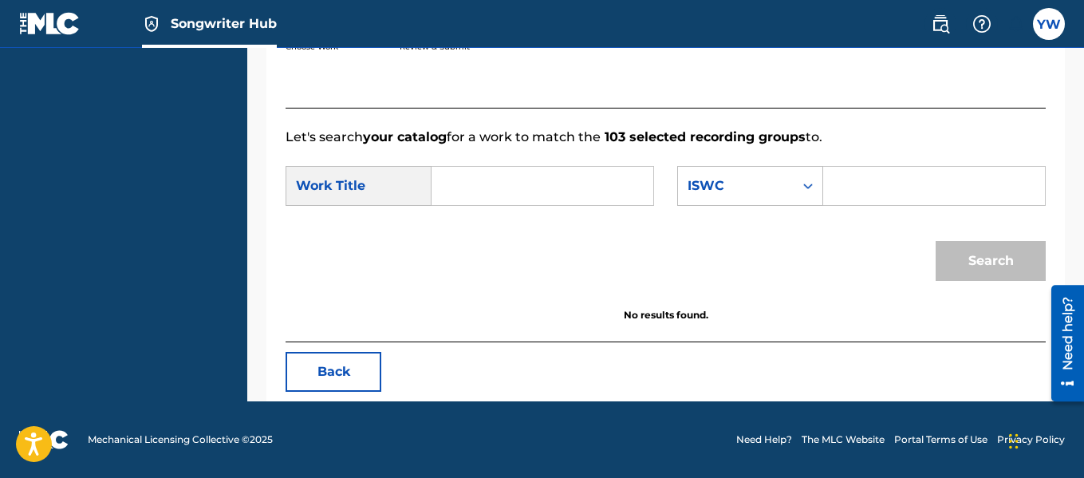
click at [888, 178] on input "Search Form" at bounding box center [934, 186] width 195 height 38
type input "00552056469"
click at [979, 265] on div "Search" at bounding box center [987, 257] width 118 height 64
click at [935, 183] on input "00552056469" at bounding box center [934, 186] width 195 height 38
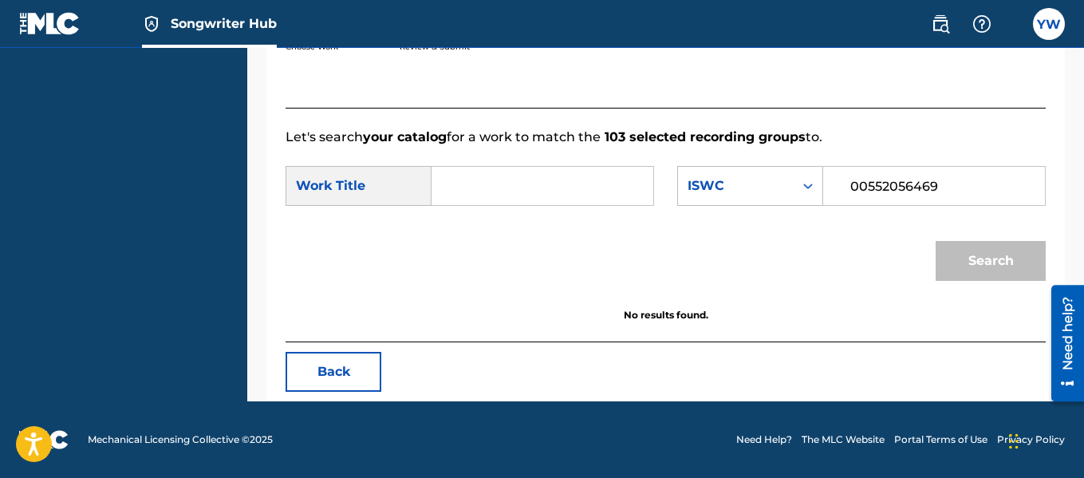
click at [935, 183] on input "00552056469" at bounding box center [934, 186] width 195 height 38
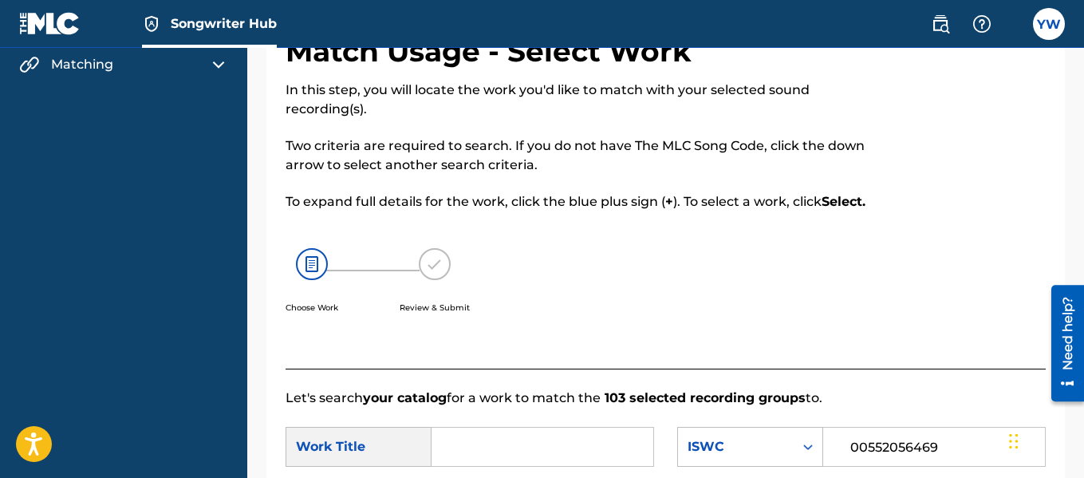
scroll to position [0, 0]
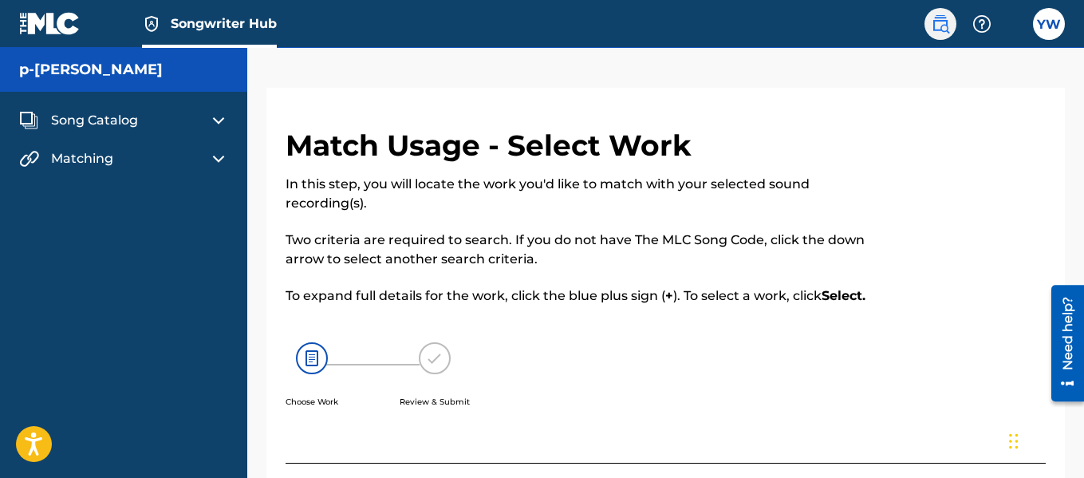
click at [936, 26] on img at bounding box center [940, 23] width 19 height 19
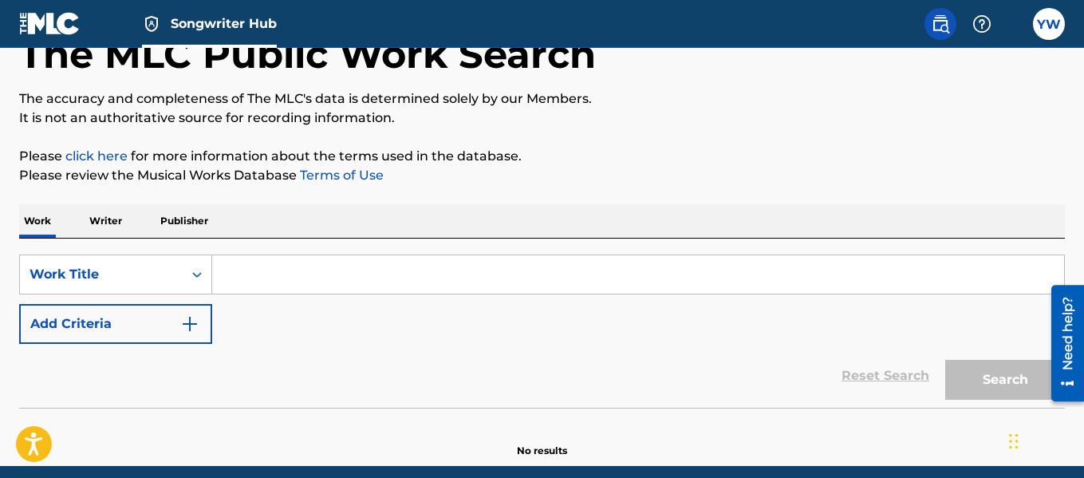
scroll to position [165, 0]
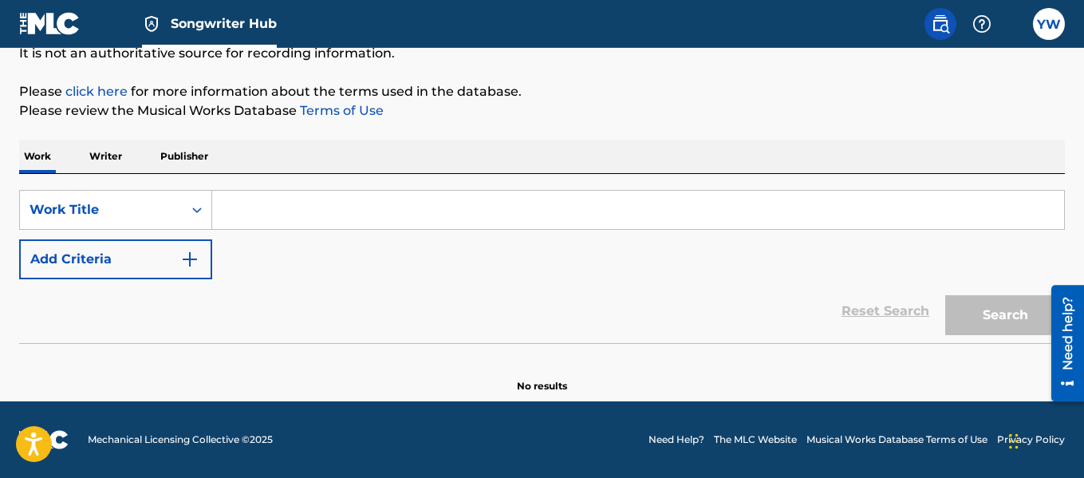
click at [905, 212] on input "Search Form" at bounding box center [638, 210] width 852 height 38
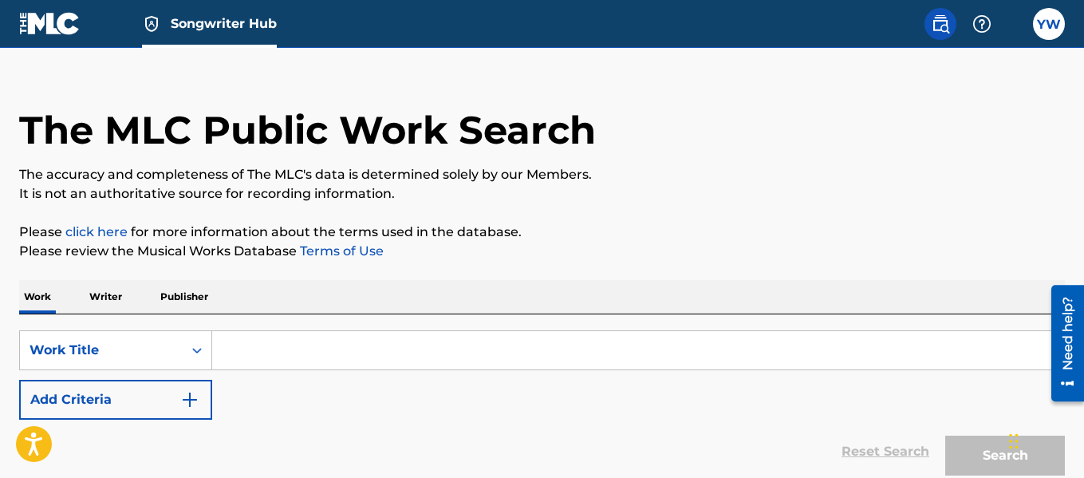
scroll to position [0, 0]
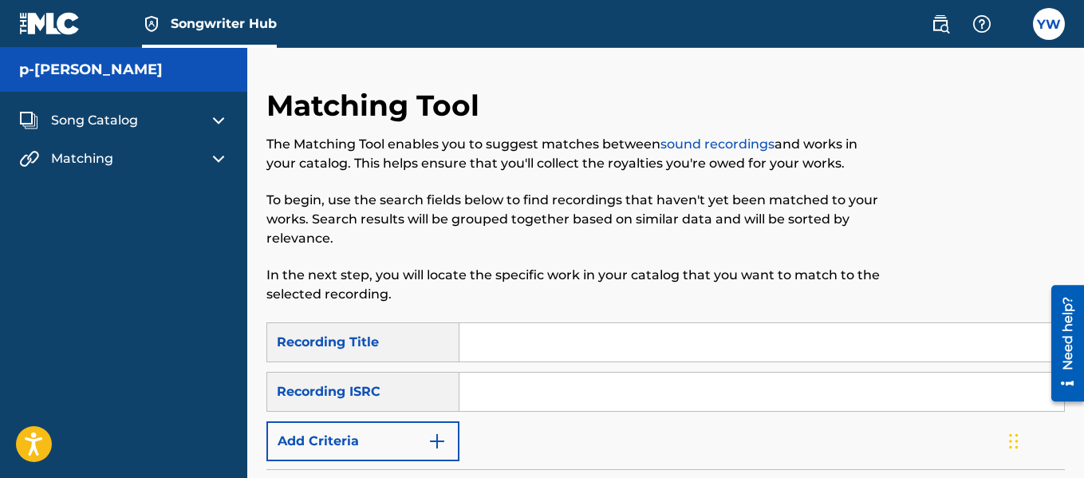
click at [59, 159] on span "Matching" at bounding box center [82, 158] width 62 height 19
click at [55, 118] on span "Song Catalog" at bounding box center [94, 120] width 87 height 19
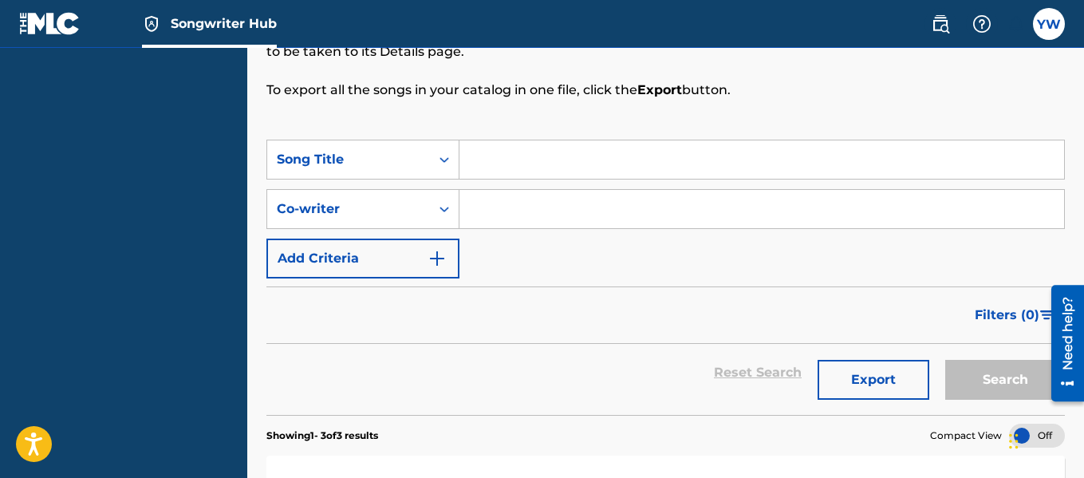
scroll to position [210, 0]
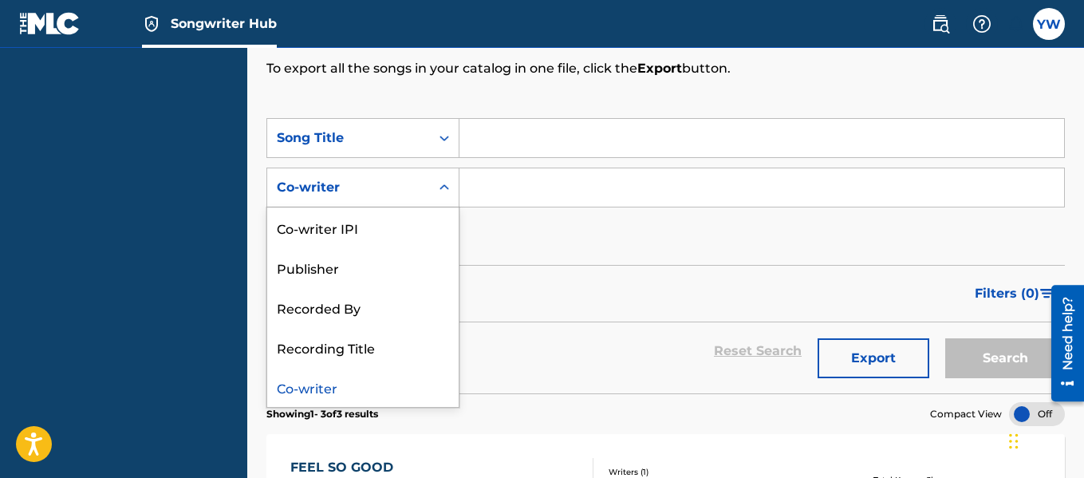
click at [514, 232] on div "SearchWithCriteria65167839-05d5-4bec-86ba-ee5b74d8dee5 Song Title SearchWithCri…" at bounding box center [665, 187] width 798 height 139
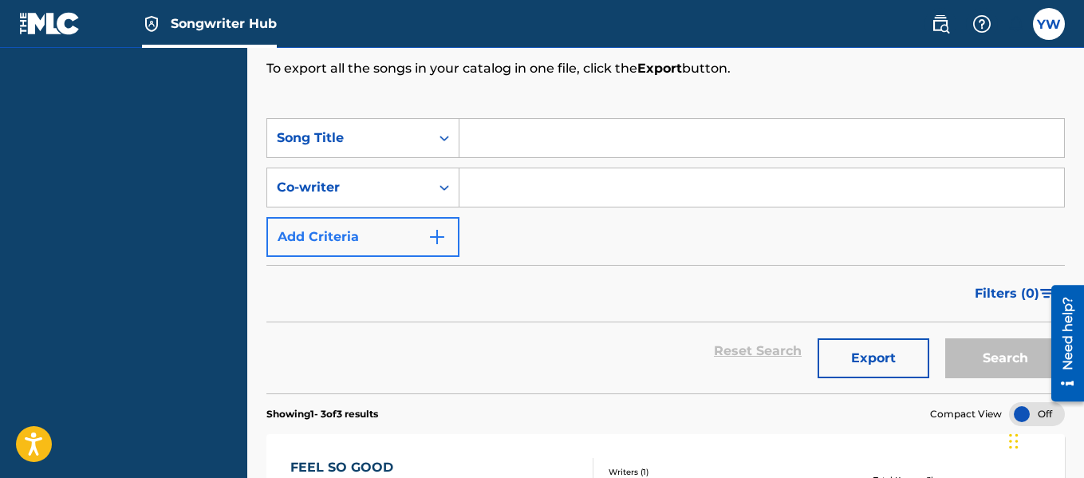
click at [423, 241] on button "Add Criteria" at bounding box center [362, 237] width 193 height 40
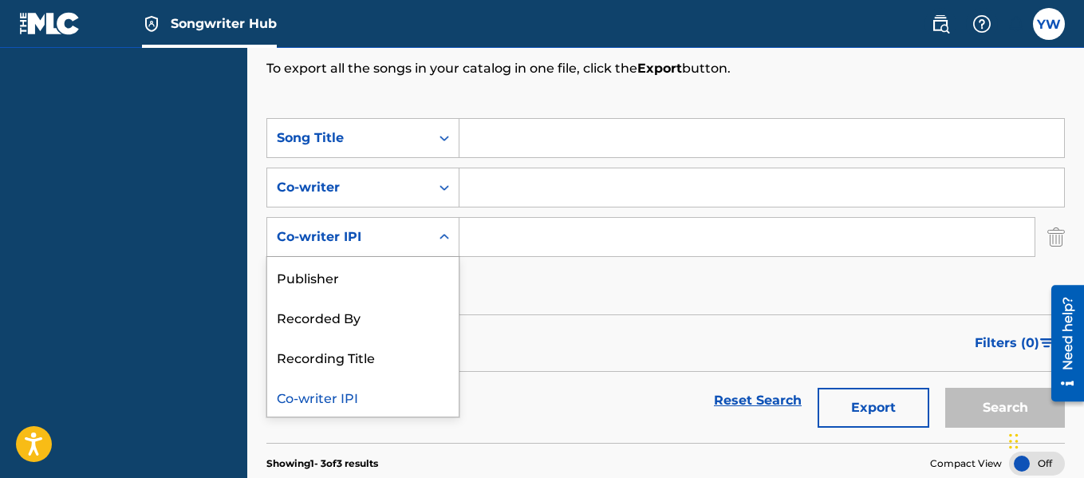
click at [477, 237] on input "Search Form" at bounding box center [746, 237] width 575 height 38
click at [483, 286] on div "SearchWithCriteria65167839-05d5-4bec-86ba-ee5b74d8dee5 Song Title SearchWithCri…" at bounding box center [665, 212] width 798 height 188
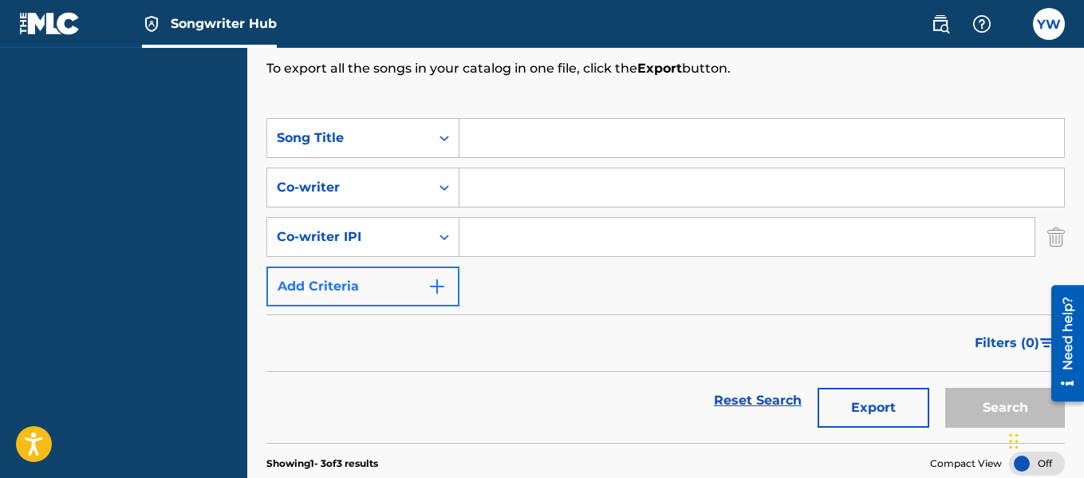
click at [430, 296] on button "Add Criteria" at bounding box center [362, 286] width 193 height 40
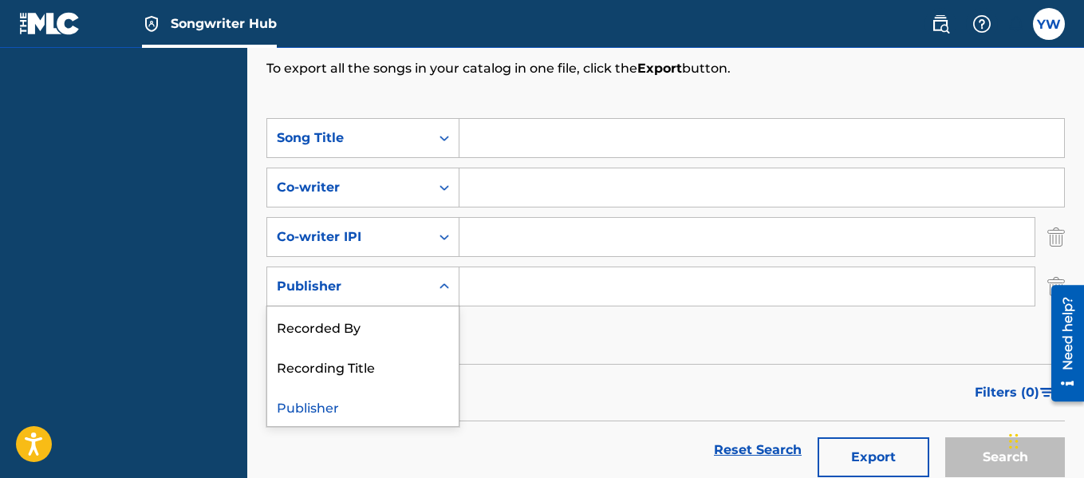
click at [478, 328] on div "SearchWithCriteria65167839-05d5-4bec-86ba-ee5b74d8dee5 Song Title SearchWithCri…" at bounding box center [665, 237] width 798 height 238
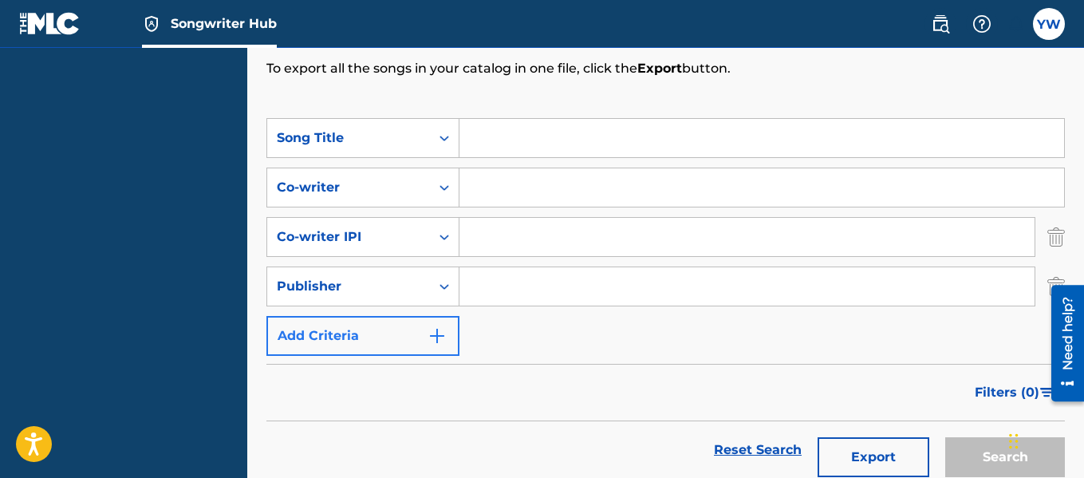
click at [425, 345] on button "Add Criteria" at bounding box center [362, 336] width 193 height 40
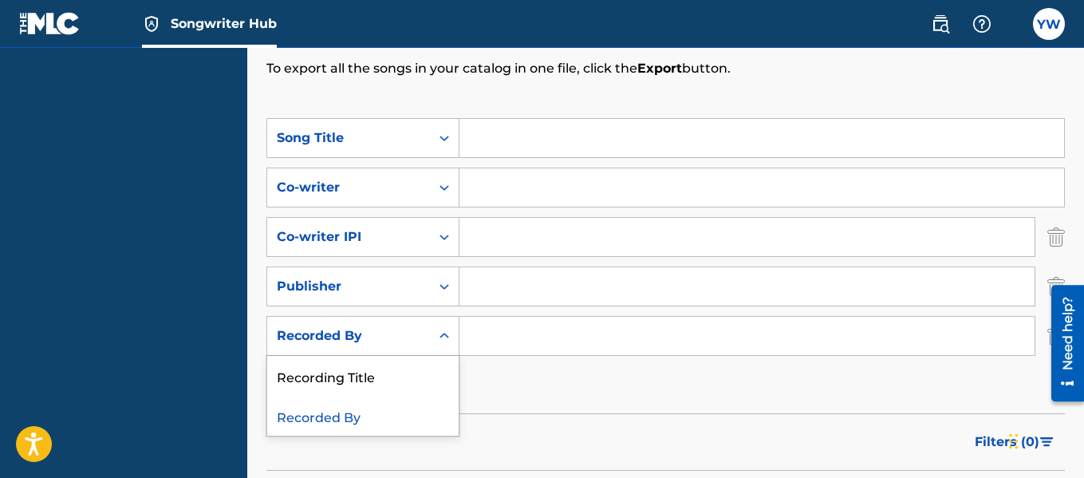
click at [411, 421] on div "Recorded By" at bounding box center [362, 416] width 191 height 40
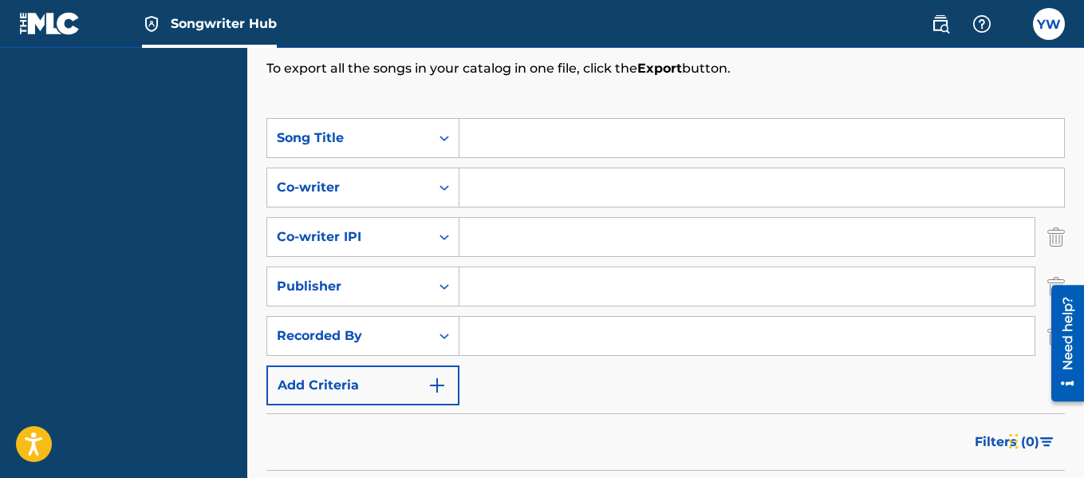
click at [590, 333] on input "Search Form" at bounding box center [746, 336] width 575 height 38
type input "p-[PERSON_NAME]"
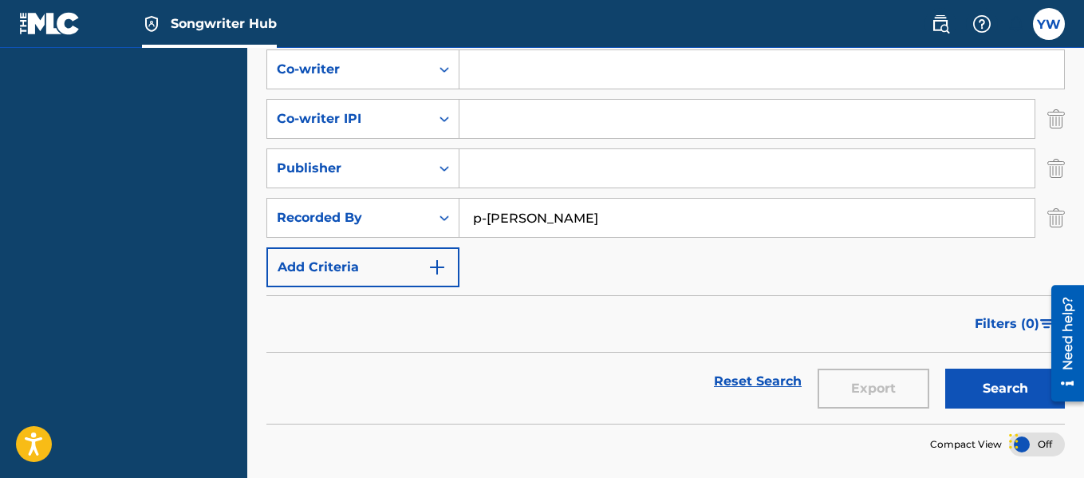
scroll to position [334, 0]
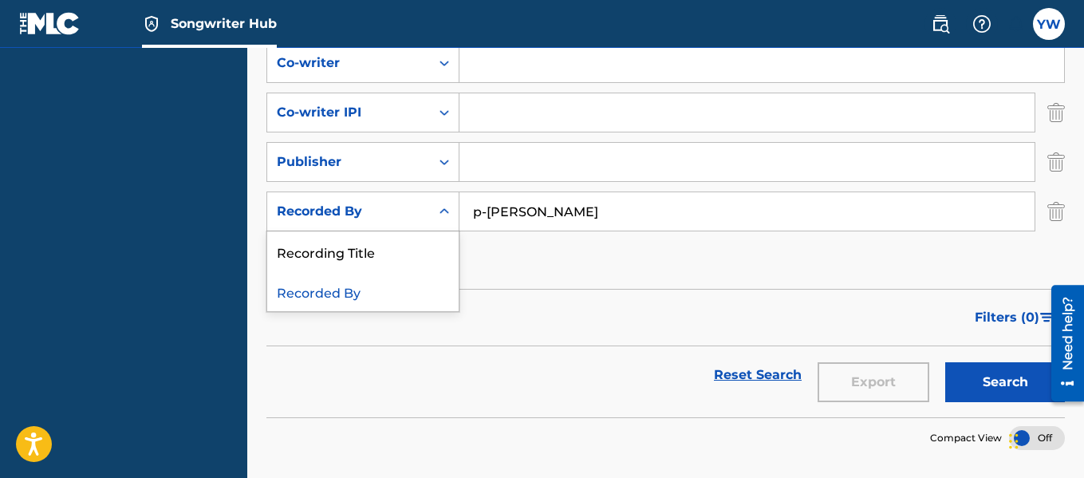
click at [435, 211] on div "Search Form" at bounding box center [444, 211] width 29 height 29
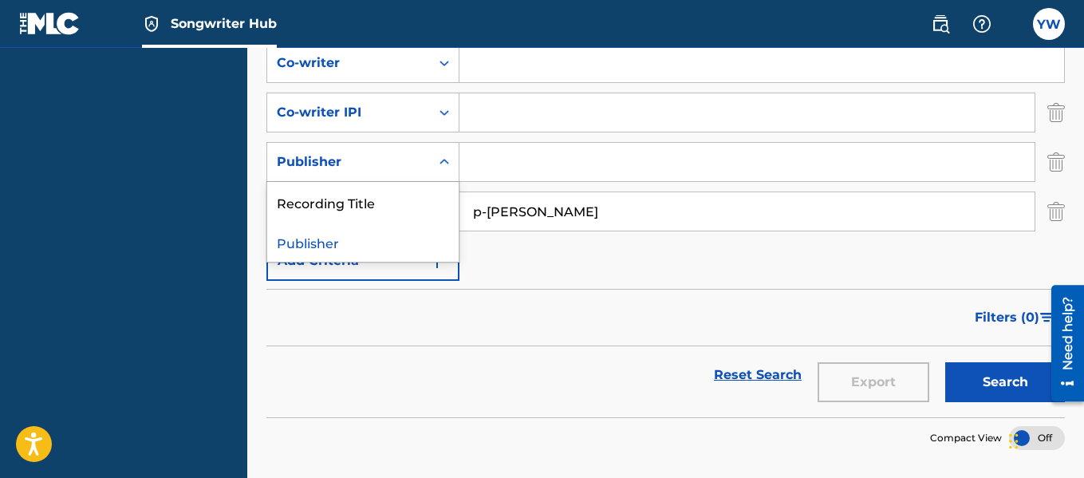
click at [446, 163] on icon "Search Form" at bounding box center [444, 162] width 10 height 6
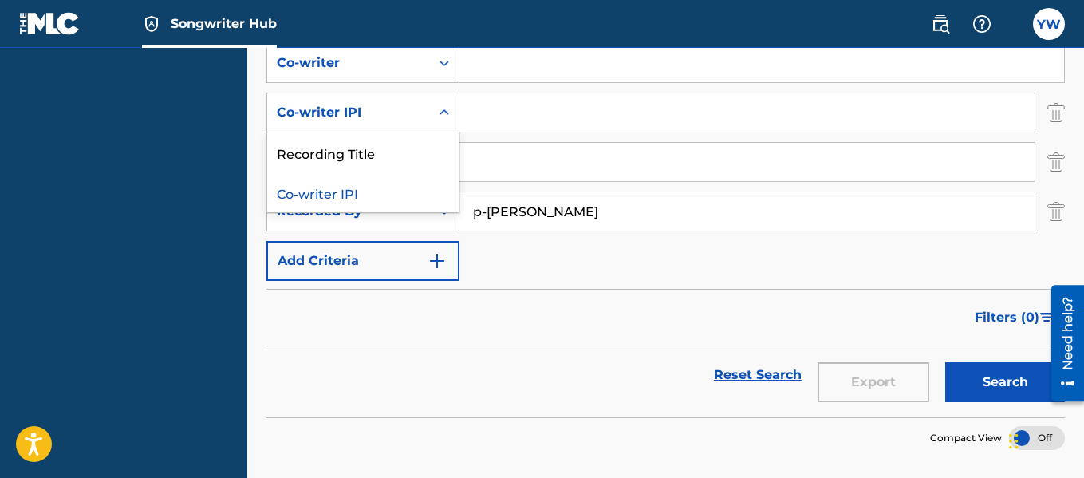
click at [447, 105] on icon "Search Form" at bounding box center [444, 112] width 16 height 16
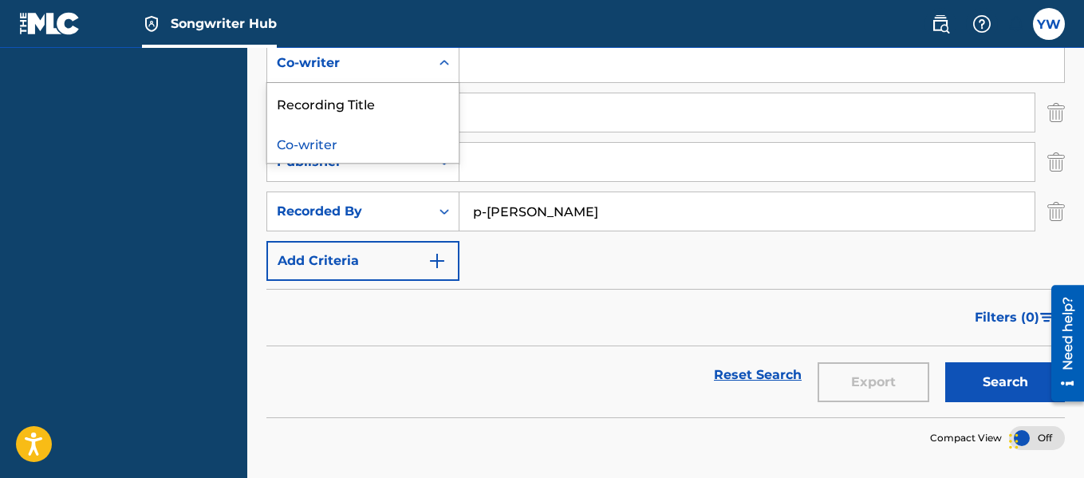
click at [443, 67] on icon "Search Form" at bounding box center [444, 63] width 16 height 16
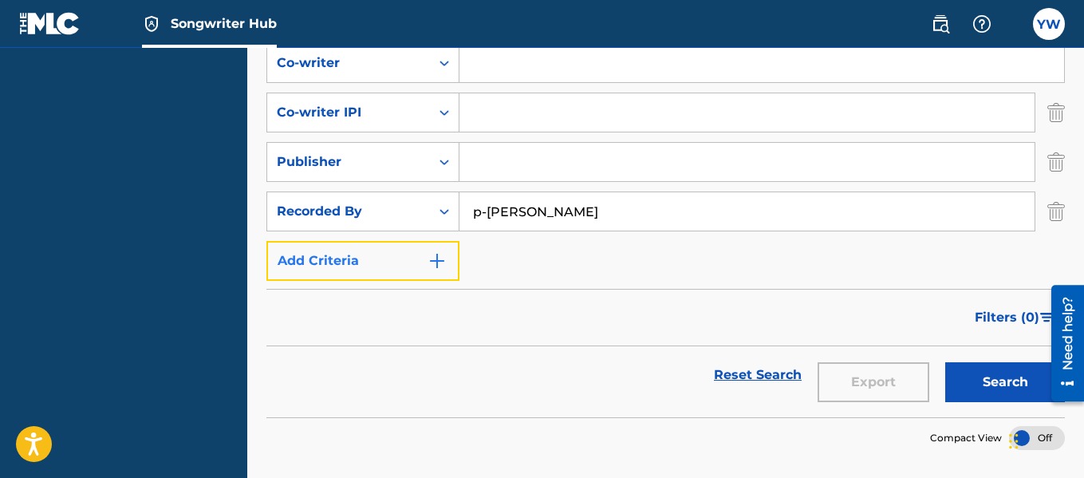
click at [418, 262] on button "Add Criteria" at bounding box center [362, 261] width 193 height 40
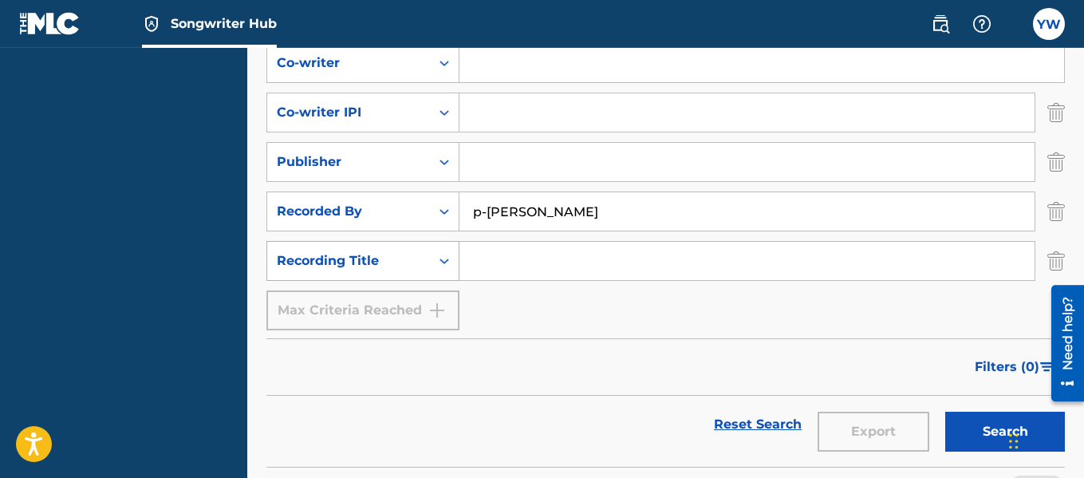
click at [445, 259] on icon "Search Form" at bounding box center [444, 261] width 16 height 16
click at [589, 203] on input "p-[PERSON_NAME]" at bounding box center [746, 211] width 575 height 38
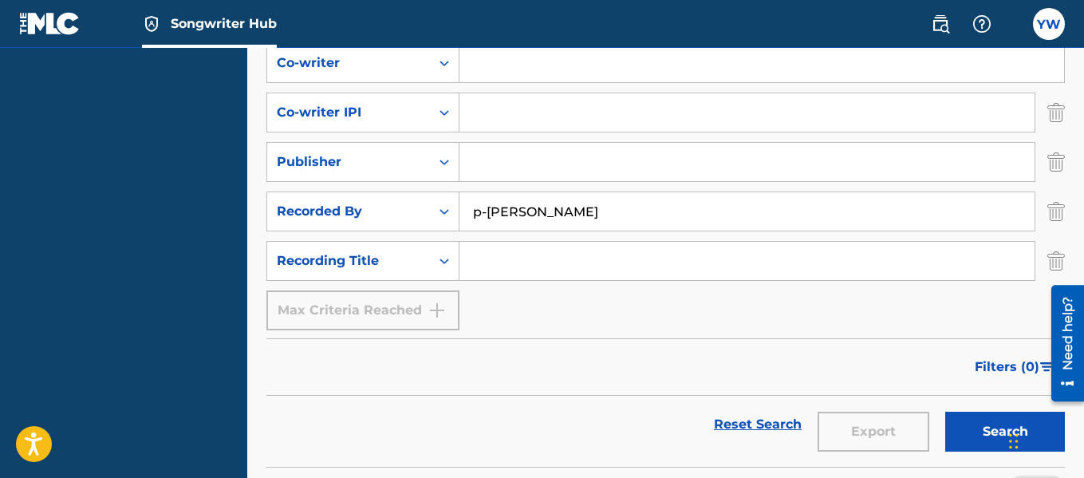
click at [589, 203] on input "p-[PERSON_NAME]" at bounding box center [746, 211] width 575 height 38
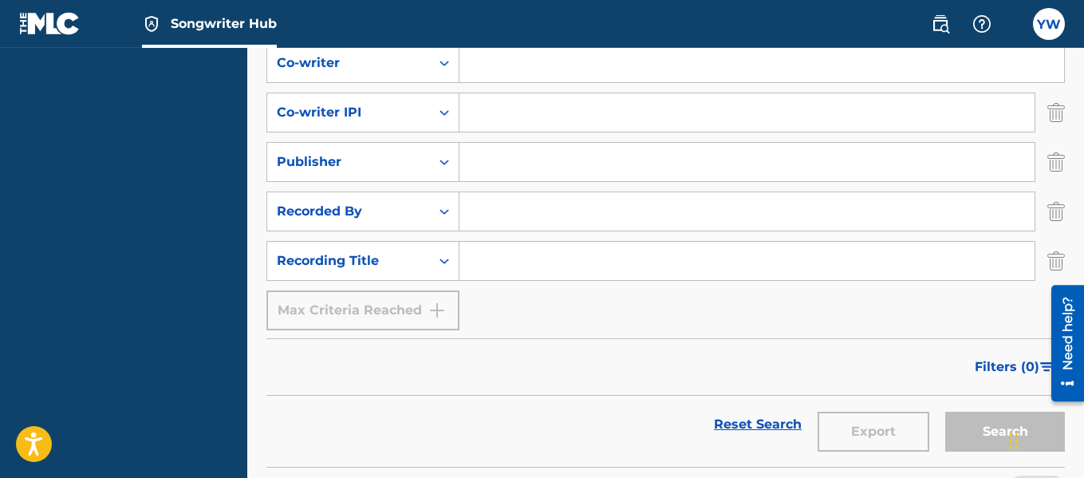
click at [556, 258] on input "Search Form" at bounding box center [746, 261] width 575 height 38
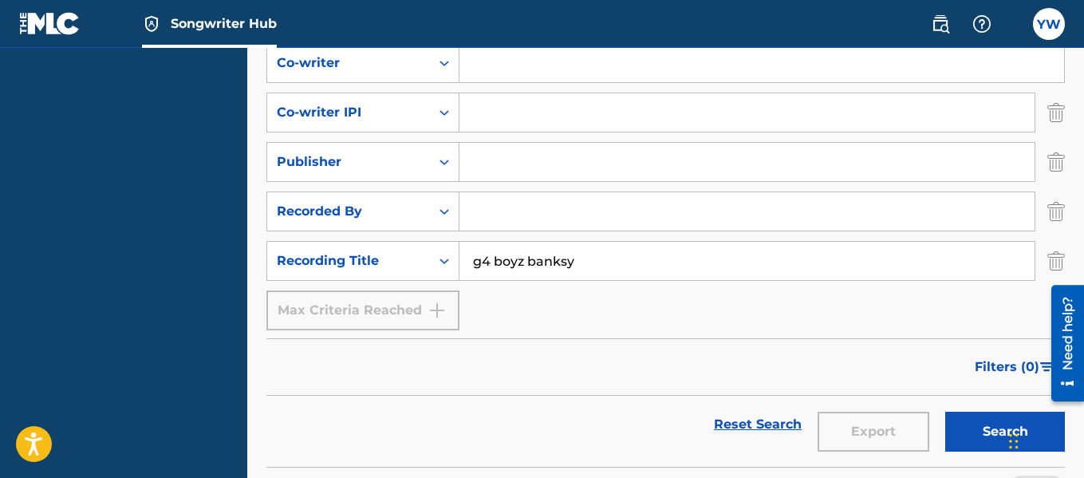
type input "g4 boyz banksy"
click at [945, 412] on button "Search" at bounding box center [1005, 432] width 120 height 40
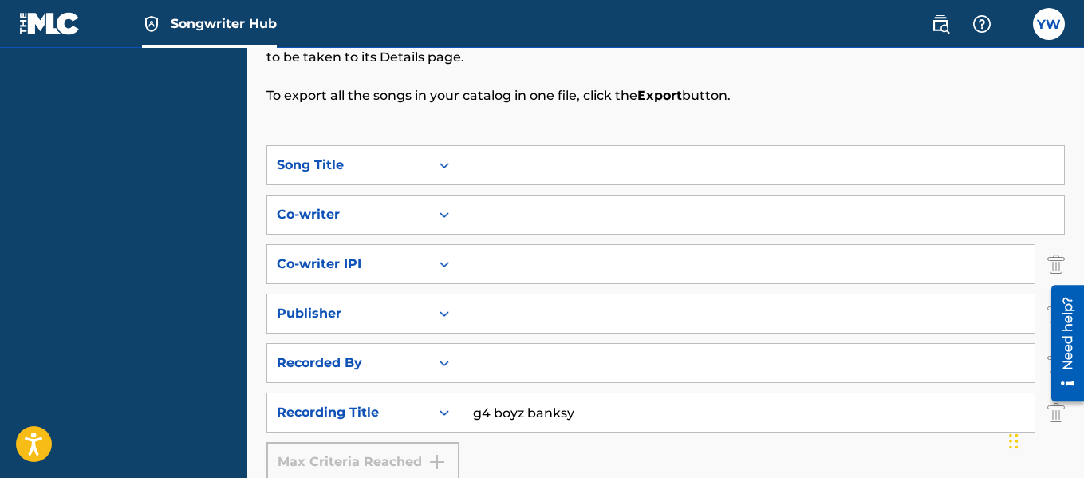
scroll to position [183, 0]
click at [594, 410] on input "g4 boyz banksy" at bounding box center [746, 411] width 575 height 38
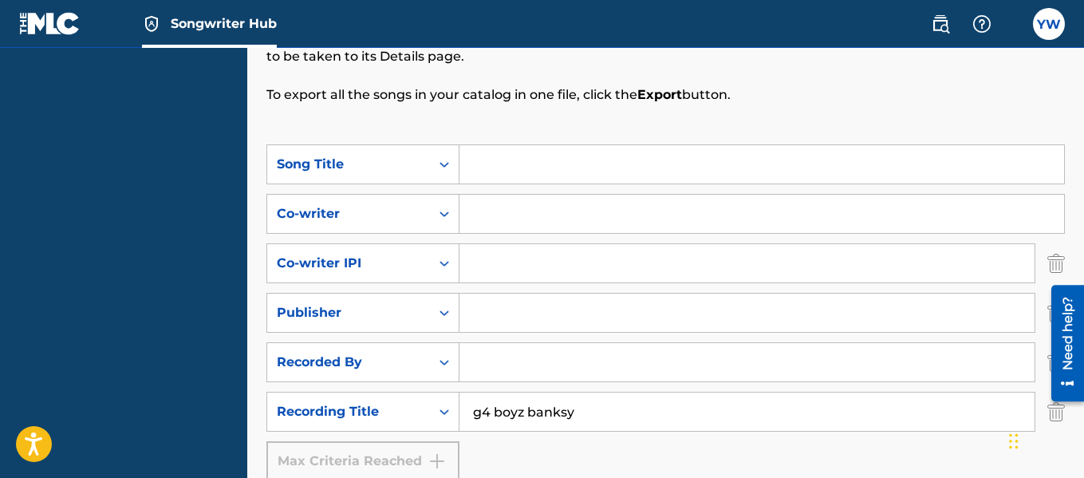
click at [594, 410] on input "g4 boyz banksy" at bounding box center [746, 411] width 575 height 38
click at [440, 161] on icon "Search Form" at bounding box center [444, 164] width 16 height 16
drag, startPoint x: 428, startPoint y: 266, endPoint x: 443, endPoint y: 210, distance: 58.6
click at [443, 210] on div "SearchWithCriteria65167839-05d5-4bec-86ba-ee5b74d8dee5 Song Title SearchWithCri…" at bounding box center [665, 312] width 798 height 337
click at [443, 210] on icon "Search Form" at bounding box center [444, 214] width 16 height 16
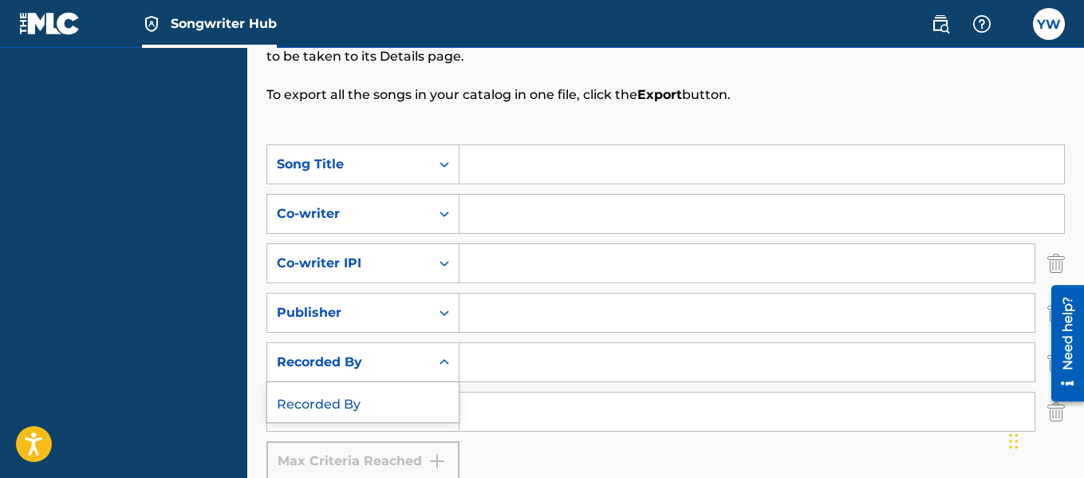
click at [419, 370] on div "Recorded By" at bounding box center [349, 362] width 144 height 19
click at [565, 428] on input "Search Form" at bounding box center [746, 411] width 575 height 38
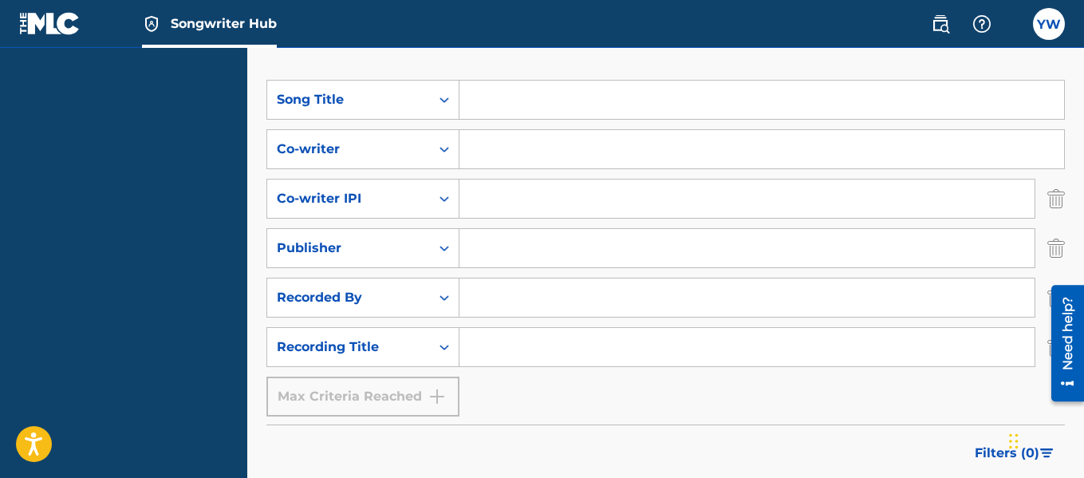
scroll to position [0, 0]
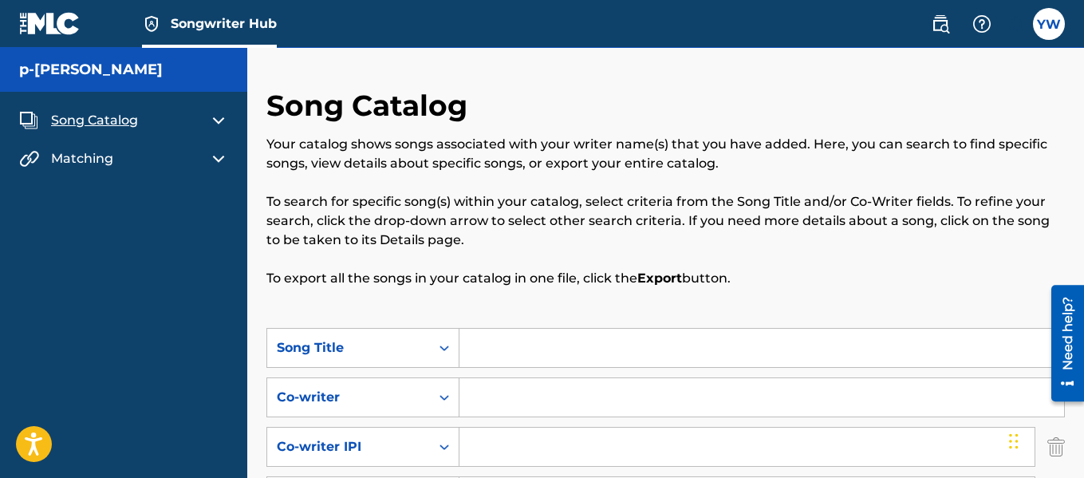
click at [527, 345] on input "Search Form" at bounding box center [761, 348] width 605 height 38
click at [436, 353] on icon "Search Form" at bounding box center [444, 348] width 16 height 16
drag, startPoint x: 436, startPoint y: 353, endPoint x: 411, endPoint y: 389, distance: 44.0
click at [538, 334] on input "Search Form" at bounding box center [761, 348] width 605 height 38
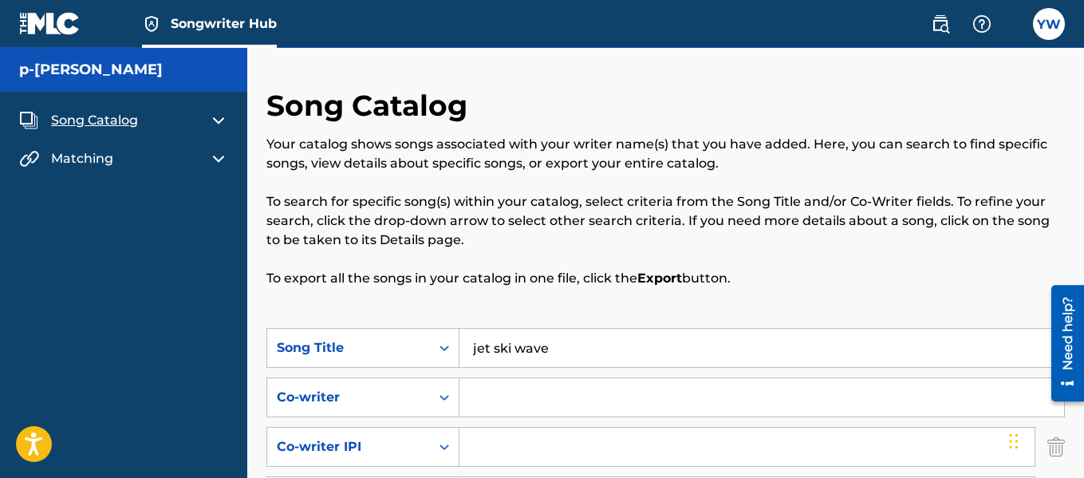
type input "jet ski wave"
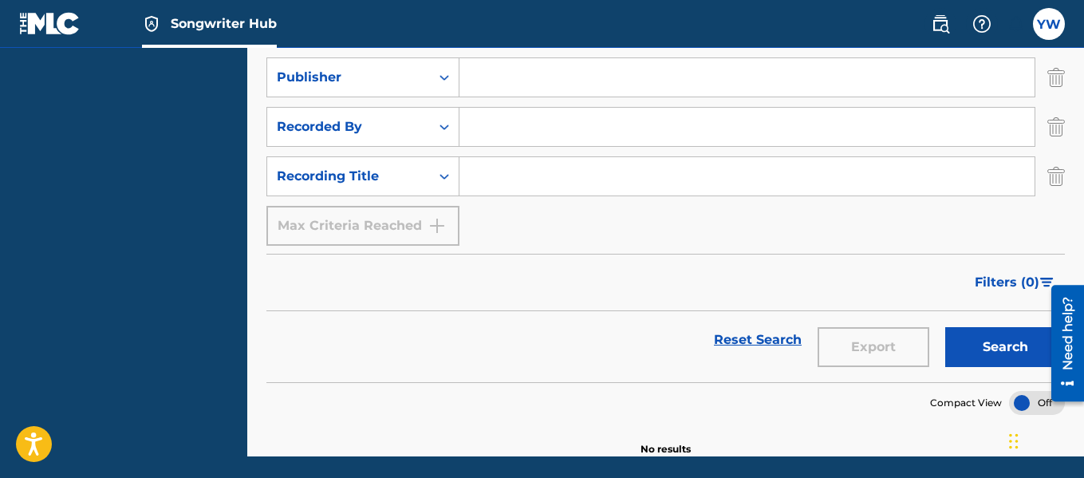
scroll to position [421, 0]
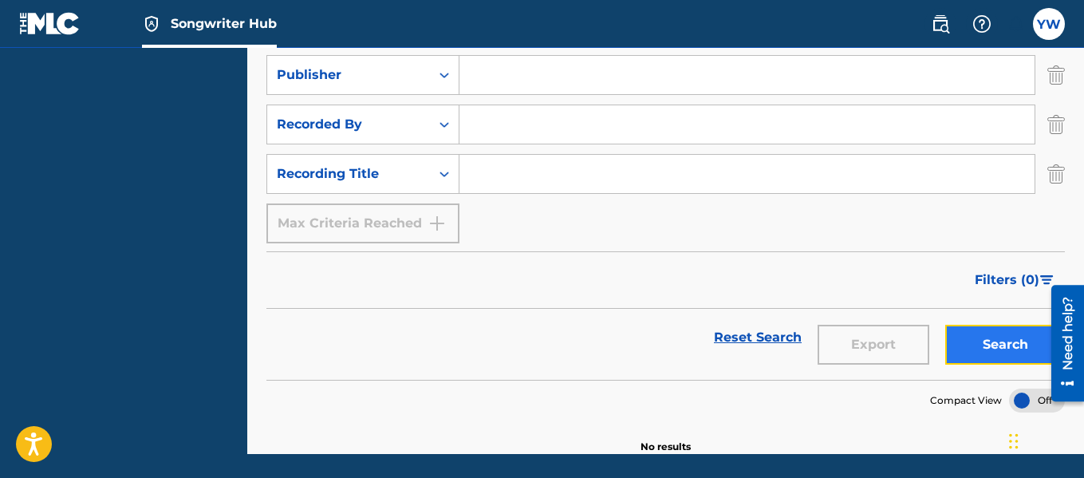
click at [976, 342] on button "Search" at bounding box center [1005, 345] width 120 height 40
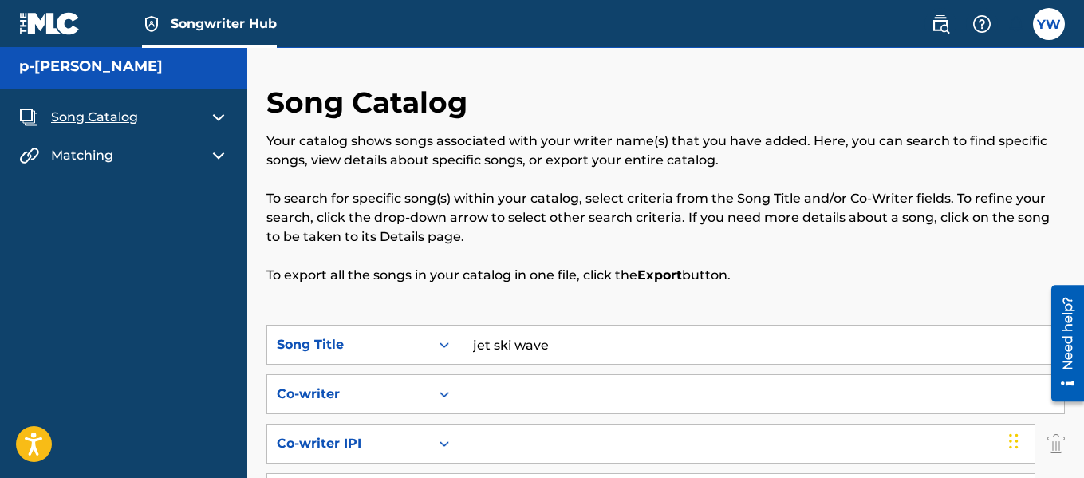
scroll to position [275, 0]
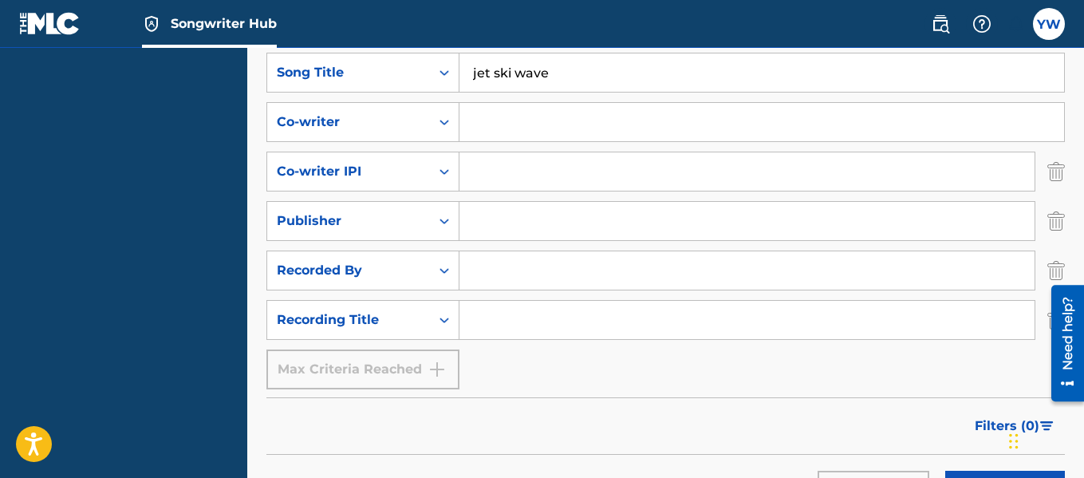
click at [556, 71] on input "jet ski wave" at bounding box center [761, 72] width 605 height 38
click at [506, 328] on input "Search Form" at bounding box center [746, 320] width 575 height 38
click at [525, 127] on input "Search Form" at bounding box center [761, 122] width 605 height 38
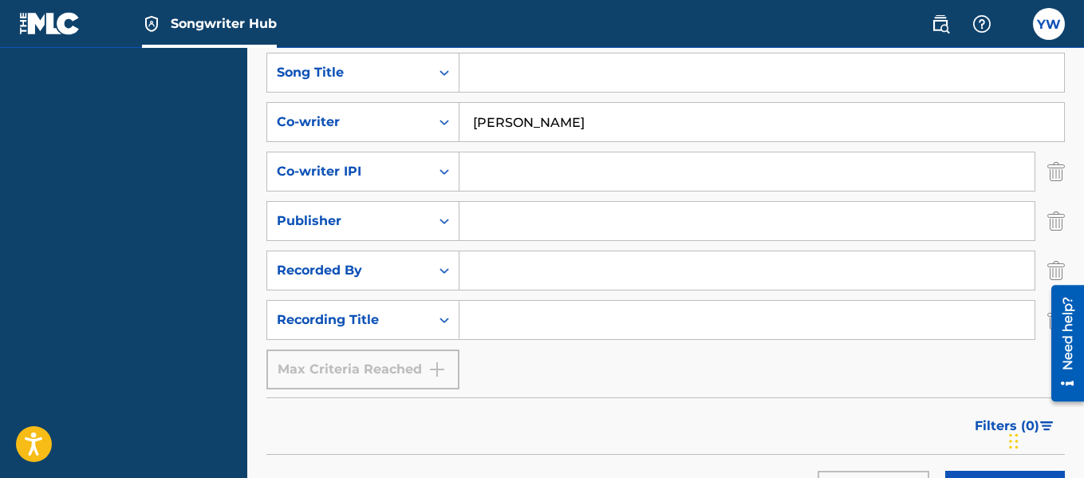
type input "[PERSON_NAME]"
click at [979, 469] on div "Search" at bounding box center [1001, 483] width 128 height 57
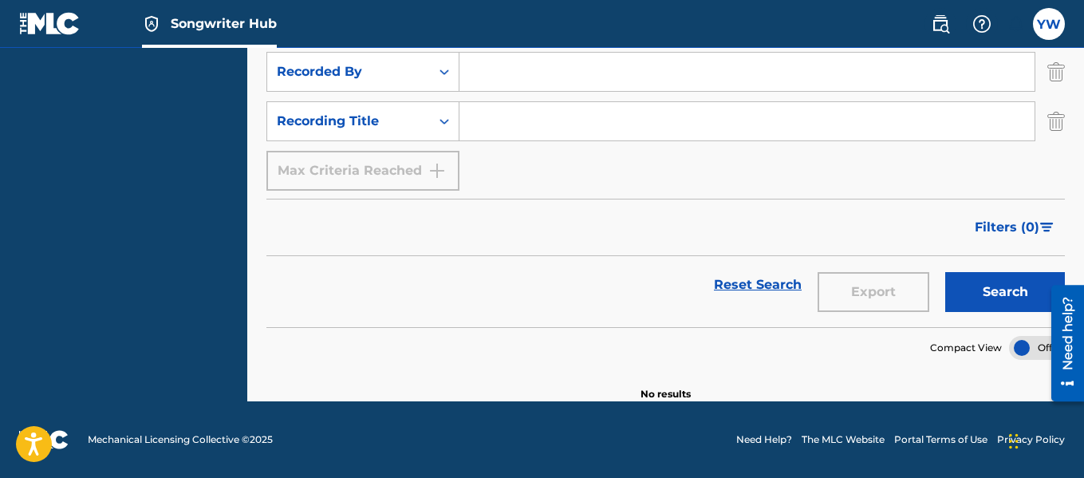
scroll to position [189, 0]
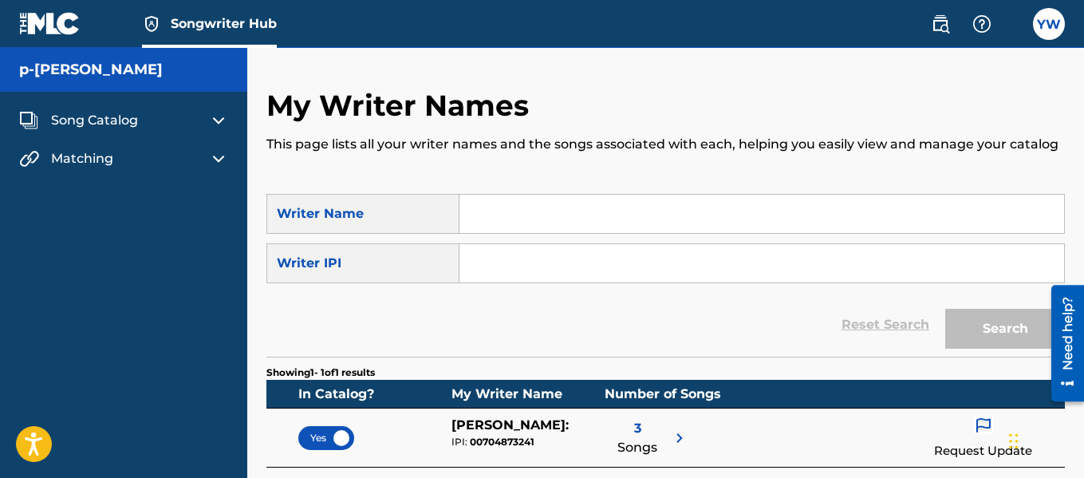
click at [132, 76] on h5 "p-[PERSON_NAME]" at bounding box center [91, 70] width 144 height 18
click at [30, 118] on img at bounding box center [28, 120] width 19 height 19
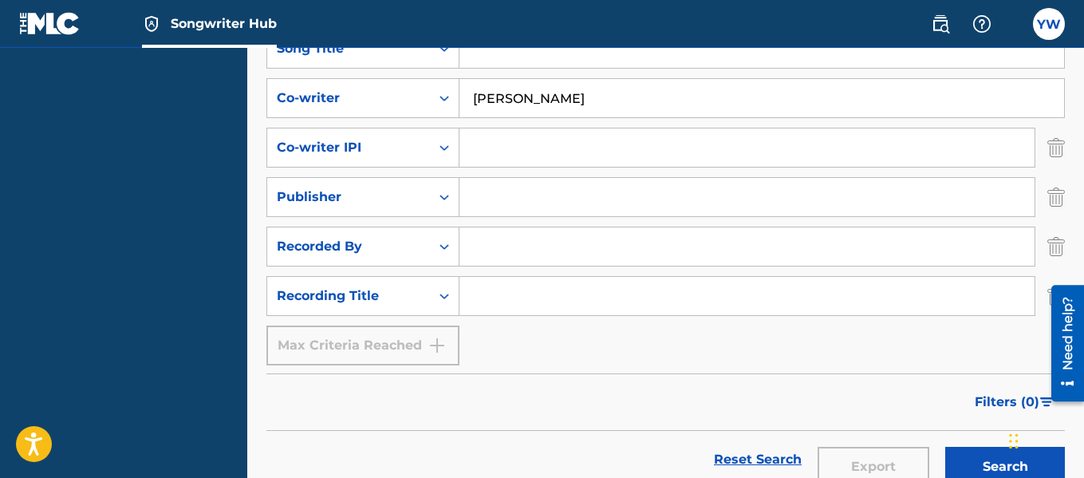
scroll to position [304, 0]
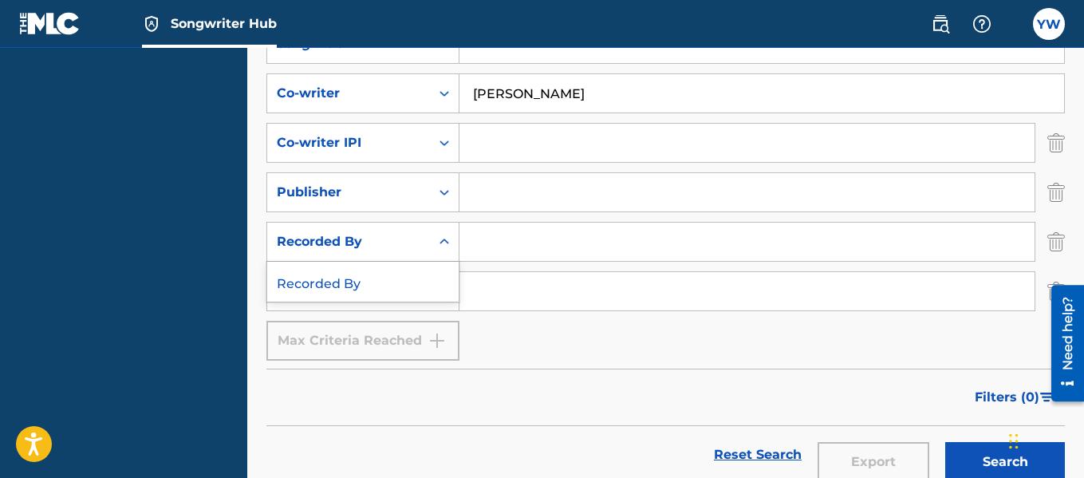
click at [404, 248] on div "Recorded By" at bounding box center [349, 241] width 144 height 19
click at [415, 196] on div "Publisher" at bounding box center [349, 192] width 144 height 19
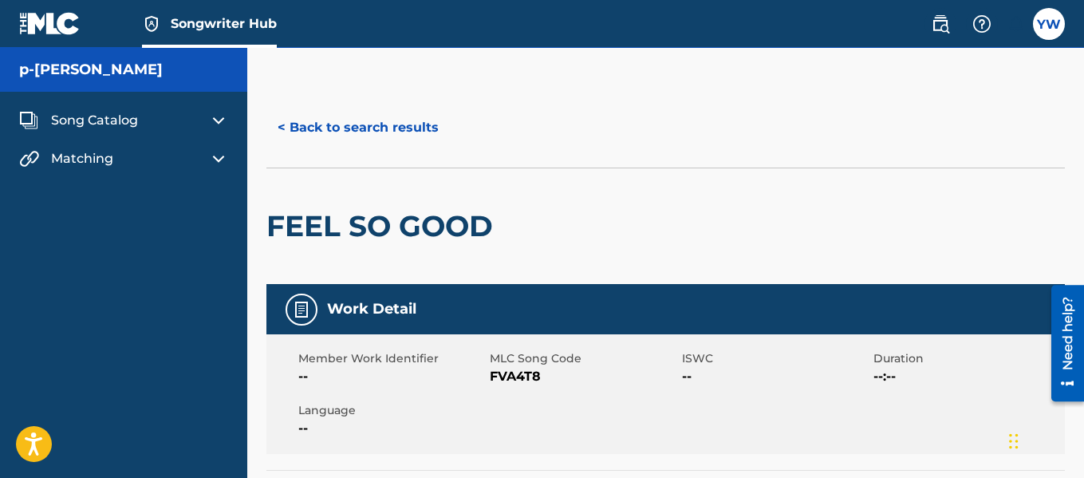
scroll to position [65, 0]
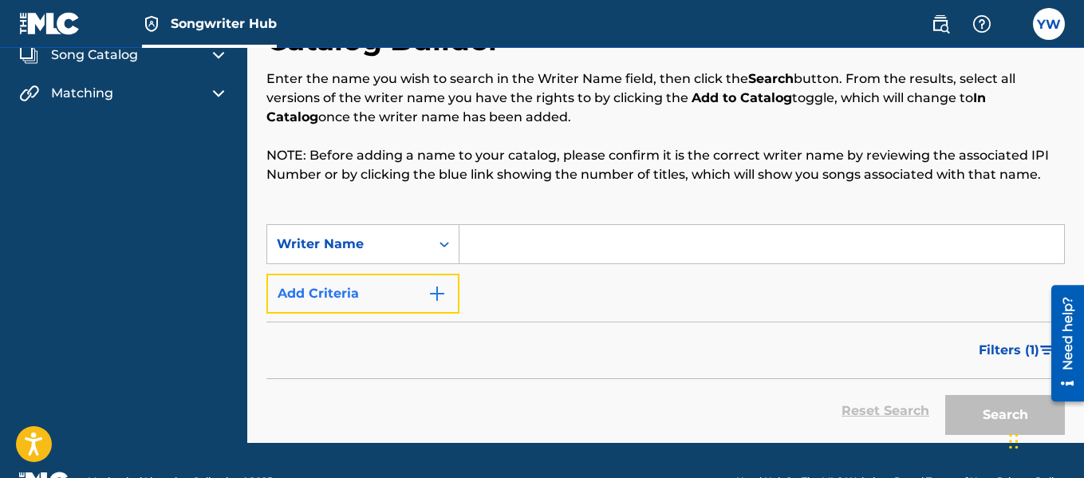
click at [393, 284] on button "Add Criteria" at bounding box center [362, 294] width 193 height 40
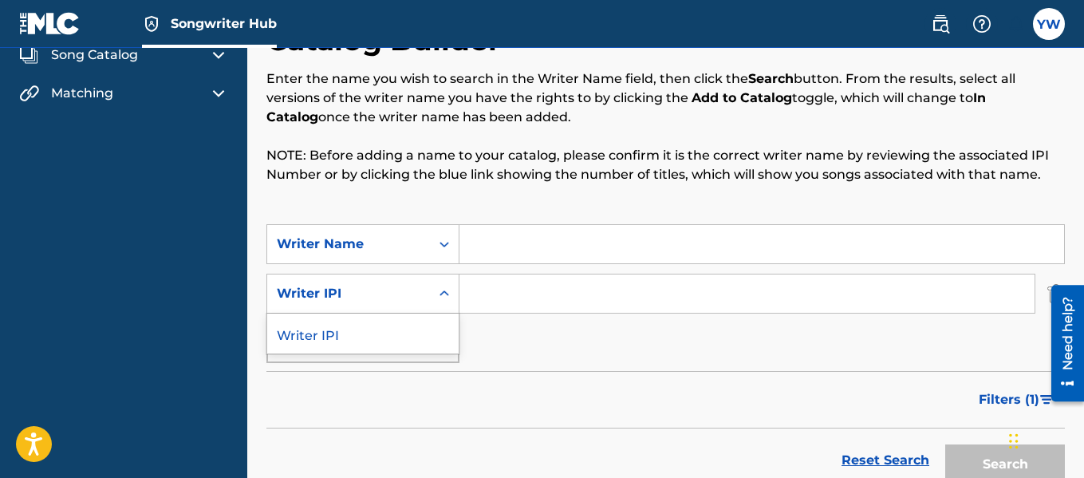
click at [447, 291] on icon "Search Form" at bounding box center [444, 294] width 16 height 16
click at [443, 251] on icon "Search Form" at bounding box center [444, 244] width 16 height 16
